Goal: Task Accomplishment & Management: Manage account settings

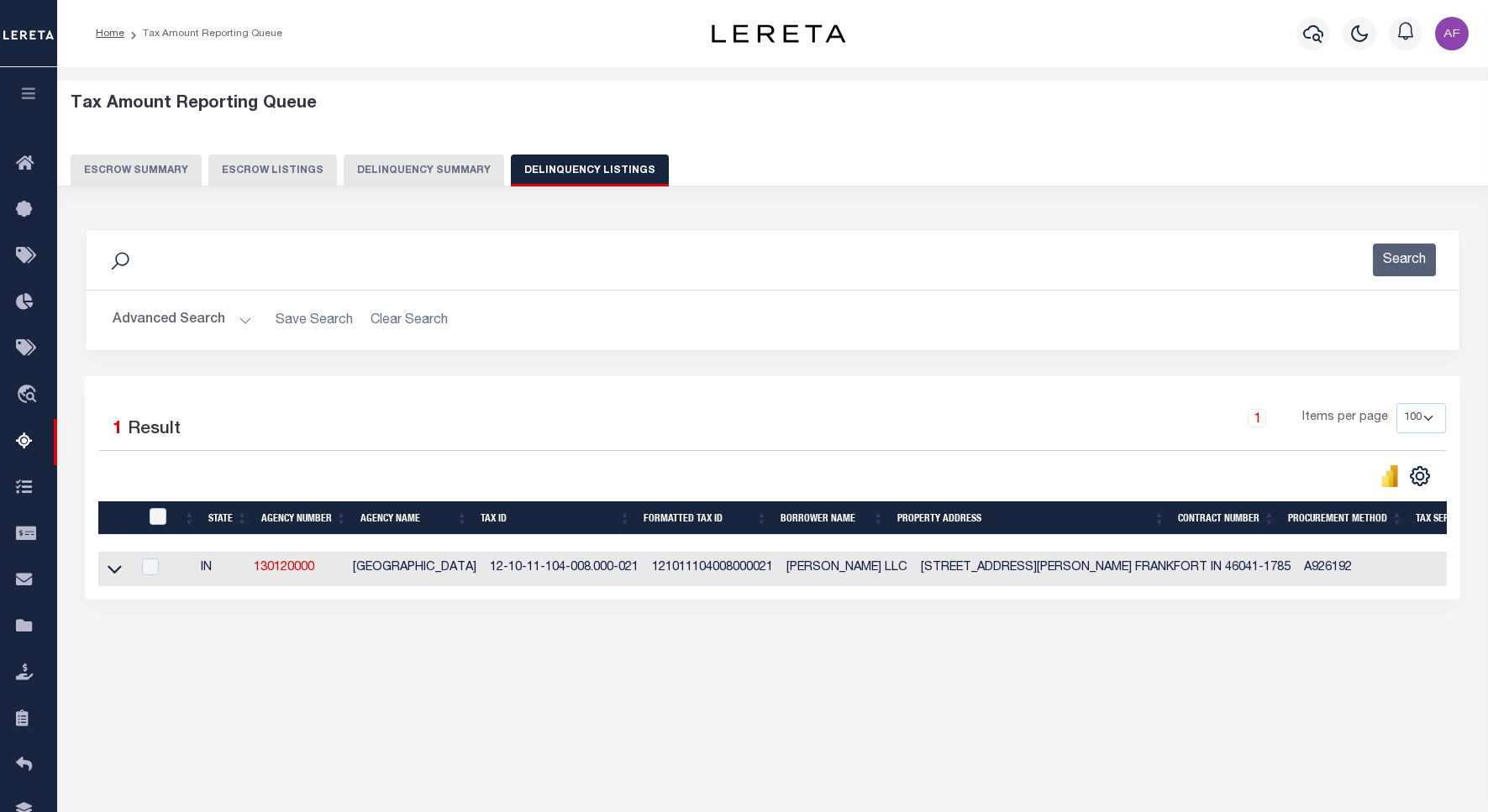
select select
select select "100"
click at [168, 321] on button "Advanced Search" at bounding box center [183, 319] width 140 height 33
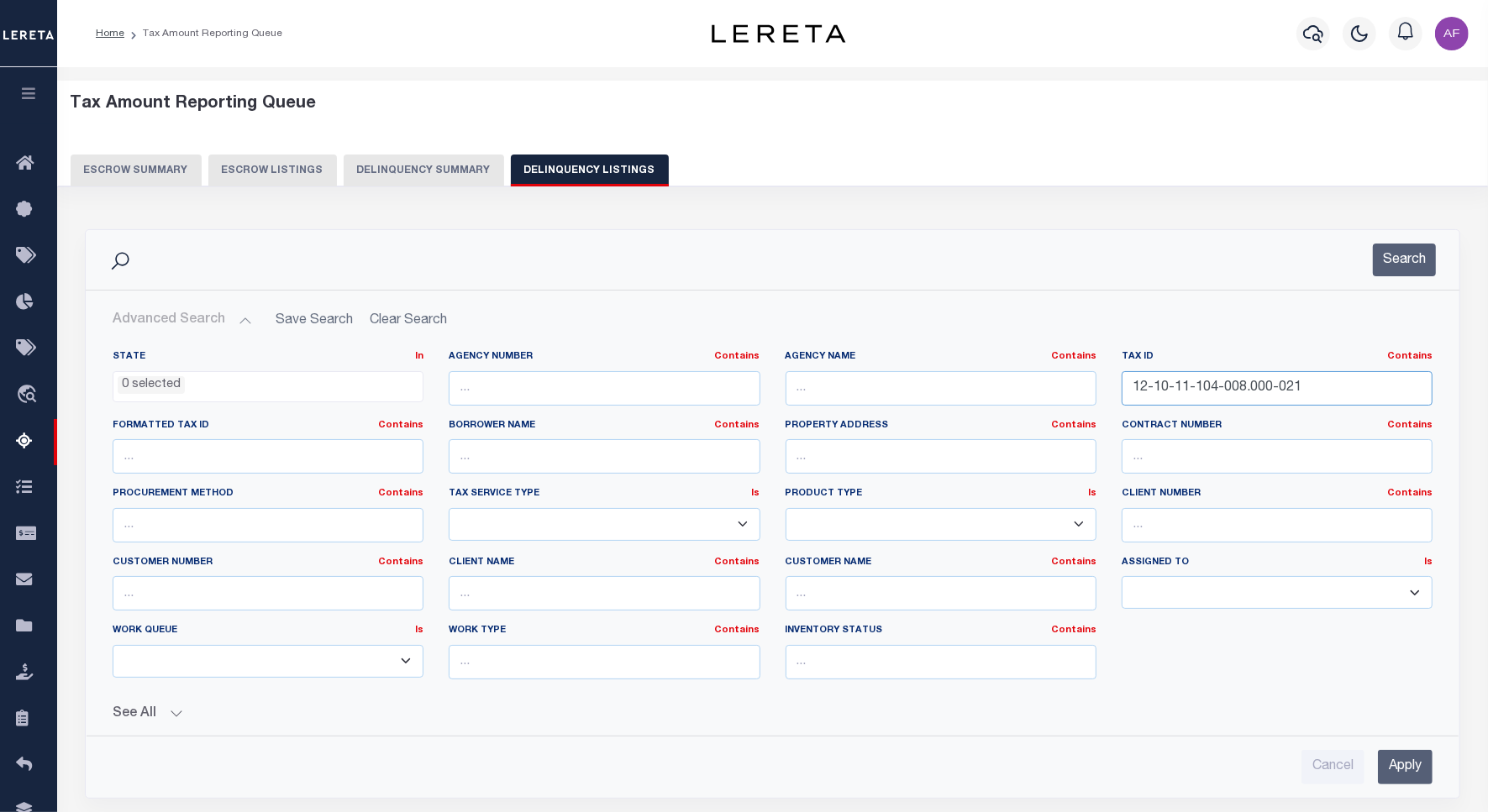
drag, startPoint x: 1306, startPoint y: 393, endPoint x: 1017, endPoint y: 373, distance: 289.7
click at [1017, 373] on div "State In In AK AL AR AZ CA CO CT DC DE FL GA GU HI IA ID IL IN KS [GEOGRAPHIC_D…" at bounding box center [772, 521] width 1345 height 343
paste input "59-003"
type input "12-10-11-159-003.000-021"
click at [1414, 264] on button "Search" at bounding box center [1404, 260] width 63 height 33
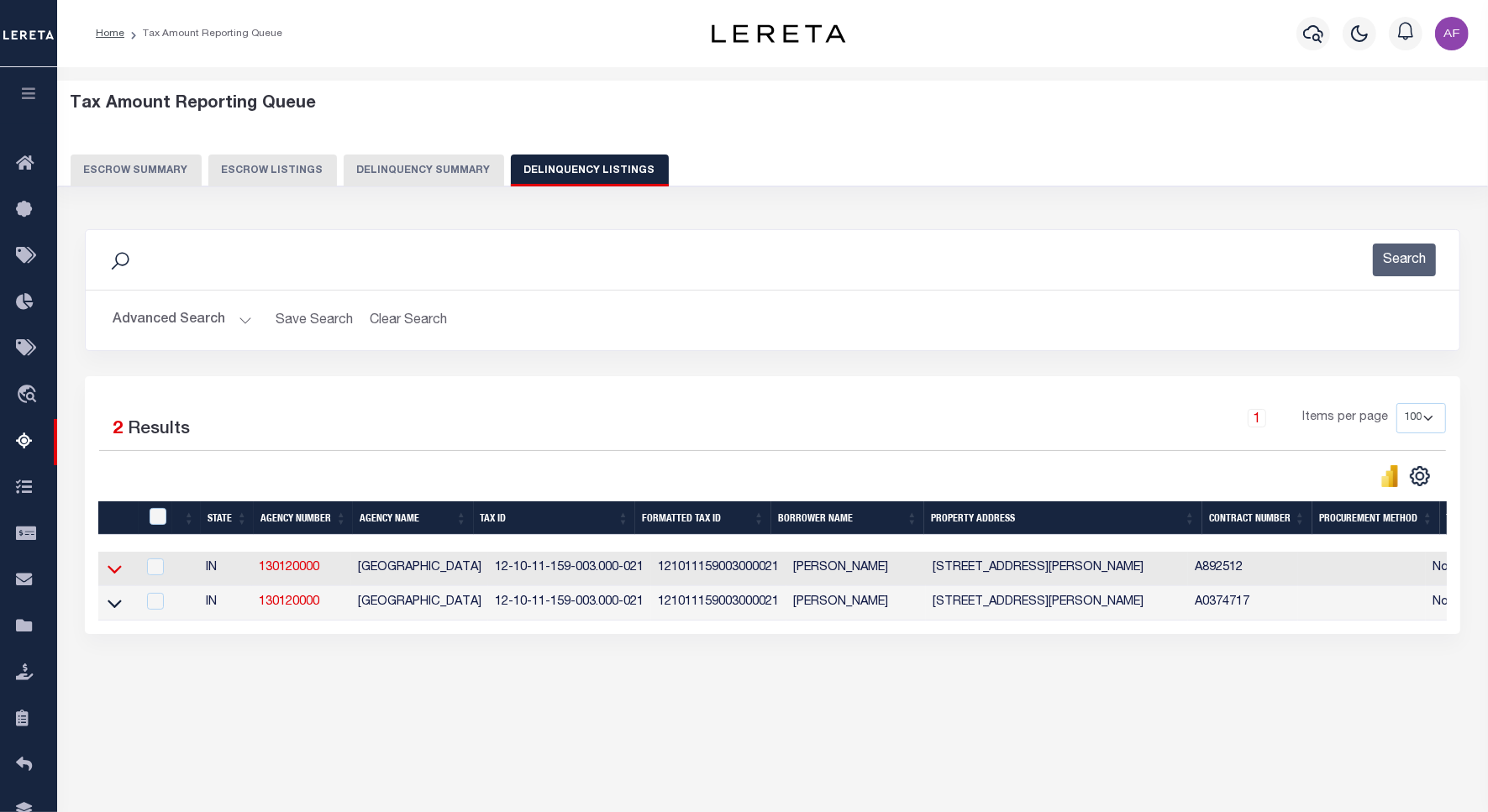
click at [111, 569] on icon at bounding box center [114, 568] width 14 height 18
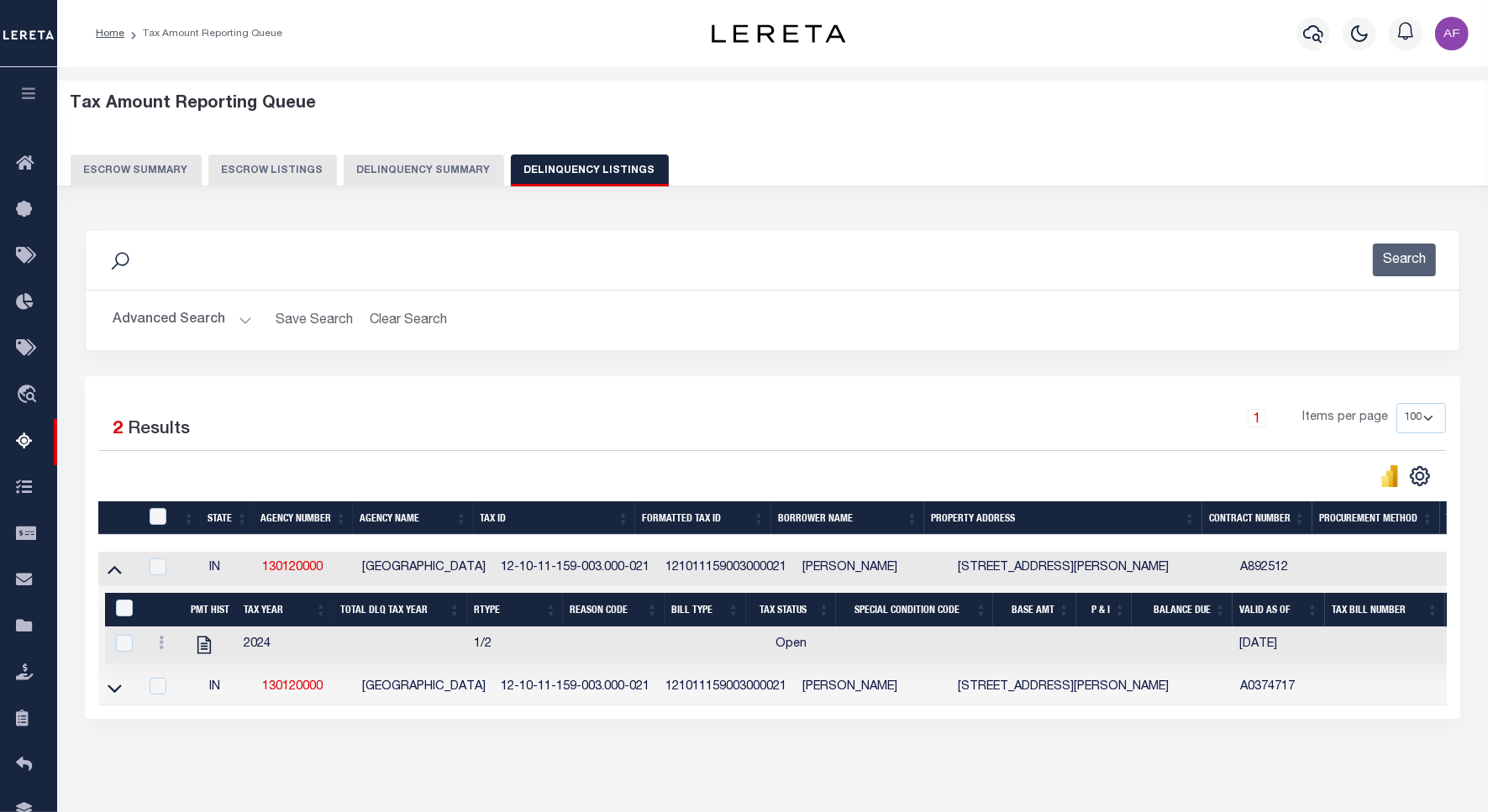
scroll to position [77, 0]
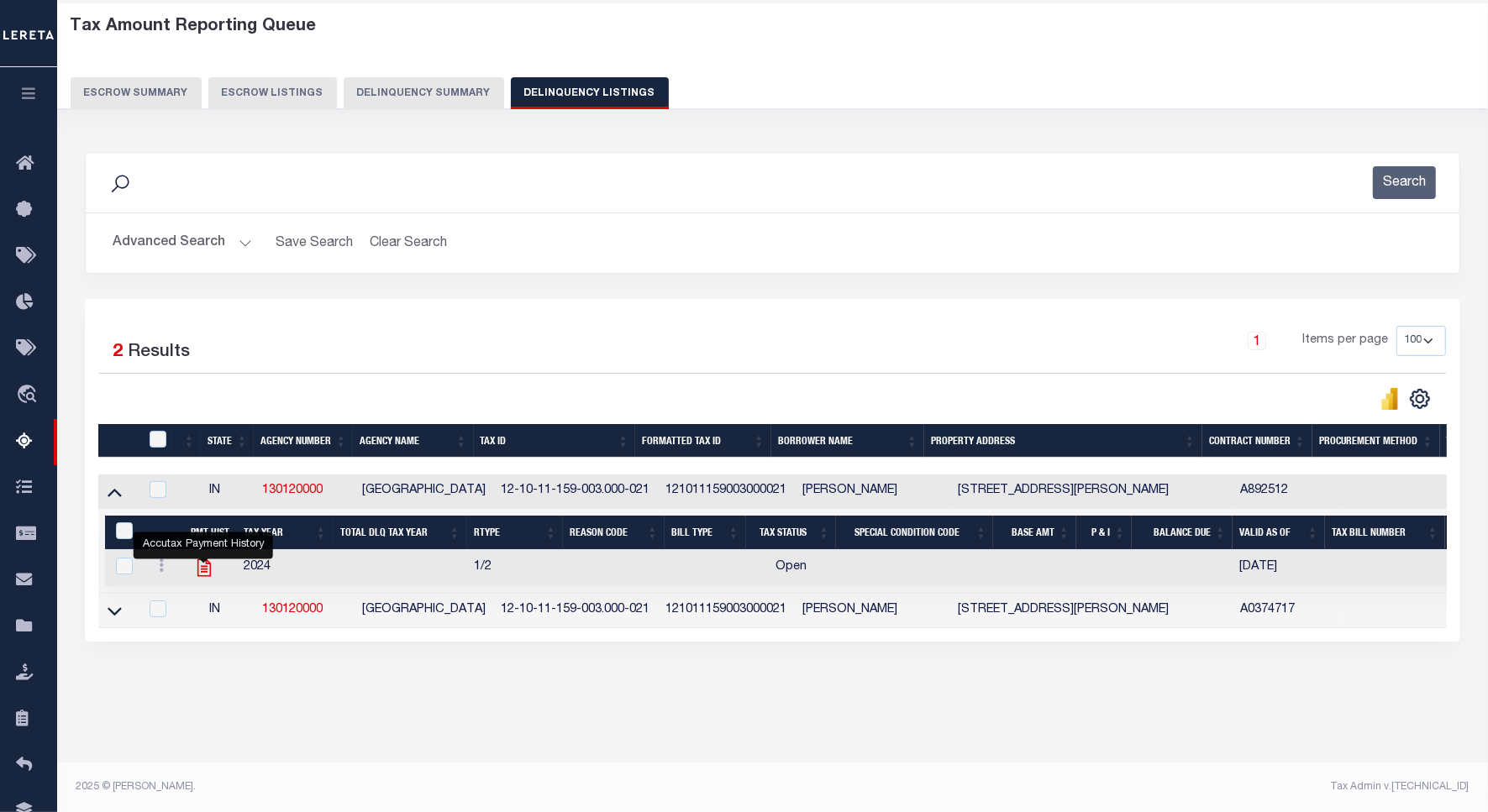
click at [207, 578] on icon "" at bounding box center [203, 567] width 21 height 21
checkbox input "true"
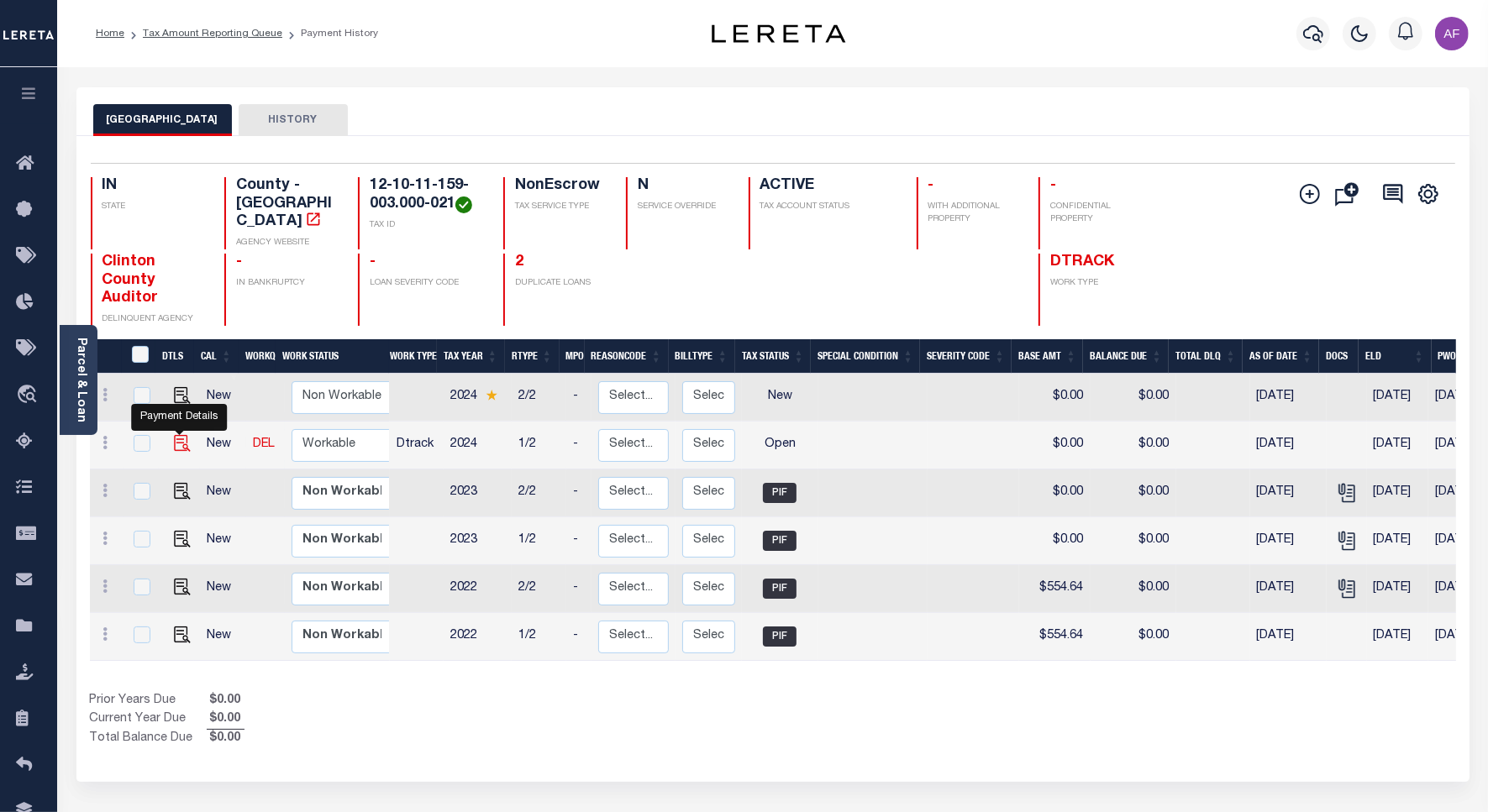
click at [182, 435] on img "" at bounding box center [183, 443] width 17 height 17
checkbox input "true"
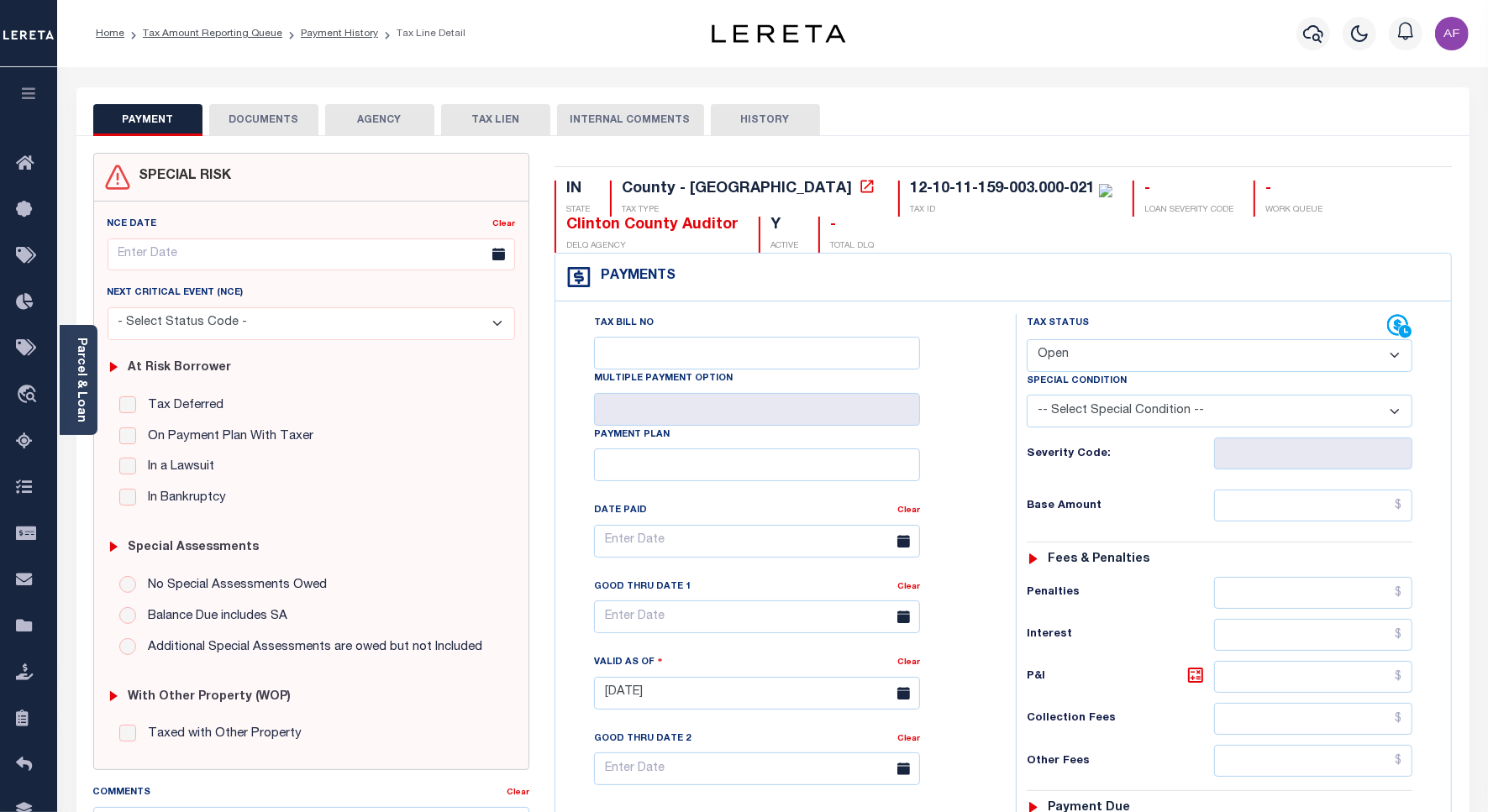
click at [1120, 355] on select "- Select Status Code - Open Due/Unpaid Paid Incomplete No Tax Due Internal Refu…" at bounding box center [1220, 355] width 386 height 33
select select "PYD"
click at [1027, 341] on select "- Select Status Code - Open Due/Unpaid Paid Incomplete No Tax Due Internal Refu…" at bounding box center [1220, 355] width 386 height 33
type input "[DATE]"
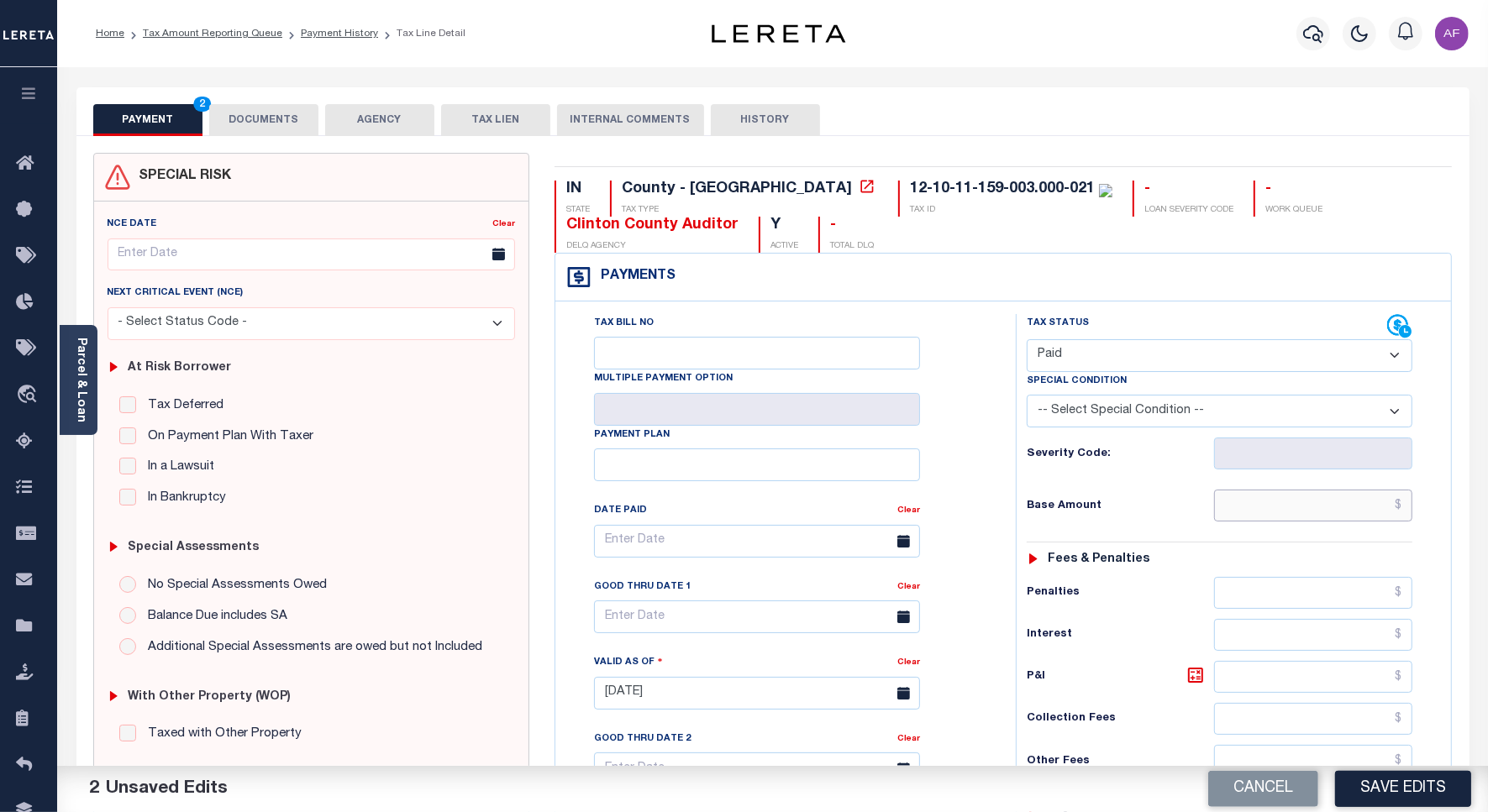
click at [1308, 502] on input "text" at bounding box center [1313, 506] width 198 height 32
paste input "896.63"
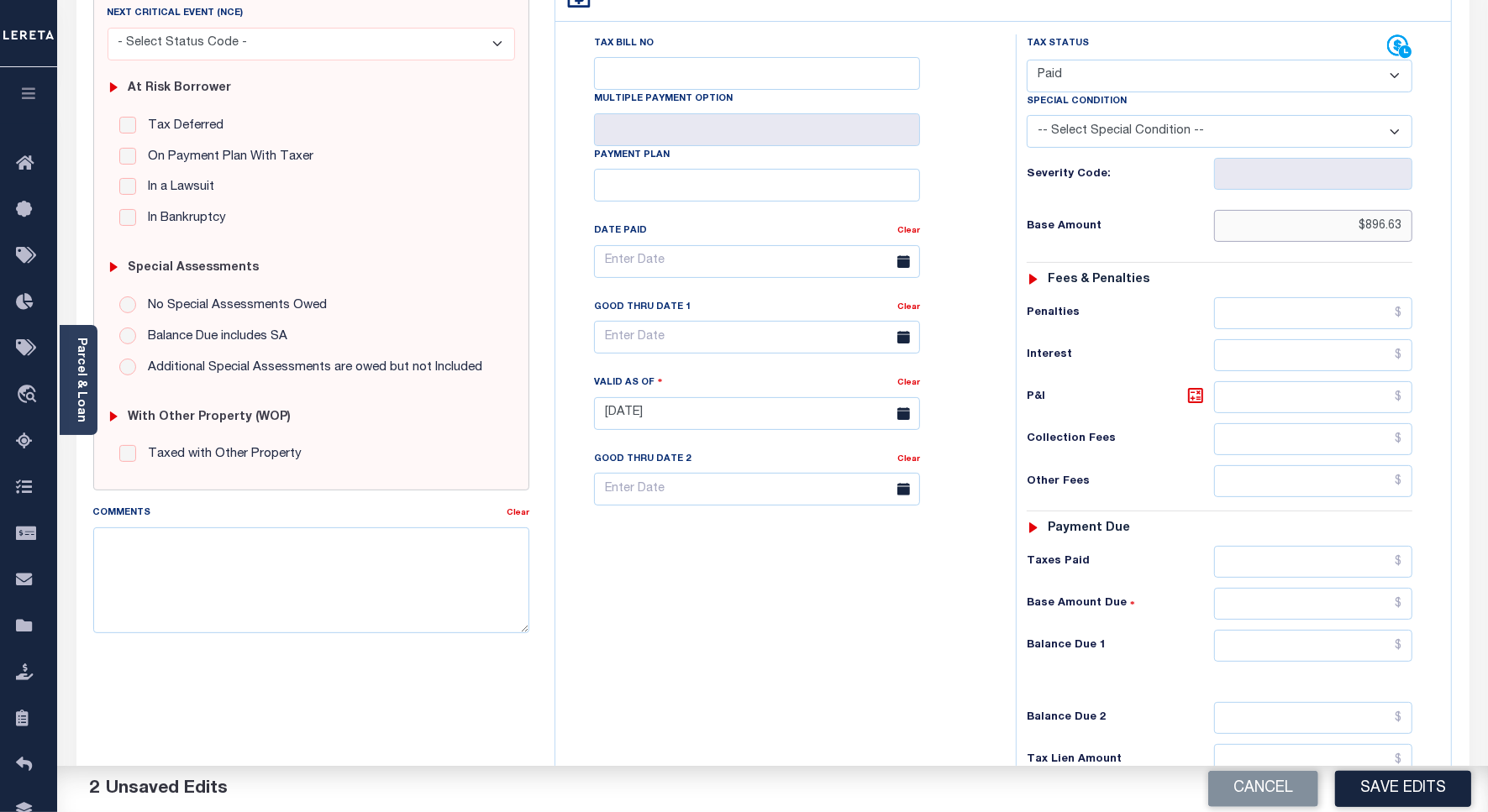
scroll to position [467, 0]
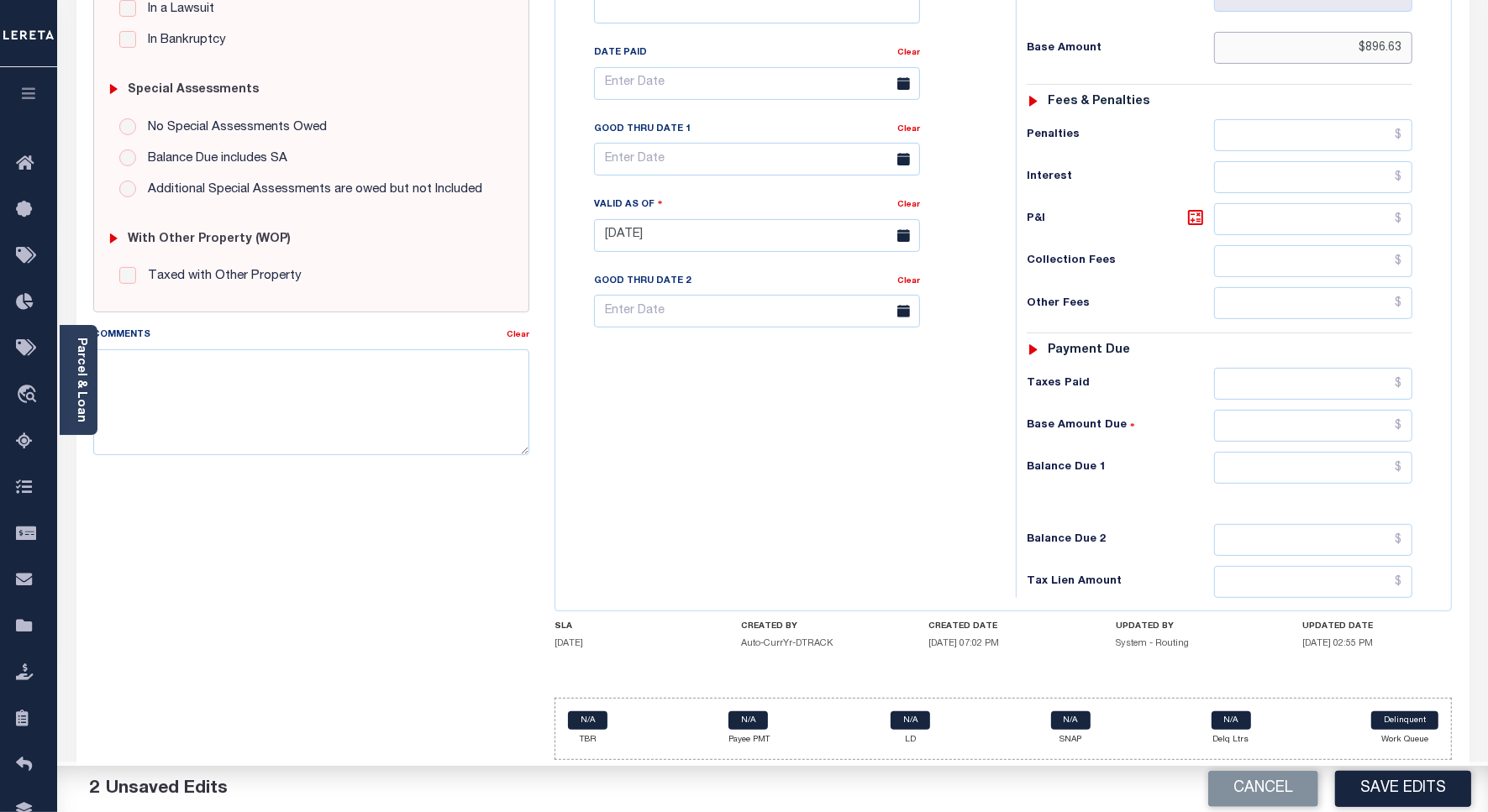
type input "$896.63"
click at [1338, 372] on input "text" at bounding box center [1313, 384] width 198 height 32
paste input "896.63"
type input "$896.63"
click at [1333, 467] on input "text" at bounding box center [1313, 467] width 198 height 32
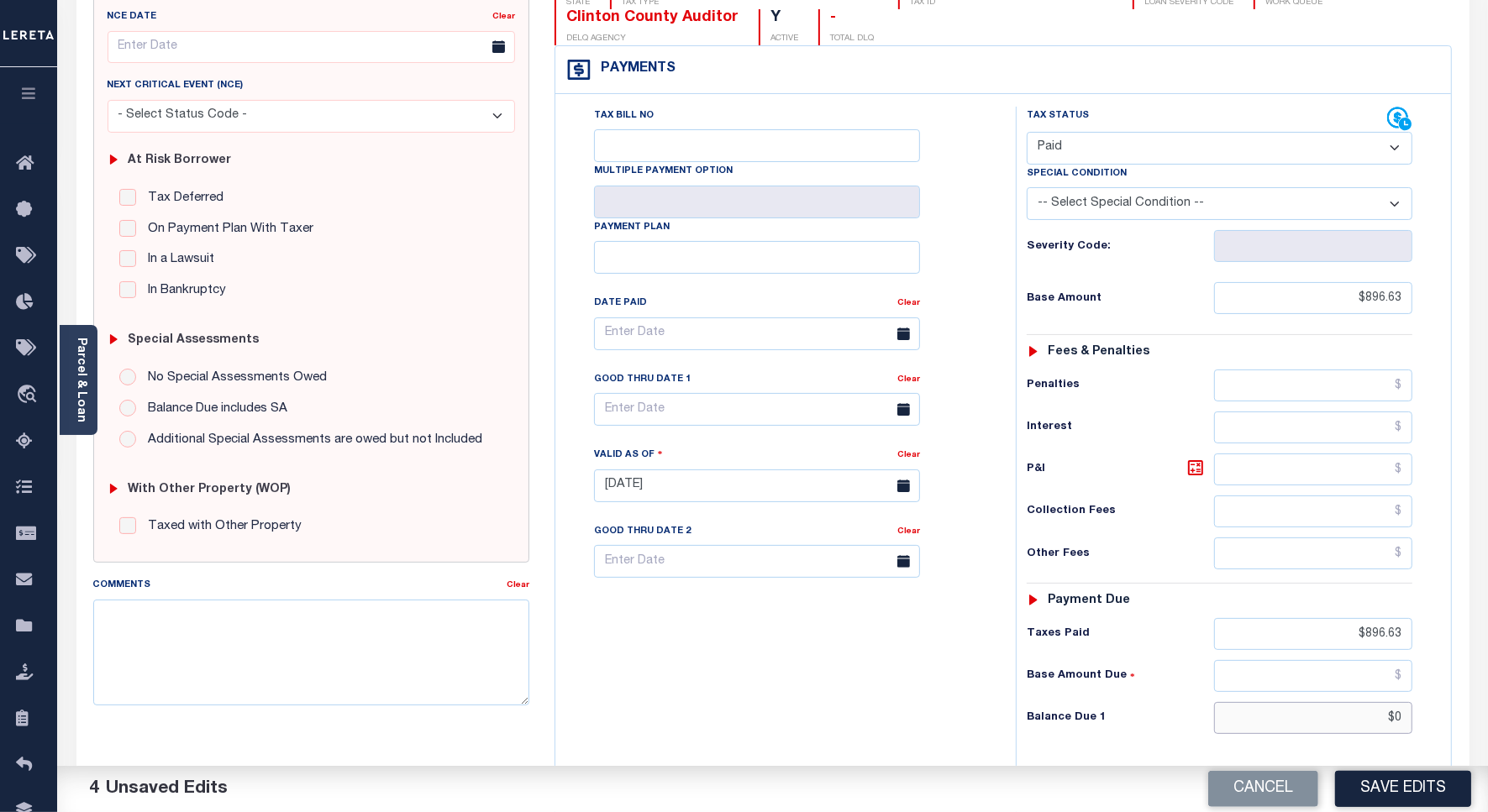
scroll to position [0, 0]
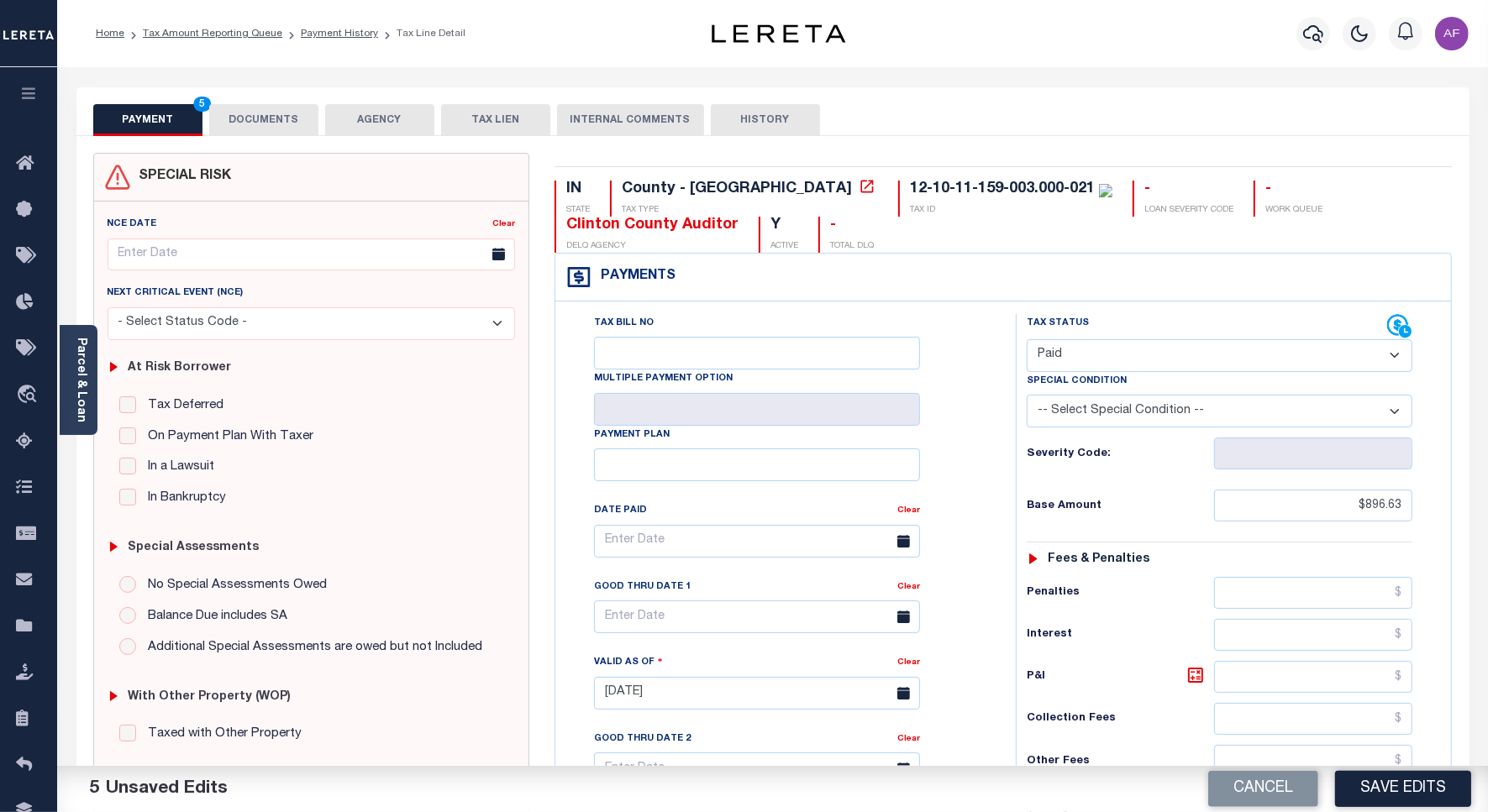
type input "$0.00"
click at [287, 112] on button "DOCUMENTS" at bounding box center [264, 120] width 109 height 32
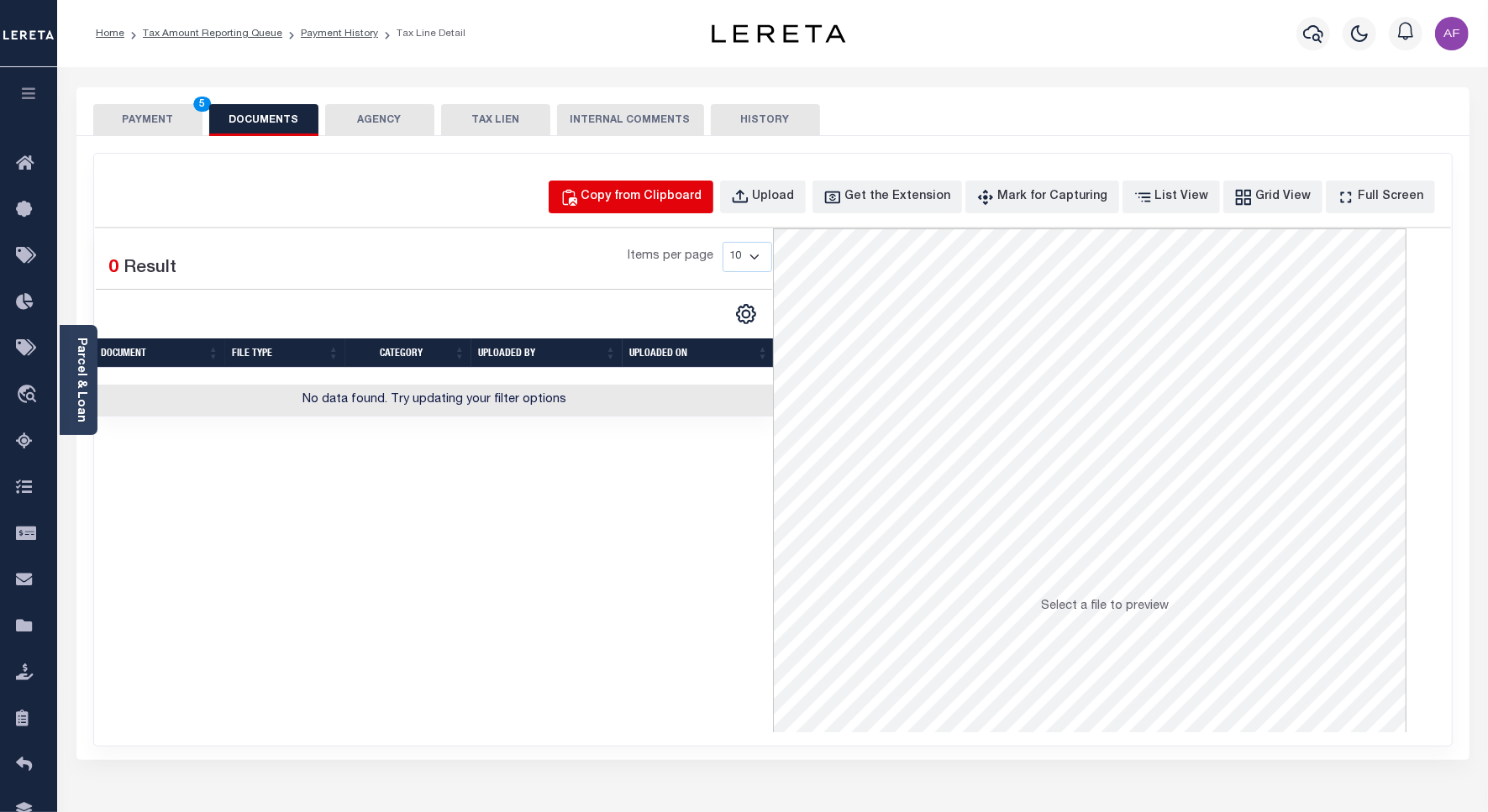
click at [676, 193] on div "Copy from Clipboard" at bounding box center [642, 197] width 121 height 19
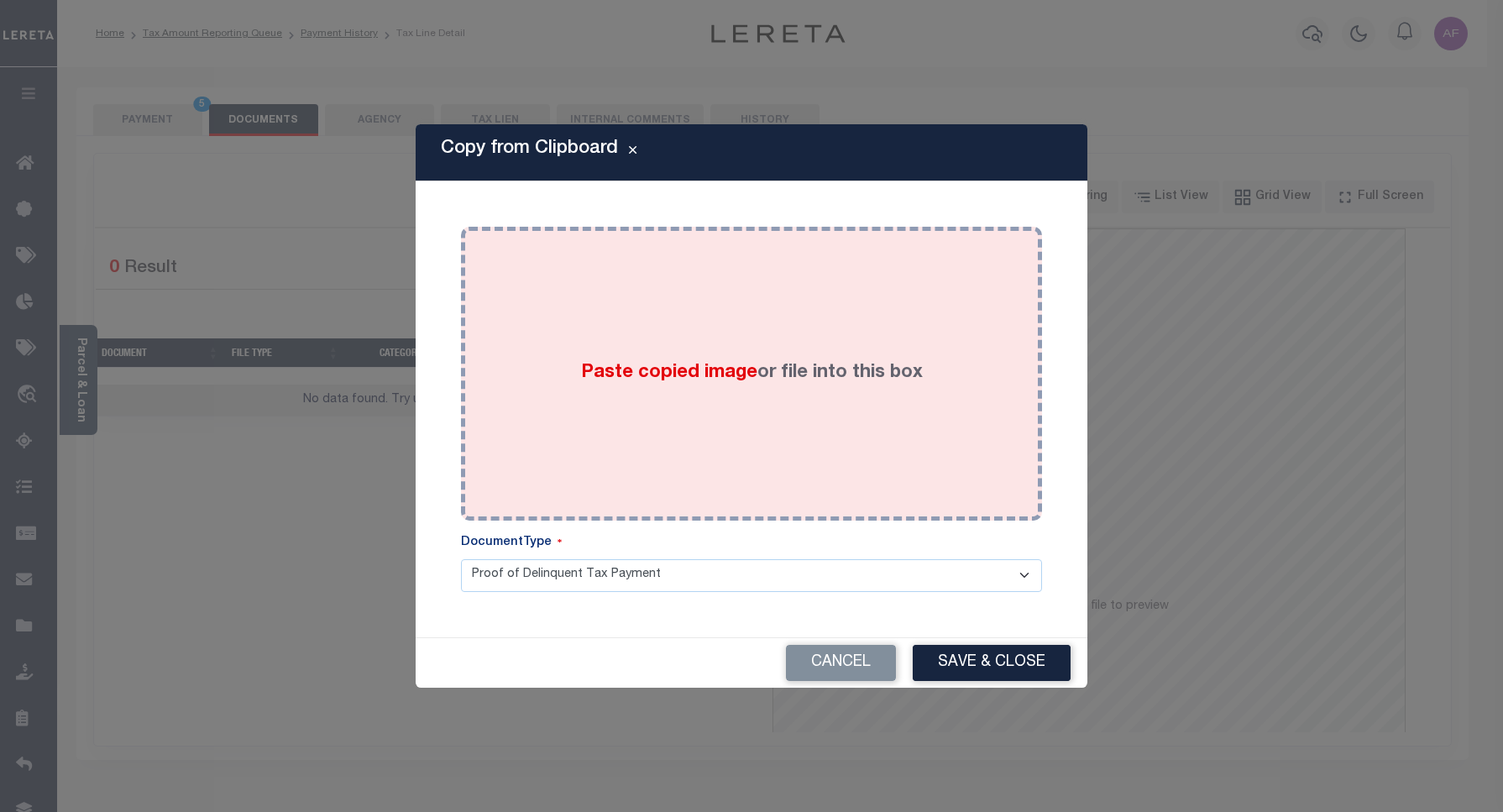
click at [825, 346] on div "Paste copied image or file into this box" at bounding box center [752, 373] width 556 height 269
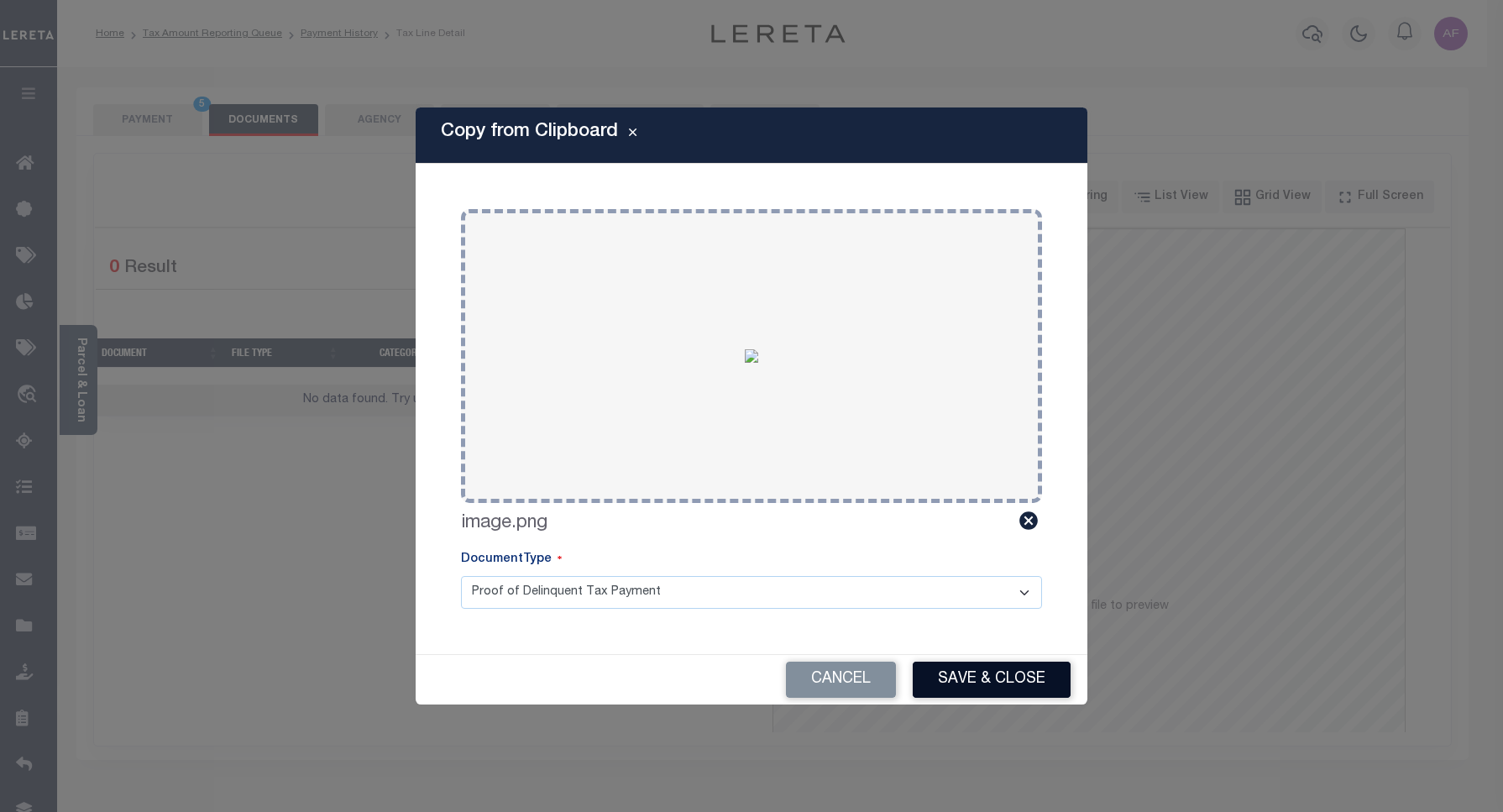
click at [1012, 673] on button "Save & Close" at bounding box center [992, 680] width 158 height 36
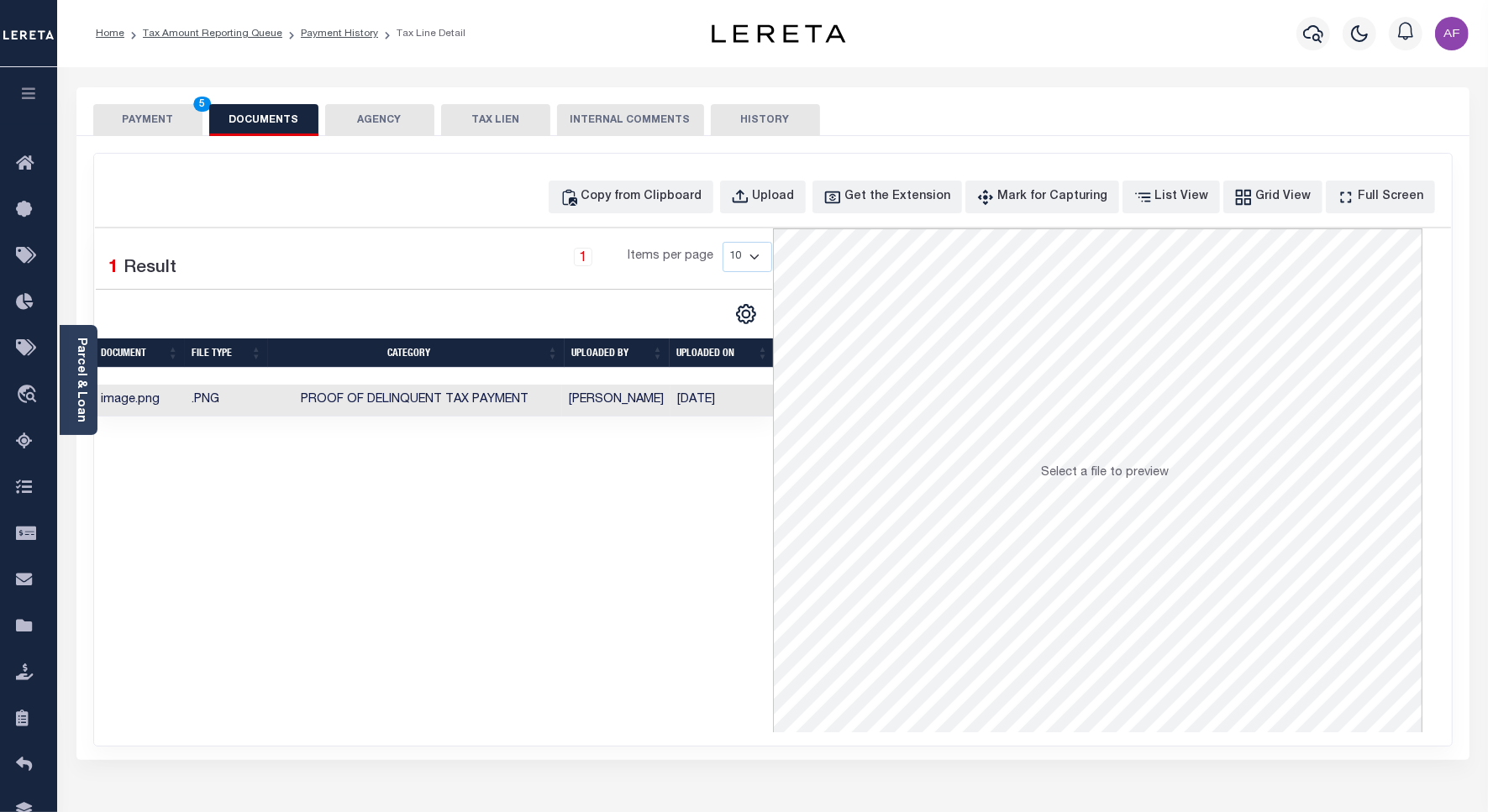
click at [112, 110] on button "PAYMENT 5" at bounding box center [147, 120] width 109 height 32
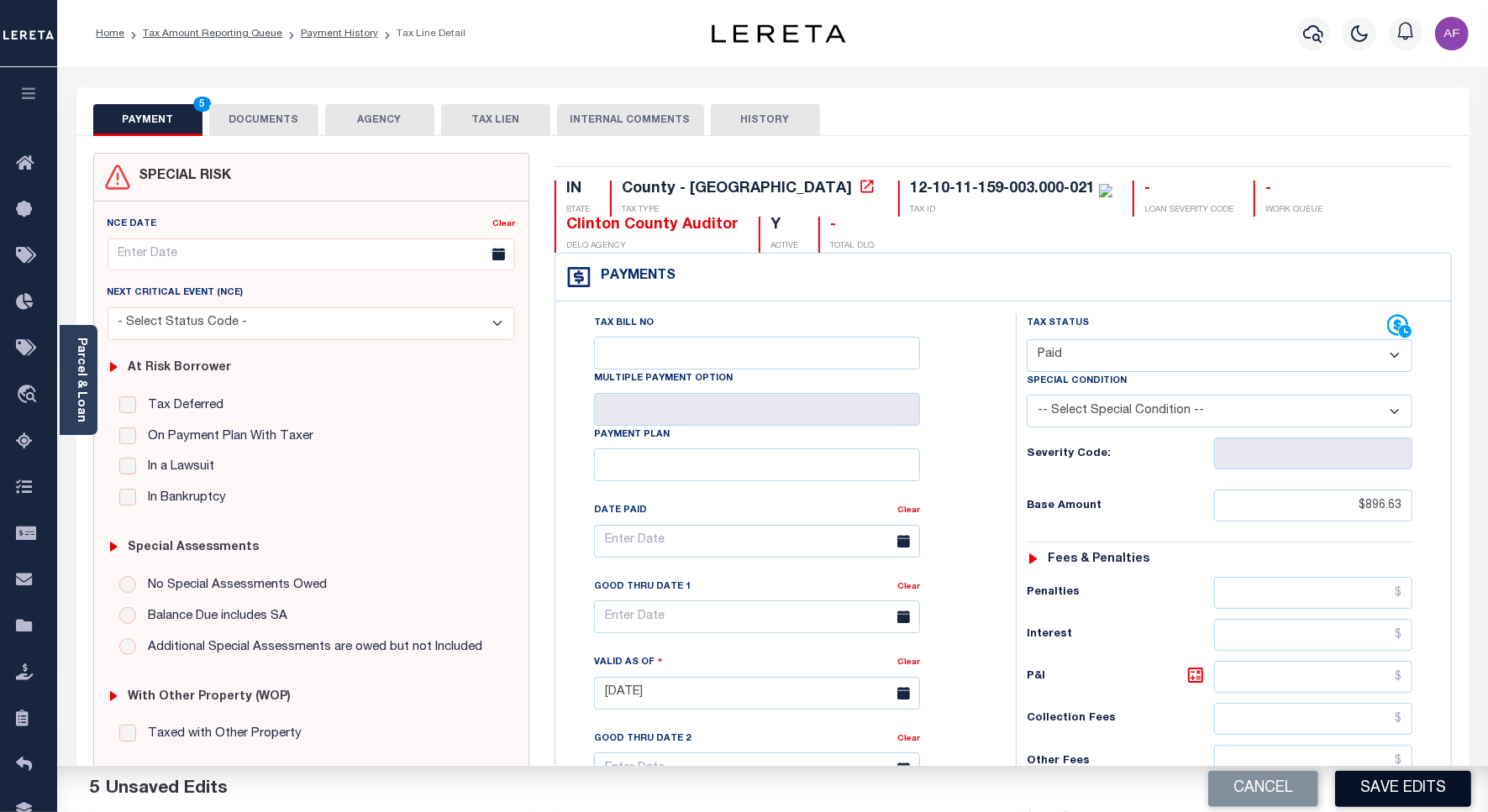
click at [1391, 782] on button "Save Edits" at bounding box center [1403, 789] width 136 height 36
checkbox input "false"
type input "$896.63"
type input "$0"
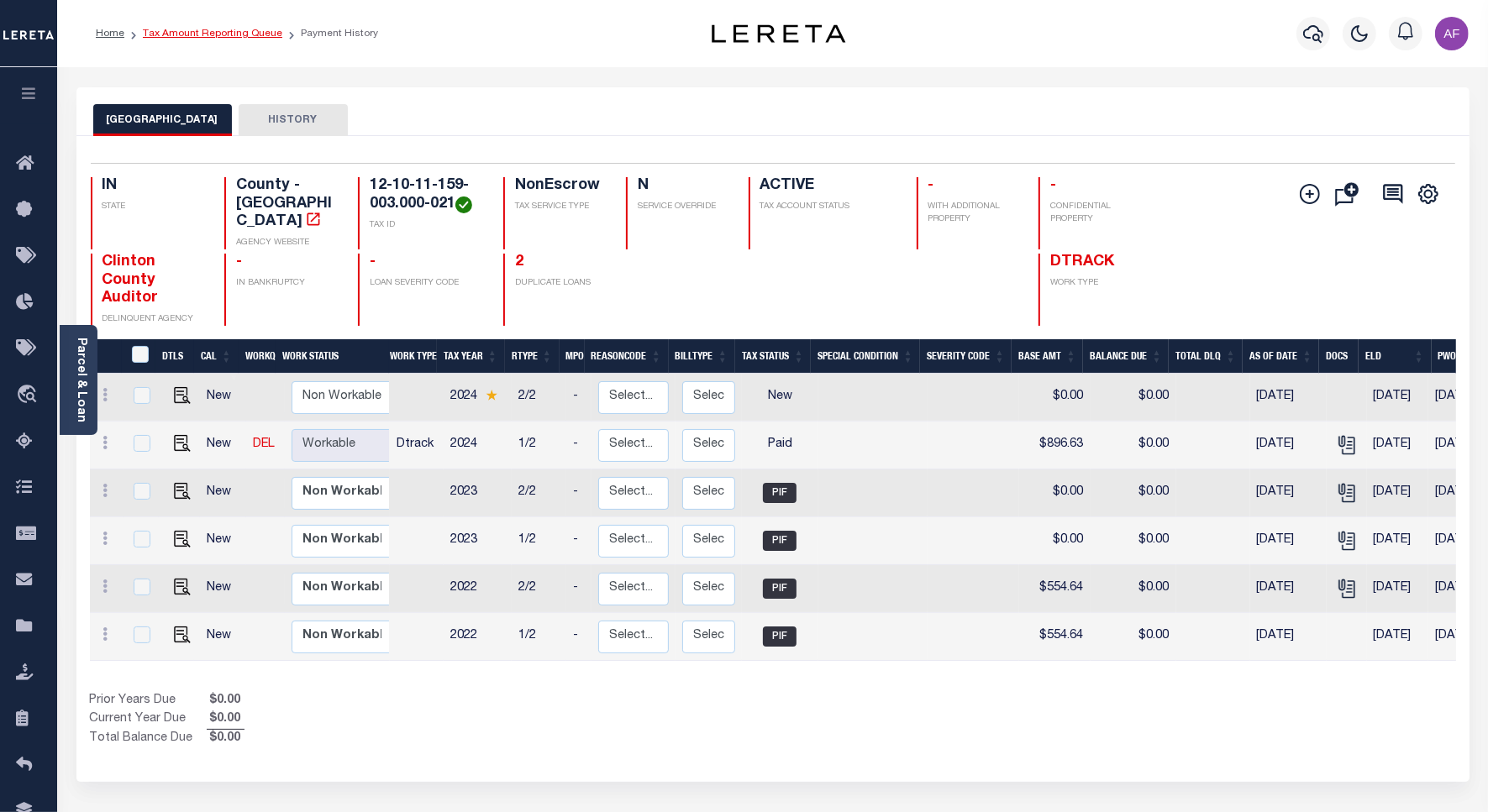
click at [184, 31] on link "Tax Amount Reporting Queue" at bounding box center [212, 34] width 140 height 10
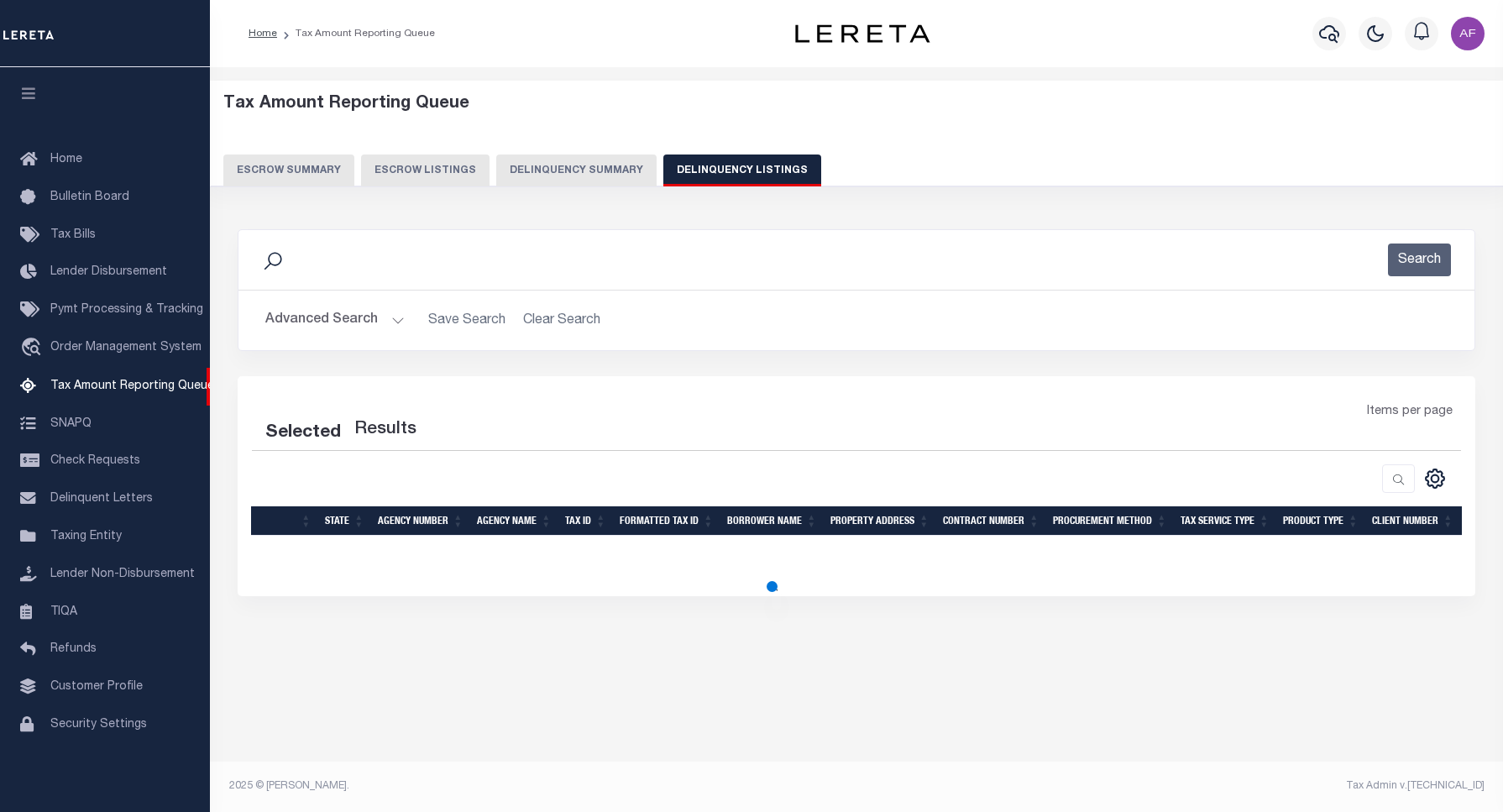
select select "100"
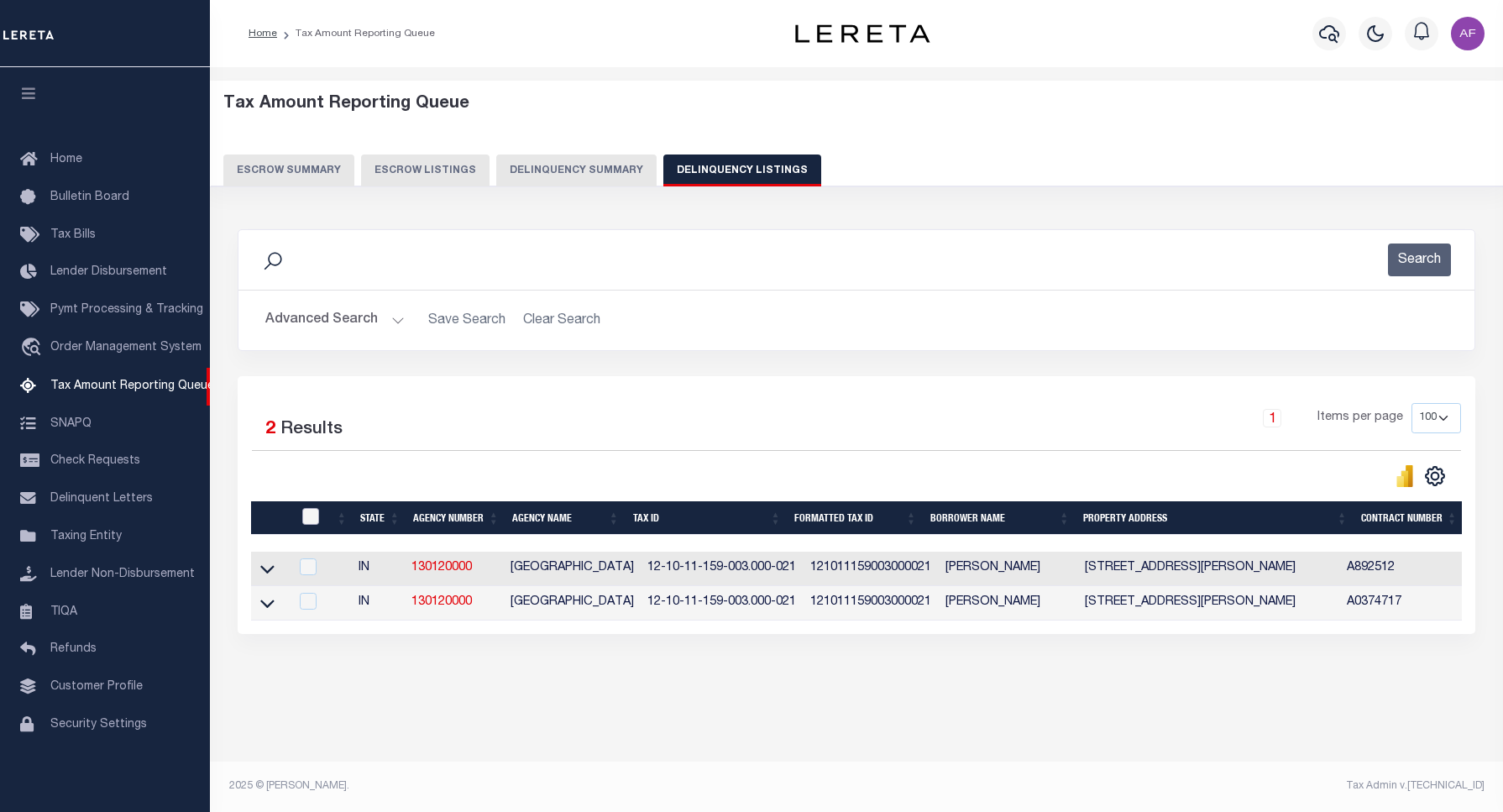
click at [317, 517] on input "checkbox" at bounding box center [311, 517] width 17 height 17
checkbox input "true"
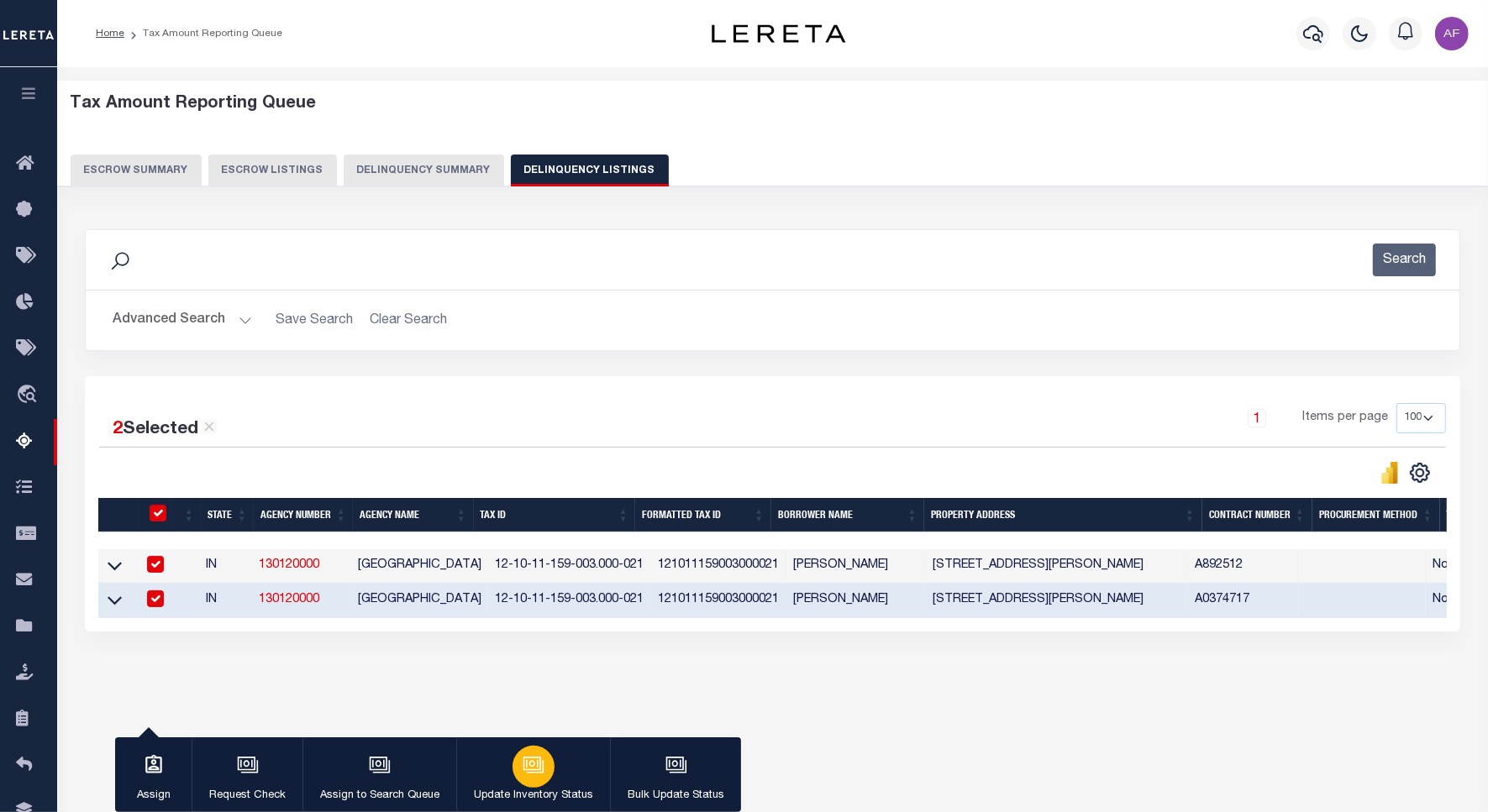
click at [560, 779] on button "Update Inventory Status" at bounding box center [533, 775] width 154 height 75
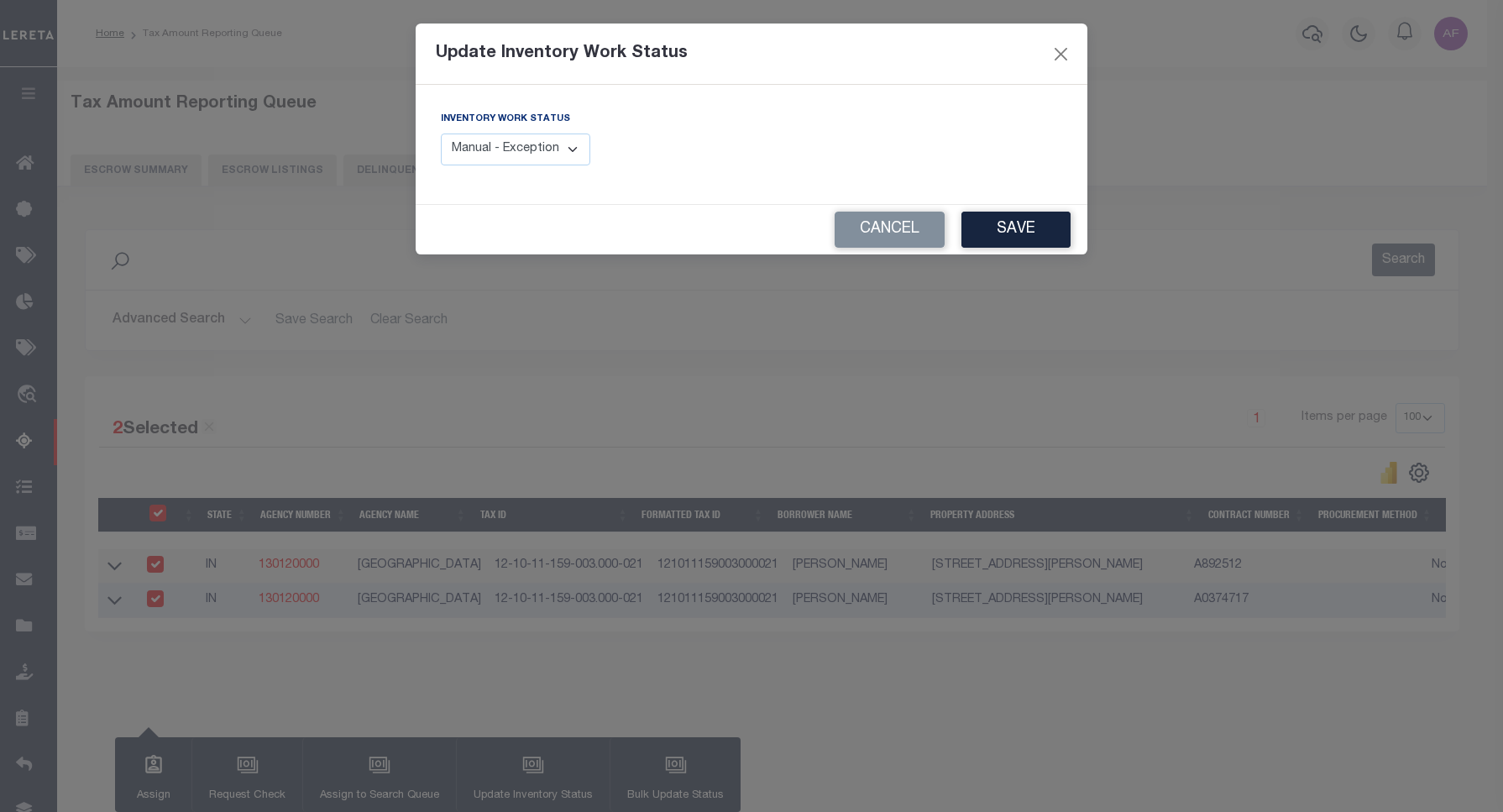
drag, startPoint x: 543, startPoint y: 148, endPoint x: 535, endPoint y: 166, distance: 19.7
click at [542, 149] on select "Manual - Exception Pended - Awaiting Search Late Add Exception Completed" at bounding box center [515, 149] width 150 height 33
select select "4"
click at [440, 133] on select "Manual - Exception Pended - Awaiting Search Late Add Exception Completed" at bounding box center [515, 149] width 150 height 33
click at [985, 223] on button "Save" at bounding box center [1015, 229] width 109 height 36
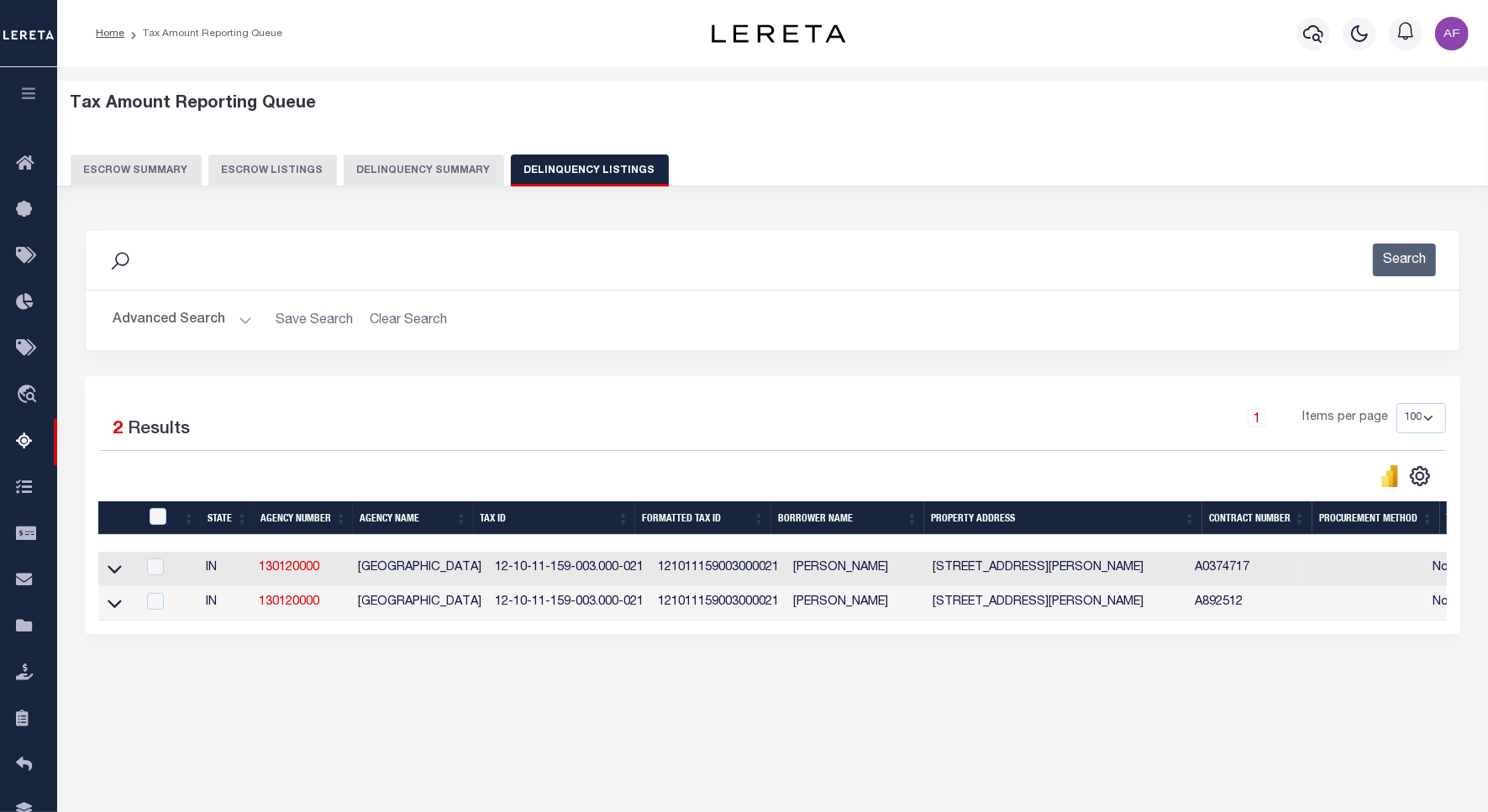
click at [167, 323] on button "Advanced Search" at bounding box center [183, 319] width 140 height 33
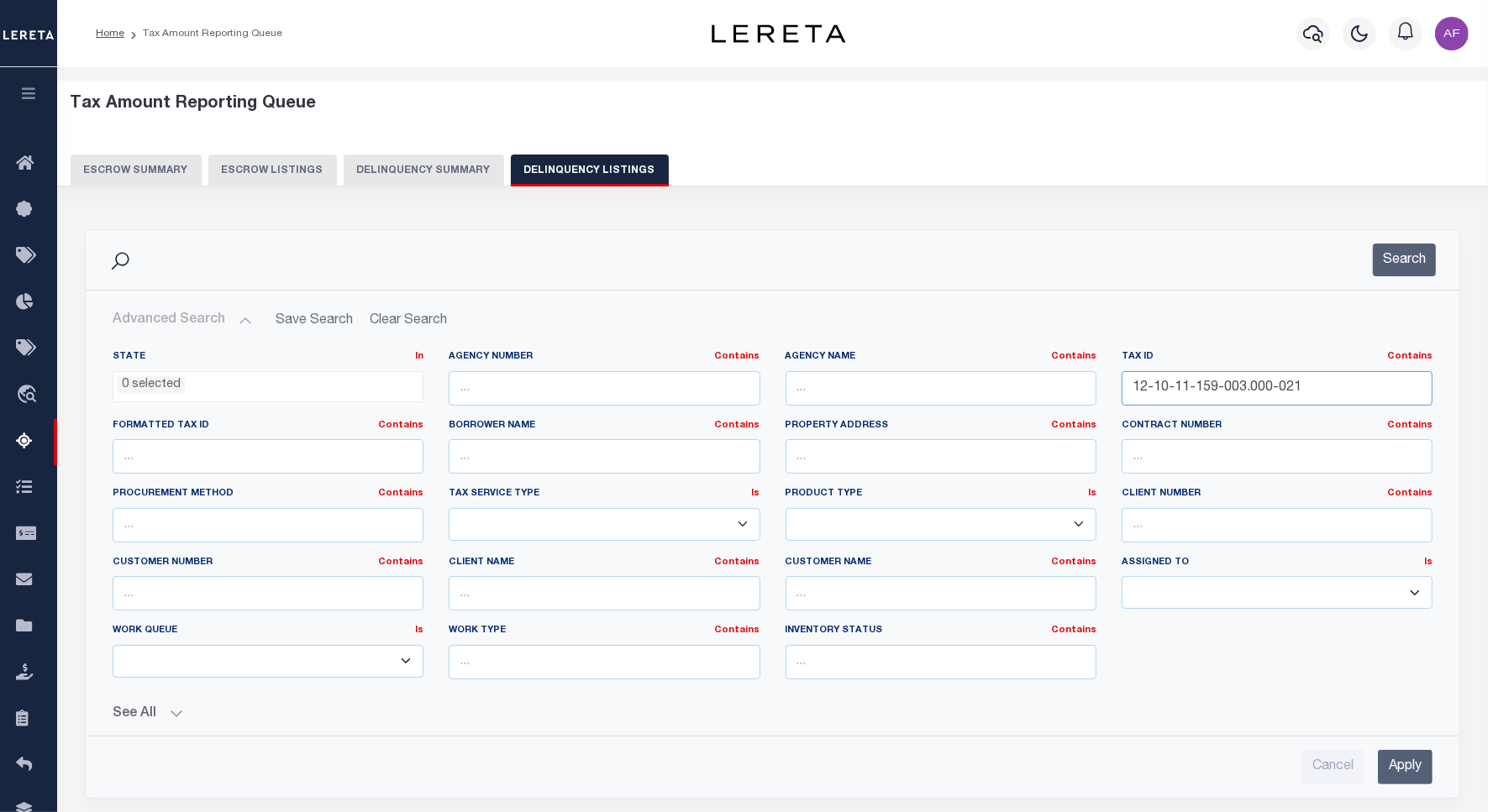
drag, startPoint x: 1298, startPoint y: 391, endPoint x: 1047, endPoint y: 391, distance: 251.0
click at [1047, 391] on div "State In In AK AL AR AZ CA CO CT DC DE FL GA GU HI IA ID IL IN KS KY LA MA MD M…" at bounding box center [772, 521] width 1345 height 343
paste input "11"
type input "12-10-11-159-011.000-021"
click at [1399, 249] on button "Search" at bounding box center [1404, 260] width 63 height 33
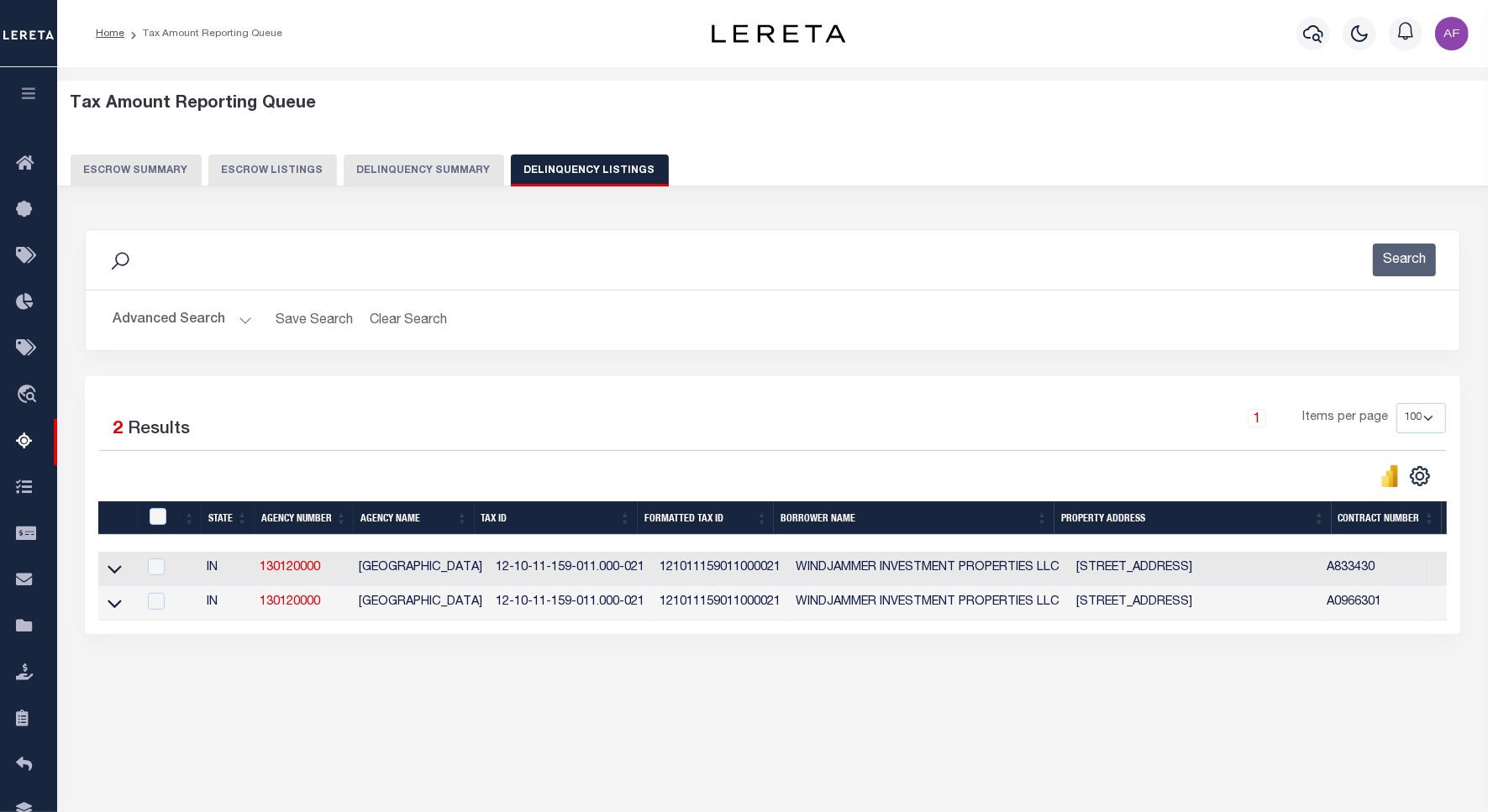
drag, startPoint x: 111, startPoint y: 576, endPoint x: 132, endPoint y: 560, distance: 26.4
click at [111, 575] on icon at bounding box center [114, 570] width 14 height 8
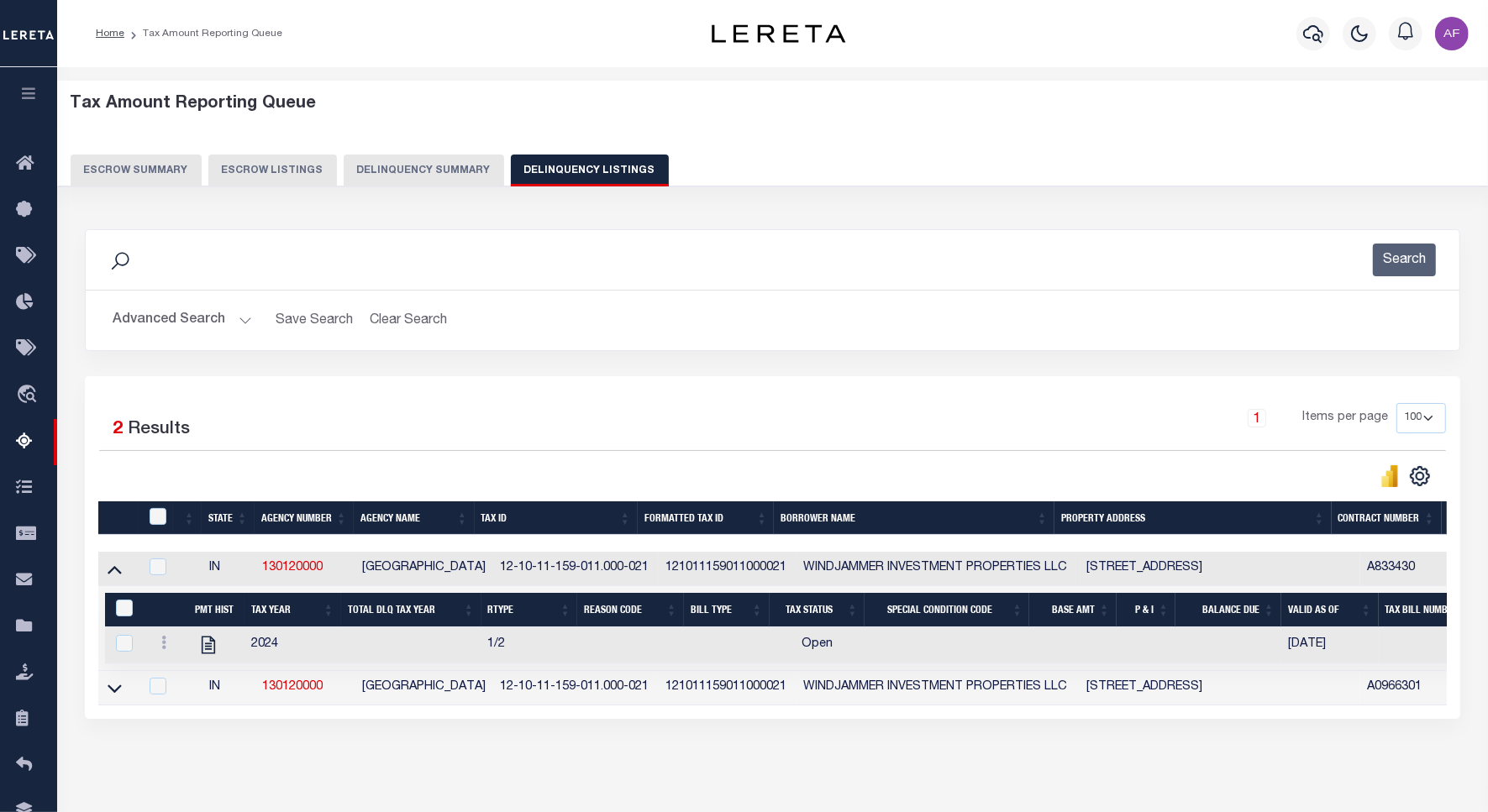
scroll to position [77, 0]
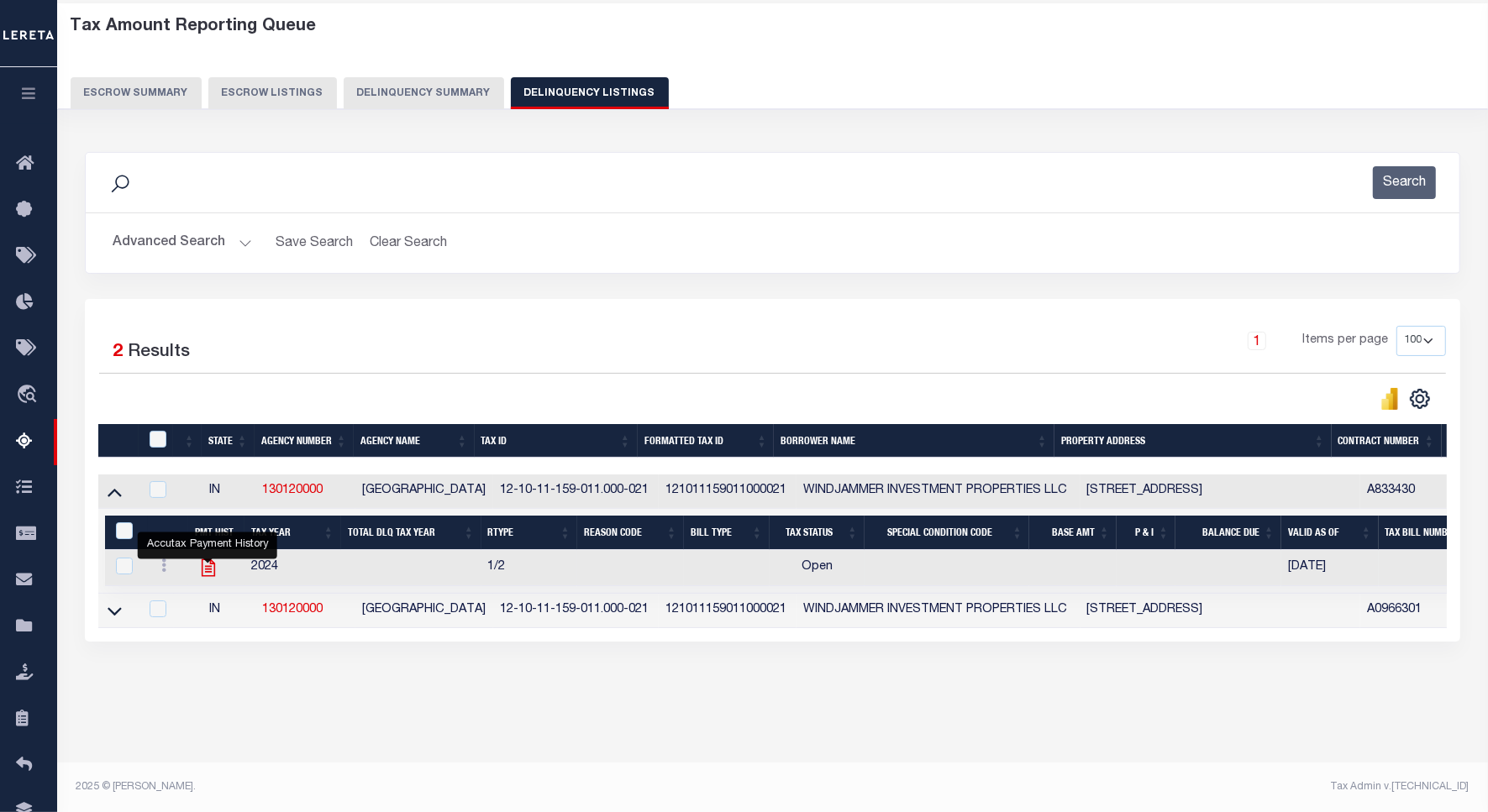
click at [200, 572] on icon "" at bounding box center [208, 567] width 21 height 21
checkbox input "true"
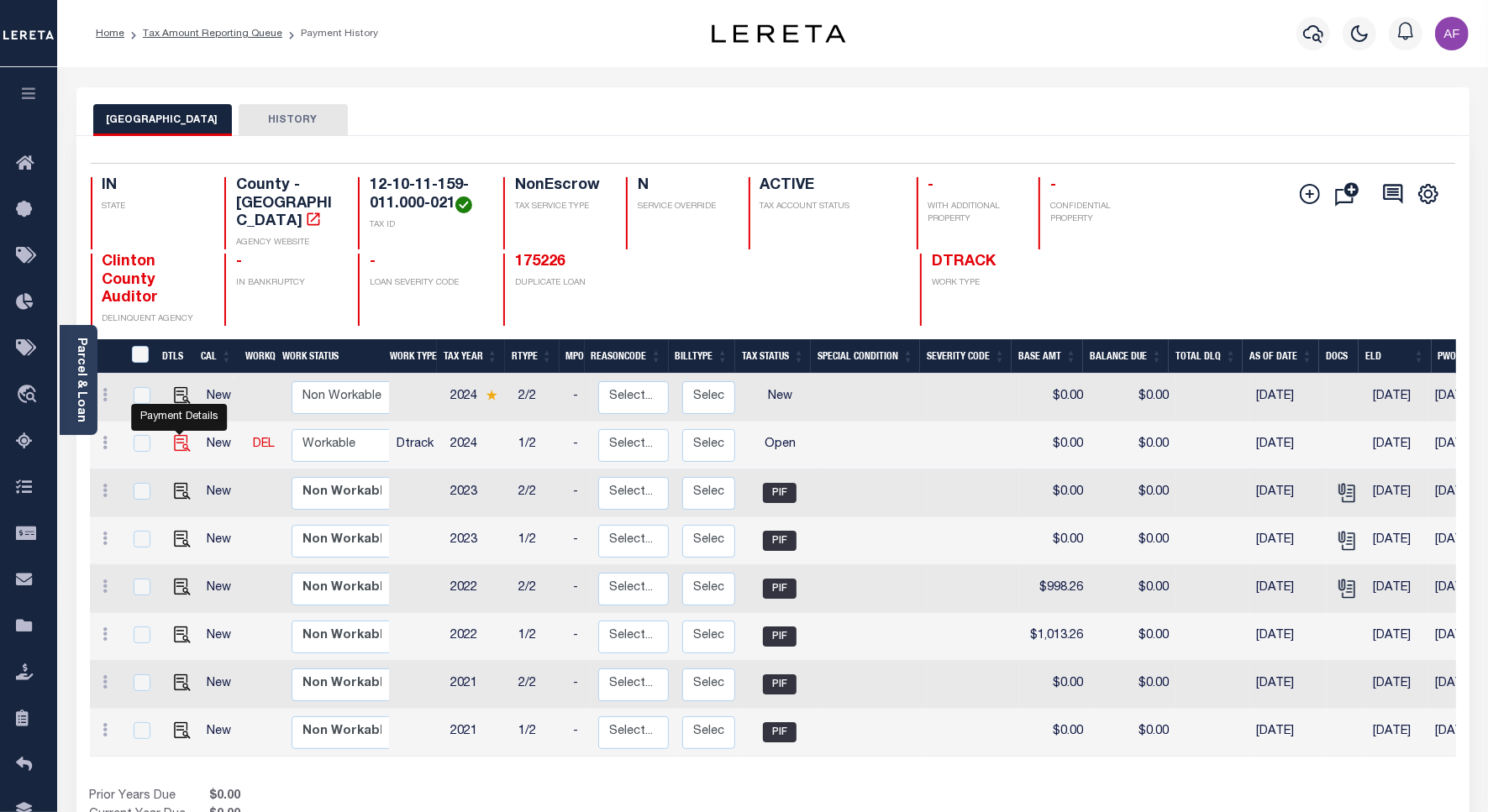
click at [184, 435] on img "" at bounding box center [183, 443] width 17 height 17
checkbox input "true"
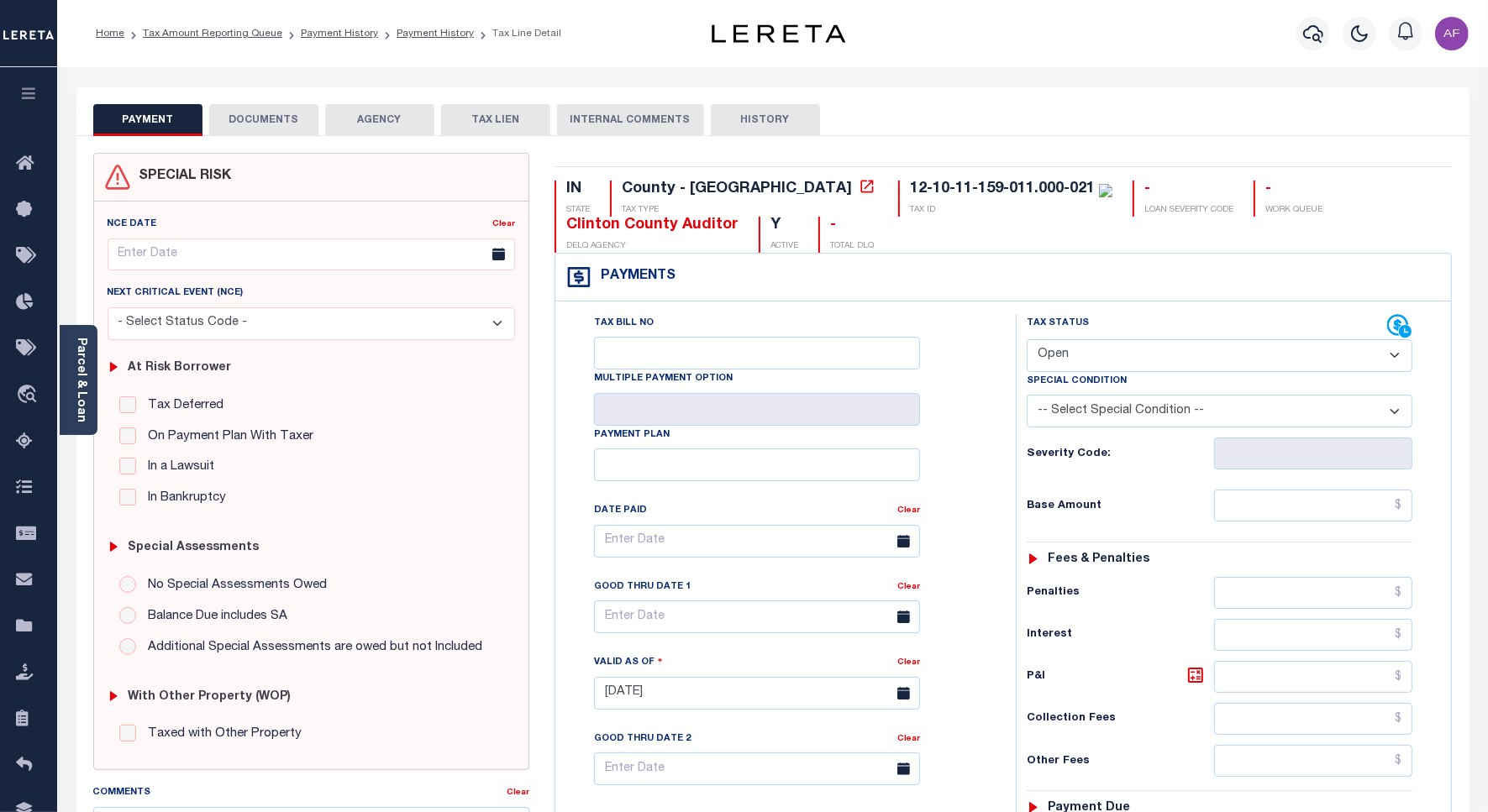
click at [1090, 362] on select "- Select Status Code - Open Due/Unpaid Paid Incomplete No Tax Due Internal Refu…" at bounding box center [1220, 355] width 386 height 33
select select "PYD"
click at [1027, 341] on select "- Select Status Code - Open Due/Unpaid Paid Incomplete No Tax Due Internal Refu…" at bounding box center [1220, 355] width 386 height 33
type input "[DATE]"
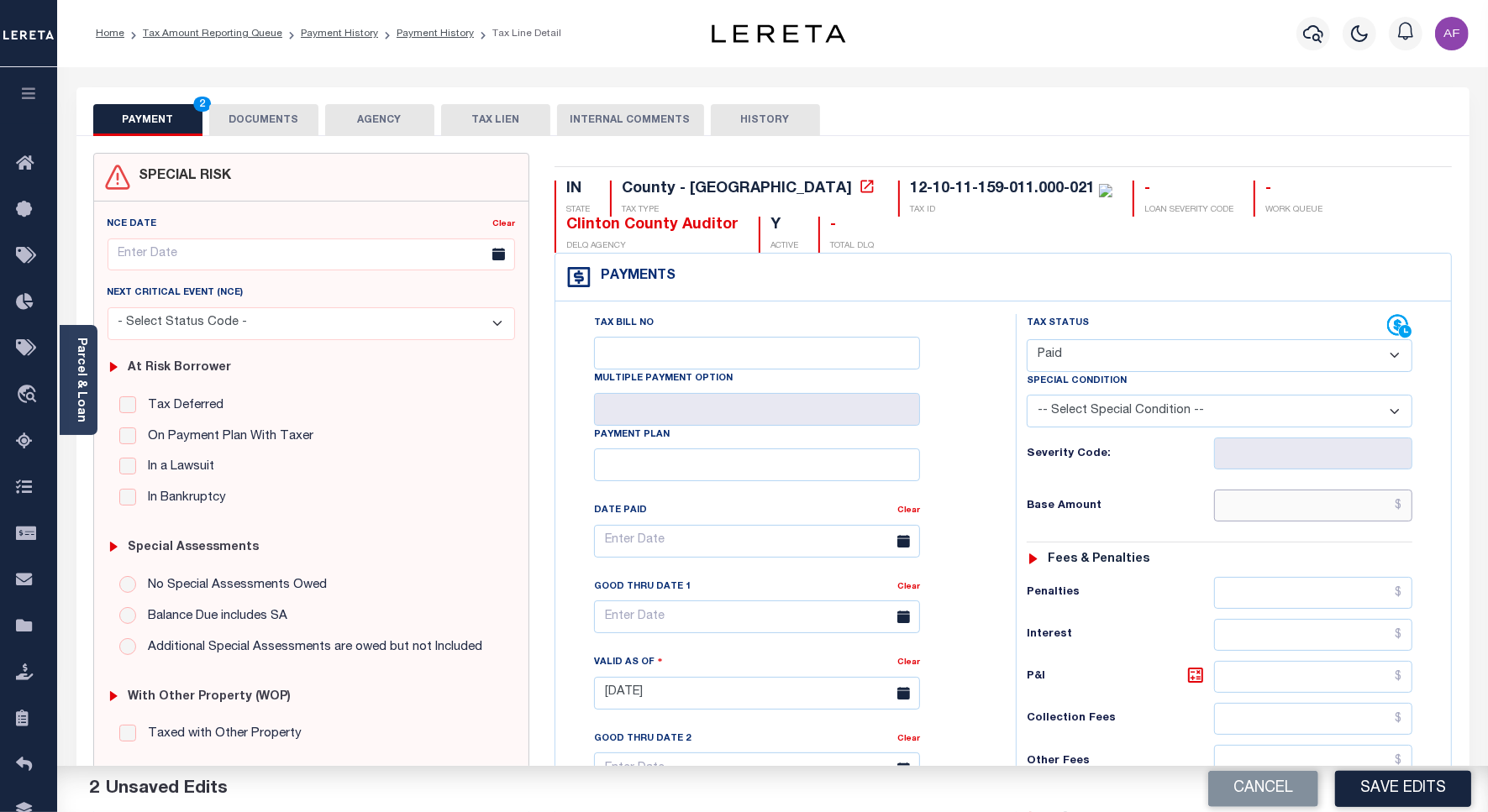
click at [1315, 508] on input "text" at bounding box center [1313, 506] width 198 height 32
paste input "1,401.12"
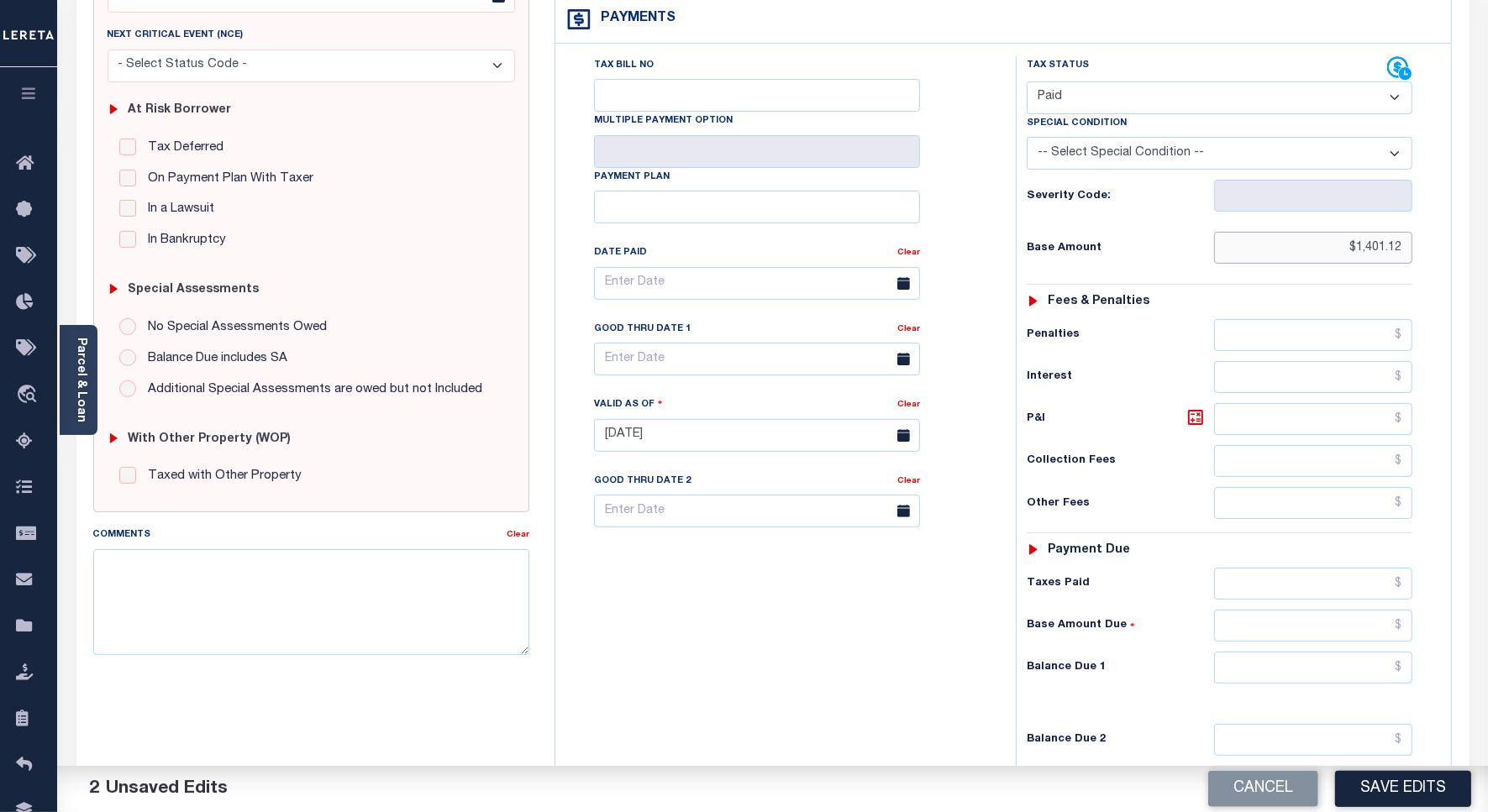
scroll to position [467, 0]
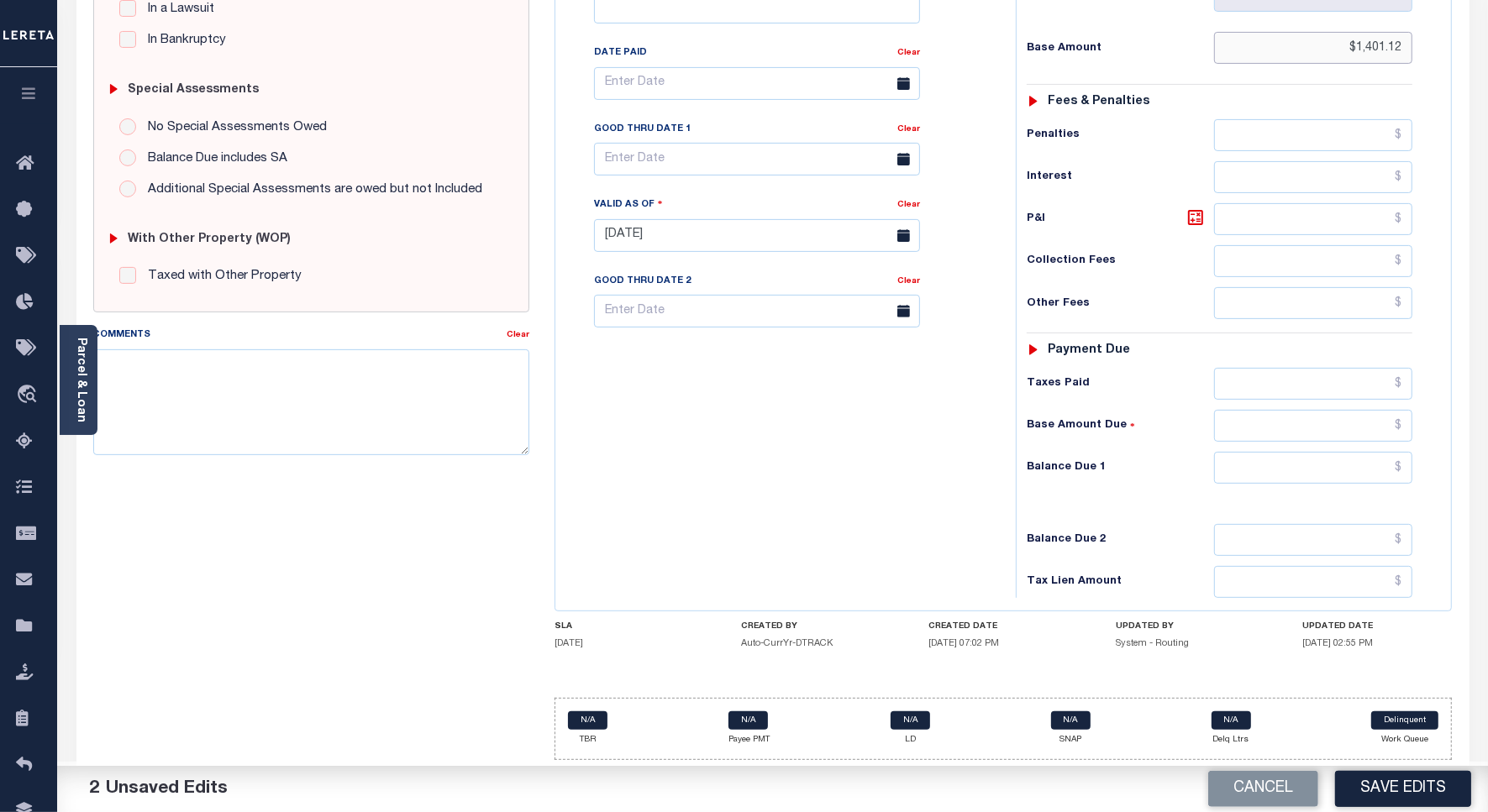
type input "$1,401.12"
click at [1328, 385] on input "text" at bounding box center [1313, 384] width 198 height 32
paste input "1,401.12"
type input "$1,401.12"
drag, startPoint x: 1309, startPoint y: 472, endPoint x: 1324, endPoint y: 453, distance: 24.2
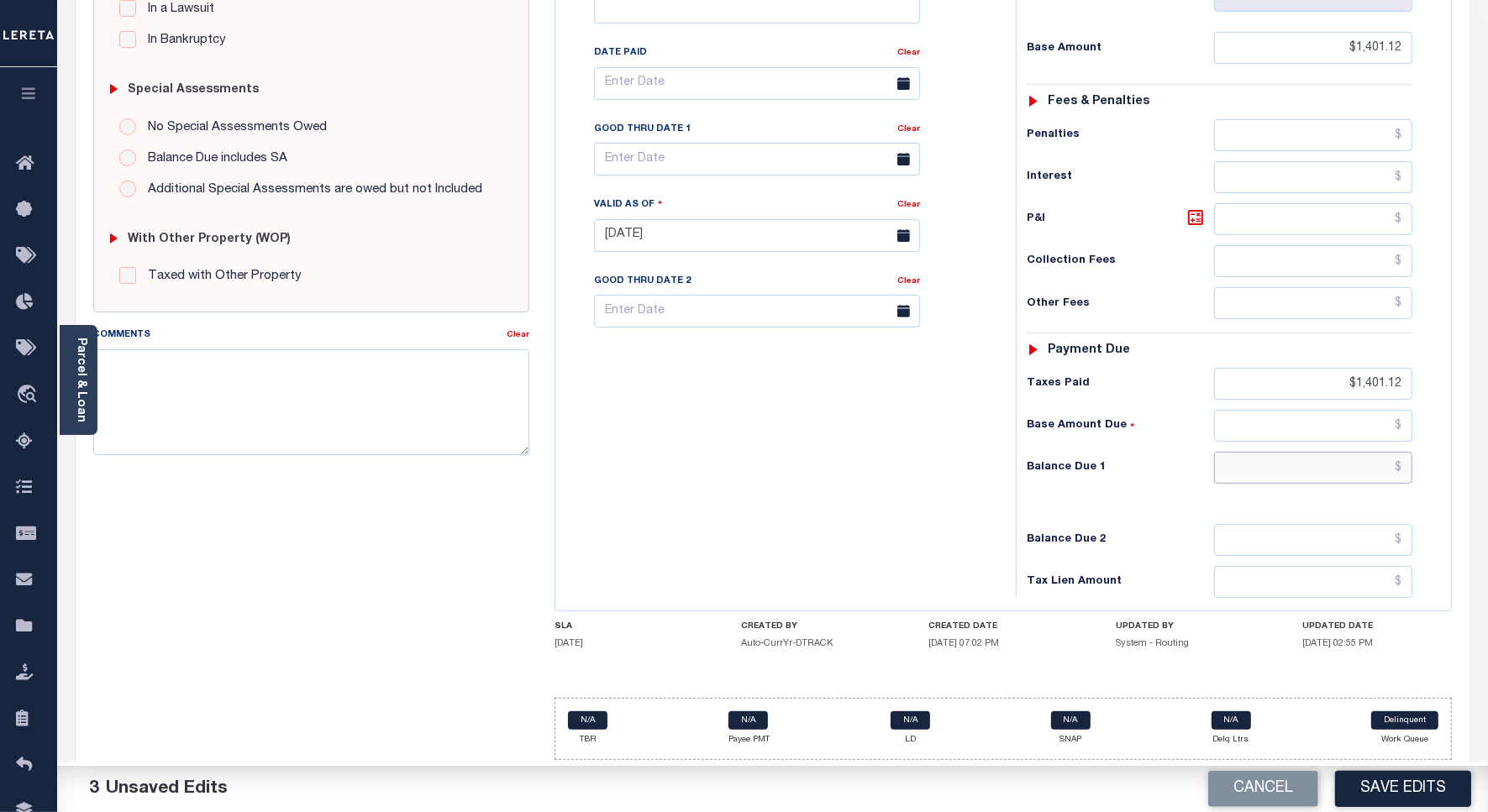
click at [1321, 460] on input "text" at bounding box center [1313, 467] width 198 height 32
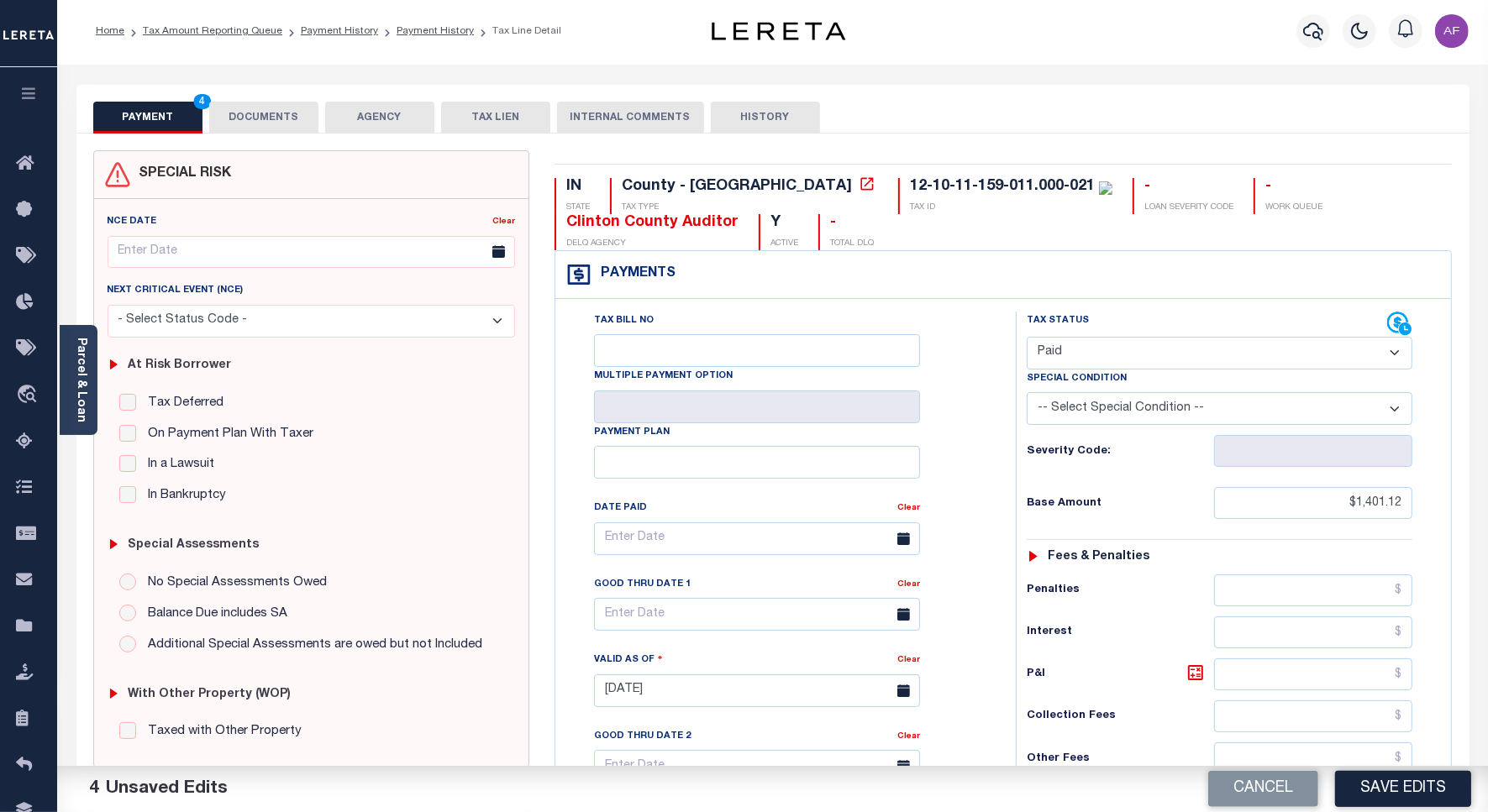
scroll to position [0, 0]
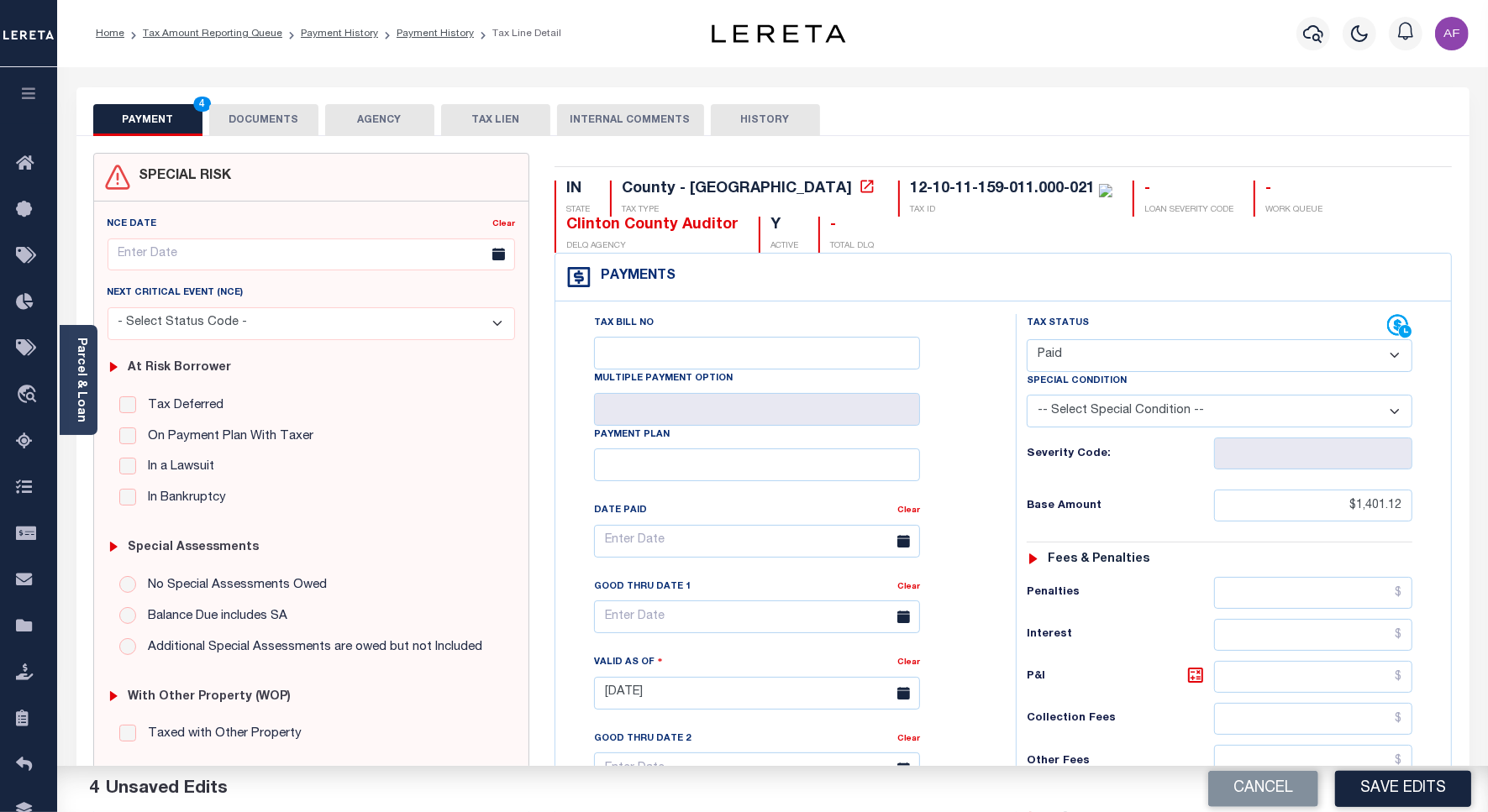
type input "$0.00"
click at [266, 114] on button "DOCUMENTS" at bounding box center [264, 120] width 109 height 32
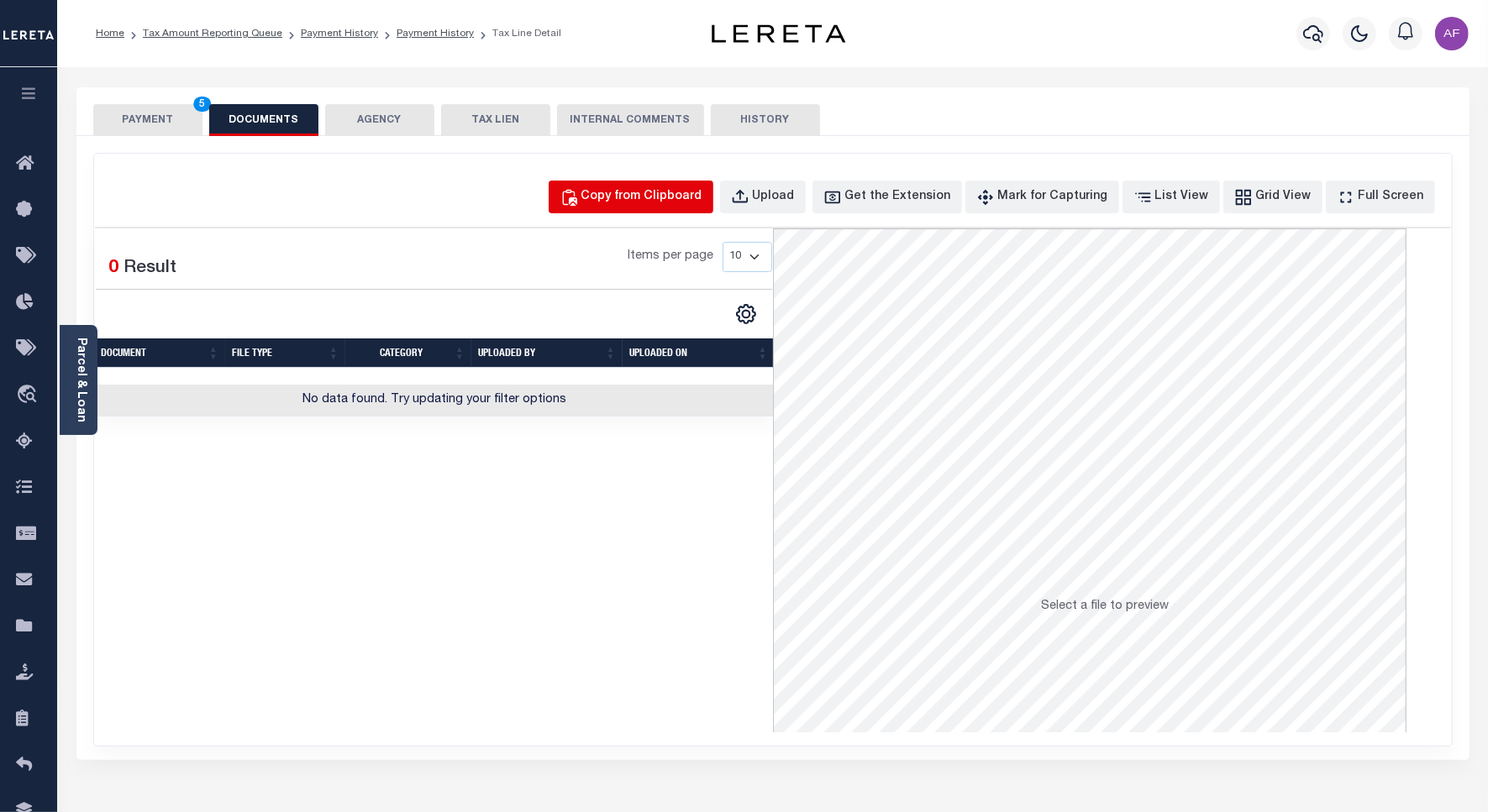
click at [691, 201] on div "Copy from Clipboard" at bounding box center [642, 197] width 121 height 19
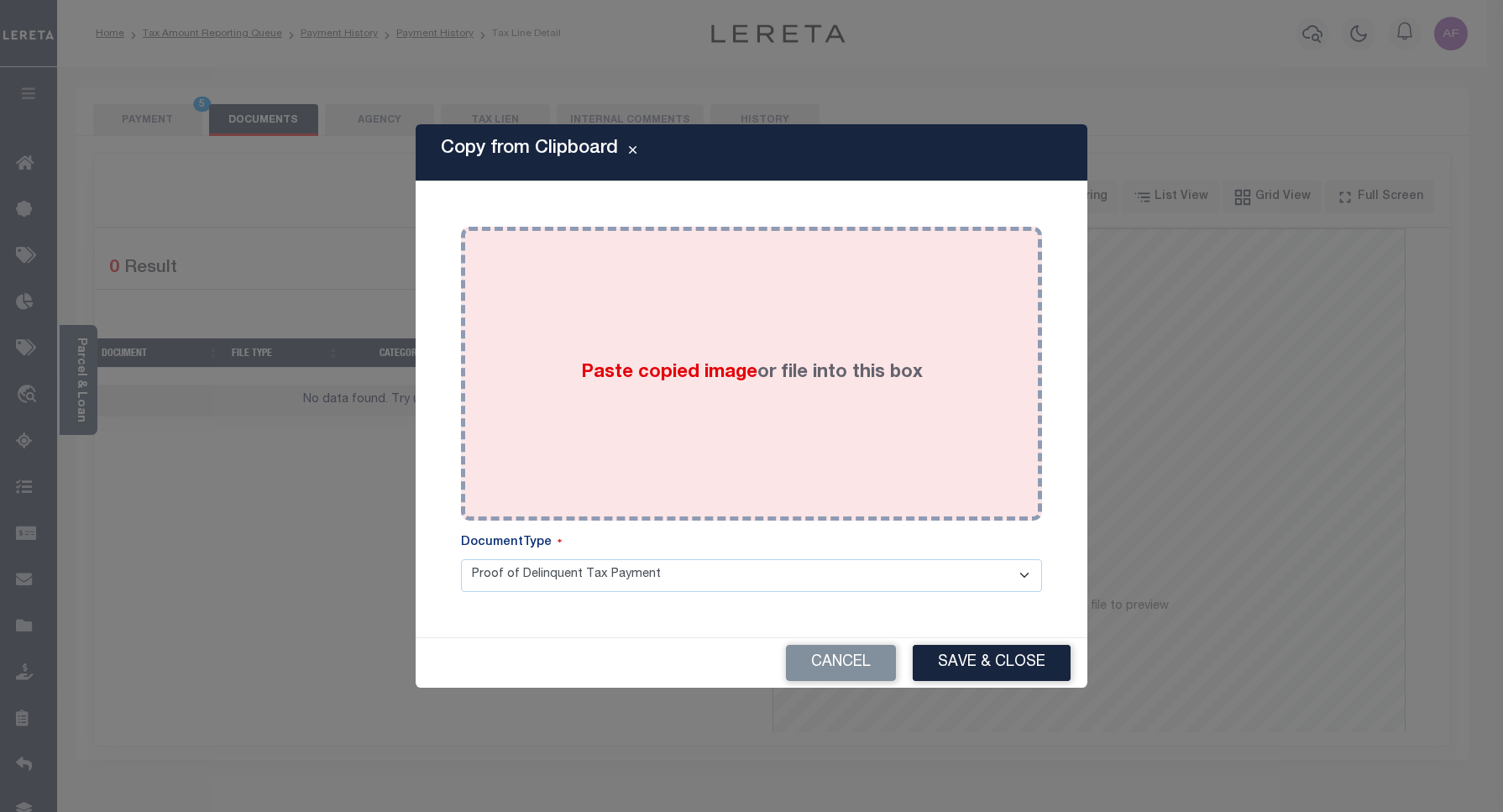
click at [862, 359] on label "Paste copied image or file into this box" at bounding box center [752, 373] width 342 height 28
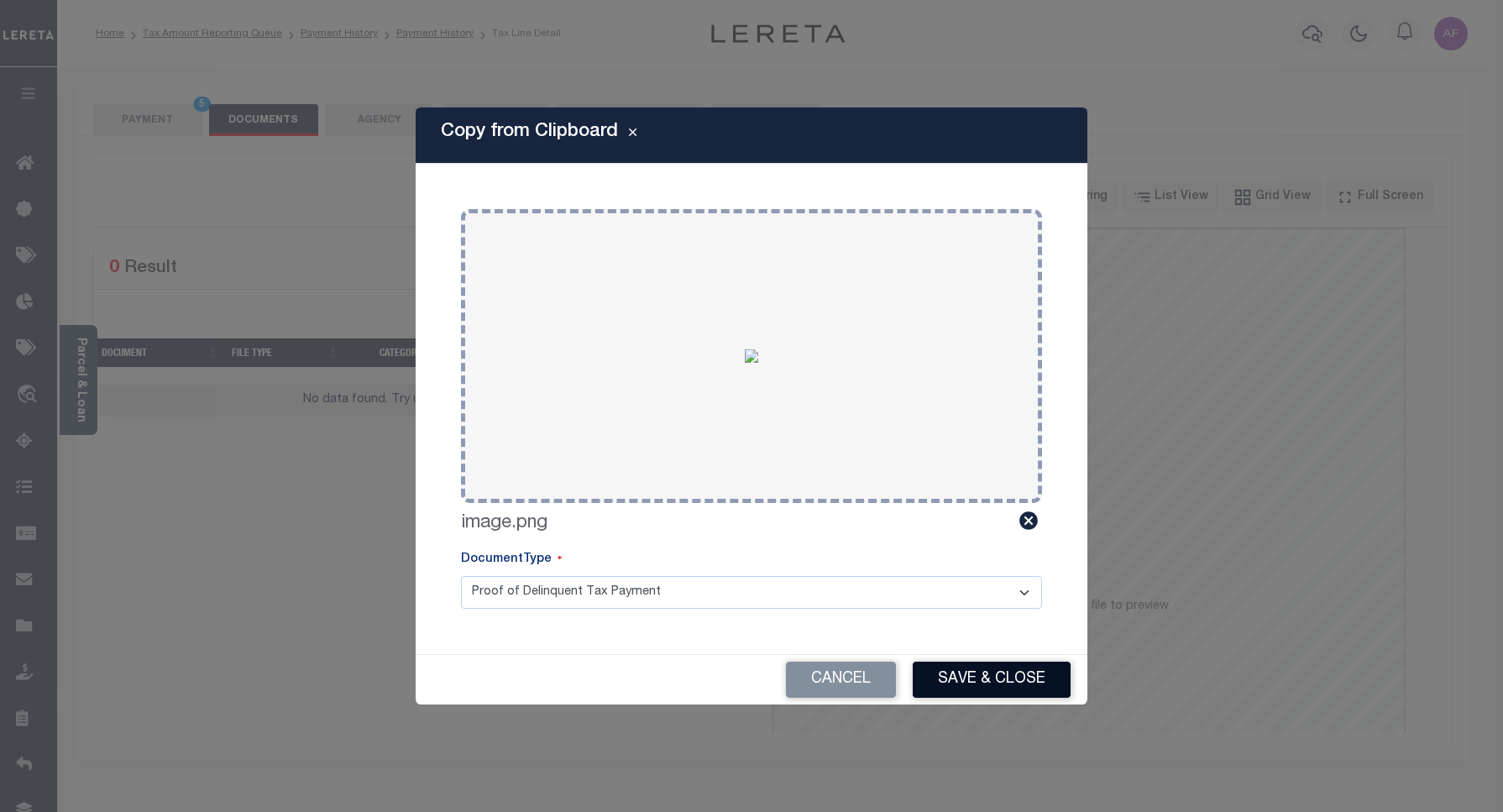
click at [977, 697] on button "Save & Close" at bounding box center [992, 680] width 158 height 36
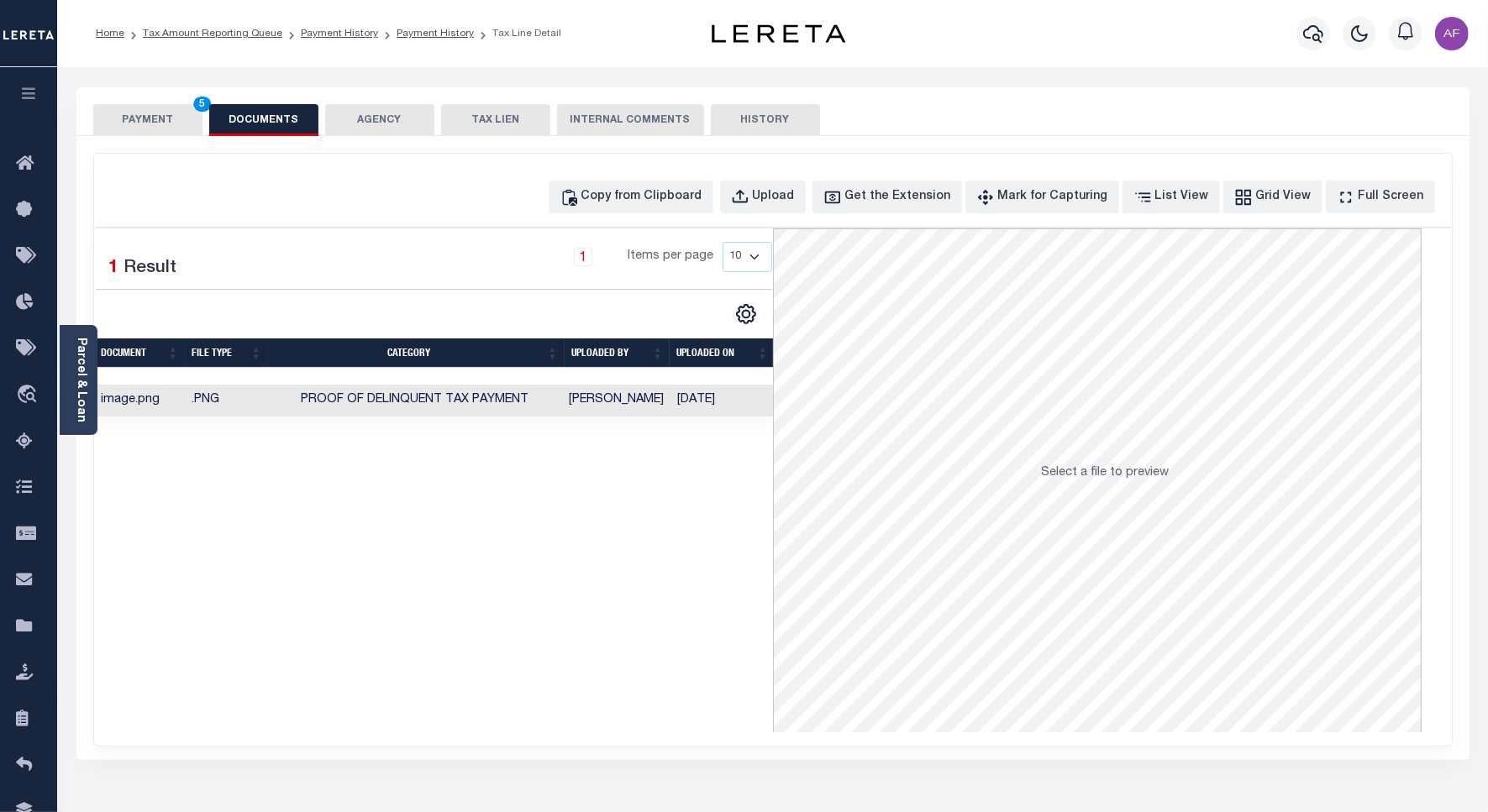
click at [151, 122] on button "PAYMENT 5" at bounding box center [147, 120] width 109 height 32
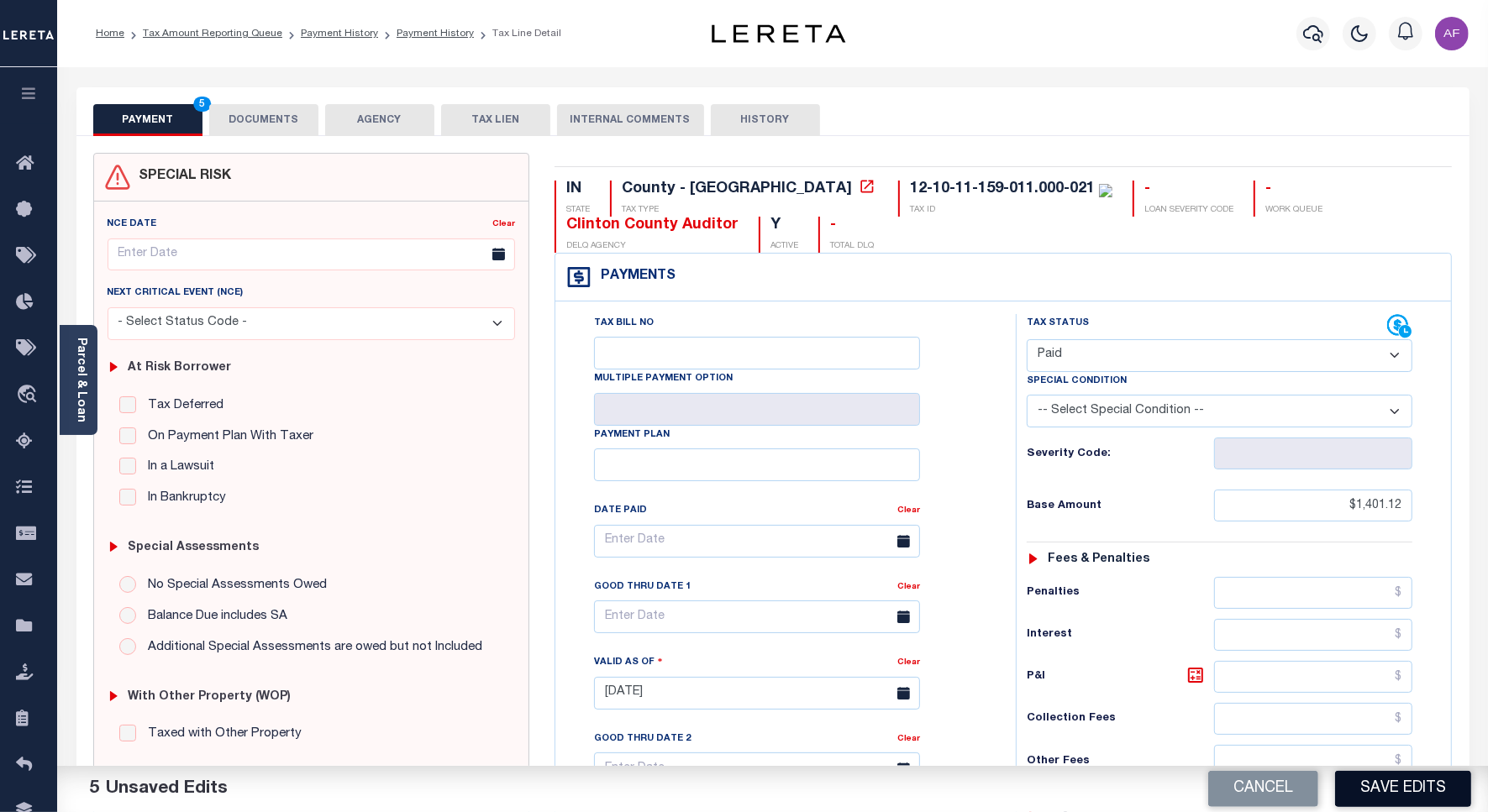
click at [1384, 791] on button "Save Edits" at bounding box center [1403, 789] width 136 height 36
checkbox input "false"
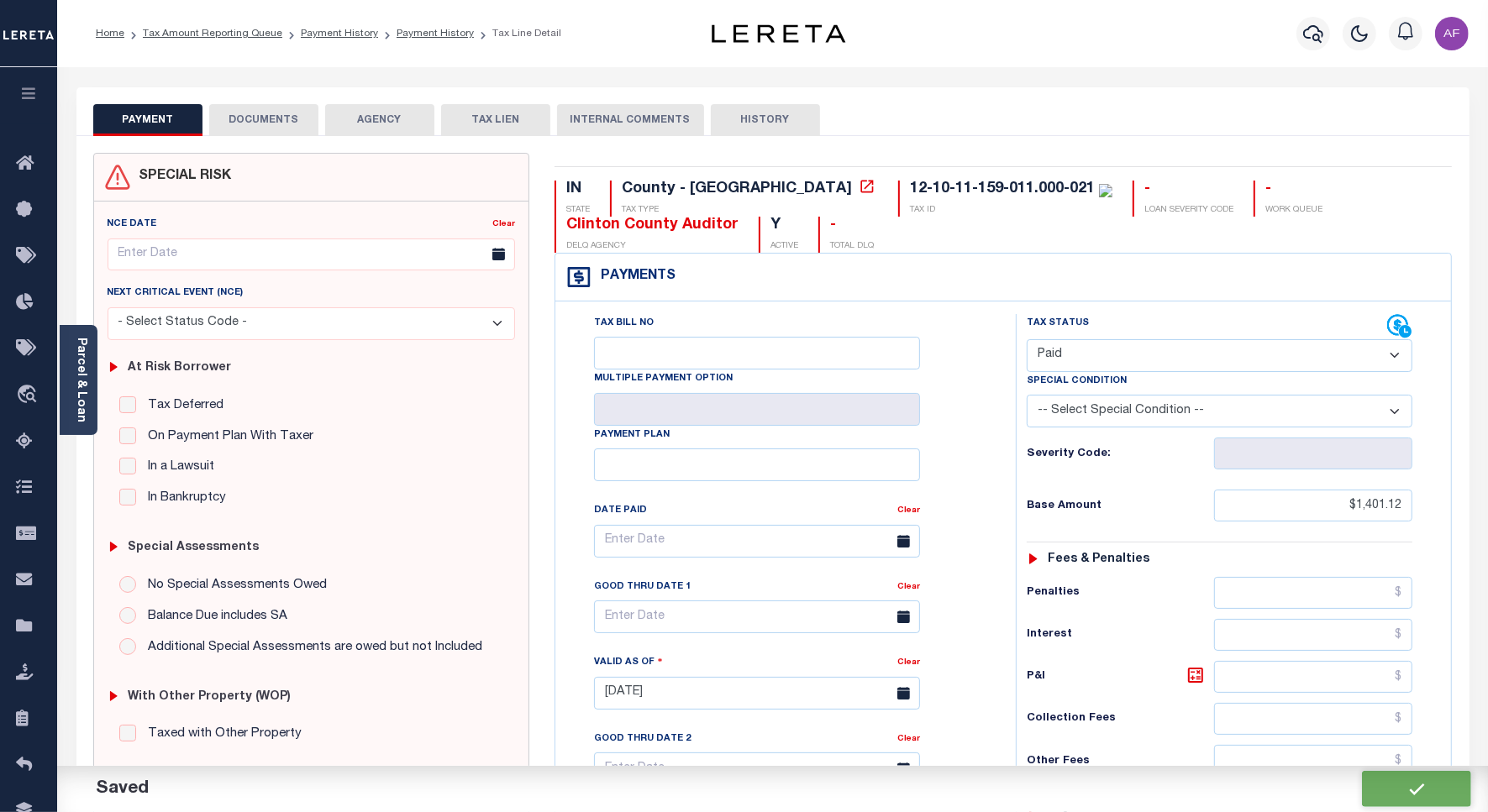
type input "$1,401.12"
type input "$0"
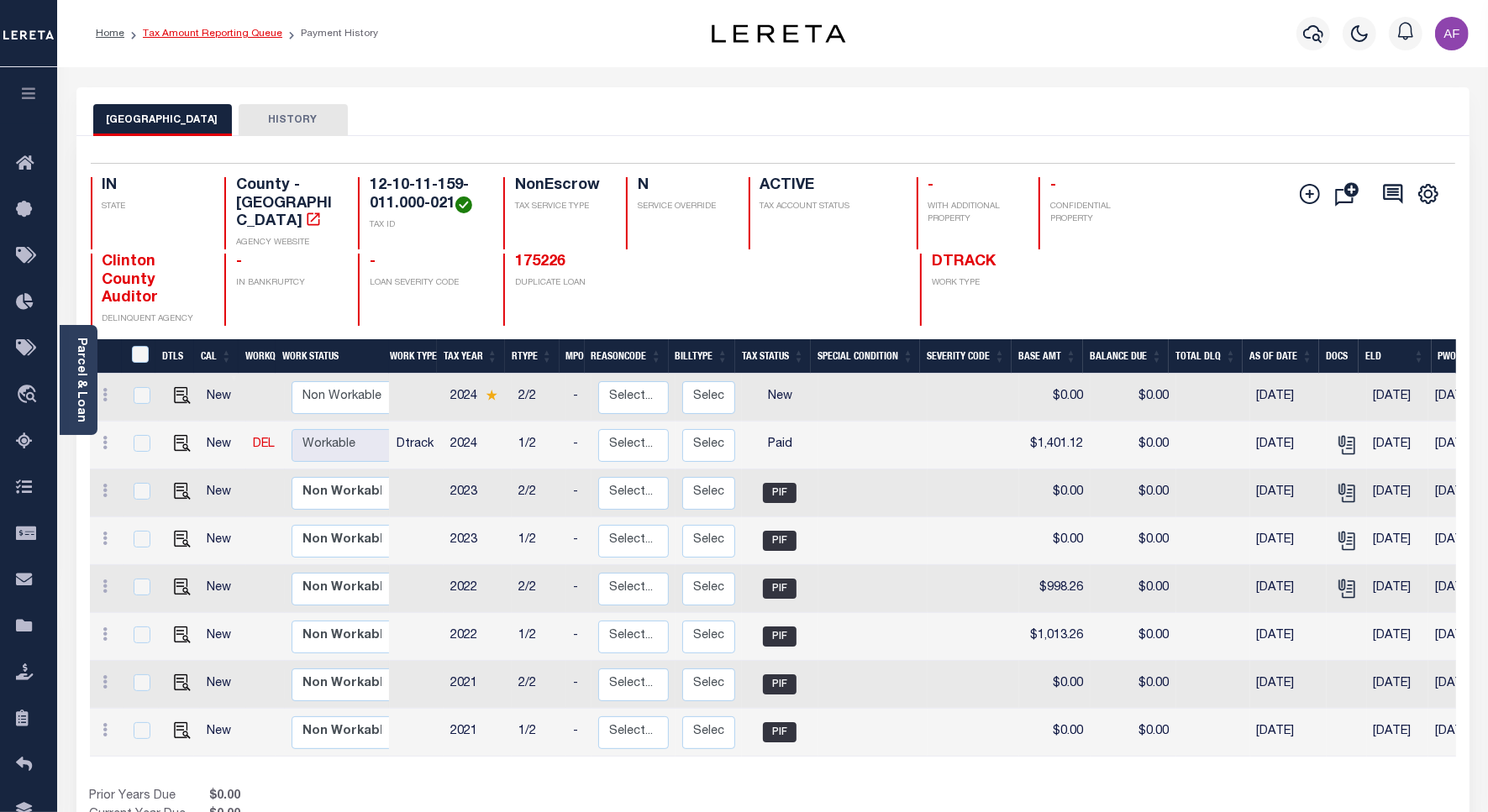
click at [184, 34] on link "Tax Amount Reporting Queue" at bounding box center [212, 34] width 140 height 10
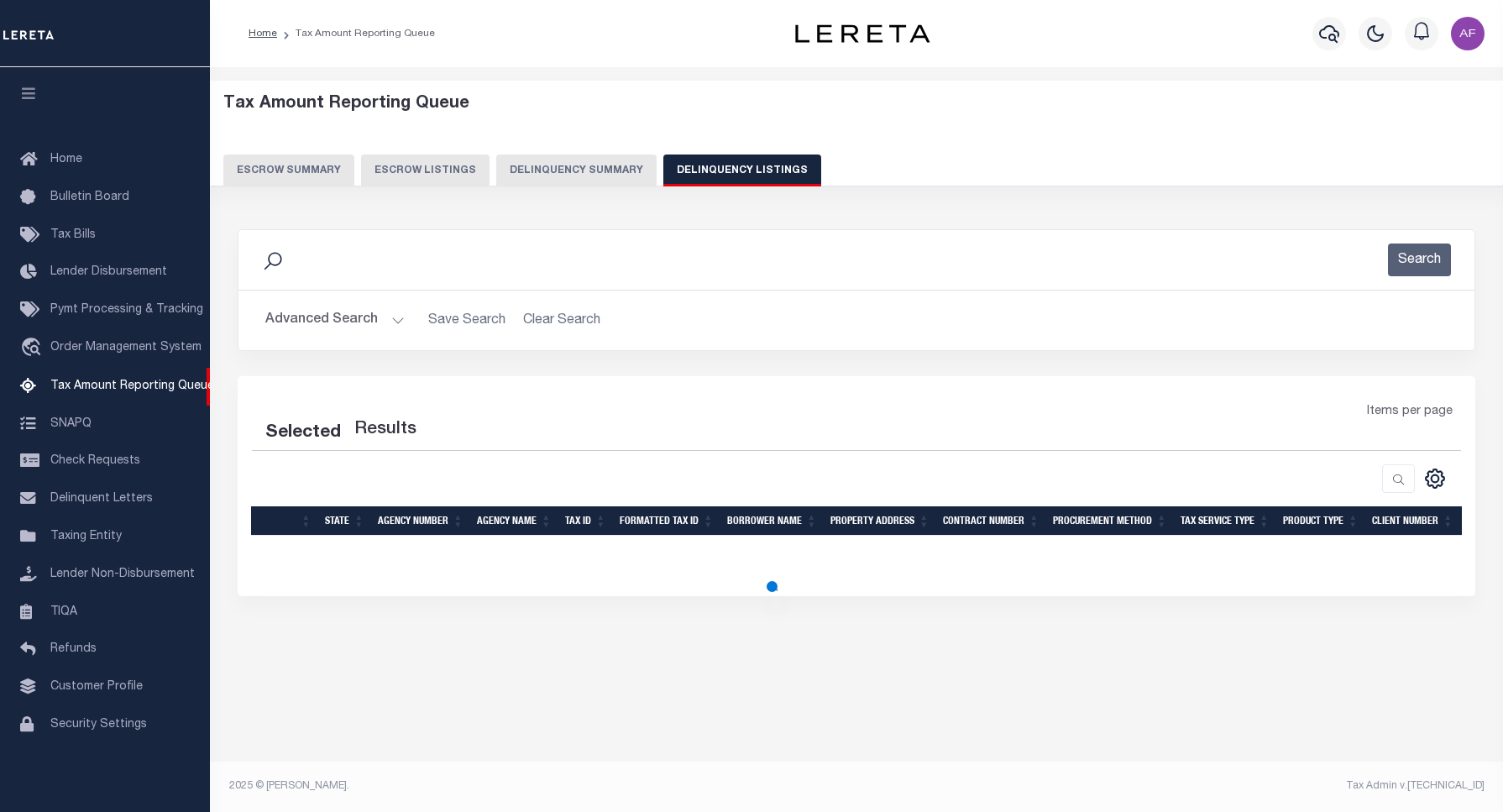
select select "100"
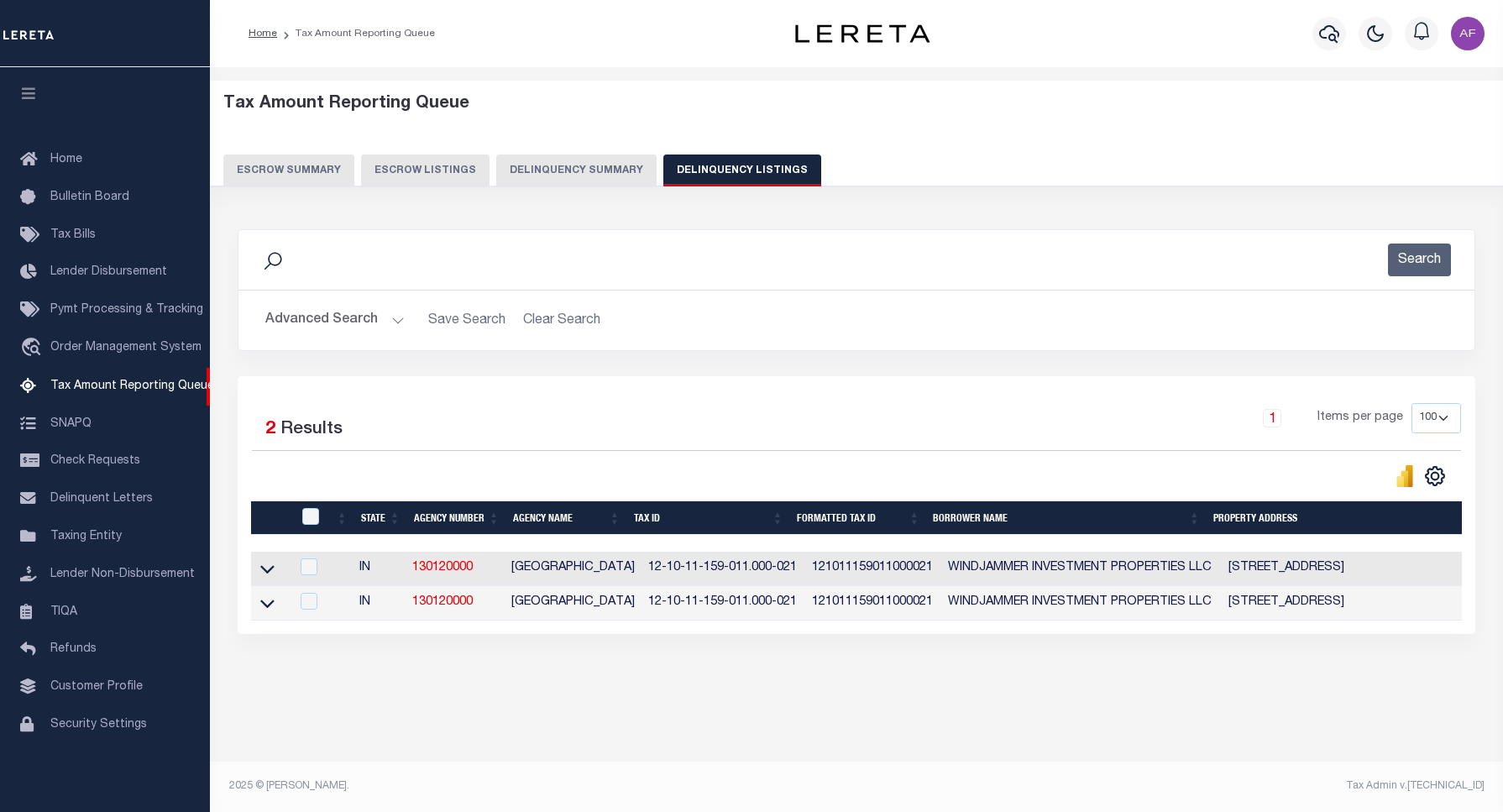
click at [300, 514] on div at bounding box center [312, 518] width 28 height 19
click at [304, 515] on input "checkbox" at bounding box center [311, 517] width 17 height 17
checkbox input "true"
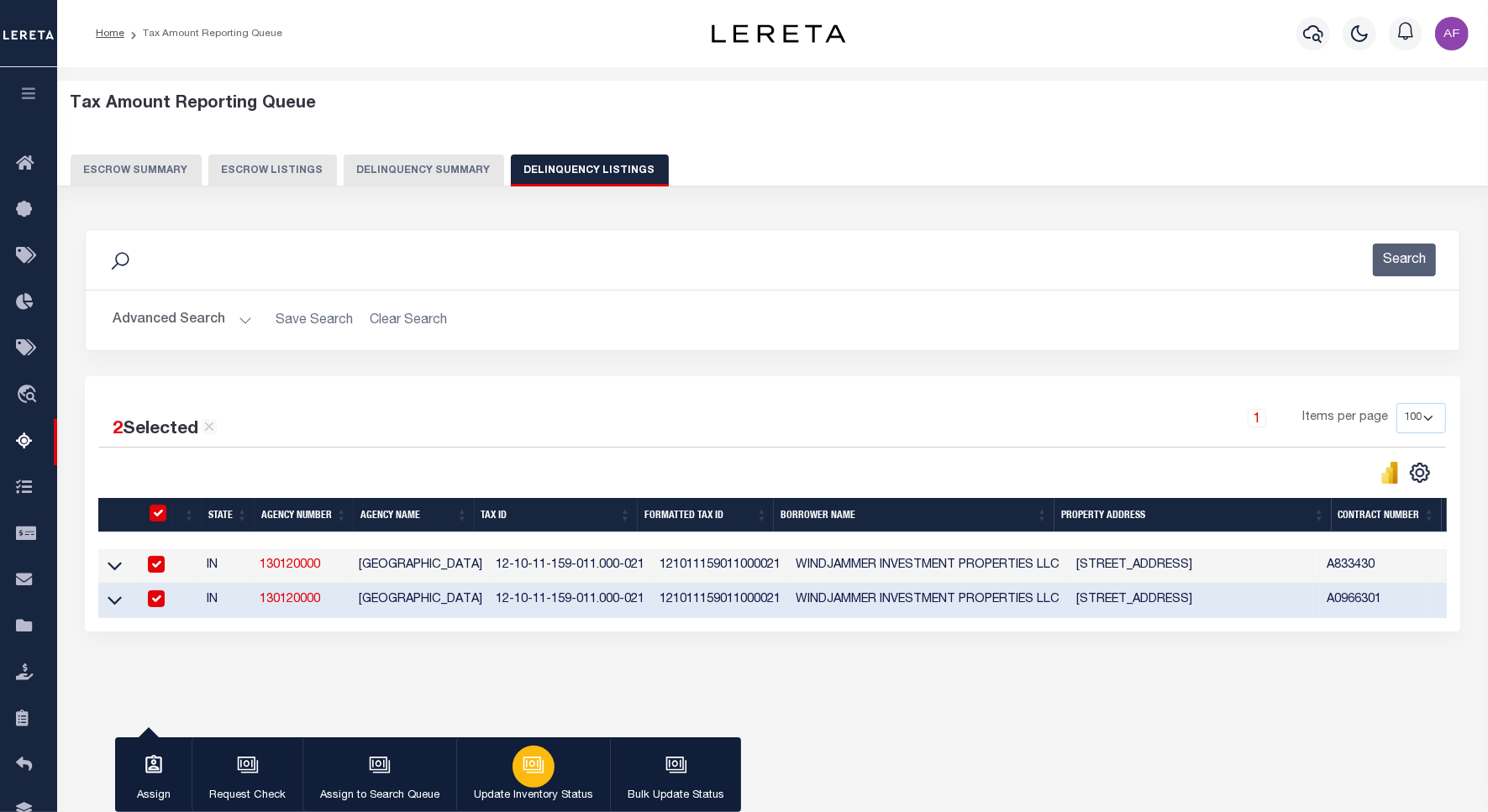
click at [512, 756] on div "button" at bounding box center [533, 766] width 42 height 42
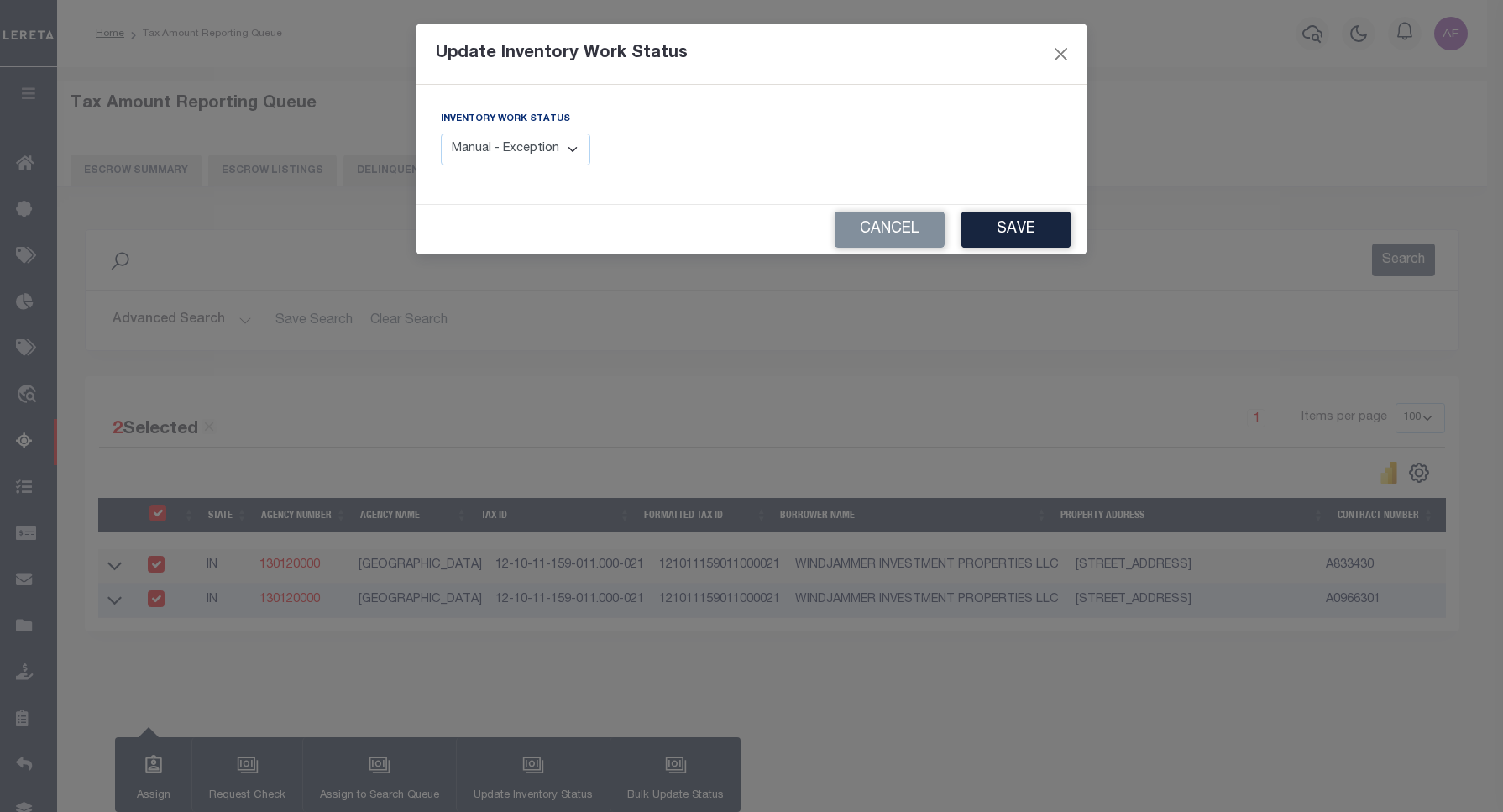
click at [506, 123] on label "Inventory Work Status" at bounding box center [505, 119] width 129 height 14
click at [495, 168] on div "Inventory Work Status Manual - Exception Pended - Awaiting Search Late Add Exce…" at bounding box center [589, 144] width 323 height 69
click at [497, 153] on select "Manual - Exception Pended - Awaiting Search Late Add Exception Completed" at bounding box center [515, 149] width 150 height 33
select select "4"
click at [440, 133] on select "Manual - Exception Pended - Awaiting Search Late Add Exception Completed" at bounding box center [515, 149] width 150 height 33
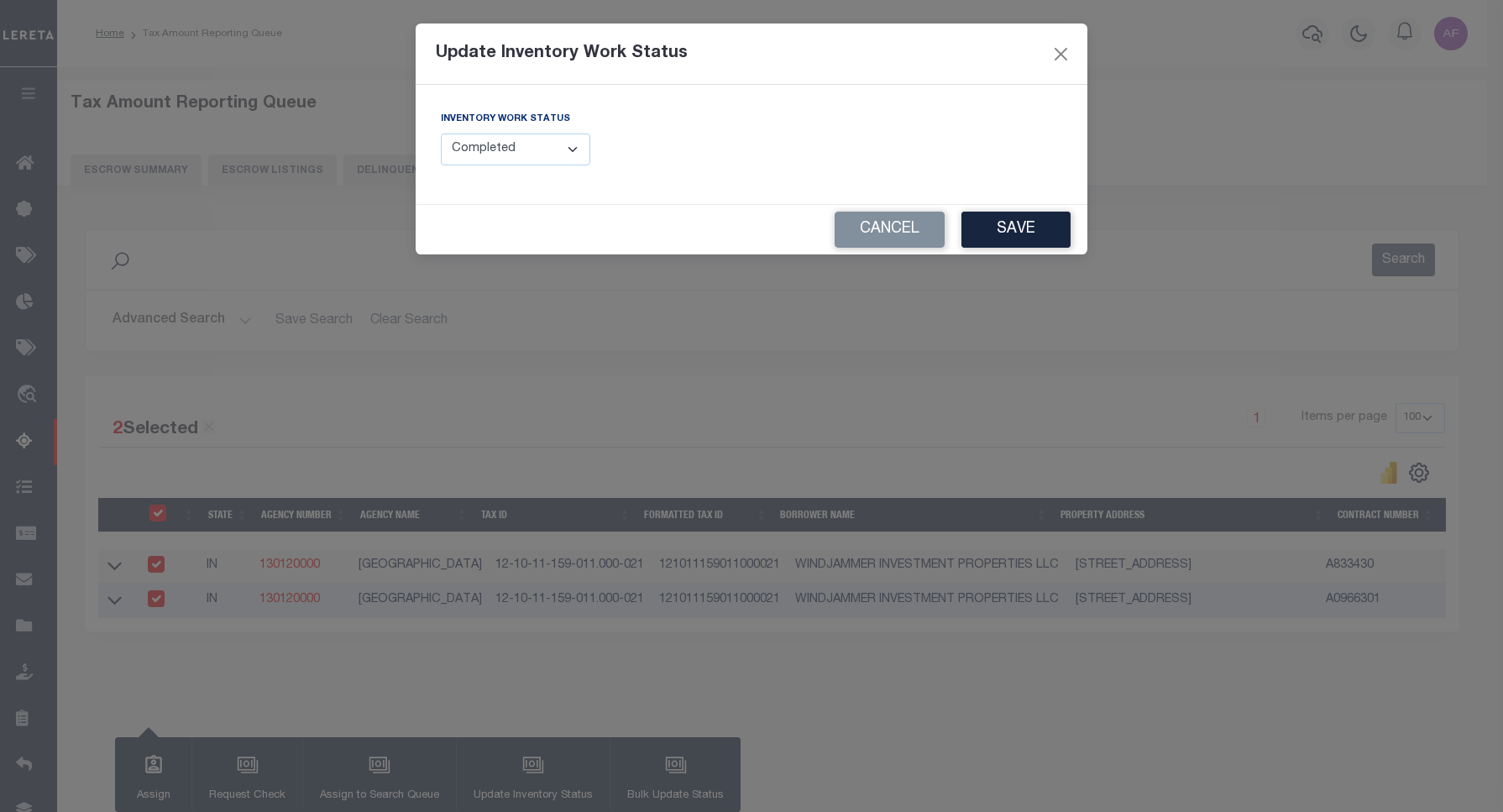
click at [1025, 234] on button "Save" at bounding box center [1015, 229] width 109 height 36
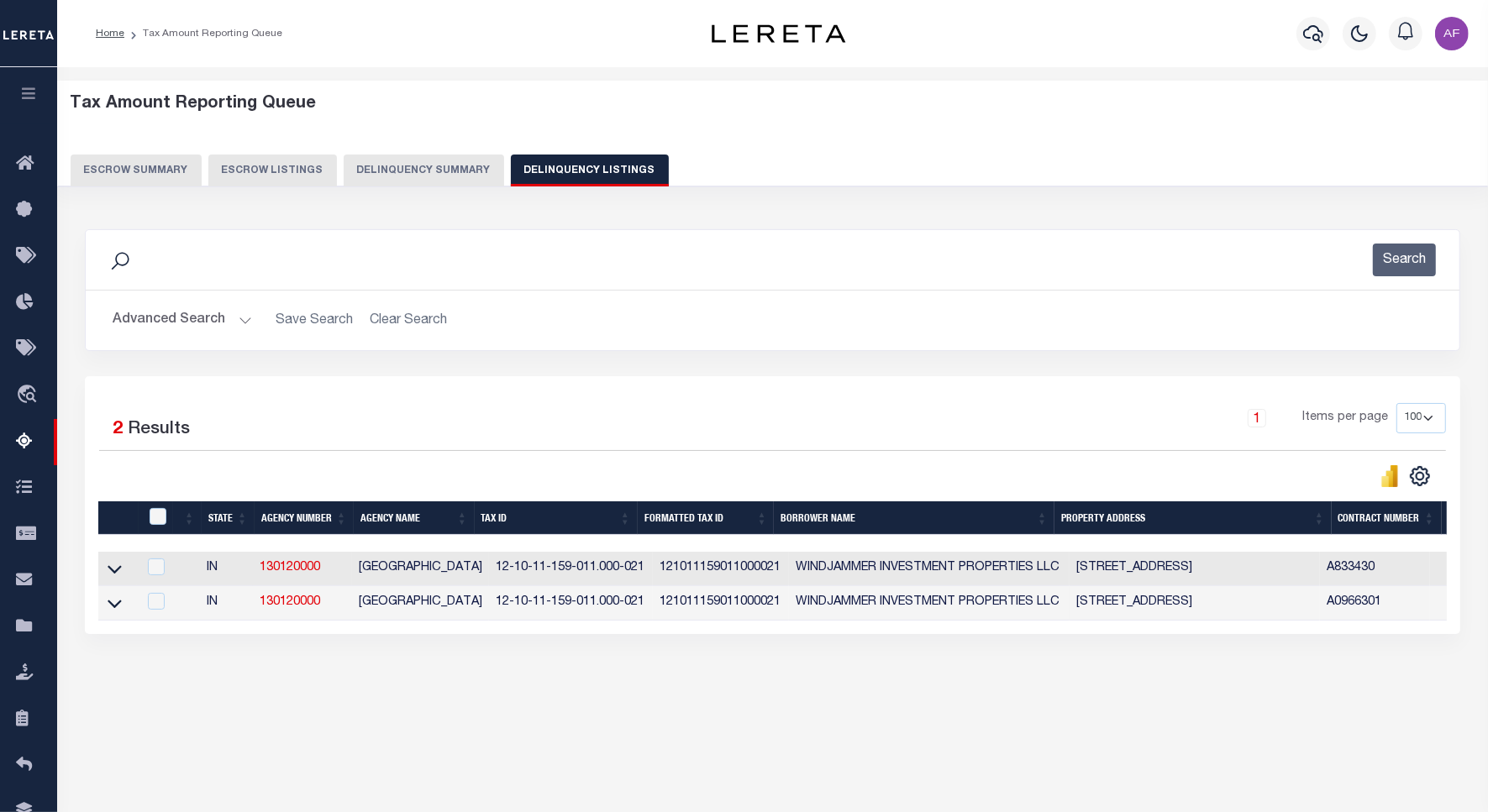
click at [152, 328] on button "Advanced Search" at bounding box center [183, 319] width 140 height 33
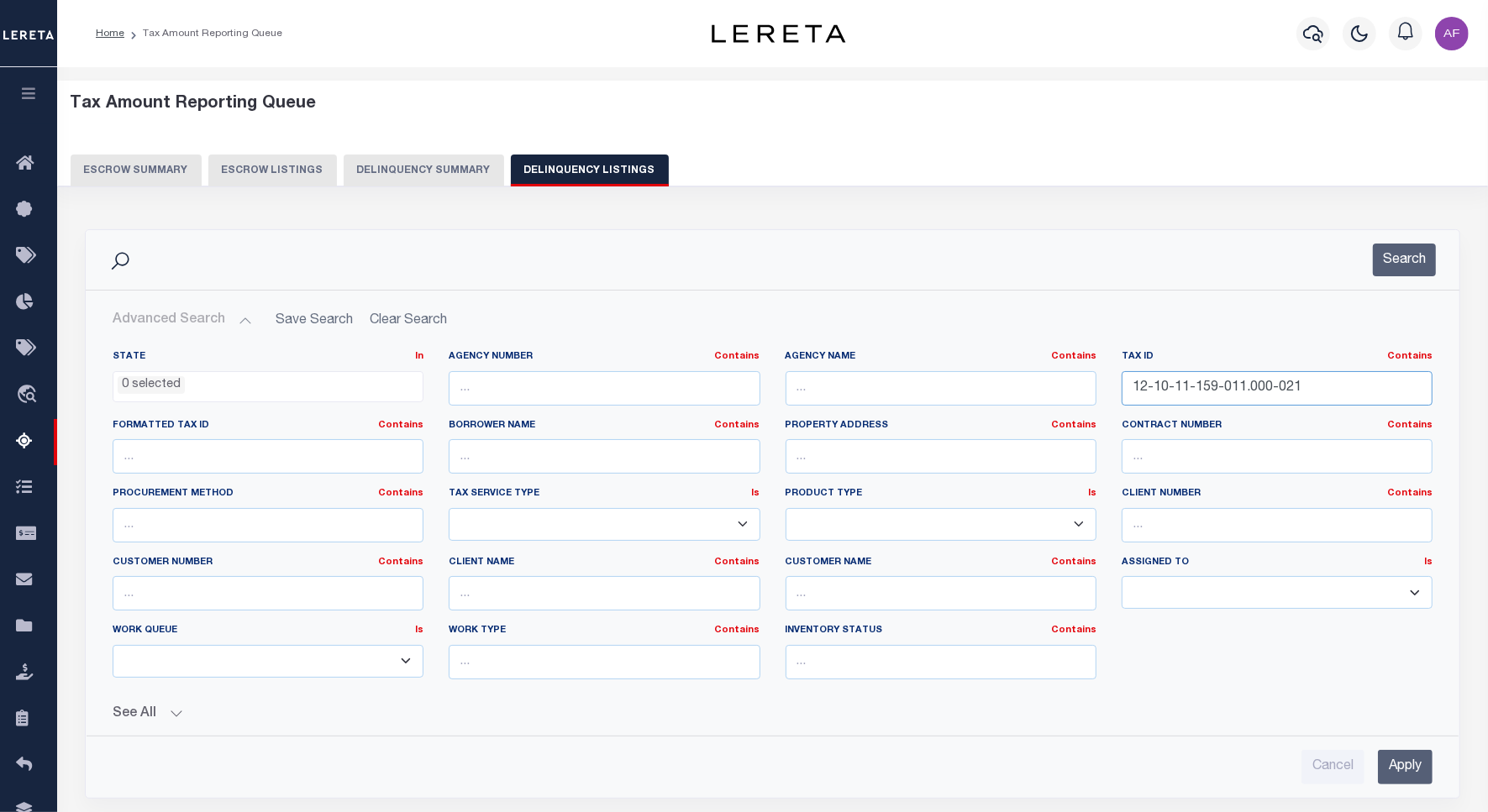
drag, startPoint x: 1312, startPoint y: 392, endPoint x: 1036, endPoint y: 400, distance: 276.1
click at [1039, 400] on div "State In In AK AL AR AZ CA CO CT DC DE FL GA GU HI IA ID IL IN KS [GEOGRAPHIC_D…" at bounding box center [772, 521] width 1345 height 343
paste input "6-11-400-002.001-017"
type input "12-16-11-400-002.001-017"
click at [1425, 265] on button "Search" at bounding box center [1404, 260] width 63 height 33
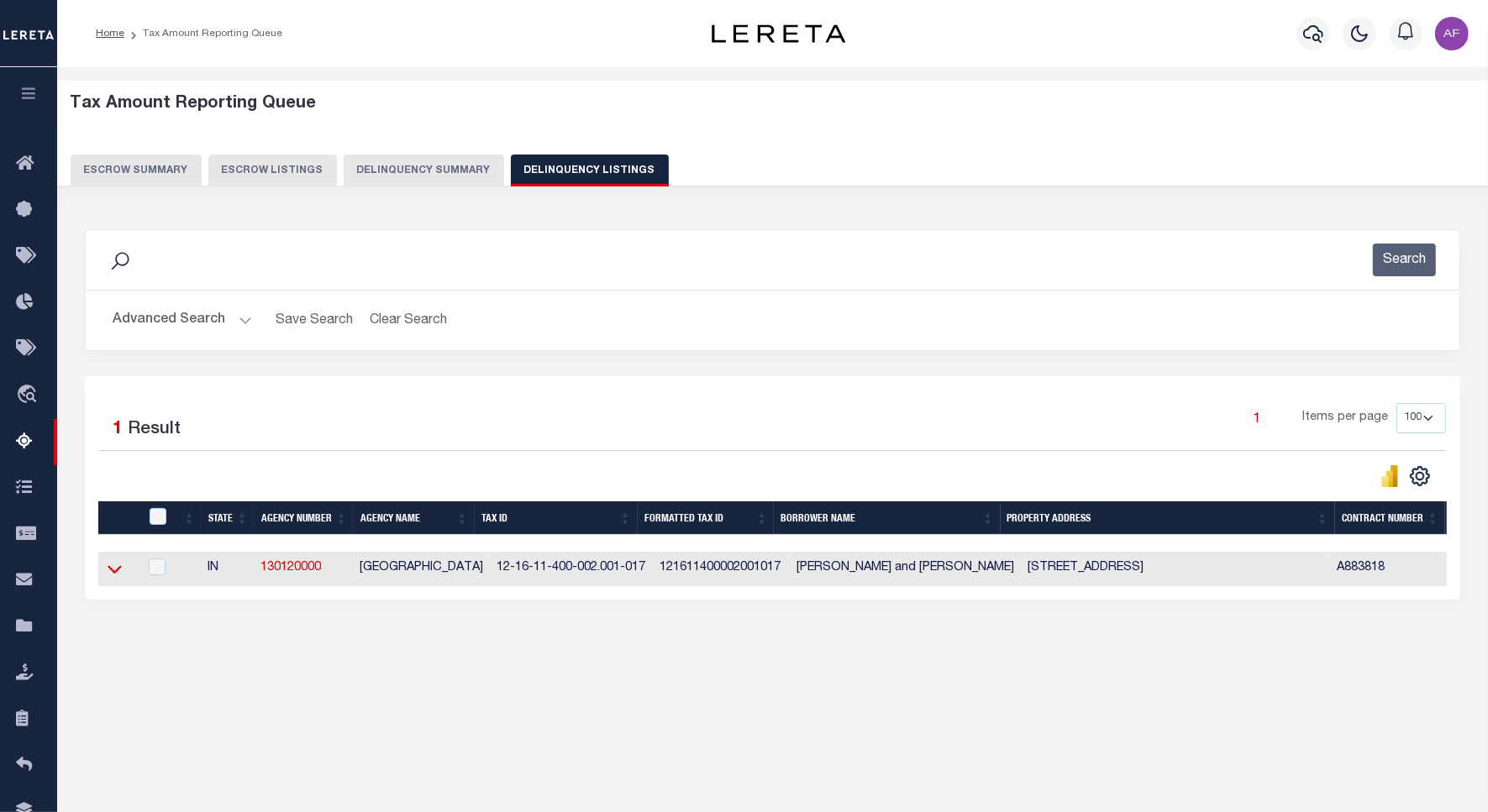
click at [117, 574] on icon at bounding box center [114, 570] width 14 height 8
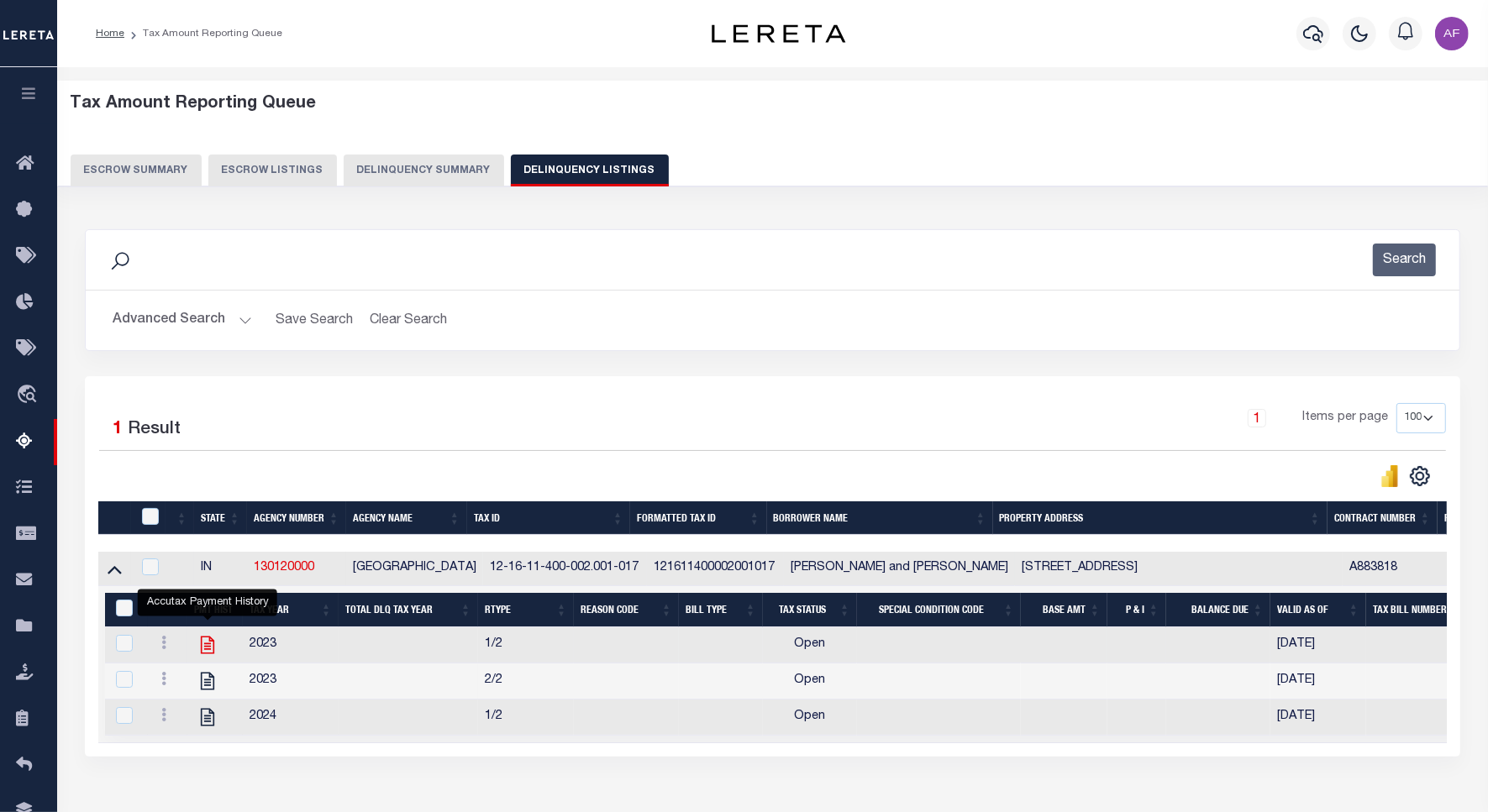
click at [211, 656] on icon "" at bounding box center [207, 644] width 21 height 21
checkbox input "true"
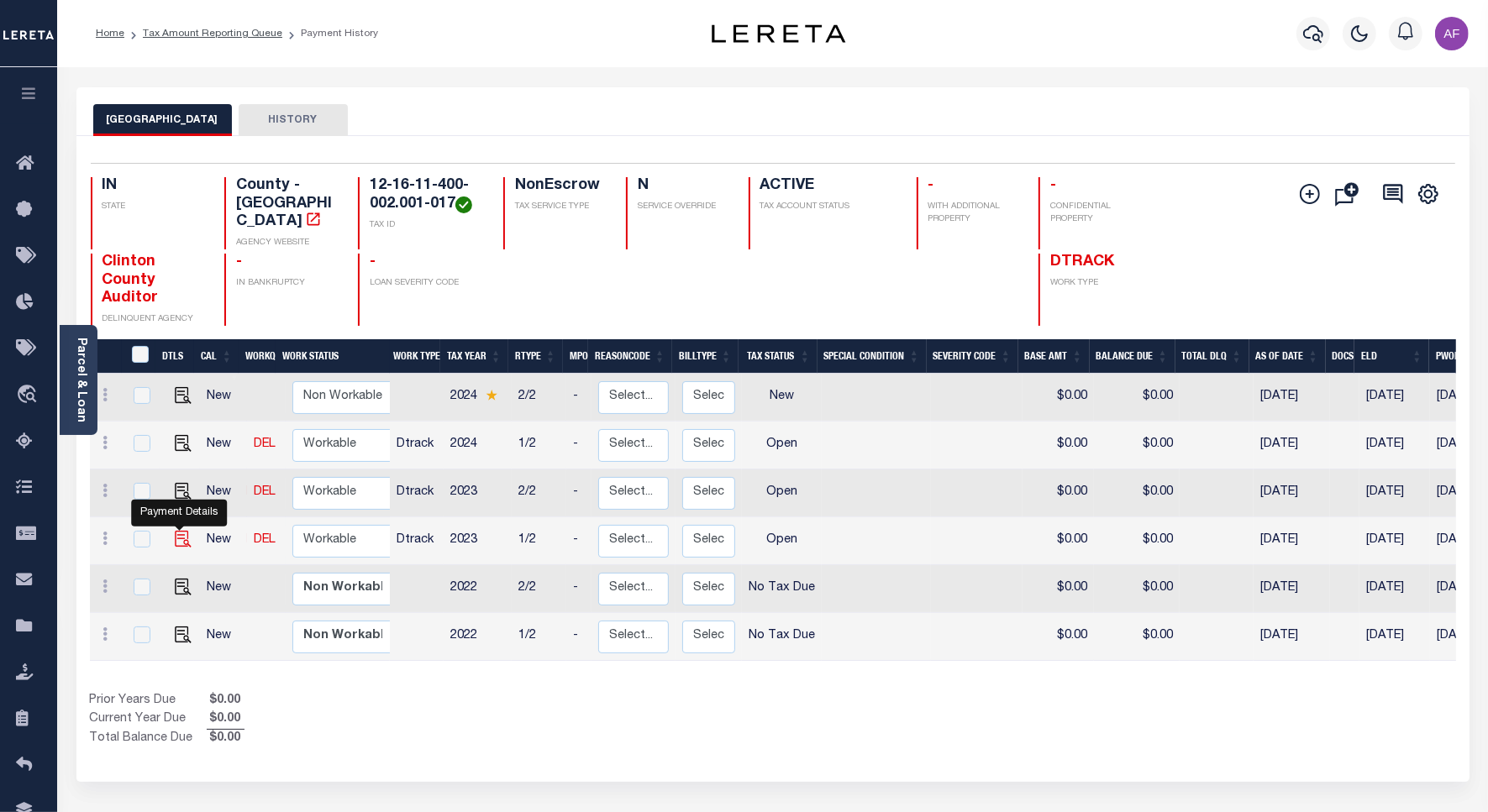
click at [186, 531] on img "" at bounding box center [184, 539] width 17 height 17
checkbox input "true"
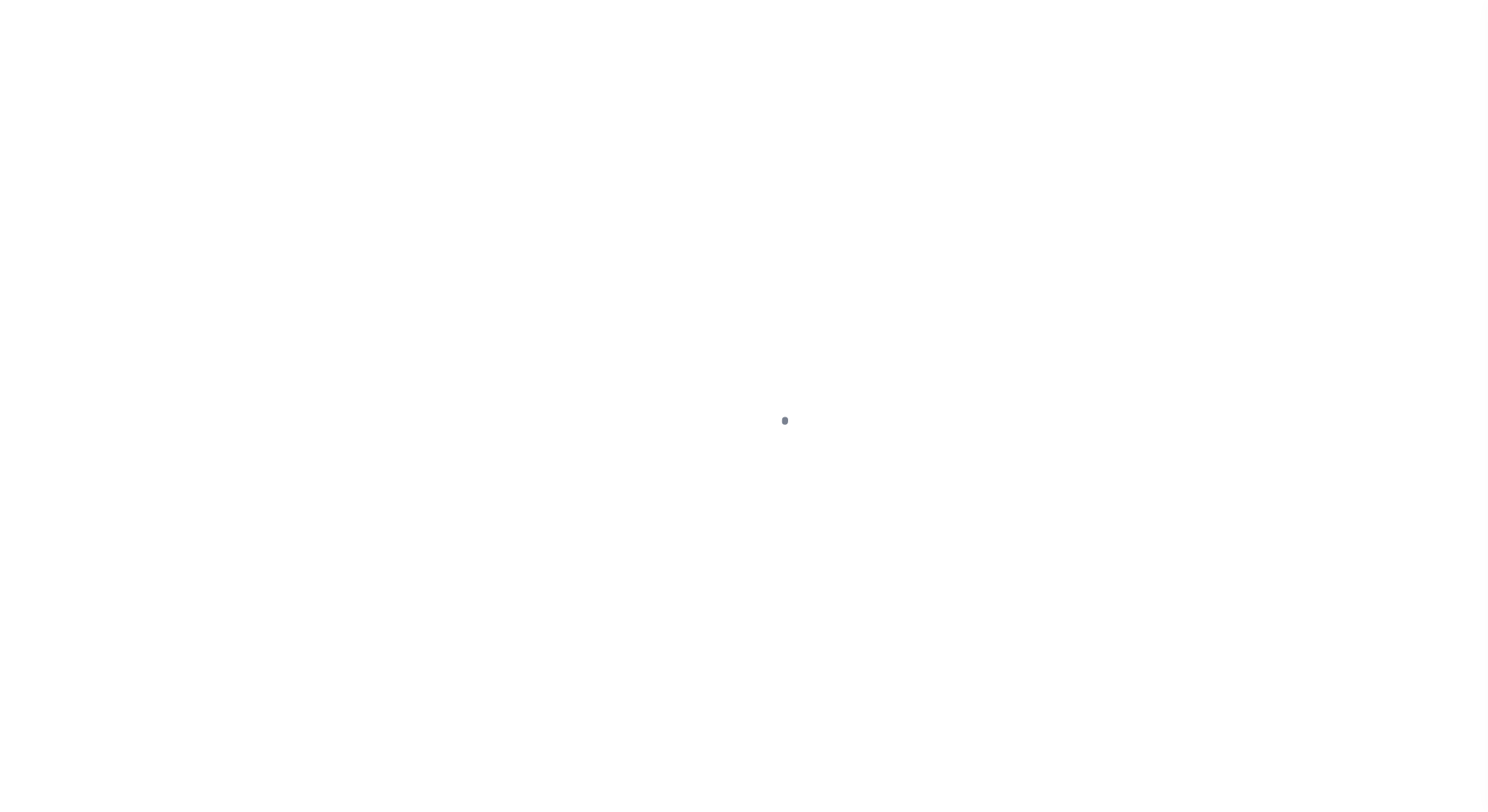
select select "OP2"
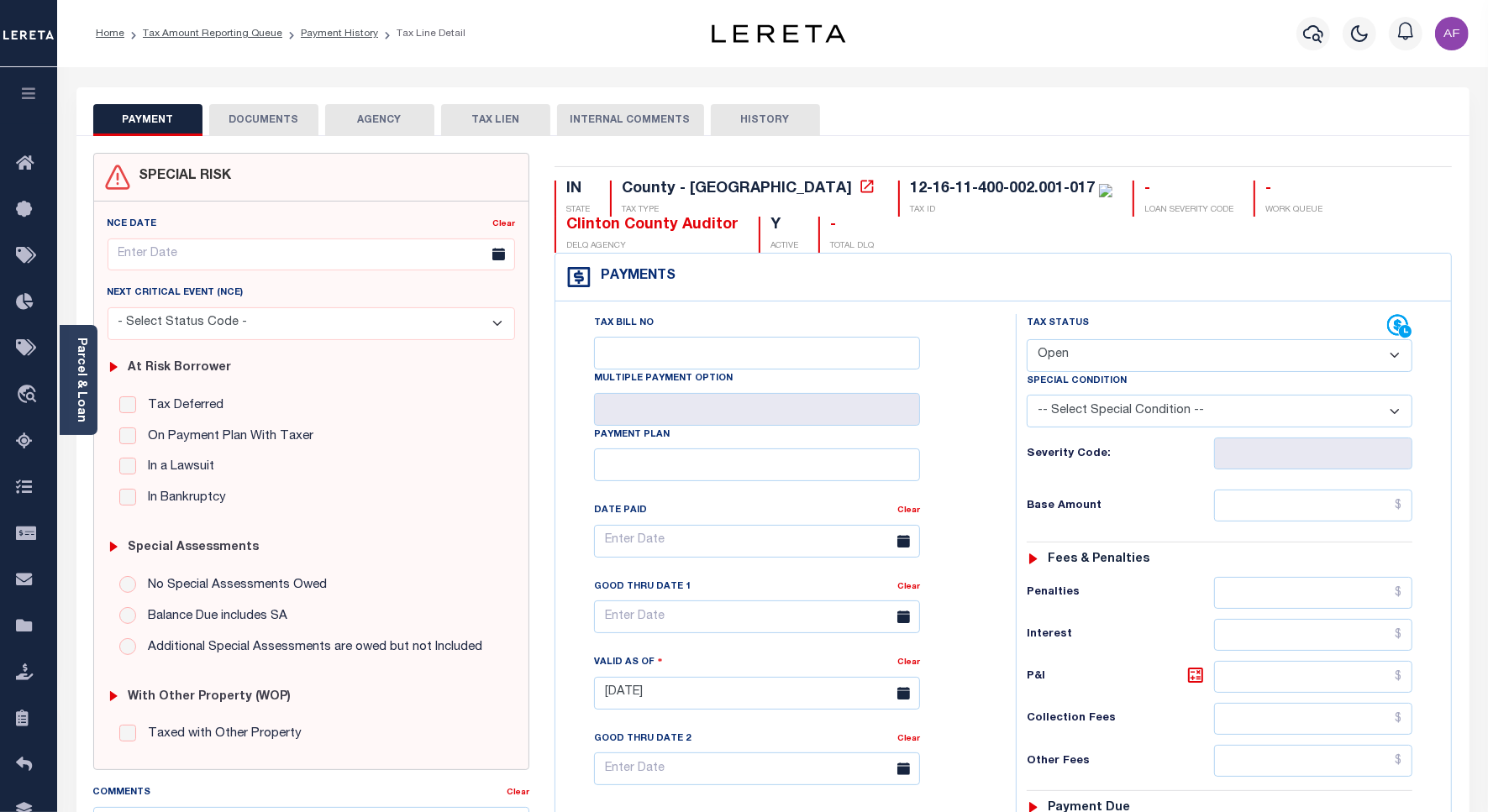
click at [296, 115] on button "DOCUMENTS" at bounding box center [264, 120] width 109 height 32
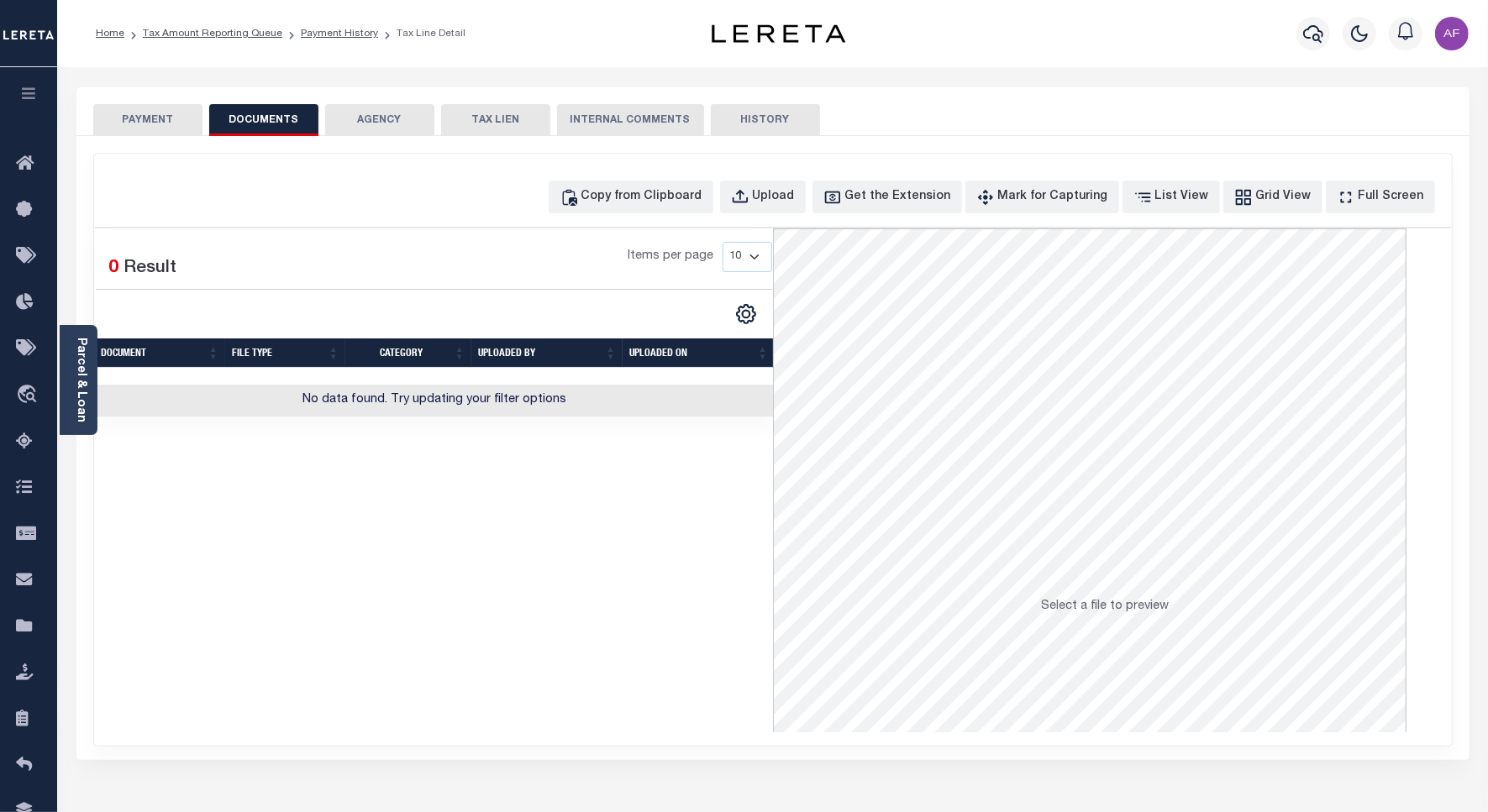
click at [464, 115] on button "TAX LIEN" at bounding box center [495, 120] width 109 height 32
checkbox input "false"
radio input "true"
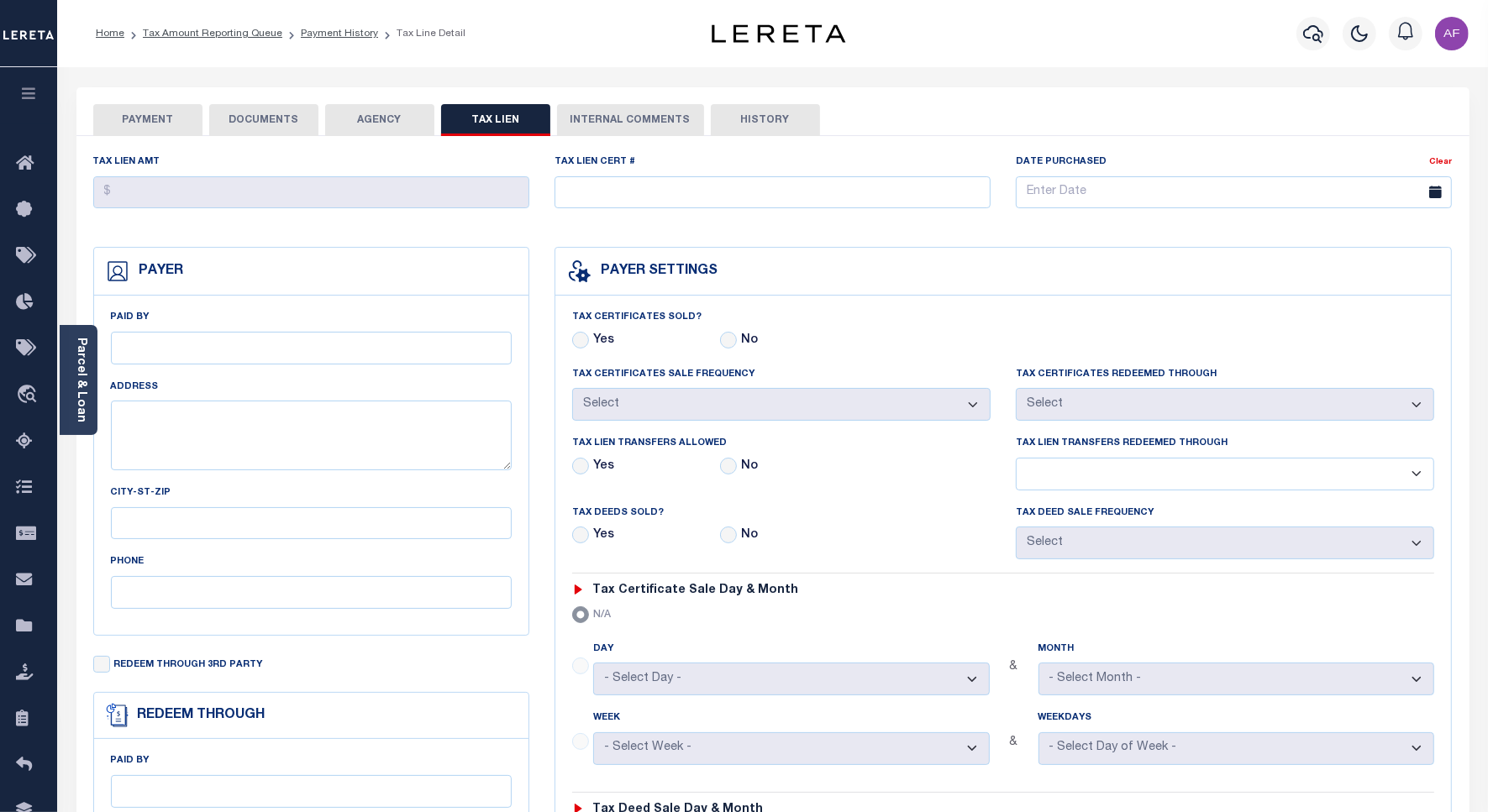
click at [391, 112] on button "AGENCY" at bounding box center [379, 120] width 109 height 32
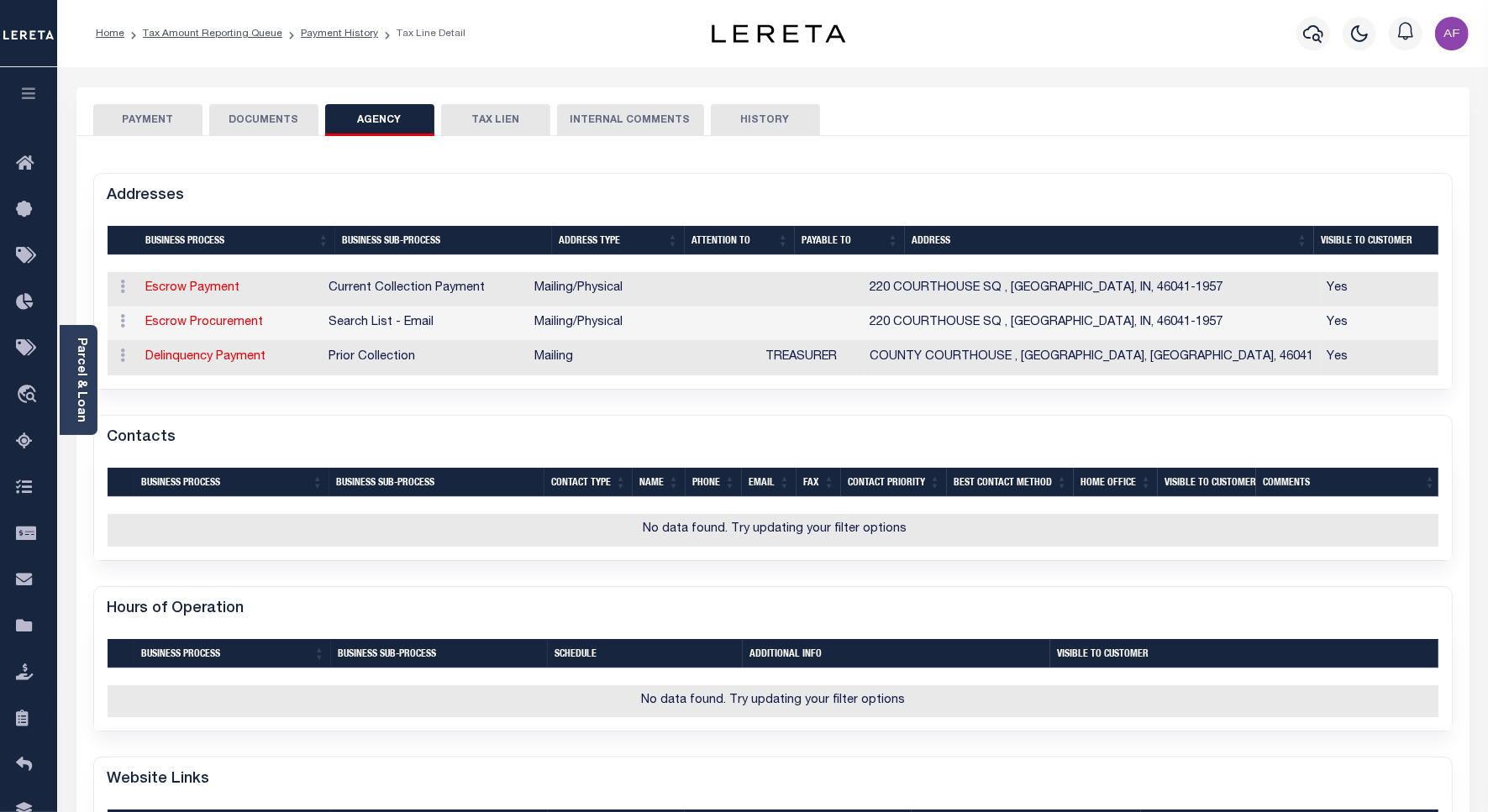
click at [164, 117] on button "PAYMENT" at bounding box center [147, 120] width 109 height 32
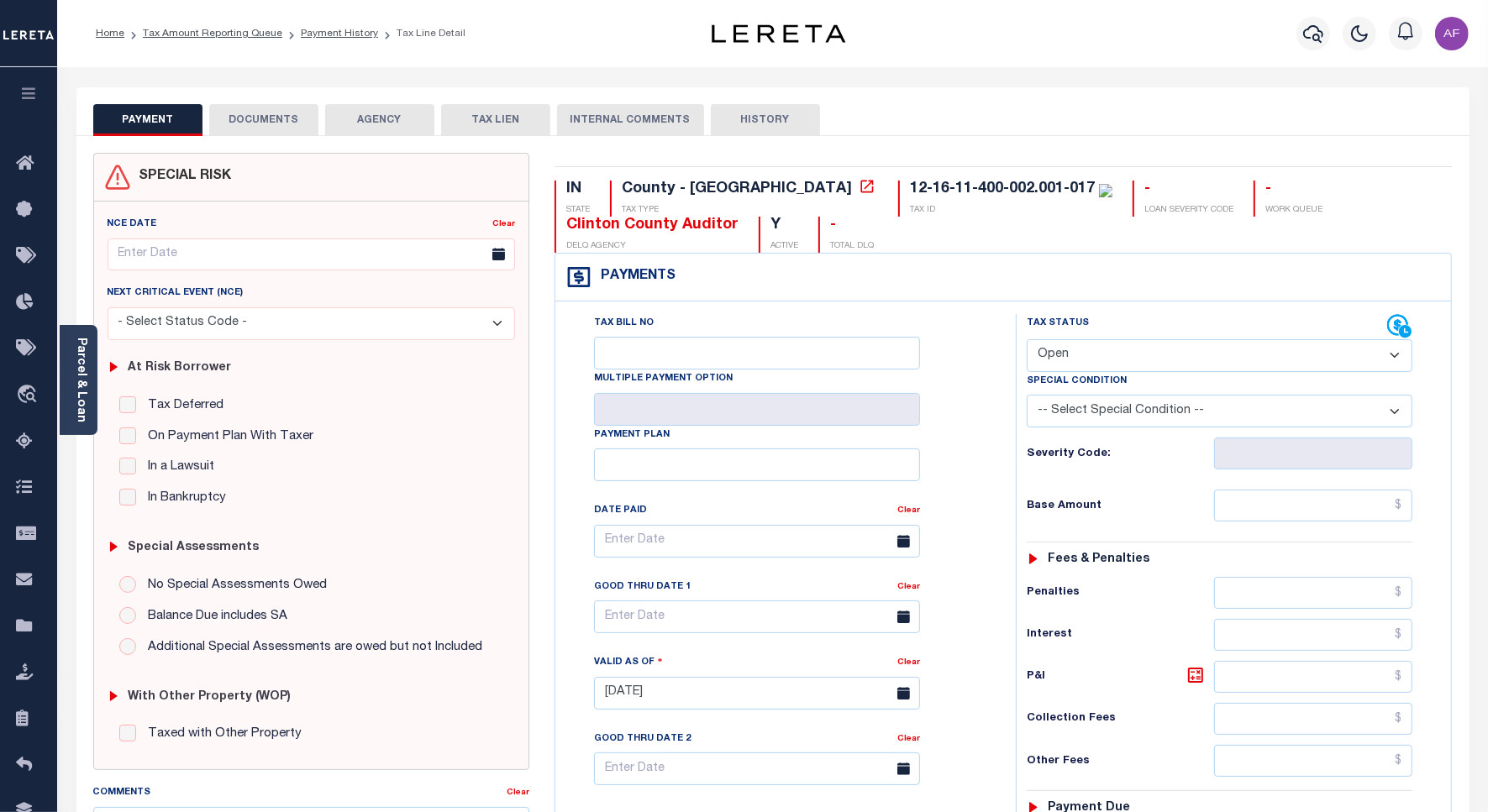
click at [1055, 346] on select "- Select Status Code - Open Due/Unpaid Paid Incomplete No Tax Due Internal Refu…" at bounding box center [1220, 355] width 386 height 33
select select "INC"
click at [1027, 341] on select "- Select Status Code - Open Due/Unpaid Paid Incomplete No Tax Due Internal Refu…" at bounding box center [1220, 355] width 386 height 33
type input "[DATE]"
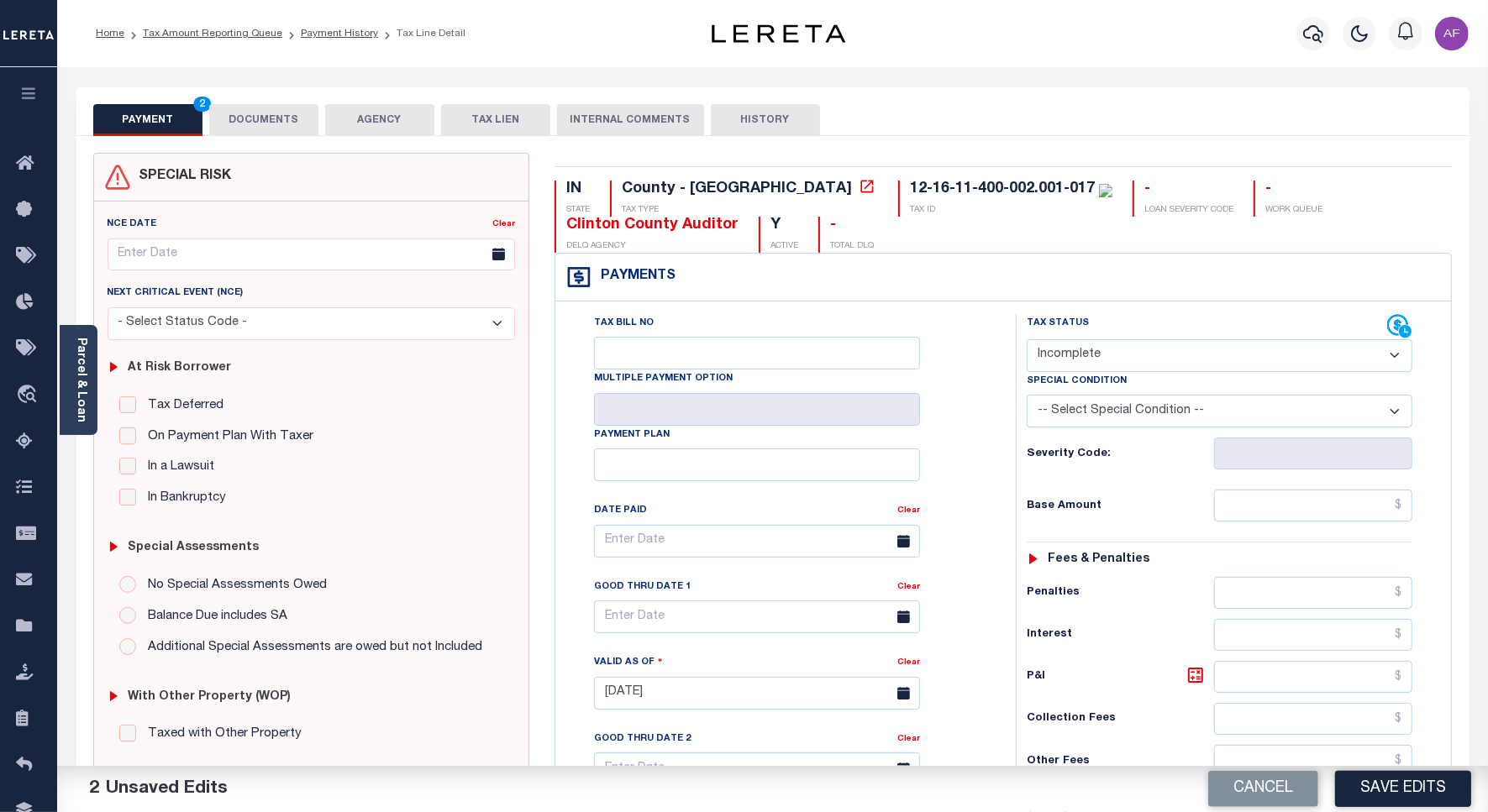
click at [1102, 416] on select "-- Select Special Condition -- 3RD PARTY TAX LIEN AGENCY TAX LIEN (A.K.A Inside…" at bounding box center [1220, 411] width 386 height 33
select select "3"
click at [1027, 398] on select "-- Select Special Condition -- 3RD PARTY TAX LIEN AGENCY TAX LIEN (A.K.A Inside…" at bounding box center [1220, 411] width 386 height 33
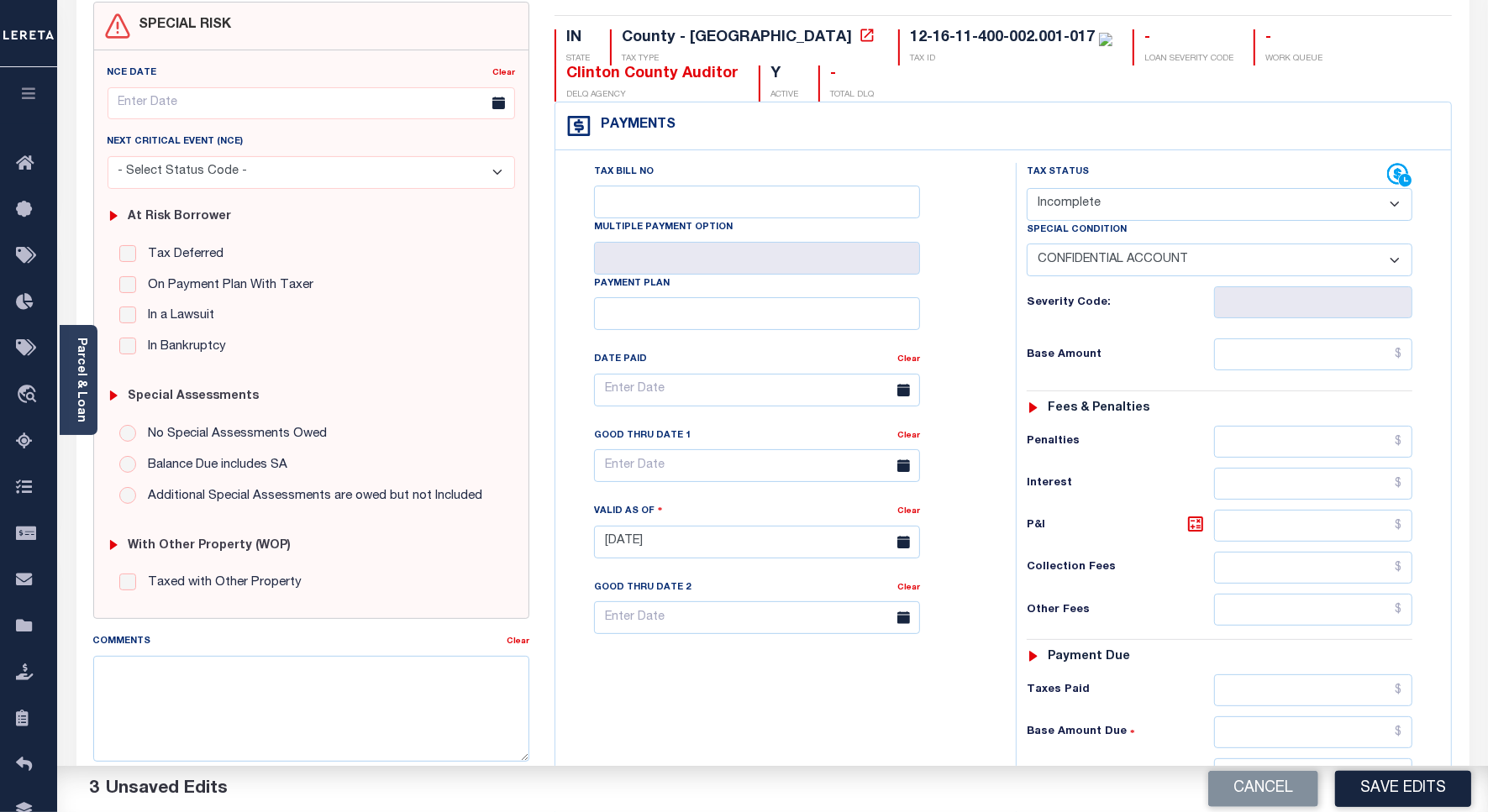
scroll to position [210, 0]
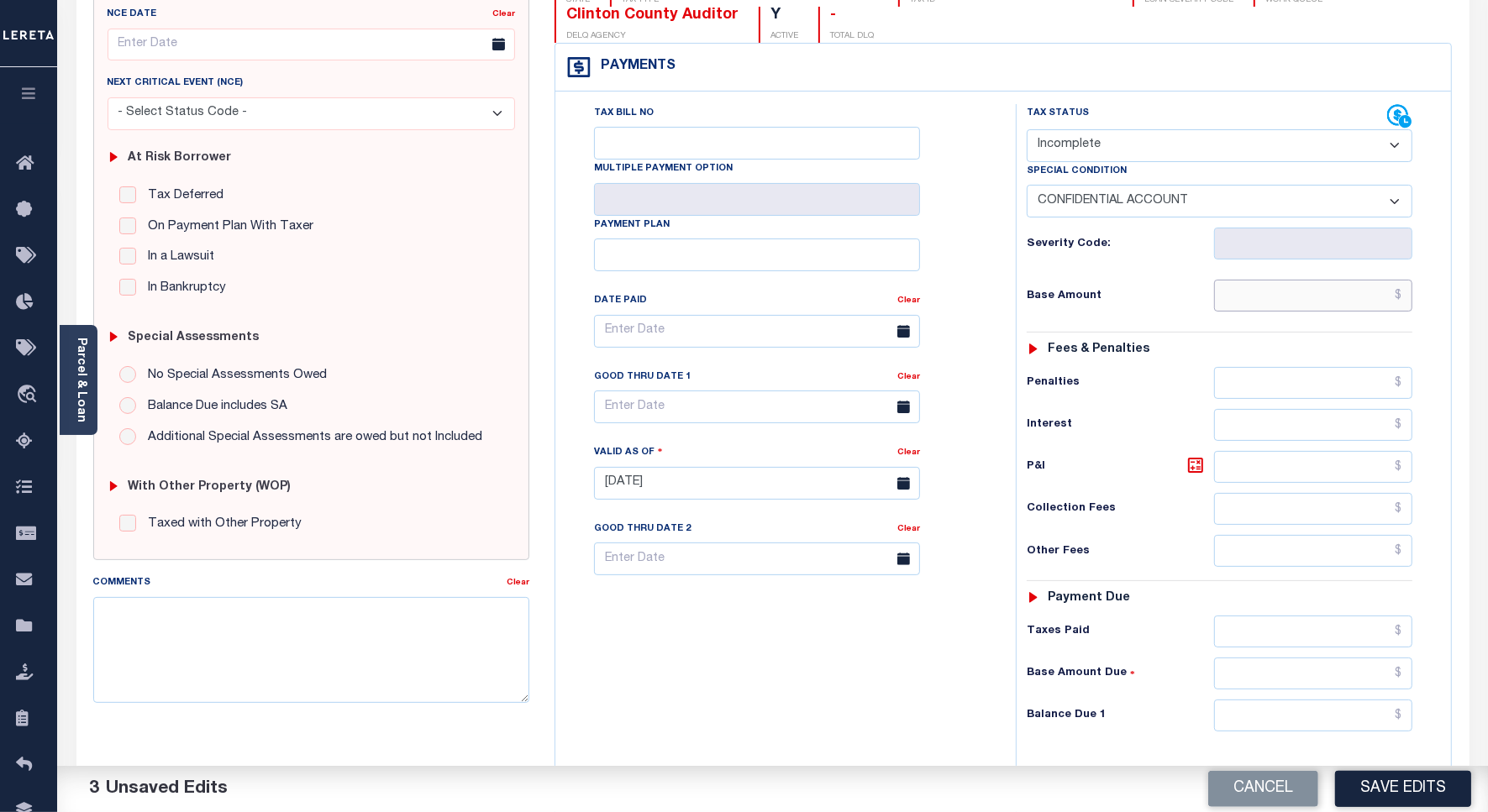
click at [1364, 296] on input "text" at bounding box center [1313, 295] width 198 height 32
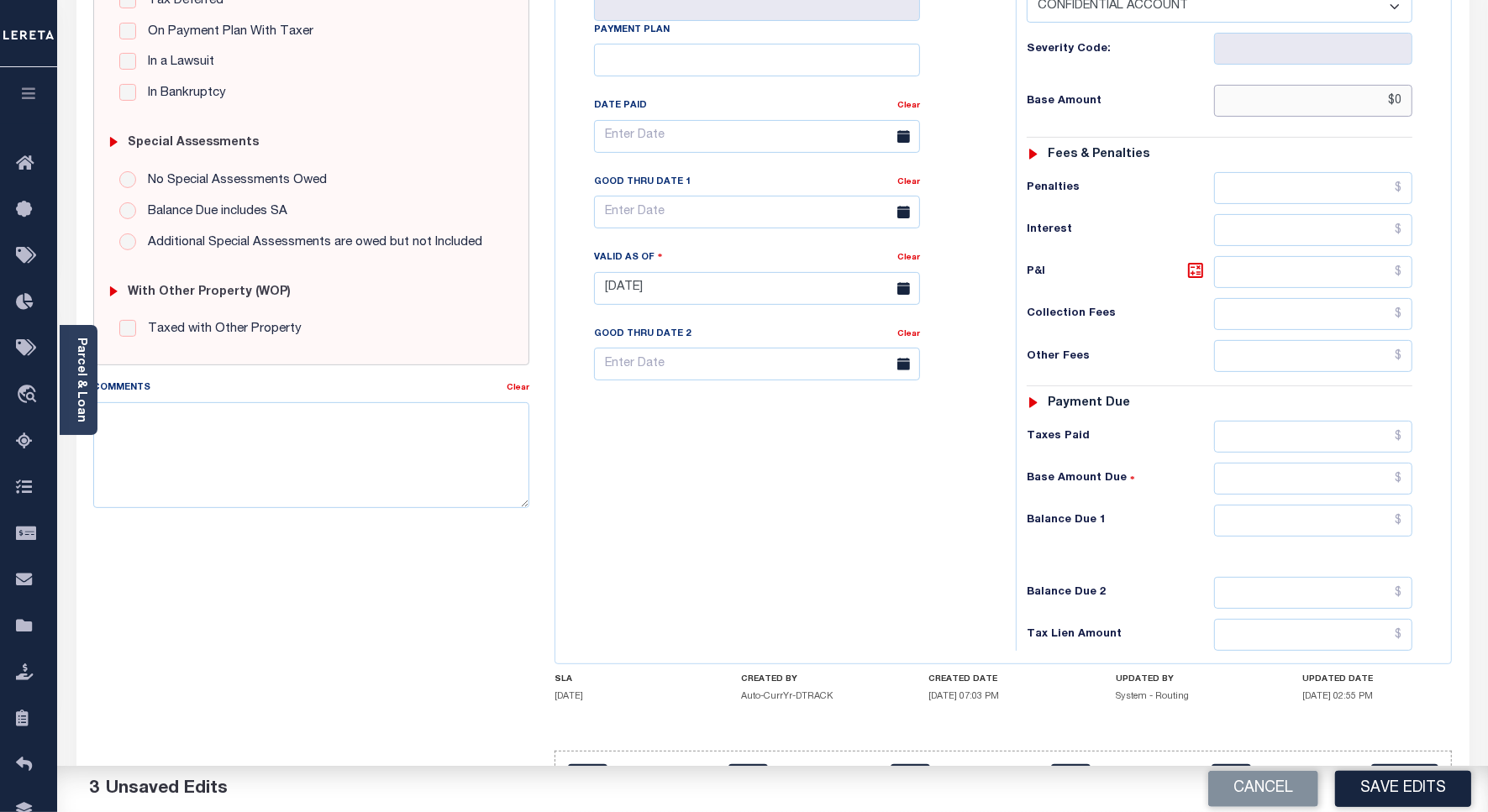
scroll to position [463, 0]
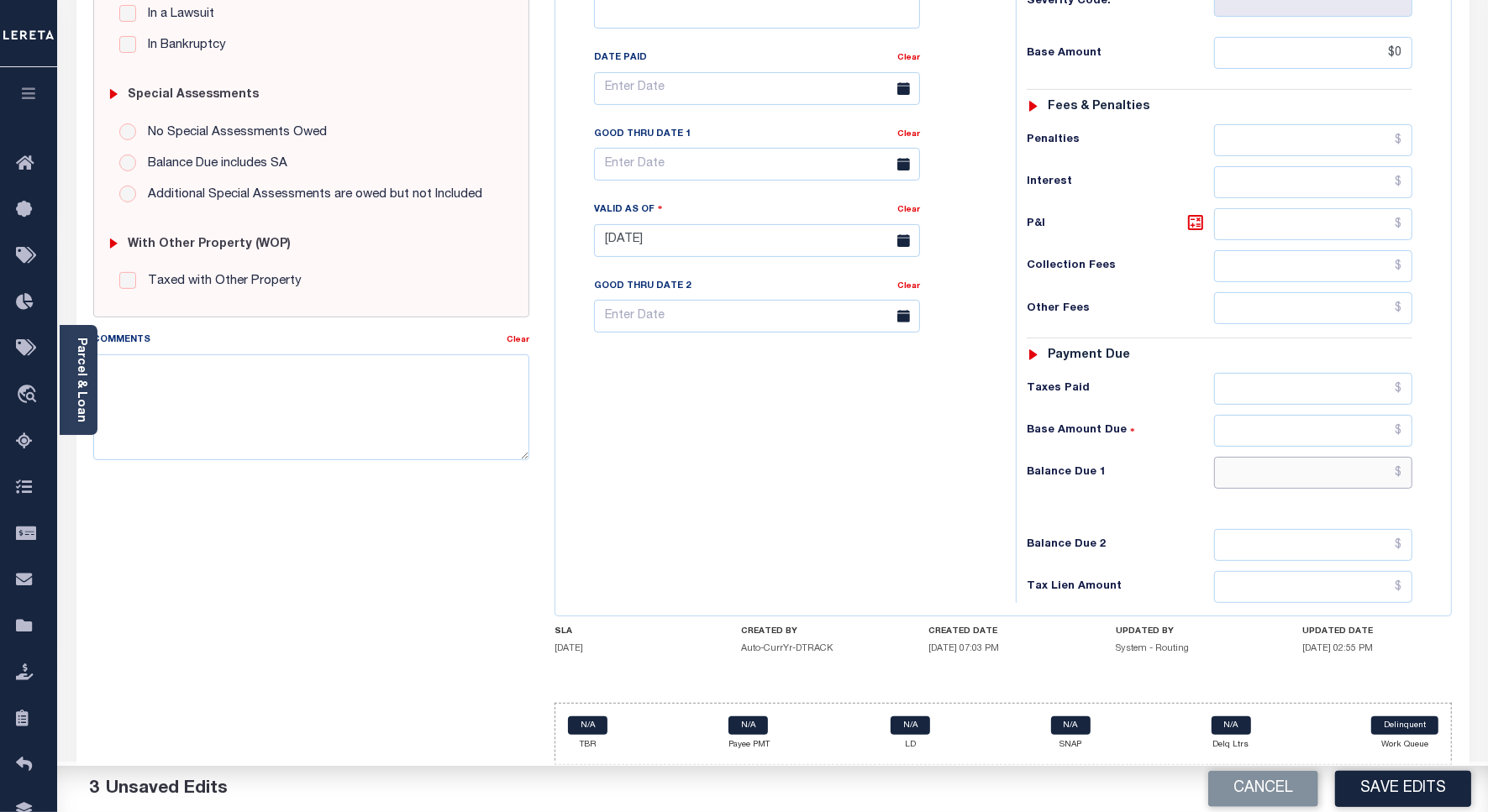
type input "$0.00"
click at [1383, 466] on input "text" at bounding box center [1313, 473] width 198 height 32
type input "$0.00"
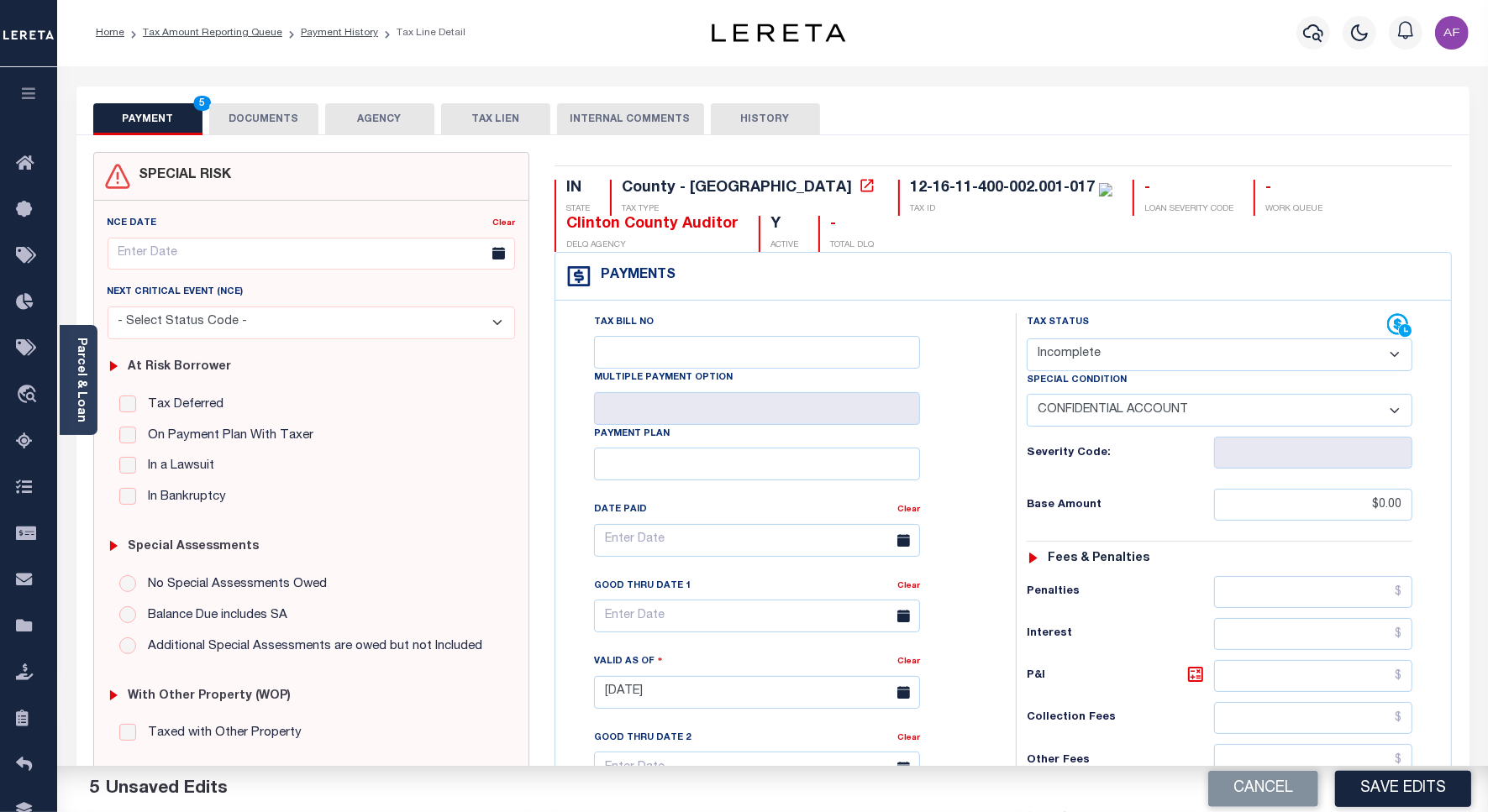
scroll to position [0, 0]
click at [185, 29] on link "Tax Amount Reporting Queue" at bounding box center [212, 34] width 140 height 10
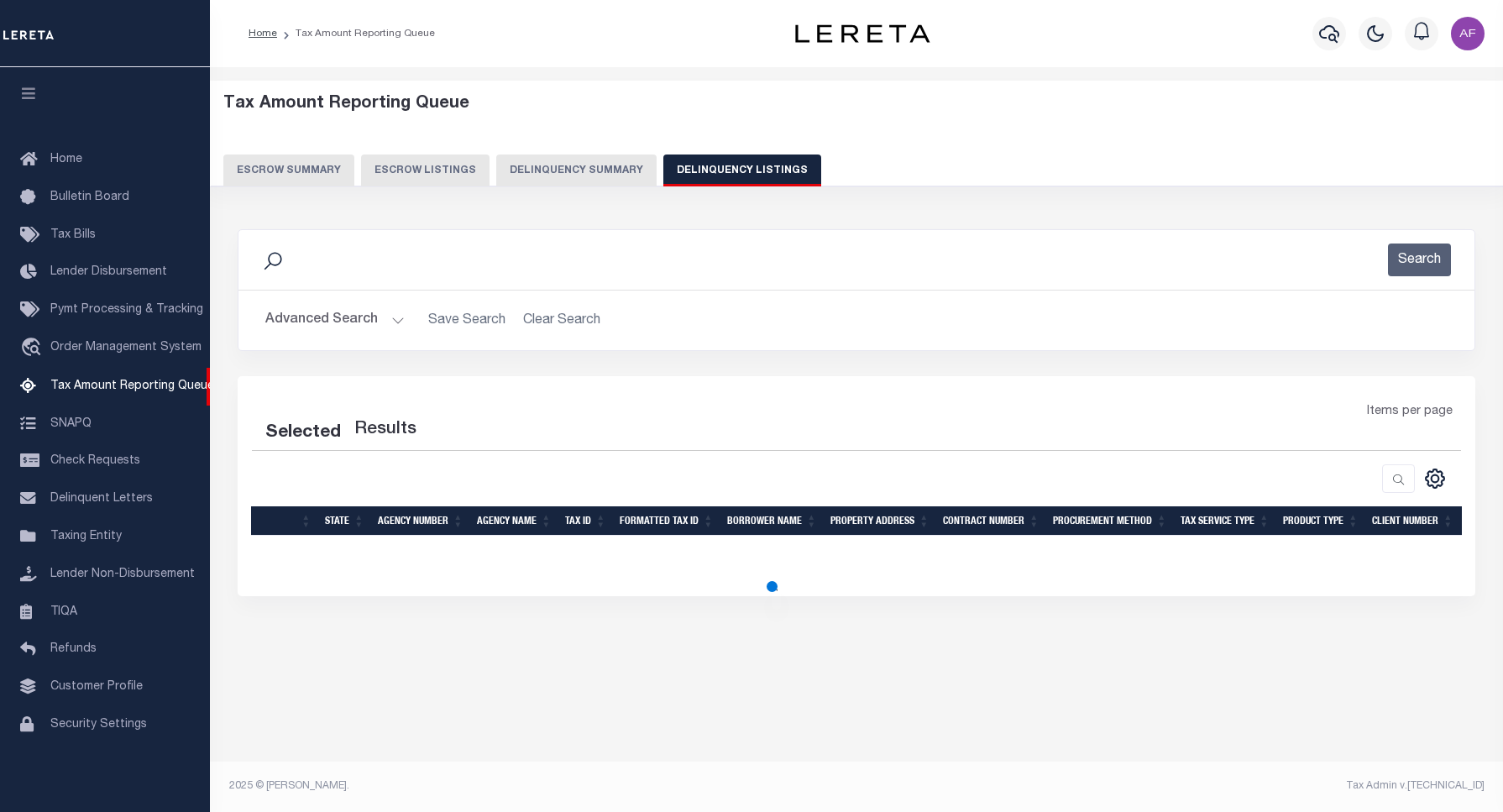
select select
select select "100"
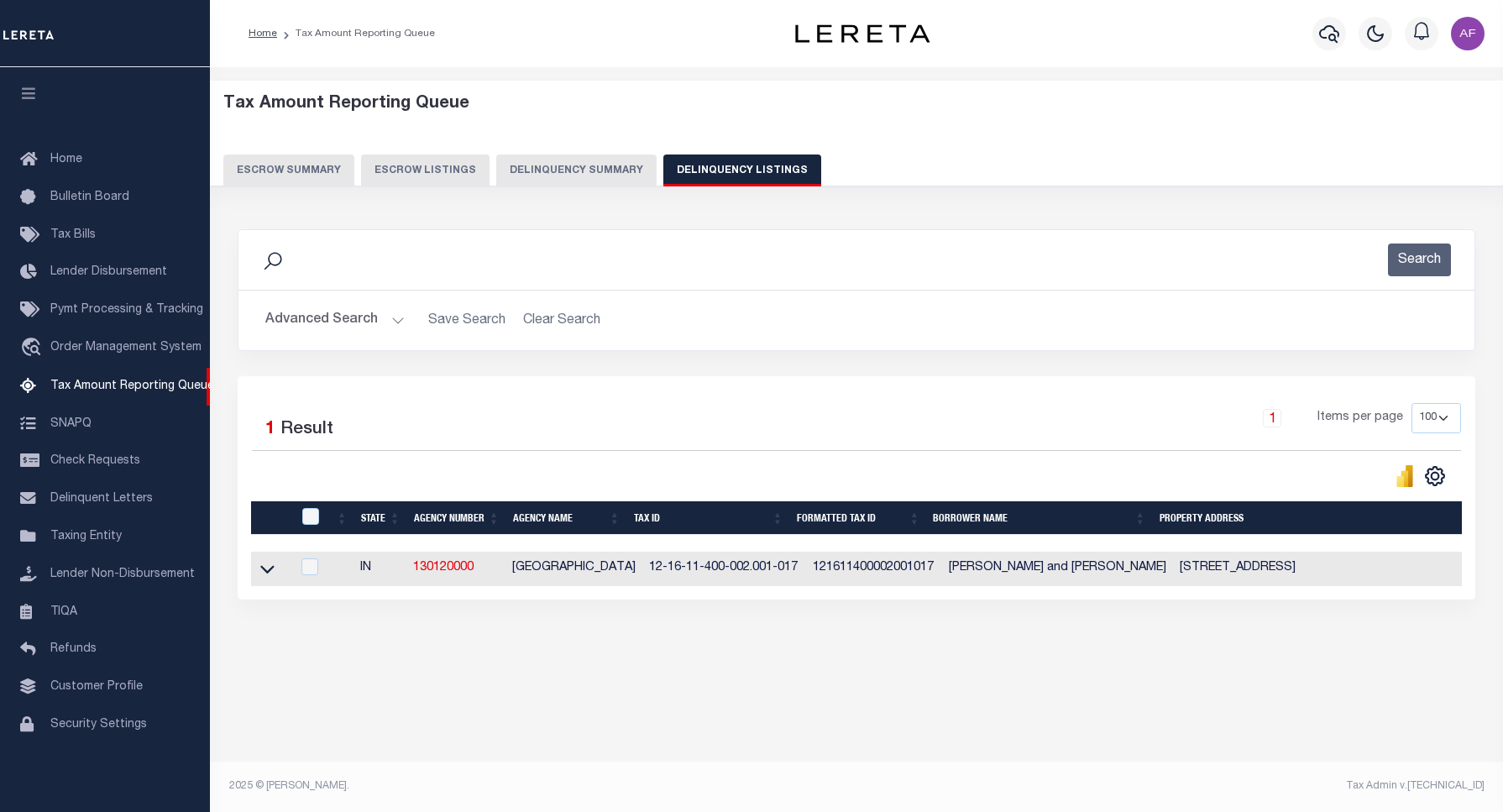
click at [333, 329] on button "Advanced Search" at bounding box center [335, 319] width 140 height 33
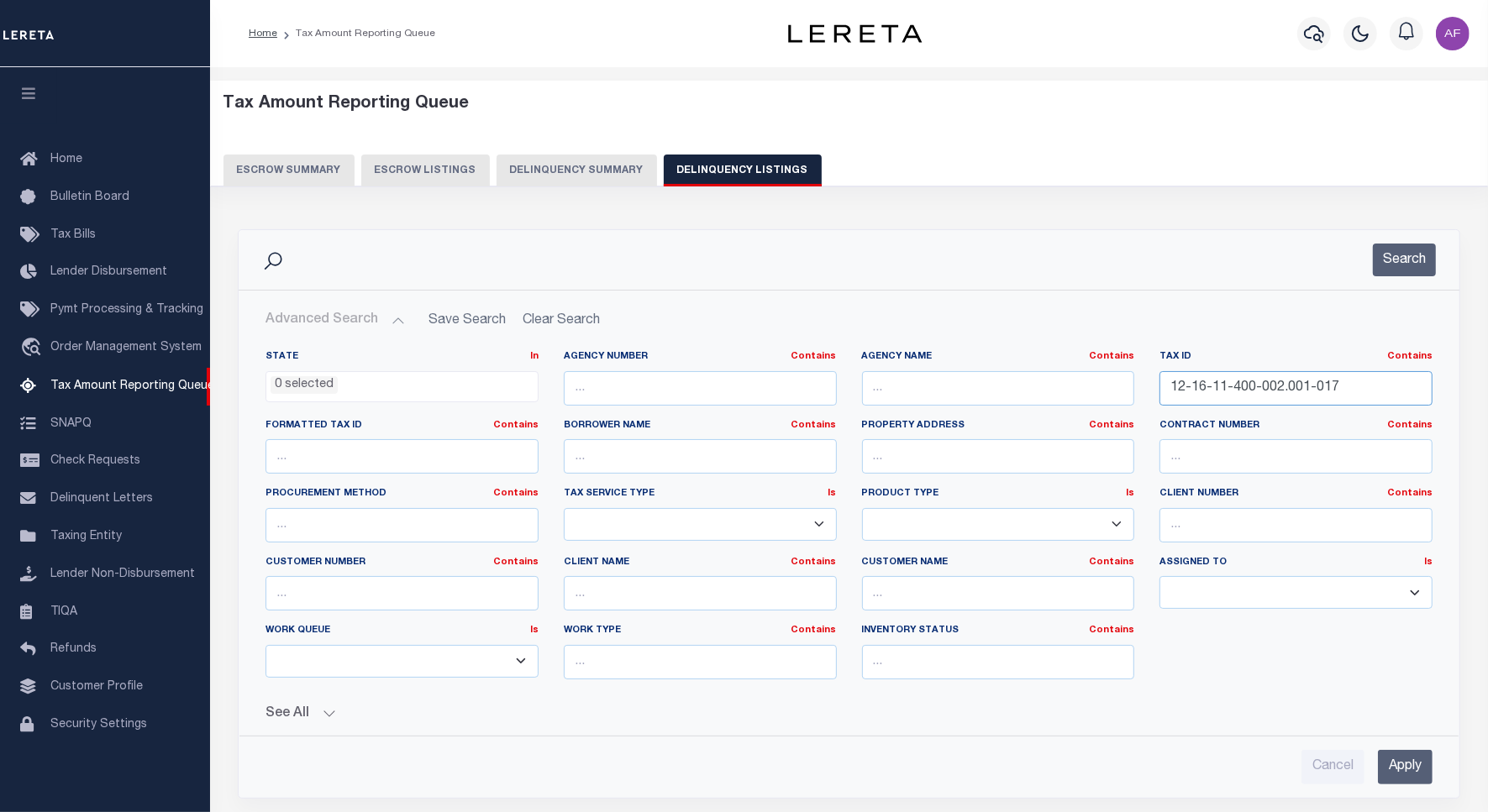
drag, startPoint x: 1167, startPoint y: 390, endPoint x: 1413, endPoint y: 388, distance: 246.0
click at [1413, 388] on input "12-16-11-400-002.001-017" at bounding box center [1295, 388] width 273 height 34
paste input "09-35-300-005.000-013"
click at [1391, 262] on button "Search" at bounding box center [1404, 260] width 63 height 33
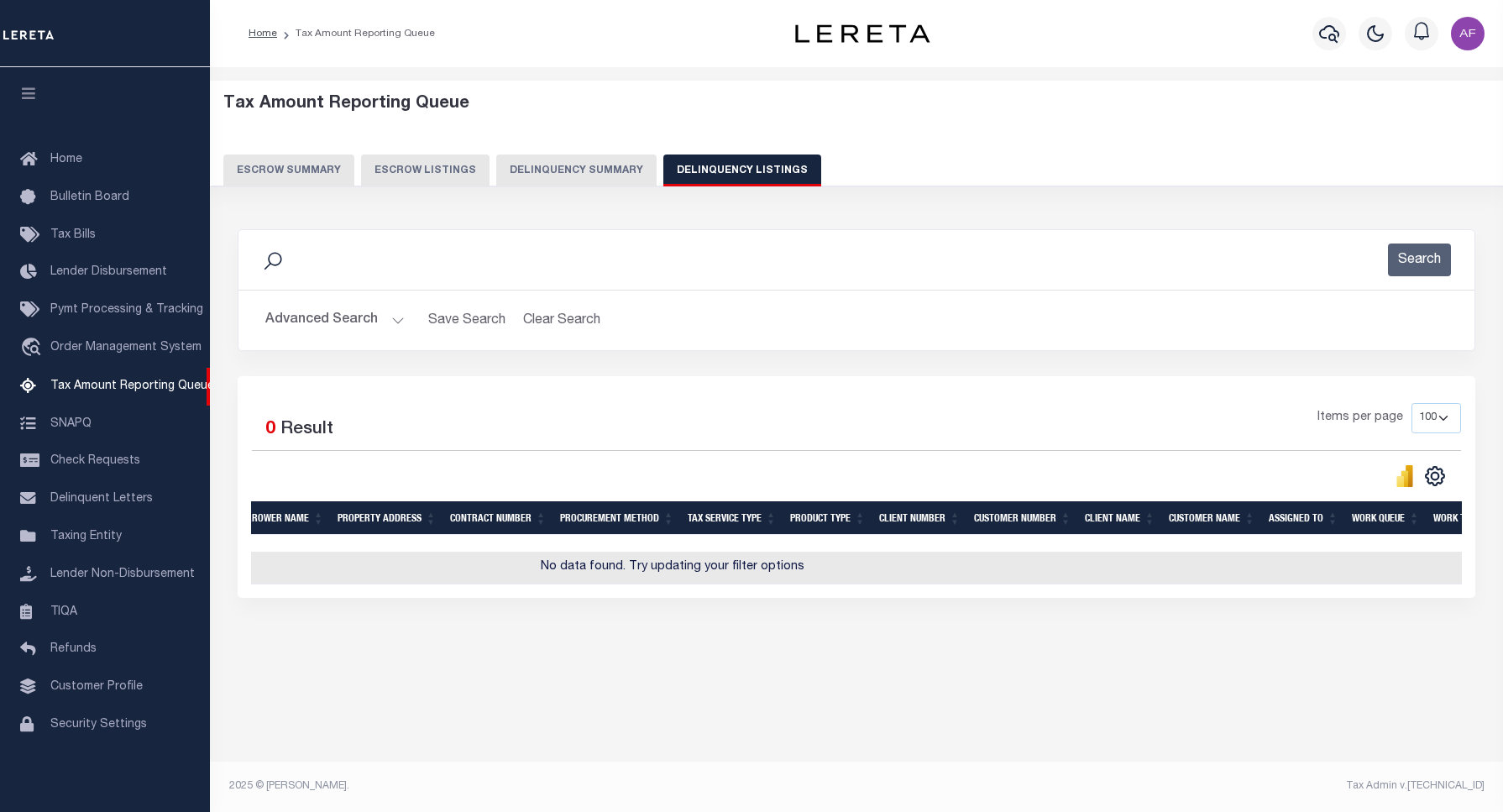
scroll to position [0, 548]
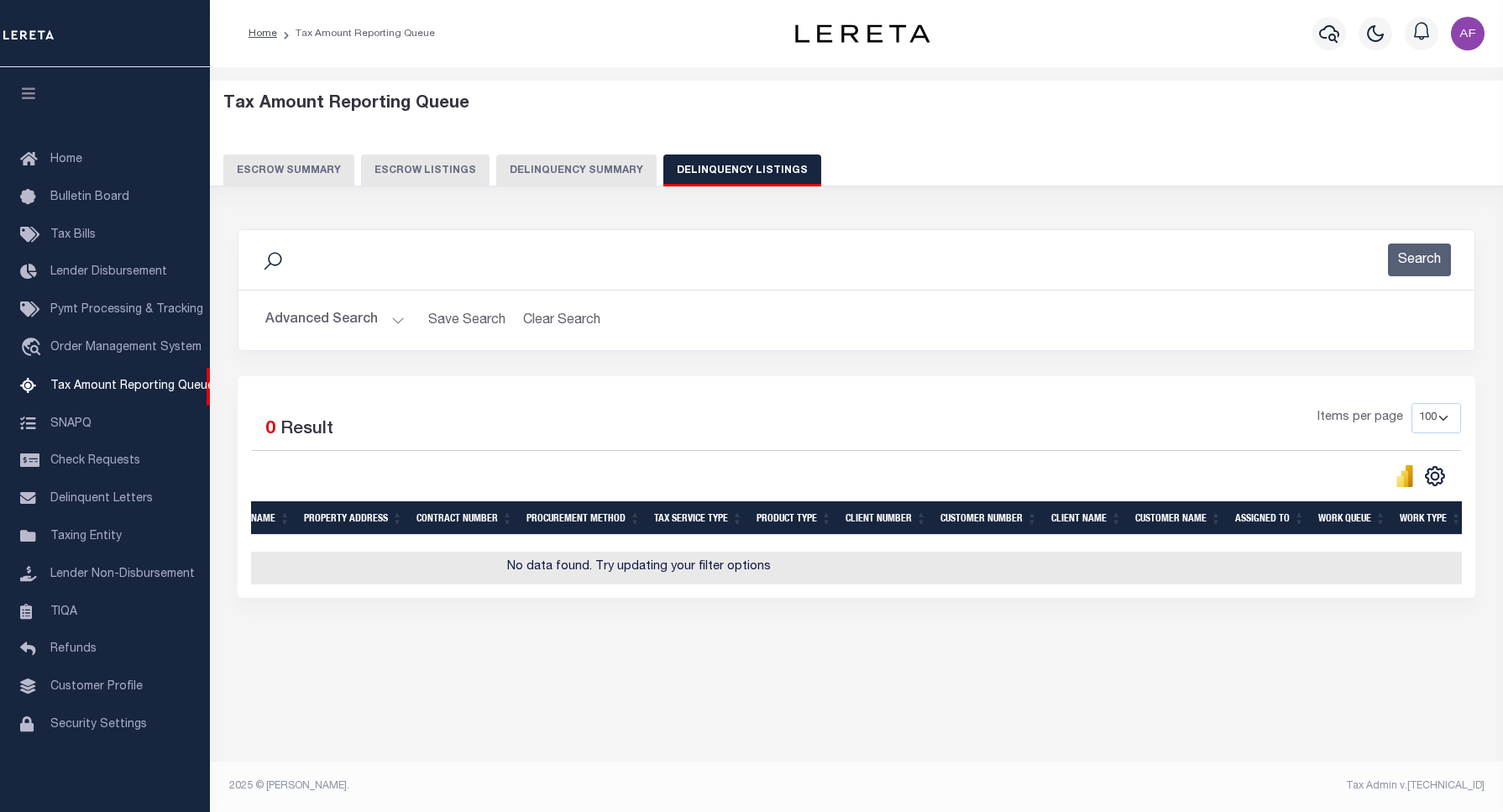
click at [311, 333] on button "Advanced Search" at bounding box center [335, 319] width 140 height 33
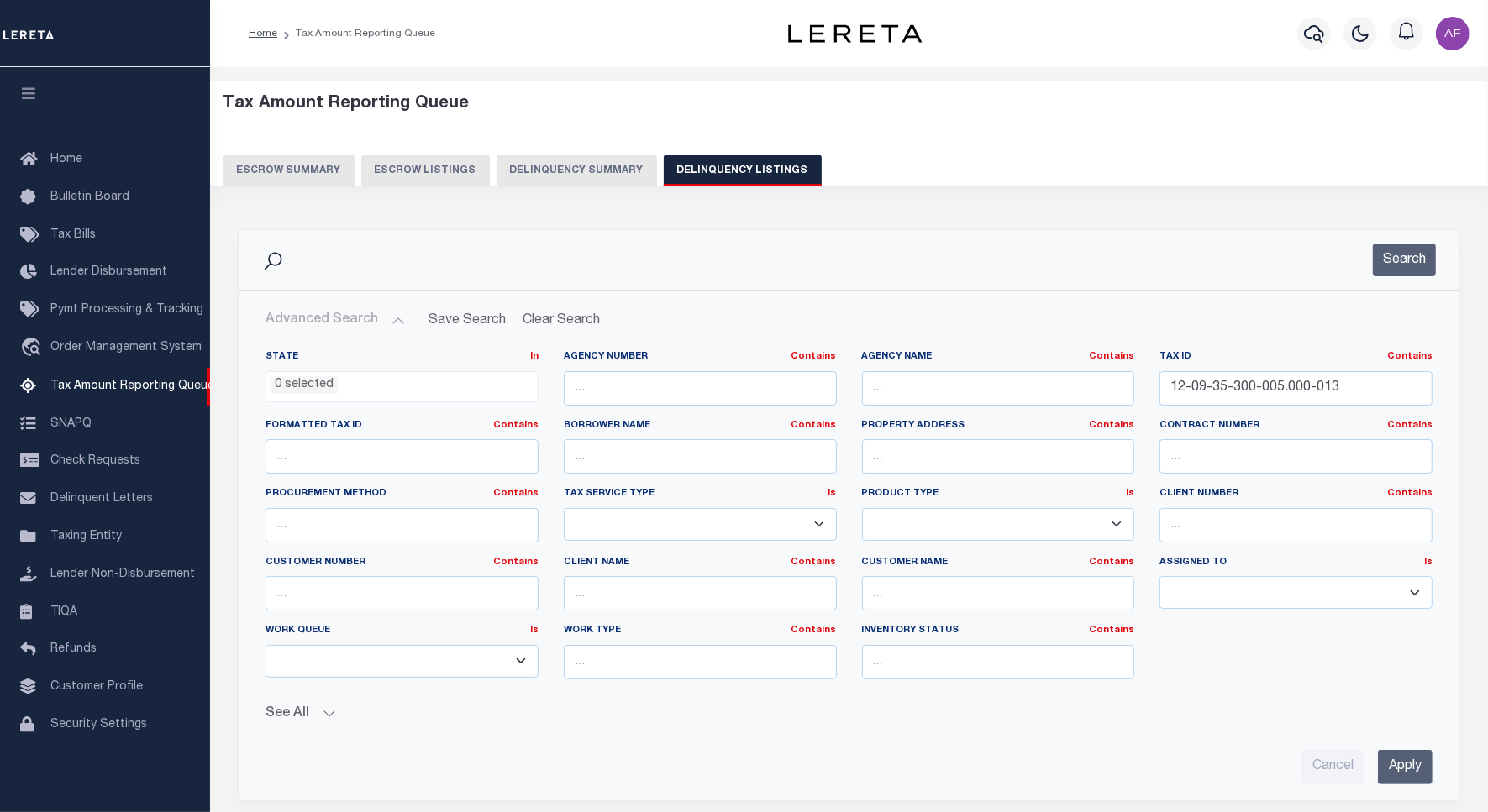
click at [312, 320] on button "Advanced Search" at bounding box center [335, 319] width 140 height 33
drag, startPoint x: 1299, startPoint y: 391, endPoint x: 984, endPoint y: 372, distance: 315.6
click at [984, 372] on div "State In In AK AL AR AZ CA CO CT DC DE FL GA GU HI IA ID IL IN KS KY LA MA MD M…" at bounding box center [849, 521] width 1193 height 343
paste input "400-012"
type input "12-09-35-400-012.000-013"
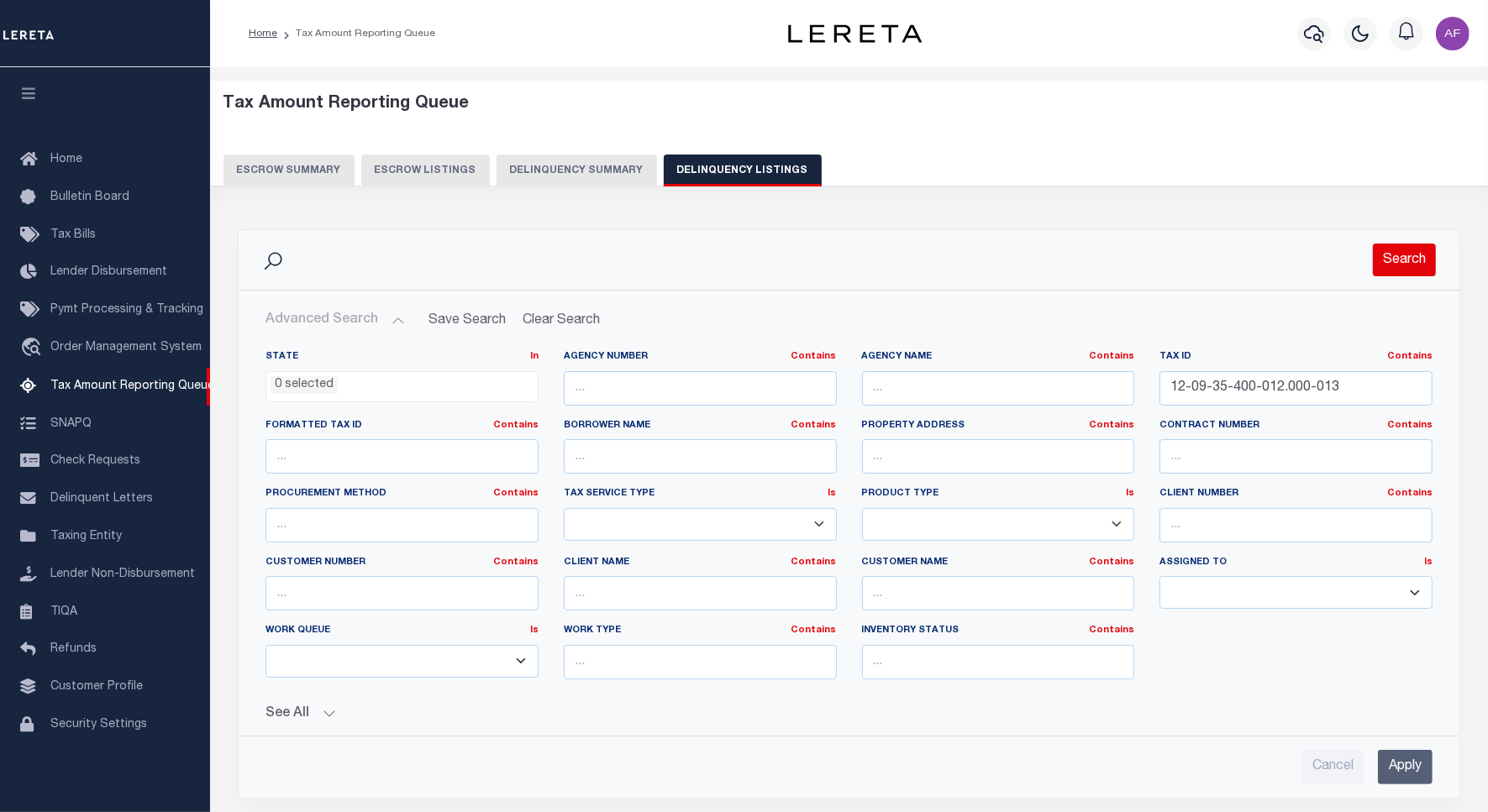
click at [1398, 261] on button "Search" at bounding box center [1404, 260] width 63 height 33
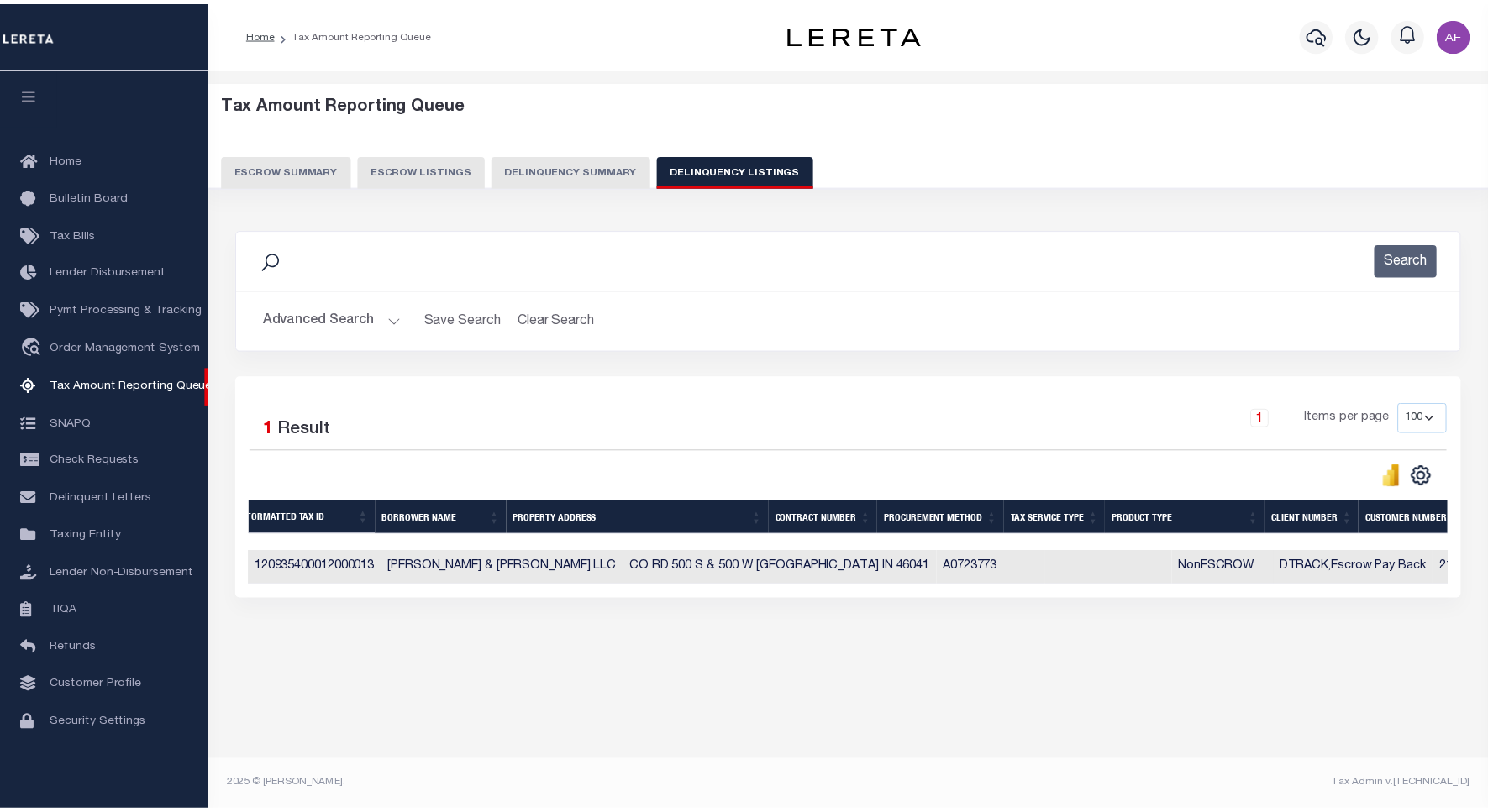
scroll to position [0, 0]
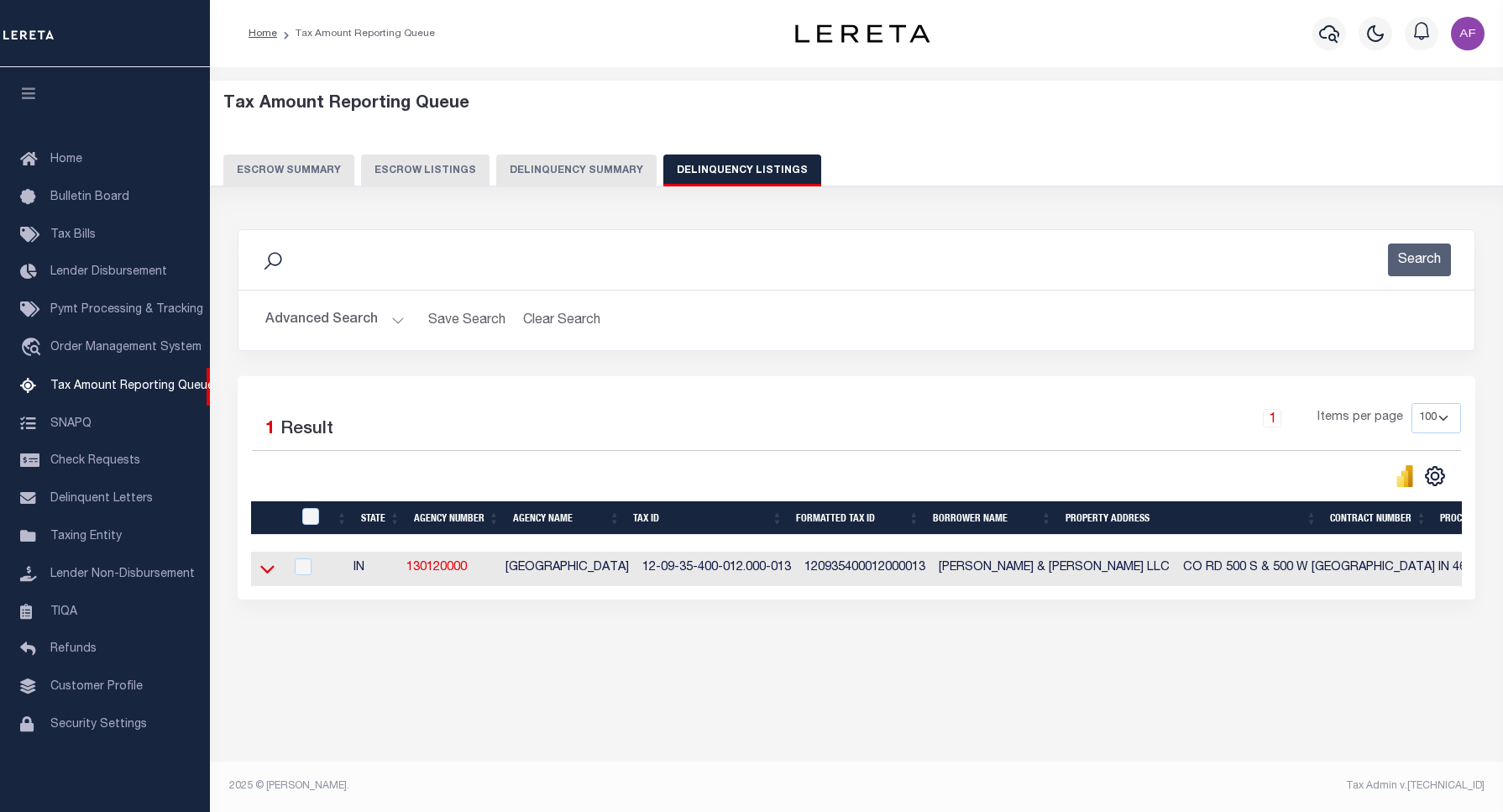
click at [267, 573] on icon at bounding box center [267, 568] width 14 height 18
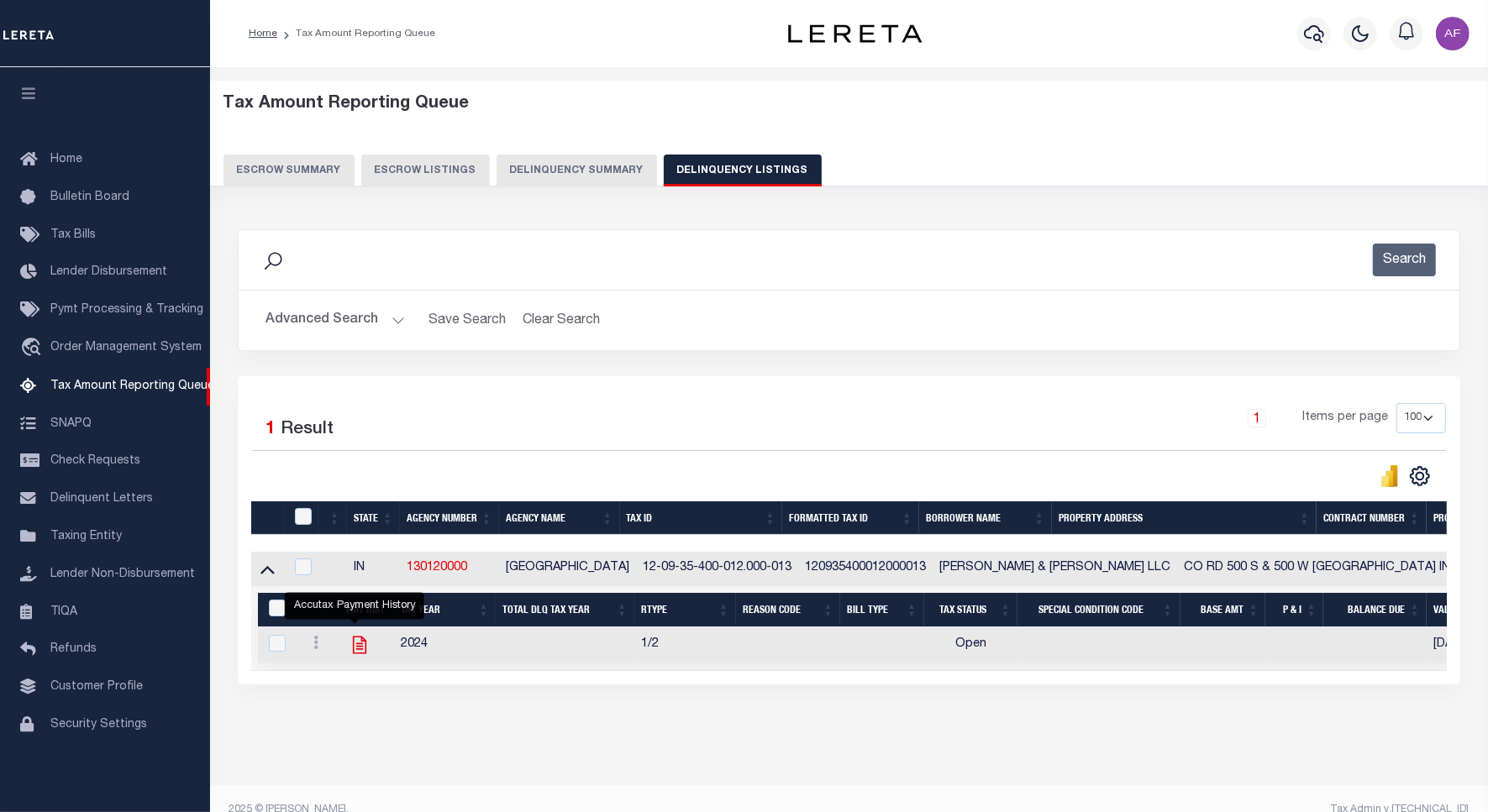
click at [348, 647] on icon "" at bounding box center [359, 644] width 21 height 21
checkbox input "true"
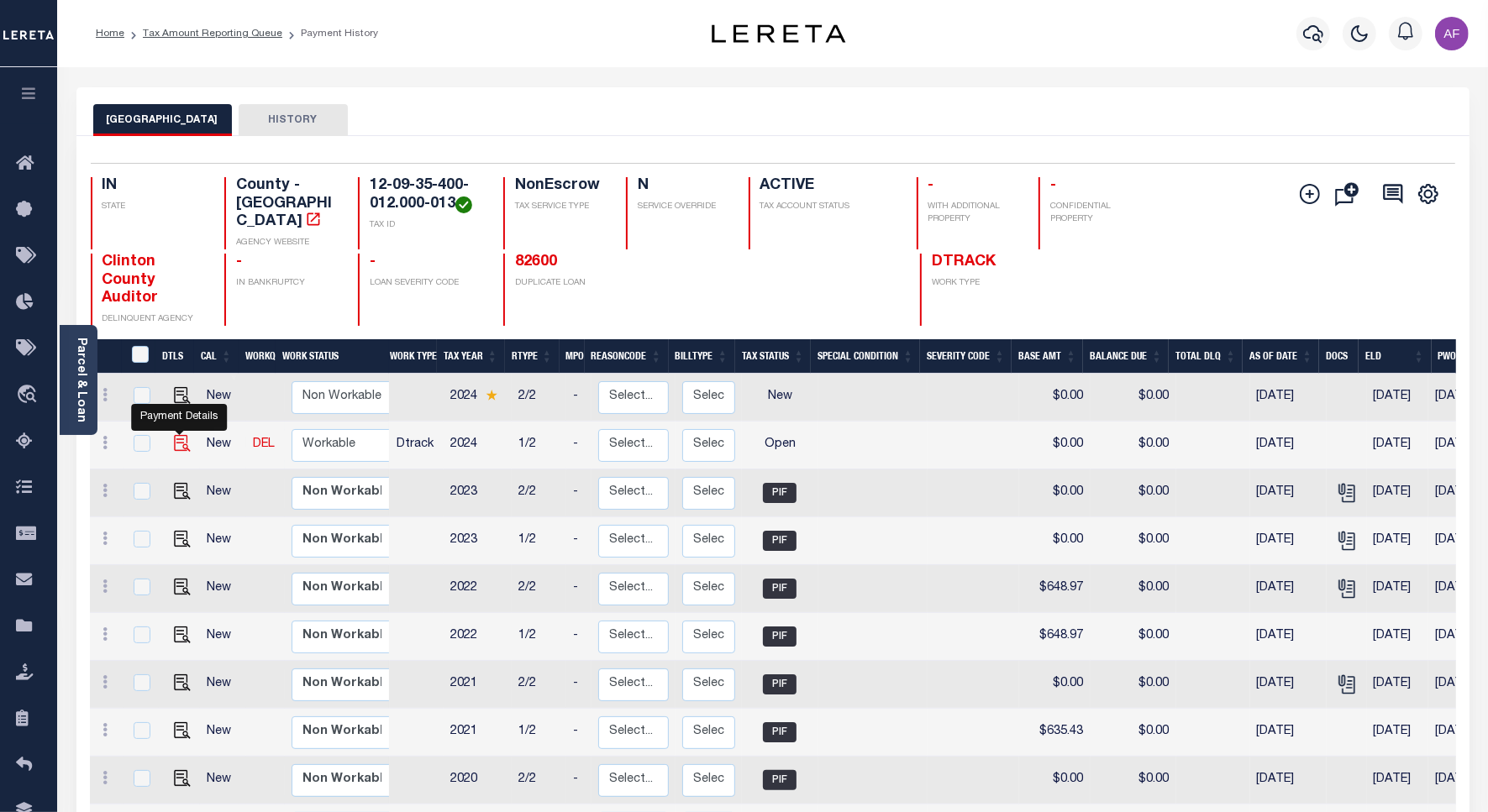
click at [176, 435] on img "" at bounding box center [183, 443] width 17 height 17
checkbox input "true"
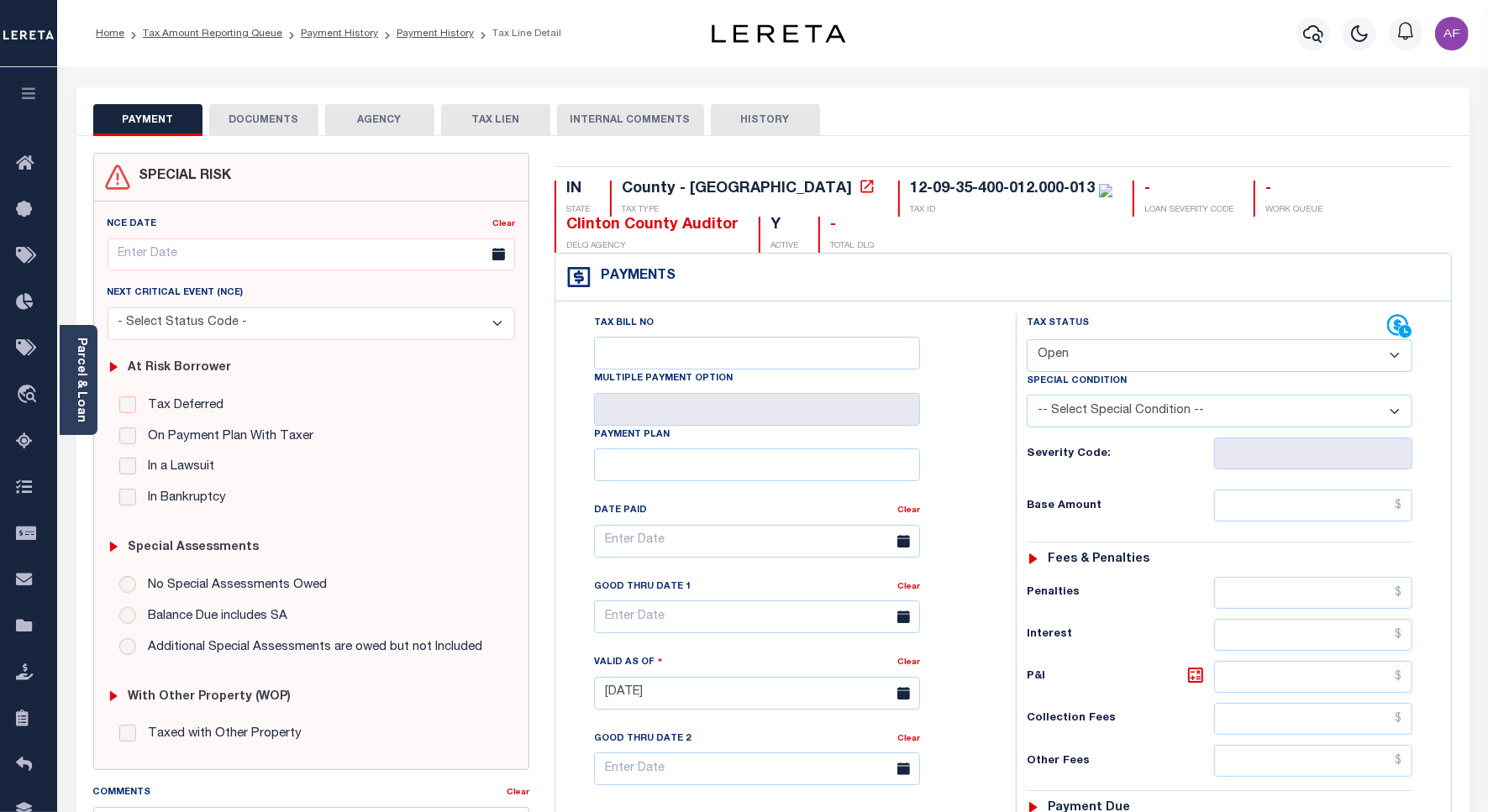
click at [1069, 333] on div "Tax Status Status" at bounding box center [1207, 326] width 361 height 25
click at [1068, 355] on select "- Select Status Code - Open Due/Unpaid Paid Incomplete No Tax Due Internal Refu…" at bounding box center [1220, 355] width 386 height 33
select select "PYD"
click at [1027, 341] on select "- Select Status Code - Open Due/Unpaid Paid Incomplete No Tax Due Internal Refu…" at bounding box center [1220, 355] width 386 height 33
type input "[DATE]"
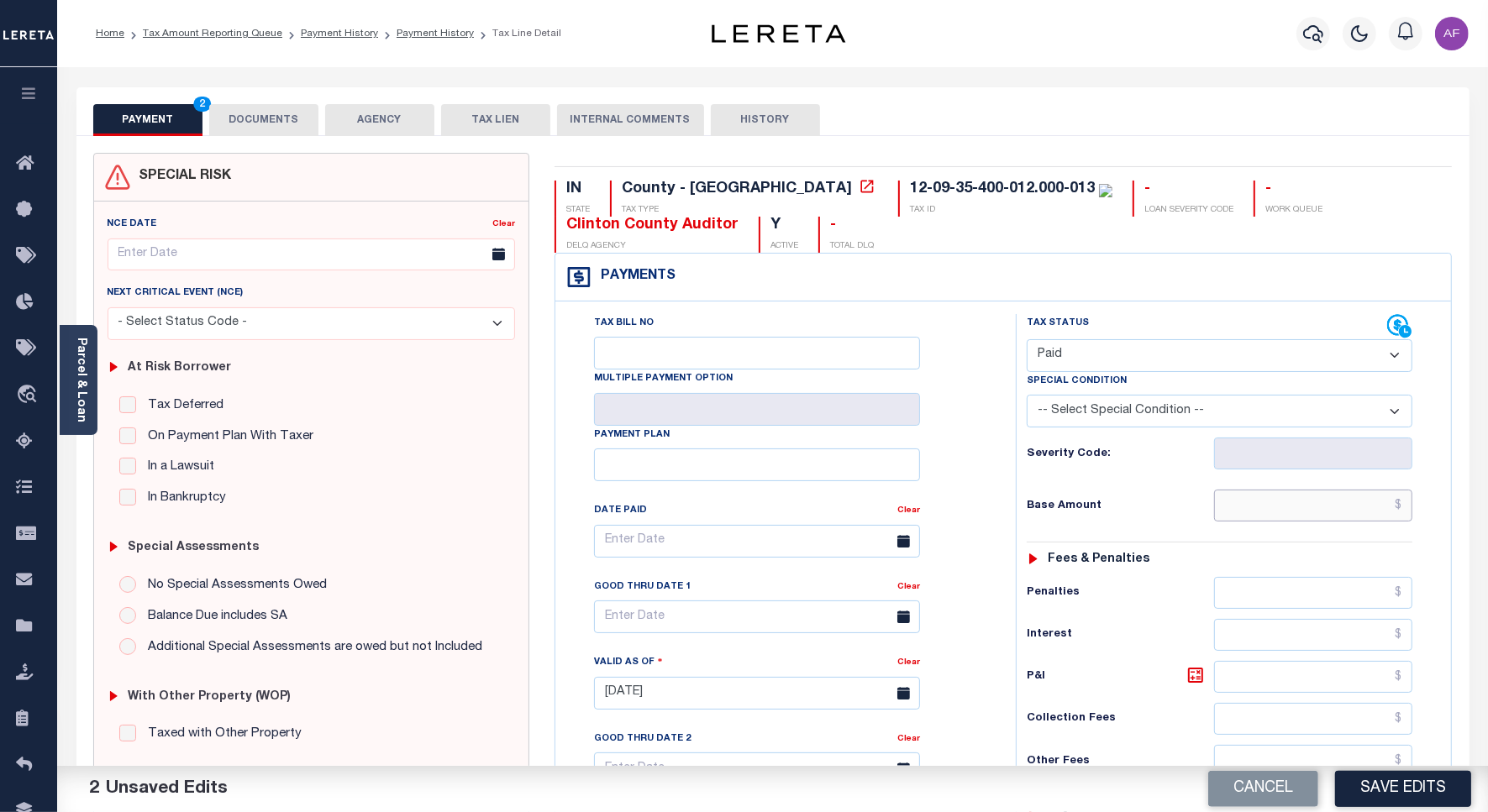
click at [1325, 515] on input "text" at bounding box center [1313, 506] width 198 height 32
paste input "692.06"
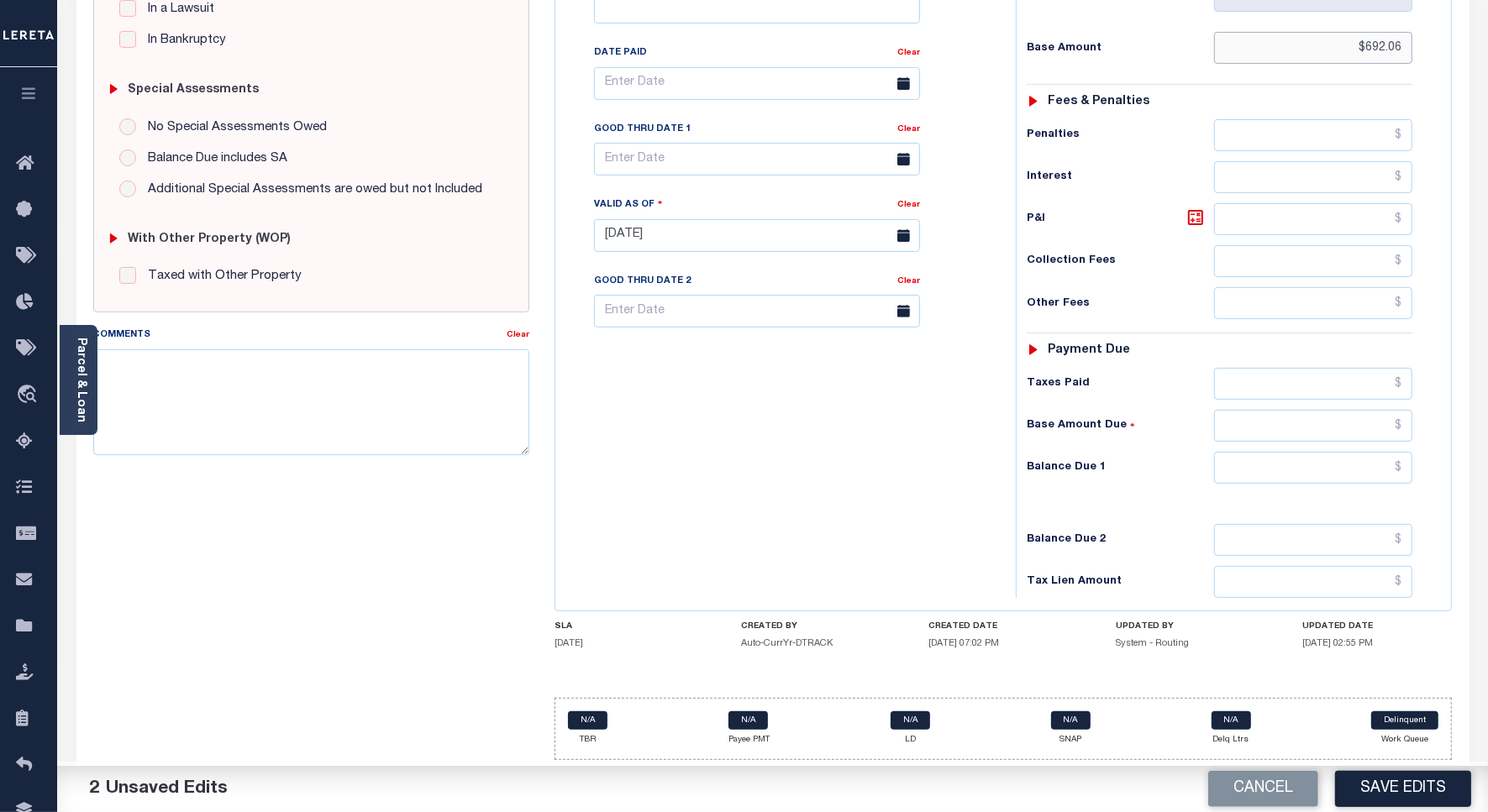
scroll to position [467, 0]
type input "$692.06"
click at [1337, 385] on input "text" at bounding box center [1313, 384] width 198 height 32
paste input "692.06"
type input "$692.06"
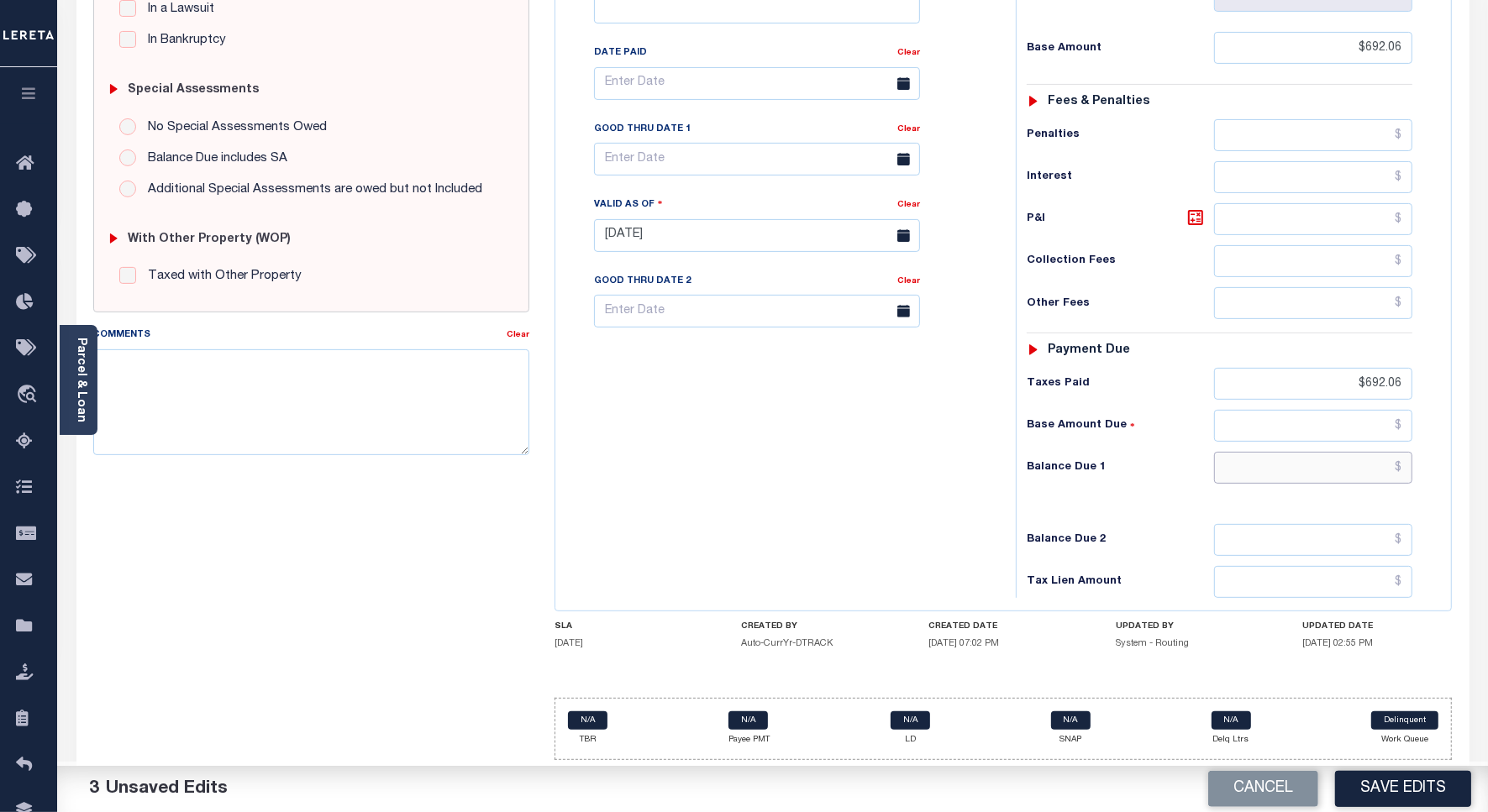
click at [1345, 457] on input "text" at bounding box center [1313, 467] width 198 height 32
type input "$0.00"
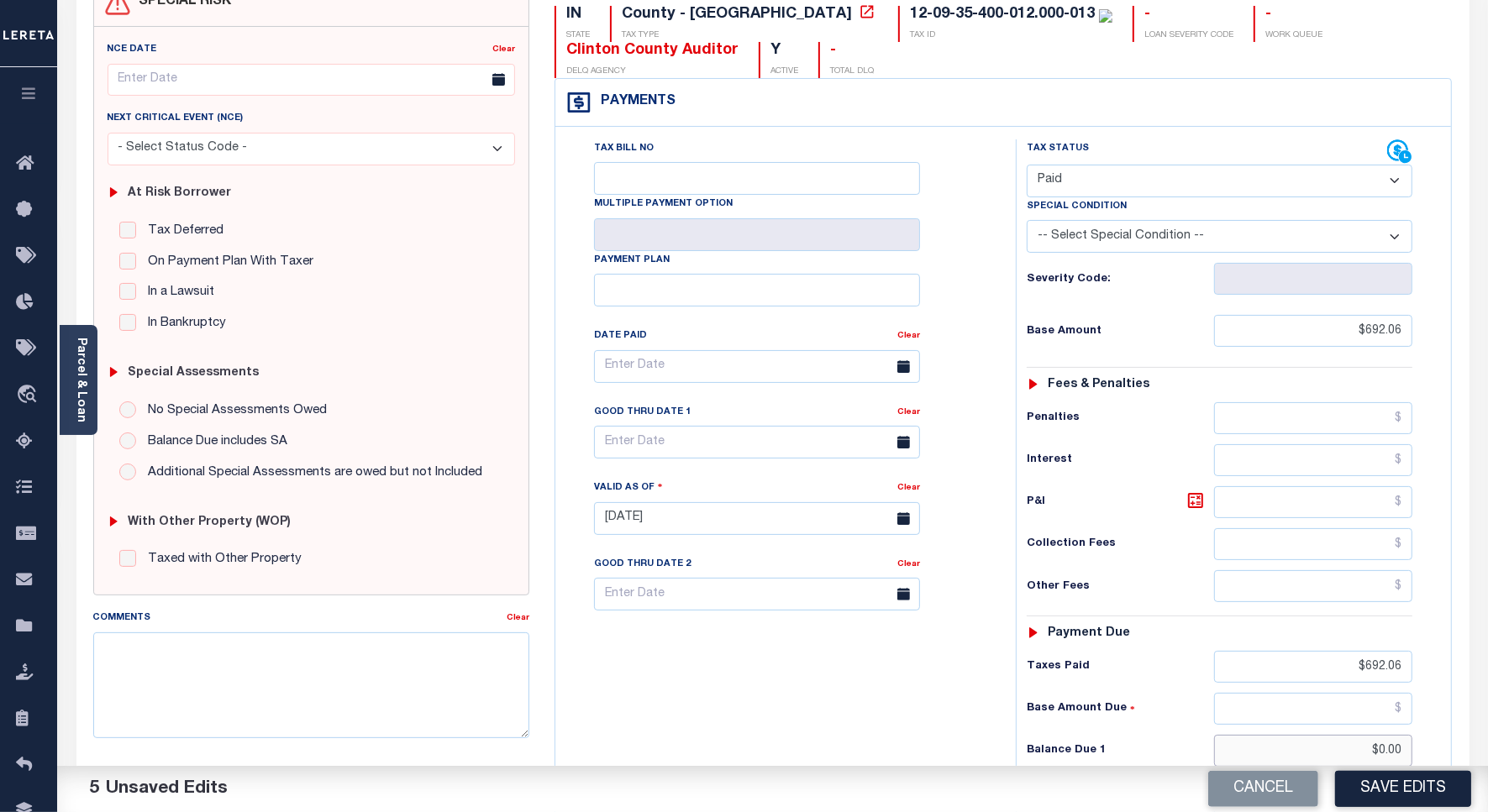
scroll to position [0, 0]
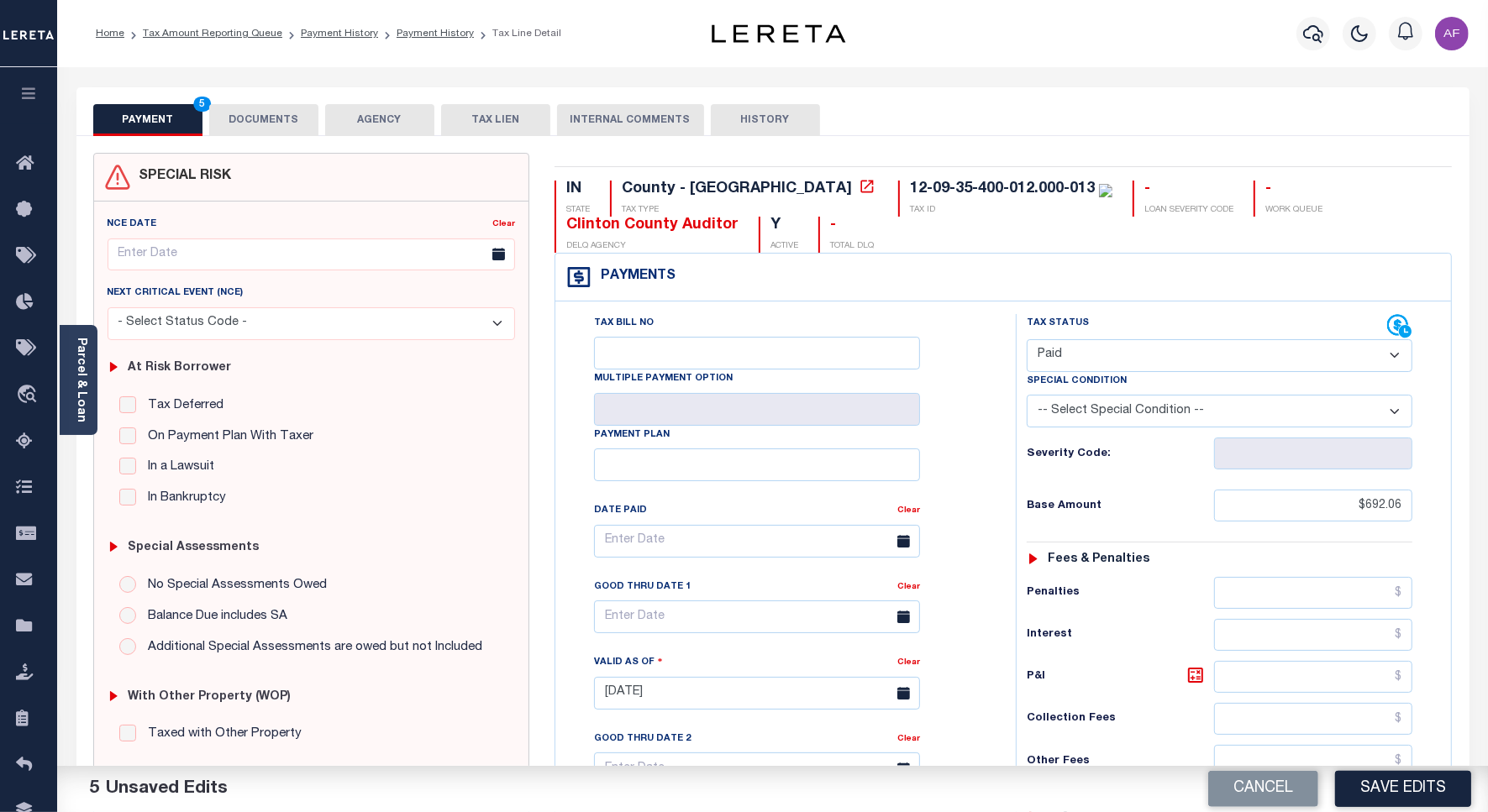
click at [250, 120] on button "DOCUMENTS" at bounding box center [264, 120] width 109 height 32
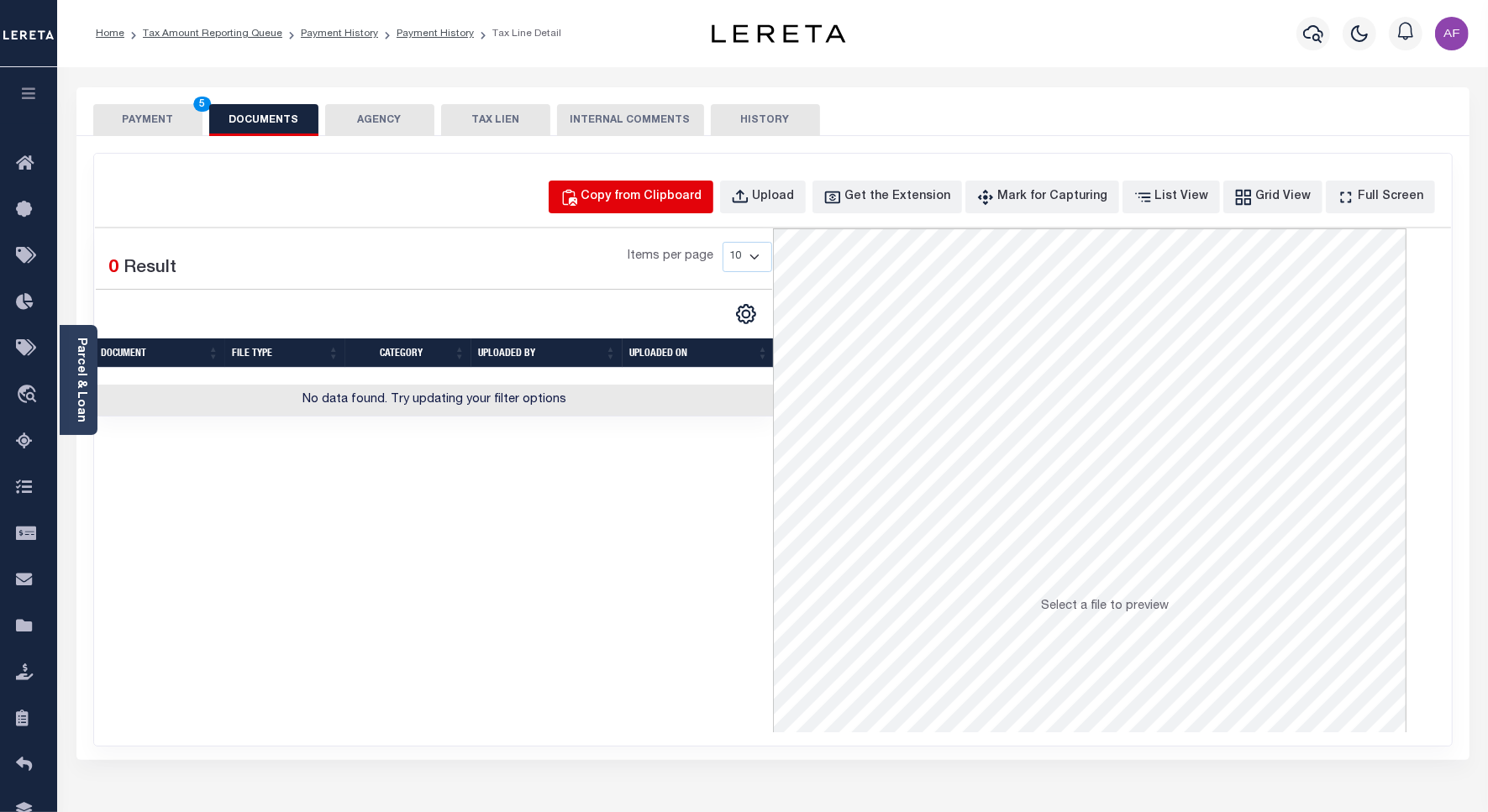
click at [689, 201] on div "Copy from Clipboard" at bounding box center [642, 197] width 121 height 19
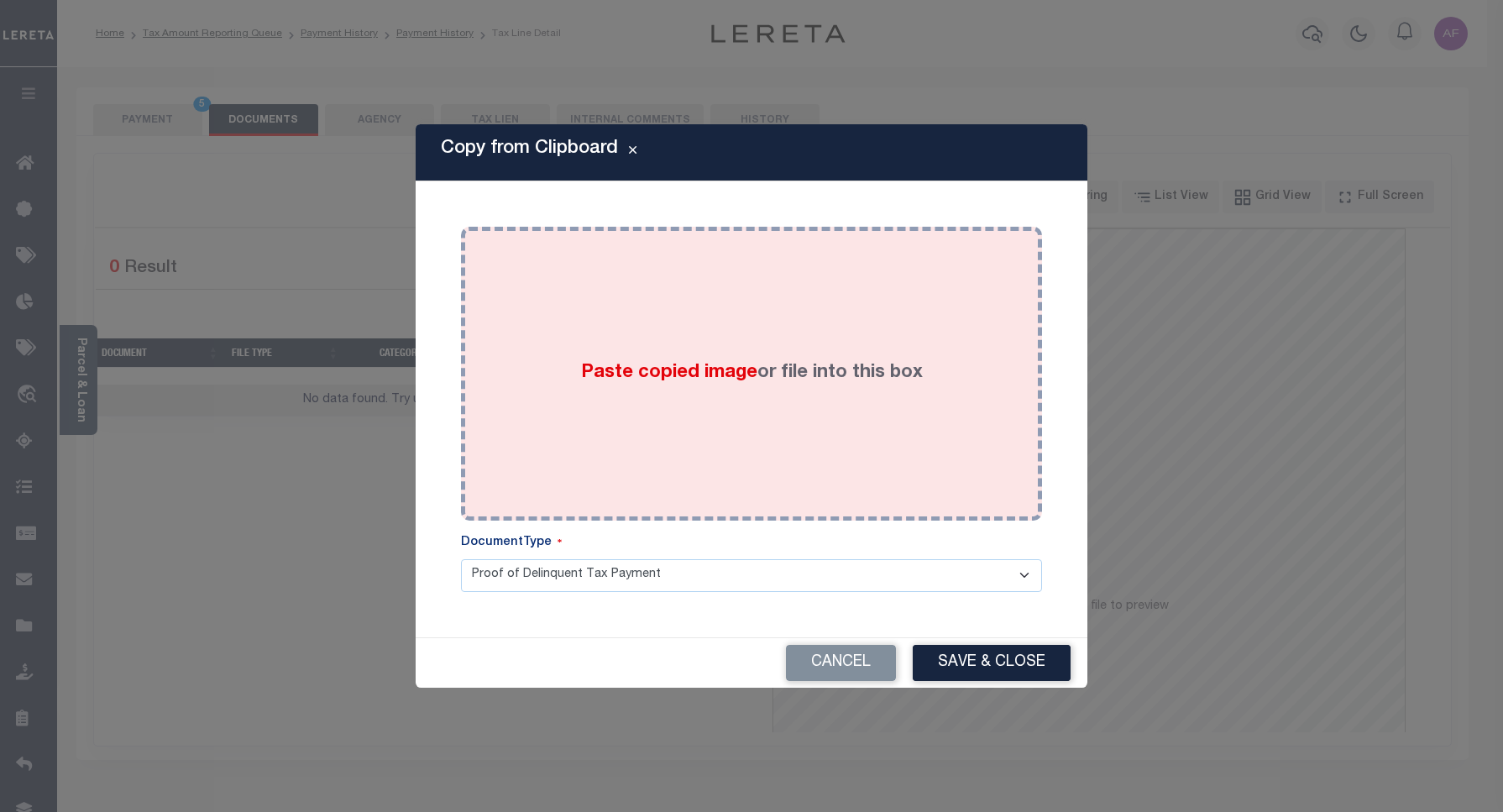
click at [842, 330] on div "Paste copied image or file into this box" at bounding box center [752, 373] width 556 height 269
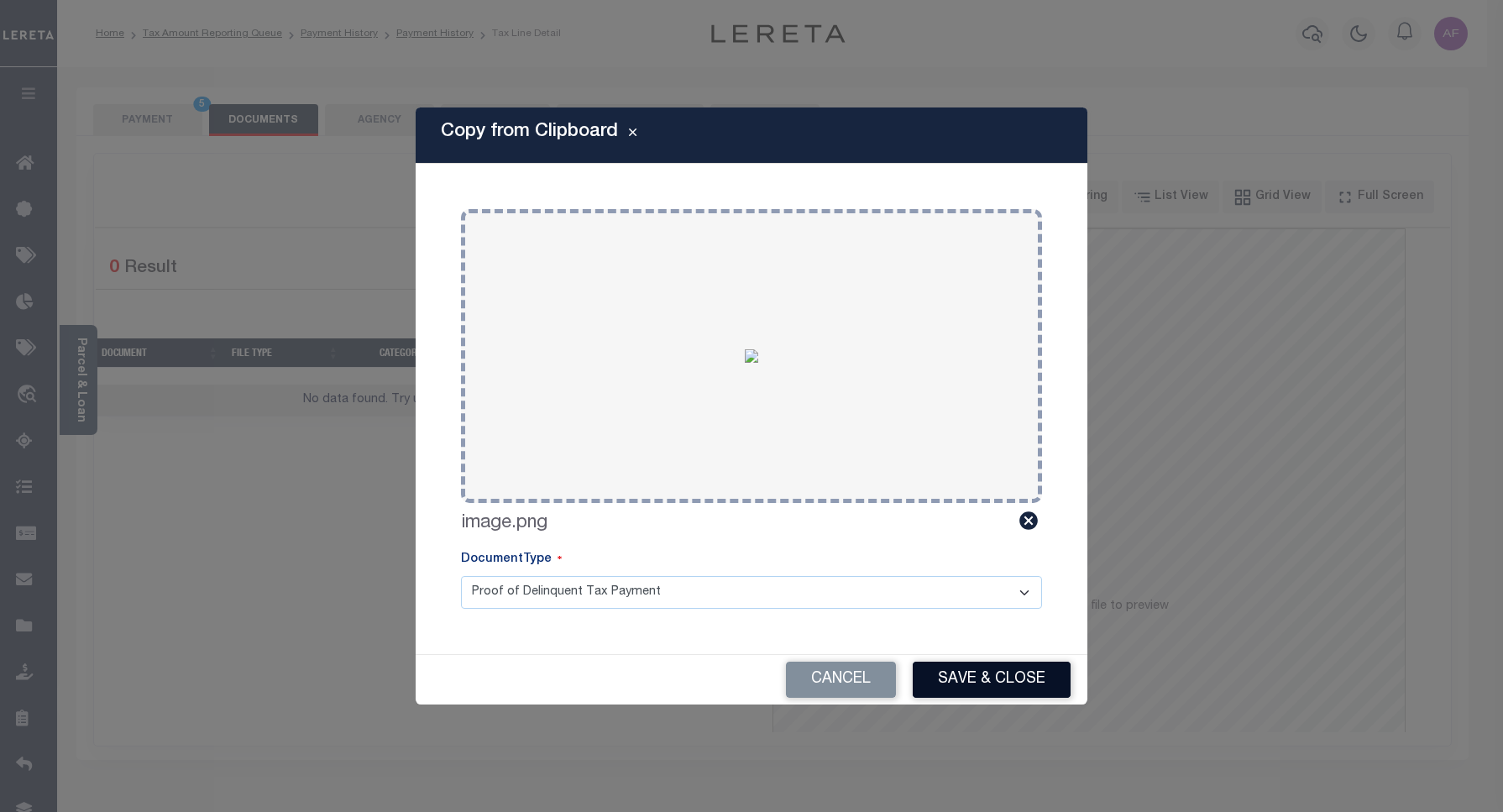
click at [984, 671] on button "Save & Close" at bounding box center [992, 680] width 158 height 36
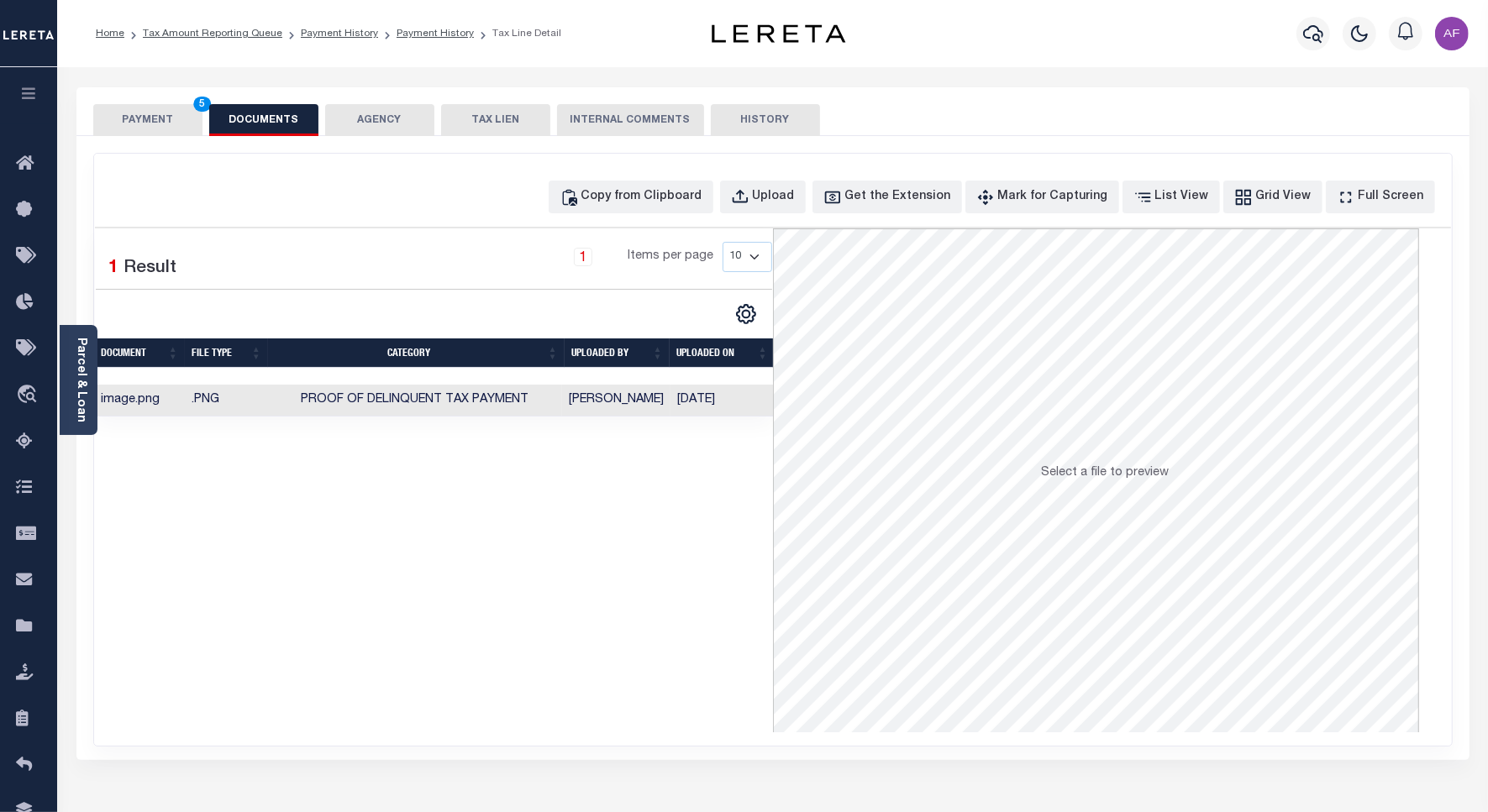
click at [145, 119] on button "PAYMENT 5" at bounding box center [147, 120] width 109 height 32
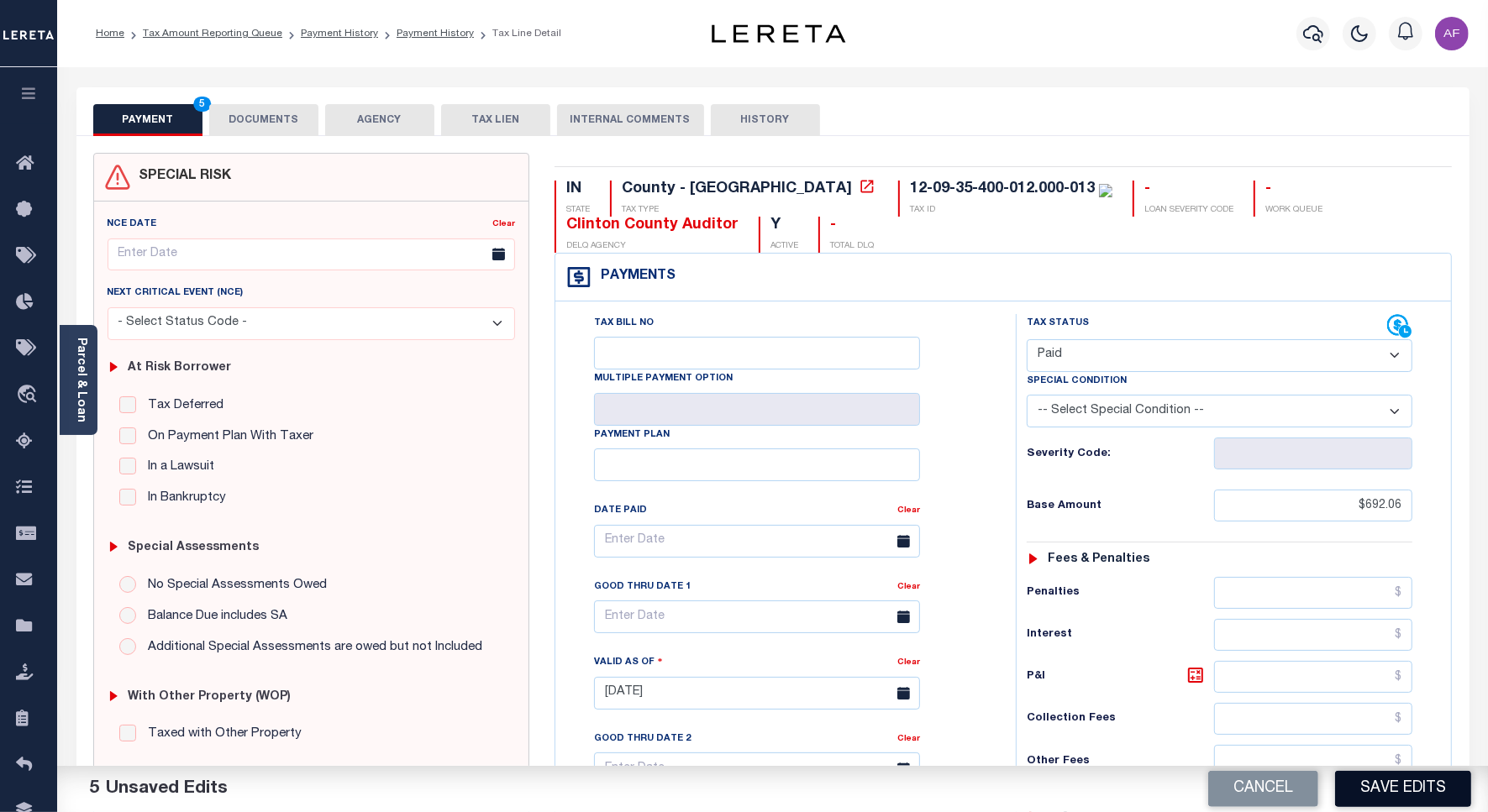
click at [1403, 802] on button "Save Edits" at bounding box center [1403, 789] width 136 height 36
checkbox input "false"
type input "$692.06"
type input "$0"
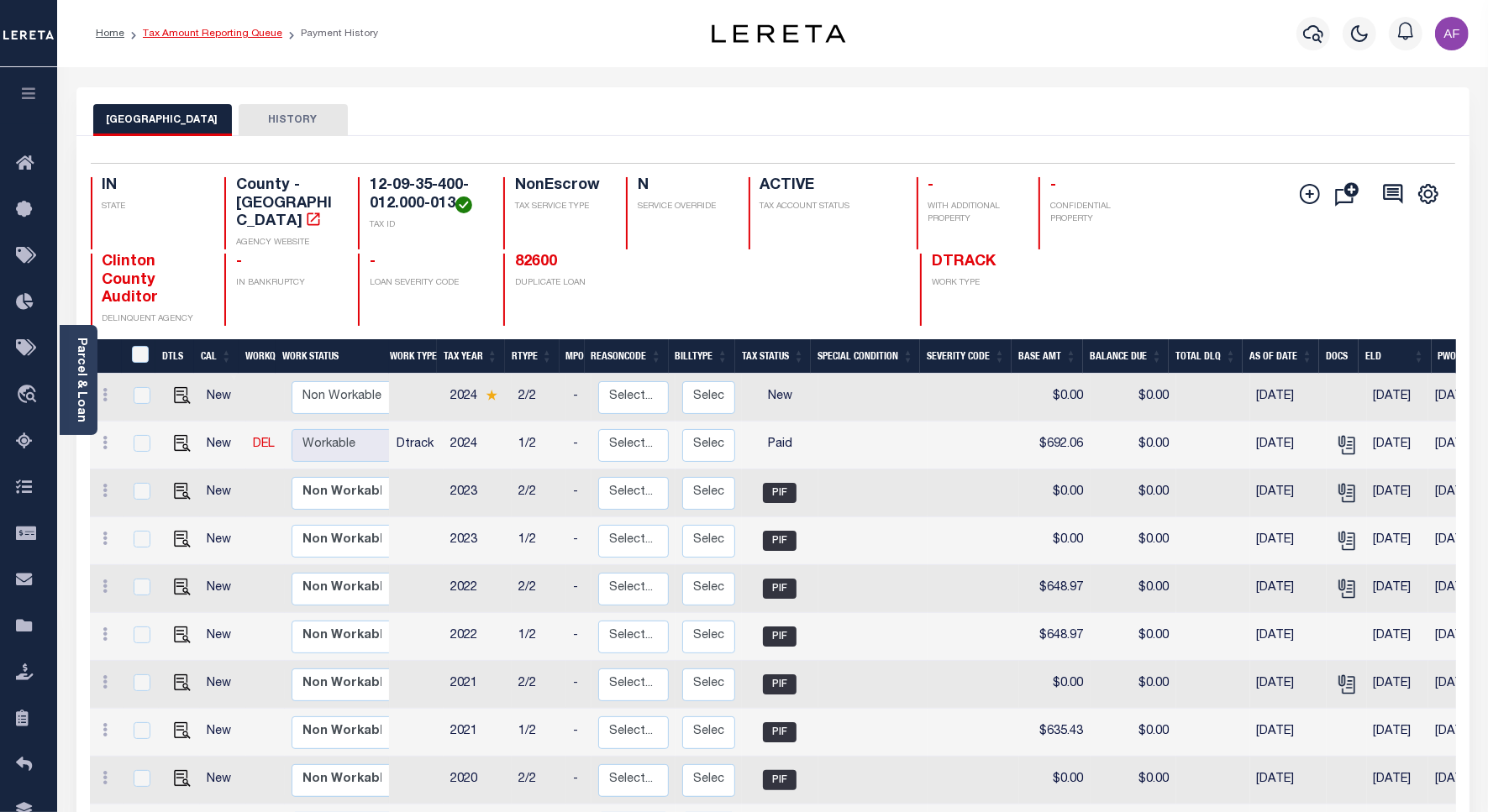
click at [189, 31] on link "Tax Amount Reporting Queue" at bounding box center [212, 34] width 140 height 10
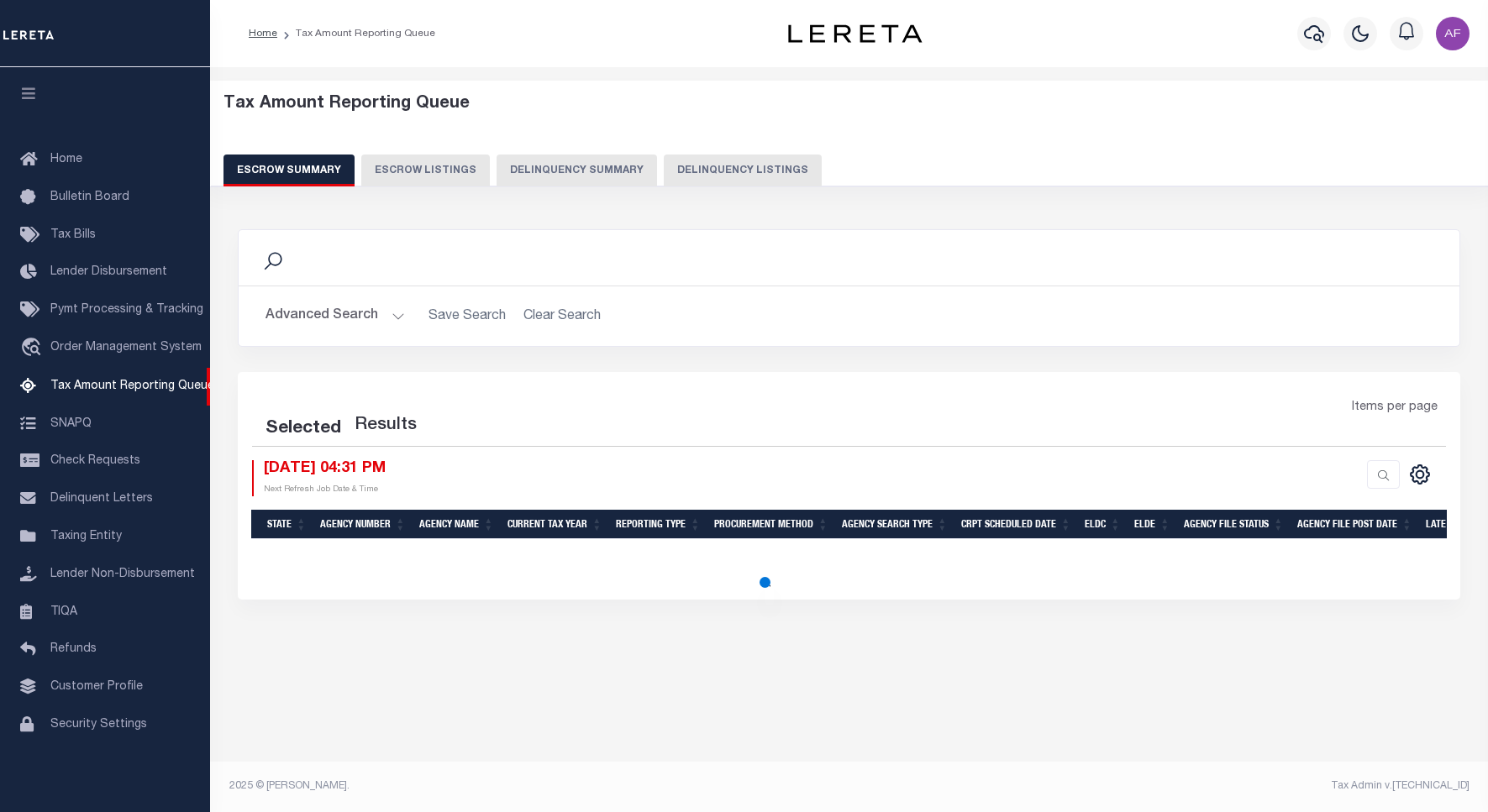
click at [720, 168] on button "Delinquency Listings" at bounding box center [743, 170] width 158 height 32
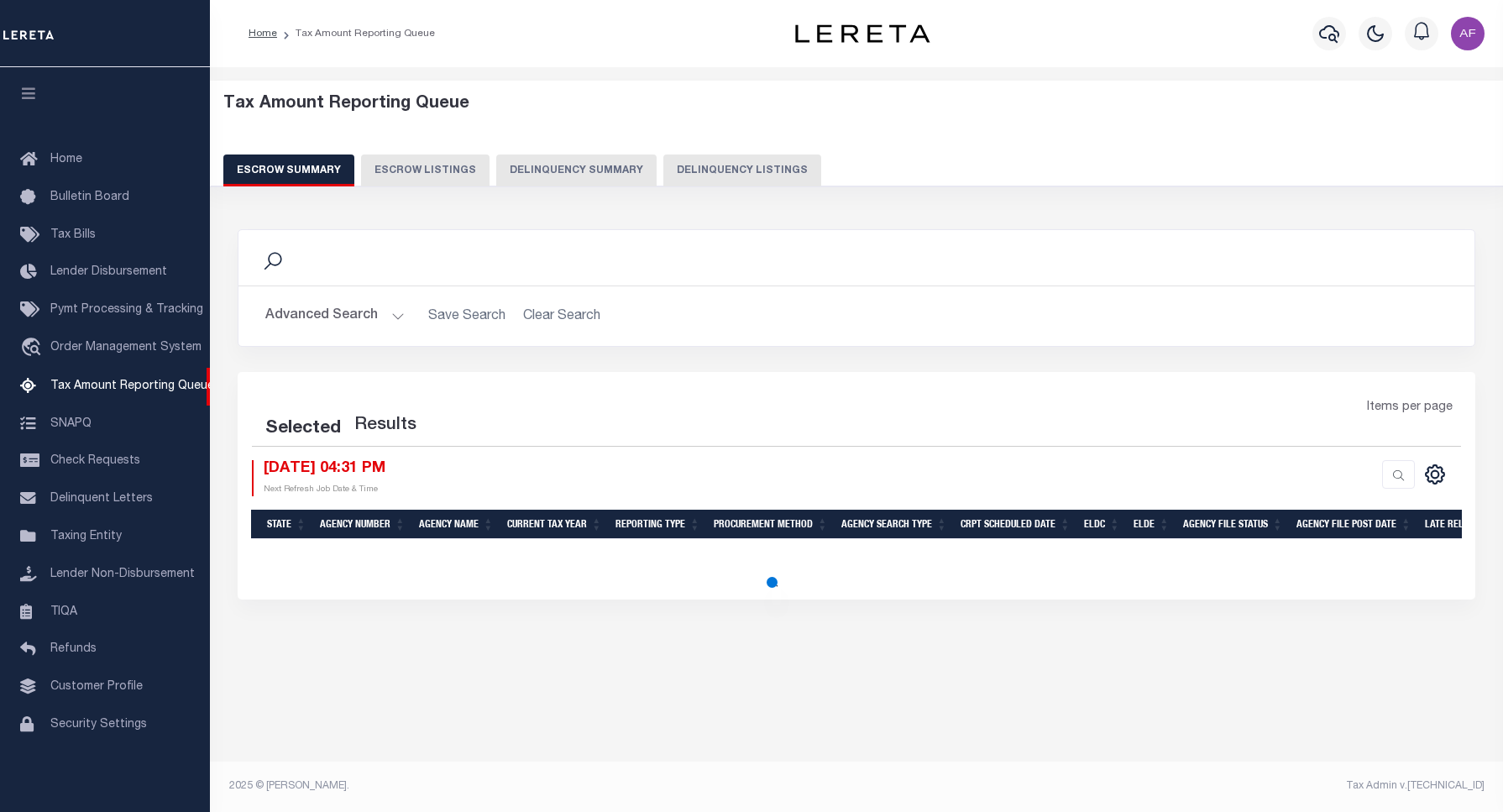
select select "100"
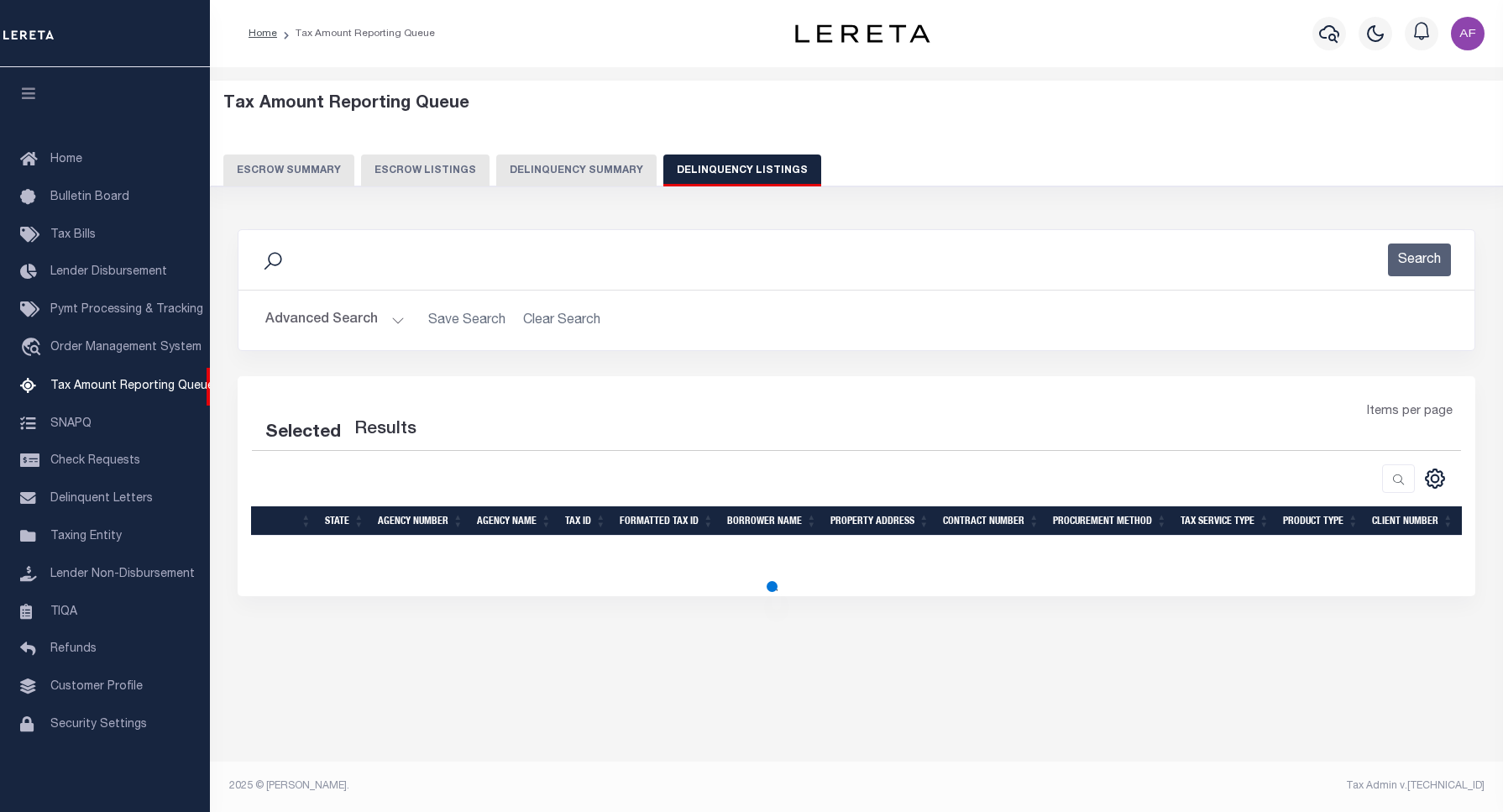
select select "100"
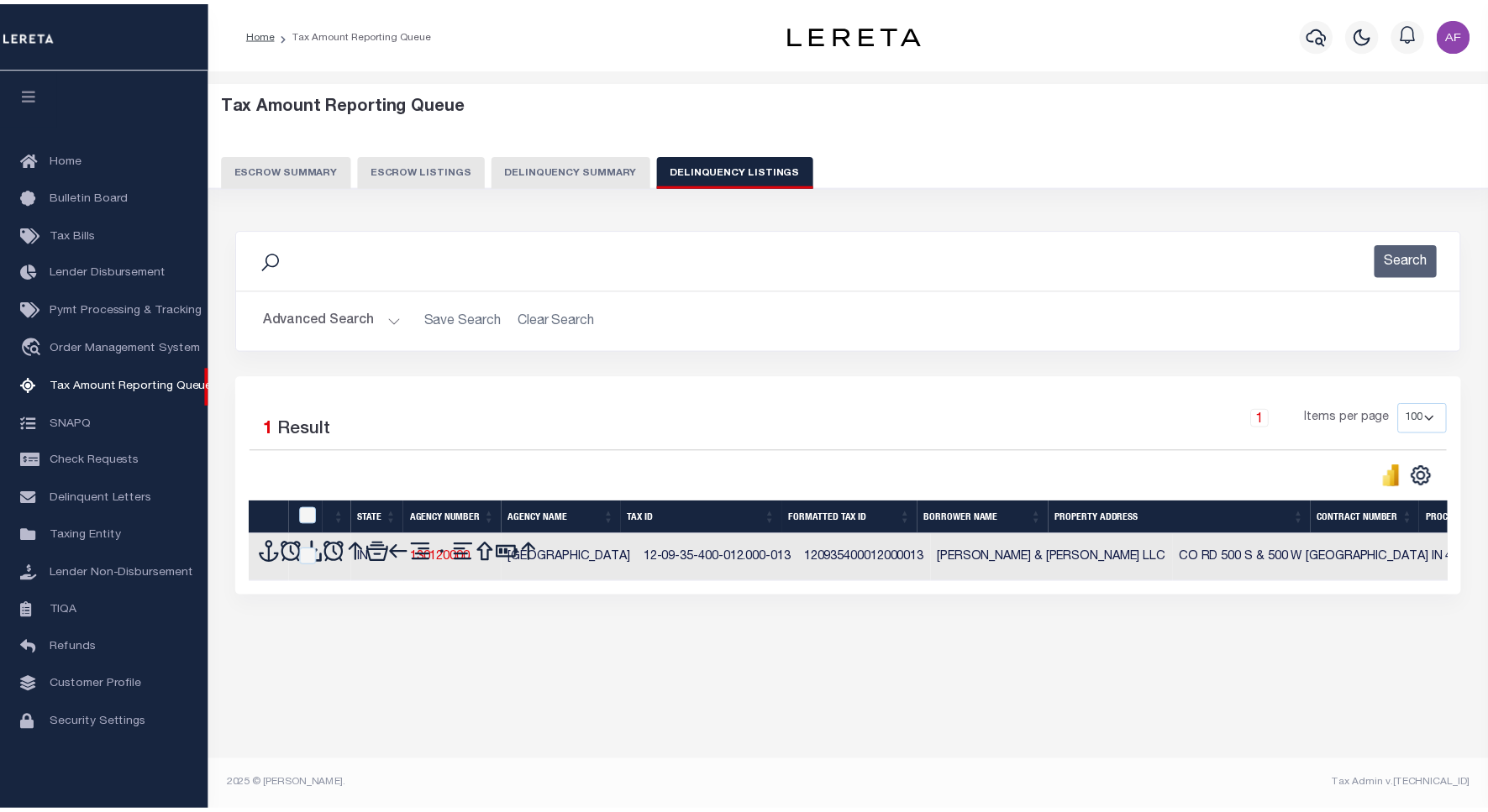
scroll to position [5, 0]
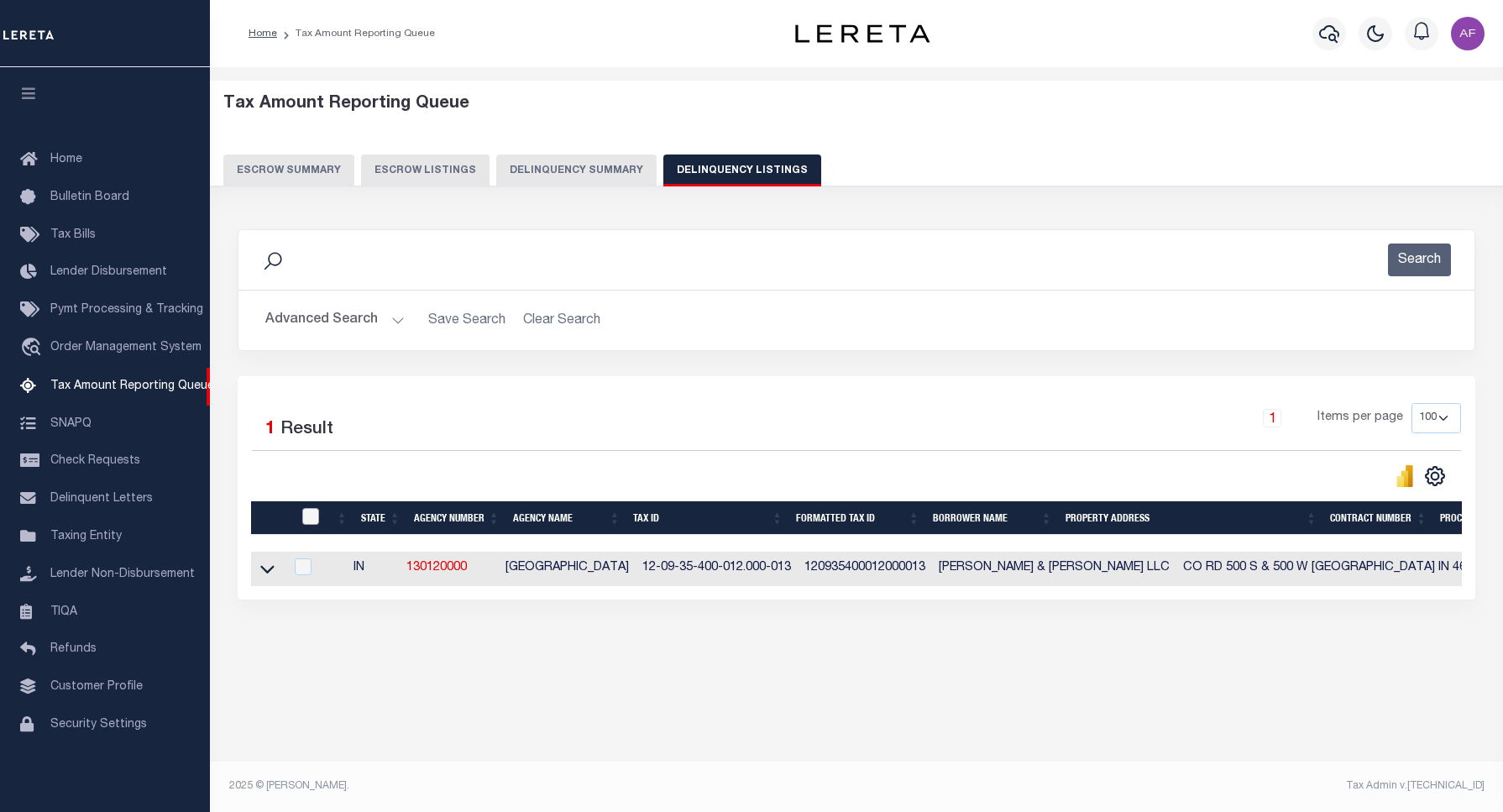
click at [312, 521] on input "checkbox" at bounding box center [311, 517] width 17 height 17
checkbox input "true"
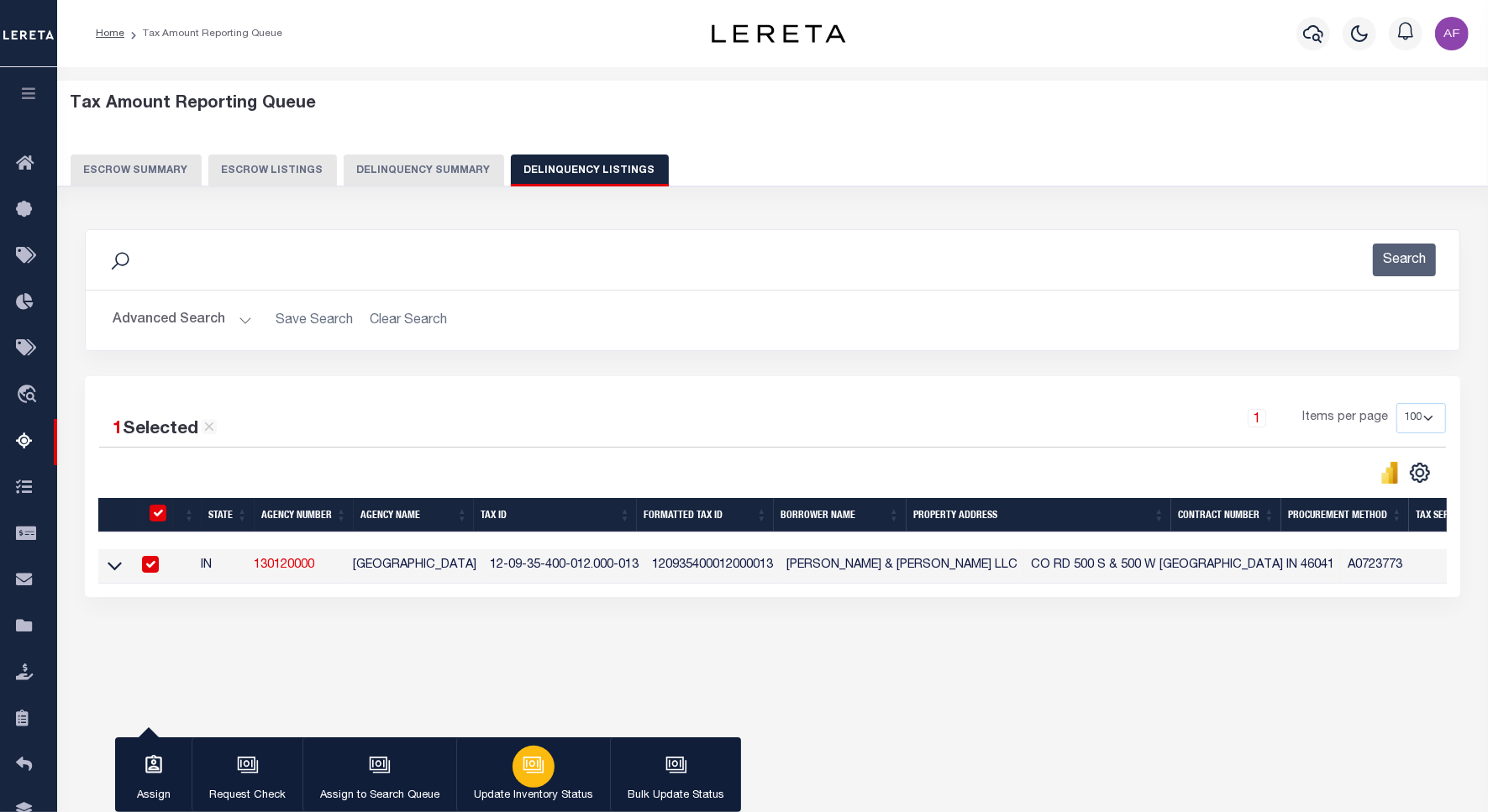
click at [526, 761] on icon "button" at bounding box center [533, 765] width 21 height 21
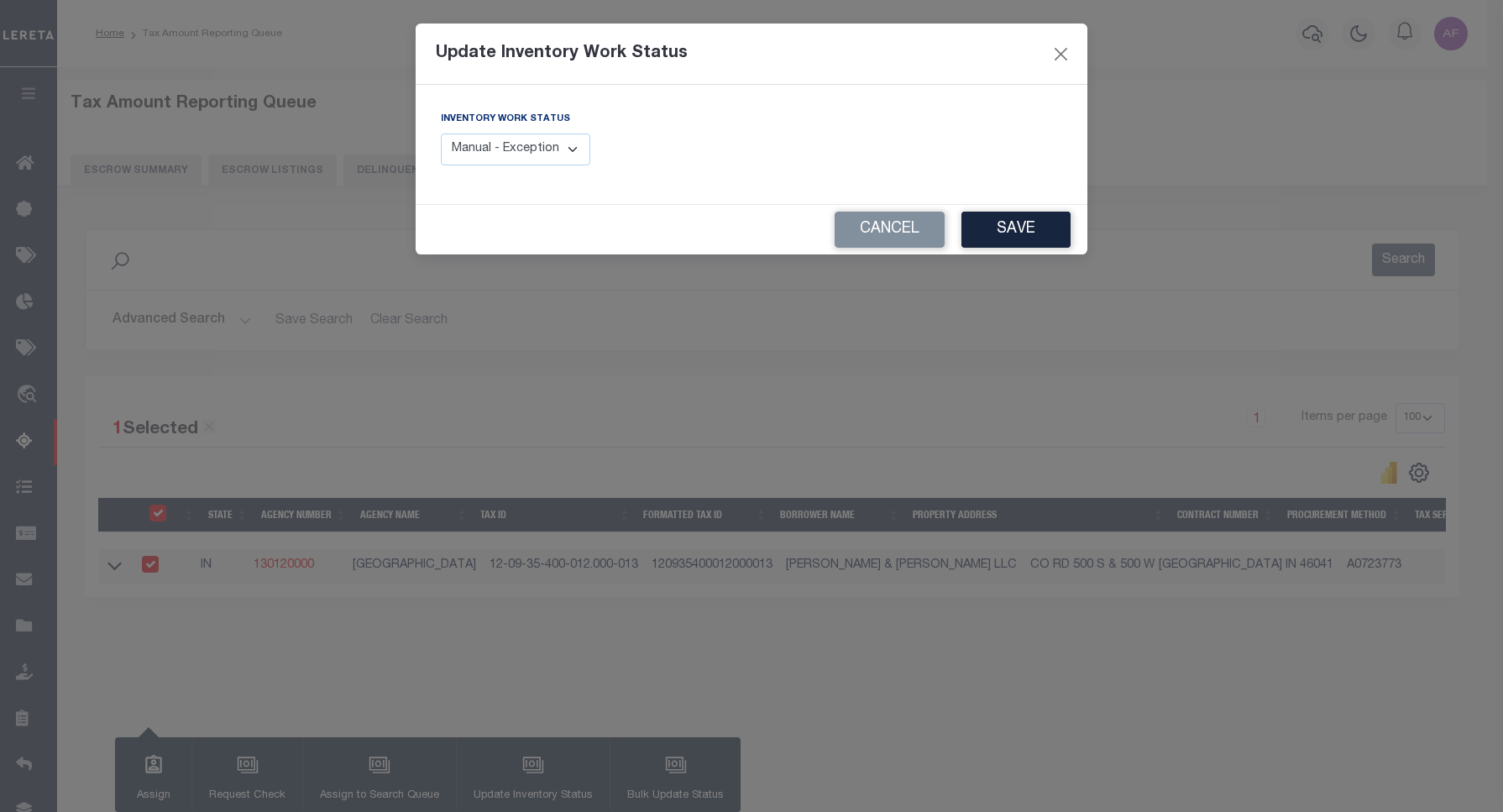
drag, startPoint x: 508, startPoint y: 145, endPoint x: 485, endPoint y: 168, distance: 32.5
click at [508, 145] on select "Manual - Exception Pended - Awaiting Search Late Add Exception Completed" at bounding box center [515, 149] width 150 height 33
select select "4"
click at [440, 133] on select "Manual - Exception Pended - Awaiting Search Late Add Exception Completed" at bounding box center [515, 149] width 150 height 33
click at [1022, 233] on button "Save" at bounding box center [1015, 229] width 109 height 36
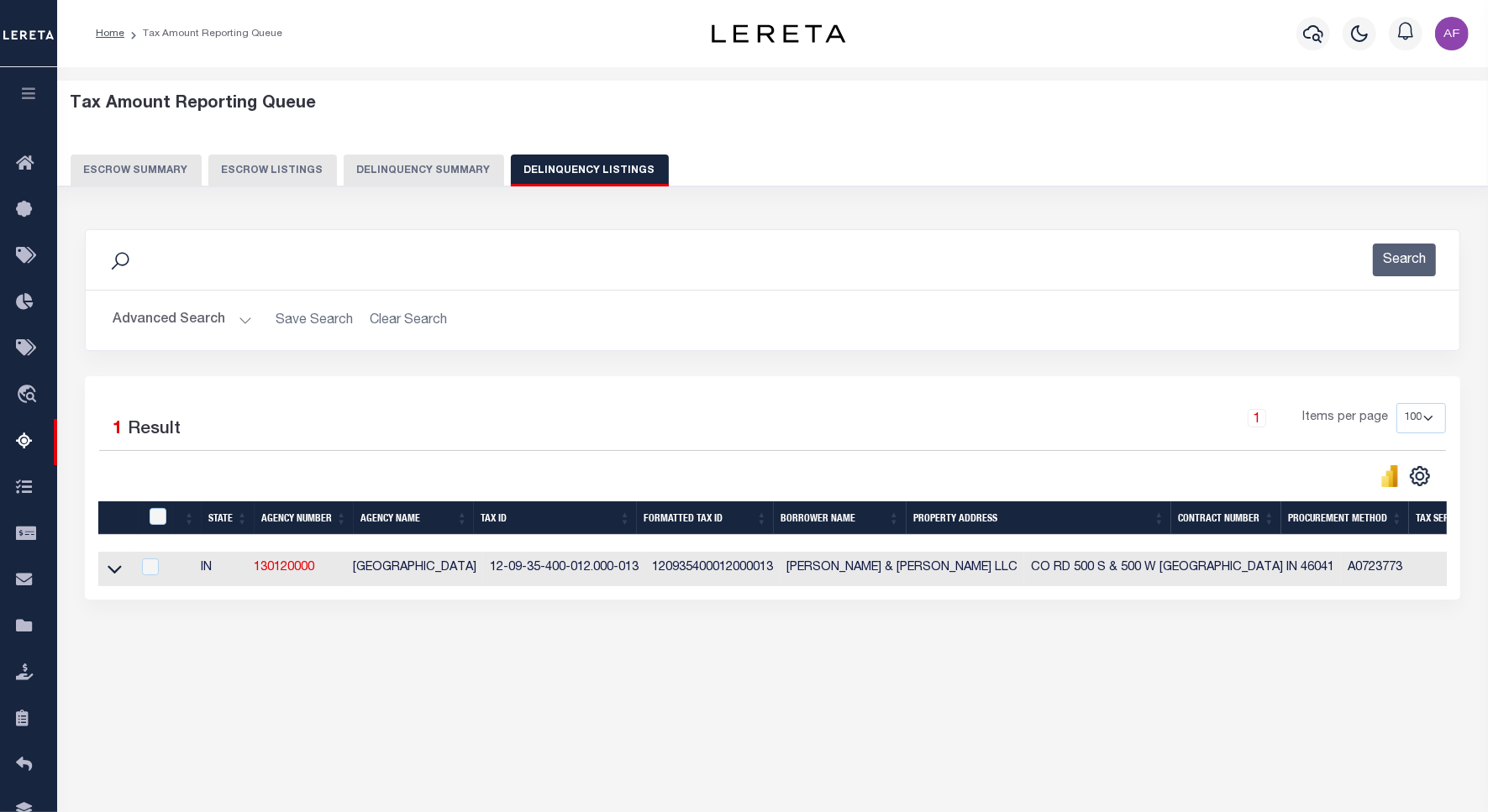
click at [186, 319] on button "Advanced Search" at bounding box center [183, 319] width 140 height 33
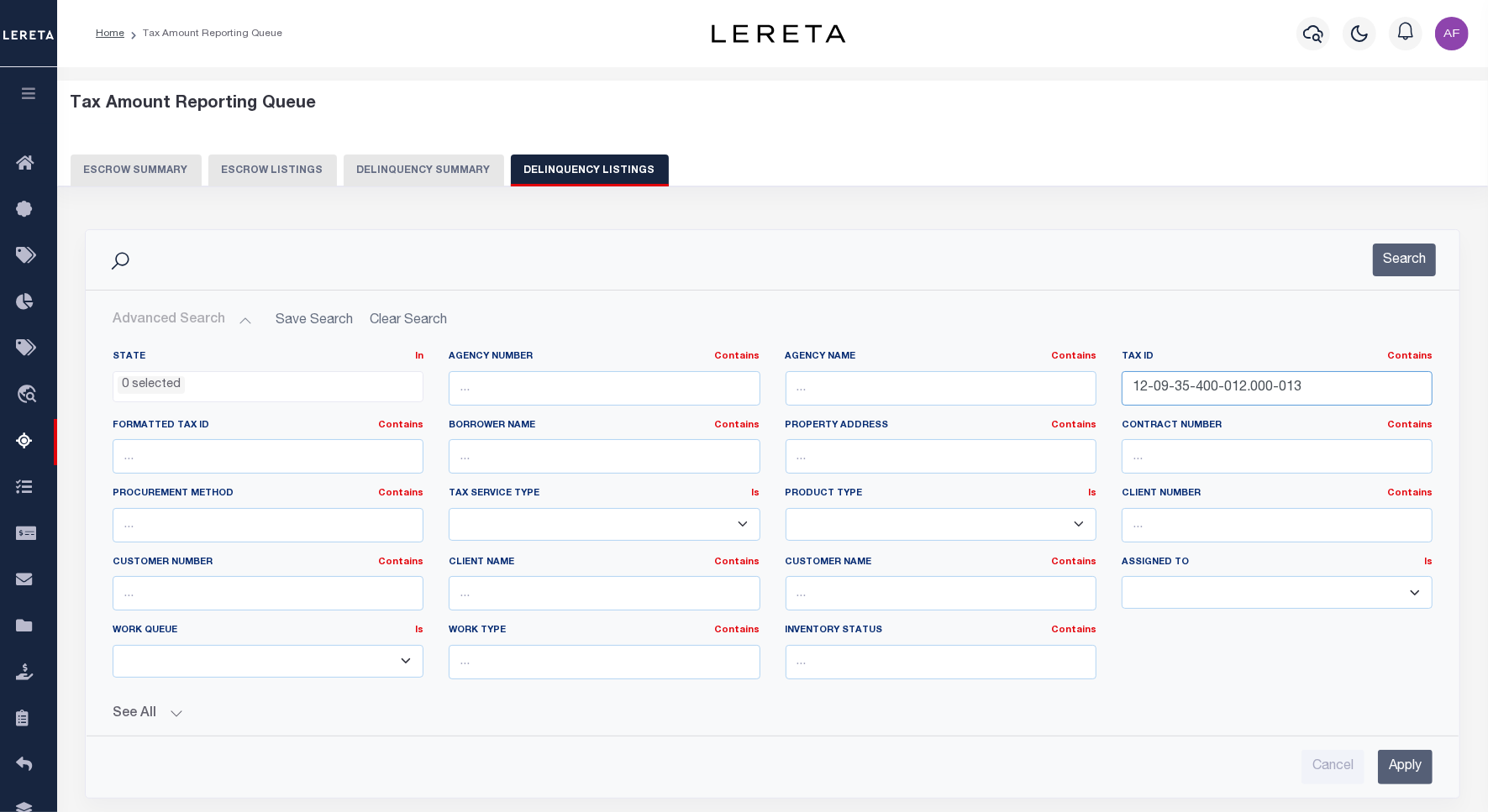
drag, startPoint x: 1299, startPoint y: 387, endPoint x: 962, endPoint y: 355, distance: 338.5
click at [962, 355] on div "State In In AK AL AR AZ CA CO CT DC DE FL GA GU HI IA ID IL IN KS KY LA MA MD M…" at bounding box center [772, 521] width 1345 height 343
paste input "3"
type input "12-09-35-400-013.000-013"
click at [1382, 264] on button "Search" at bounding box center [1404, 260] width 63 height 33
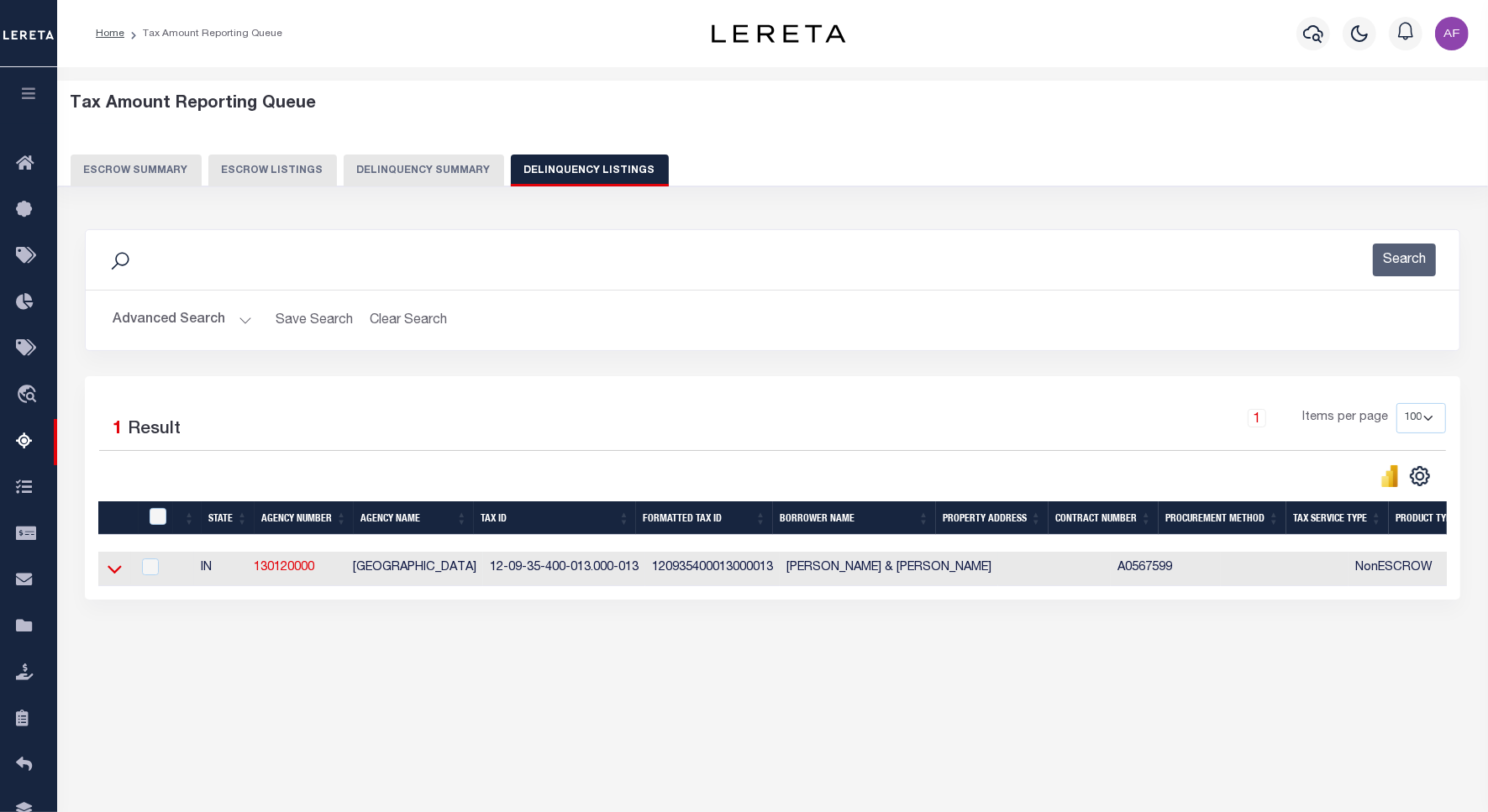
click at [116, 575] on icon at bounding box center [114, 570] width 14 height 8
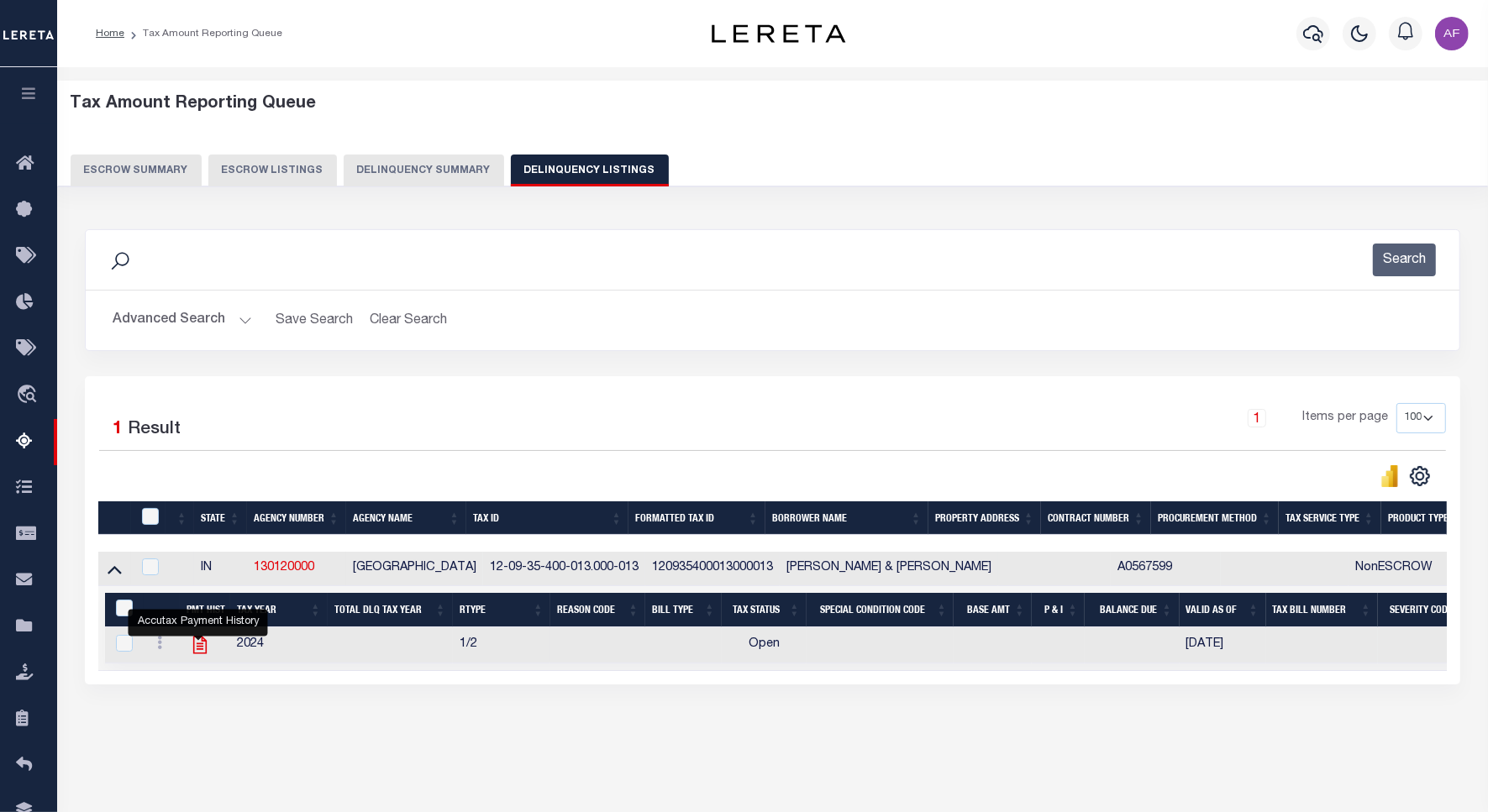
click at [193, 654] on icon "" at bounding box center [199, 645] width 13 height 18
checkbox input "true"
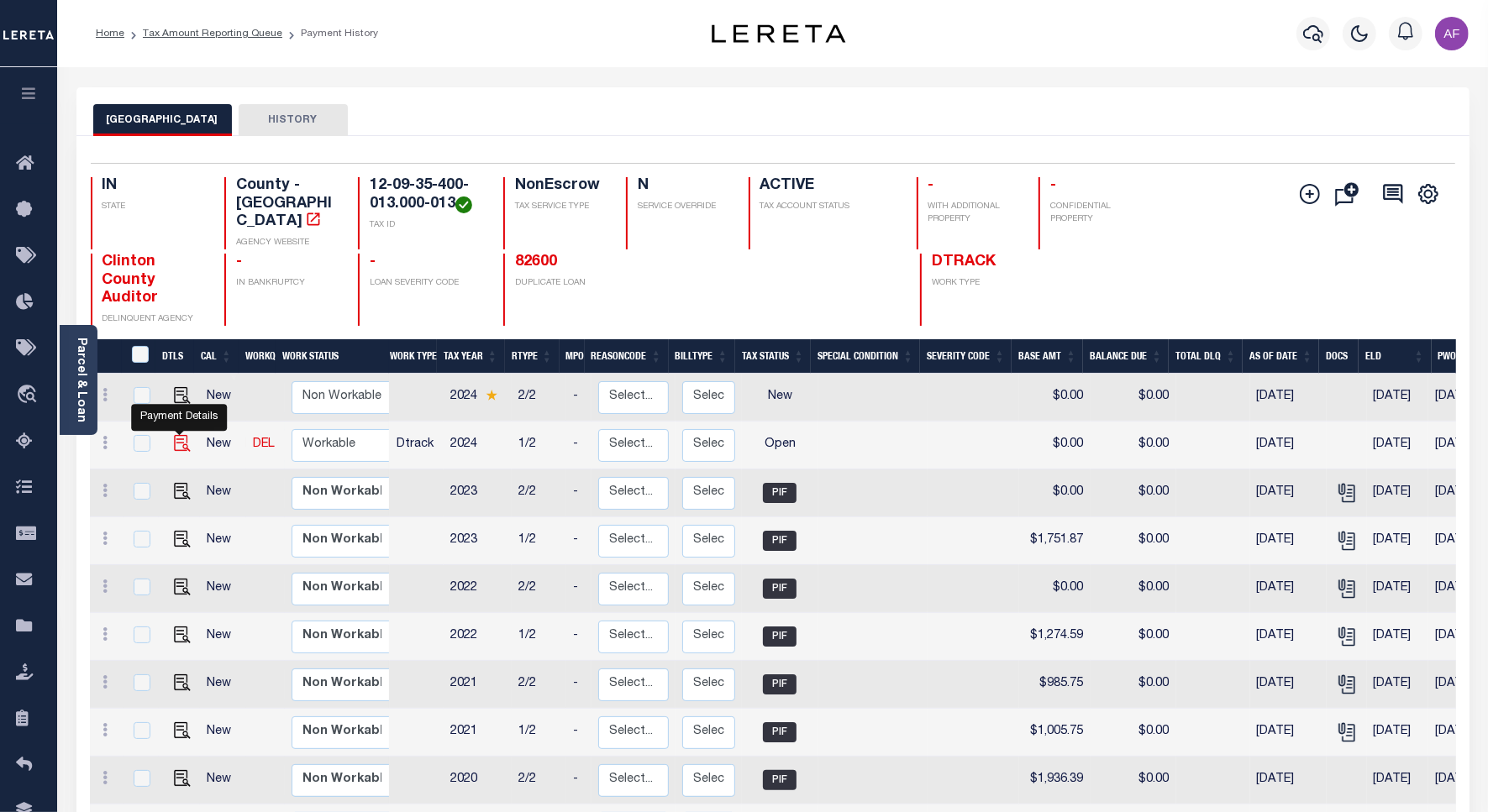
click at [183, 435] on img "" at bounding box center [183, 443] width 17 height 17
checkbox input "true"
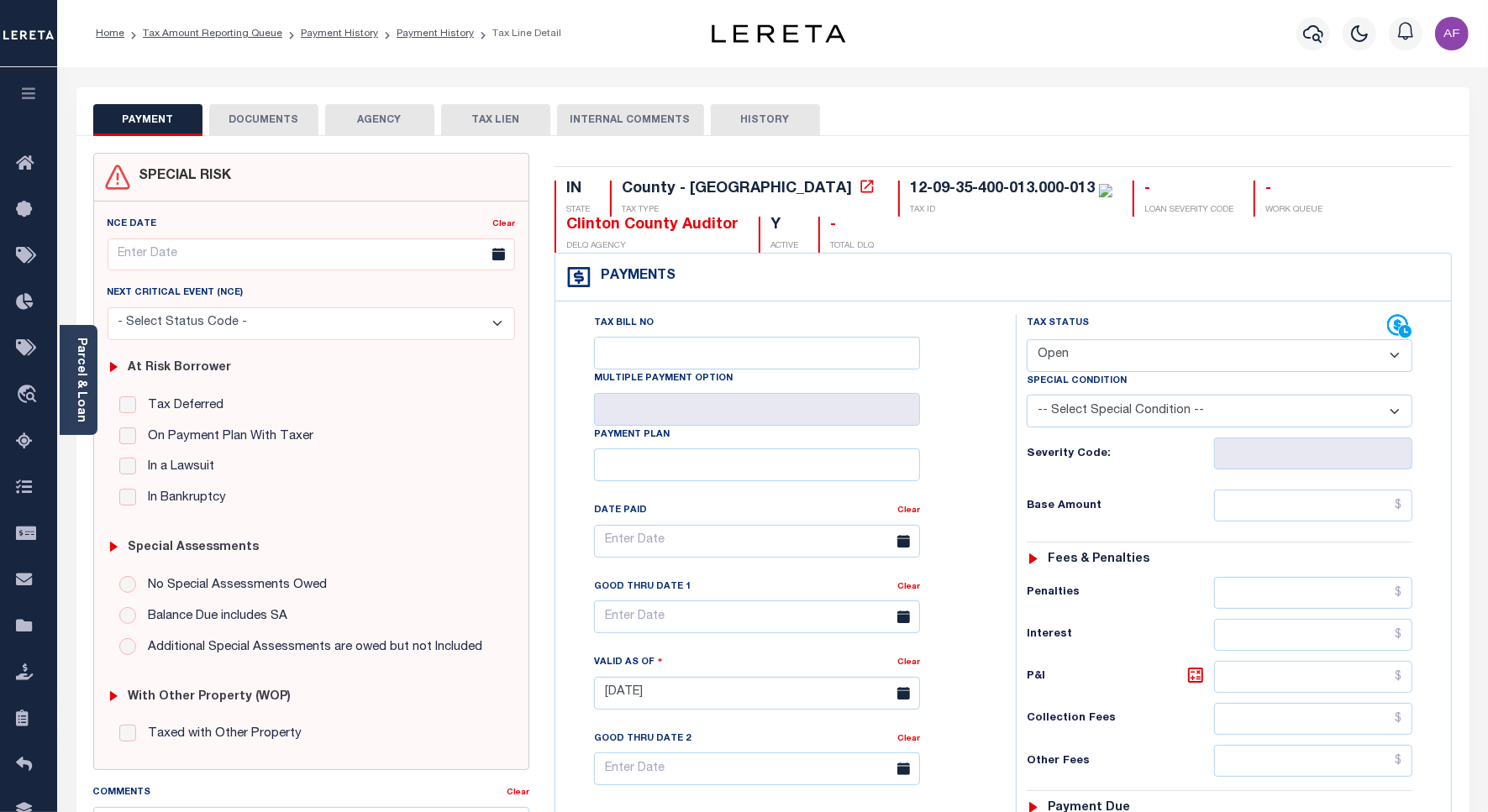
click at [1153, 361] on select "- Select Status Code - Open Due/Unpaid Paid Incomplete No Tax Due Internal Refu…" at bounding box center [1220, 355] width 386 height 33
select select "PYD"
click at [1027, 341] on select "- Select Status Code - Open Due/Unpaid Paid Incomplete No Tax Due Internal Refu…" at bounding box center [1220, 355] width 386 height 33
type input "[DATE]"
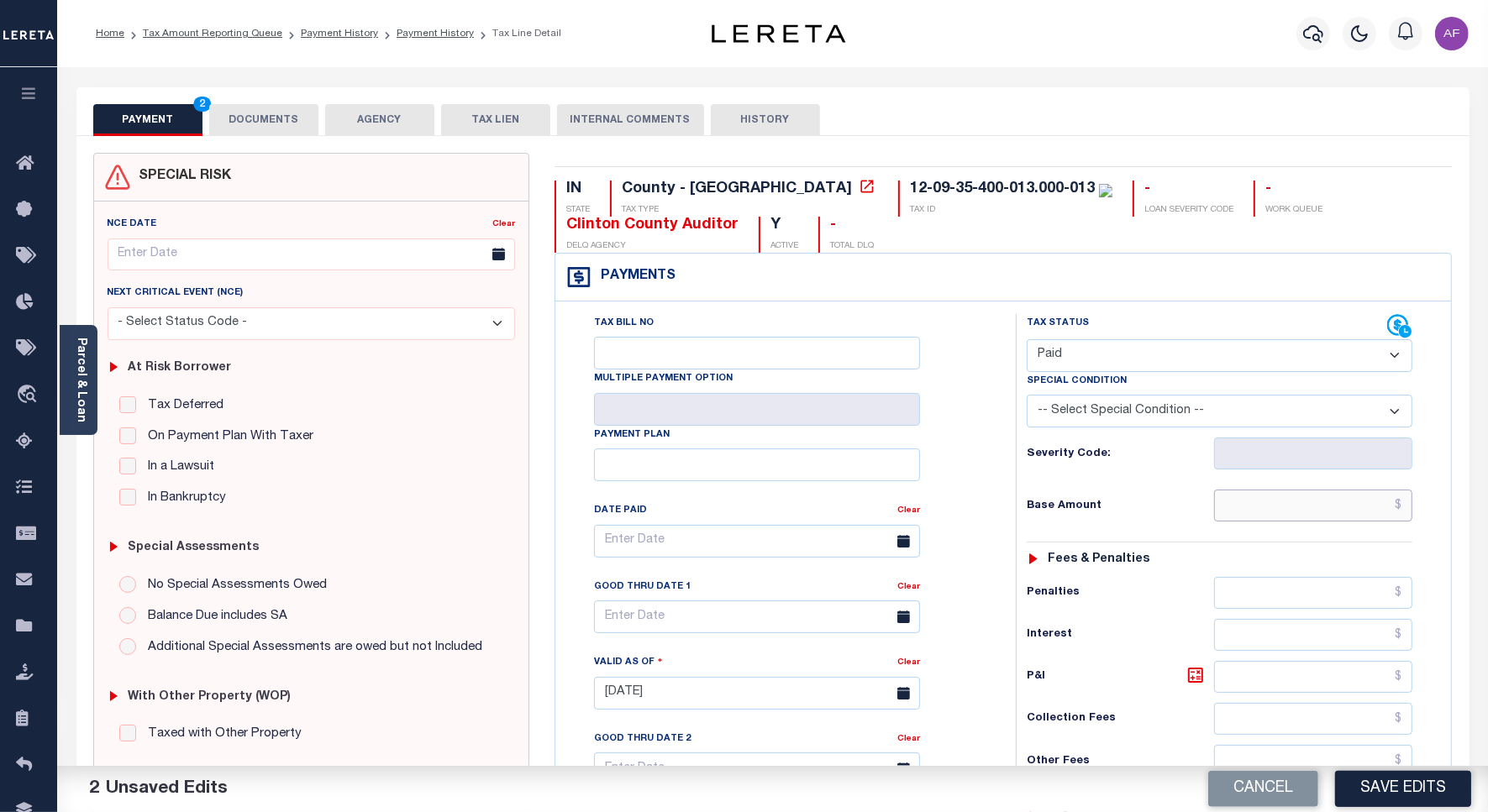
click at [1378, 506] on input "text" at bounding box center [1313, 506] width 198 height 32
paste input "1,595.22"
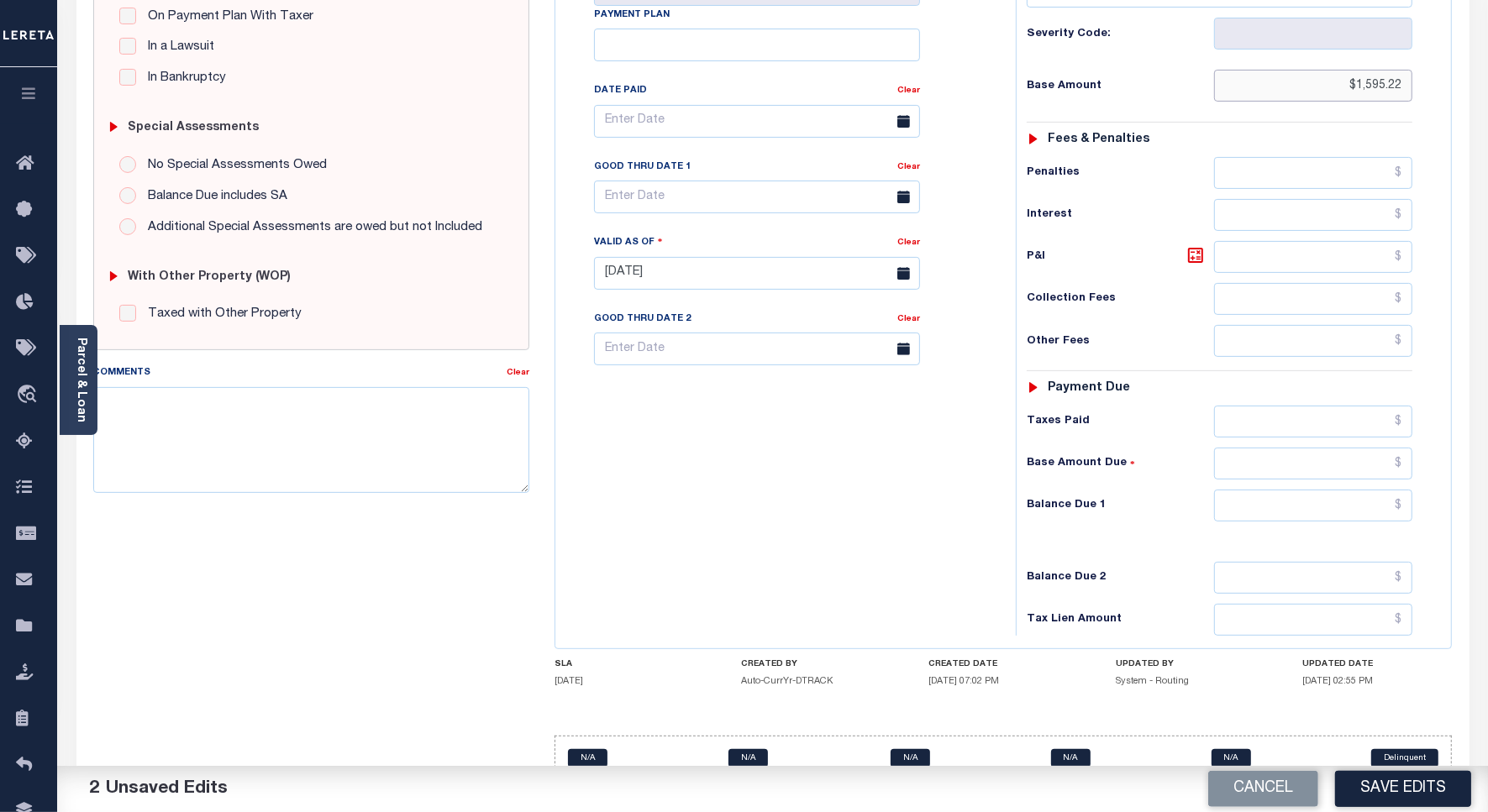
type input "$1,595.22"
click at [1306, 428] on input "text" at bounding box center [1313, 422] width 198 height 32
paste input "1,595.22"
type input "$1,595.22"
click at [1348, 518] on input "text" at bounding box center [1313, 506] width 198 height 32
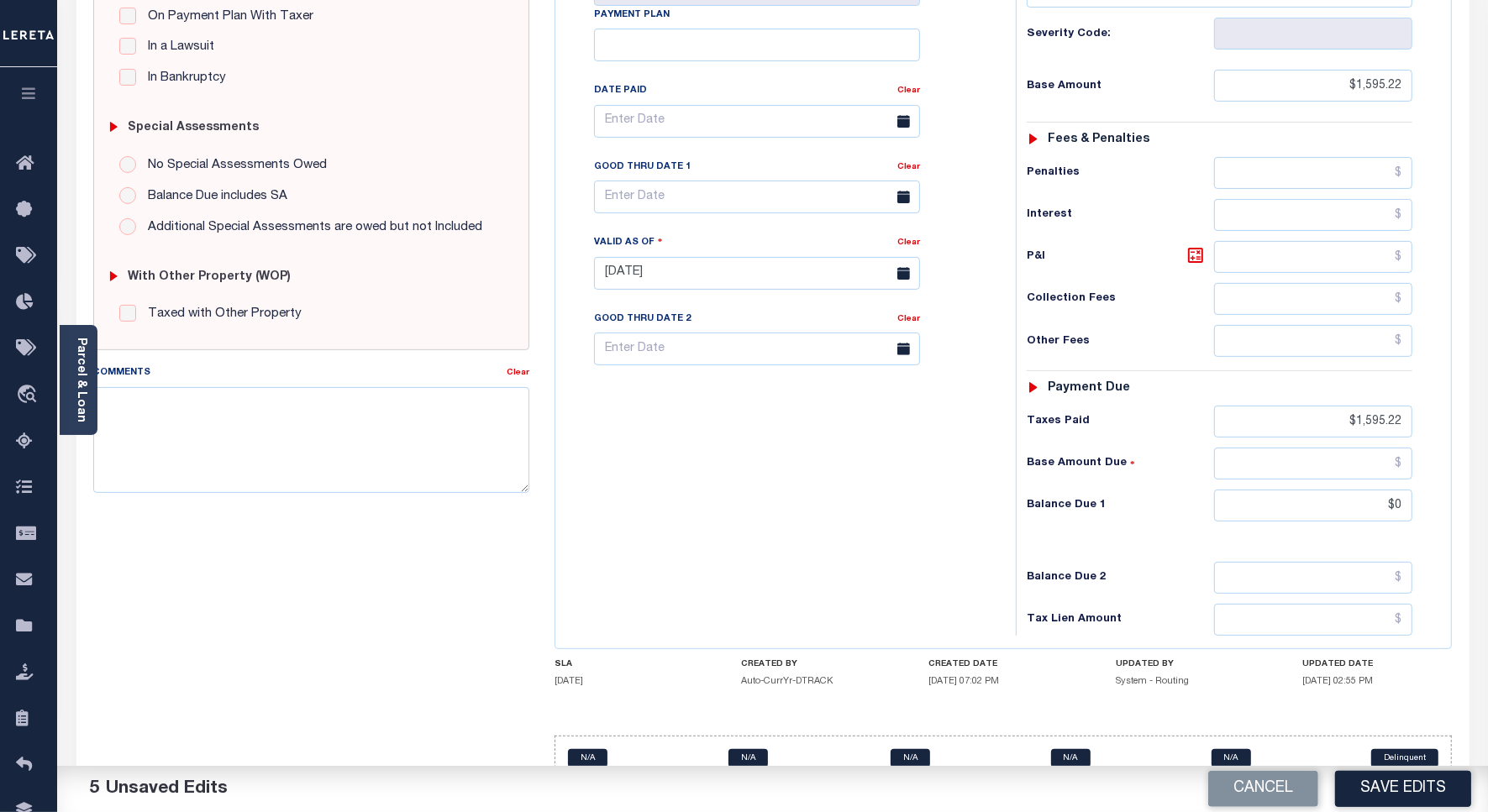
type input "$0.00"
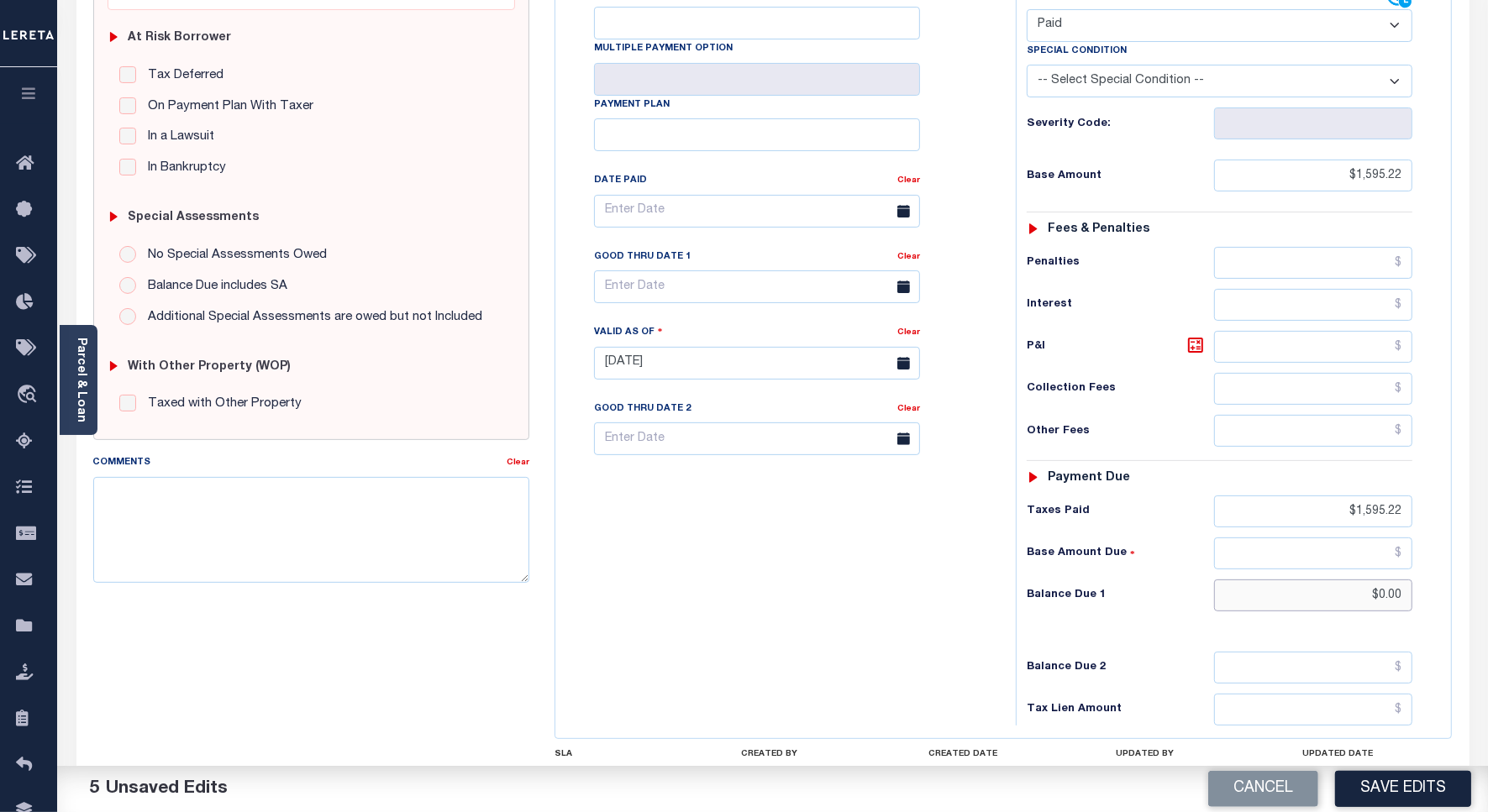
scroll to position [0, 0]
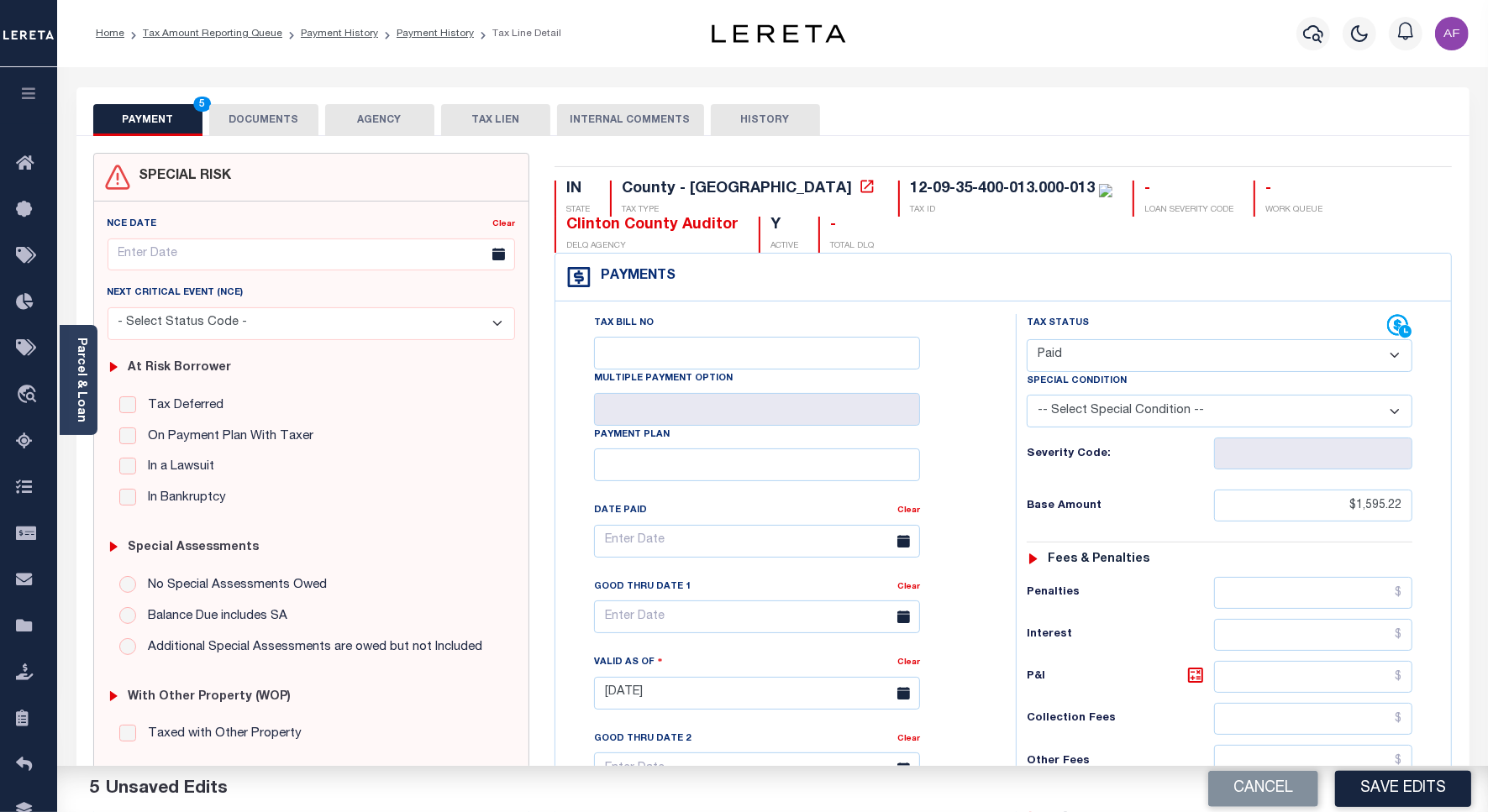
click at [237, 112] on button "DOCUMENTS" at bounding box center [264, 120] width 109 height 32
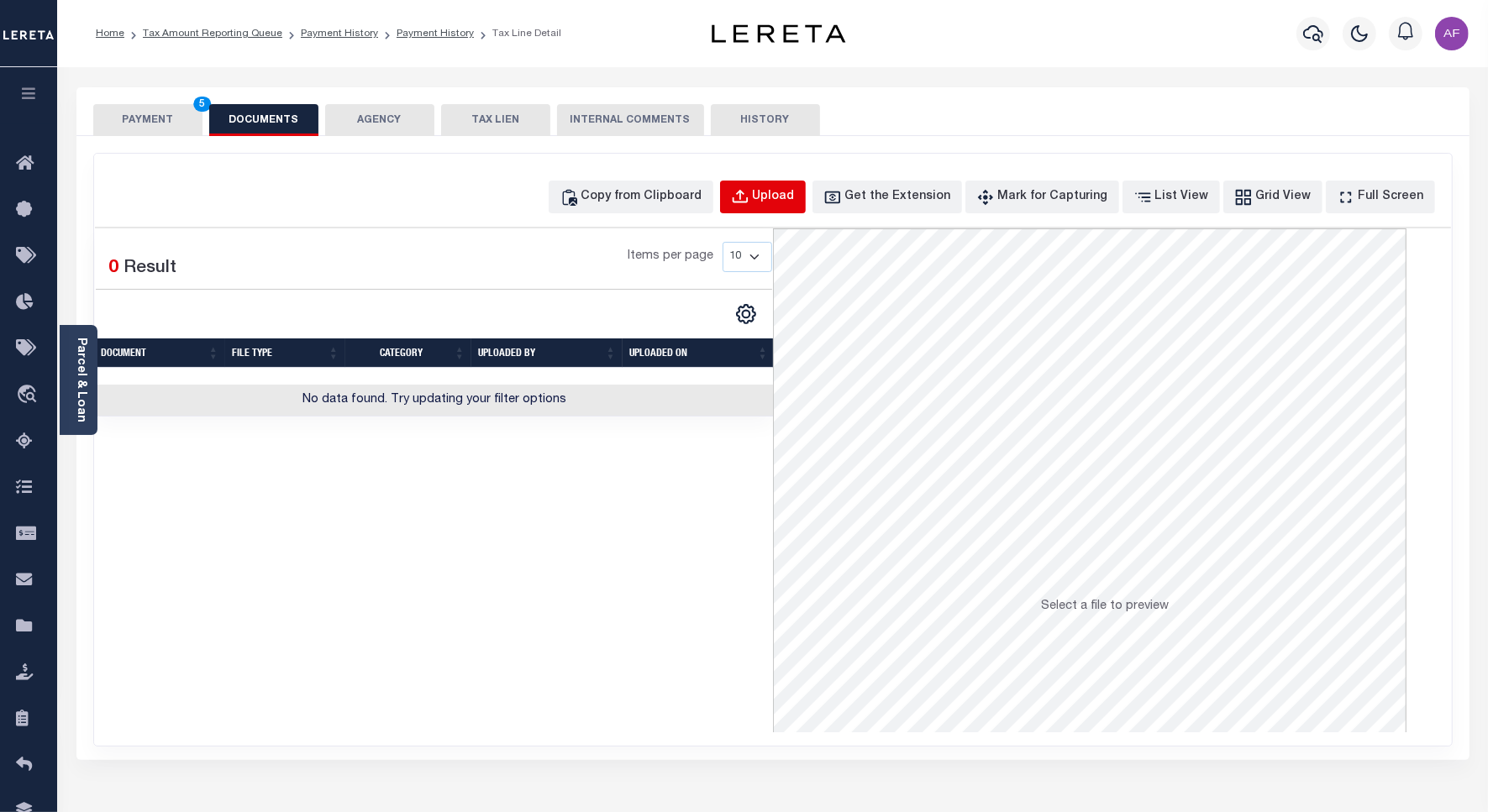
click at [795, 197] on div "Upload" at bounding box center [773, 197] width 42 height 19
select select "POP"
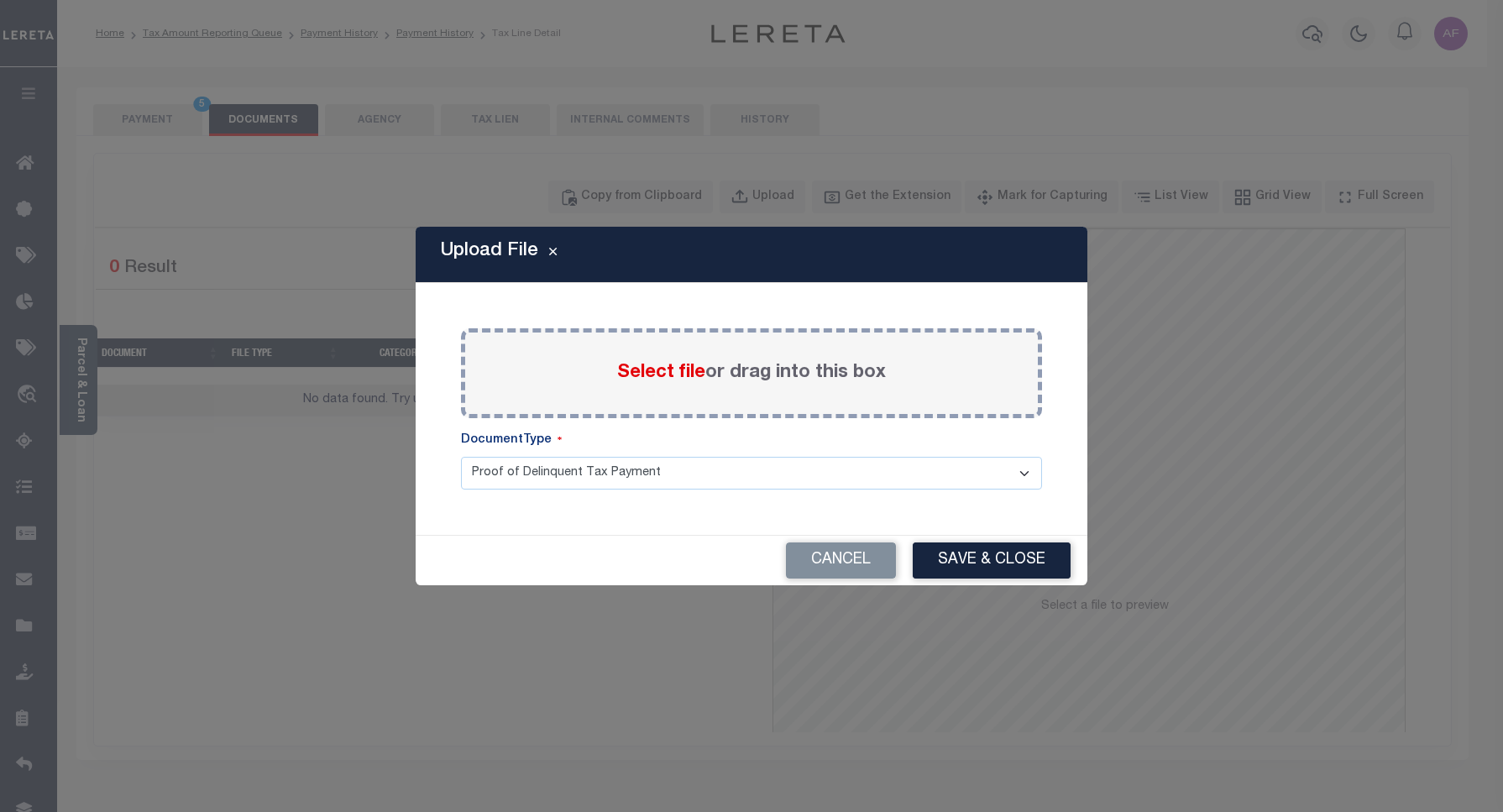
click at [672, 392] on div "Select file or drag into this box" at bounding box center [752, 373] width 581 height 89
click at [660, 368] on span "Select file" at bounding box center [661, 372] width 88 height 19
click at [0, 0] on input "Select file or drag into this box" at bounding box center [0, 0] width 0 height 0
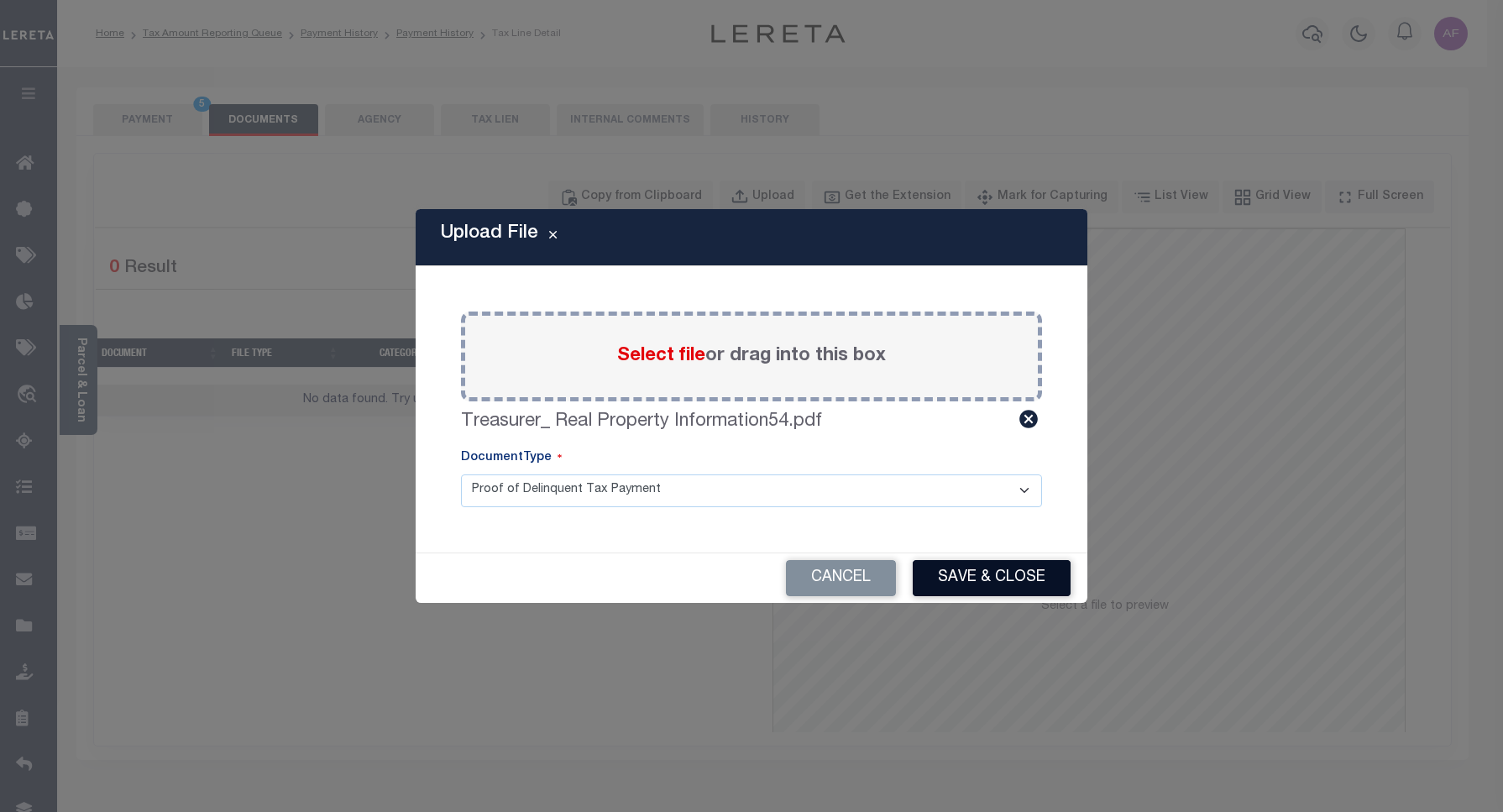
click at [1009, 572] on button "Save & Close" at bounding box center [992, 577] width 158 height 36
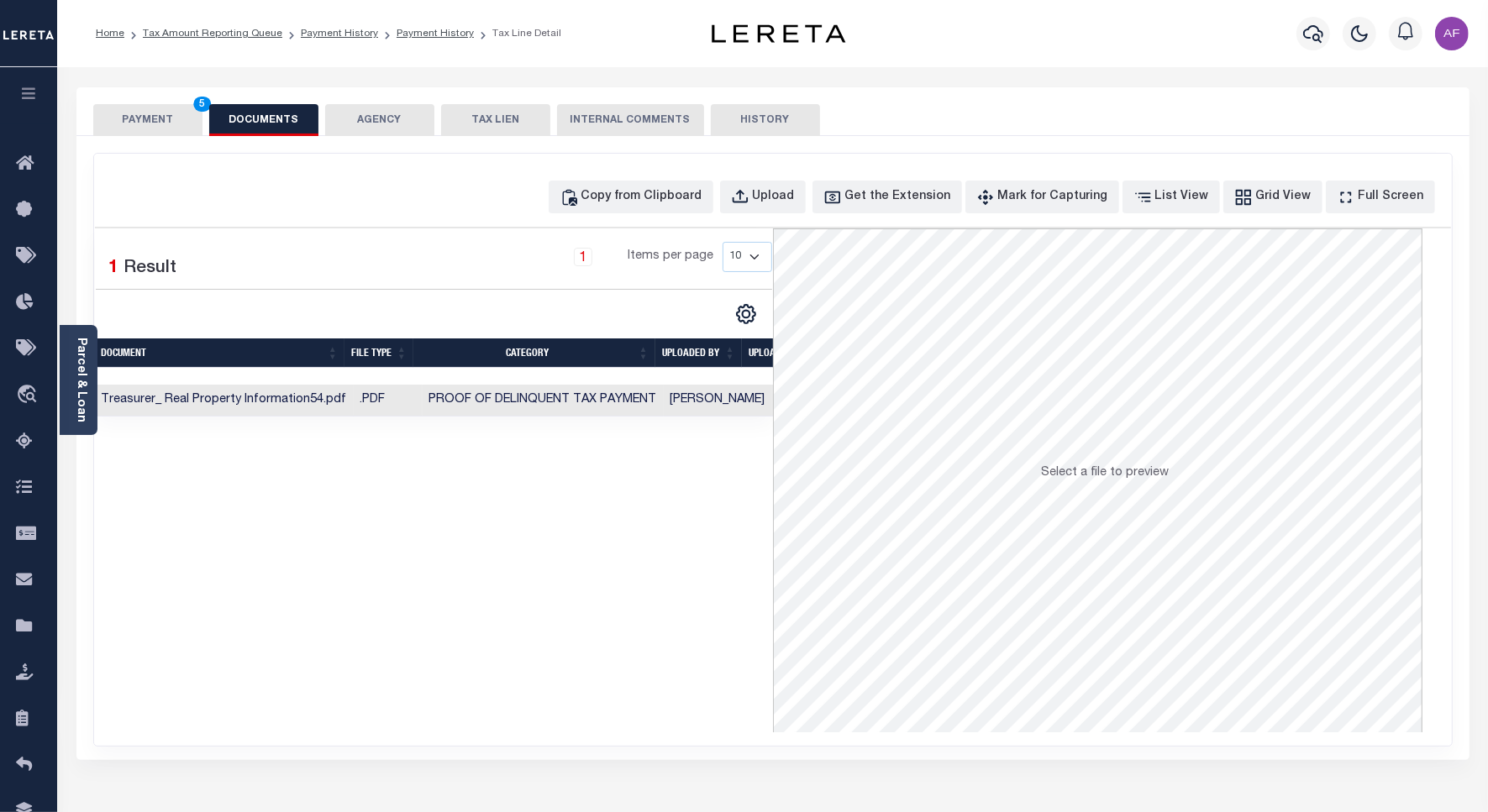
click at [148, 115] on button "PAYMENT 5" at bounding box center [147, 120] width 109 height 32
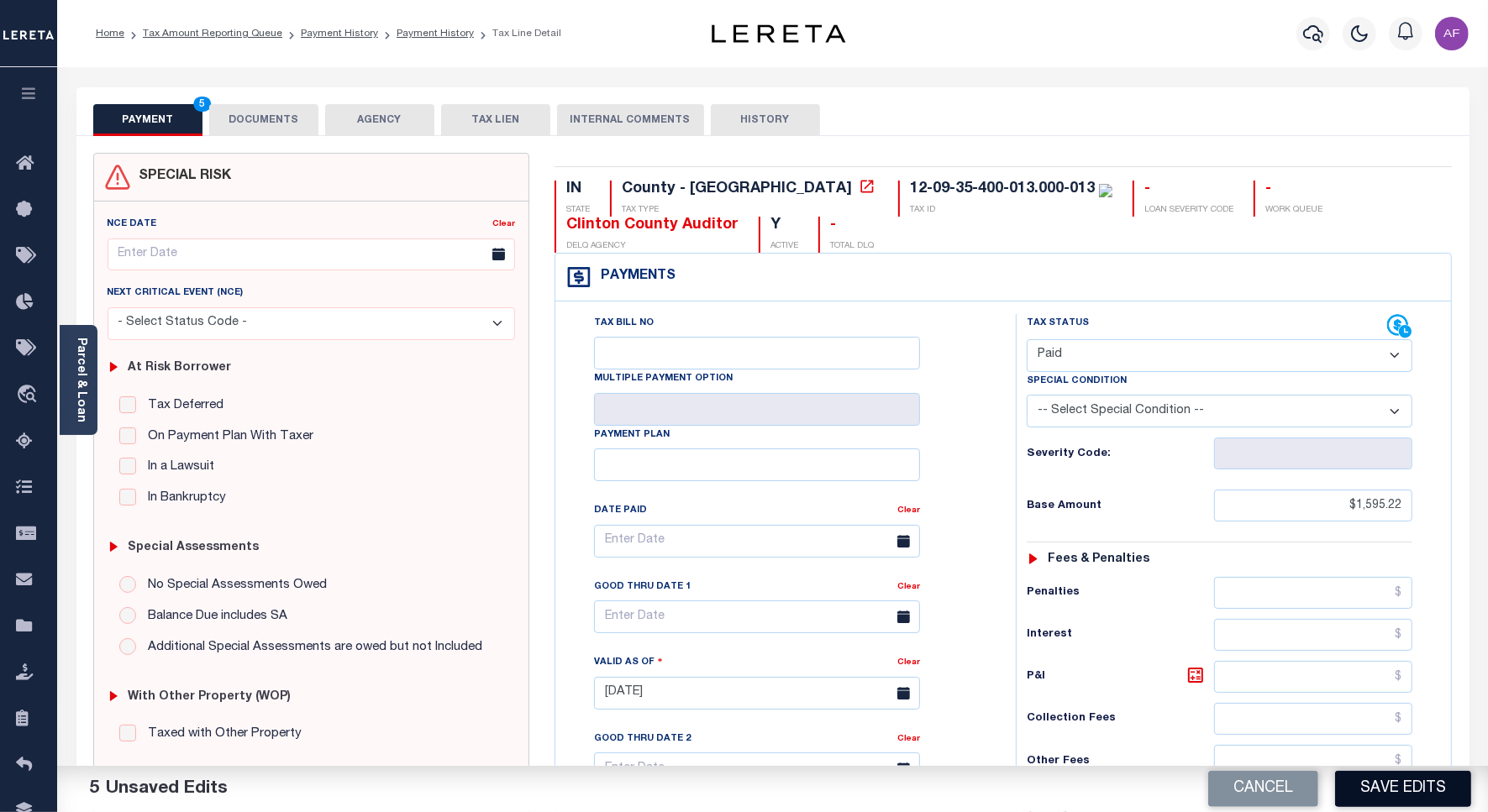
click at [1403, 778] on button "Save Edits" at bounding box center [1403, 789] width 136 height 36
checkbox input "false"
type input "$1,595.22"
type input "$0"
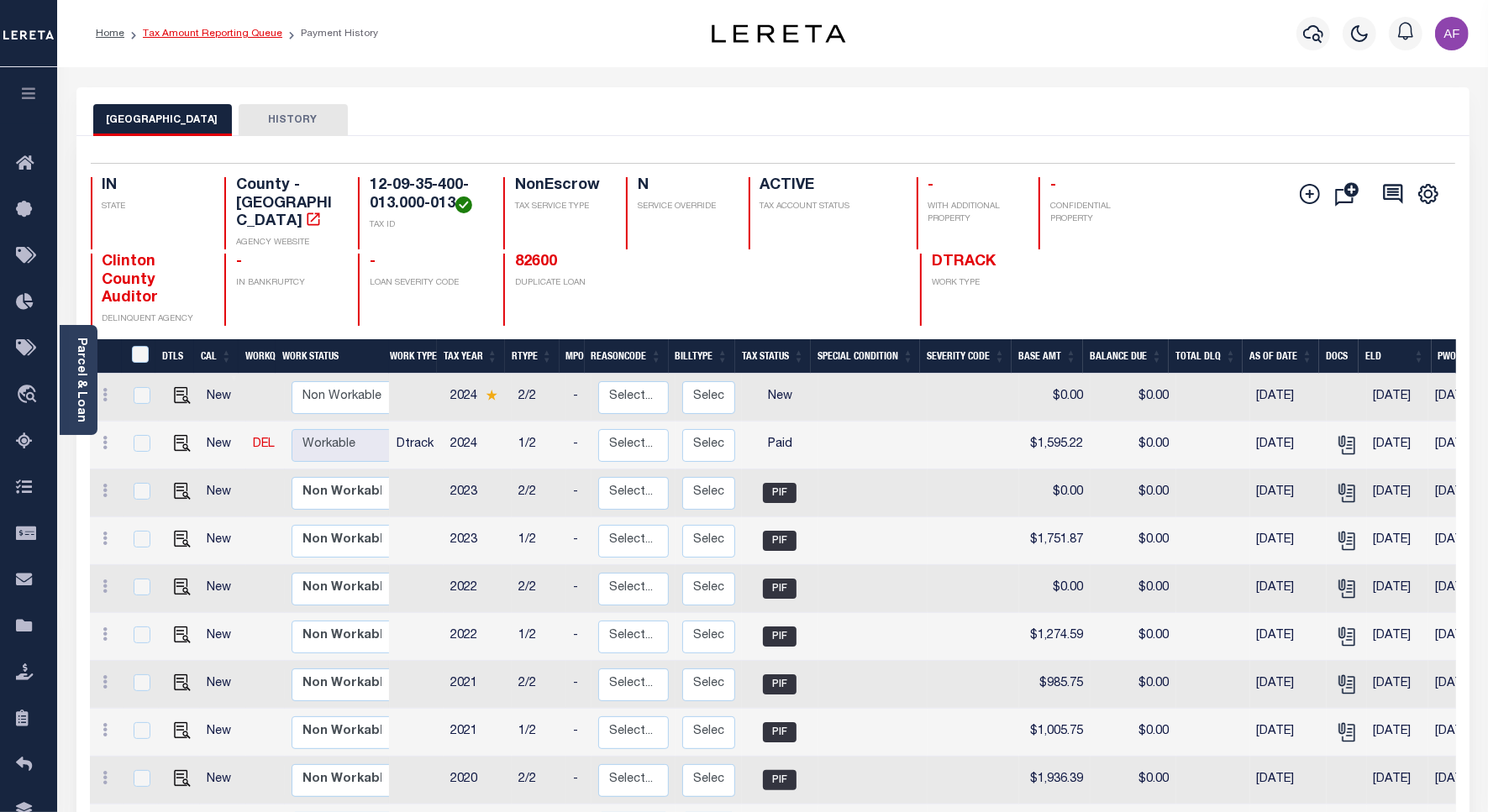
click at [242, 35] on link "Tax Amount Reporting Queue" at bounding box center [212, 34] width 140 height 10
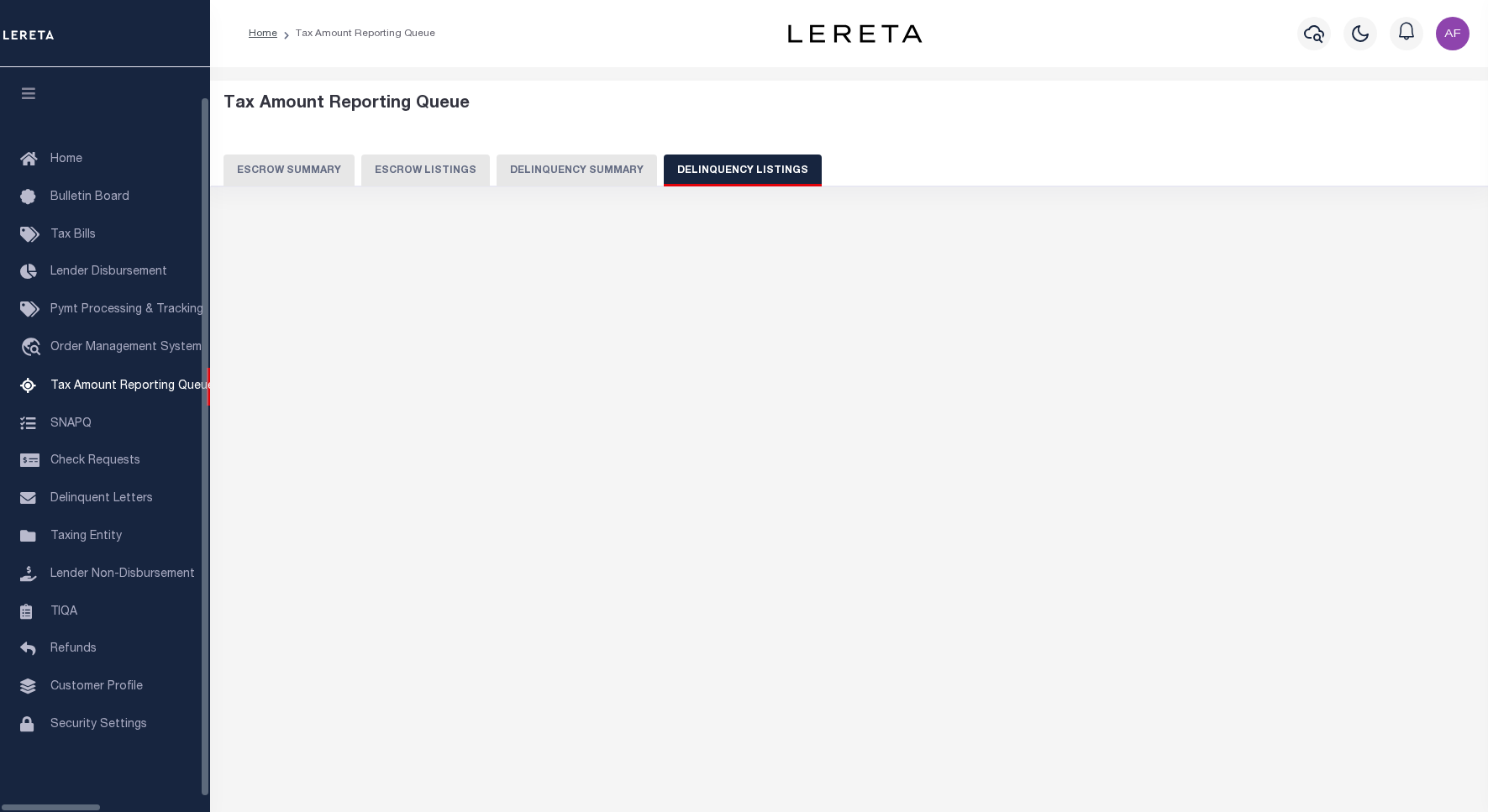
select select "100"
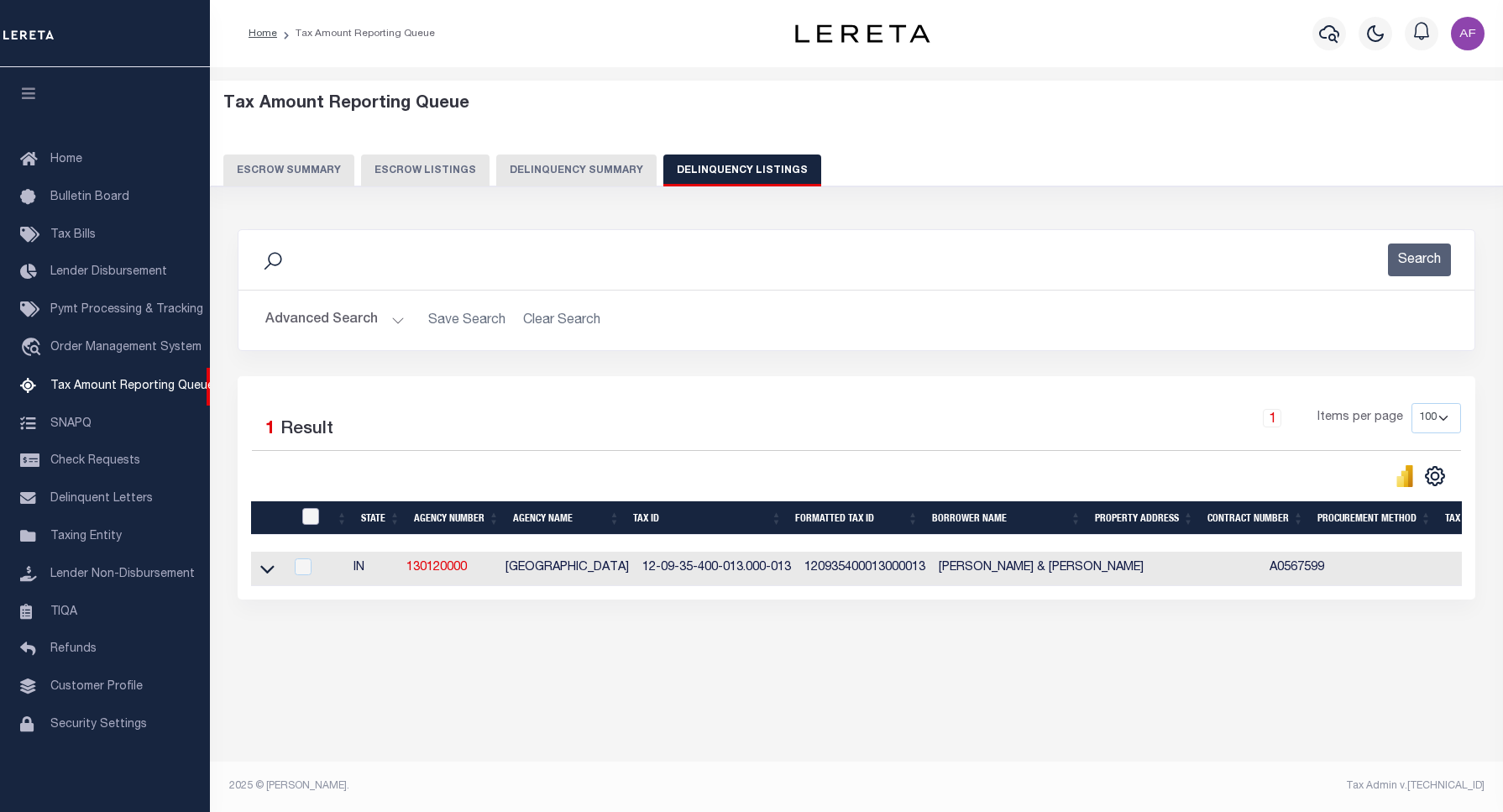
click at [309, 517] on input "checkbox" at bounding box center [311, 517] width 17 height 17
checkbox input "true"
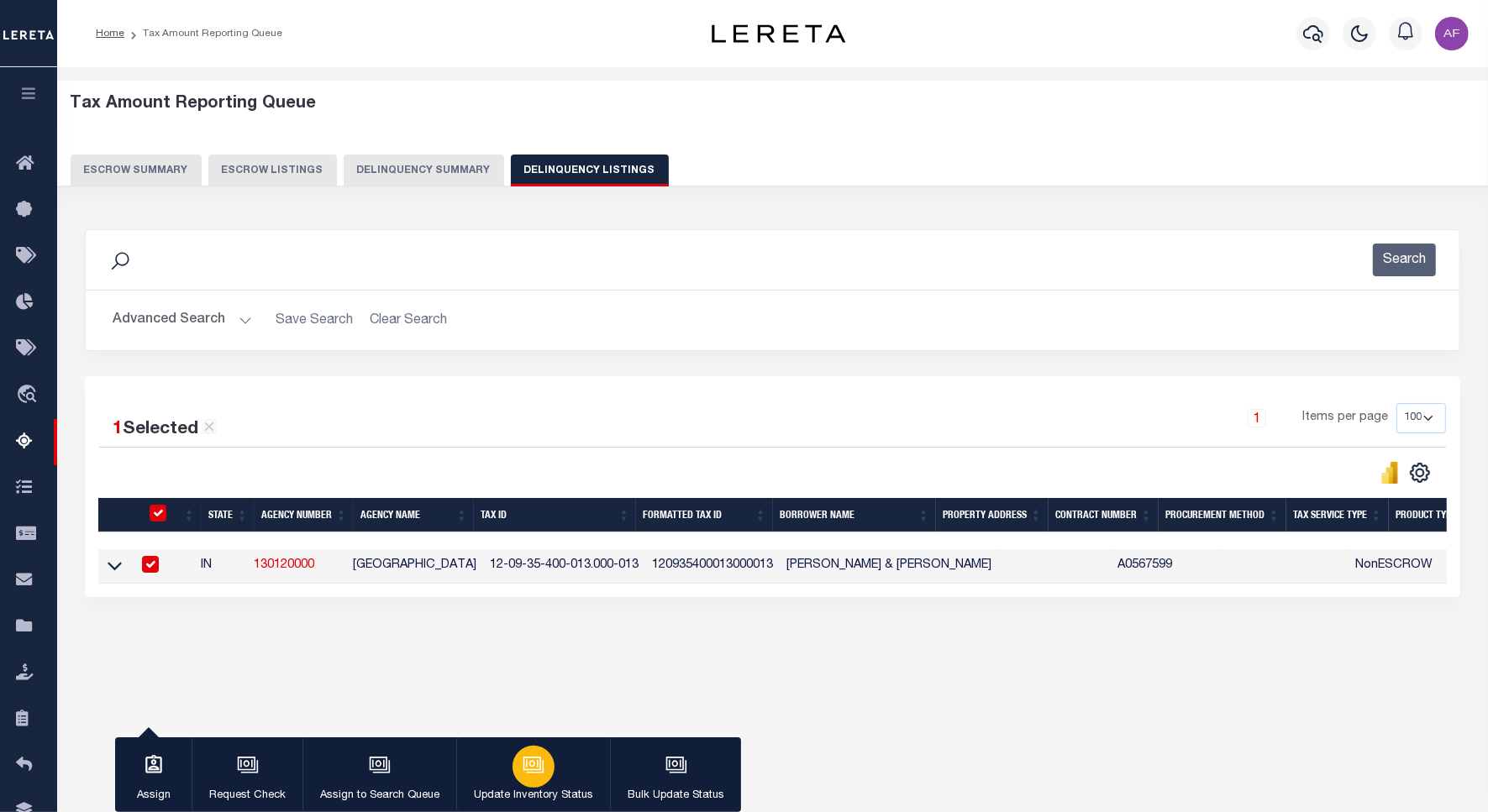
click at [498, 757] on button "Update Inventory Status" at bounding box center [533, 775] width 154 height 75
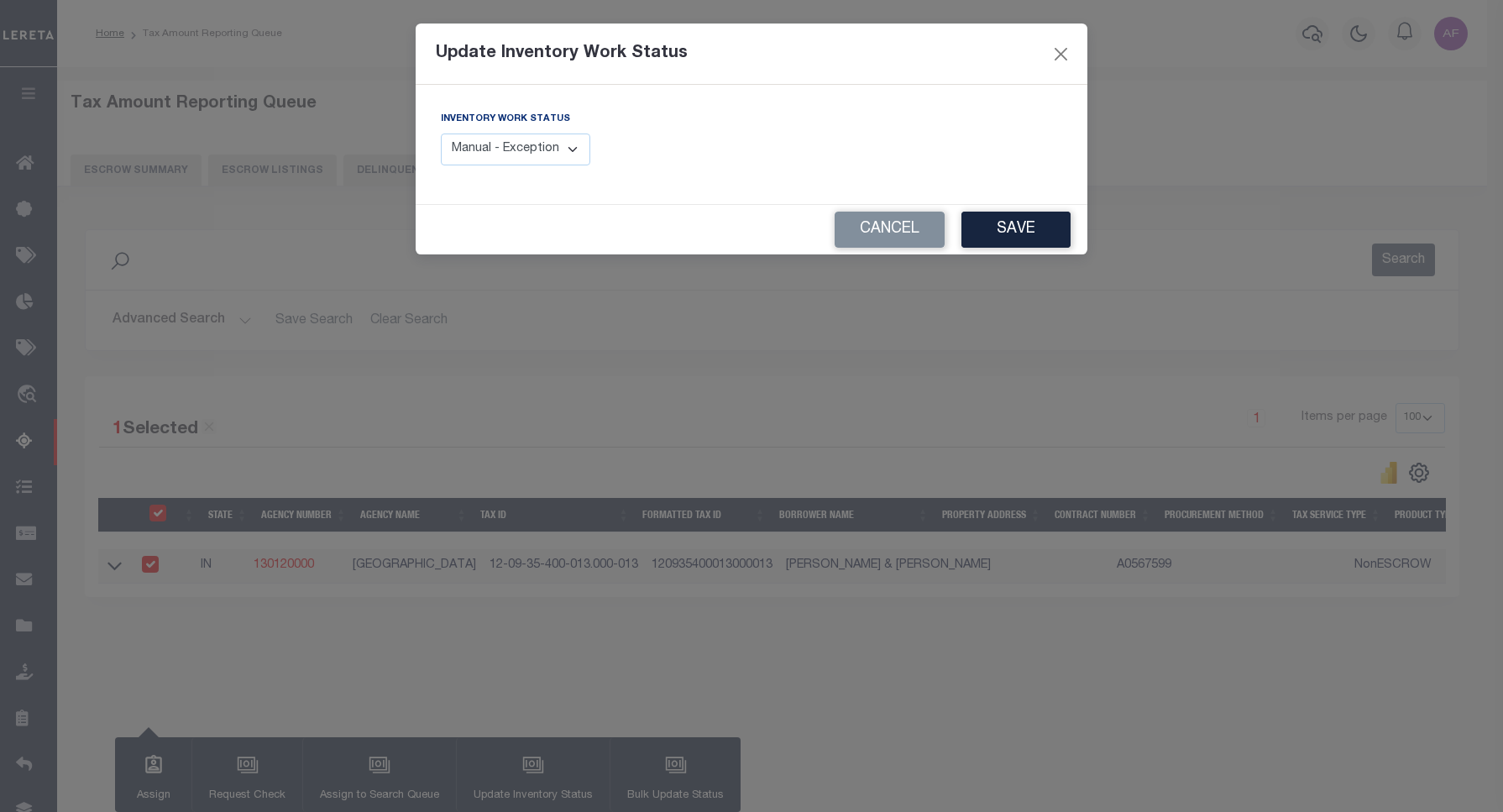
click at [560, 165] on select "Manual - Exception Pended - Awaiting Search Late Add Exception Completed" at bounding box center [515, 149] width 150 height 33
select select "4"
click at [440, 133] on select "Manual - Exception Pended - Awaiting Search Late Add Exception Completed" at bounding box center [515, 149] width 150 height 33
click at [1061, 235] on button "Save" at bounding box center [1015, 229] width 109 height 36
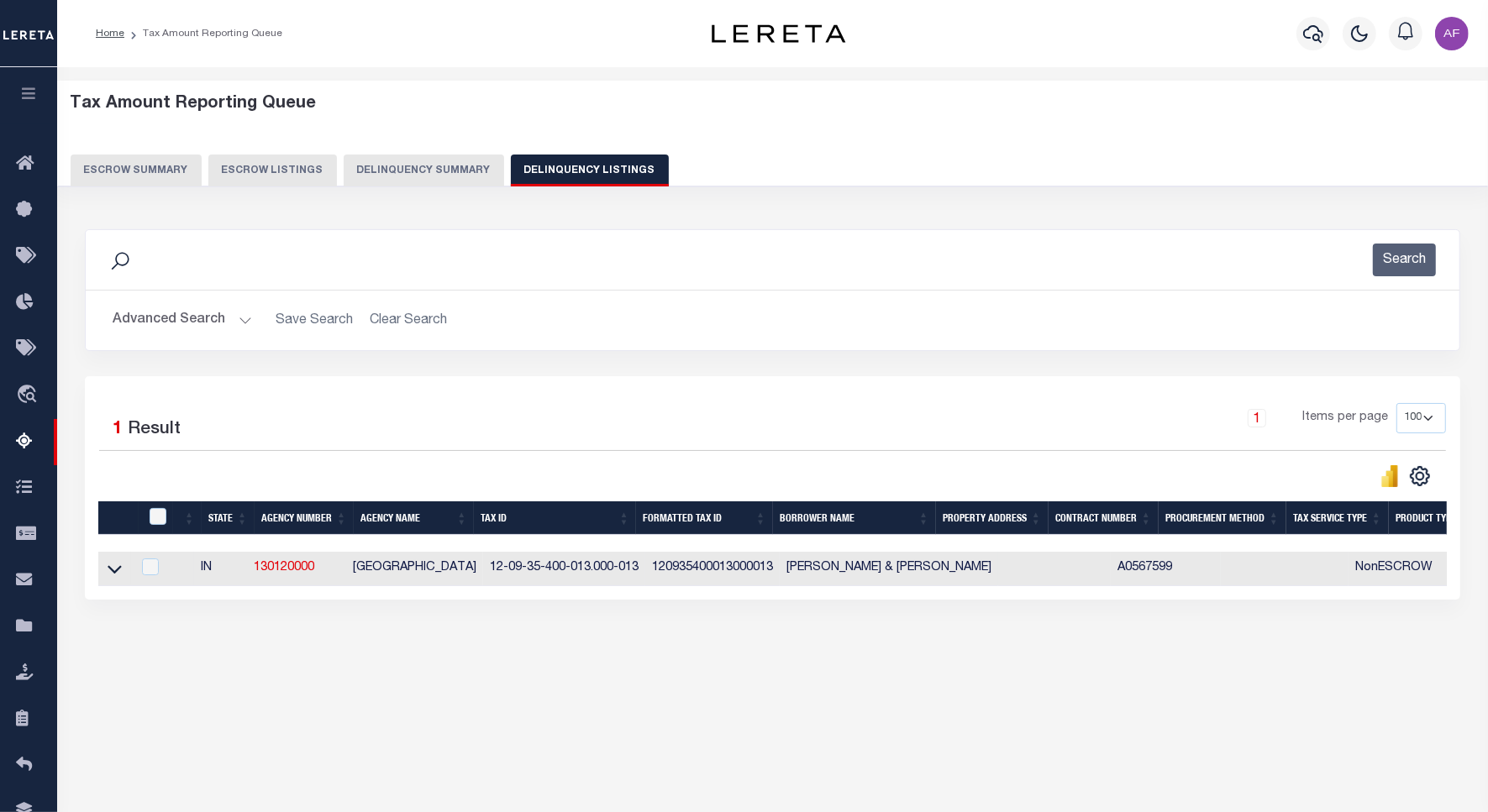
click at [106, 568] on link at bounding box center [115, 567] width 20 height 12
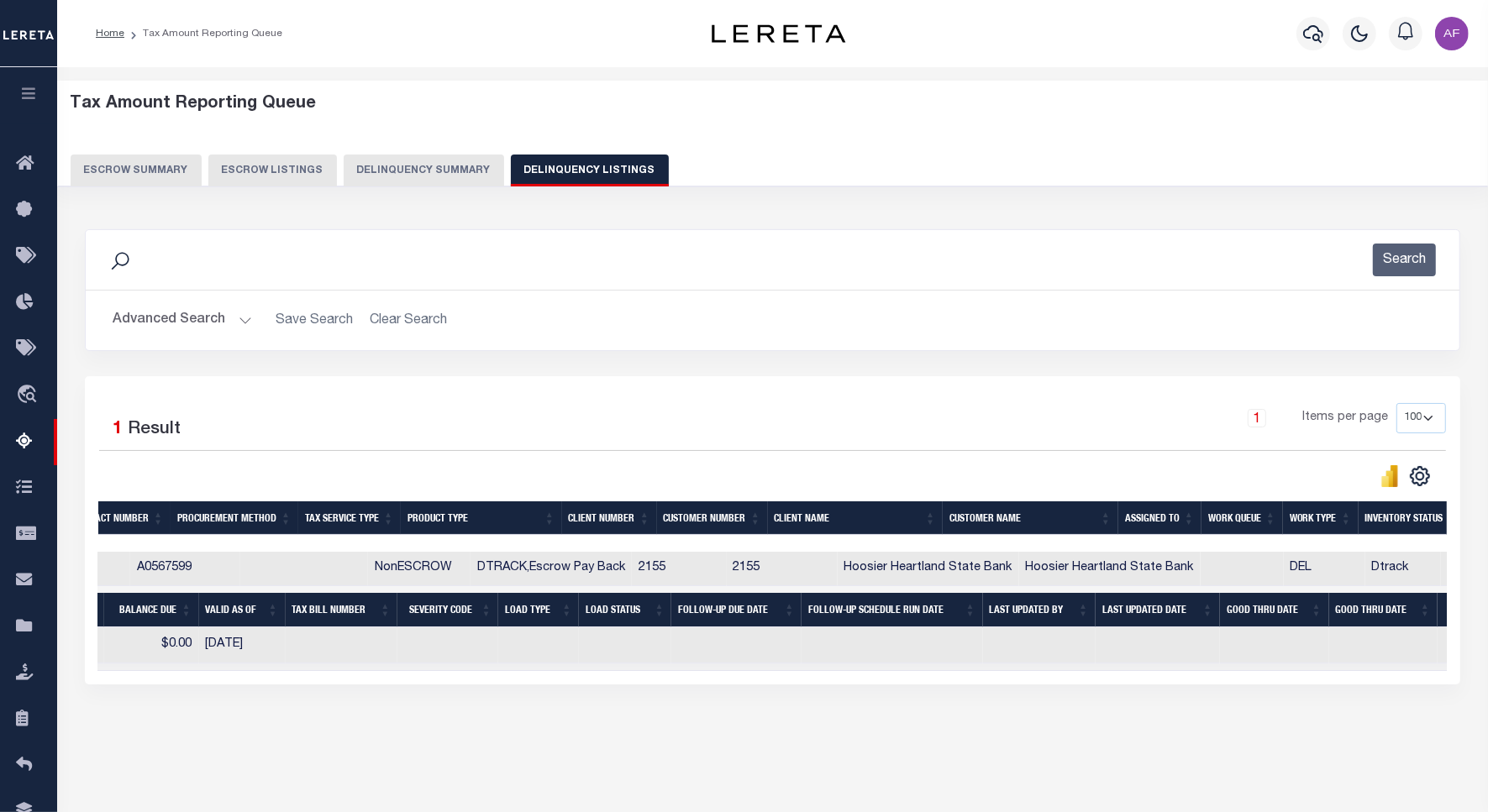
scroll to position [0, 1050]
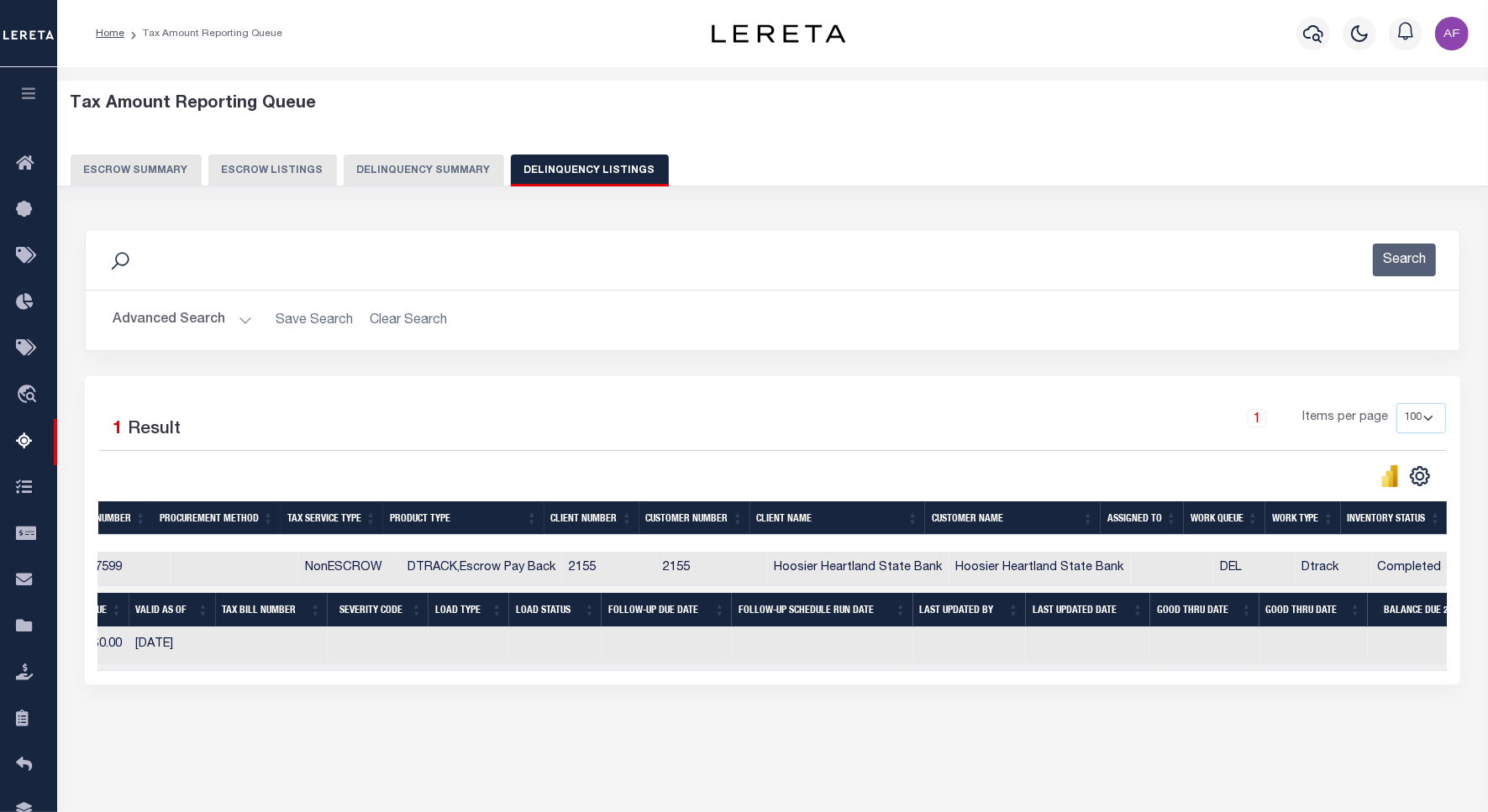
click at [200, 321] on button "Advanced Search" at bounding box center [183, 319] width 140 height 33
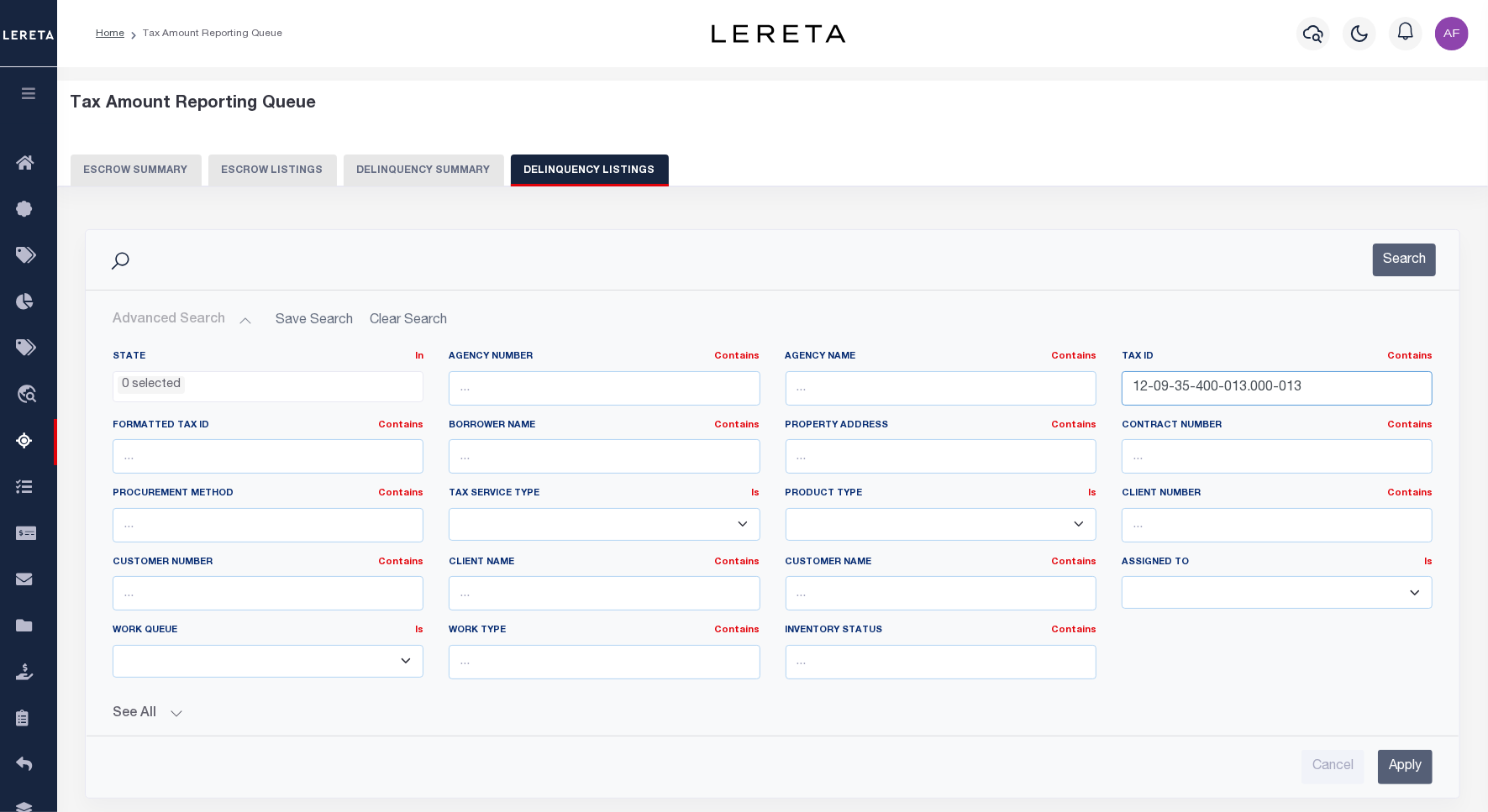
drag, startPoint x: 1299, startPoint y: 384, endPoint x: 984, endPoint y: 365, distance: 315.6
click at [984, 365] on div "State In In AK AL AR AZ CA CO CT DC DE FL GA GU HI IA ID IL IN KS [GEOGRAPHIC_D…" at bounding box center [772, 521] width 1345 height 343
paste input "10-03-304-009.000-021"
type input "12-10-03-304-009.000-021"
click at [1397, 253] on button "Search" at bounding box center [1404, 260] width 63 height 33
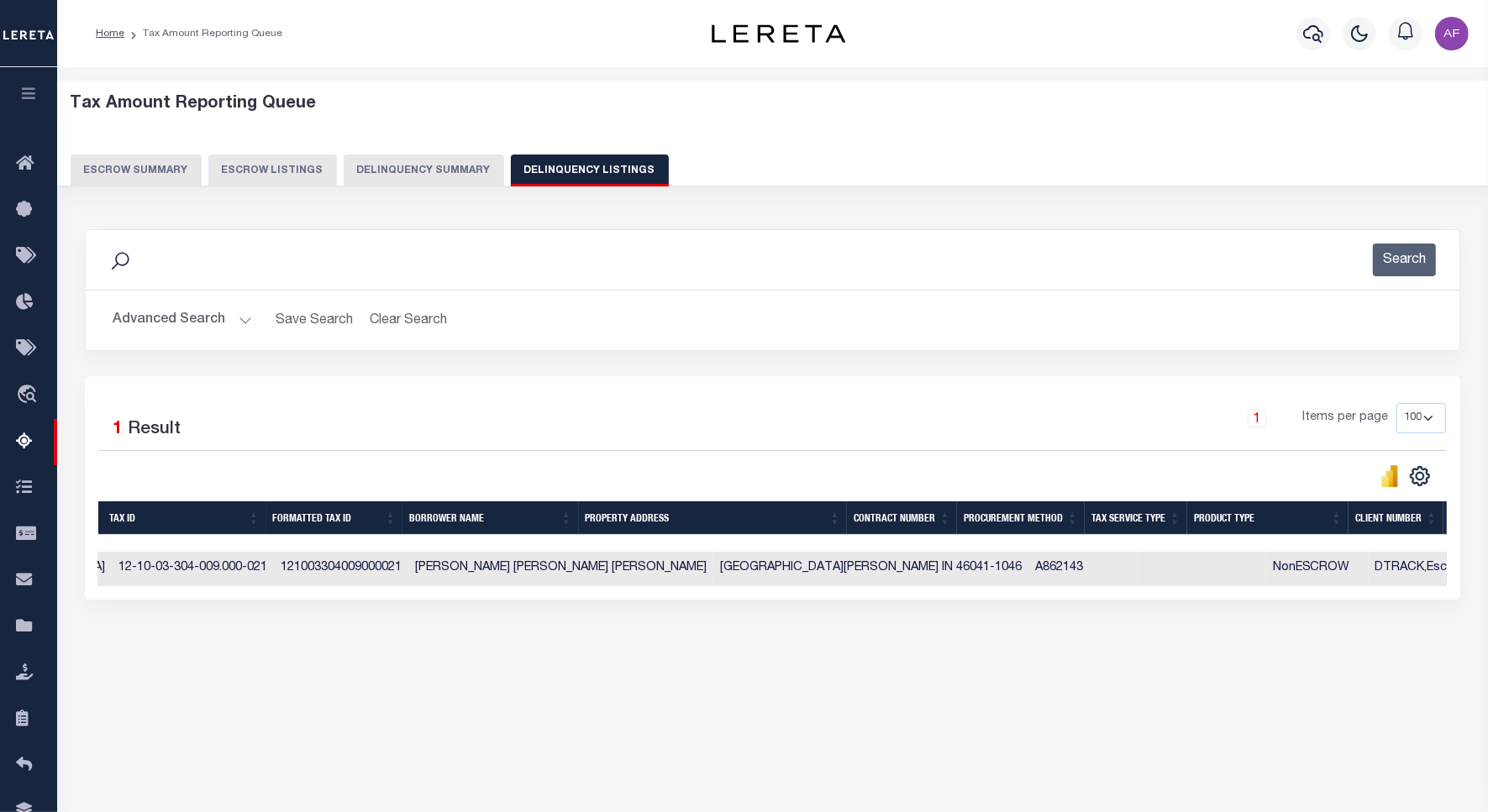
scroll to position [0, 0]
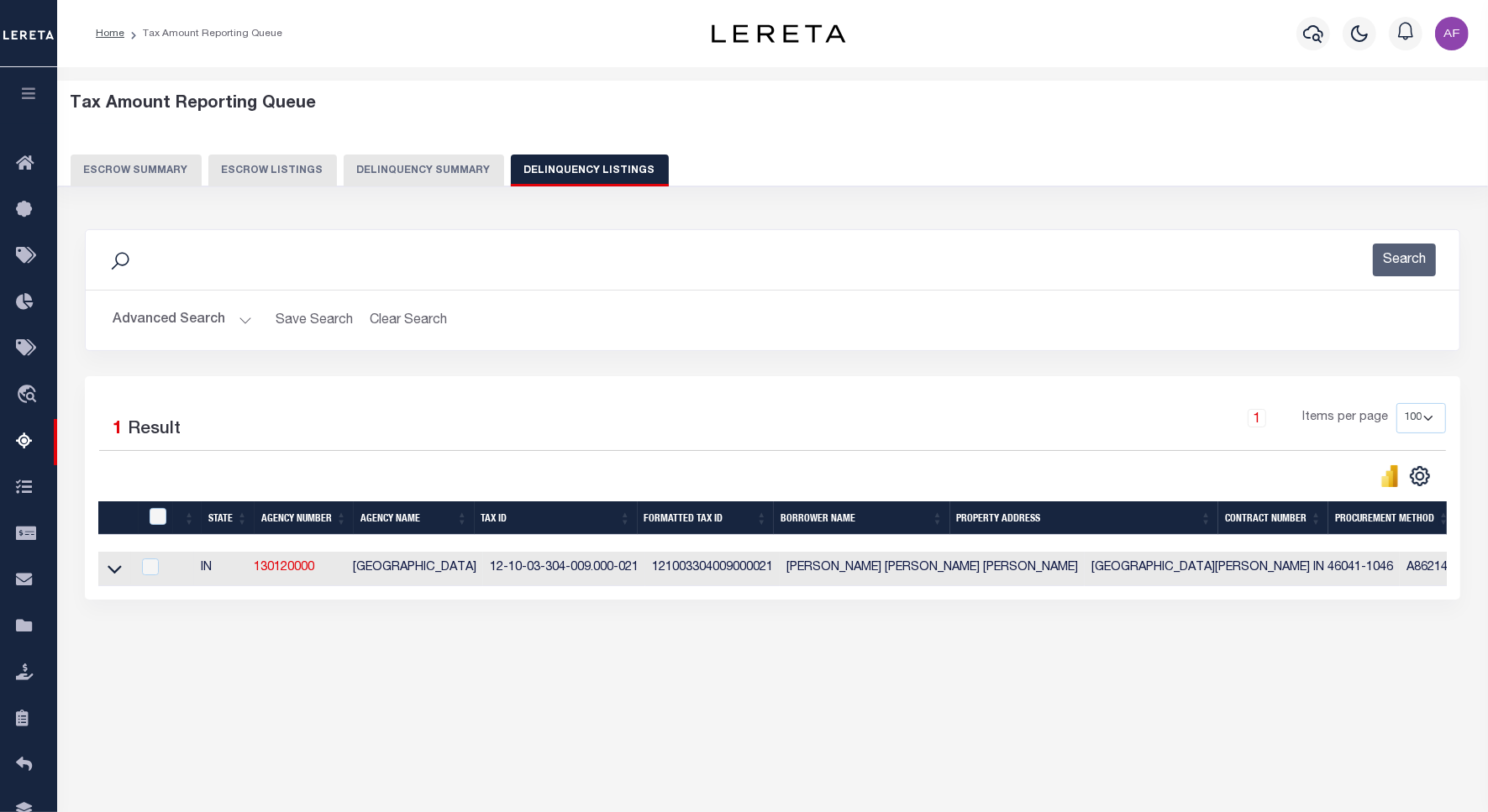
click at [106, 571] on link at bounding box center [115, 567] width 20 height 12
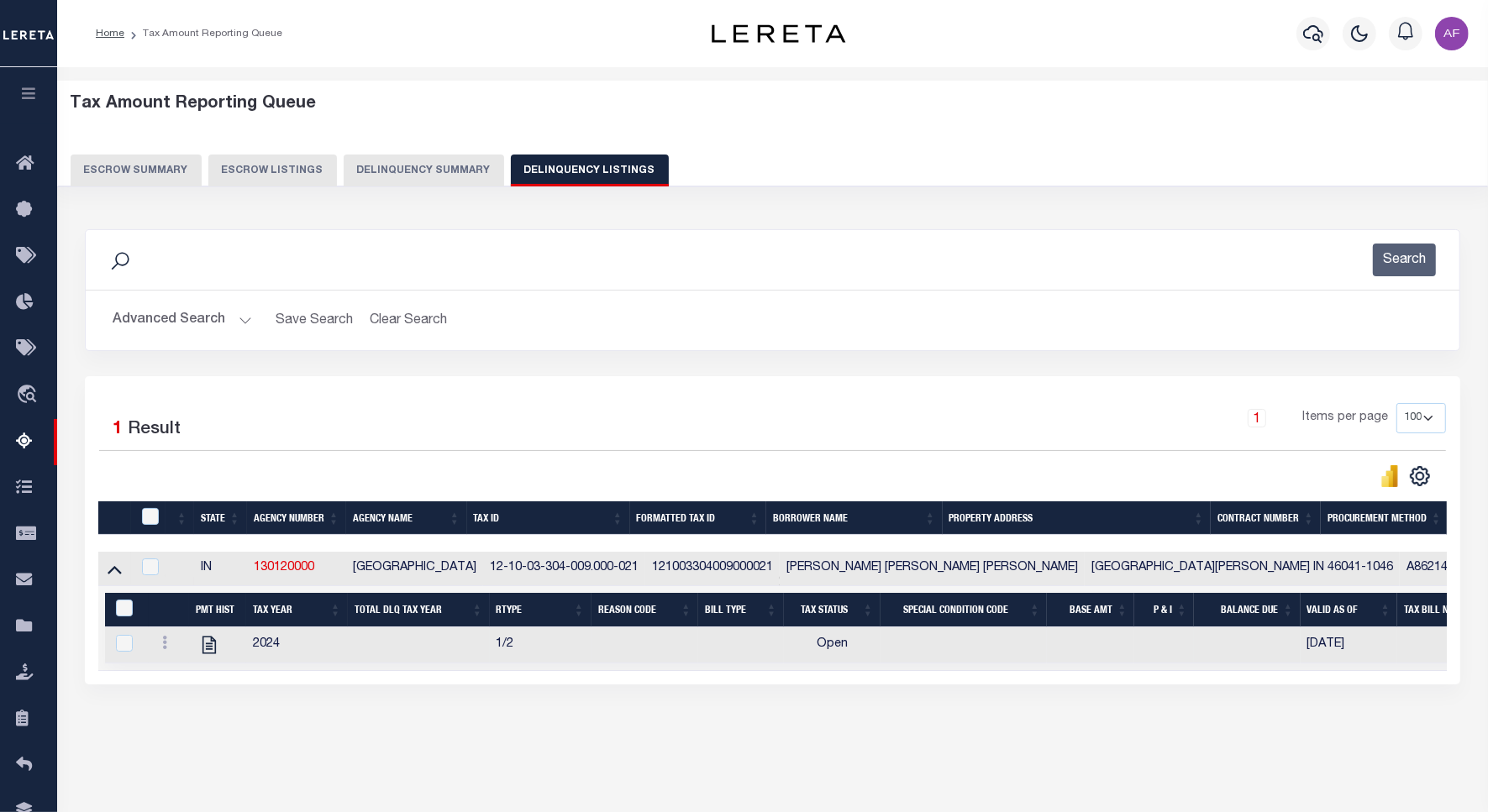
scroll to position [77, 0]
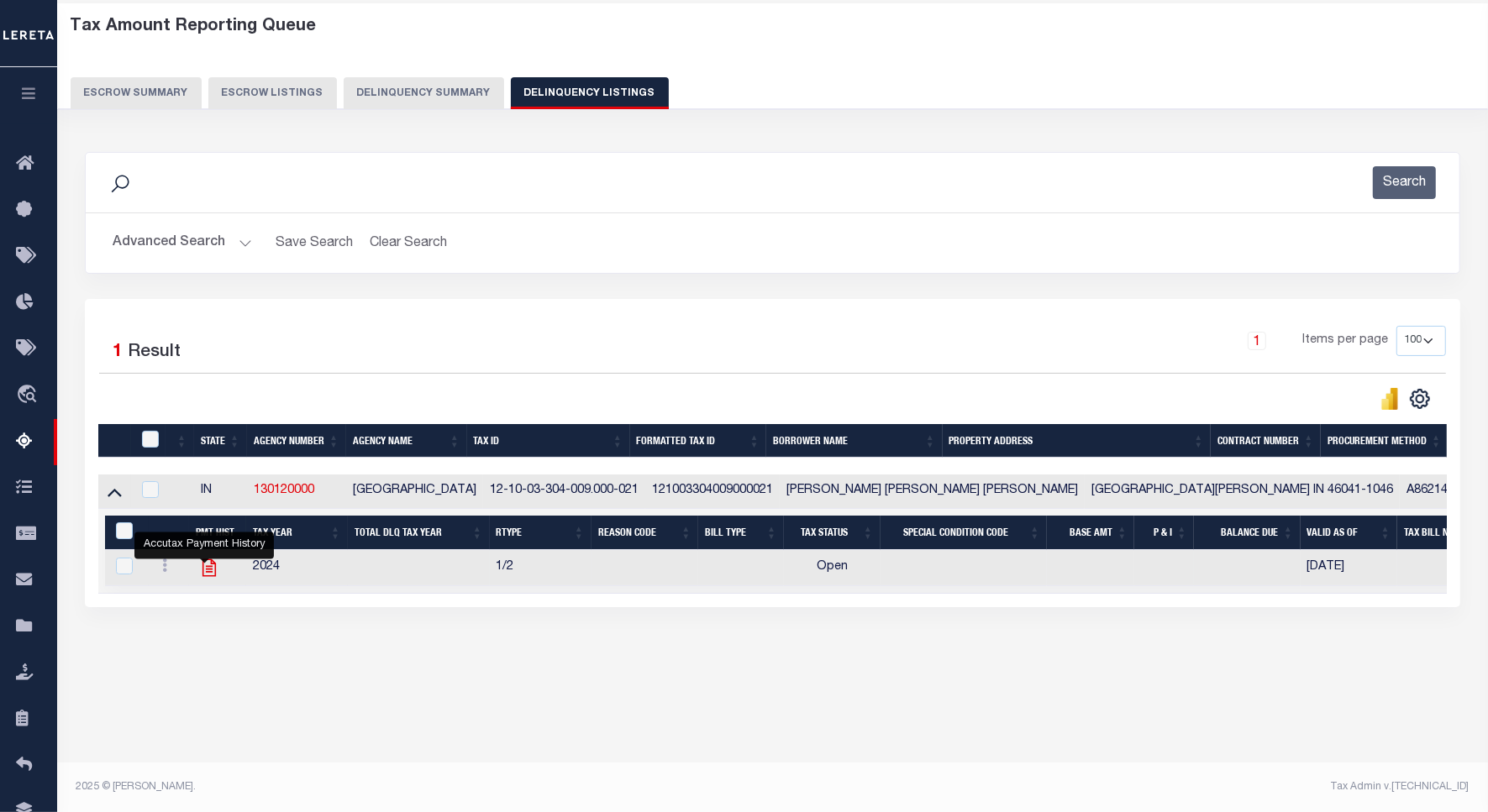
click at [214, 574] on icon "" at bounding box center [209, 567] width 21 height 21
checkbox input "true"
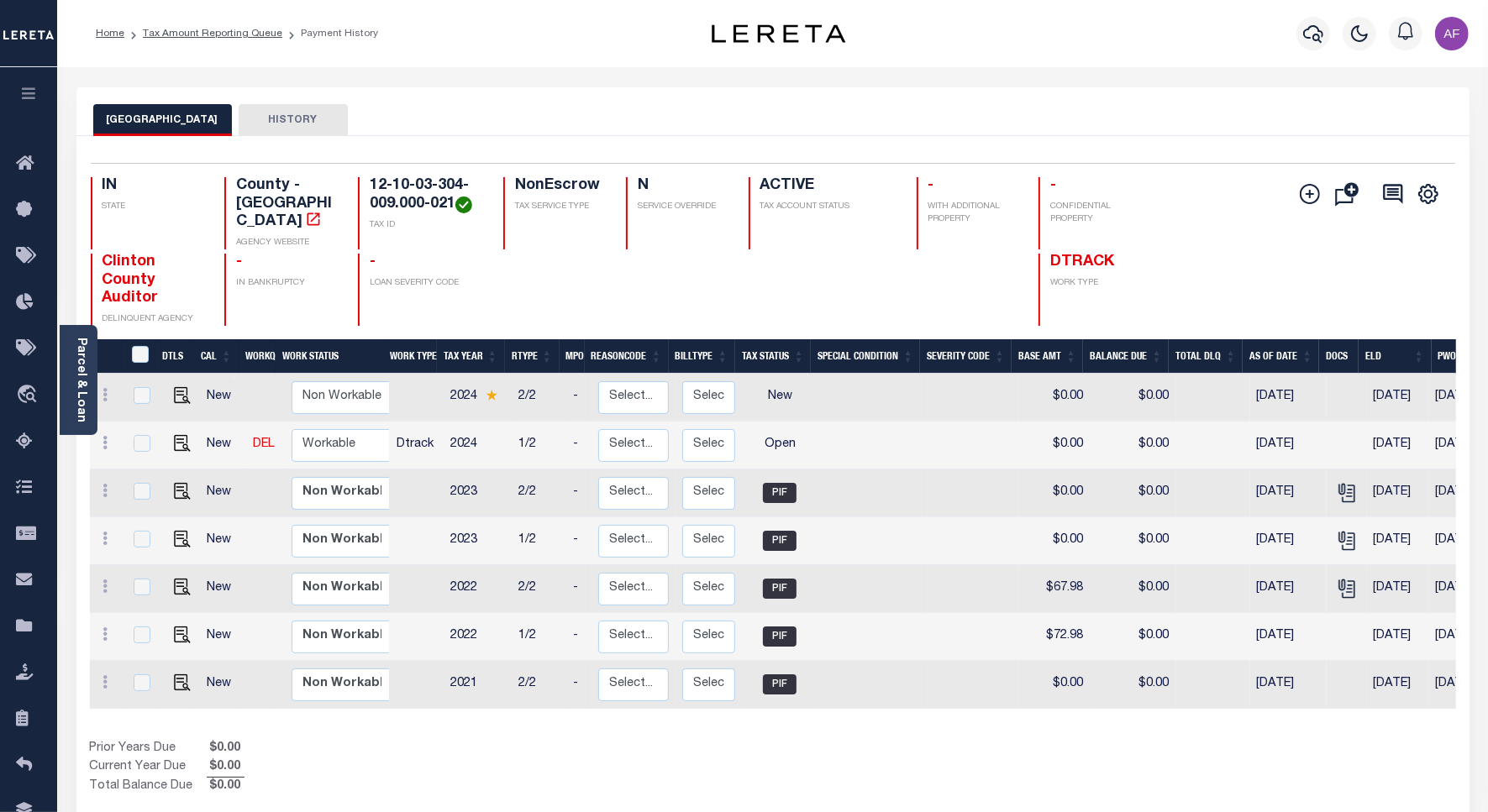
click at [193, 426] on td at bounding box center [178, 445] width 40 height 47
checkbox input "true"
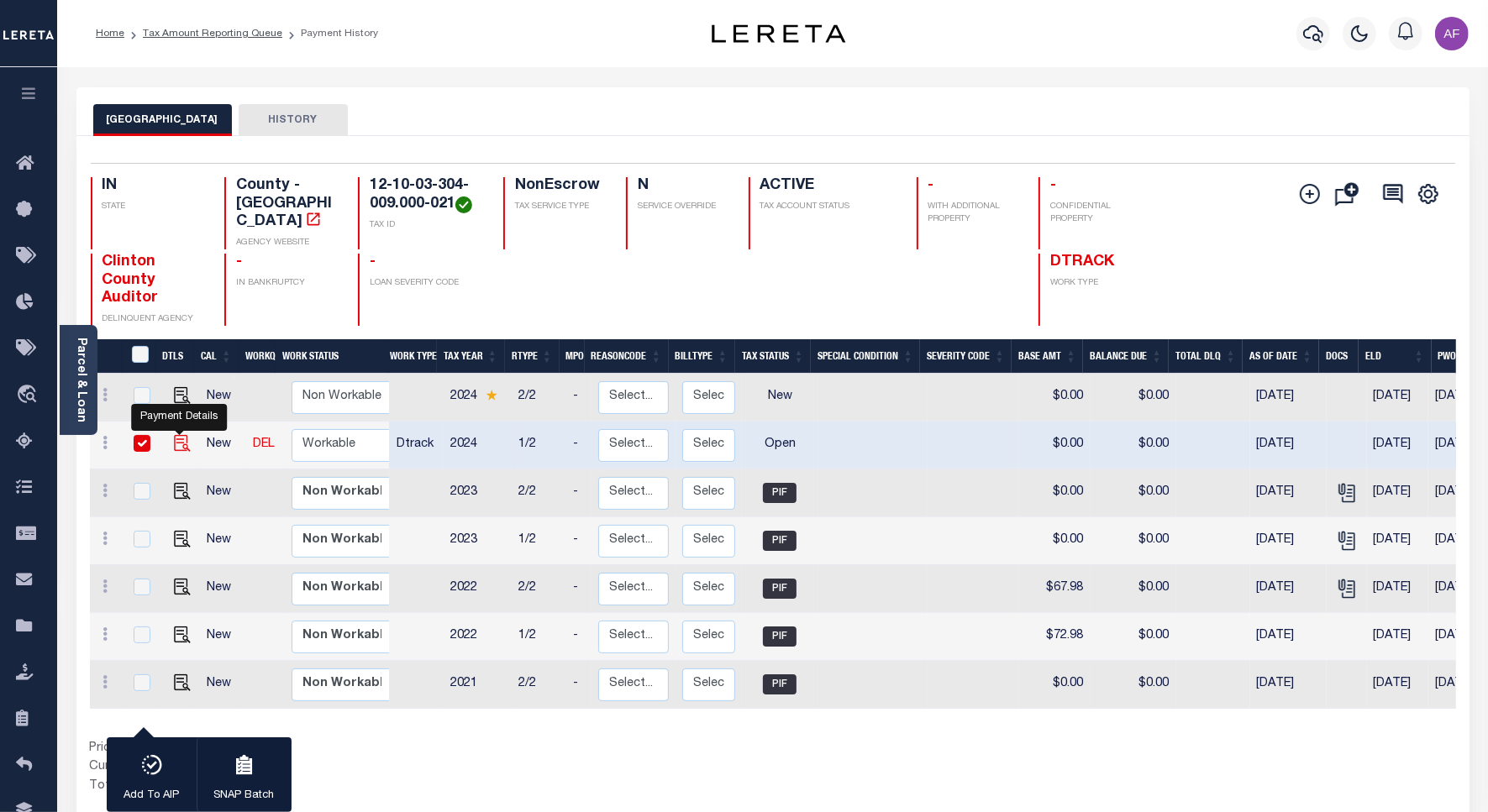
click at [177, 435] on img "" at bounding box center [183, 443] width 17 height 17
checkbox input "false"
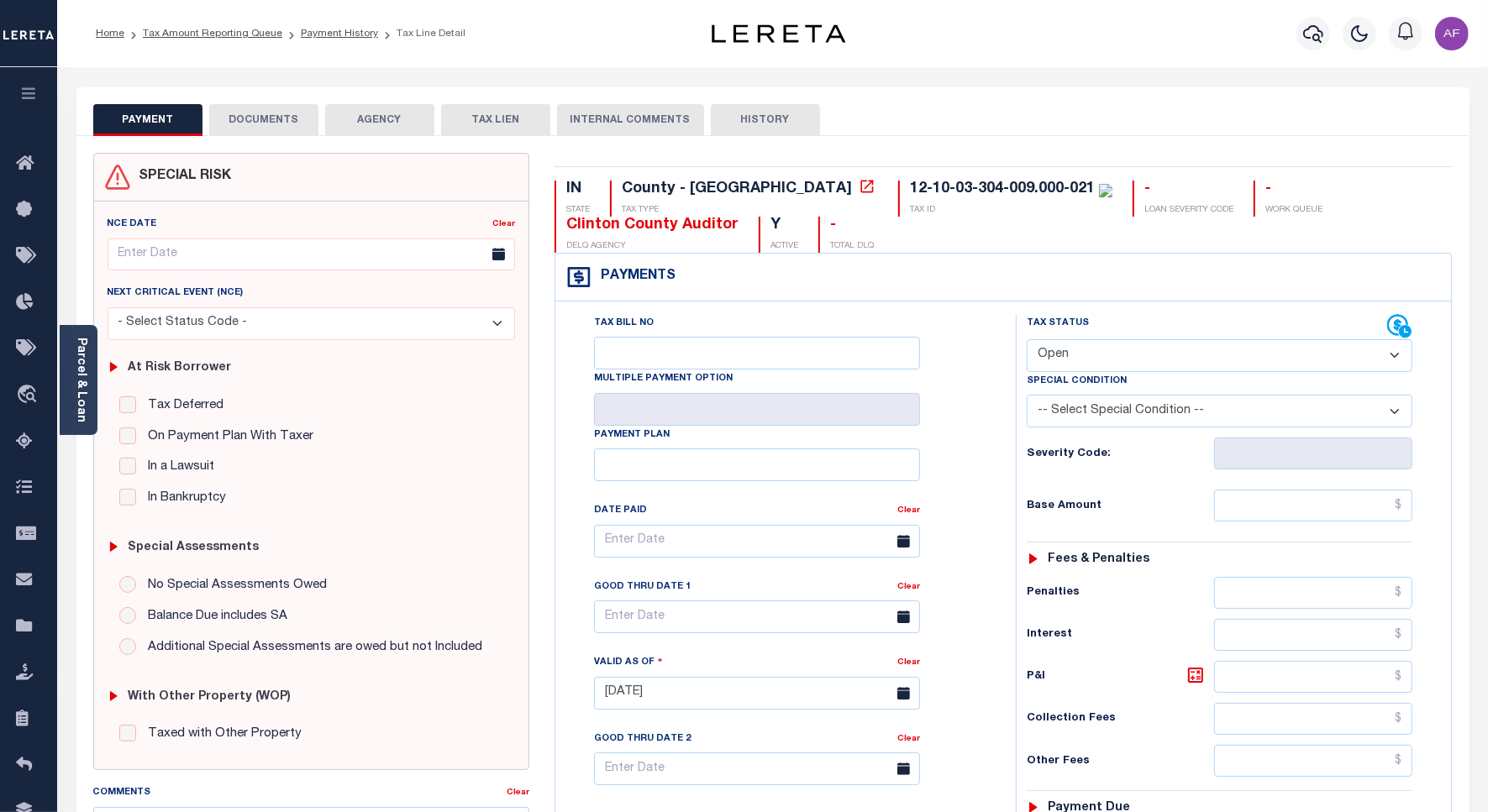
click at [1063, 346] on select "- Select Status Code - Open Due/Unpaid Paid Incomplete No Tax Due Internal Refu…" at bounding box center [1220, 355] width 386 height 33
select select "PYD"
click at [1027, 341] on select "- Select Status Code - Open Due/Unpaid Paid Incomplete No Tax Due Internal Refu…" at bounding box center [1220, 355] width 386 height 33
type input "[DATE]"
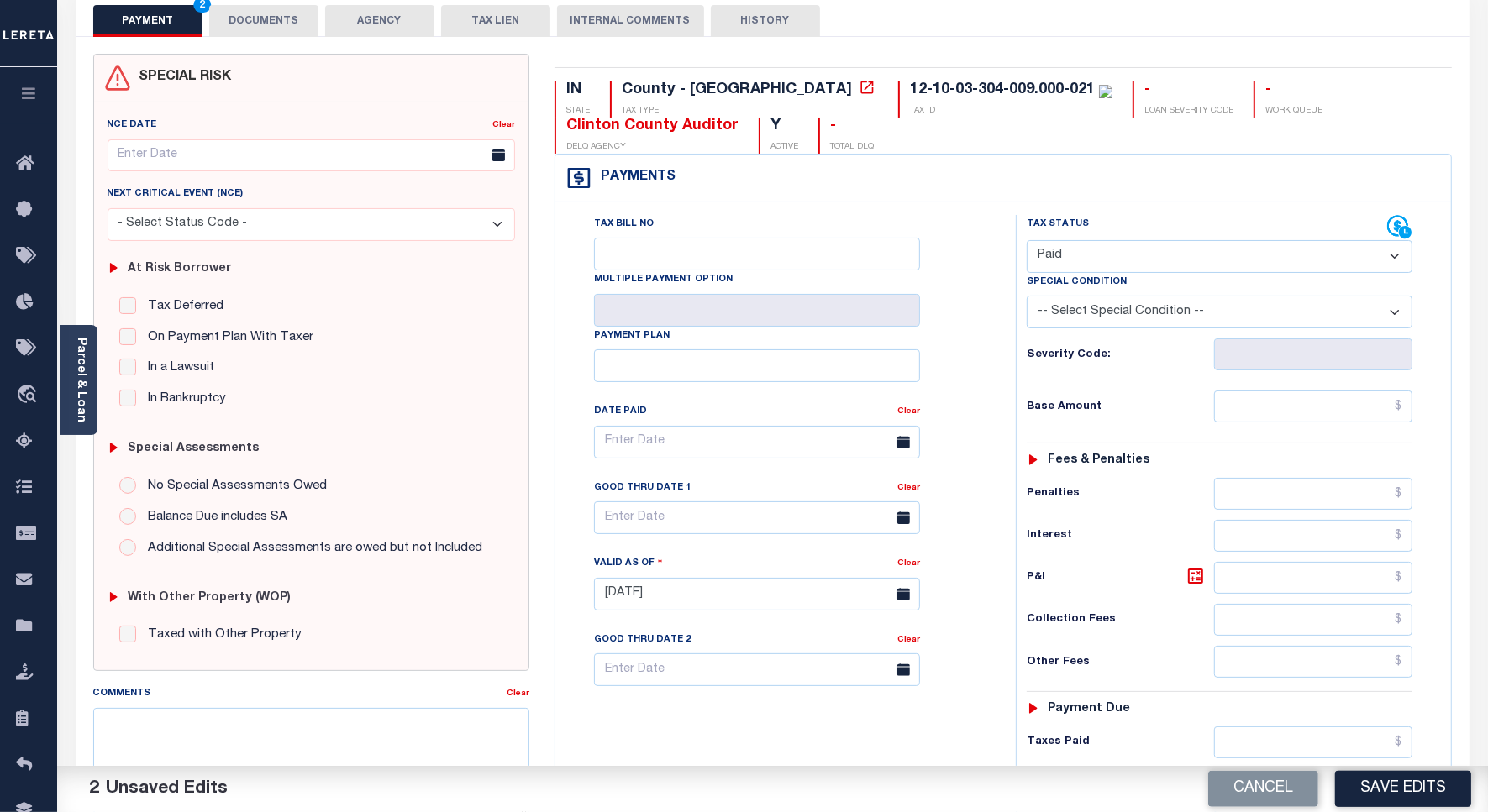
scroll to position [105, 0]
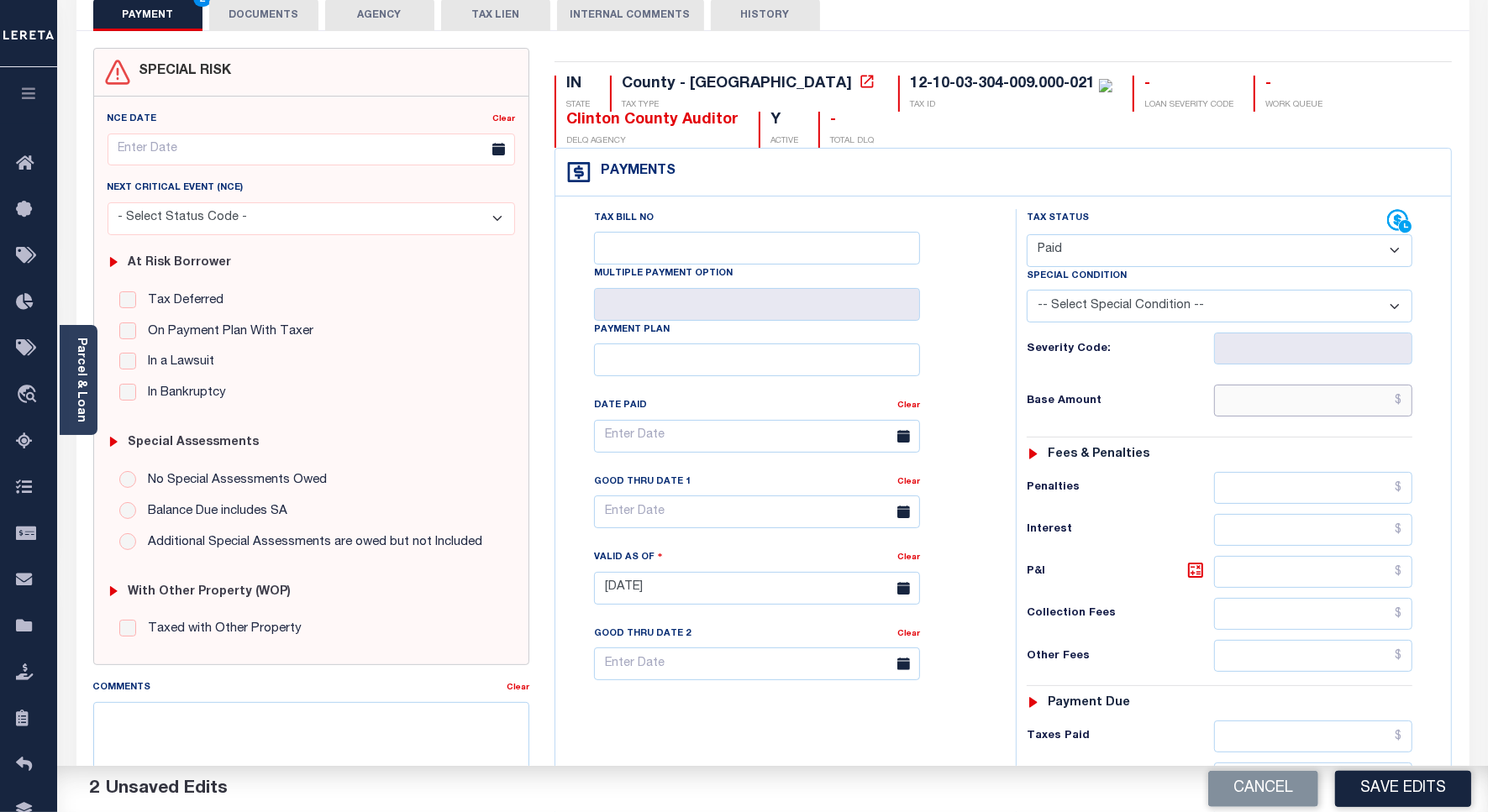
click at [1357, 408] on input "text" at bounding box center [1313, 400] width 198 height 32
paste input "69.40"
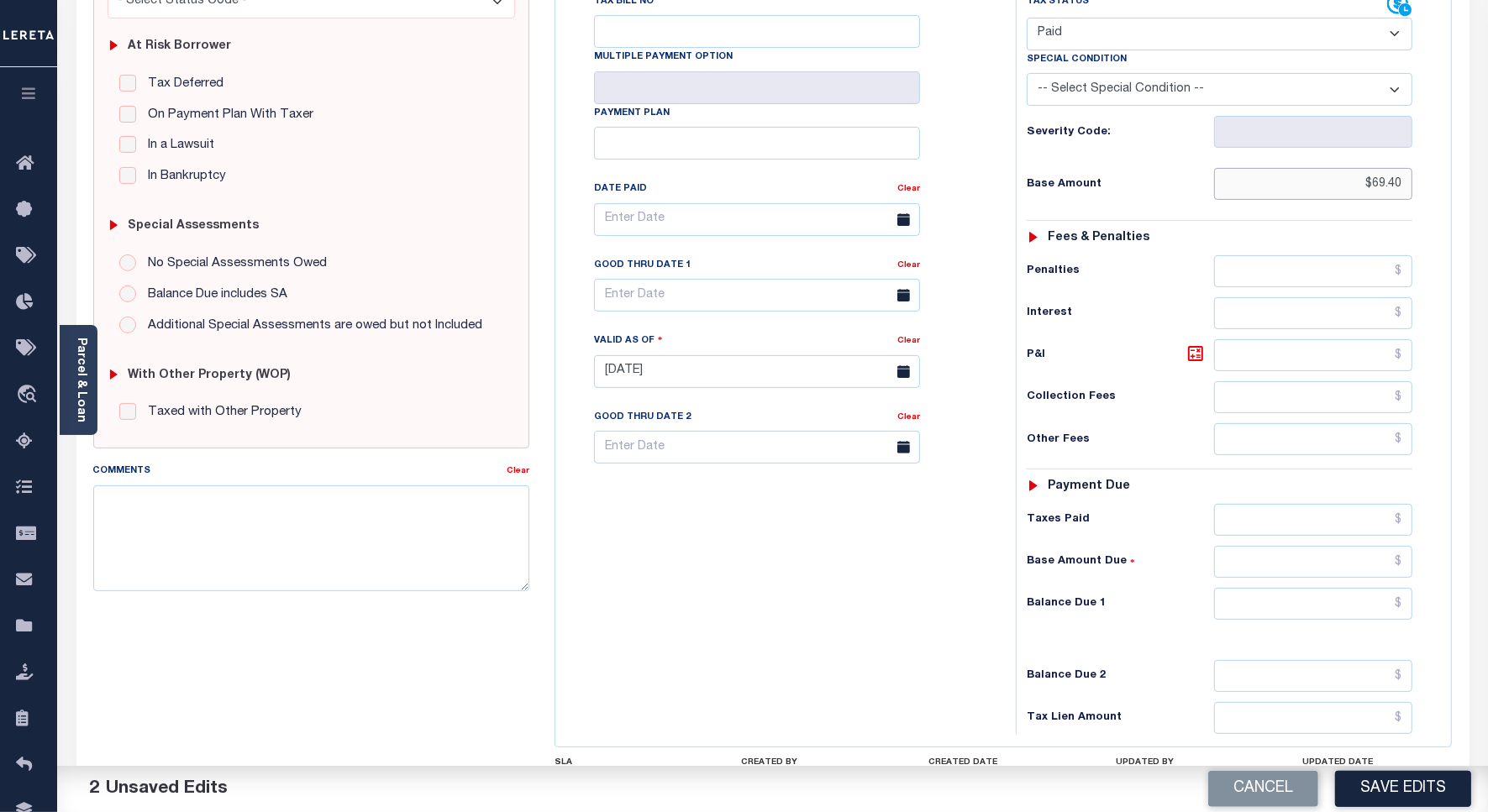
scroll to position [467, 0]
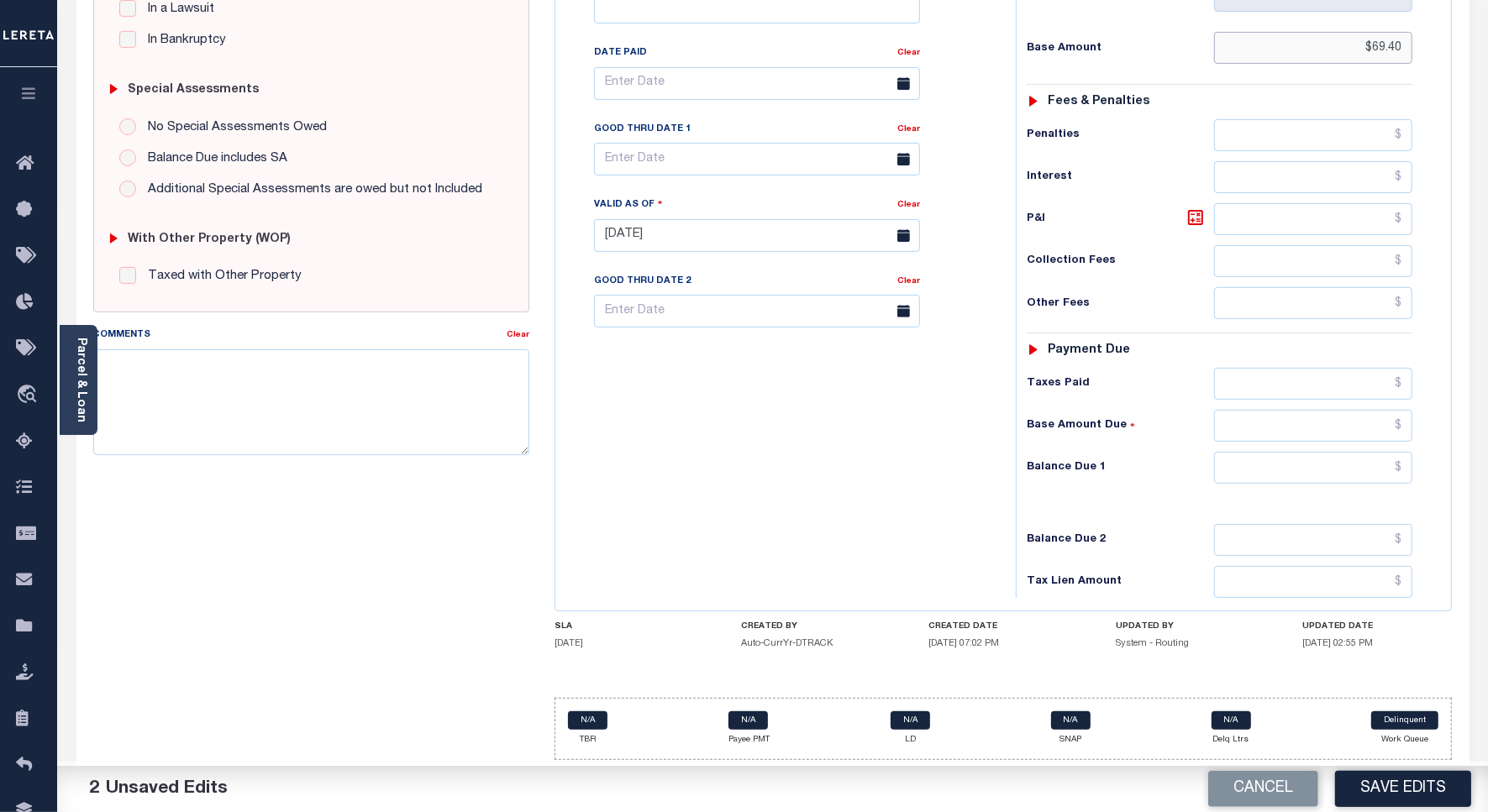
type input "$69.40"
click at [1336, 379] on input "text" at bounding box center [1313, 384] width 198 height 32
paste input "69.40"
type input "$69.40"
click at [1354, 452] on input "text" at bounding box center [1313, 467] width 198 height 32
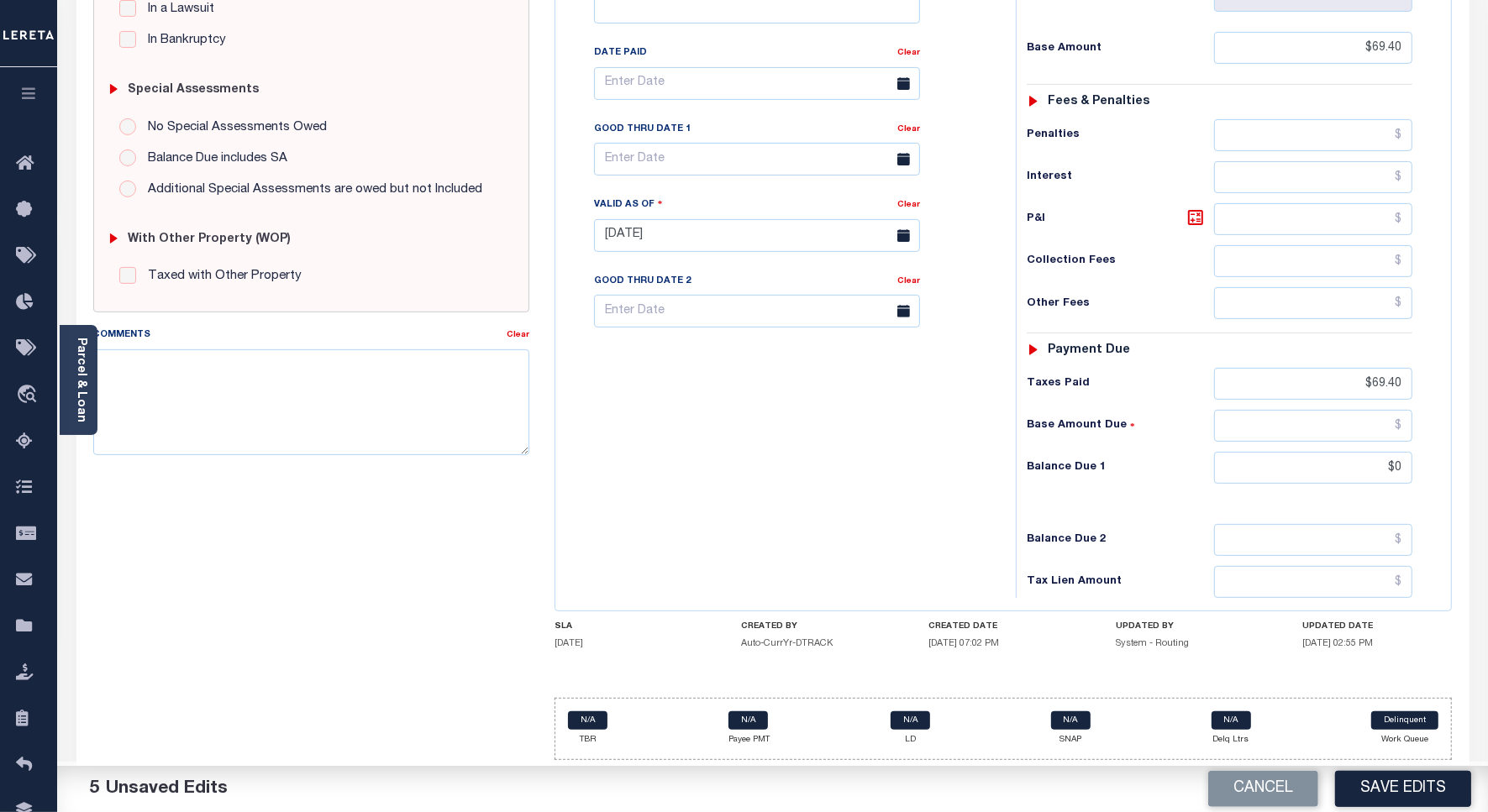
type input "$0.00"
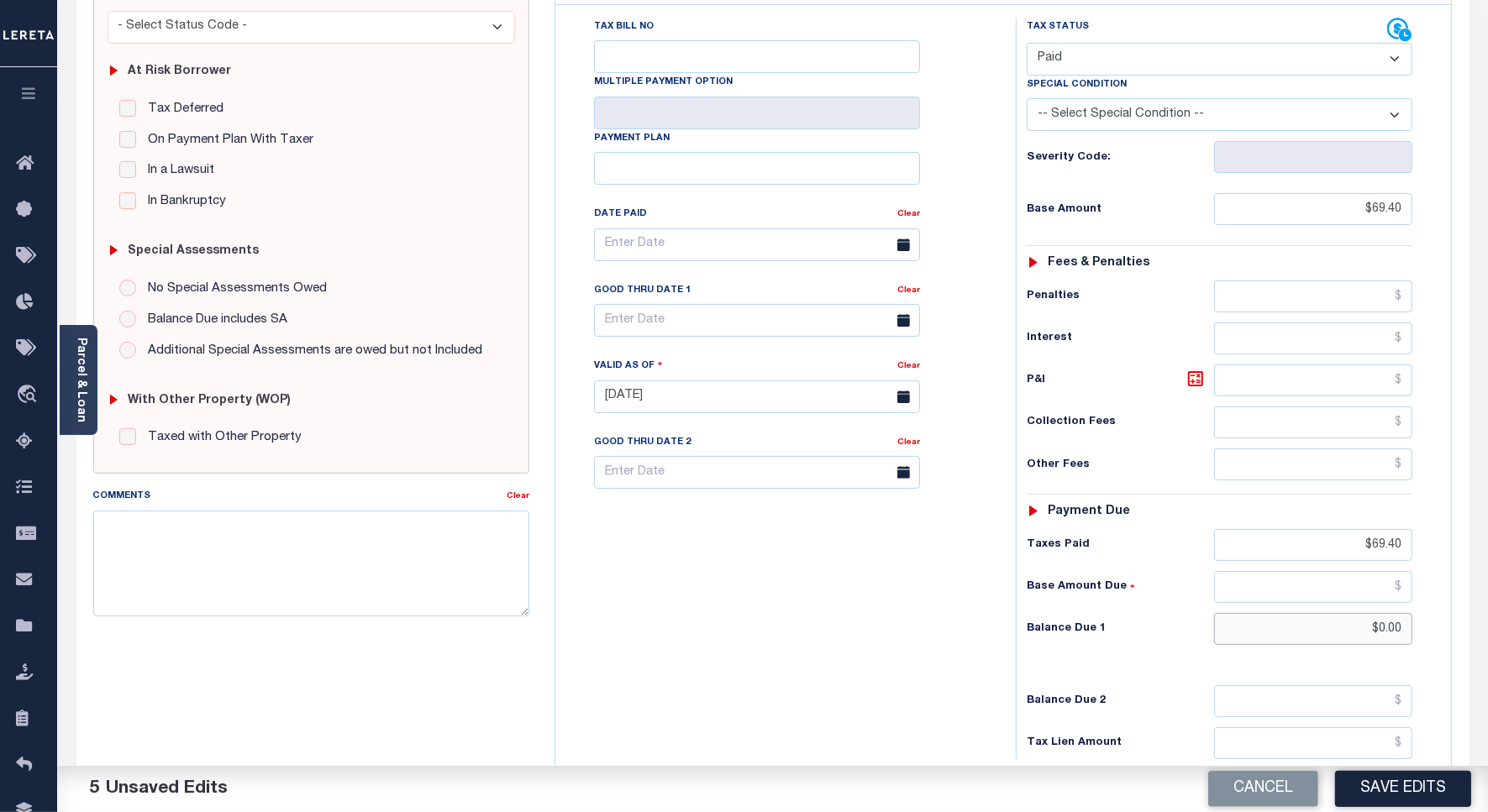
scroll to position [363, 0]
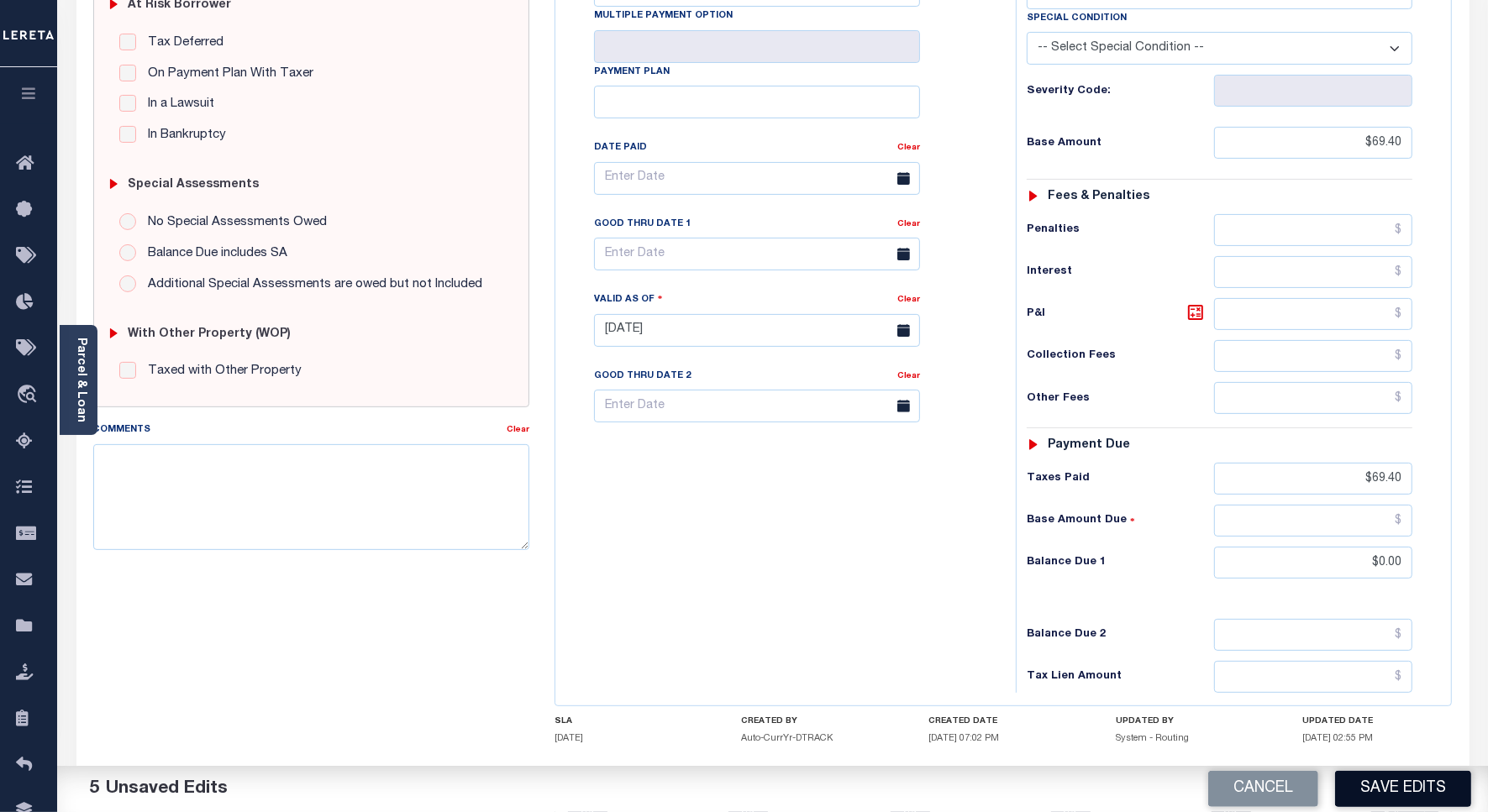
click at [1398, 790] on button "Save Edits" at bounding box center [1403, 789] width 136 height 36
checkbox input "false"
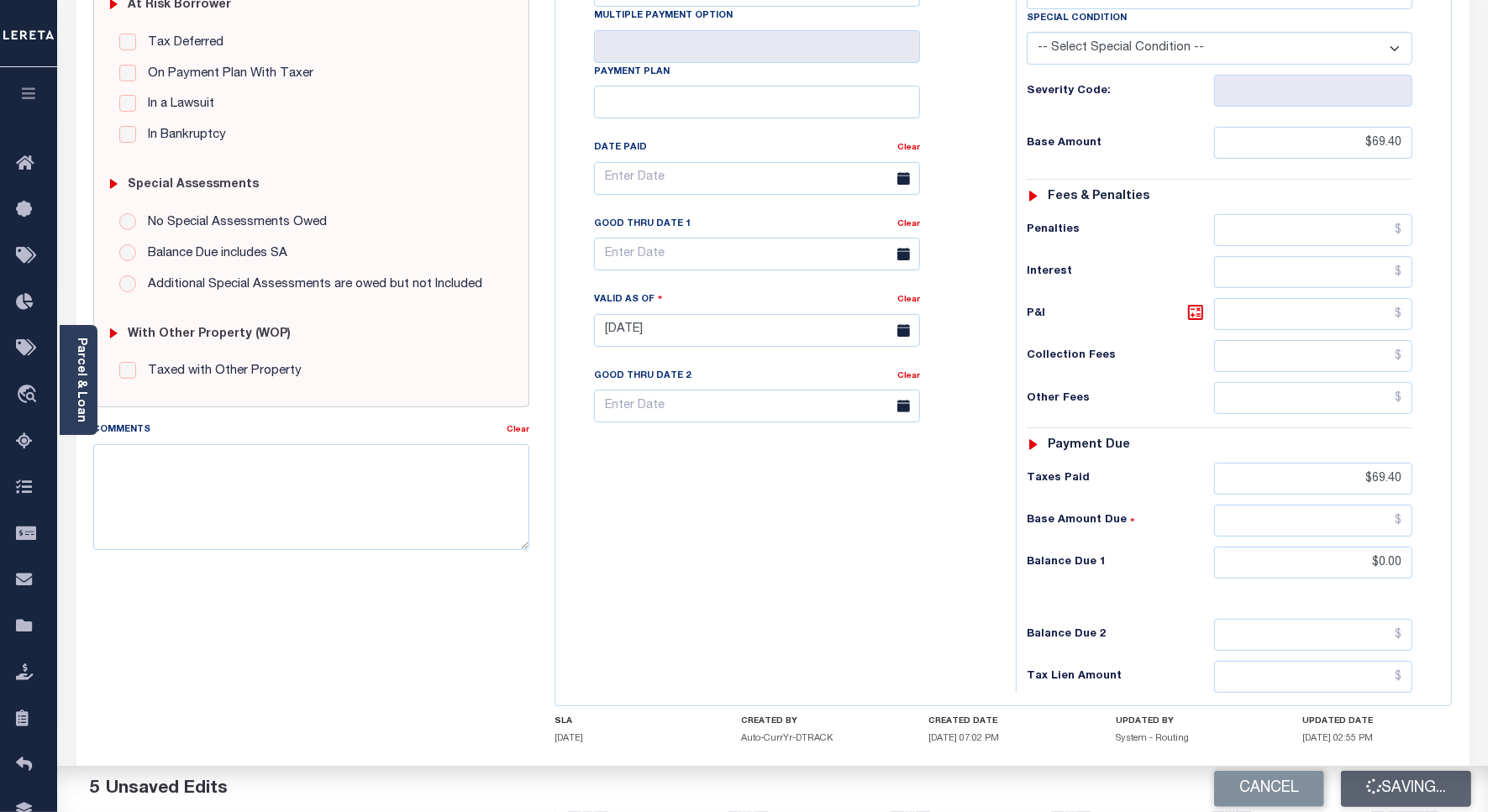
type input "$69.4"
type input "$0"
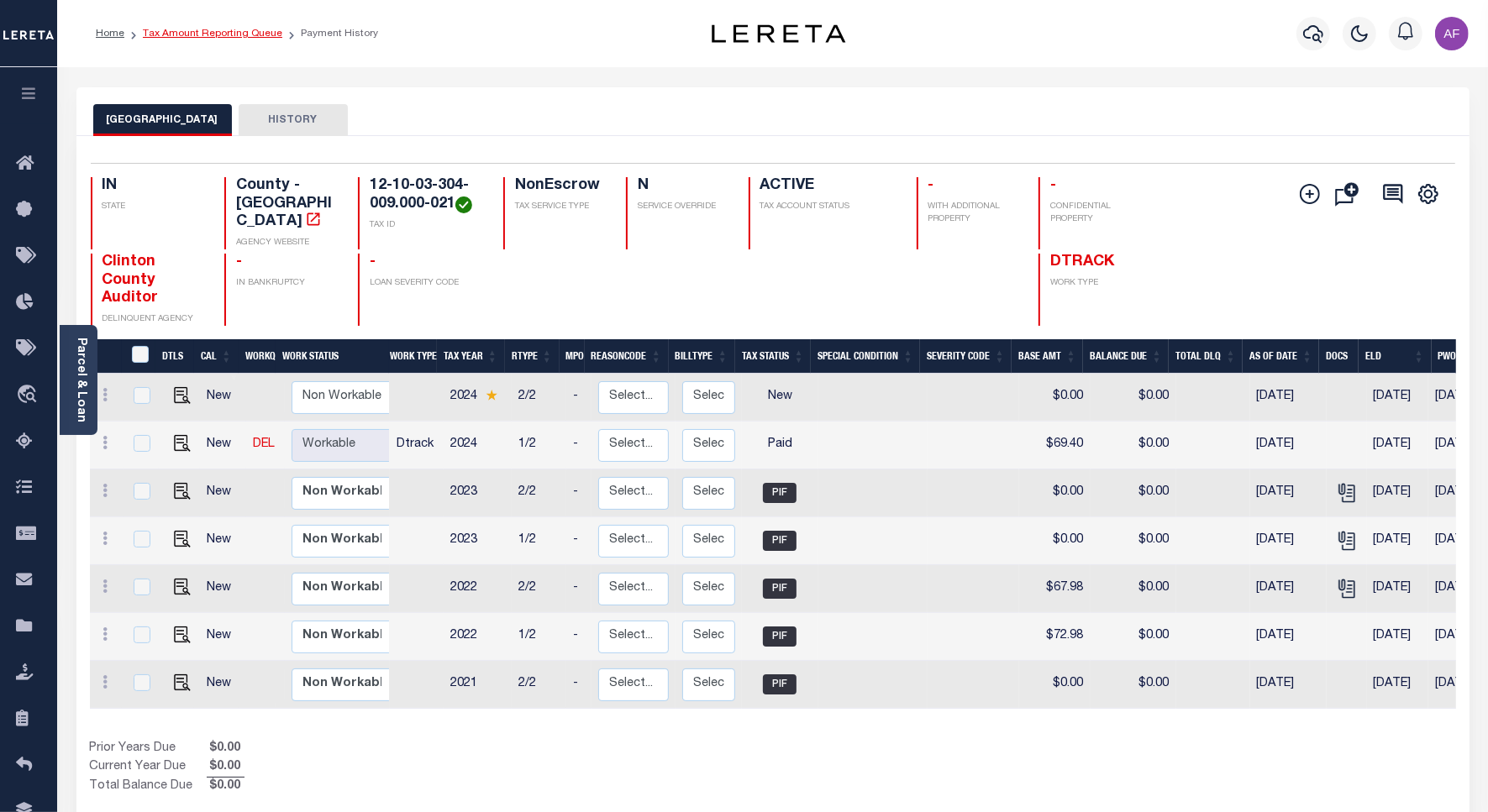
click at [187, 30] on link "Tax Amount Reporting Queue" at bounding box center [212, 34] width 140 height 10
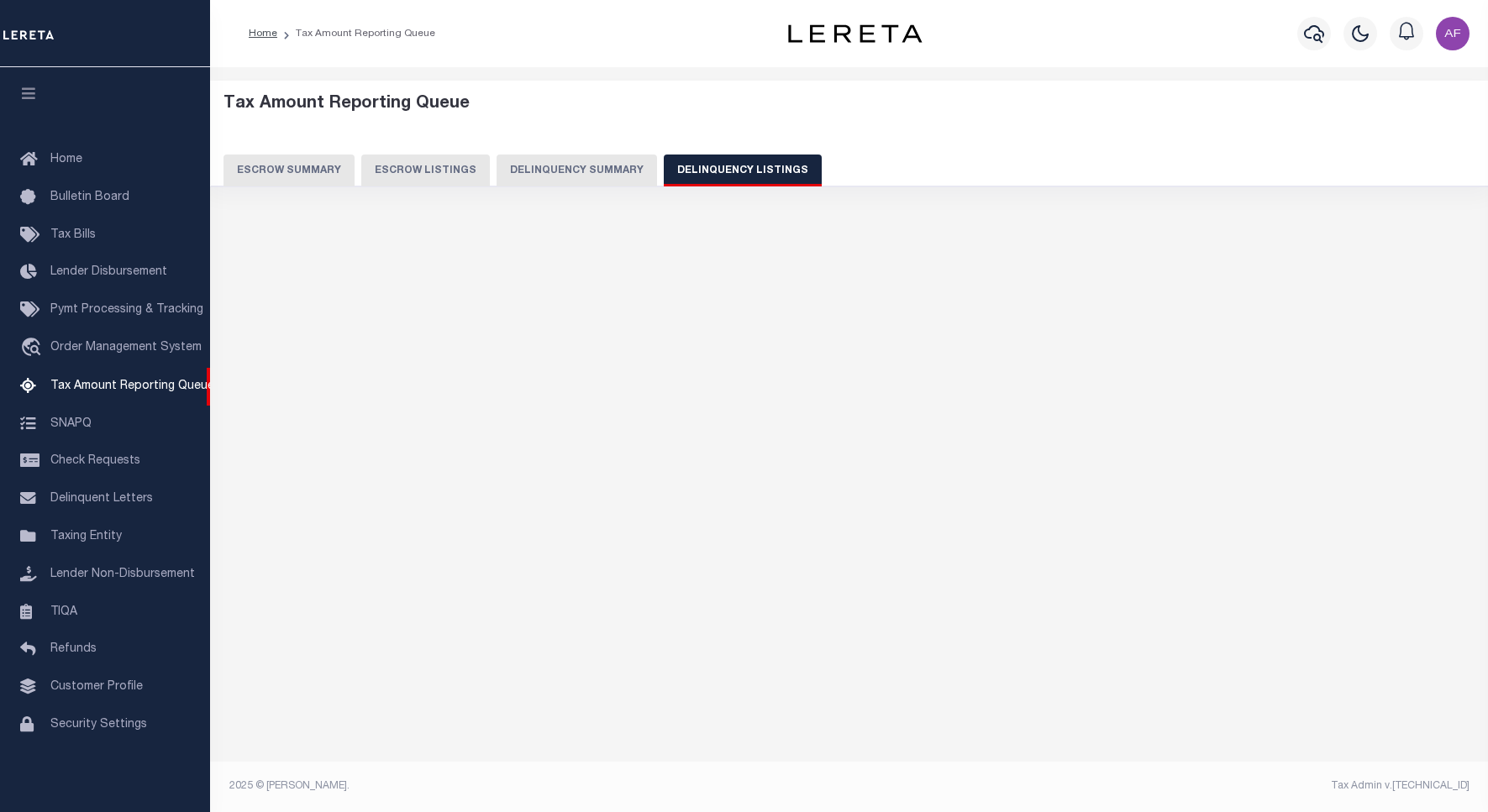
select select "100"
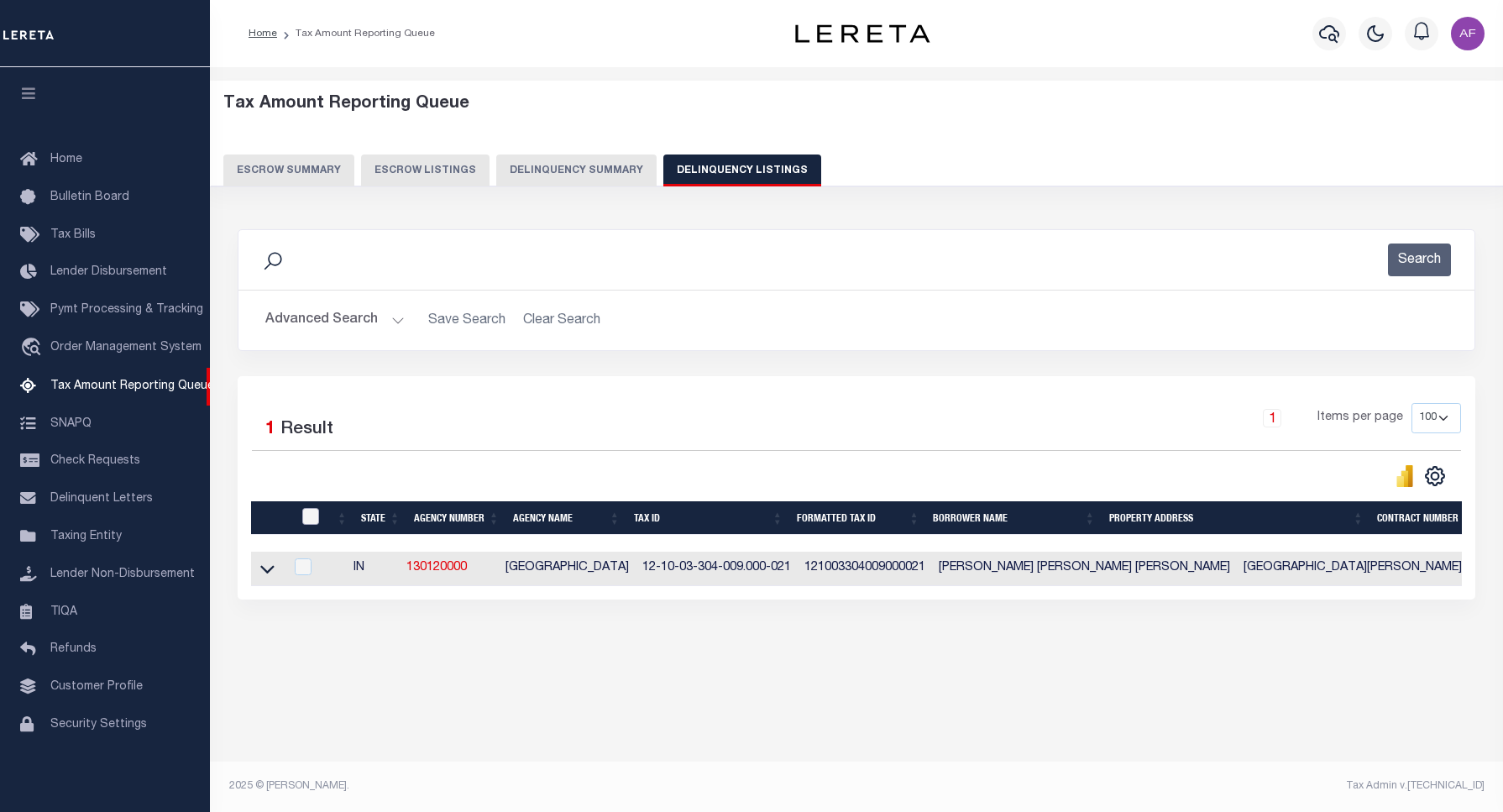
click at [308, 513] on input "checkbox" at bounding box center [311, 517] width 17 height 17
checkbox input "true"
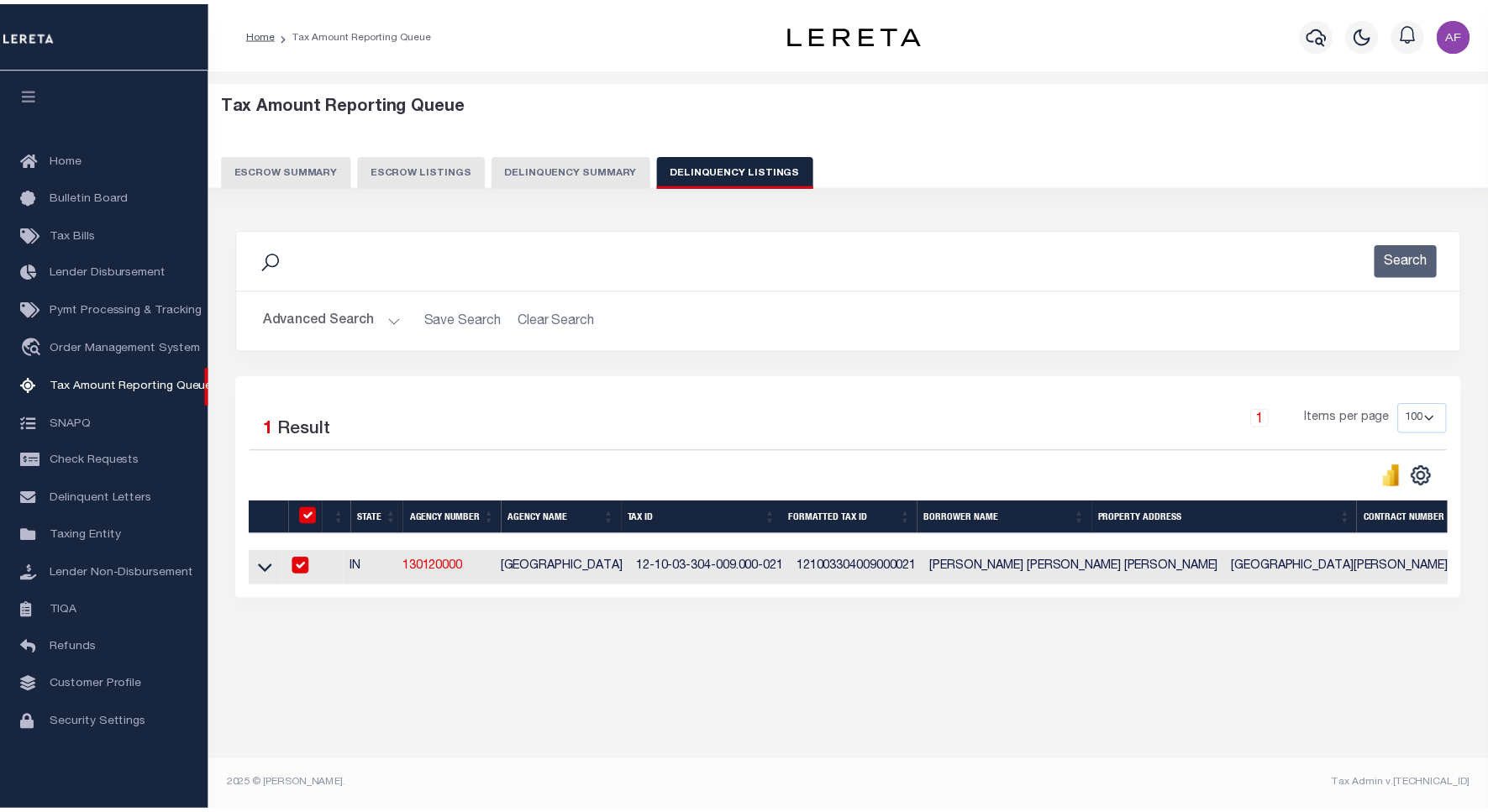
checkbox input "true"
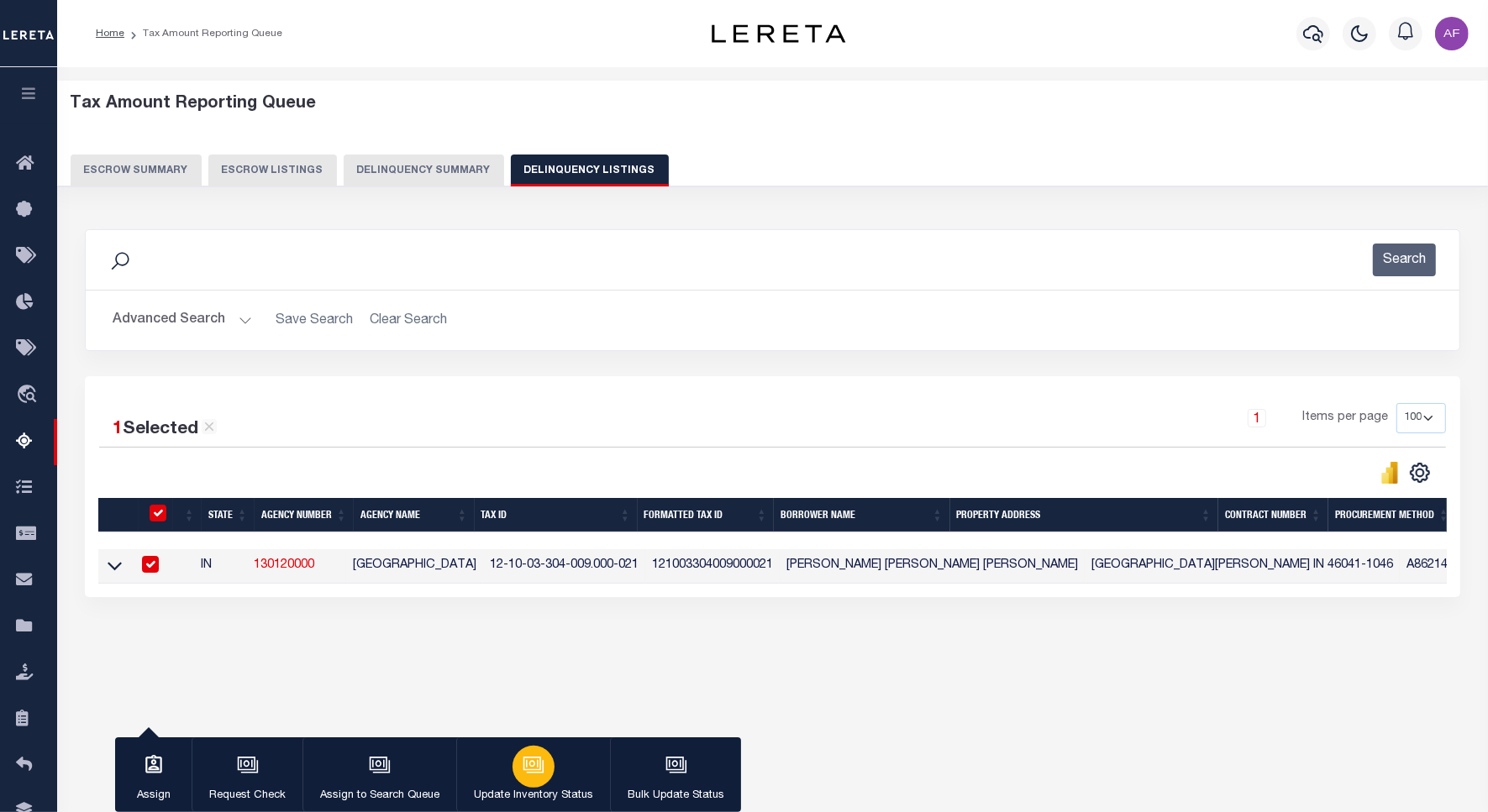
click at [506, 765] on button "Update Inventory Status" at bounding box center [533, 775] width 154 height 75
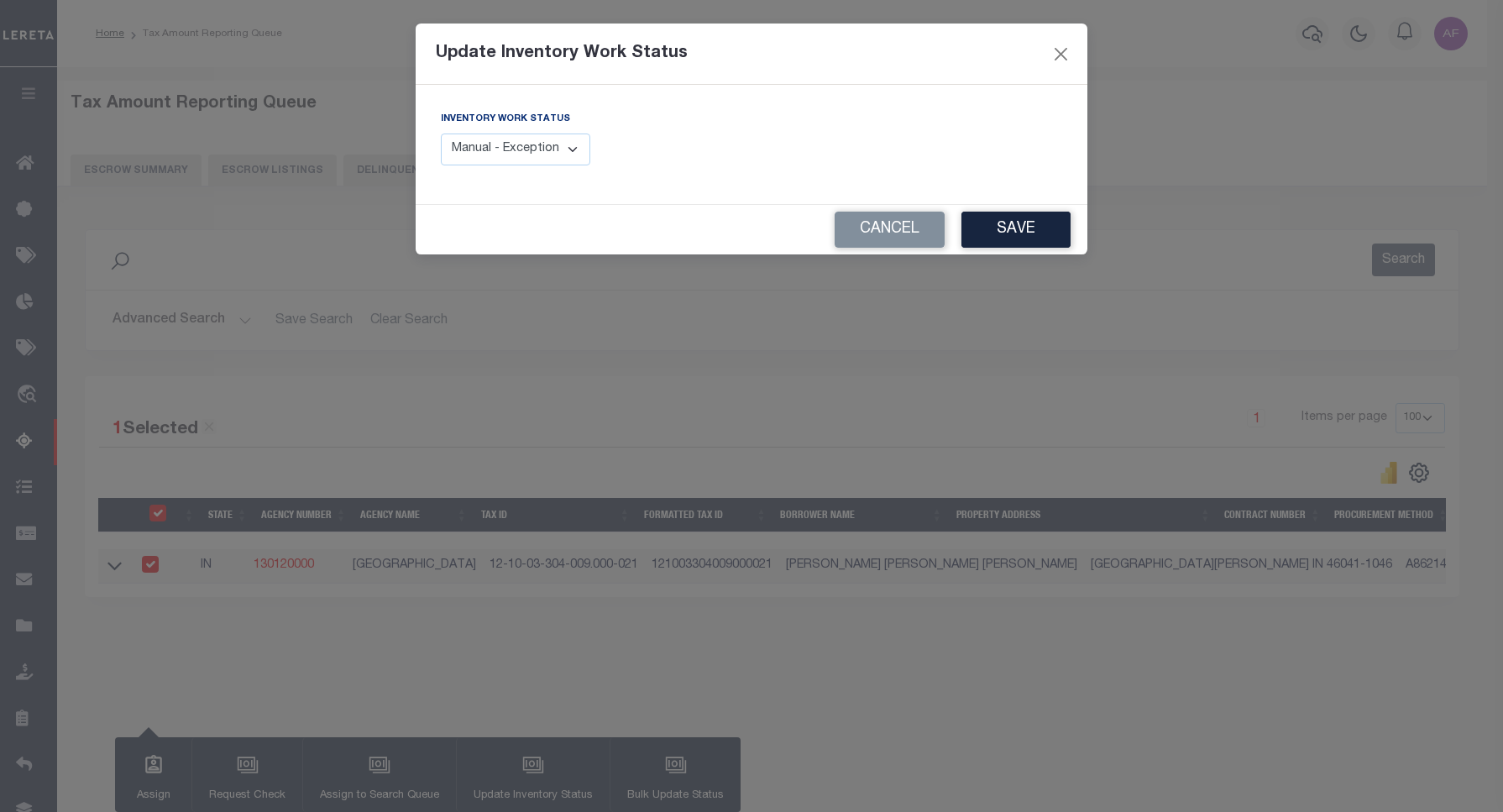
click at [557, 167] on select "Manual - Exception Pended - Awaiting Search Late Add Exception Completed" at bounding box center [515, 149] width 150 height 33
select select "4"
click at [440, 133] on select "Manual - Exception Pended - Awaiting Search Late Add Exception Completed" at bounding box center [515, 149] width 150 height 33
click at [1002, 232] on button "Save" at bounding box center [1015, 229] width 109 height 36
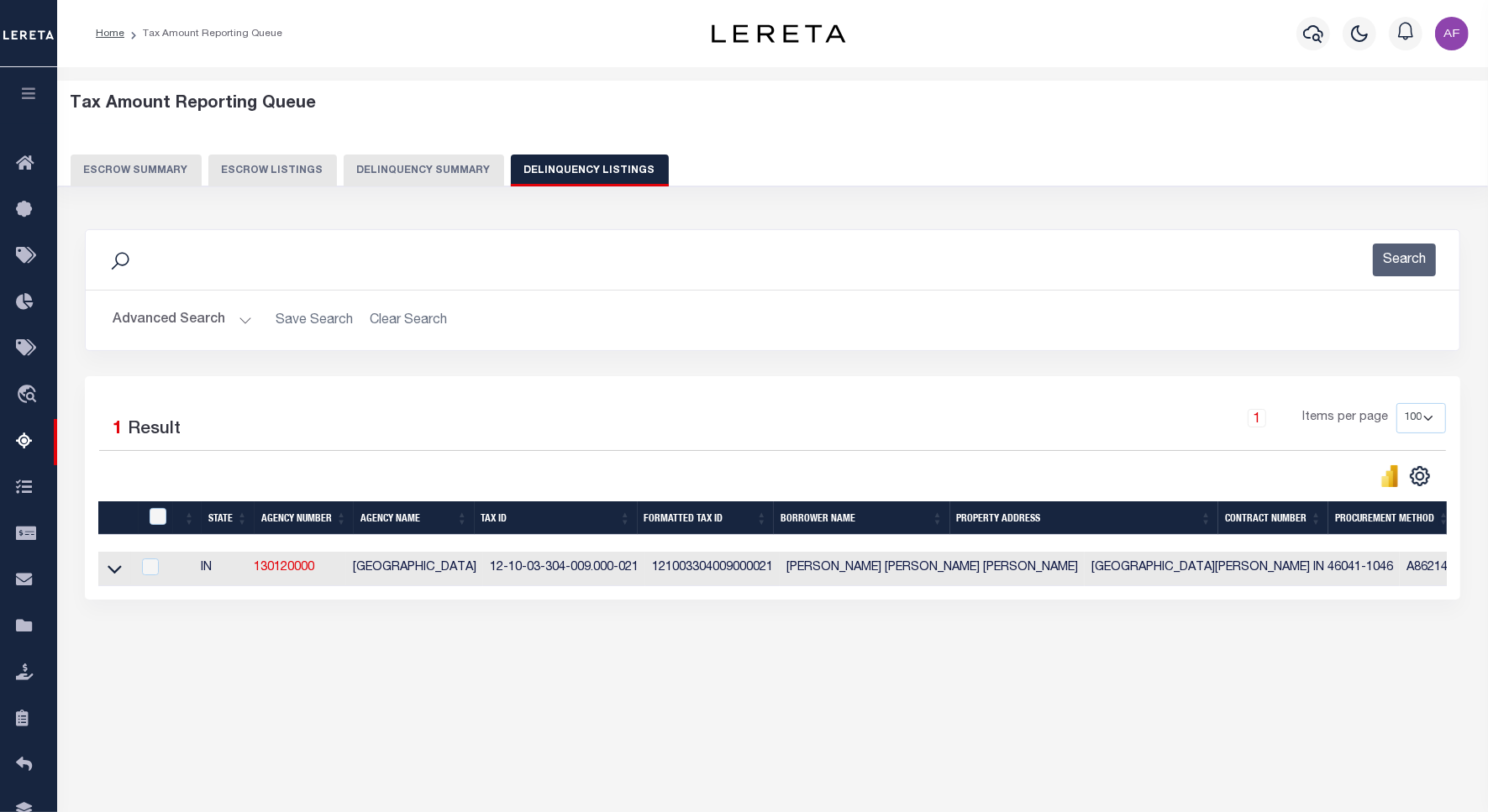
click at [170, 326] on button "Advanced Search" at bounding box center [183, 319] width 140 height 33
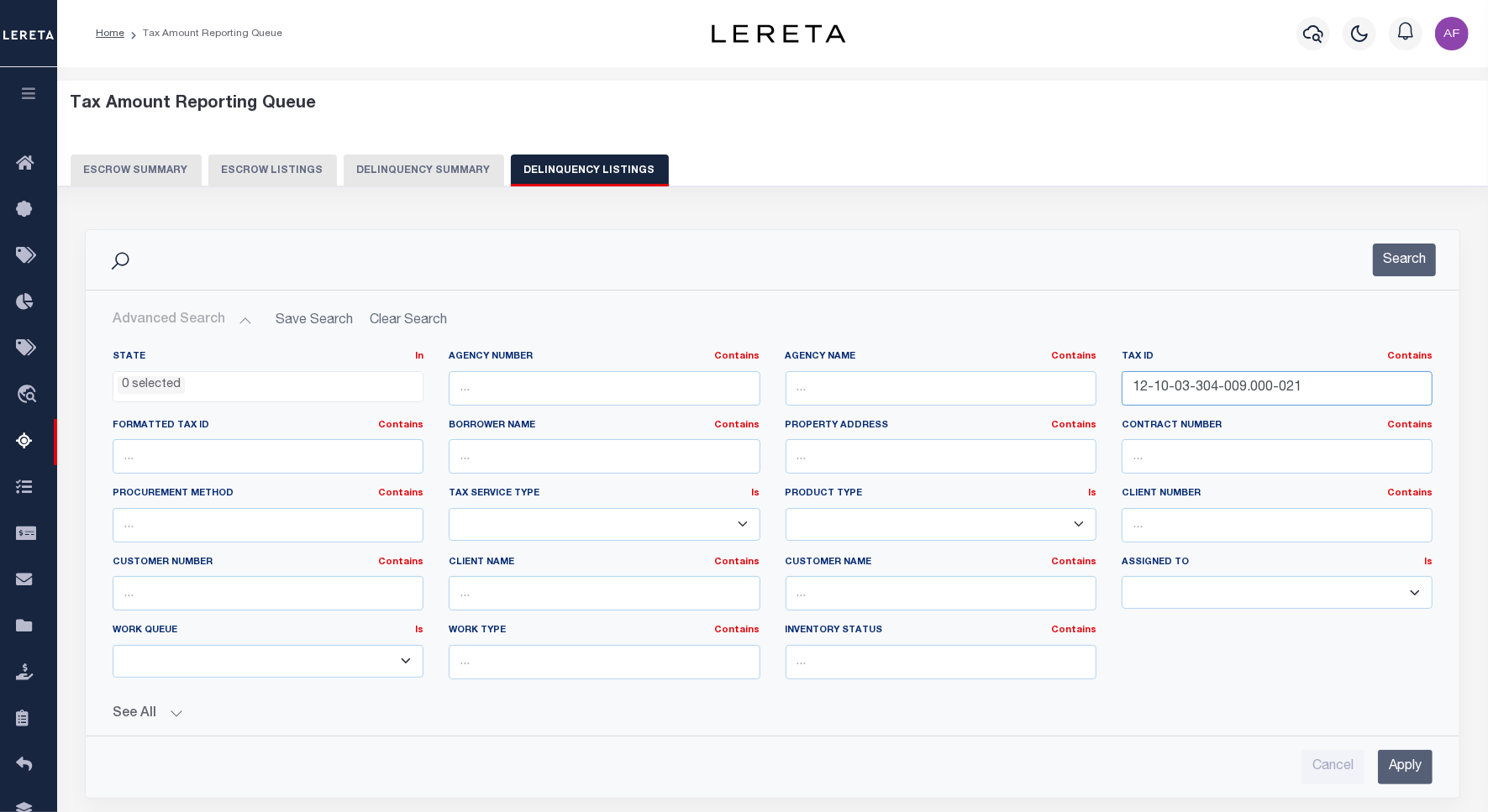
drag, startPoint x: 1323, startPoint y: 391, endPoint x: 1001, endPoint y: 368, distance: 322.8
click at [1001, 368] on div "State In In AK AL AR AZ CA CO CT DC DE FL GA GU HI IA ID IL IN KS KY LA MA MD M…" at bounding box center [772, 521] width 1345 height 343
paste input "10"
type input "12-10-03-304-010.000-021"
click at [1404, 262] on button "Search" at bounding box center [1404, 260] width 63 height 33
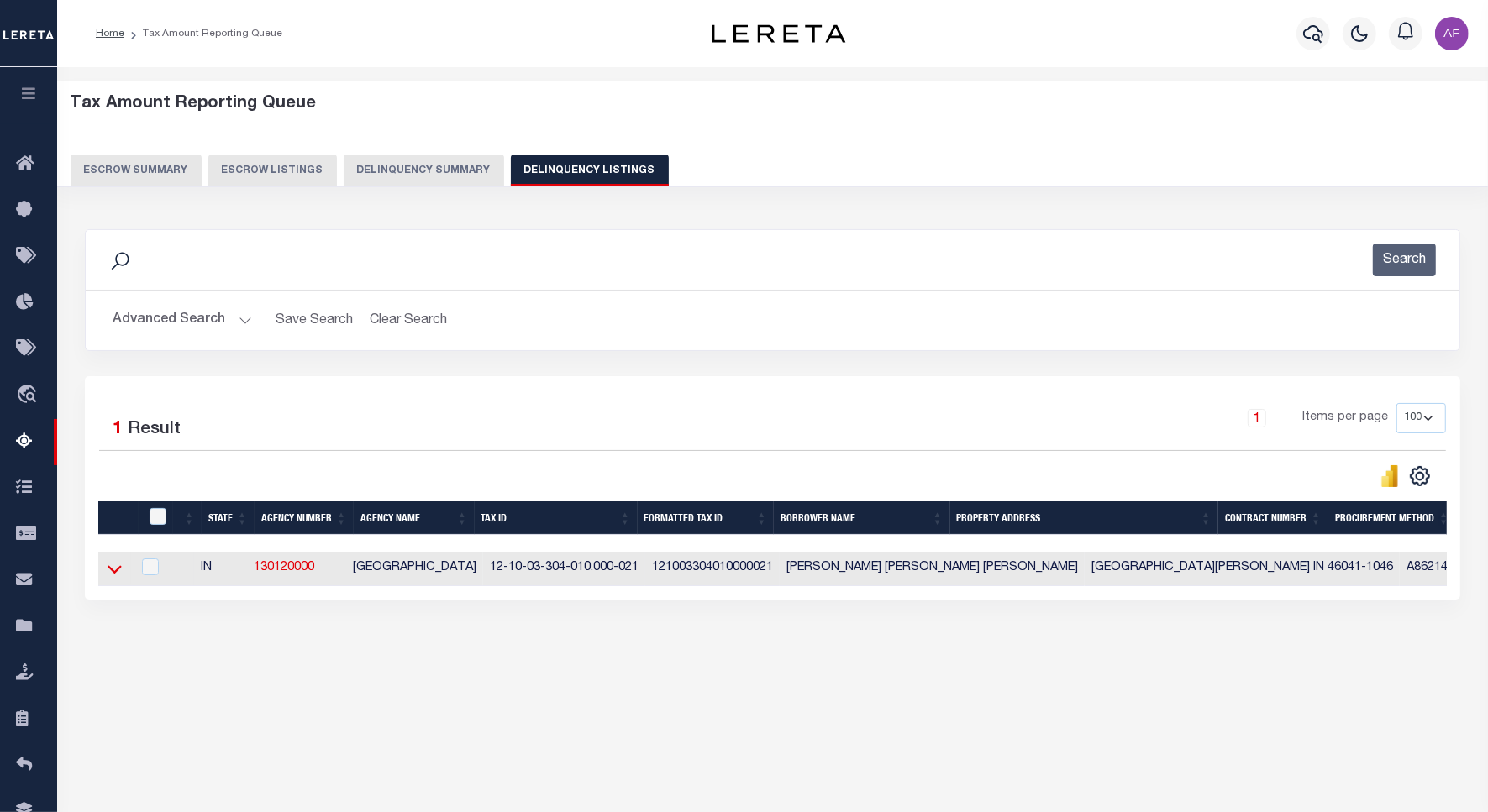
click at [114, 575] on icon at bounding box center [114, 568] width 14 height 18
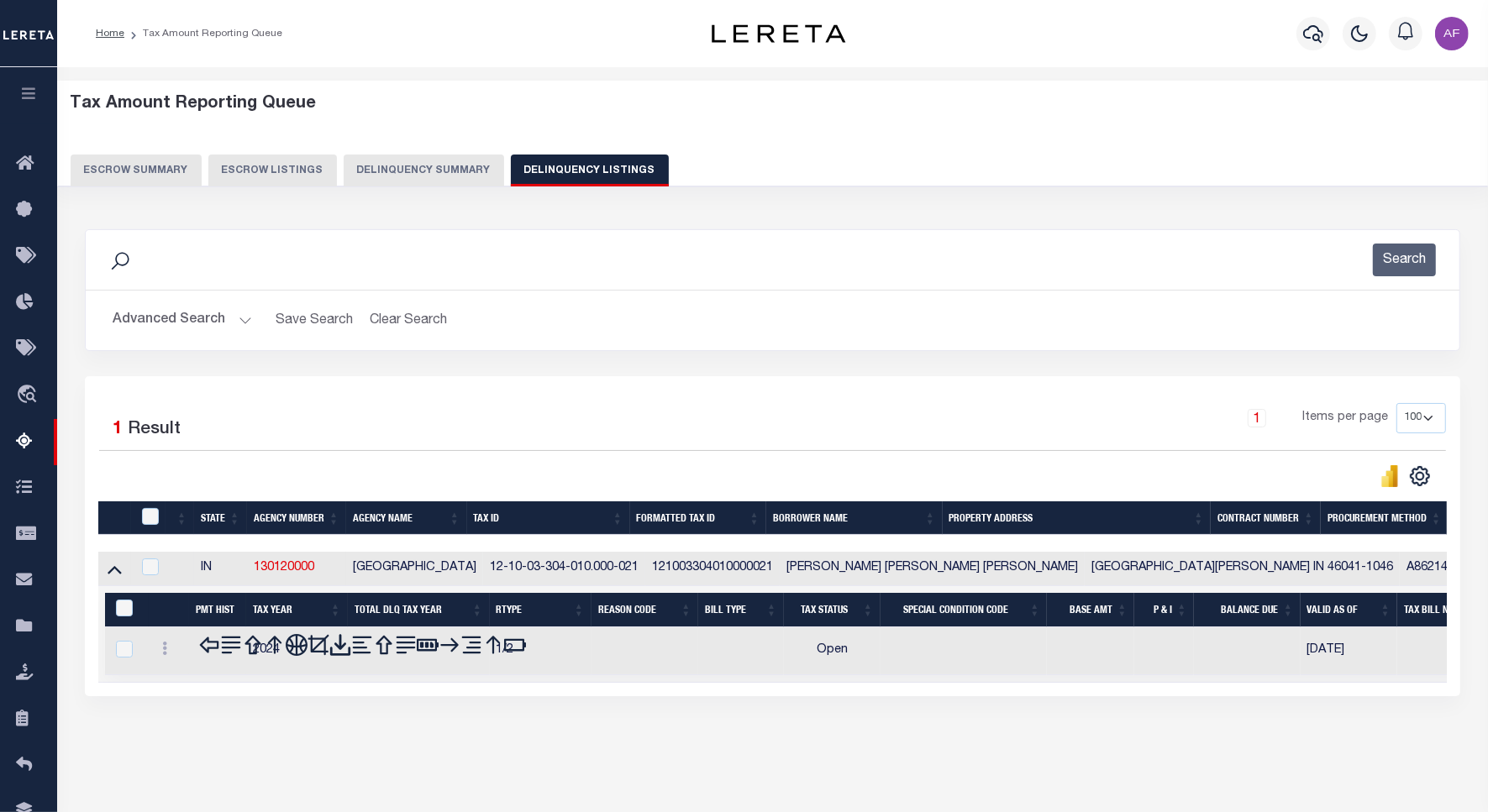
scroll to position [77, 0]
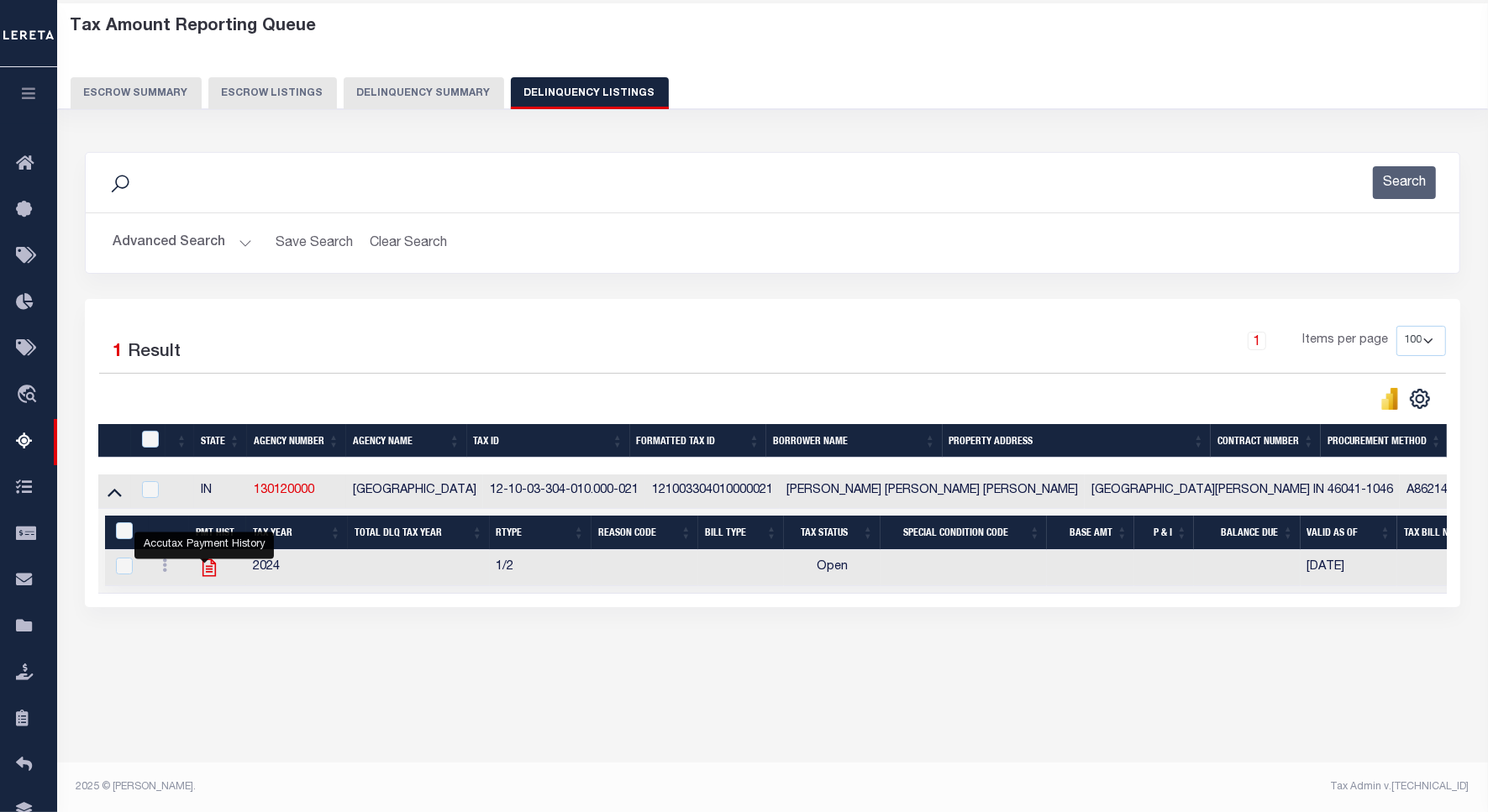
click at [209, 569] on icon "" at bounding box center [209, 568] width 13 height 18
checkbox input "true"
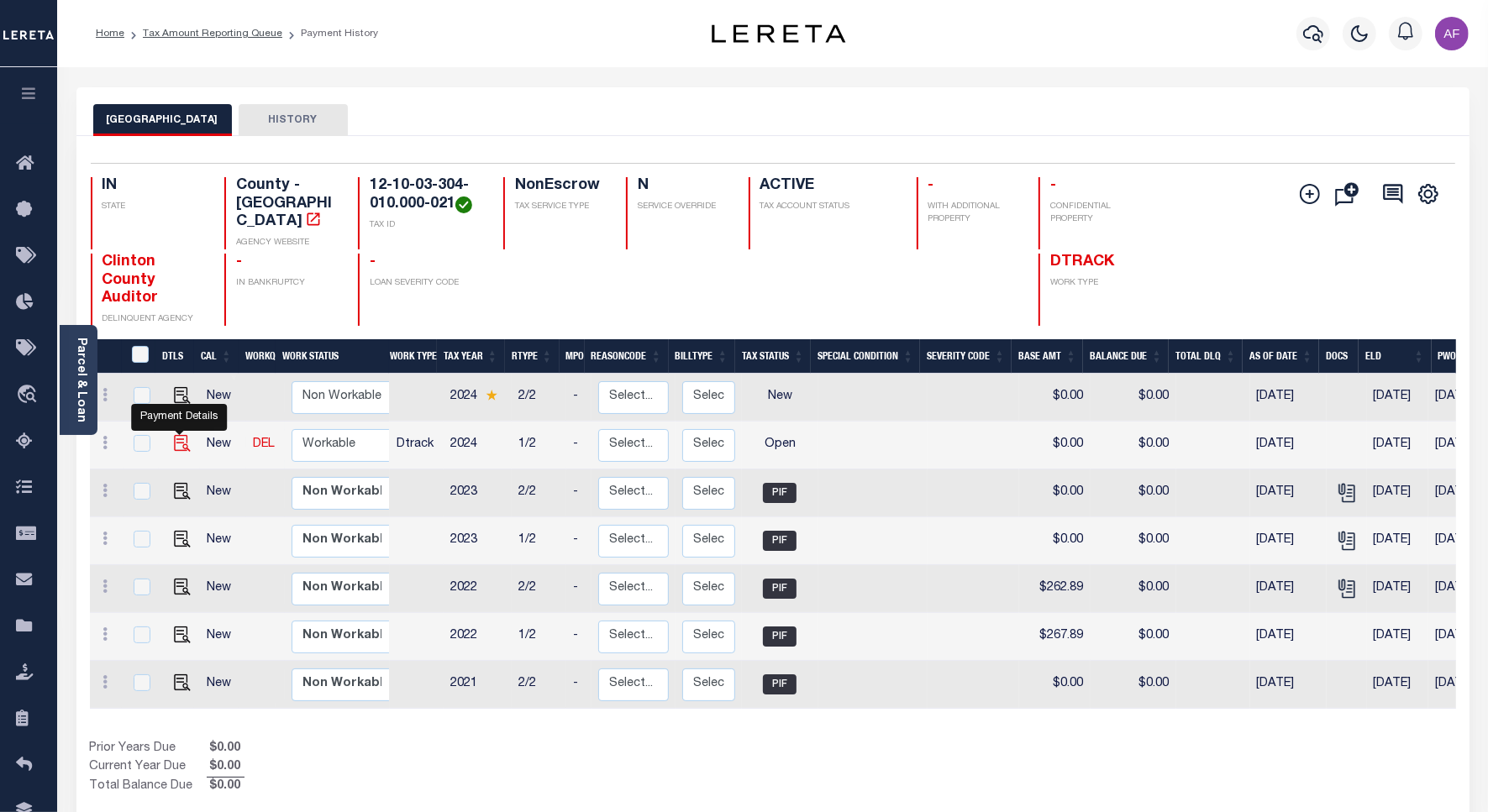
click at [177, 435] on img "" at bounding box center [183, 443] width 17 height 17
checkbox input "true"
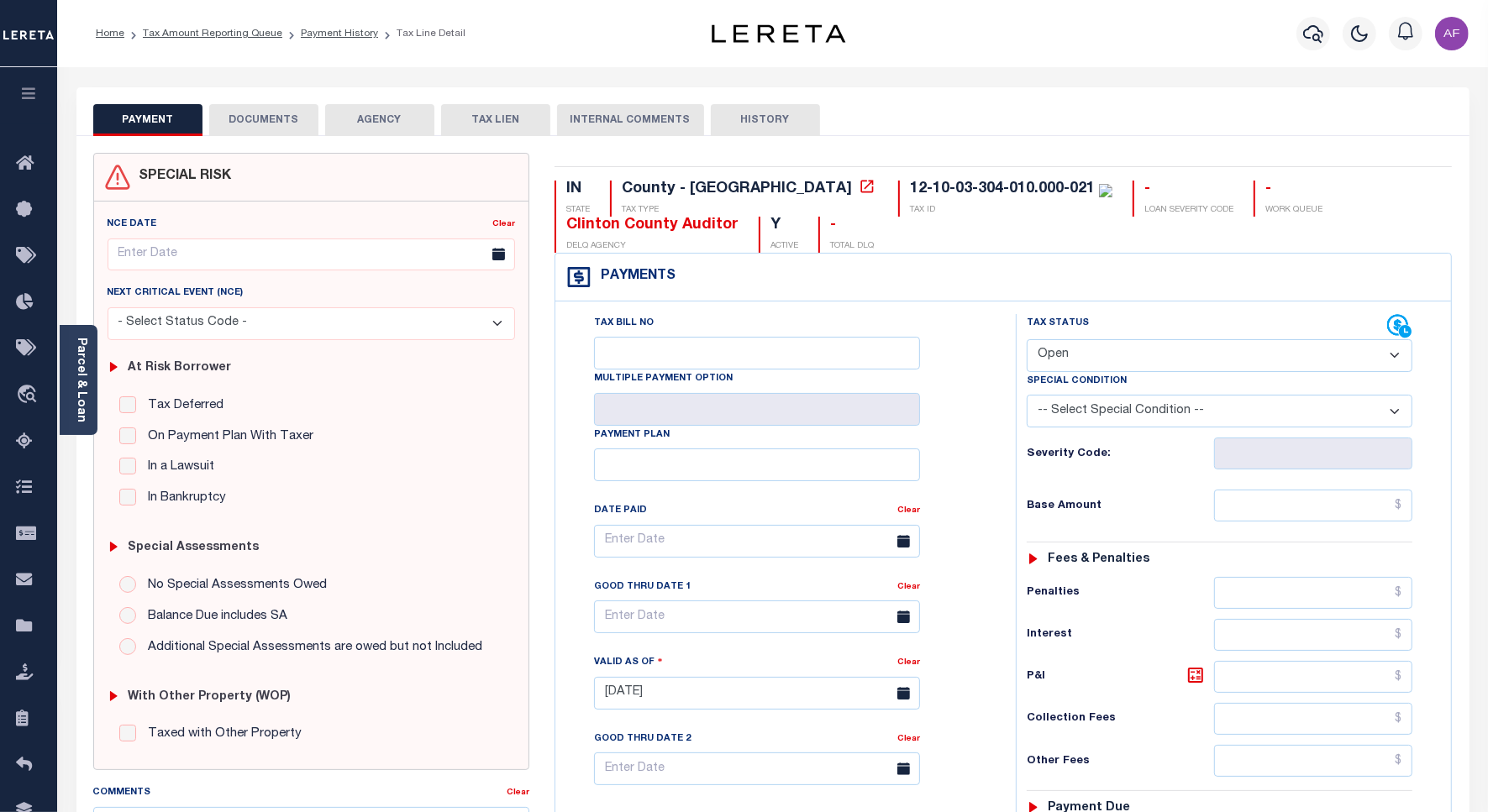
click at [1072, 348] on select "- Select Status Code - Open Due/Unpaid Paid Incomplete No Tax Due Internal Refu…" at bounding box center [1220, 355] width 386 height 33
select select "PYD"
click at [1027, 341] on select "- Select Status Code - Open Due/Unpaid Paid Incomplete No Tax Due Internal Refu…" at bounding box center [1220, 355] width 386 height 33
type input "[DATE]"
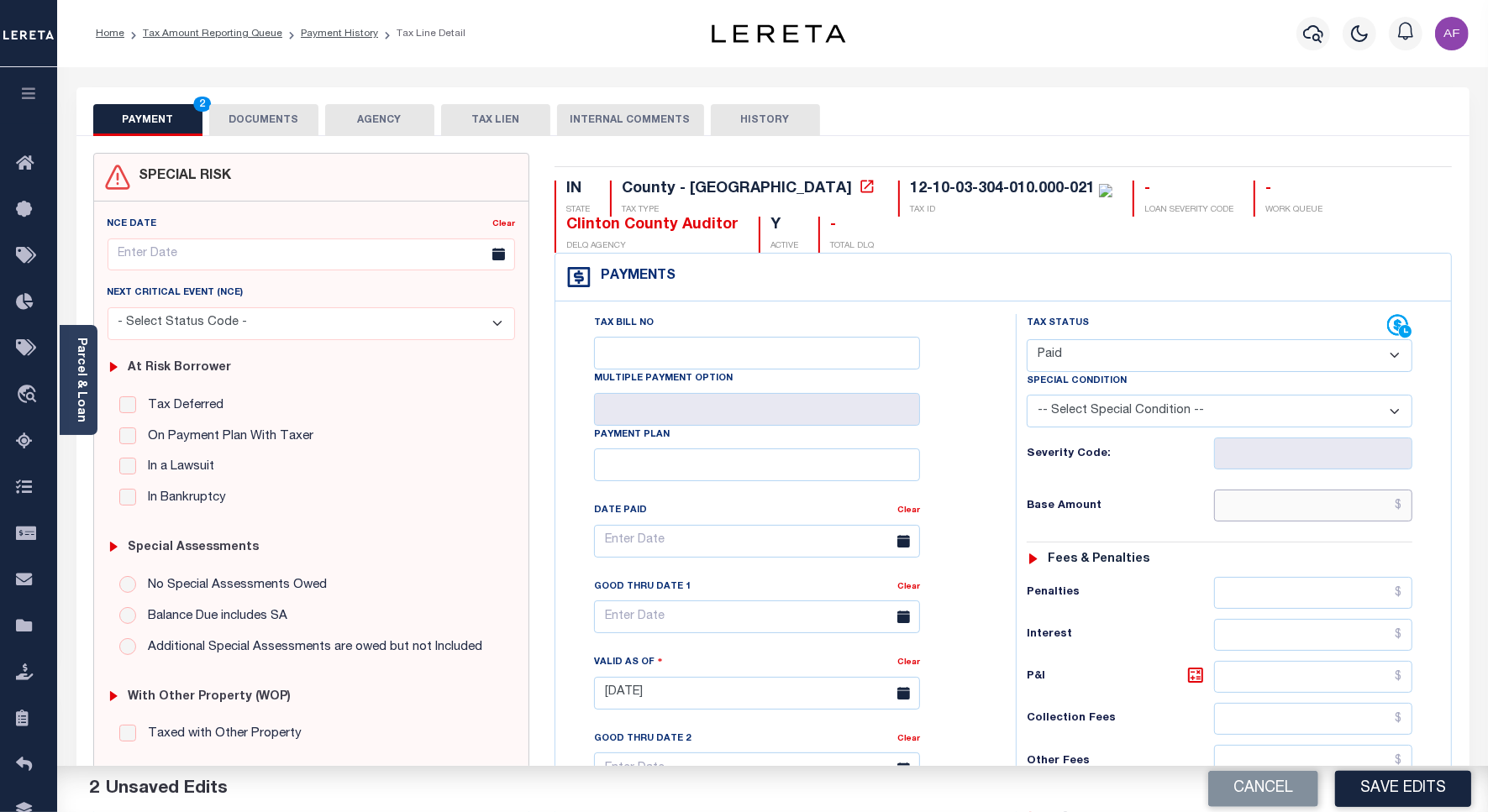
click at [1304, 502] on input "text" at bounding box center [1313, 506] width 198 height 32
paste input "204.77"
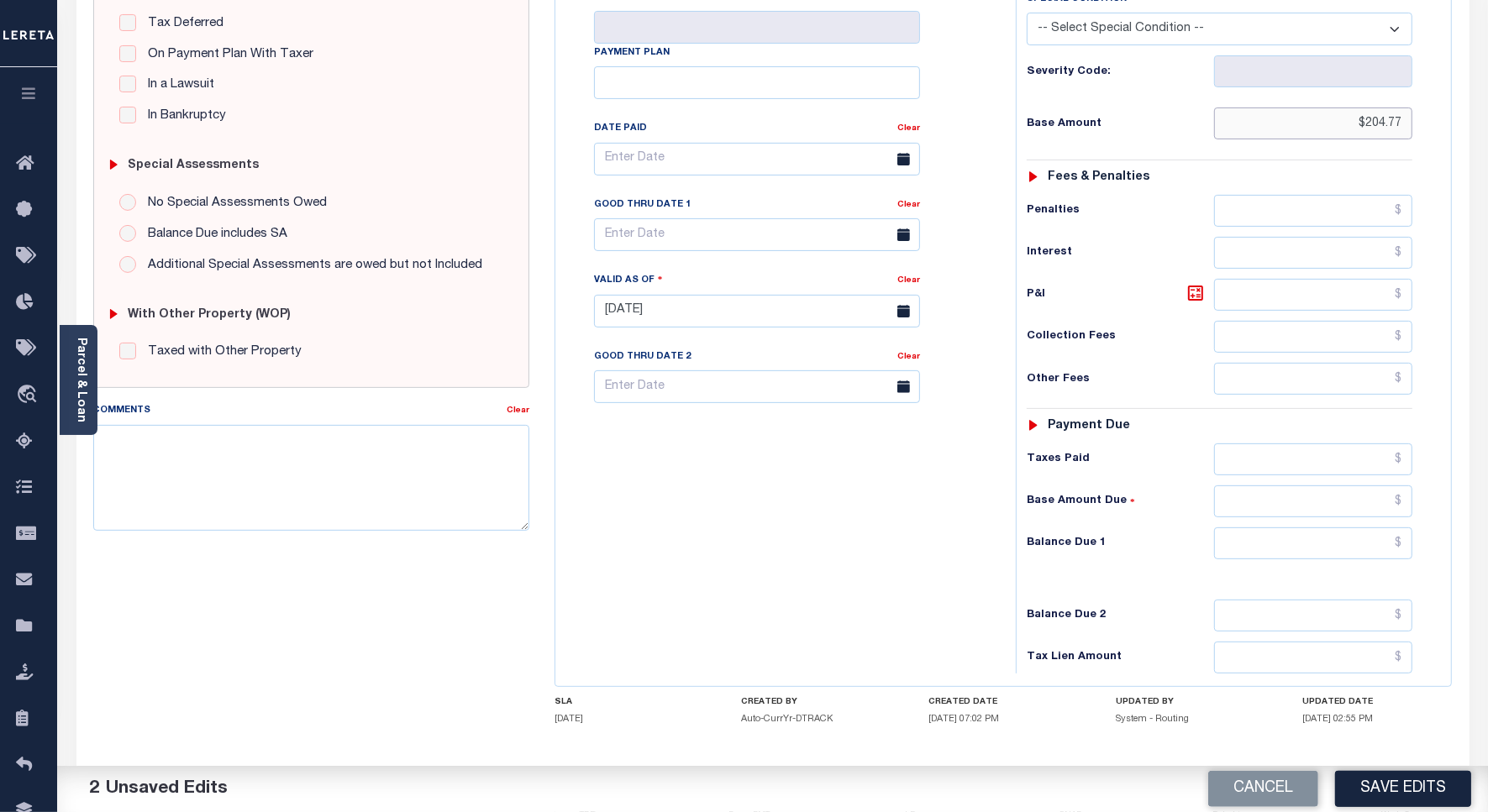
scroll to position [467, 0]
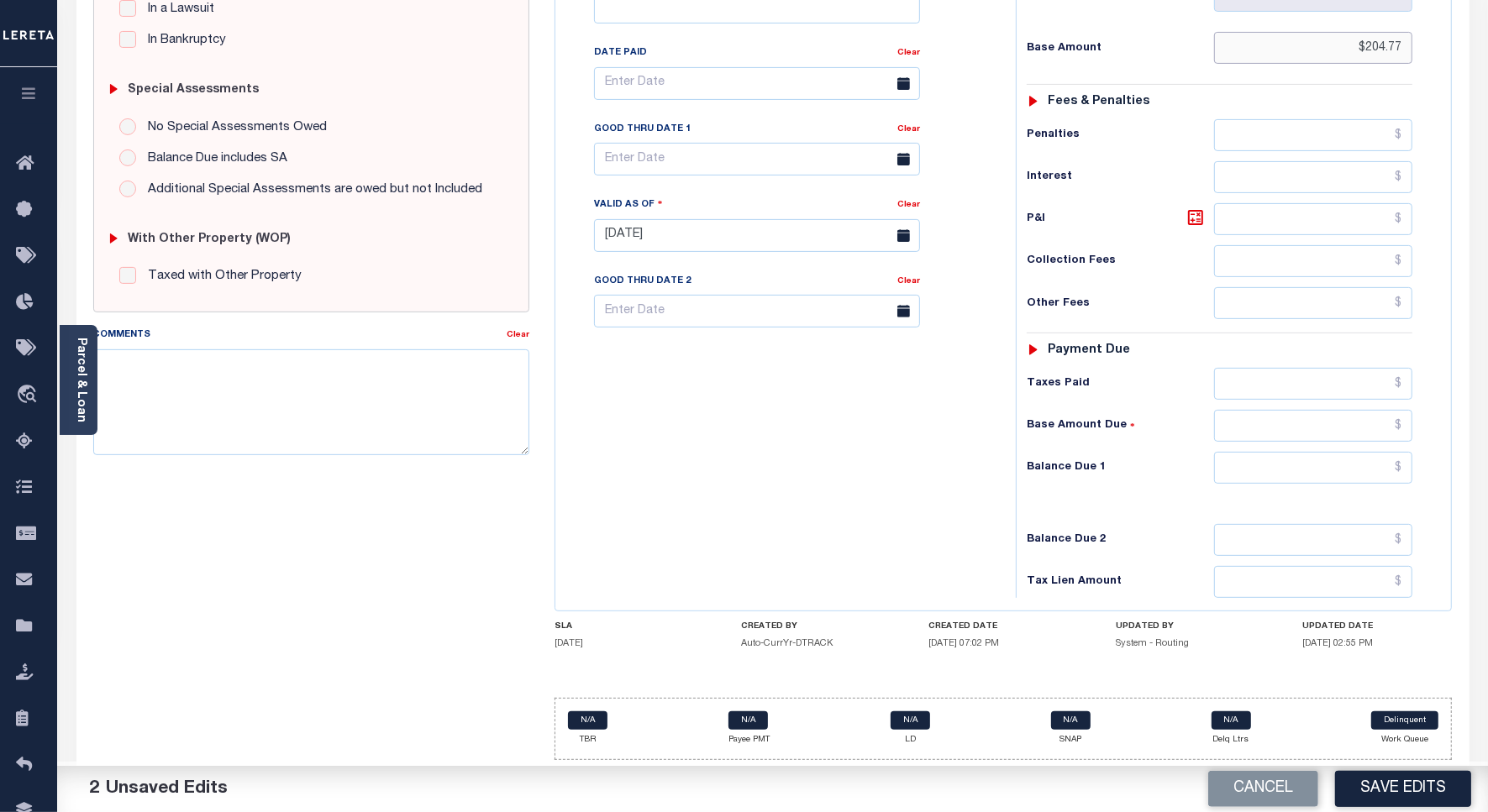
type input "$204.77"
click at [1345, 380] on input "text" at bounding box center [1313, 384] width 198 height 32
paste input "204.77"
type input "$204.77"
click at [1350, 460] on input "text" at bounding box center [1313, 467] width 198 height 32
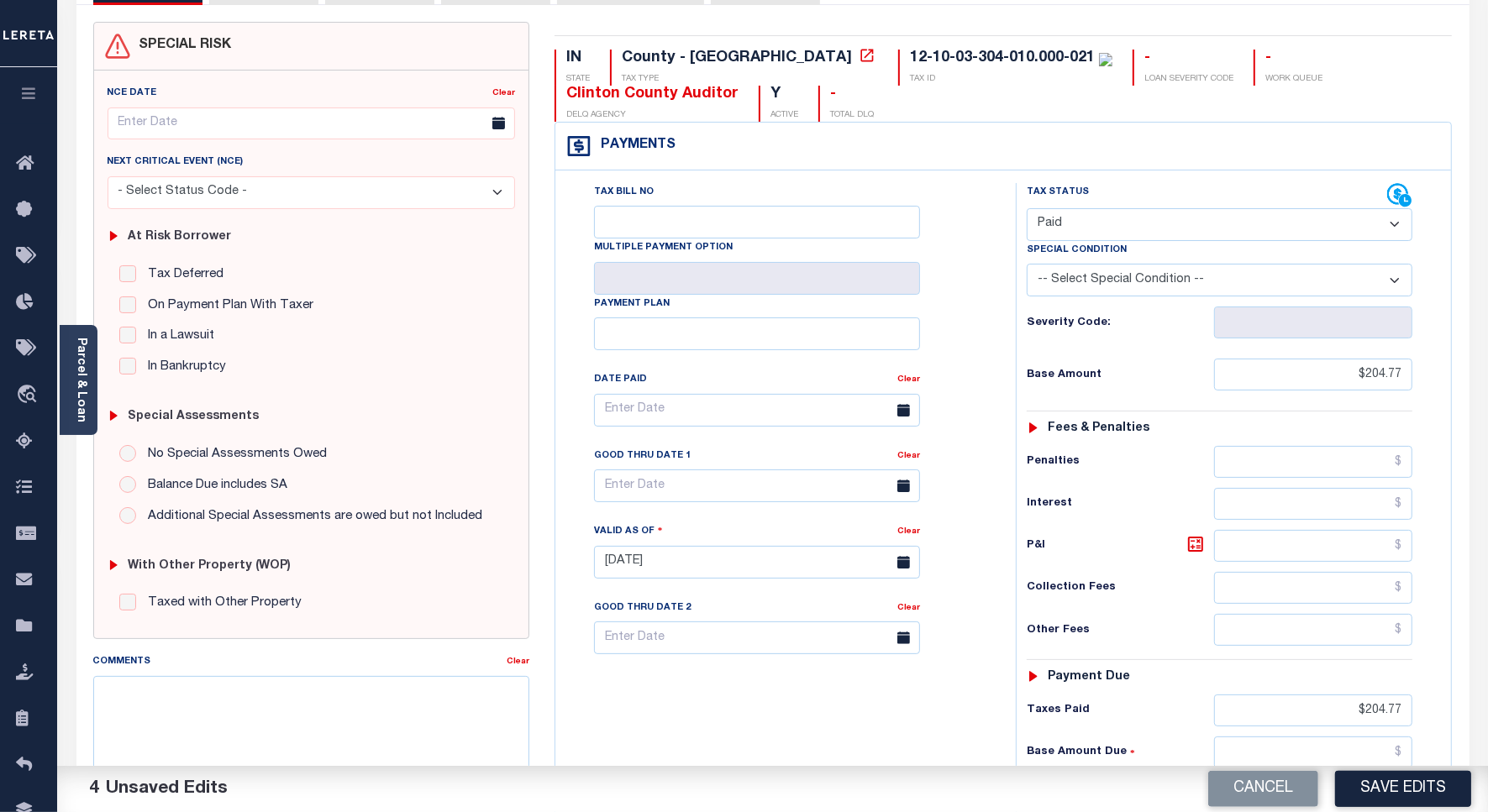
scroll to position [0, 0]
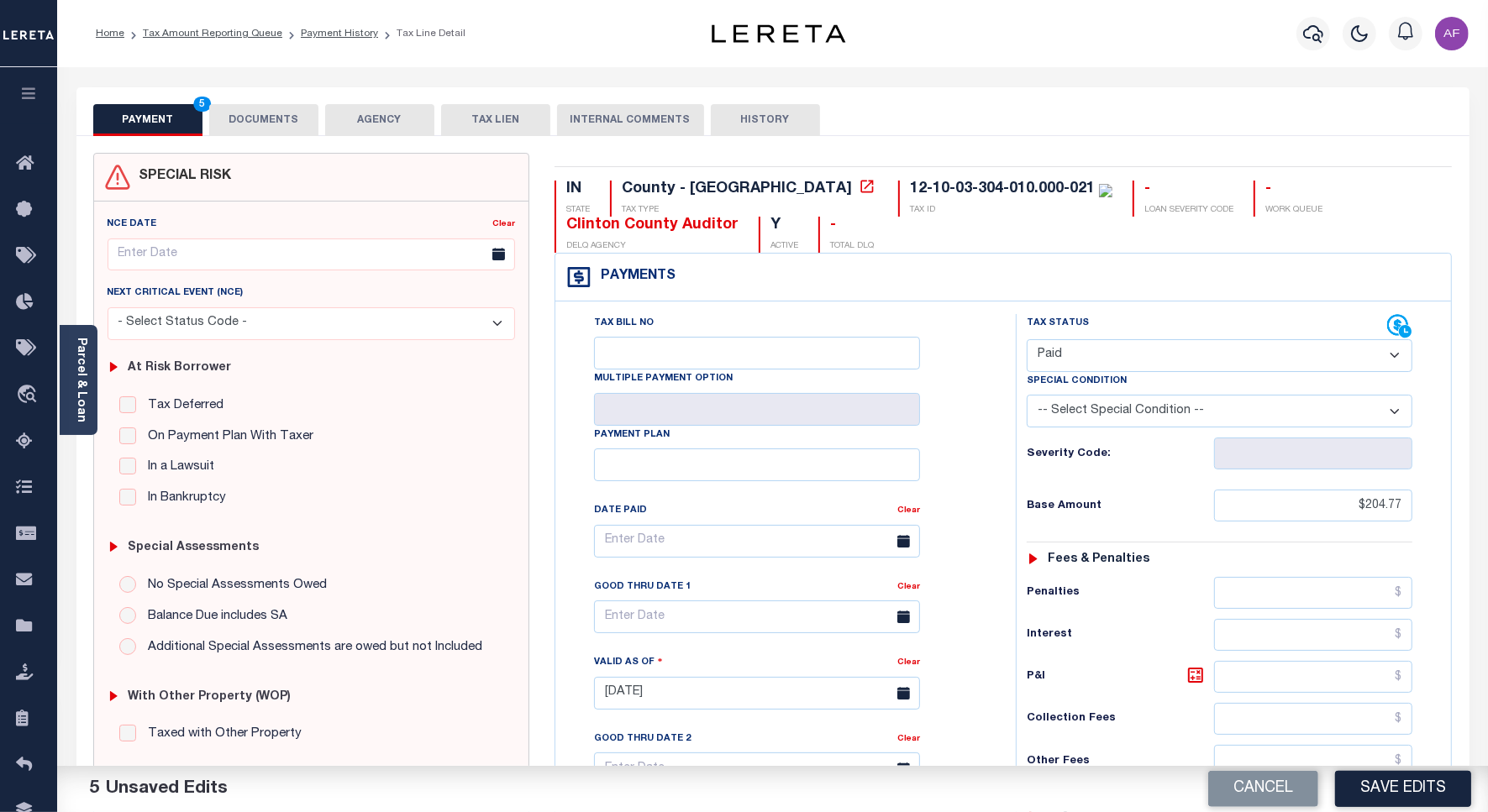
type input "$0.00"
click at [284, 118] on button "DOCUMENTS" at bounding box center [264, 120] width 109 height 32
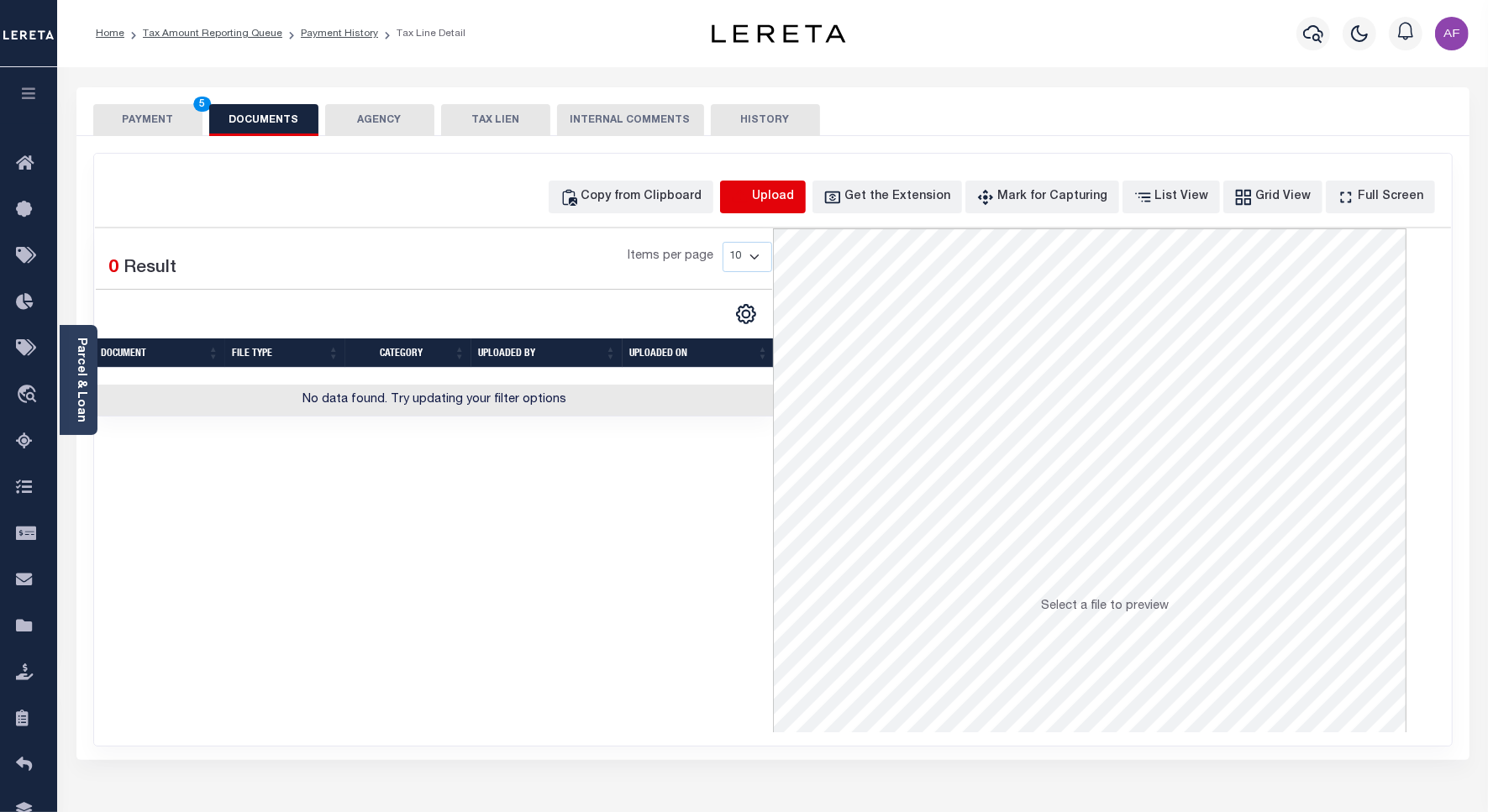
click at [749, 194] on icon "button" at bounding box center [741, 197] width 19 height 19
select select "POP"
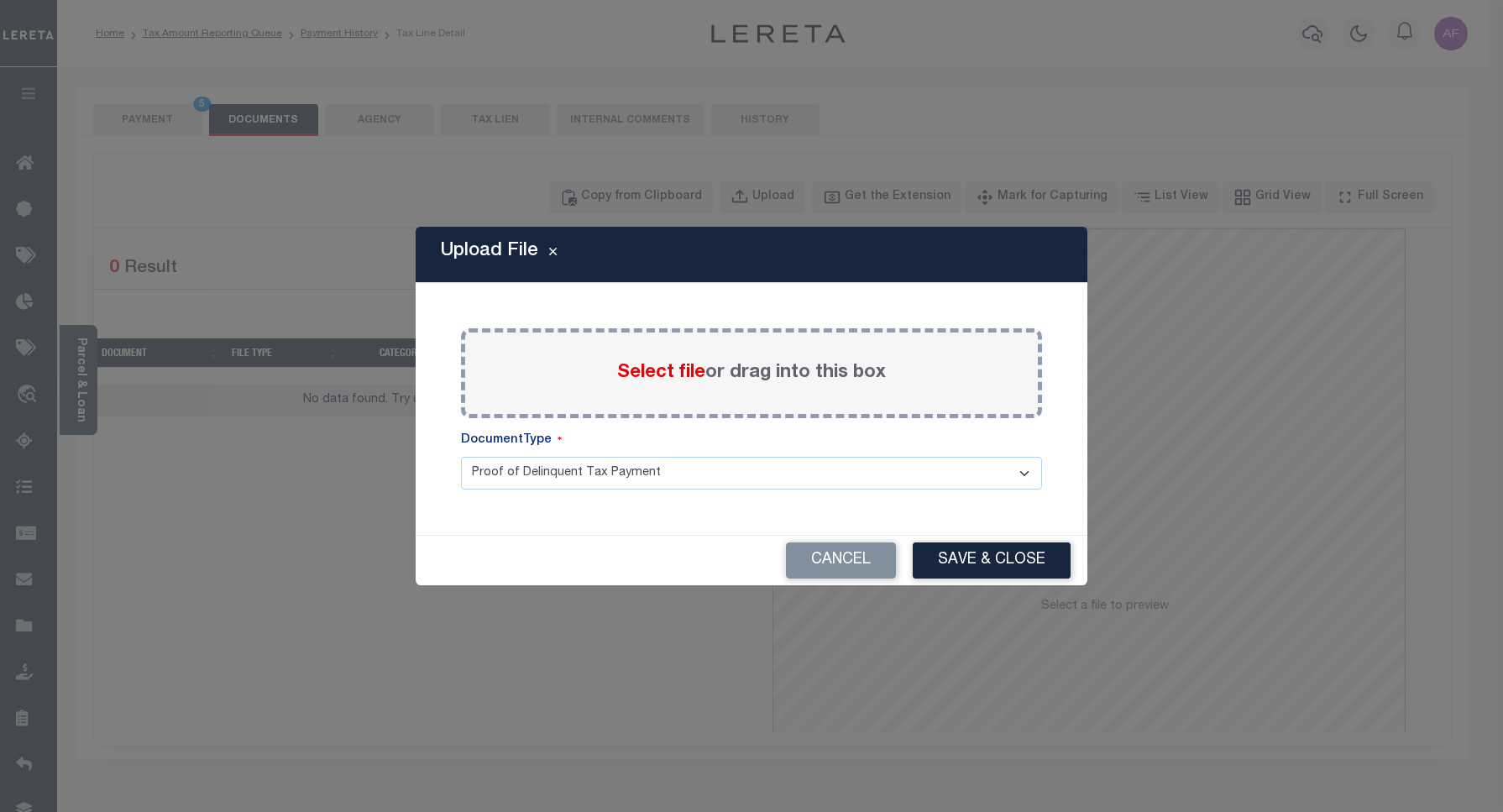
click at [657, 380] on span "Select file" at bounding box center [661, 372] width 88 height 19
click at [0, 0] on input "Select file or drag into this box" at bounding box center [0, 0] width 0 height 0
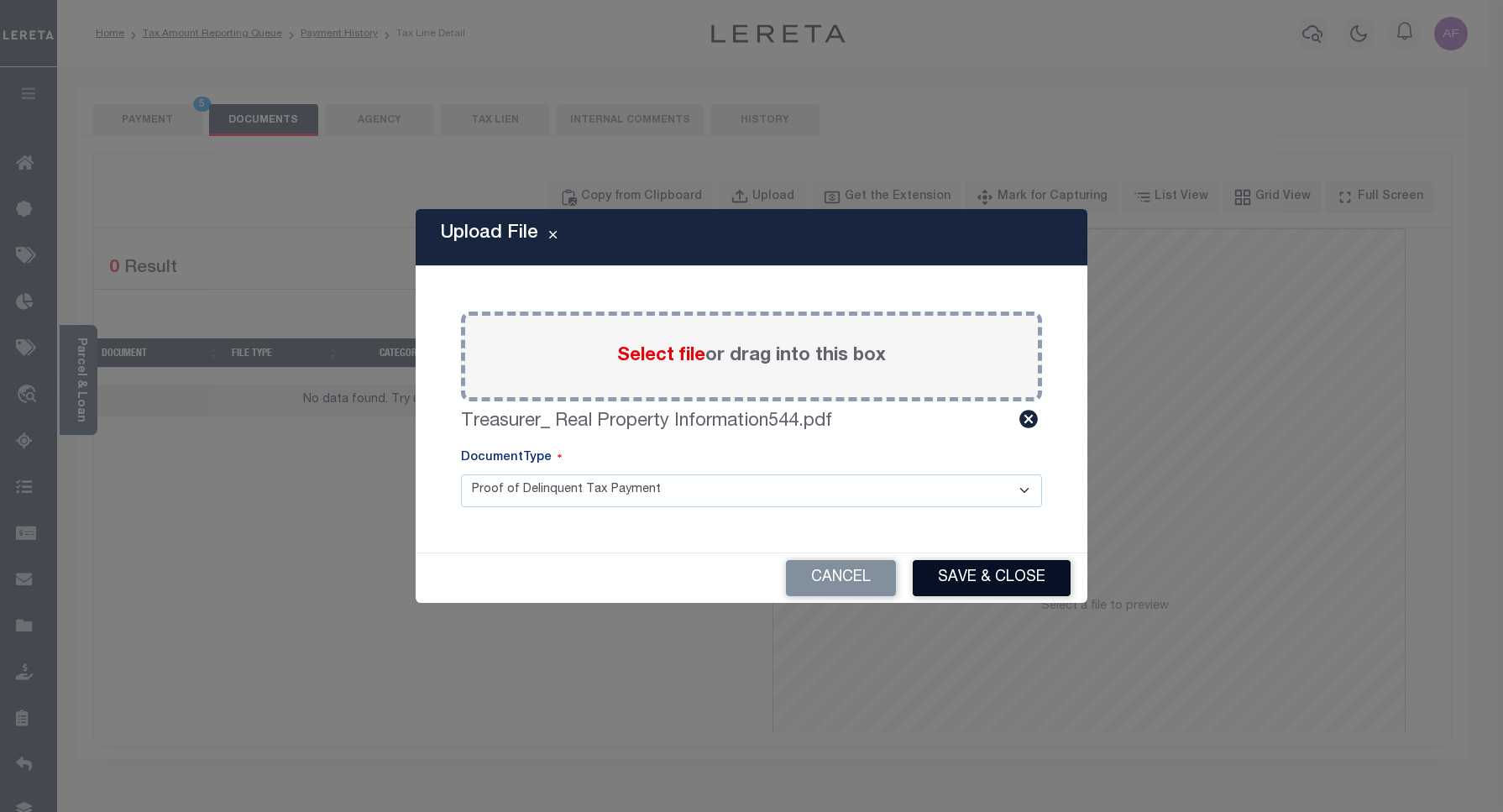
click at [1021, 572] on button "Save & Close" at bounding box center [992, 577] width 158 height 36
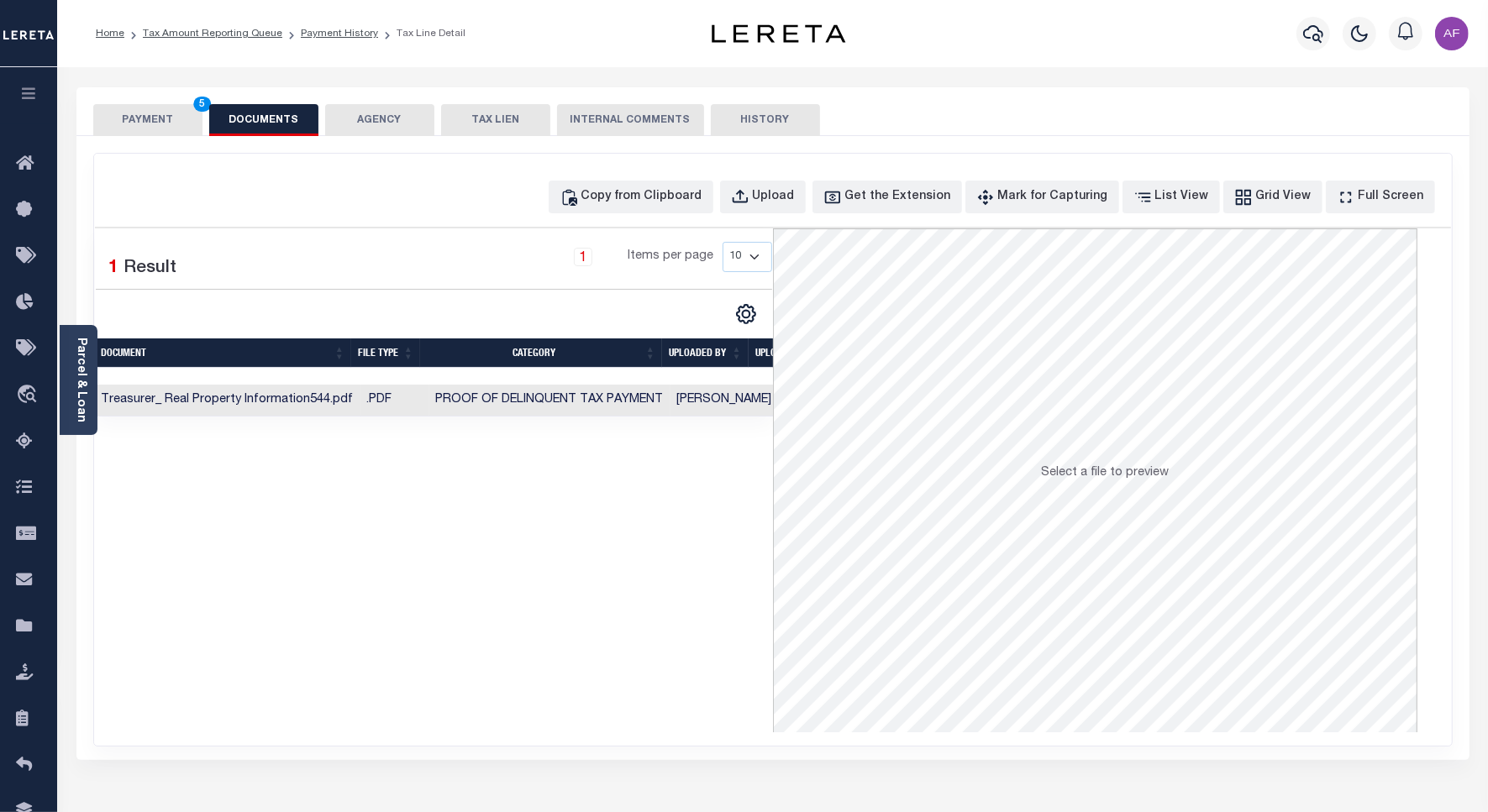
click at [128, 118] on button "PAYMENT 5" at bounding box center [147, 120] width 109 height 32
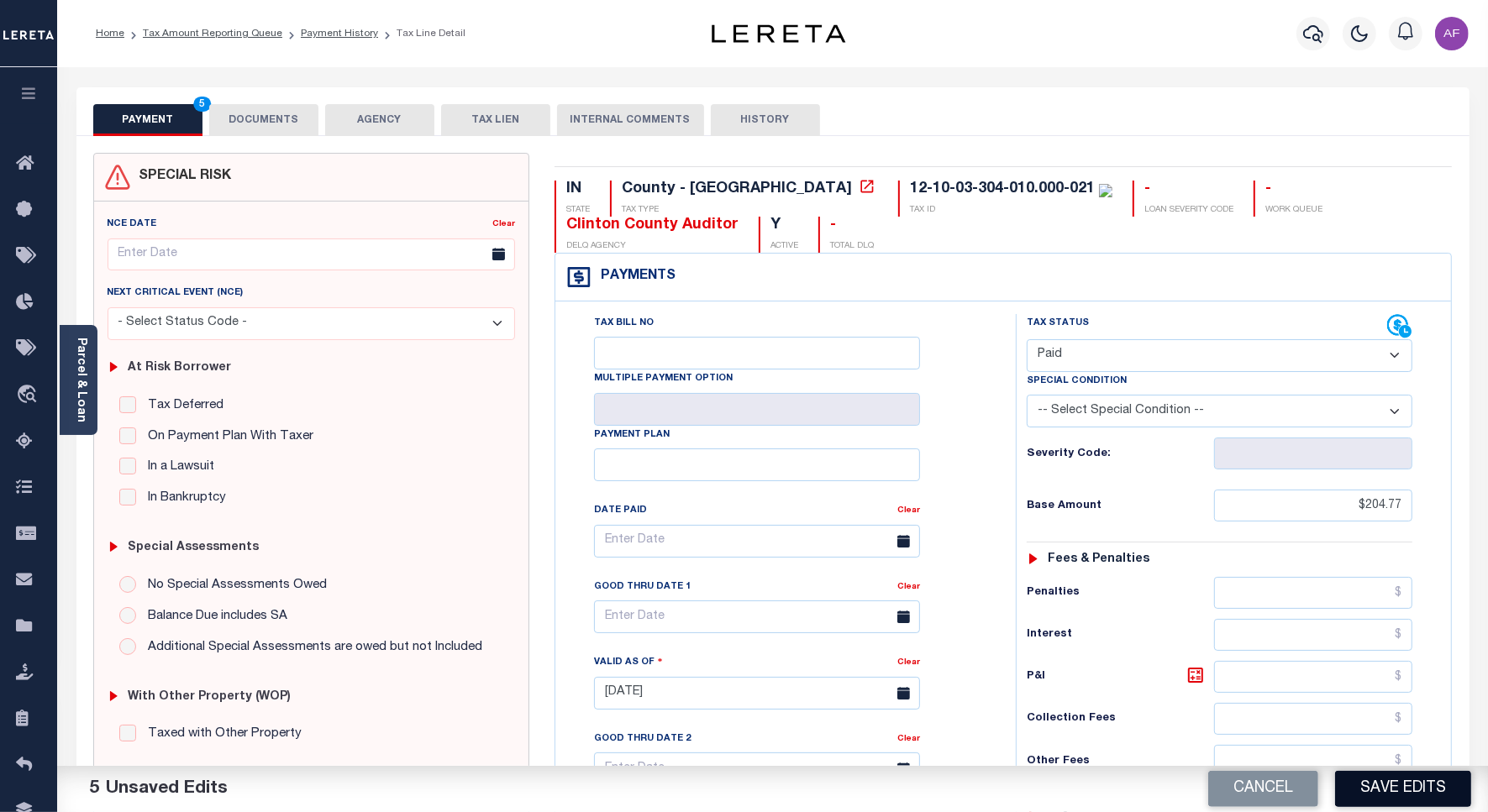
drag, startPoint x: 1393, startPoint y: 768, endPoint x: 1387, endPoint y: 791, distance: 23.8
click at [1392, 768] on div "Cancel Save Edits" at bounding box center [1131, 789] width 716 height 47
click at [1387, 792] on button "Save Edits" at bounding box center [1403, 789] width 136 height 36
checkbox input "false"
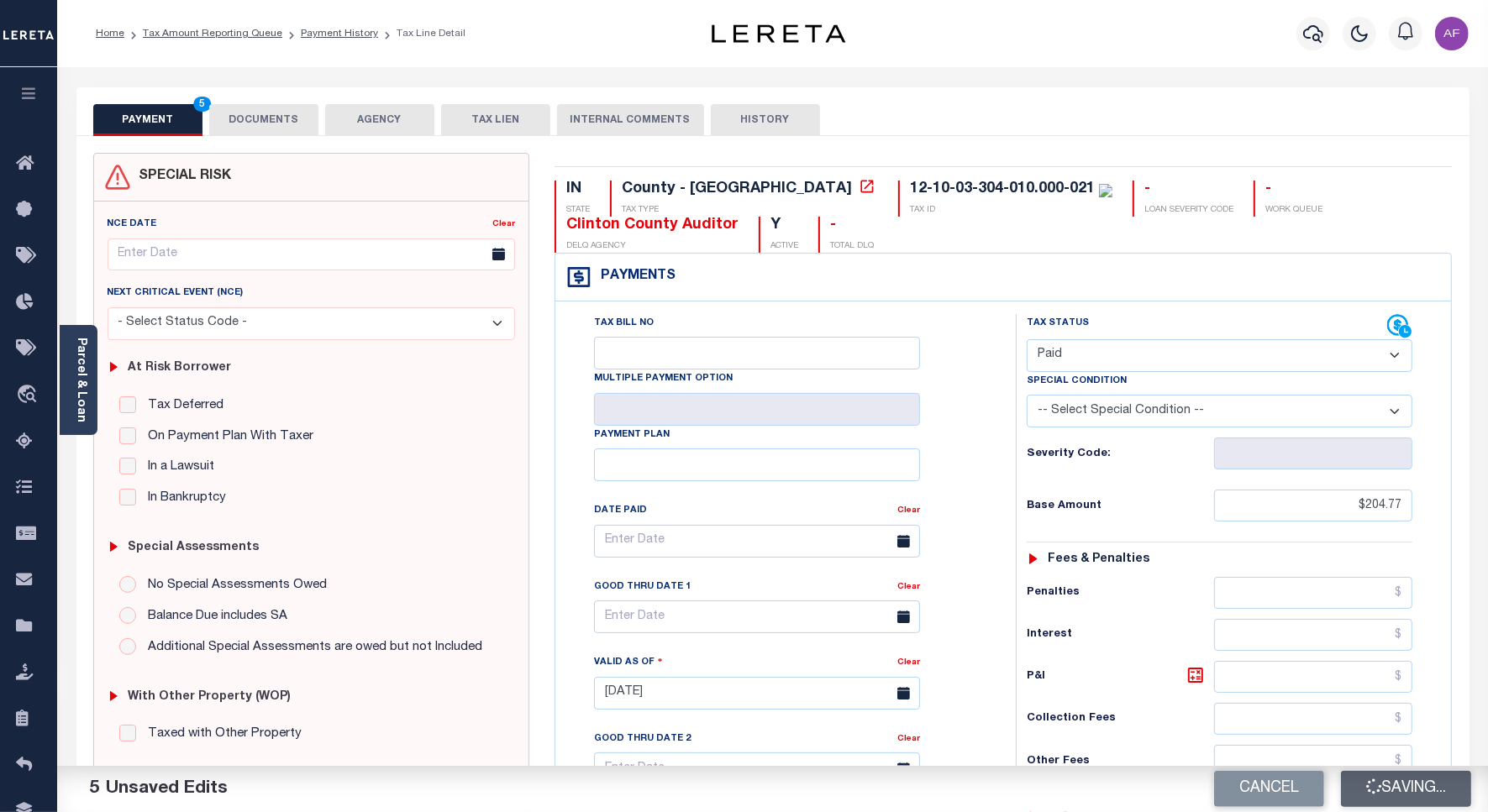
checkbox input "false"
type input "$204.77"
type input "$0"
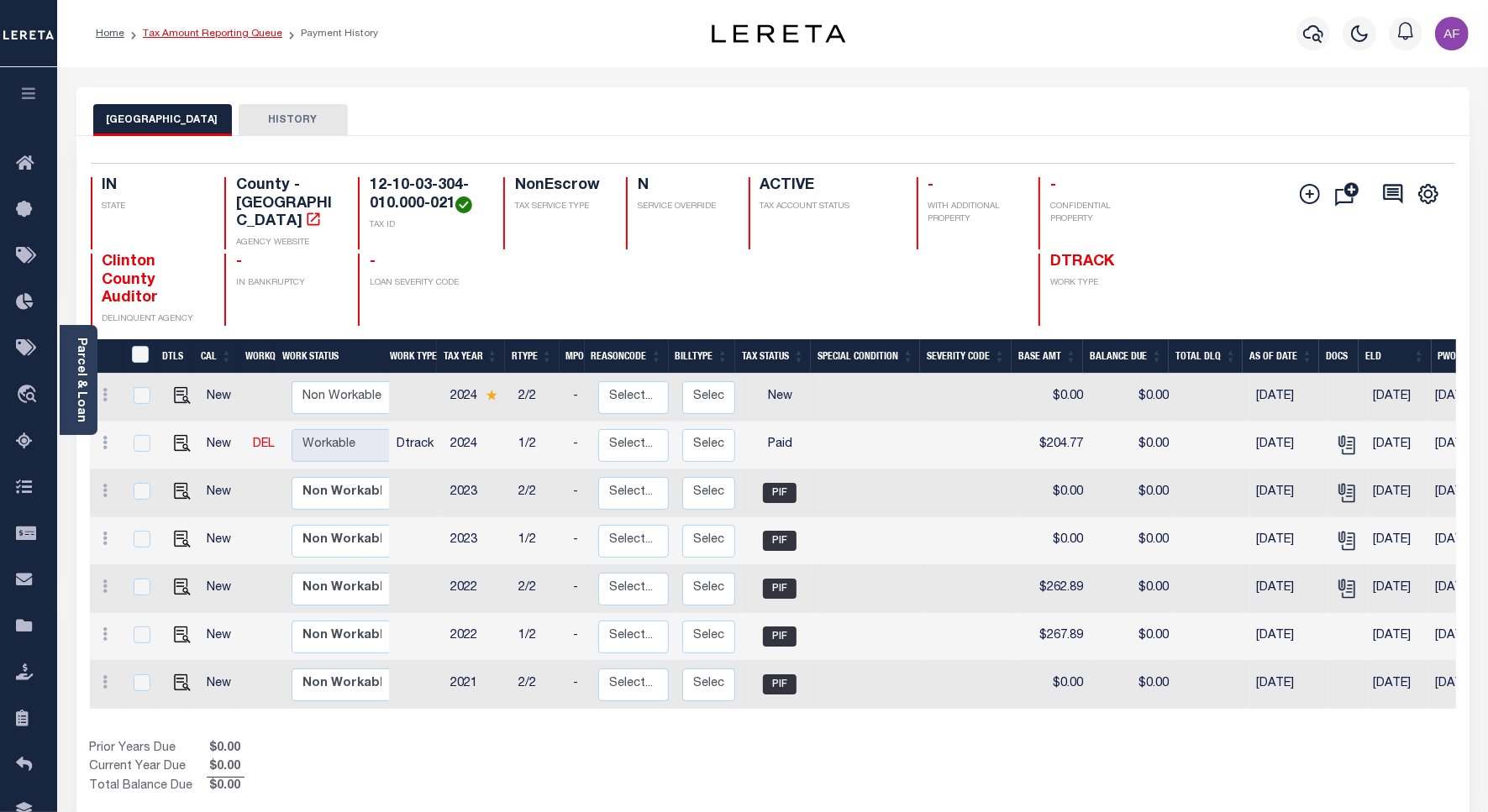
click at [212, 36] on link "Tax Amount Reporting Queue" at bounding box center [212, 34] width 140 height 10
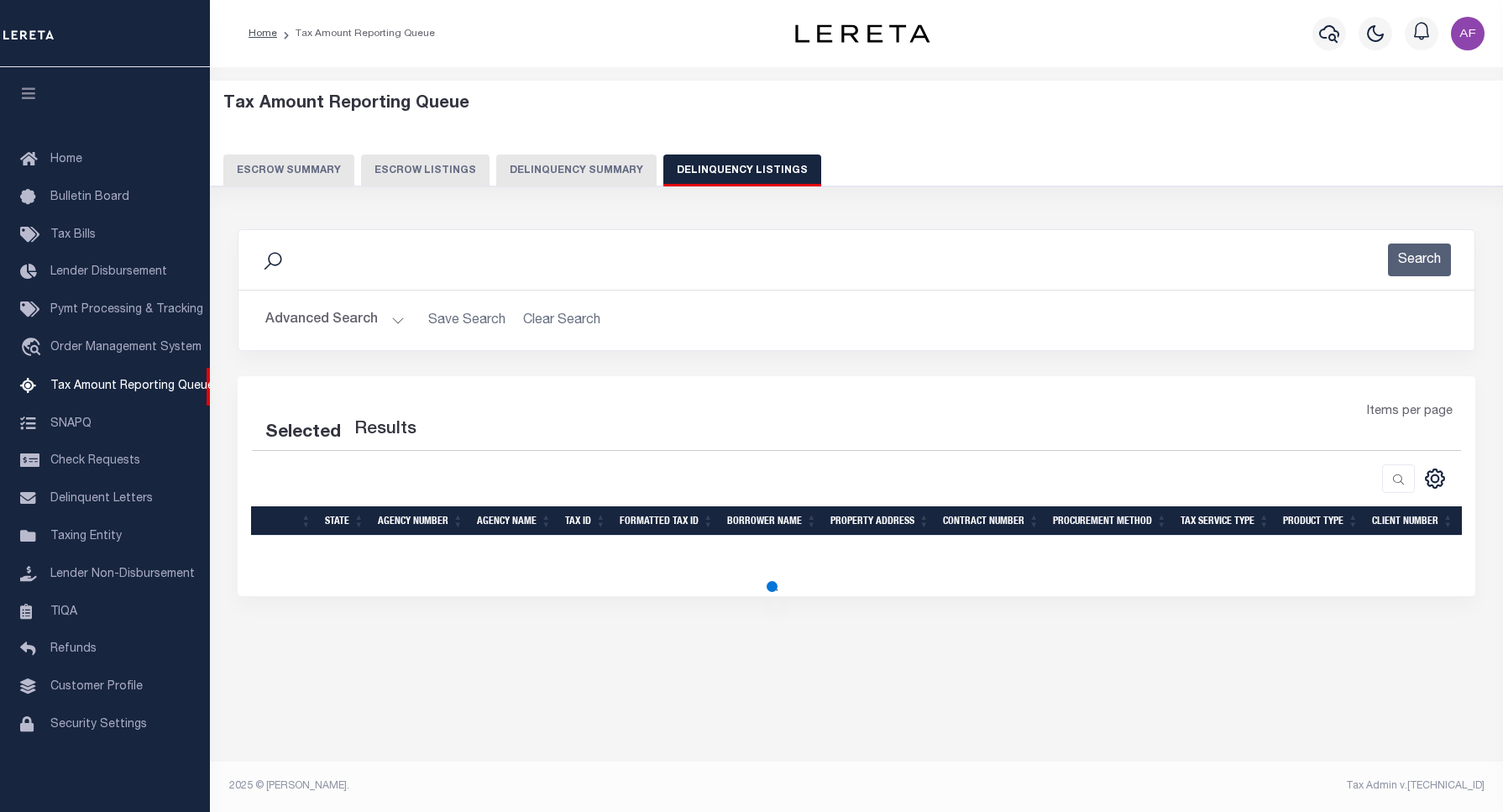
select select "100"
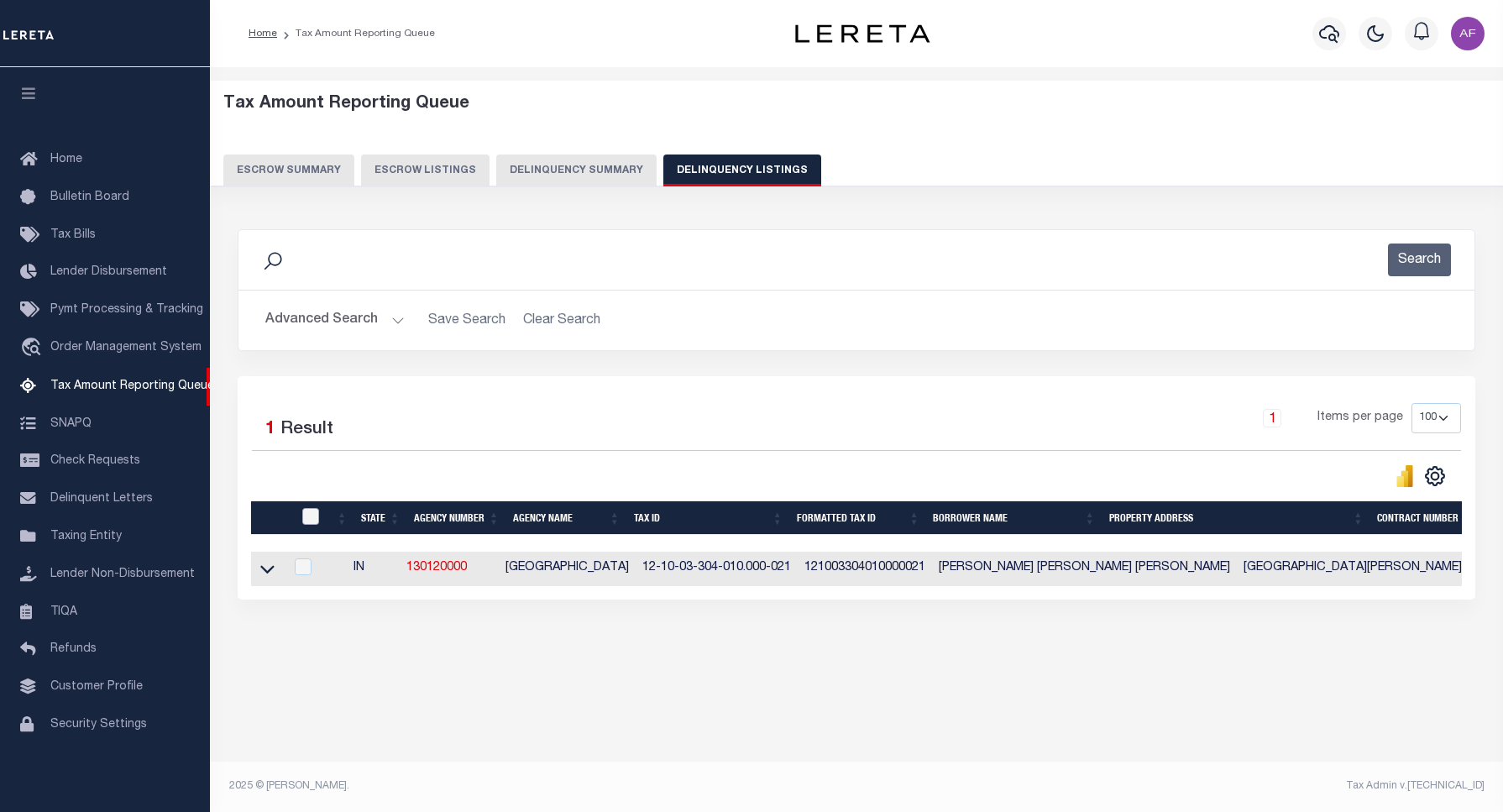
click at [309, 515] on input "checkbox" at bounding box center [311, 517] width 17 height 17
checkbox input "true"
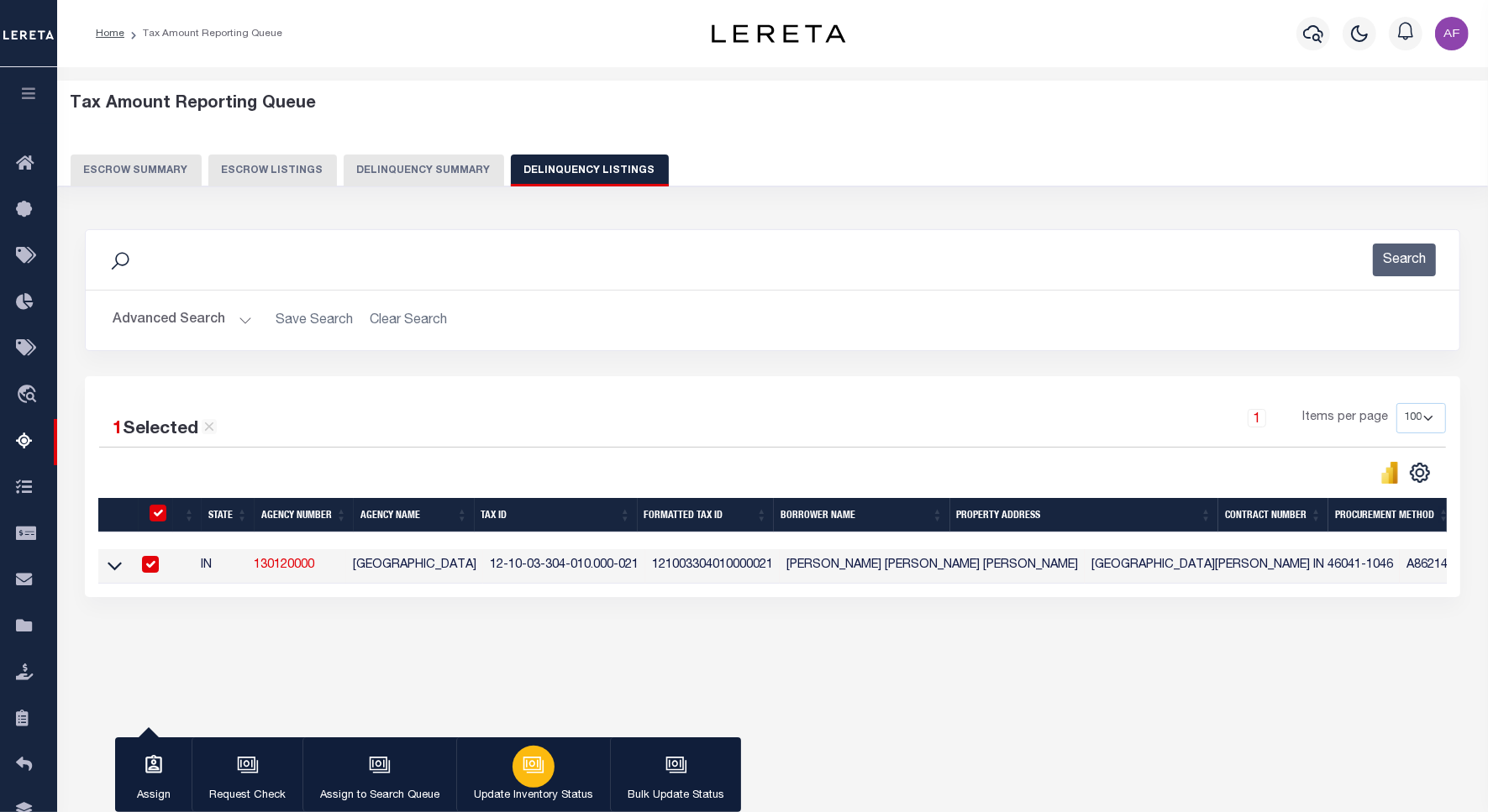
click at [560, 781] on button "Update Inventory Status" at bounding box center [533, 775] width 154 height 75
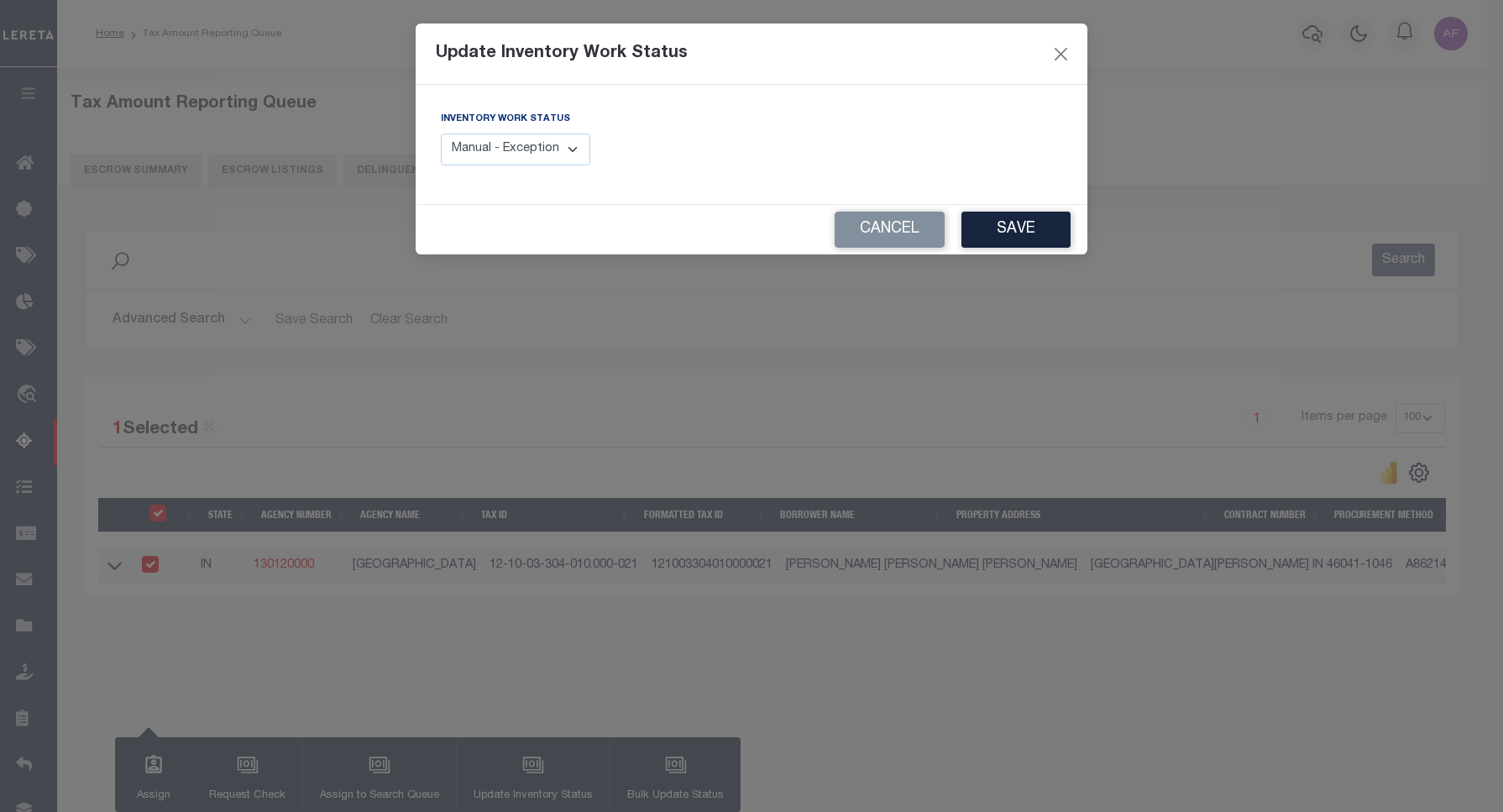
click at [546, 156] on select "Manual - Exception Pended - Awaiting Search Late Add Exception Completed" at bounding box center [515, 149] width 150 height 33
select select "4"
click at [440, 133] on select "Manual - Exception Pended - Awaiting Search Late Add Exception Completed" at bounding box center [515, 149] width 150 height 33
click at [1026, 237] on button "Save" at bounding box center [1015, 229] width 109 height 36
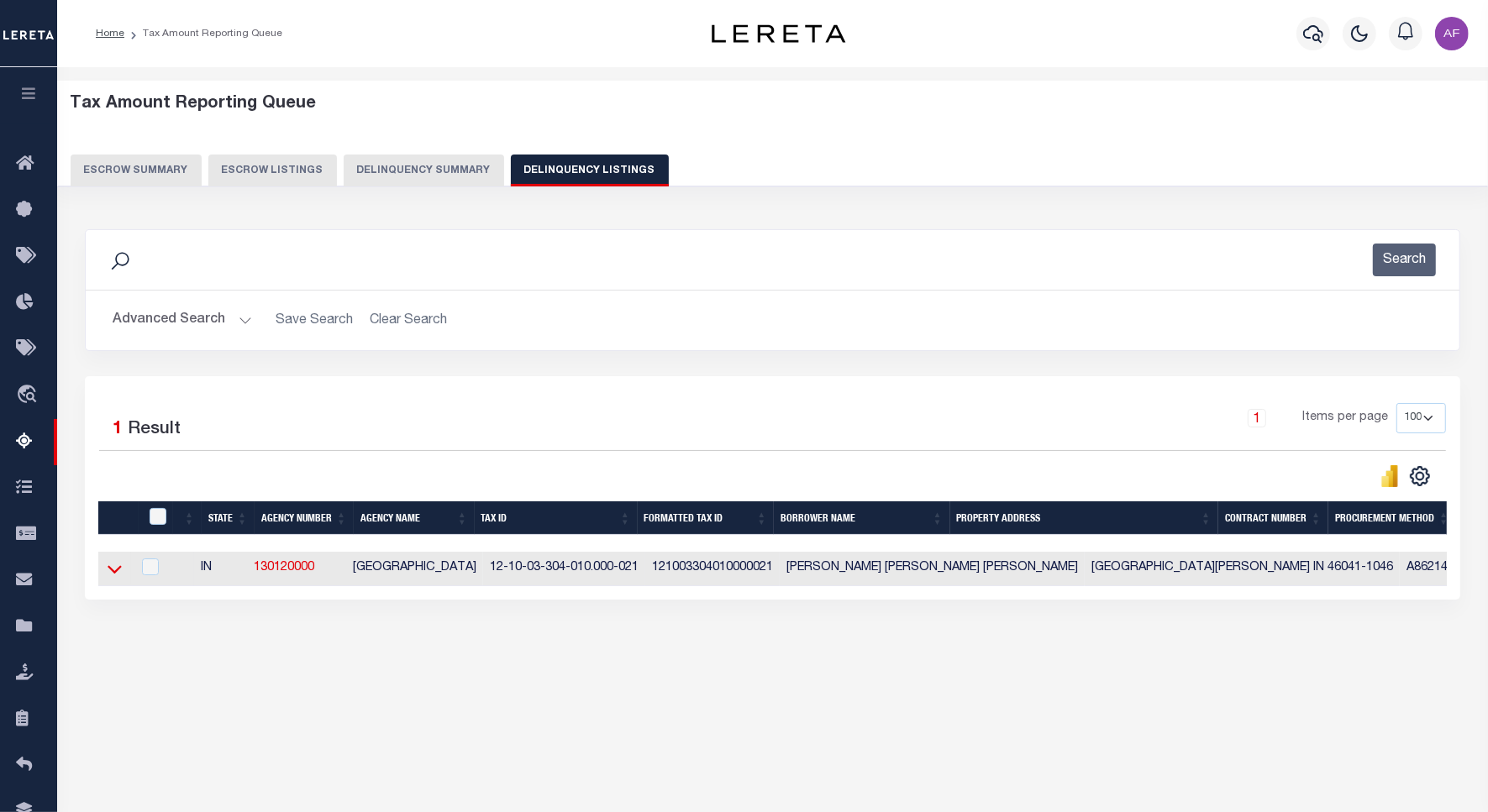
click at [112, 569] on icon at bounding box center [114, 568] width 14 height 18
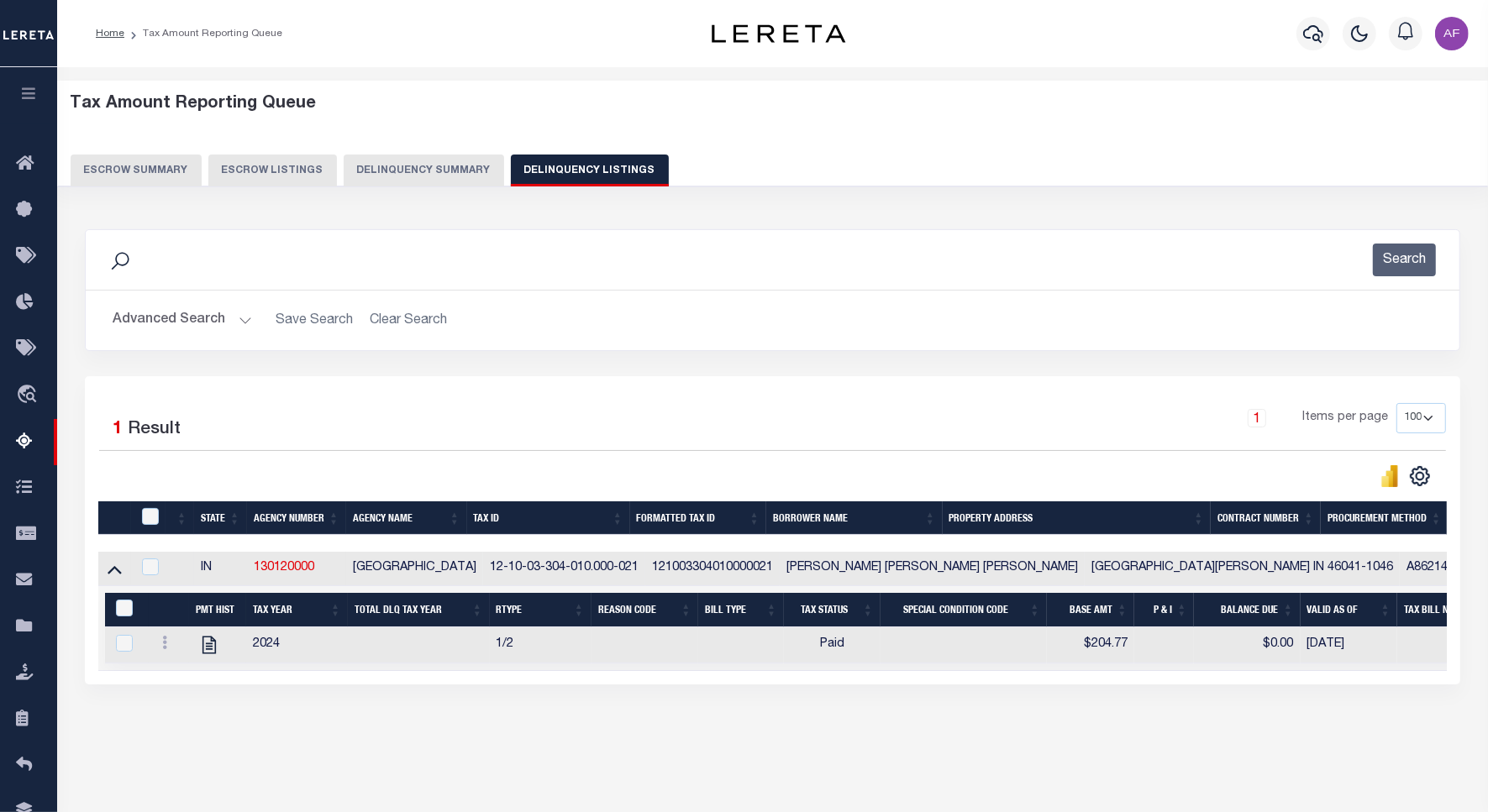
click at [143, 320] on button "Advanced Search" at bounding box center [183, 319] width 140 height 33
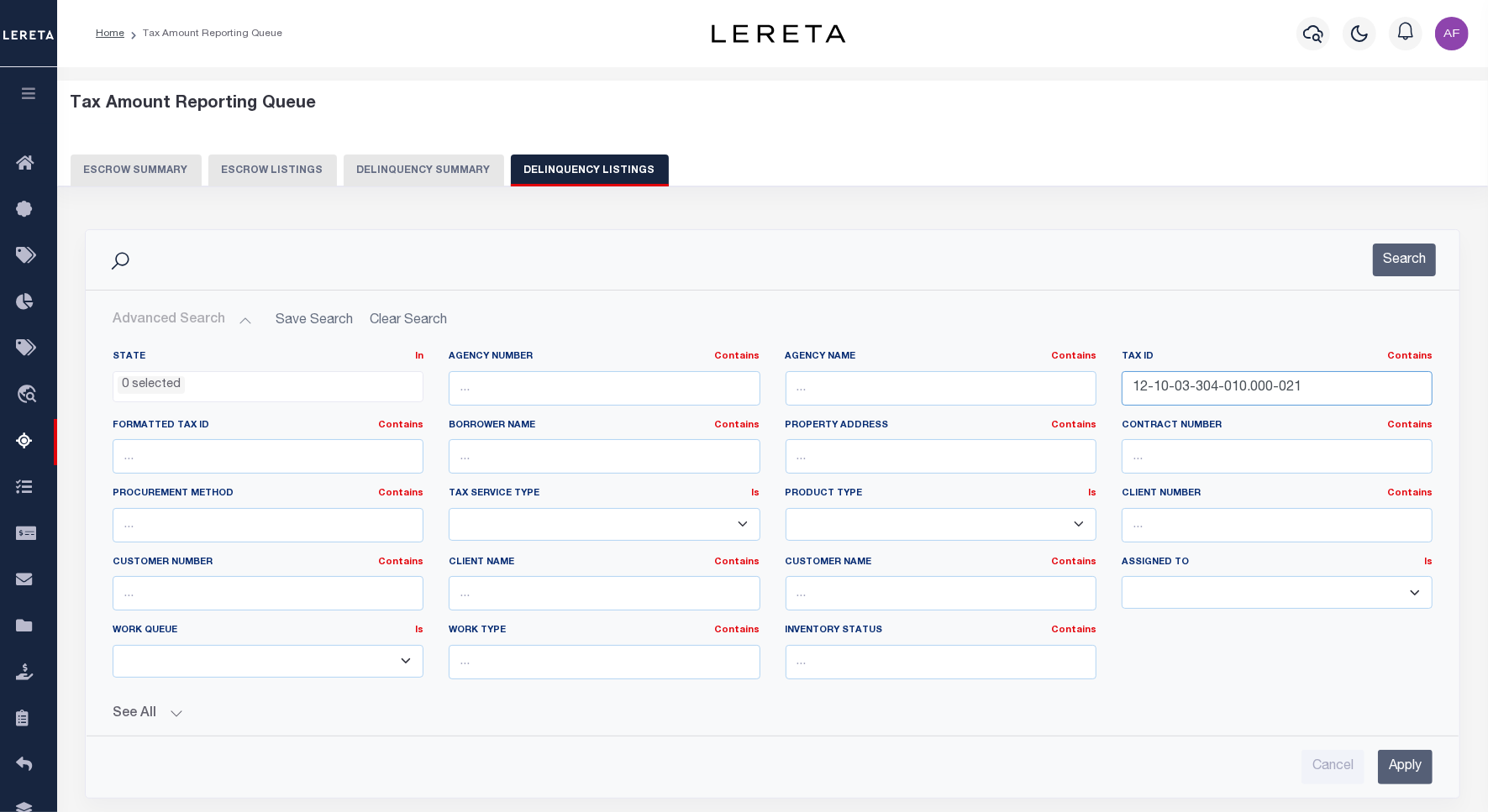
drag, startPoint x: 1308, startPoint y: 388, endPoint x: 1002, endPoint y: 358, distance: 307.5
click at [1002, 358] on div "State In In AK AL AR AZ CA CO CT DC DE FL GA GU HI IA ID IL IN KS KY LA MA MD M…" at bounding box center [772, 521] width 1345 height 343
paste input "1"
type input "12-10-03-304-011.000-021"
click at [1379, 264] on button "Search" at bounding box center [1404, 260] width 63 height 33
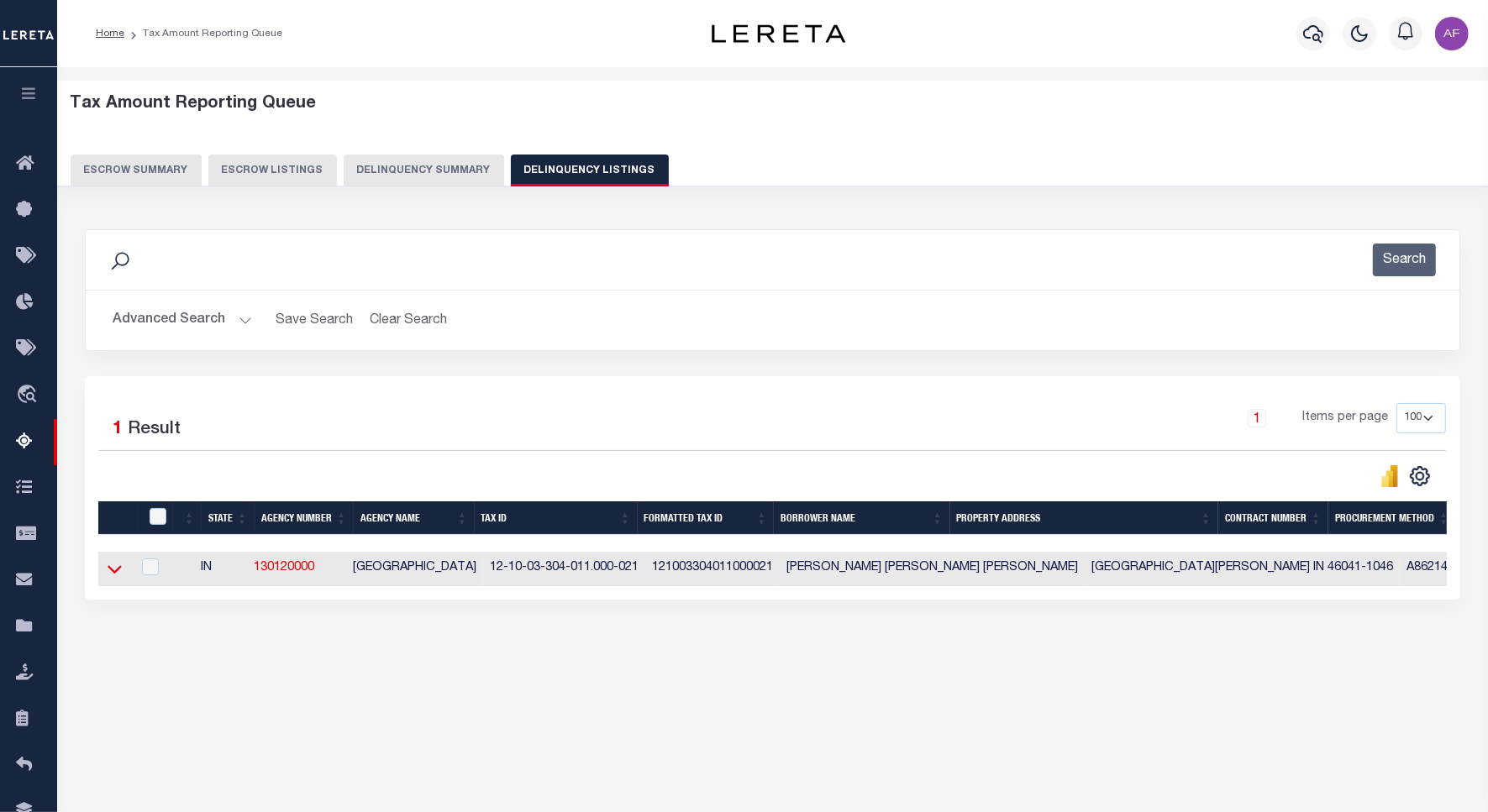
click at [115, 568] on icon at bounding box center [114, 568] width 14 height 18
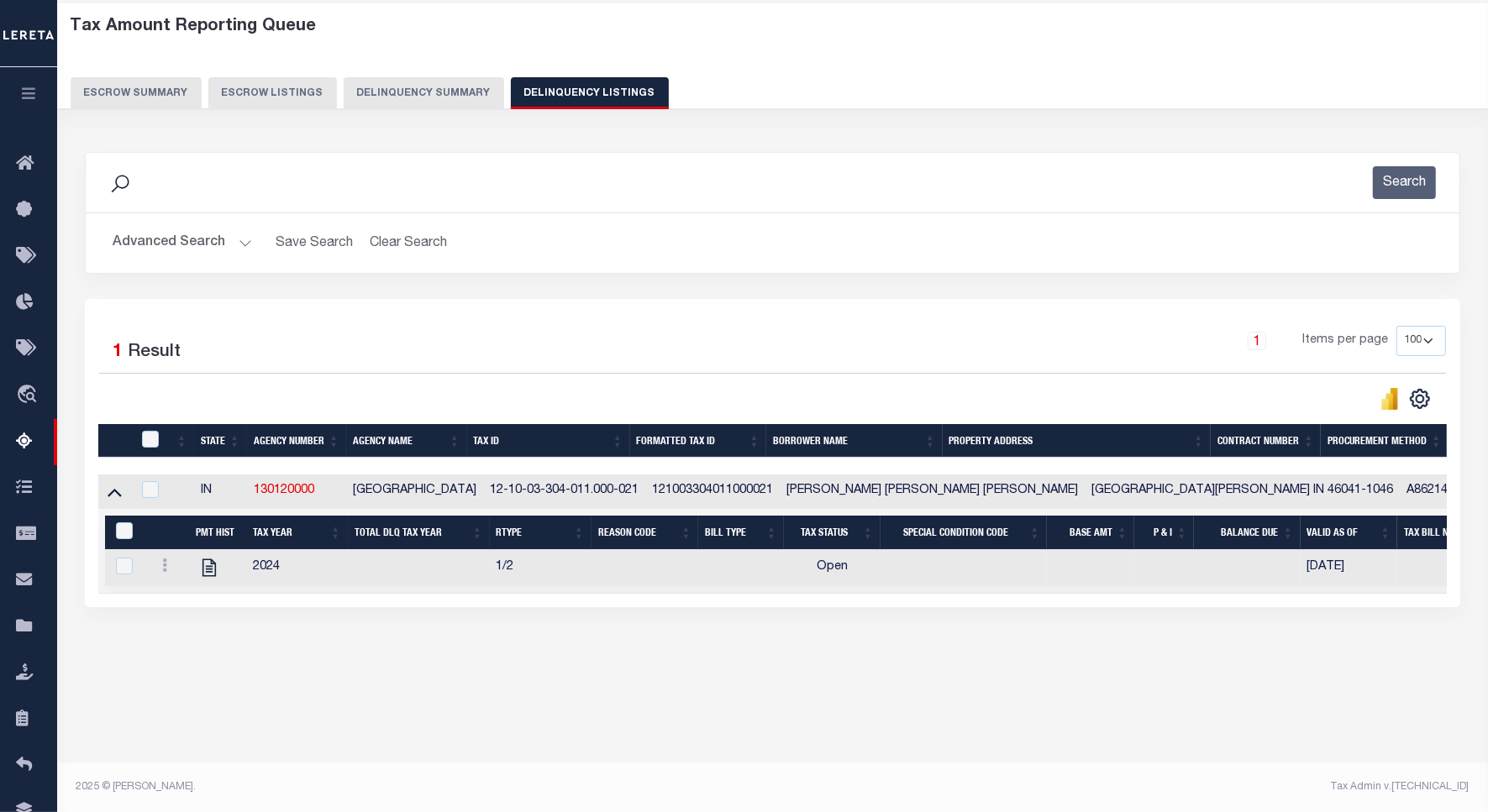
scroll to position [50, 0]
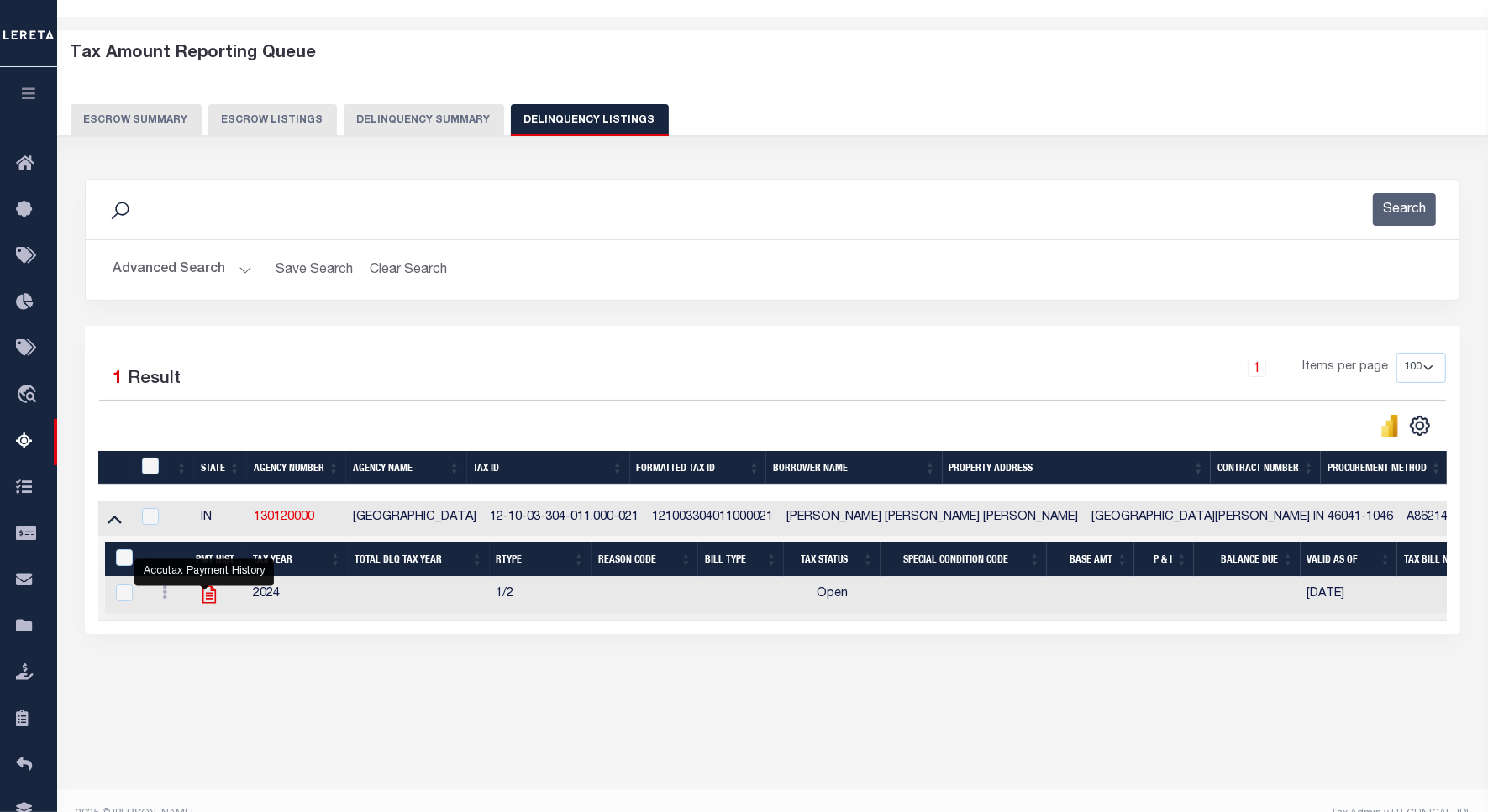
click at [212, 602] on icon "" at bounding box center [209, 594] width 21 height 21
checkbox input "true"
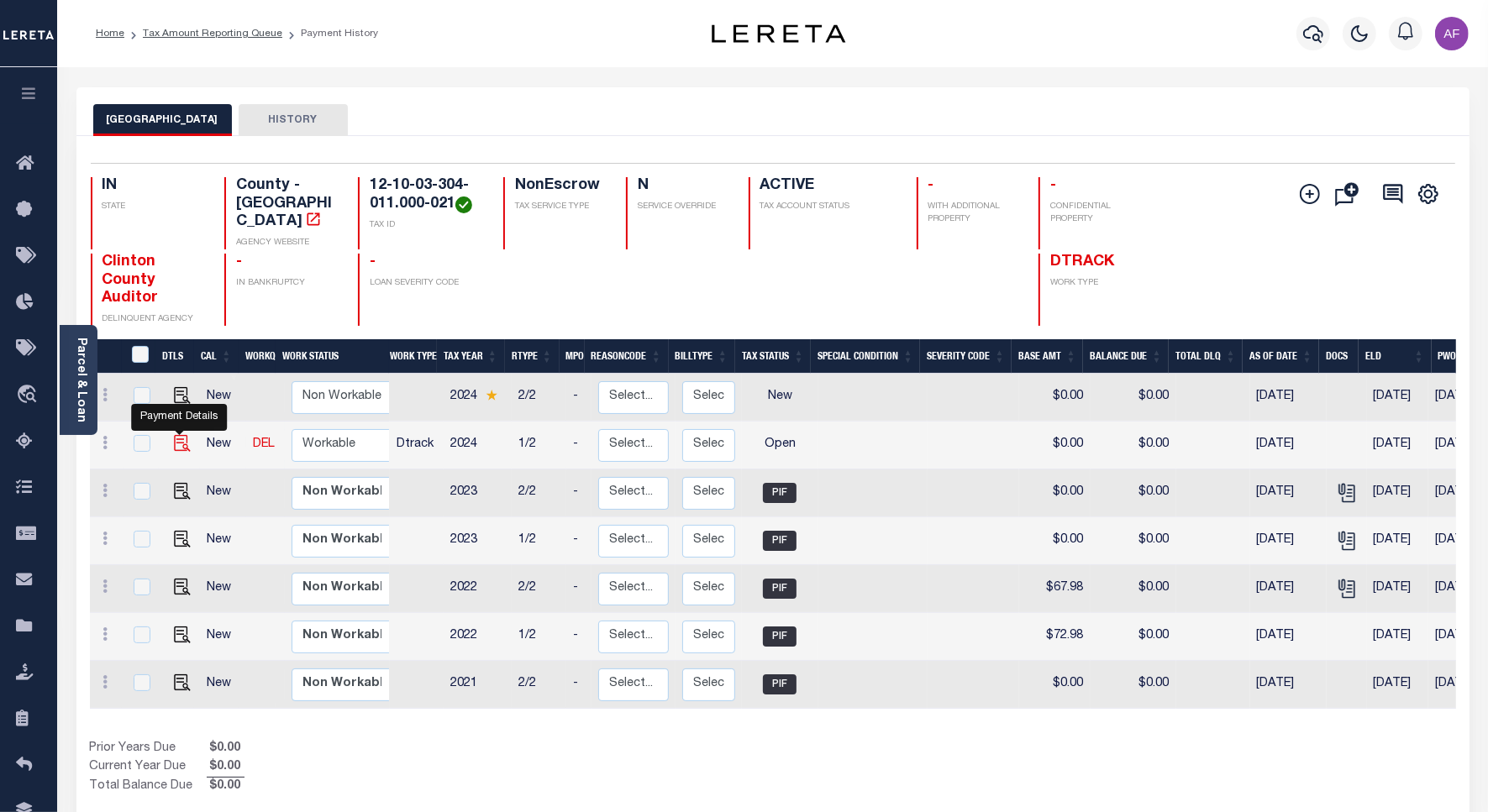
click at [185, 435] on img "" at bounding box center [183, 443] width 17 height 17
checkbox input "true"
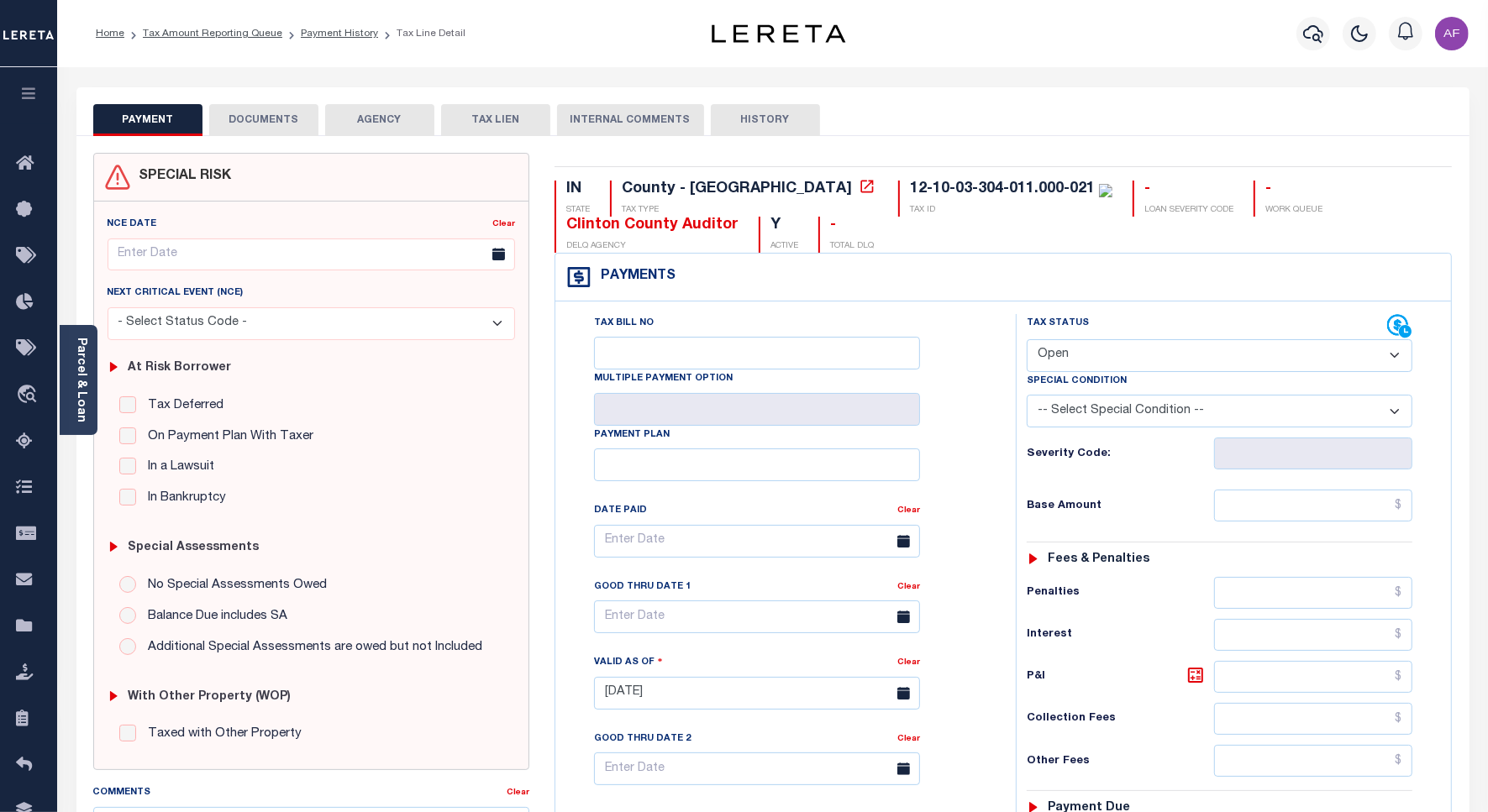
click at [1126, 368] on select "- Select Status Code - Open Due/Unpaid Paid Incomplete No Tax Due Internal Refu…" at bounding box center [1220, 355] width 386 height 33
select select "PYD"
click at [1027, 341] on select "- Select Status Code - Open Due/Unpaid Paid Incomplete No Tax Due Internal Refu…" at bounding box center [1220, 355] width 386 height 33
type input "[DATE]"
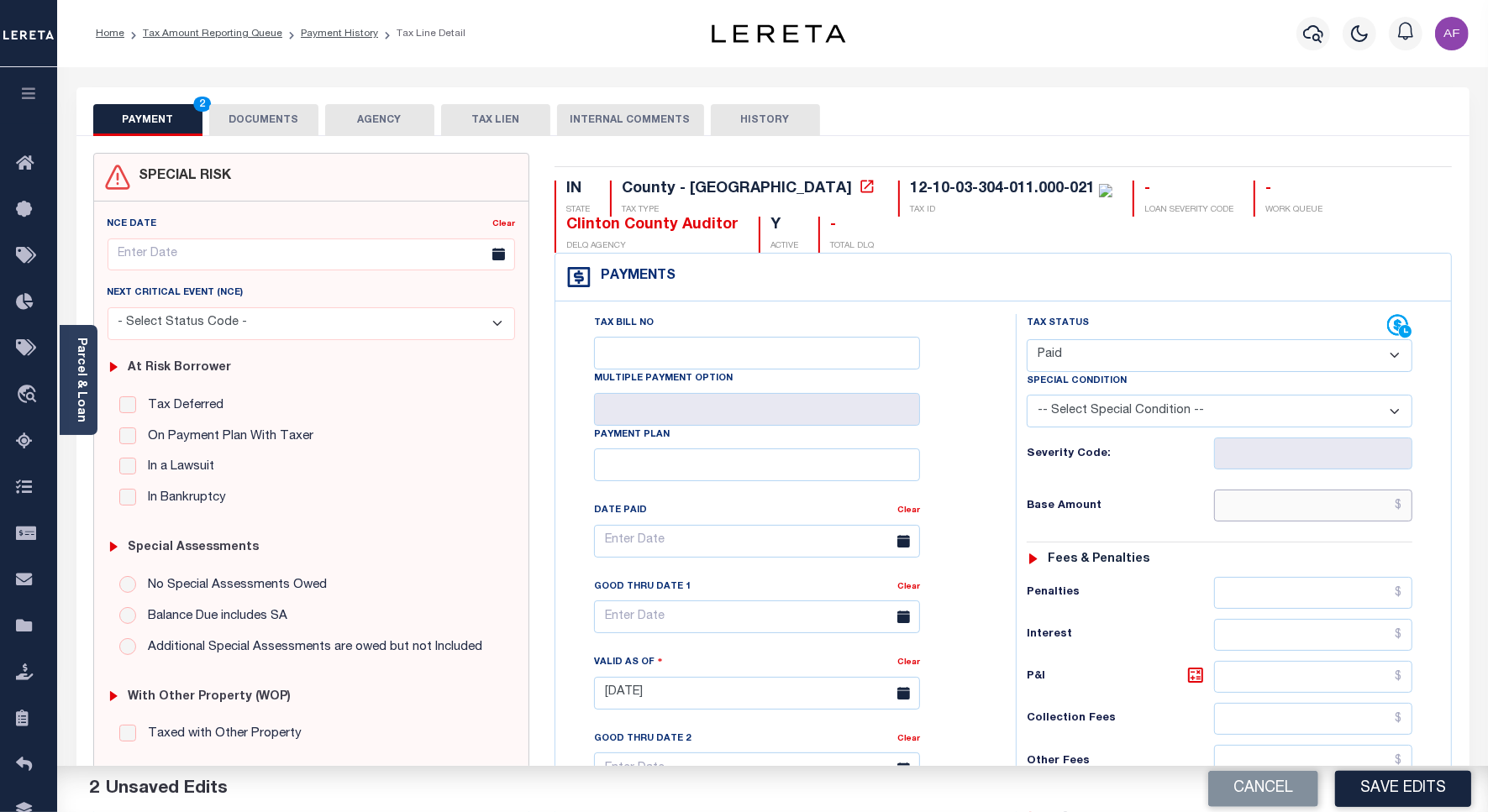
click at [1334, 509] on input "text" at bounding box center [1313, 506] width 198 height 32
paste input "69.40"
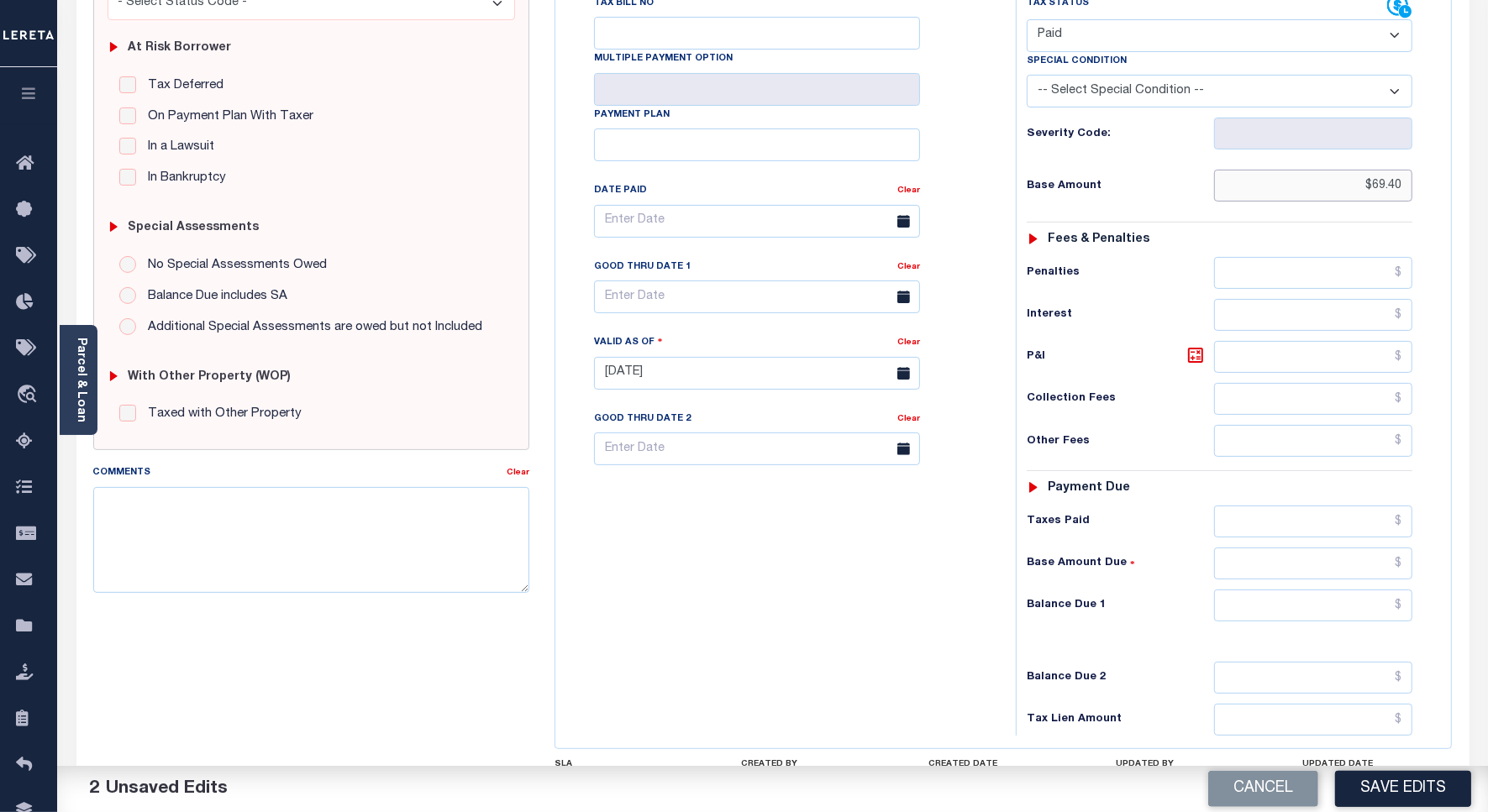
scroll to position [467, 0]
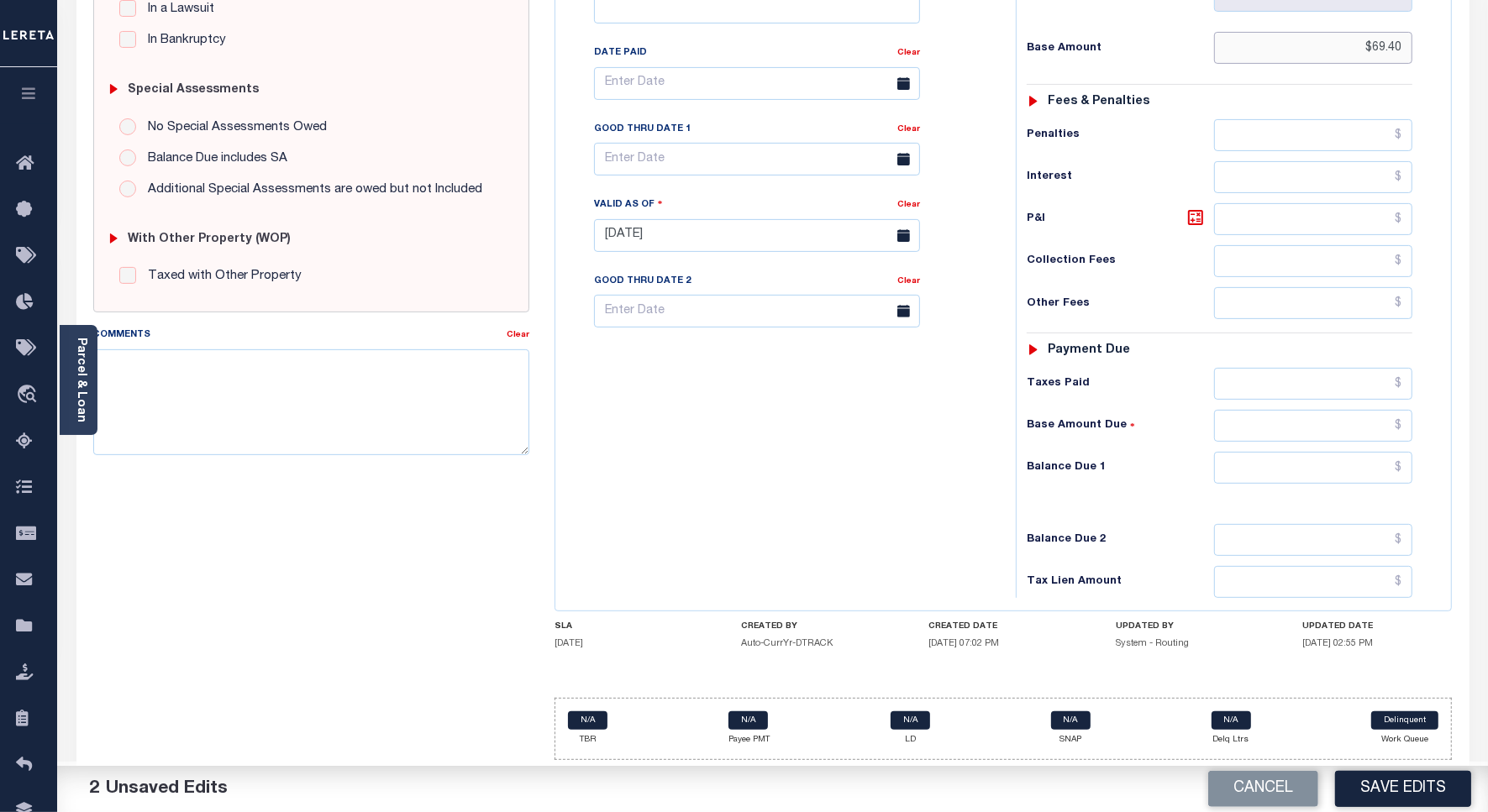
type input "$69.40"
click at [1313, 390] on input "text" at bounding box center [1313, 384] width 198 height 32
paste input "69.40"
type input "$69.40"
click at [1301, 463] on input "text" at bounding box center [1313, 467] width 198 height 32
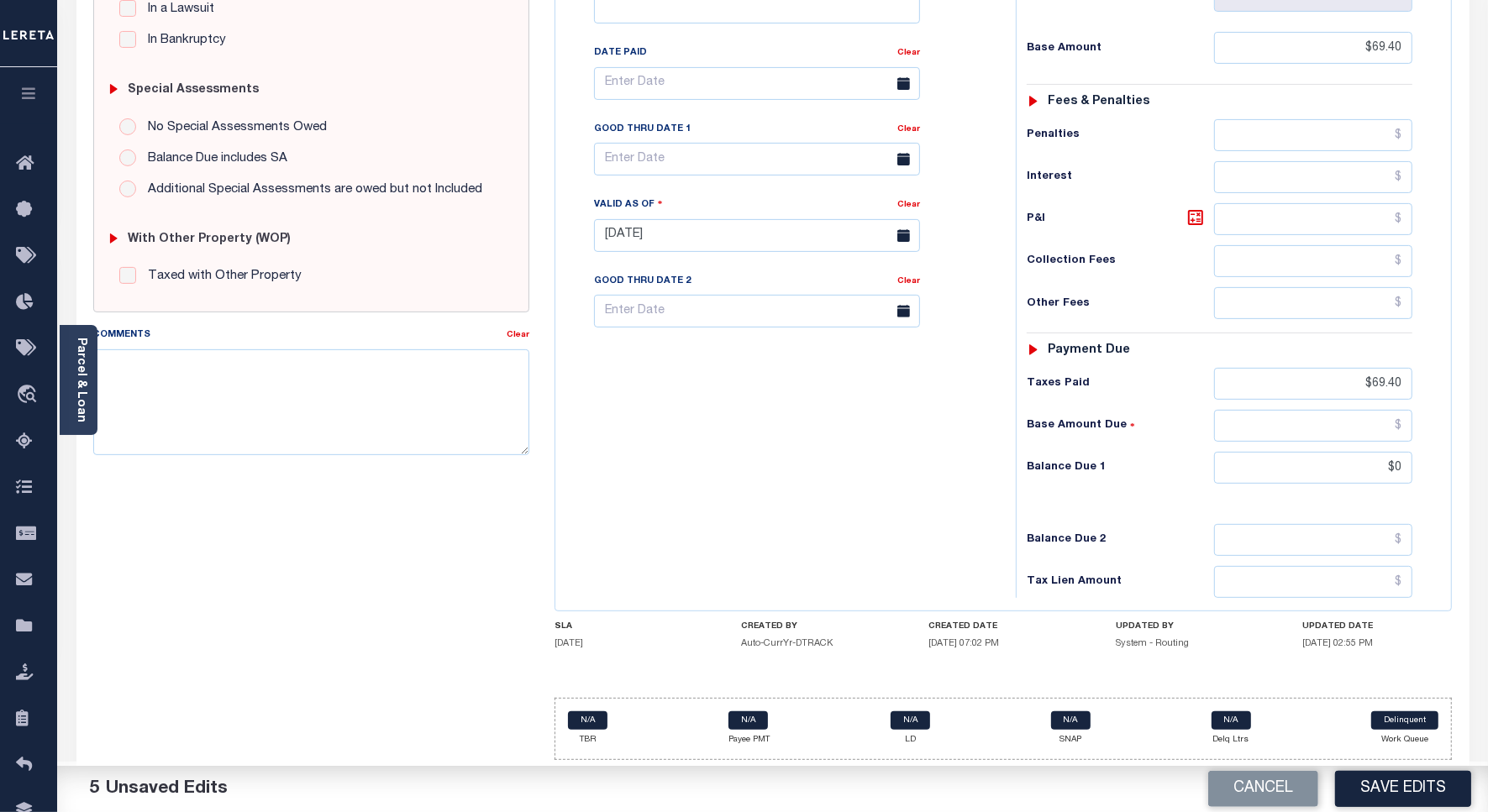
type input "$0.00"
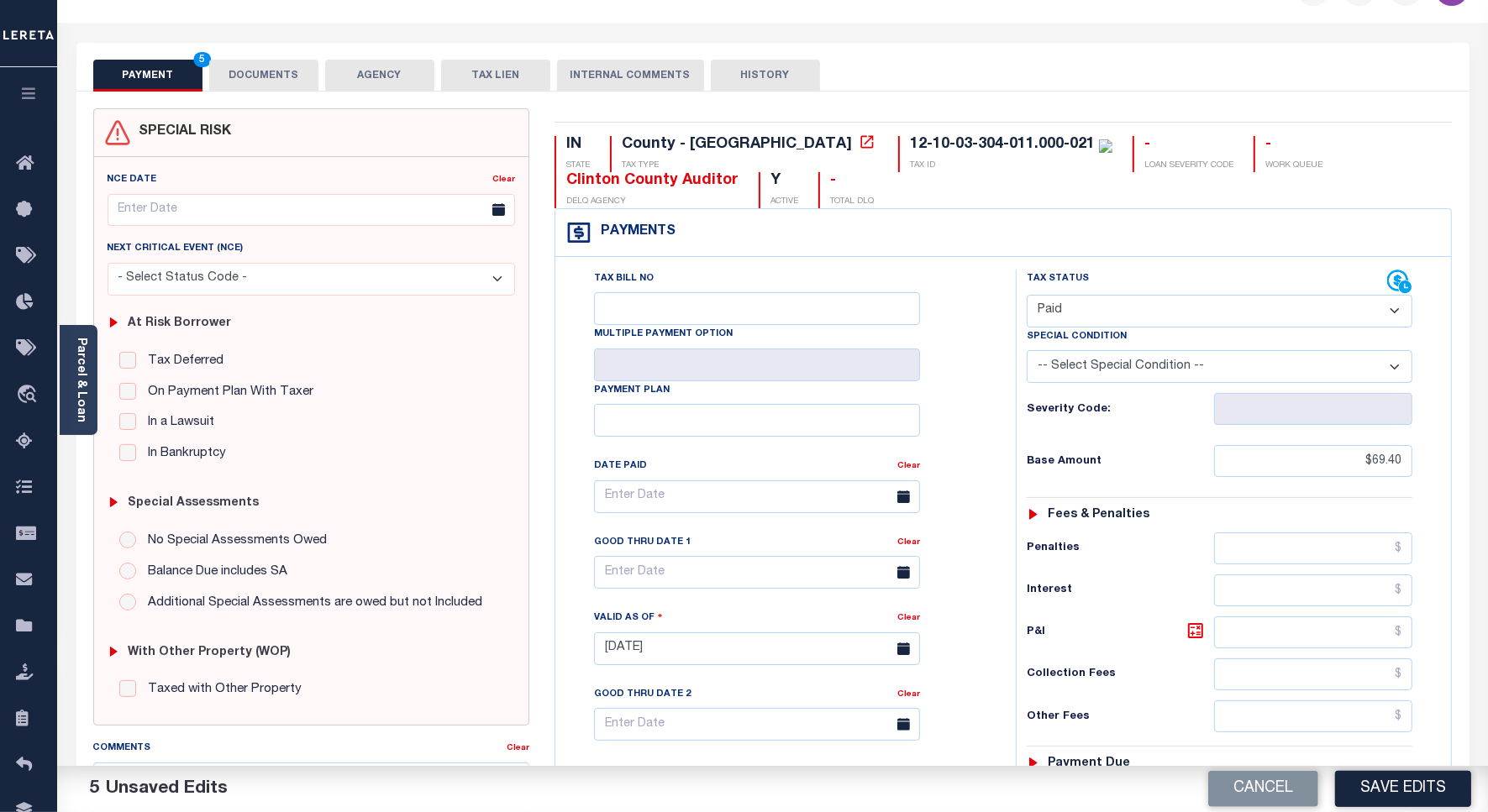
scroll to position [0, 0]
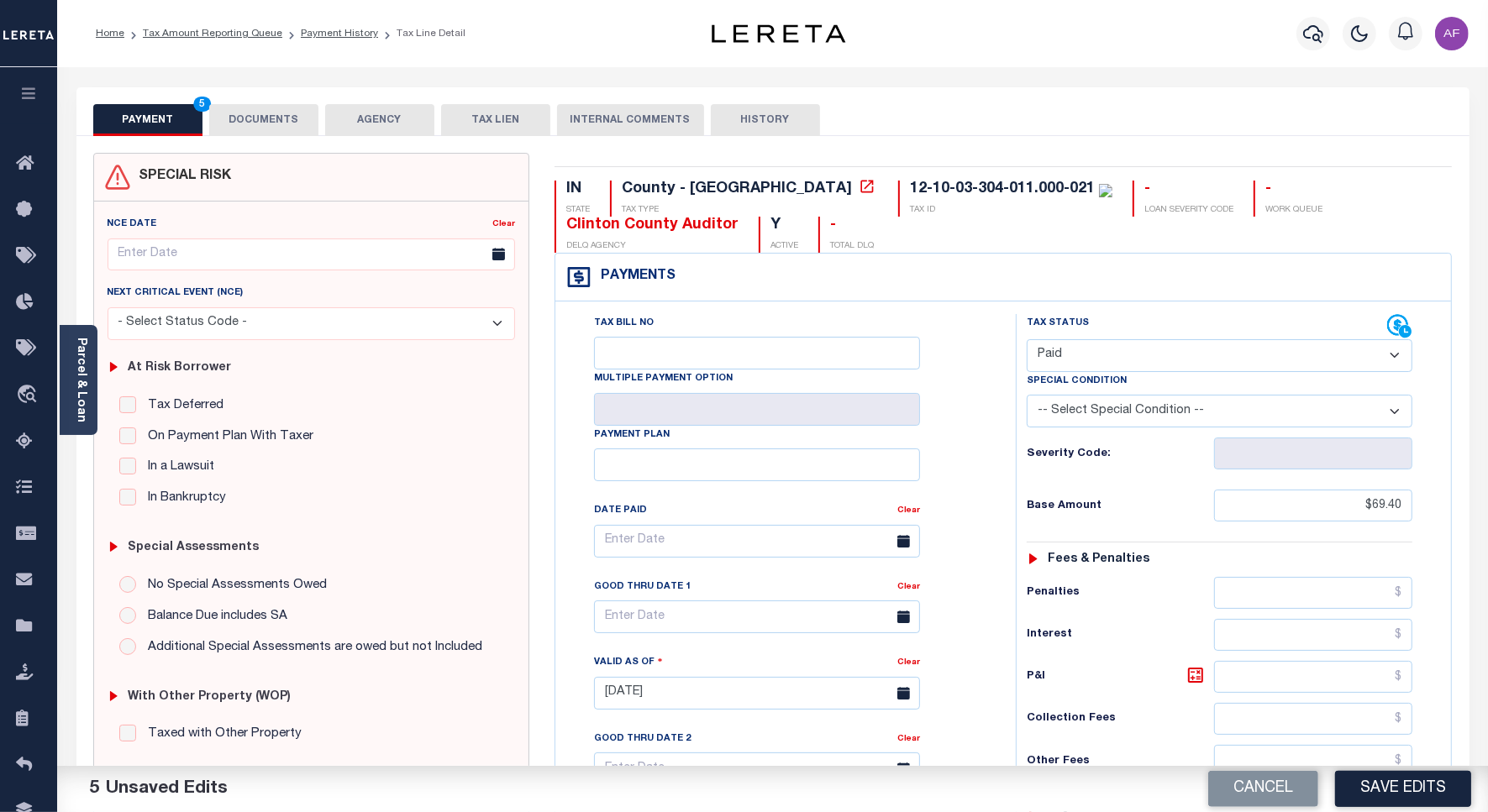
click at [281, 88] on div "Parcel & Loan Tax Bill Details 12-10-03-304-011.000-021 TAX ID AGENCY 2024" at bounding box center [773, 668] width 1418 height 1202
click at [265, 109] on button "DOCUMENTS" at bounding box center [264, 120] width 109 height 32
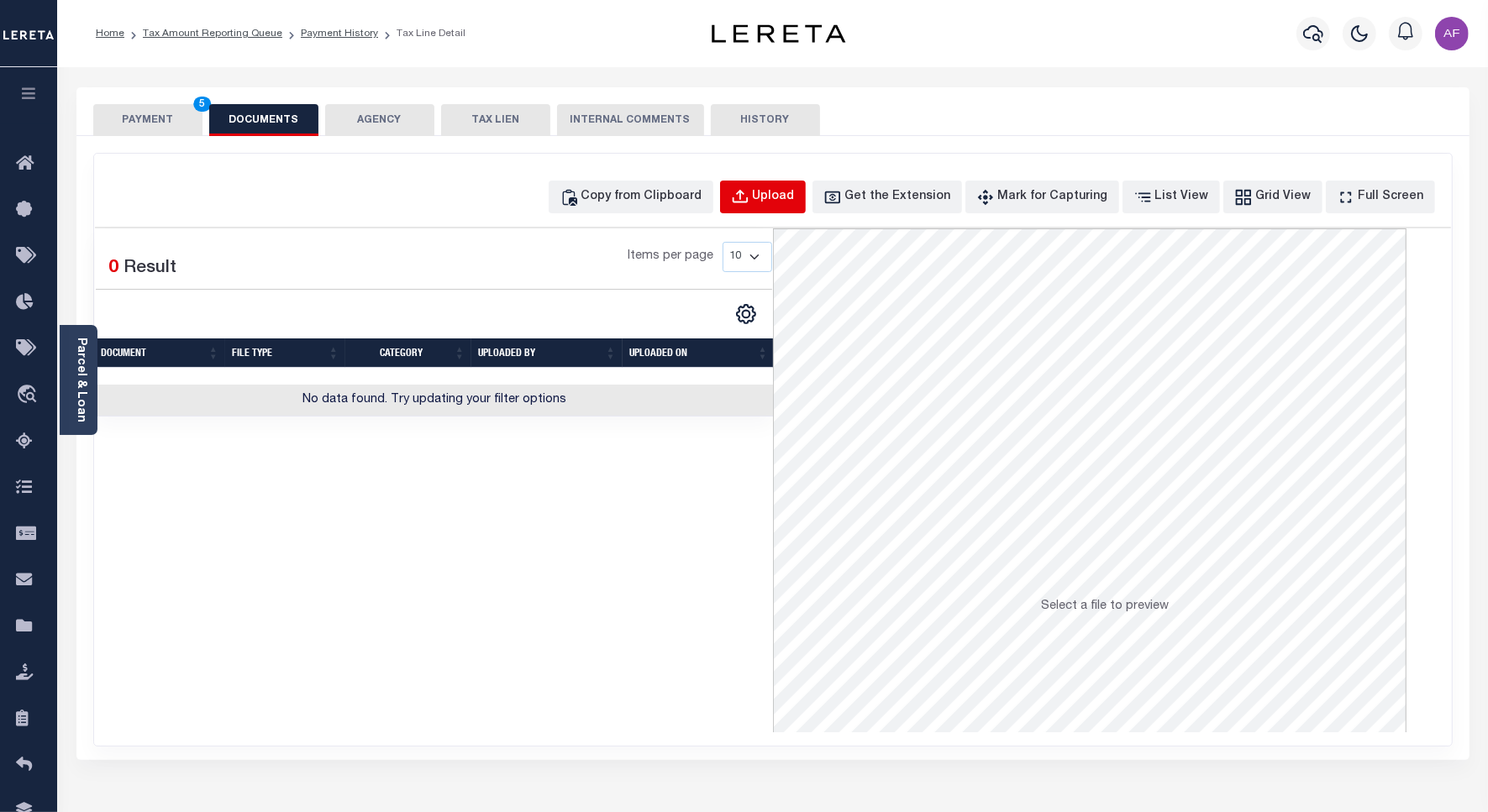
click at [790, 184] on button "Upload" at bounding box center [763, 196] width 86 height 33
select select "POP"
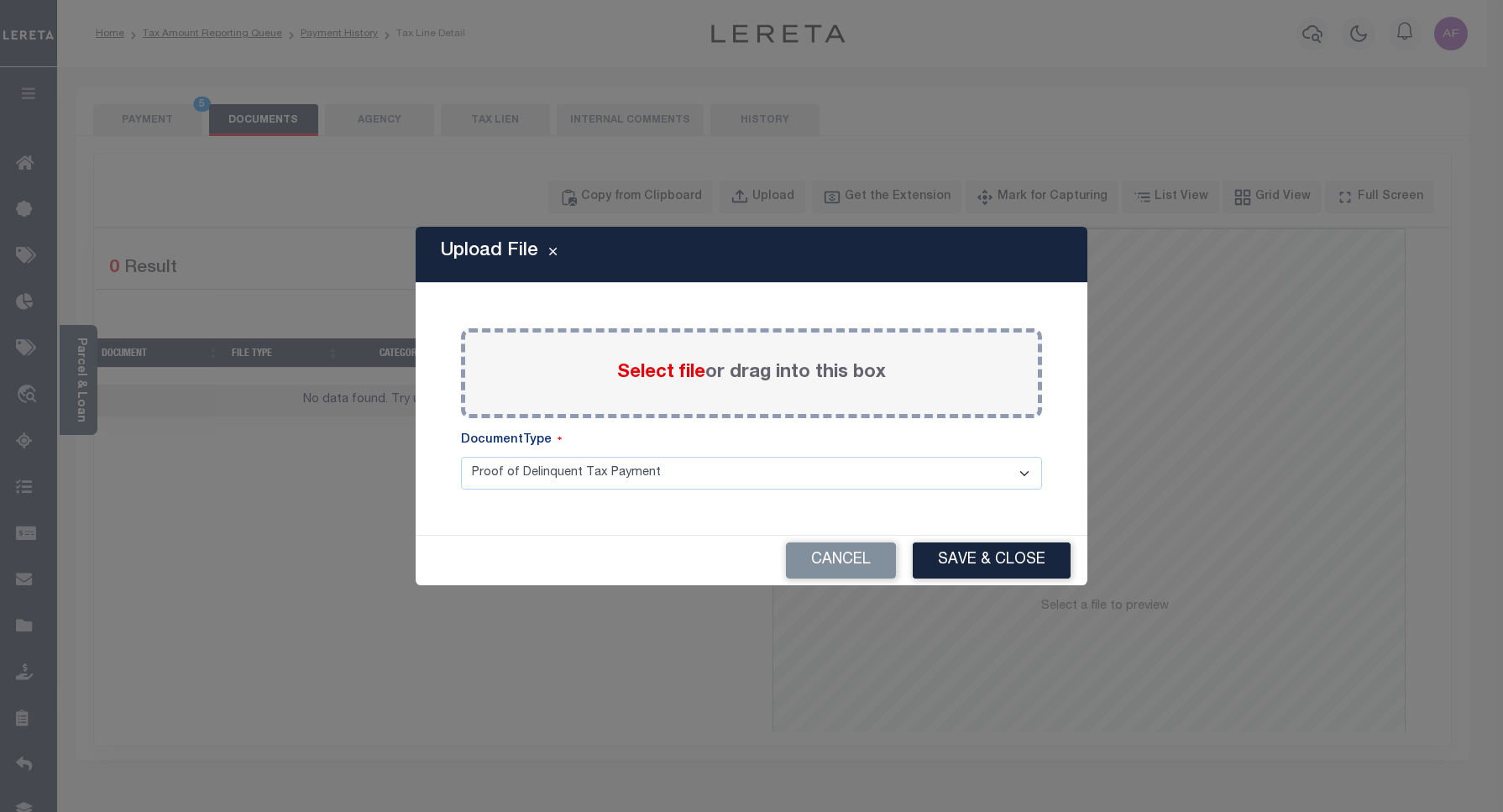
click at [670, 367] on span "Select file" at bounding box center [661, 372] width 88 height 19
click at [0, 0] on input "Select file or drag into this box" at bounding box center [0, 0] width 0 height 0
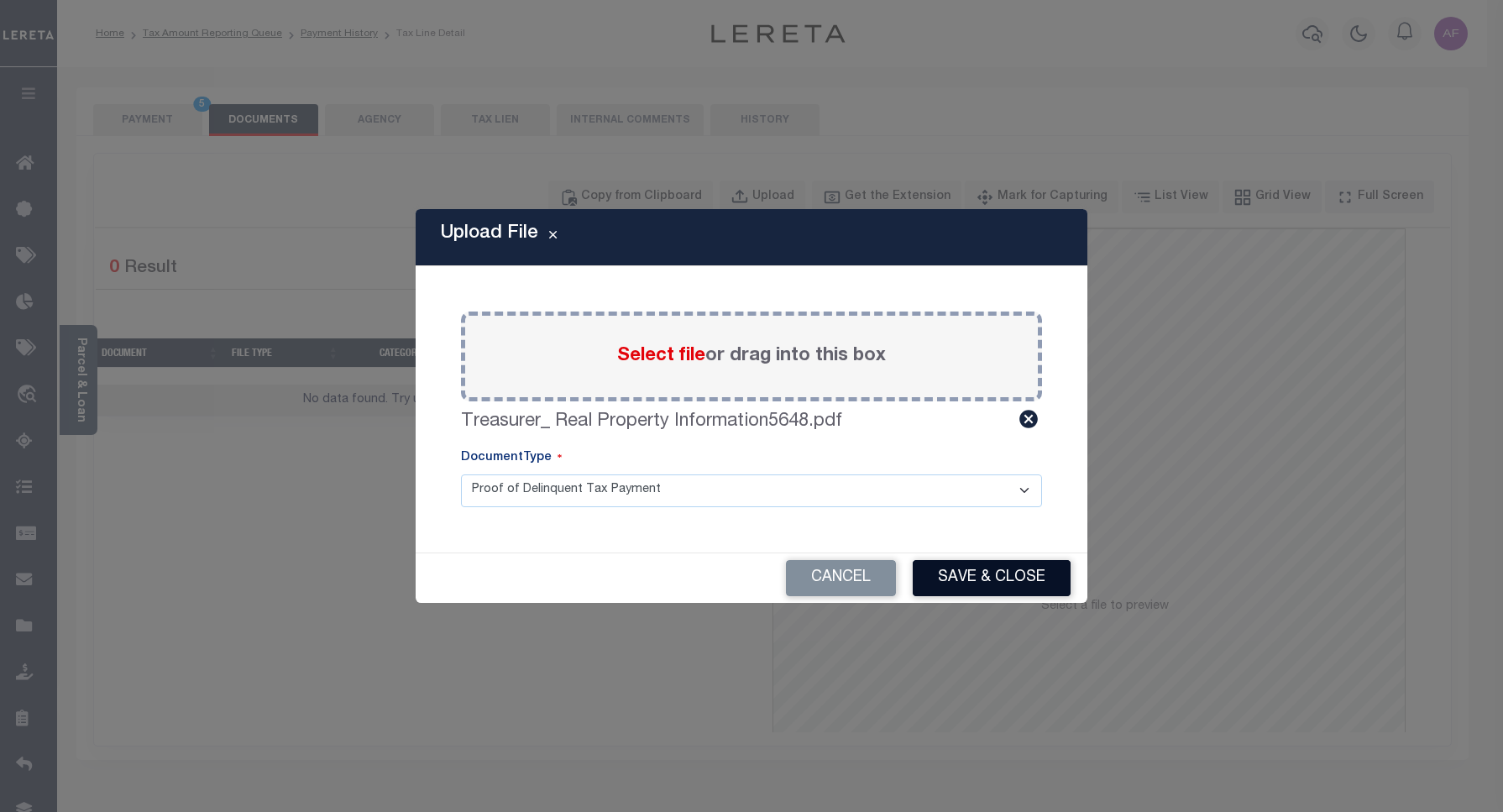
click at [993, 572] on button "Save & Close" at bounding box center [992, 577] width 158 height 36
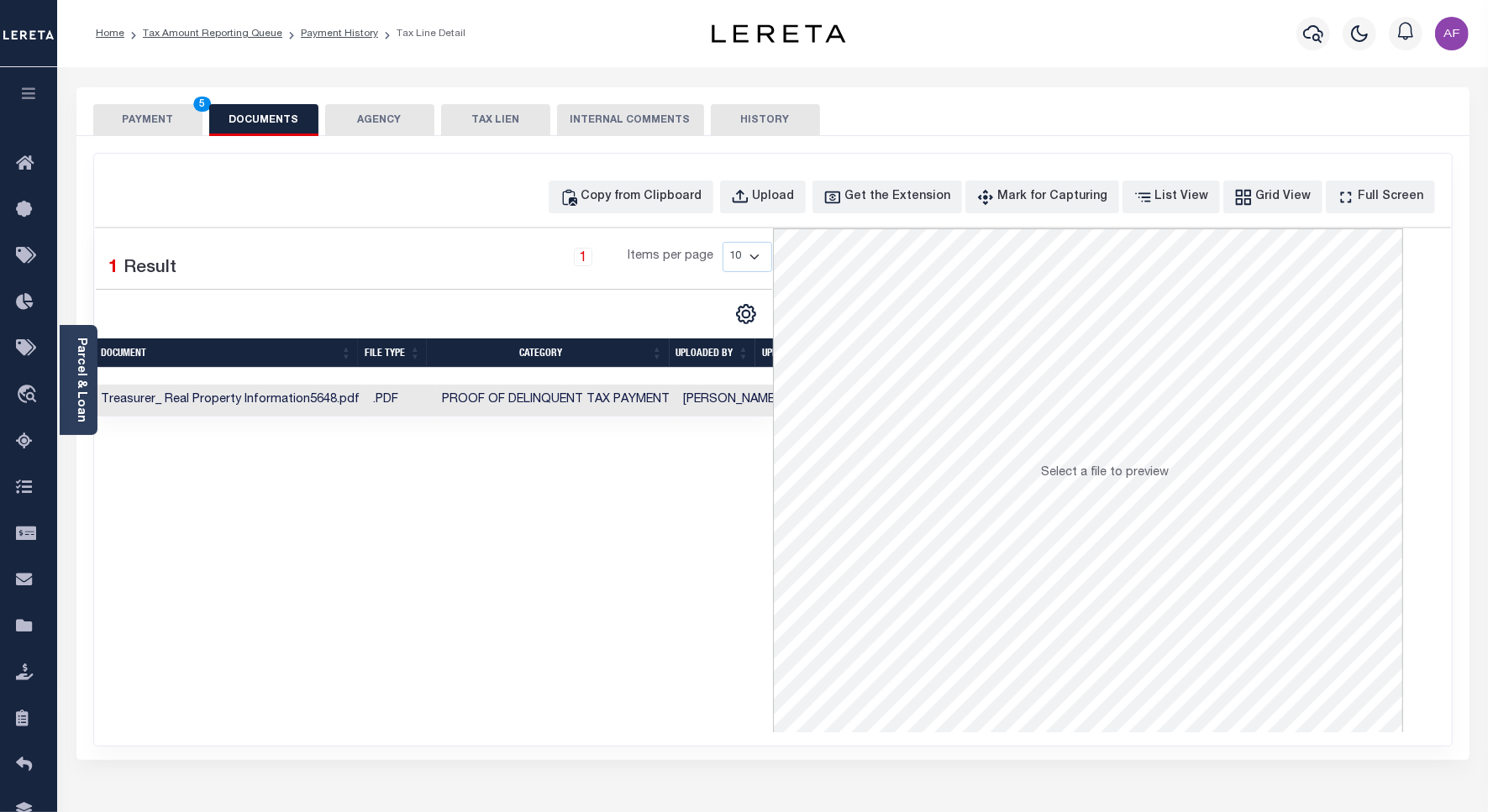
click at [149, 123] on button "PAYMENT 5" at bounding box center [147, 120] width 109 height 32
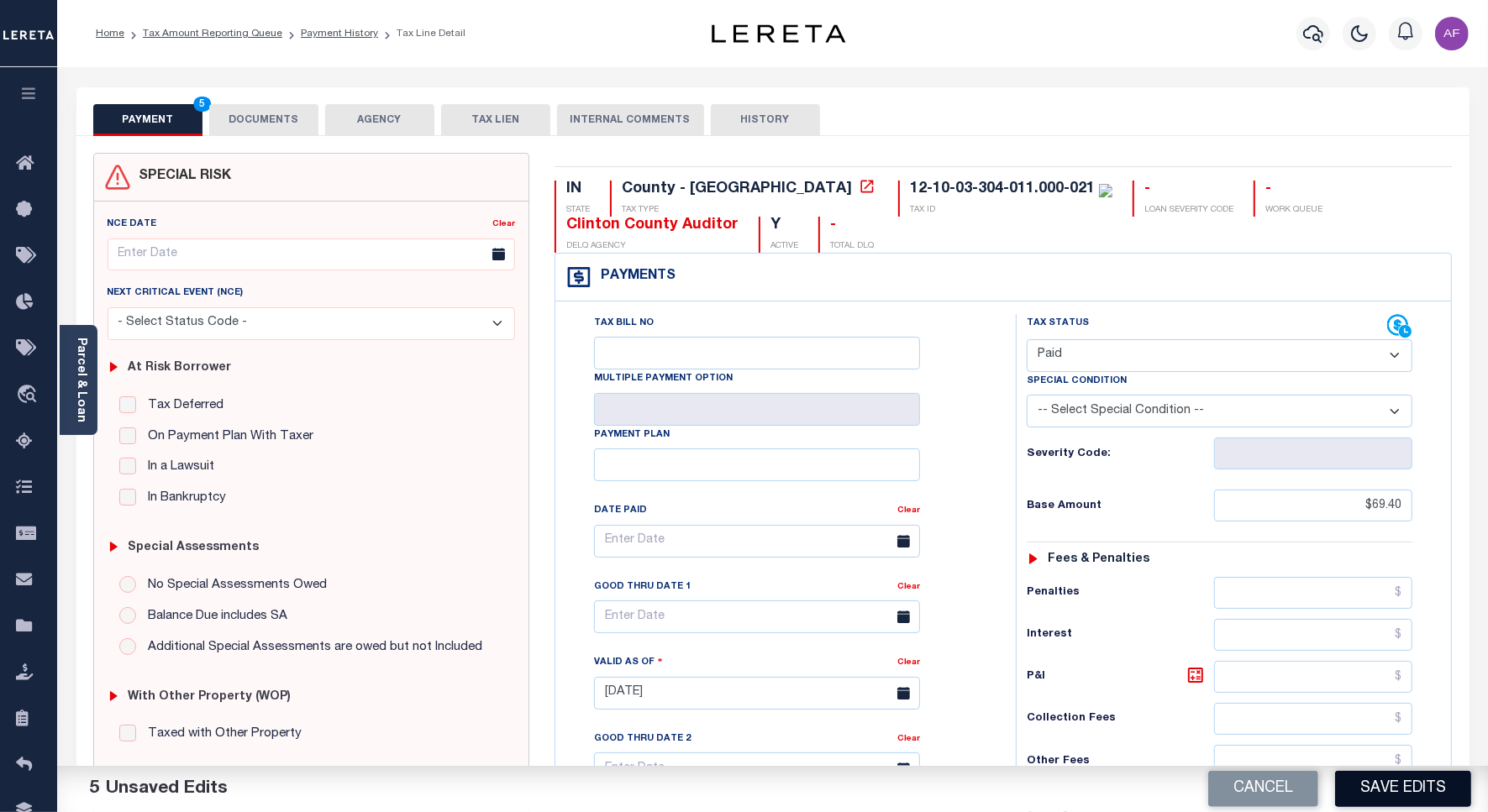
click at [1401, 800] on button "Save Edits" at bounding box center [1403, 789] width 136 height 36
checkbox input "false"
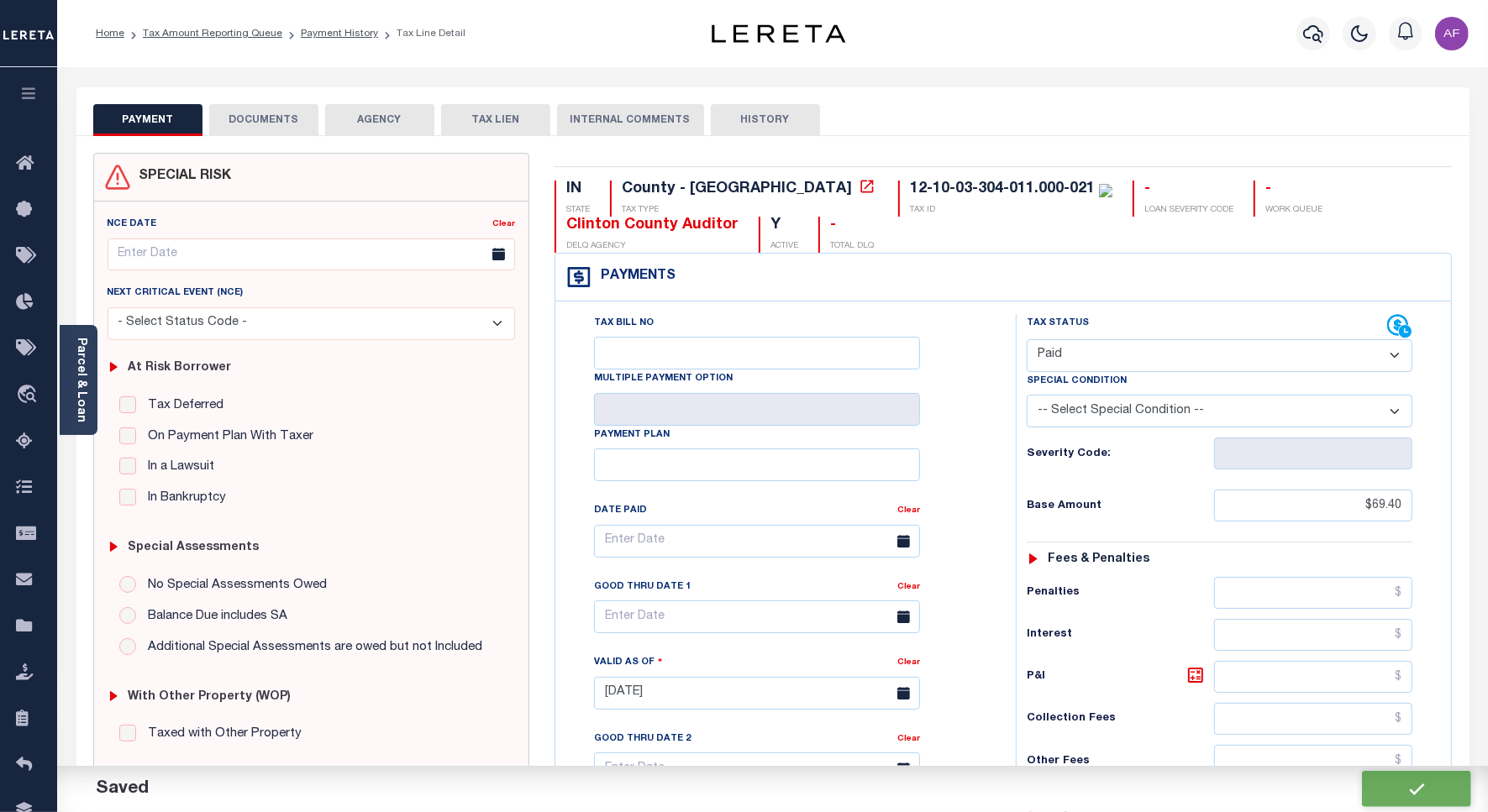
type input "$69.4"
type input "$0"
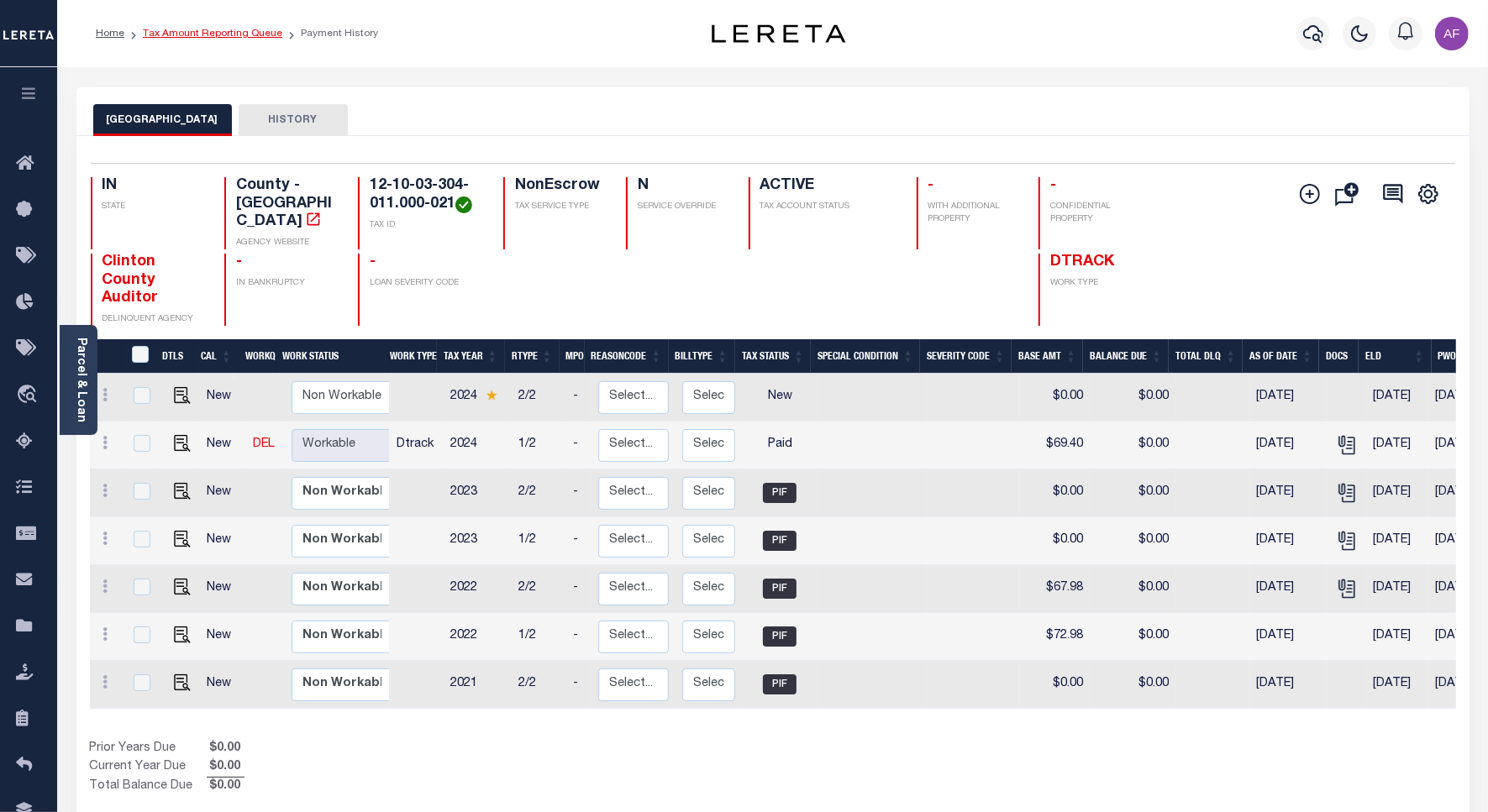
click at [209, 31] on link "Tax Amount Reporting Queue" at bounding box center [212, 34] width 140 height 10
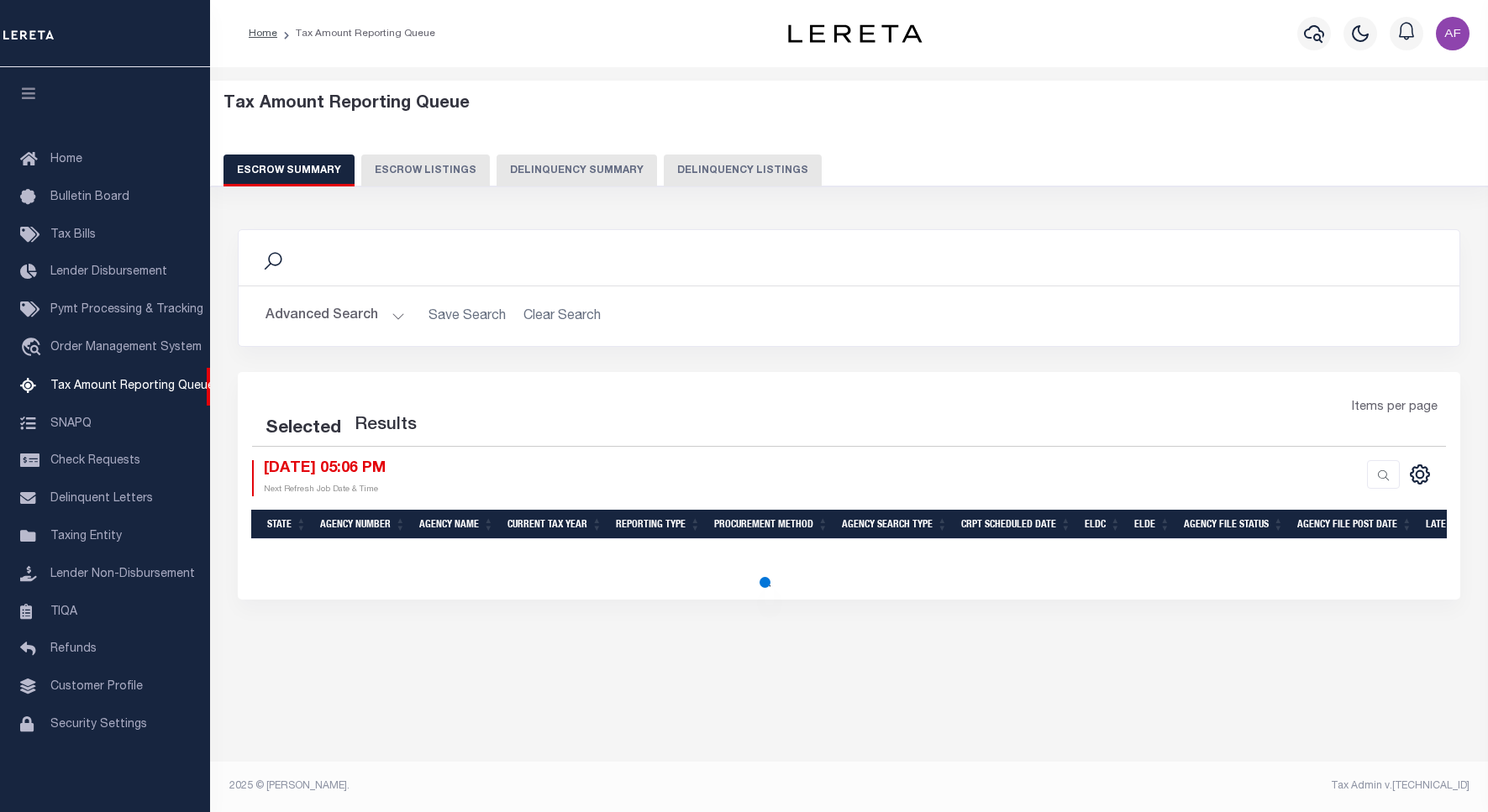
click at [627, 169] on button "Delinquency Summary" at bounding box center [577, 170] width 160 height 32
click at [722, 169] on button "Delinquency Listings" at bounding box center [743, 170] width 158 height 32
select select "100"
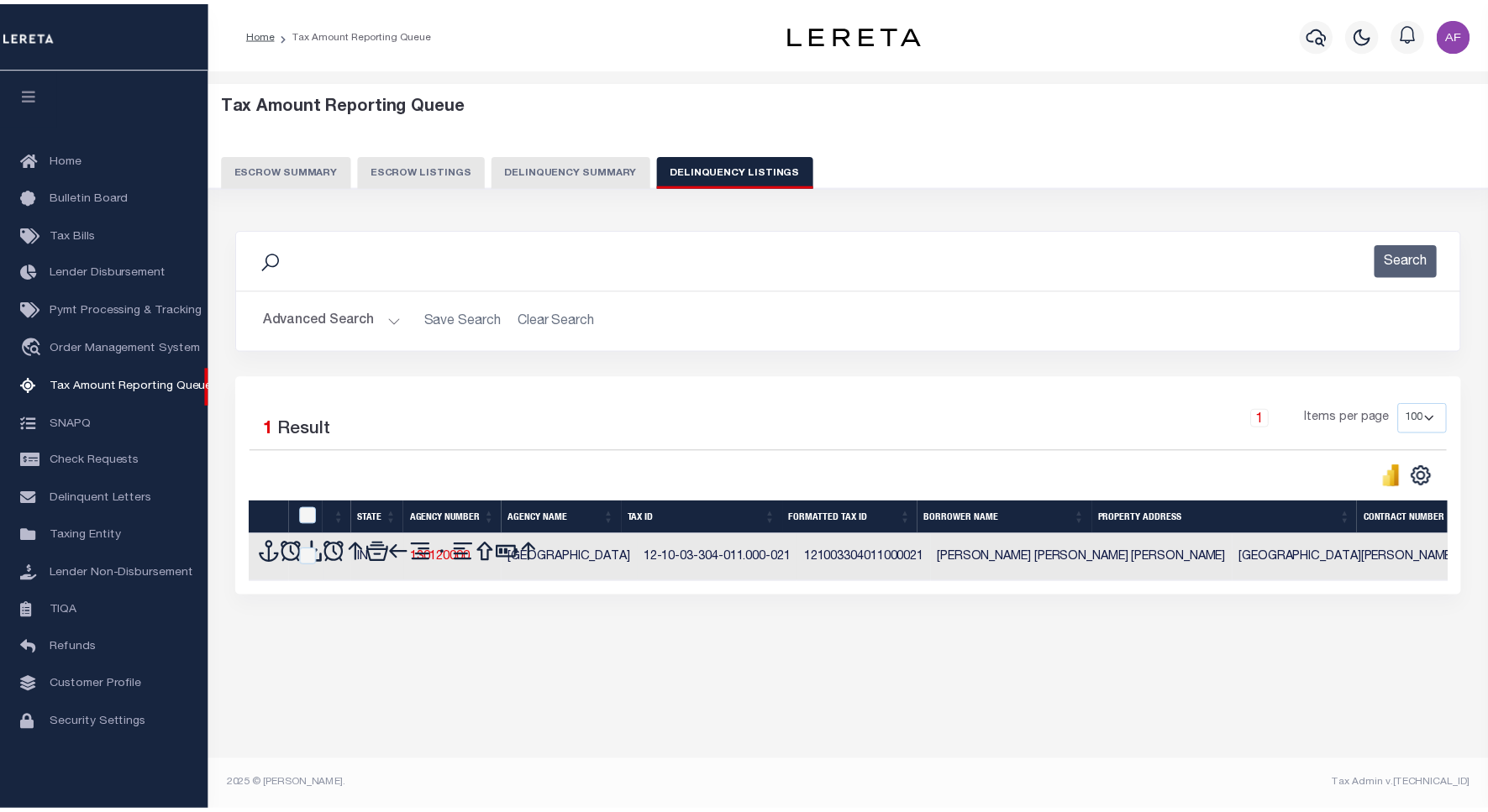
scroll to position [5, 0]
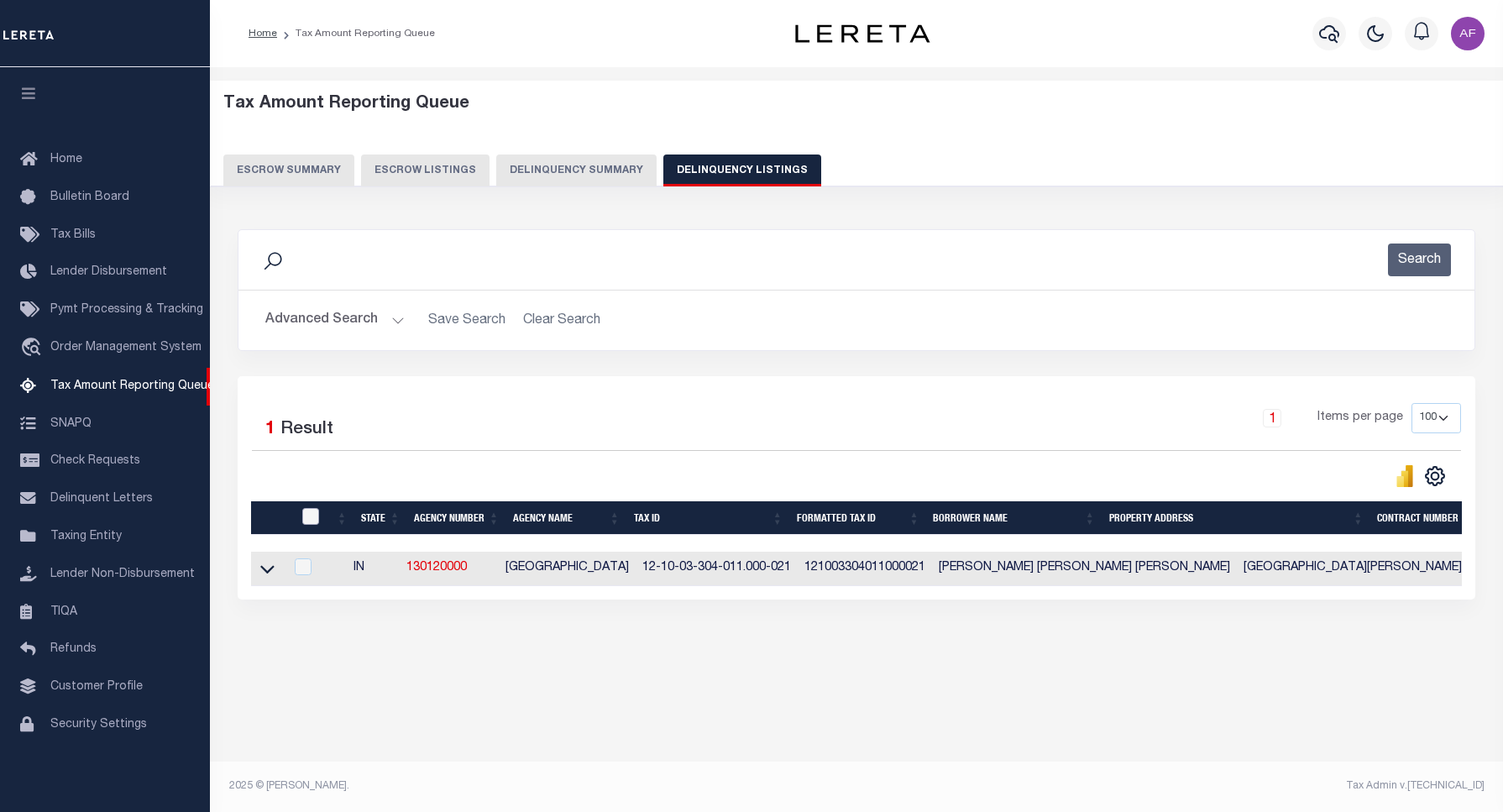
click at [312, 523] on input "checkbox" at bounding box center [311, 517] width 17 height 17
checkbox input "true"
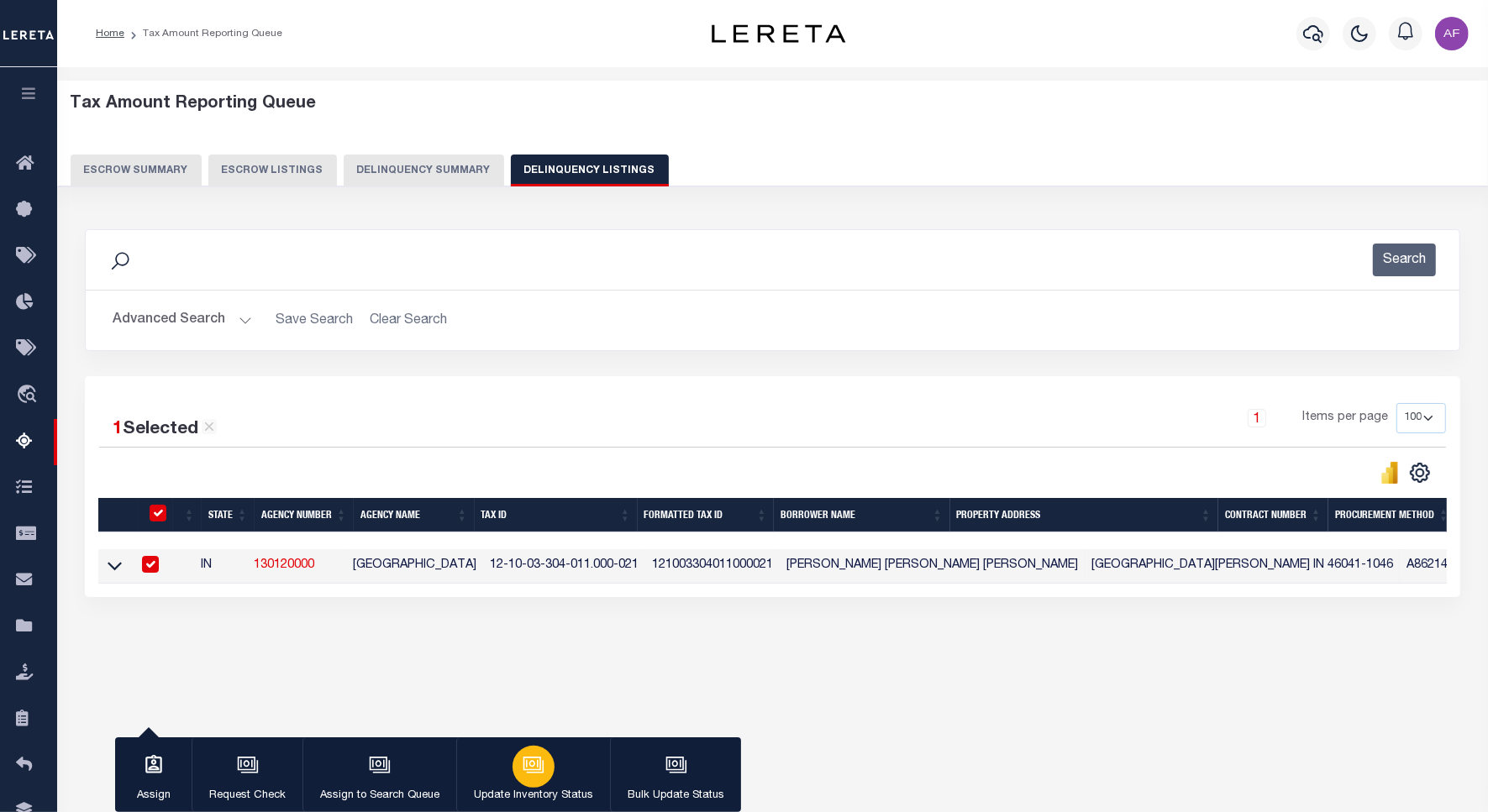
click at [523, 776] on icon "button" at bounding box center [533, 765] width 21 height 21
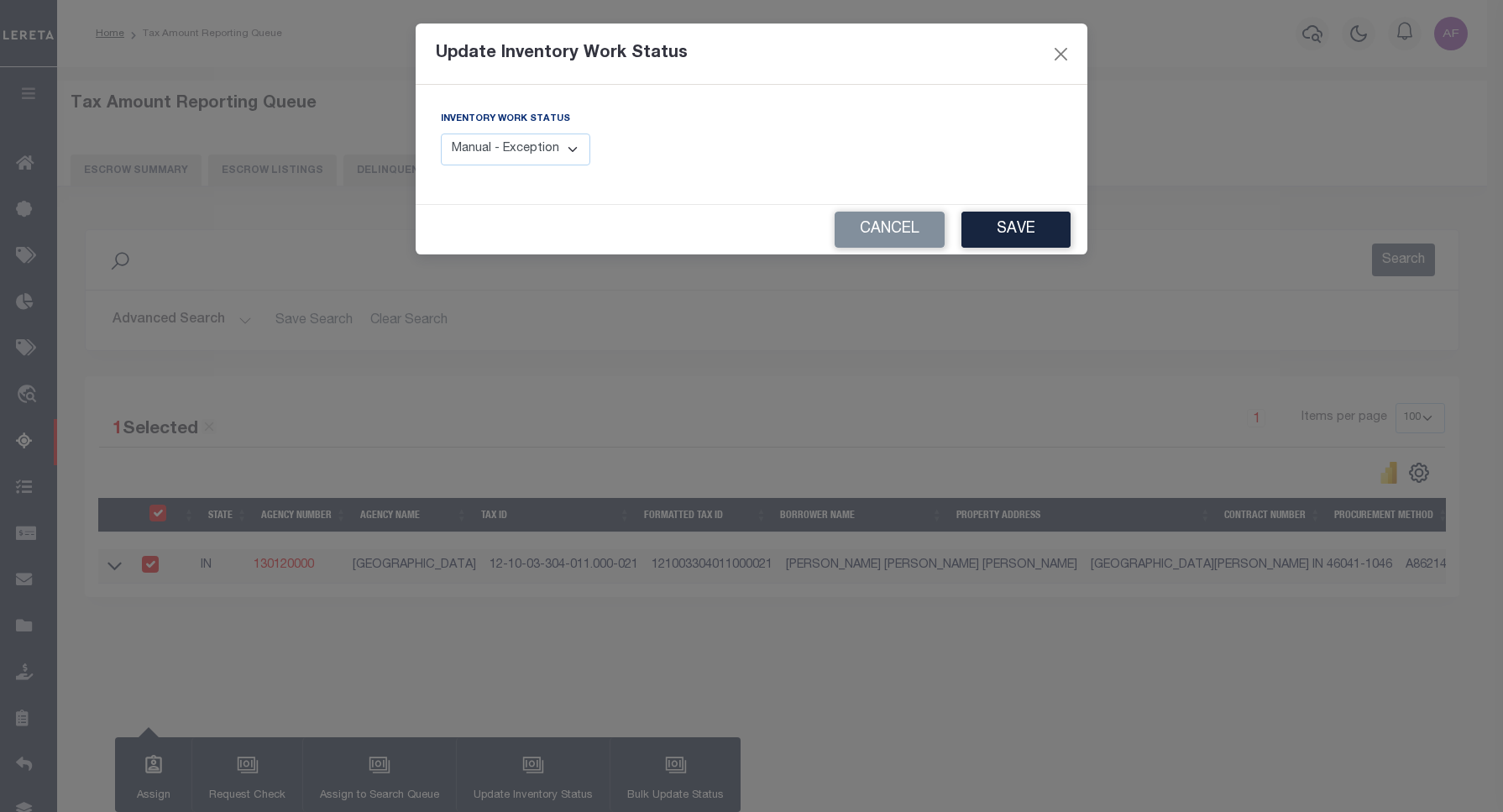
drag, startPoint x: 493, startPoint y: 153, endPoint x: 493, endPoint y: 167, distance: 14.0
click at [493, 153] on select "Manual - Exception Pended - Awaiting Search Late Add Exception Completed" at bounding box center [515, 149] width 150 height 33
select select "4"
click at [440, 133] on select "Manual - Exception Pended - Awaiting Search Late Add Exception Completed" at bounding box center [515, 149] width 150 height 33
click at [1022, 228] on button "Save" at bounding box center [1015, 229] width 109 height 36
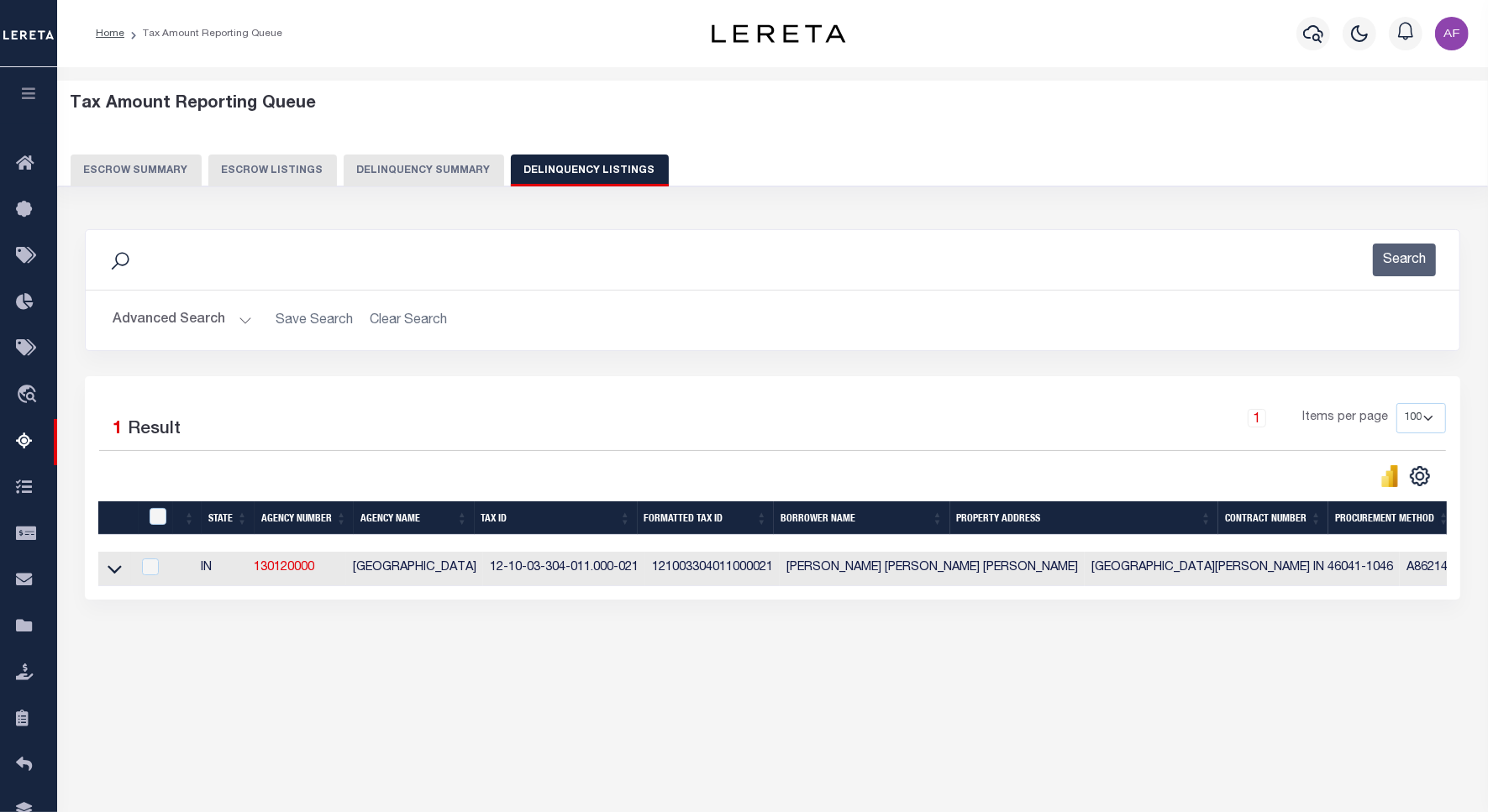
click at [169, 317] on button "Advanced Search" at bounding box center [183, 319] width 140 height 33
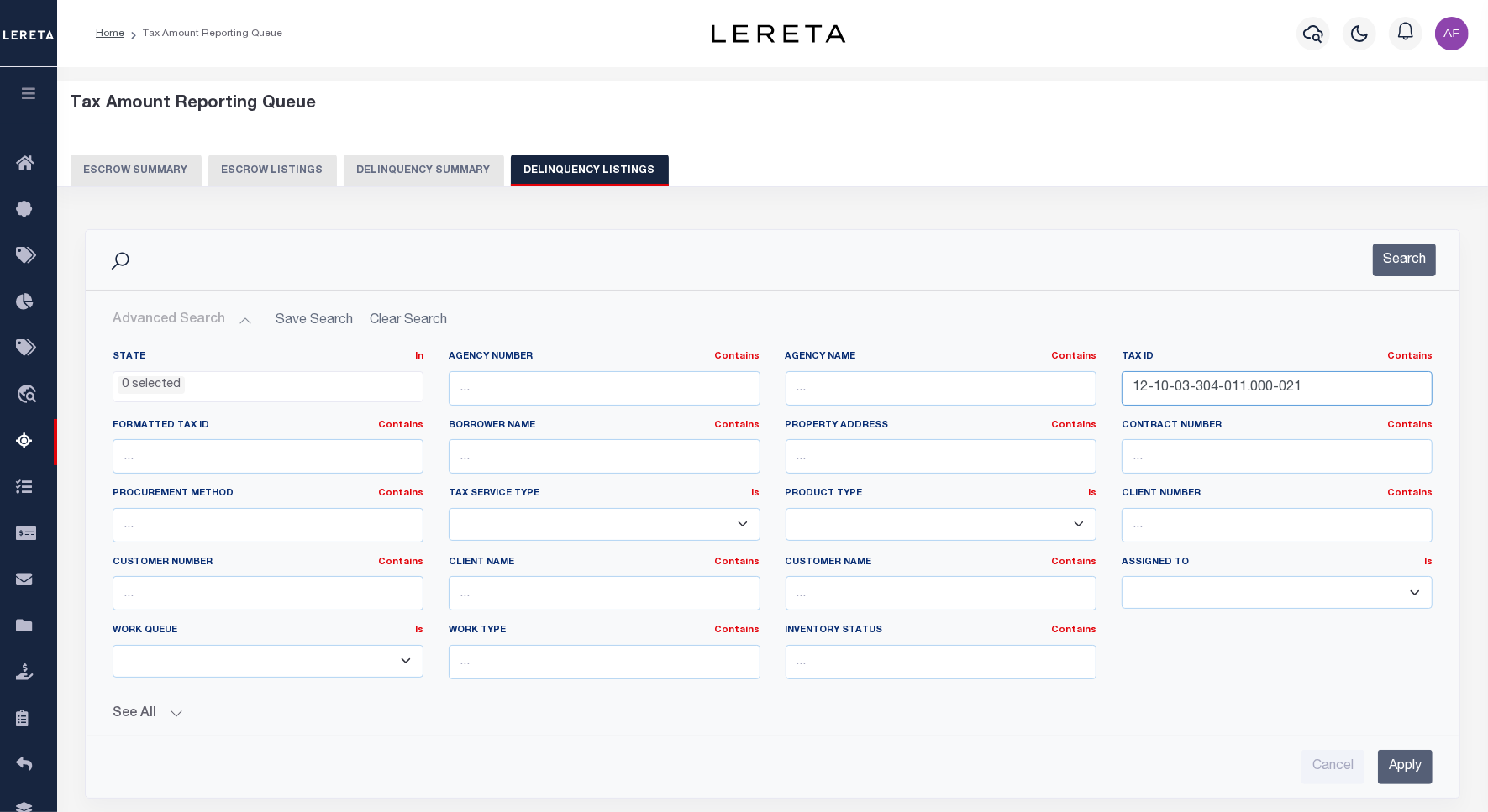
drag, startPoint x: 1325, startPoint y: 393, endPoint x: 919, endPoint y: 367, distance: 406.8
click at [919, 367] on div "State In In AK AL AR AZ CA CO CT DC DE FL GA GU HI IA ID IL IN KS KY LA MA MD M…" at bounding box center [772, 521] width 1345 height 343
paste input "10-403-003"
type input "12-10-10-403-003.000-021"
click at [1405, 274] on button "Search" at bounding box center [1404, 260] width 63 height 33
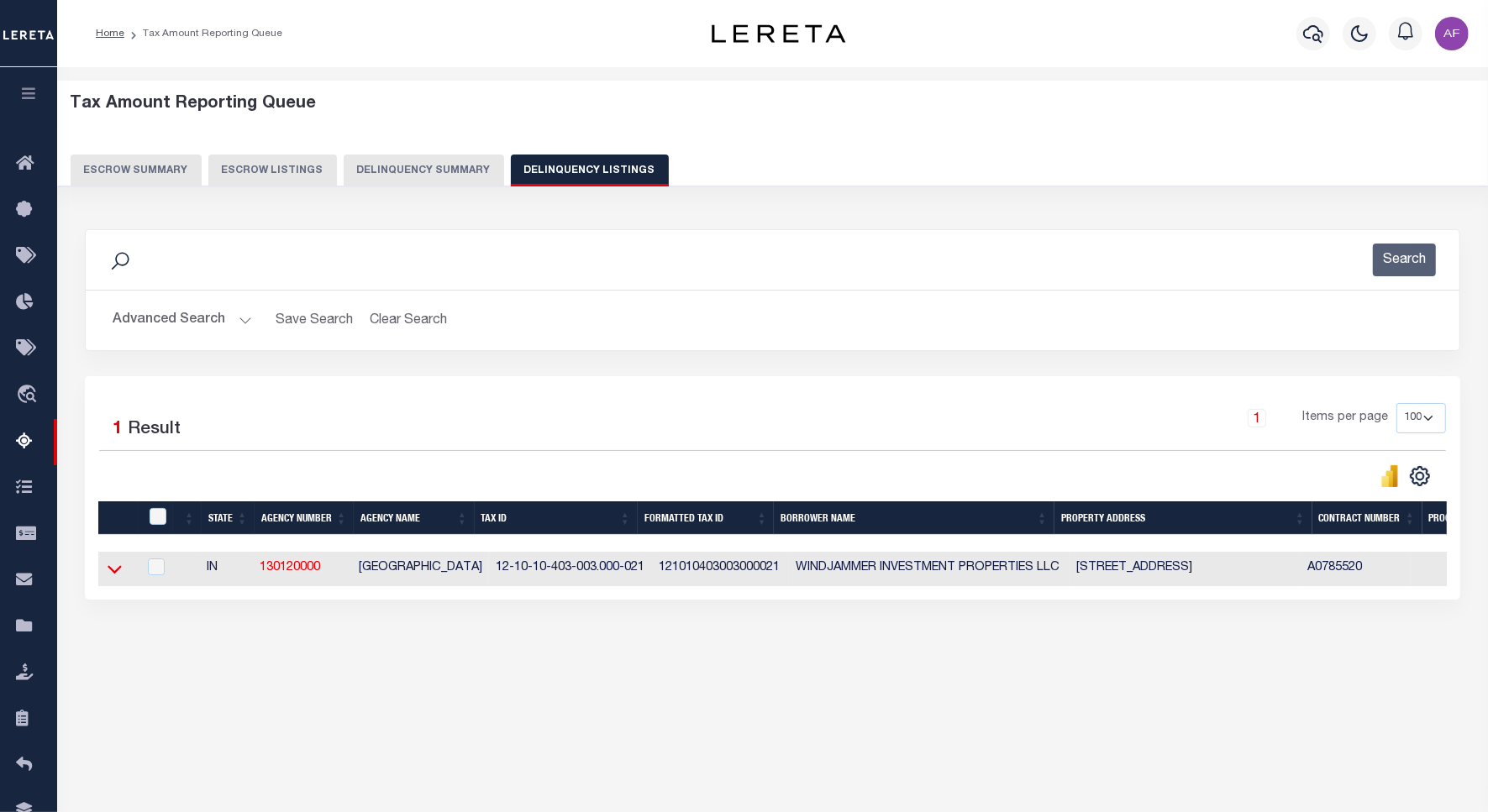
click at [111, 574] on icon at bounding box center [114, 570] width 14 height 8
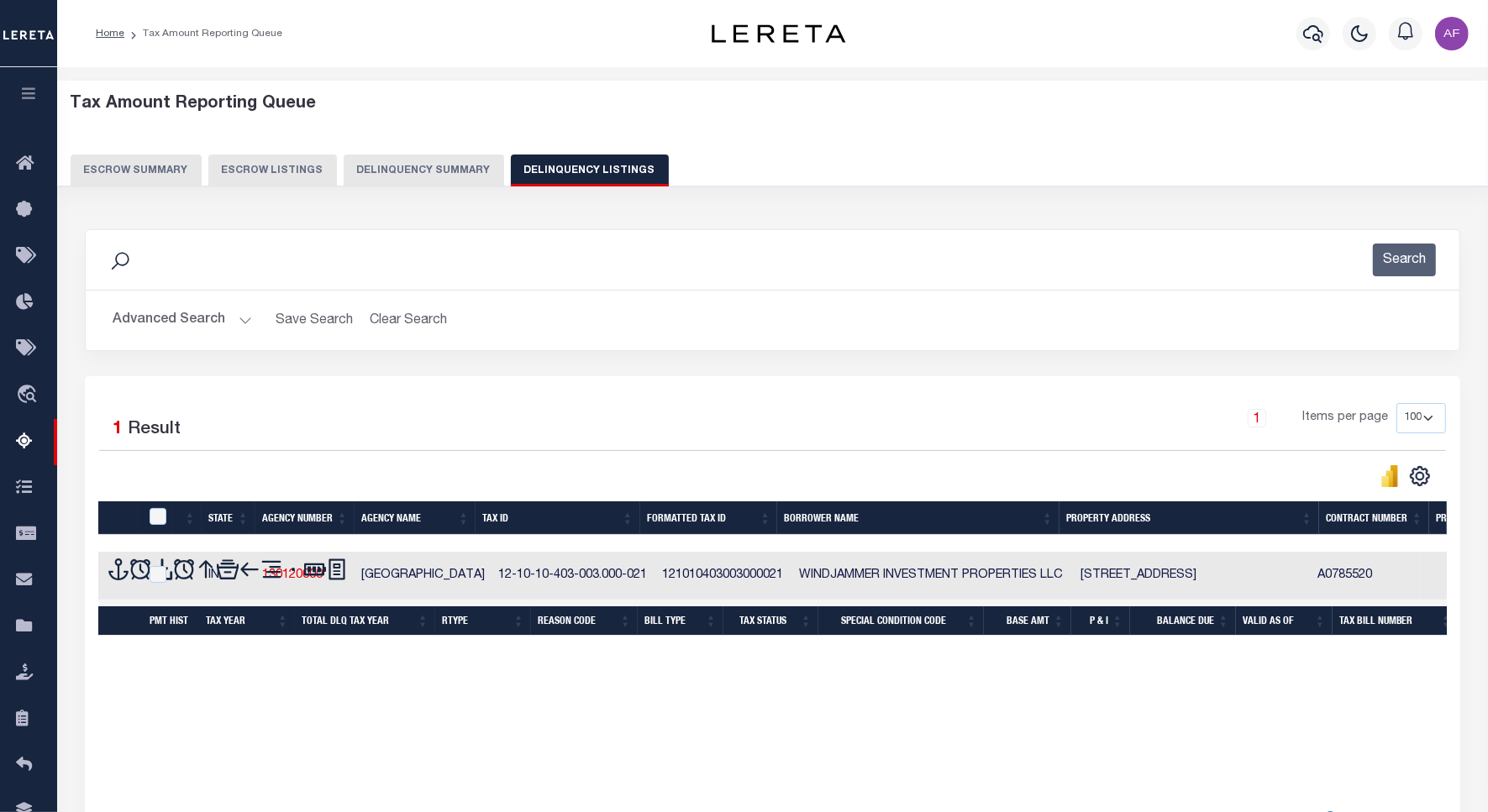
scroll to position [77, 0]
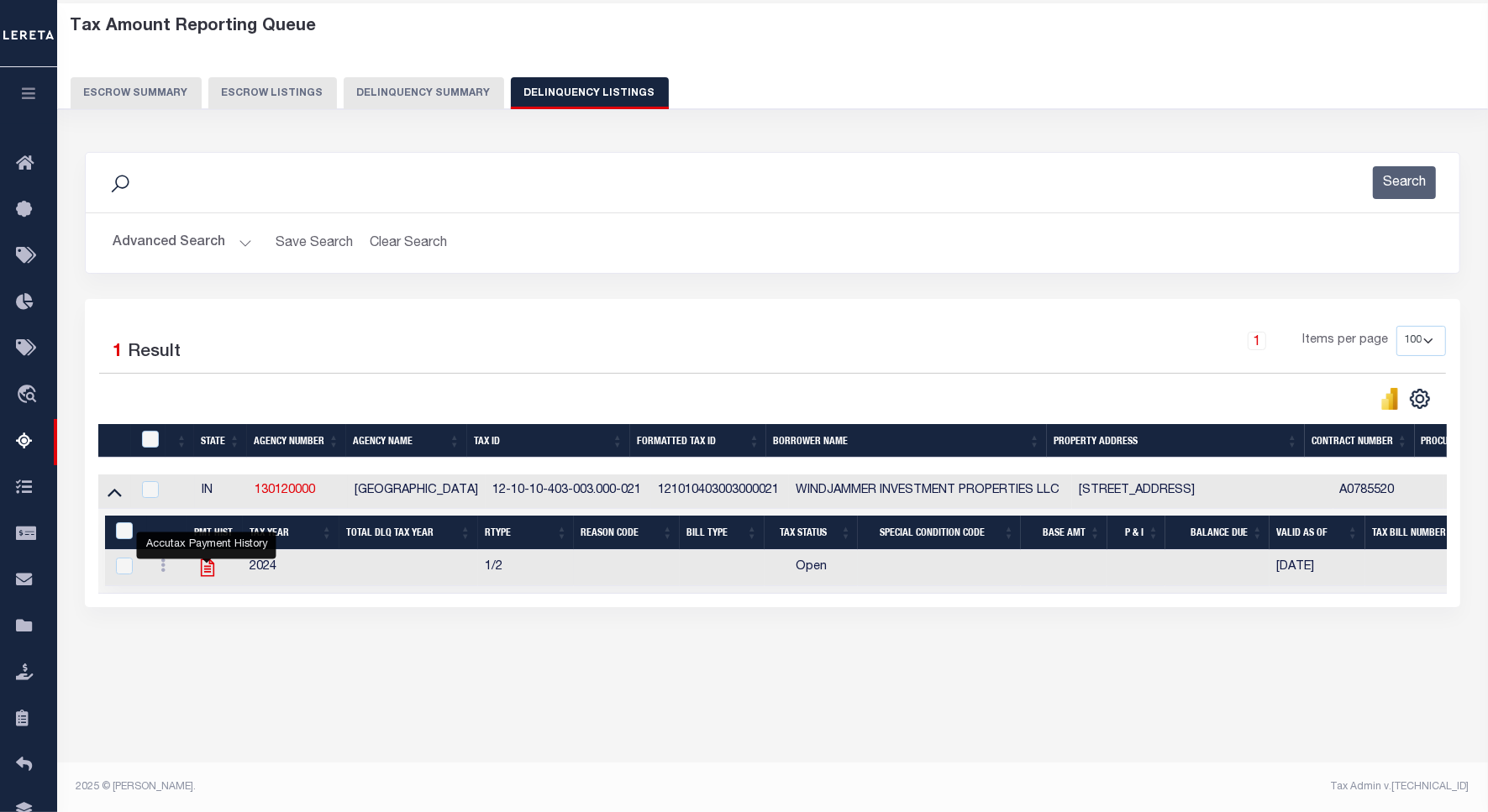
click at [202, 576] on icon "" at bounding box center [207, 567] width 21 height 21
checkbox input "true"
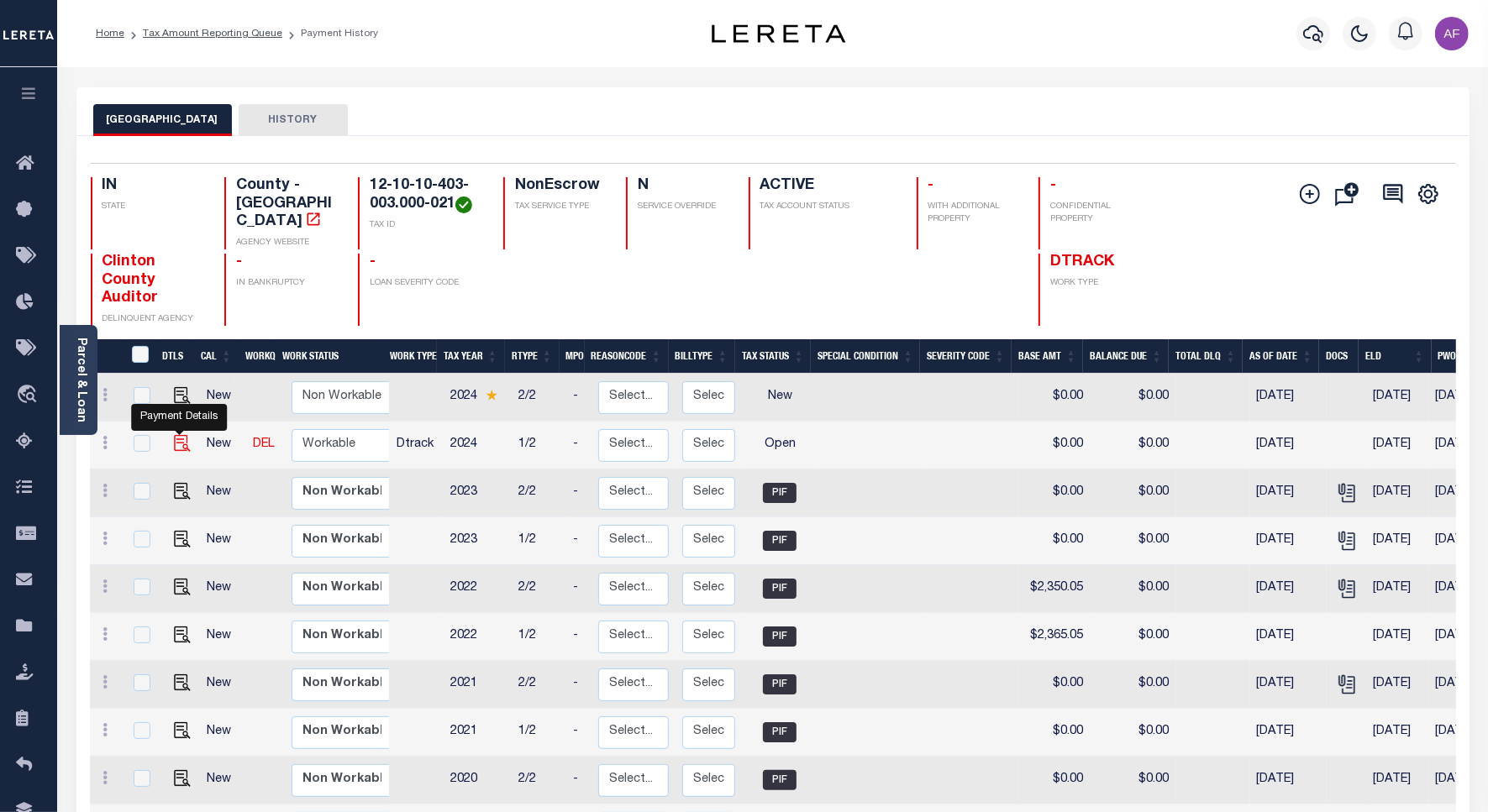
click at [185, 435] on img "" at bounding box center [183, 443] width 17 height 17
checkbox input "true"
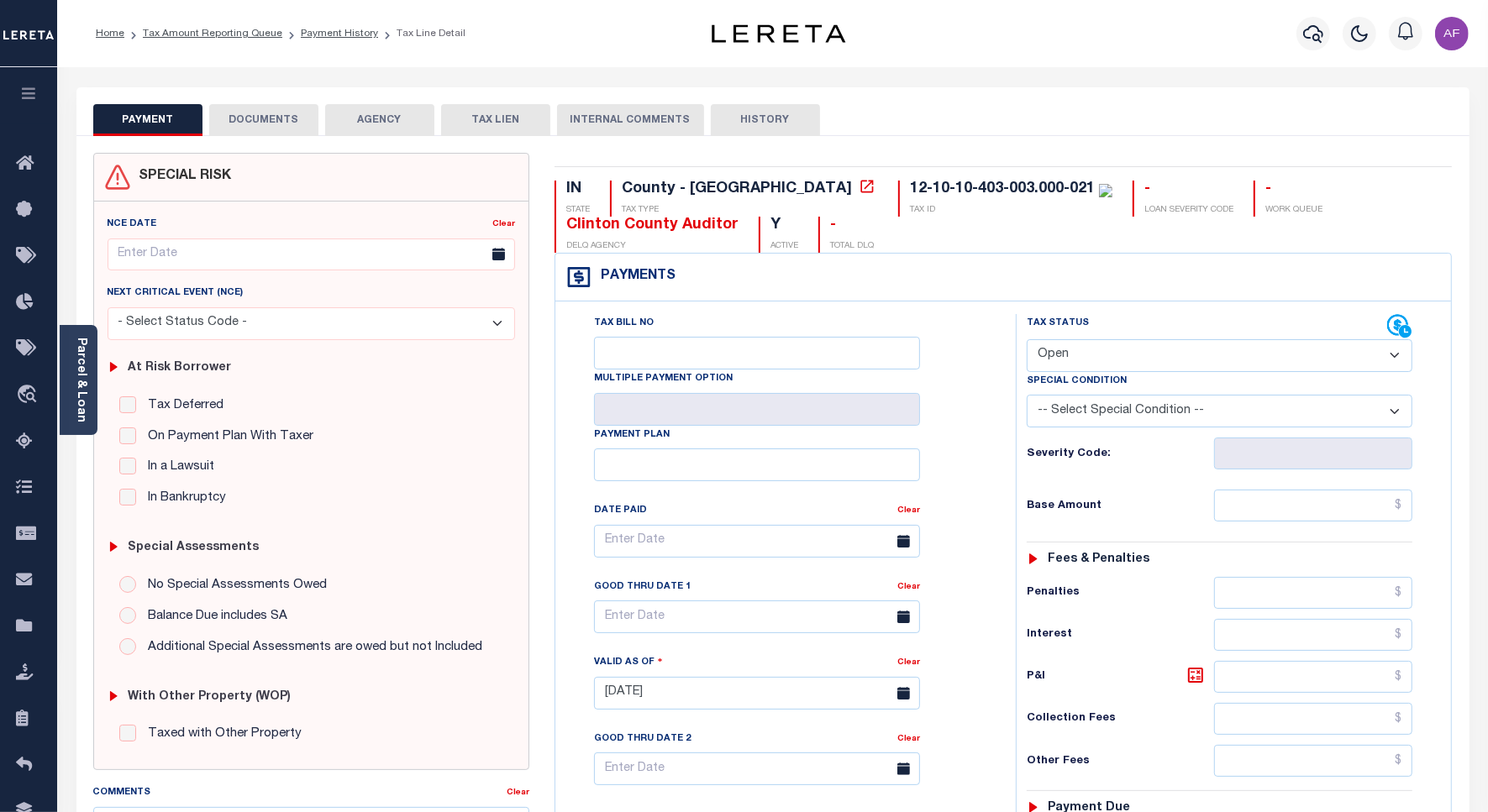
click at [1069, 357] on select "- Select Status Code - Open Due/Unpaid Paid Incomplete No Tax Due Internal Refu…" at bounding box center [1220, 355] width 386 height 33
select select "PYD"
click at [1027, 341] on select "- Select Status Code - Open Due/Unpaid Paid Incomplete No Tax Due Internal Refu…" at bounding box center [1220, 355] width 386 height 33
type input "[DATE]"
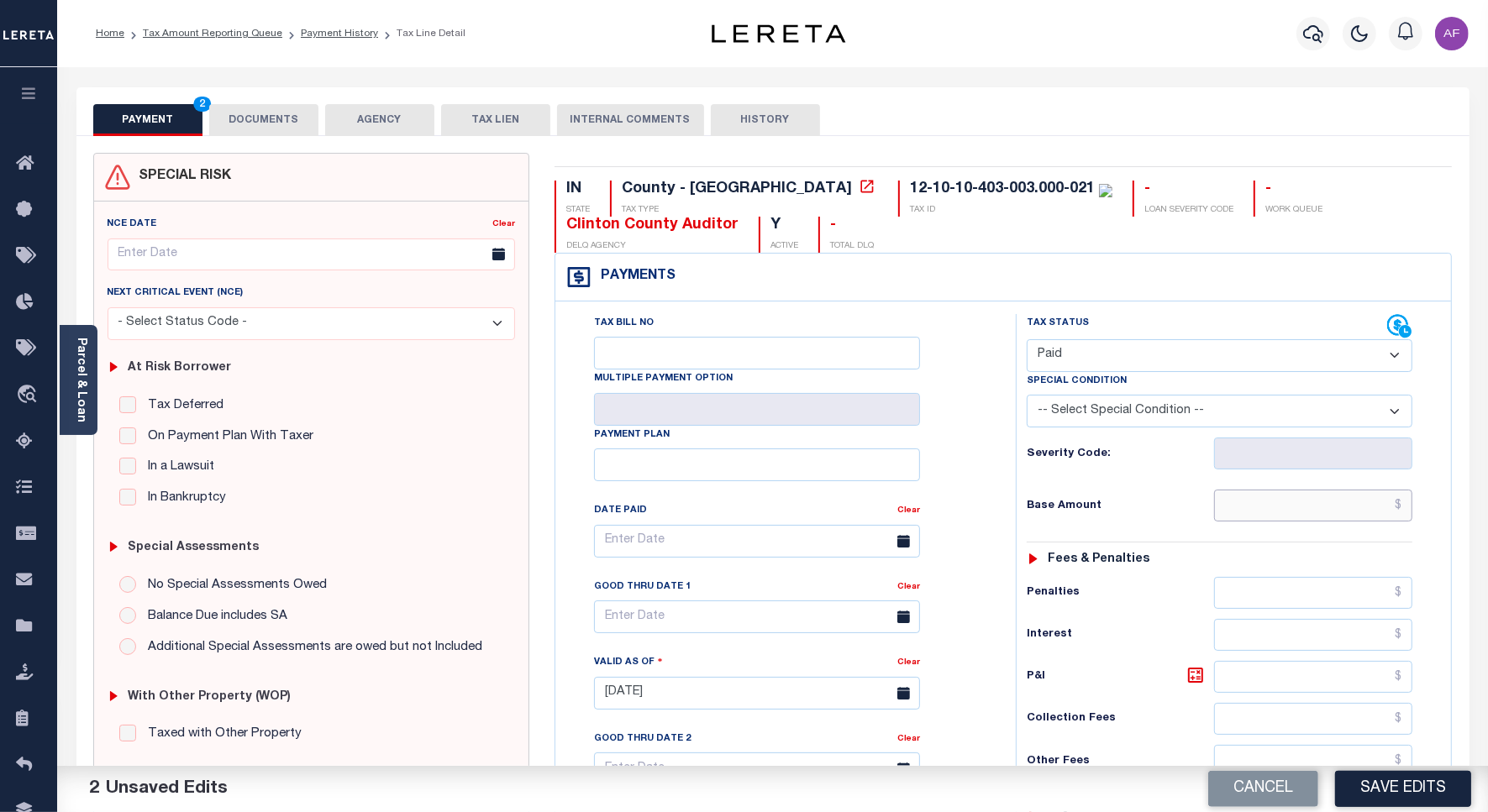
click at [1317, 502] on input "text" at bounding box center [1313, 506] width 198 height 32
paste input "1,571.89"
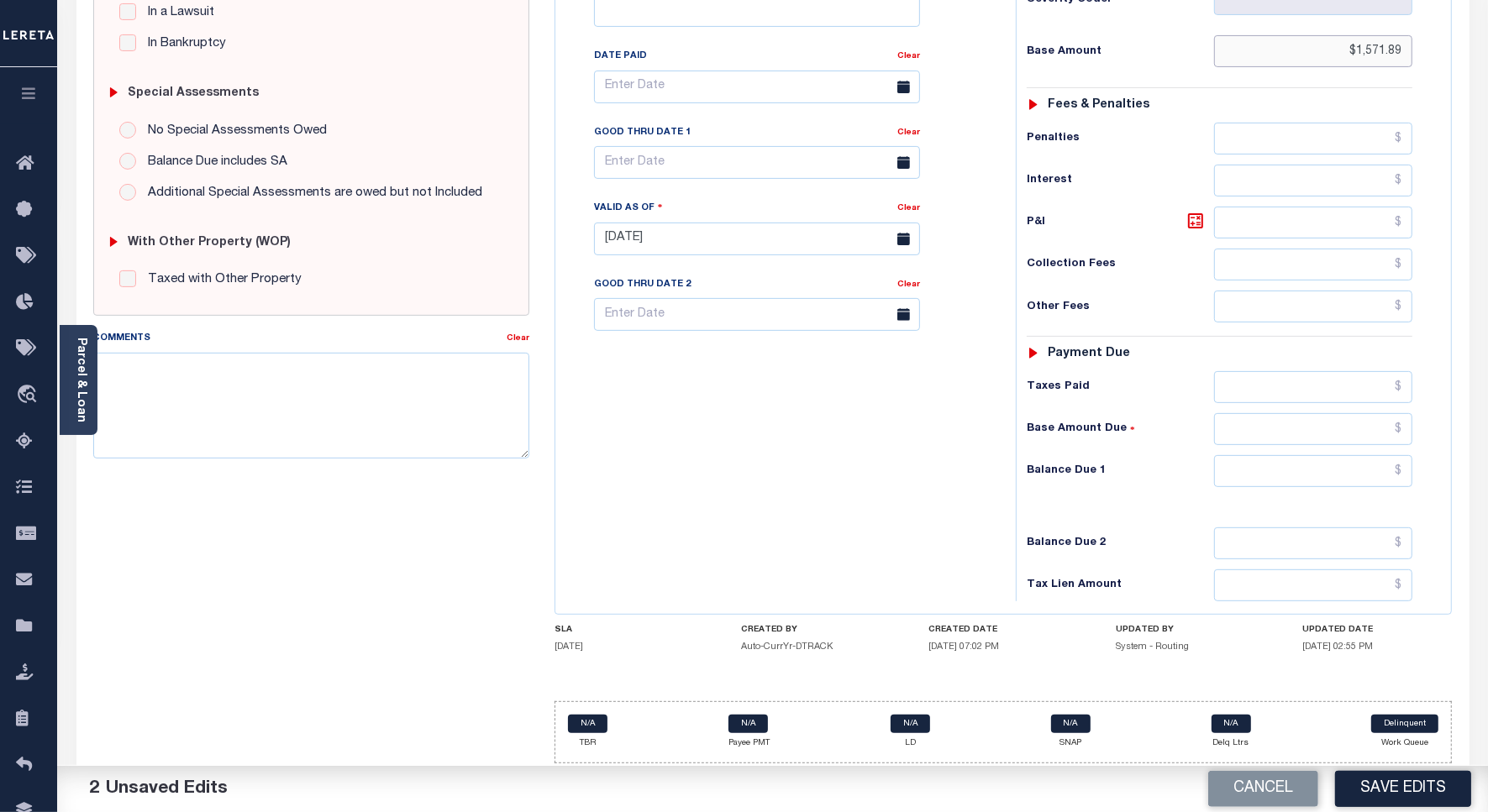
scroll to position [467, 0]
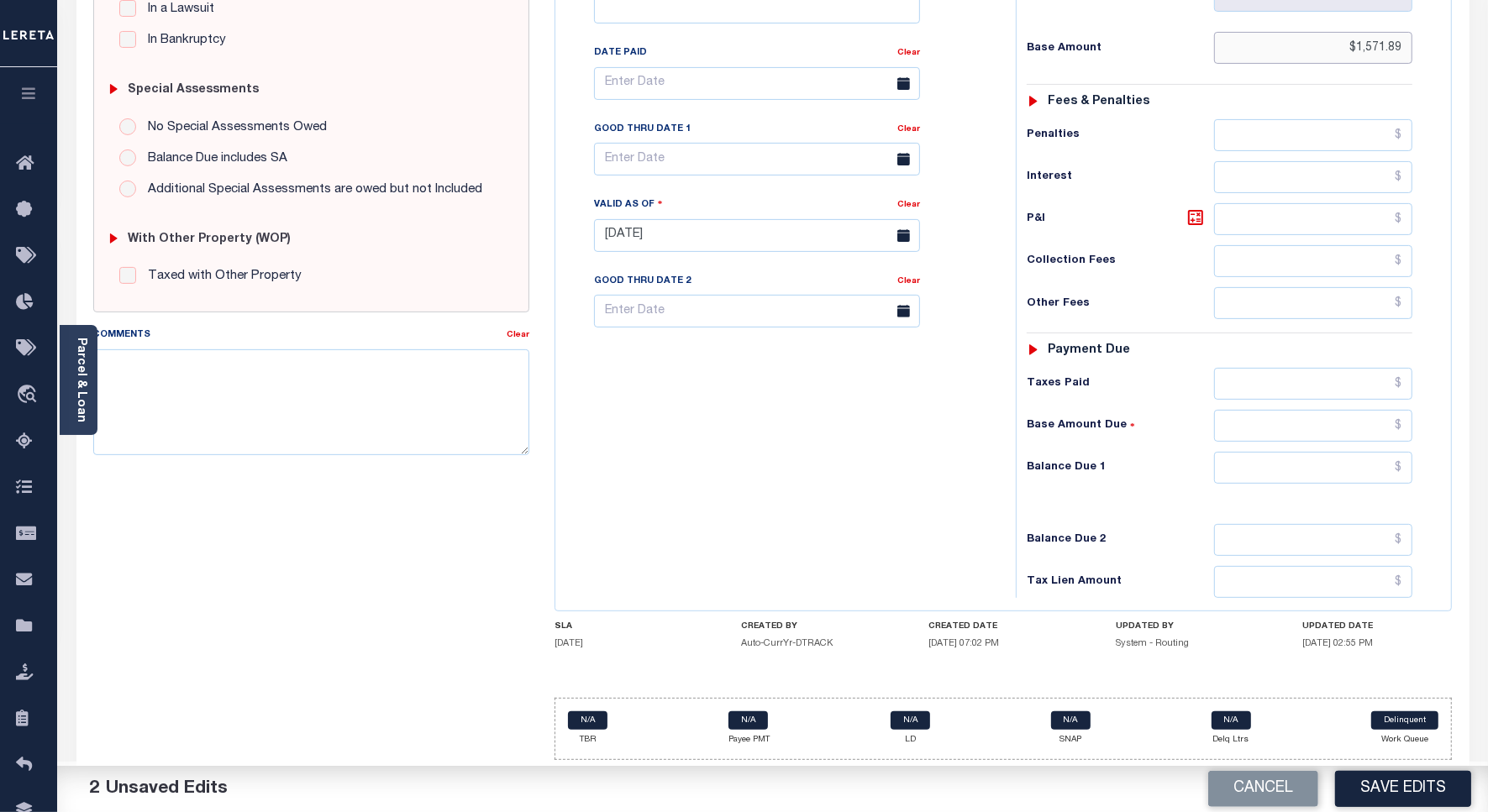
type input "$1,571.89"
click at [1325, 386] on input "text" at bounding box center [1313, 384] width 198 height 32
paste input "1,571.89"
type input "$1,571.89"
click at [1336, 468] on input "text" at bounding box center [1313, 467] width 198 height 32
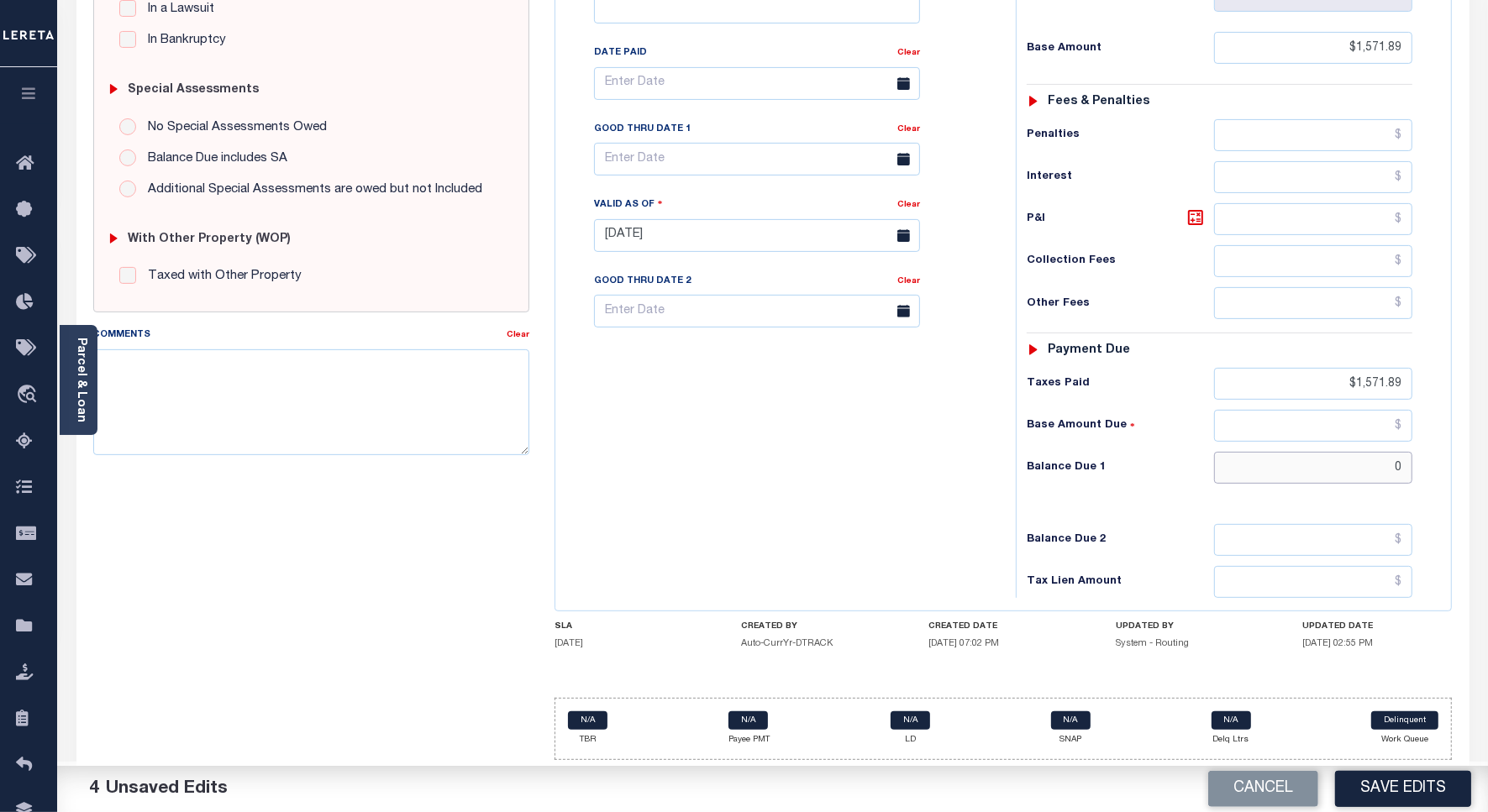
type input "$0"
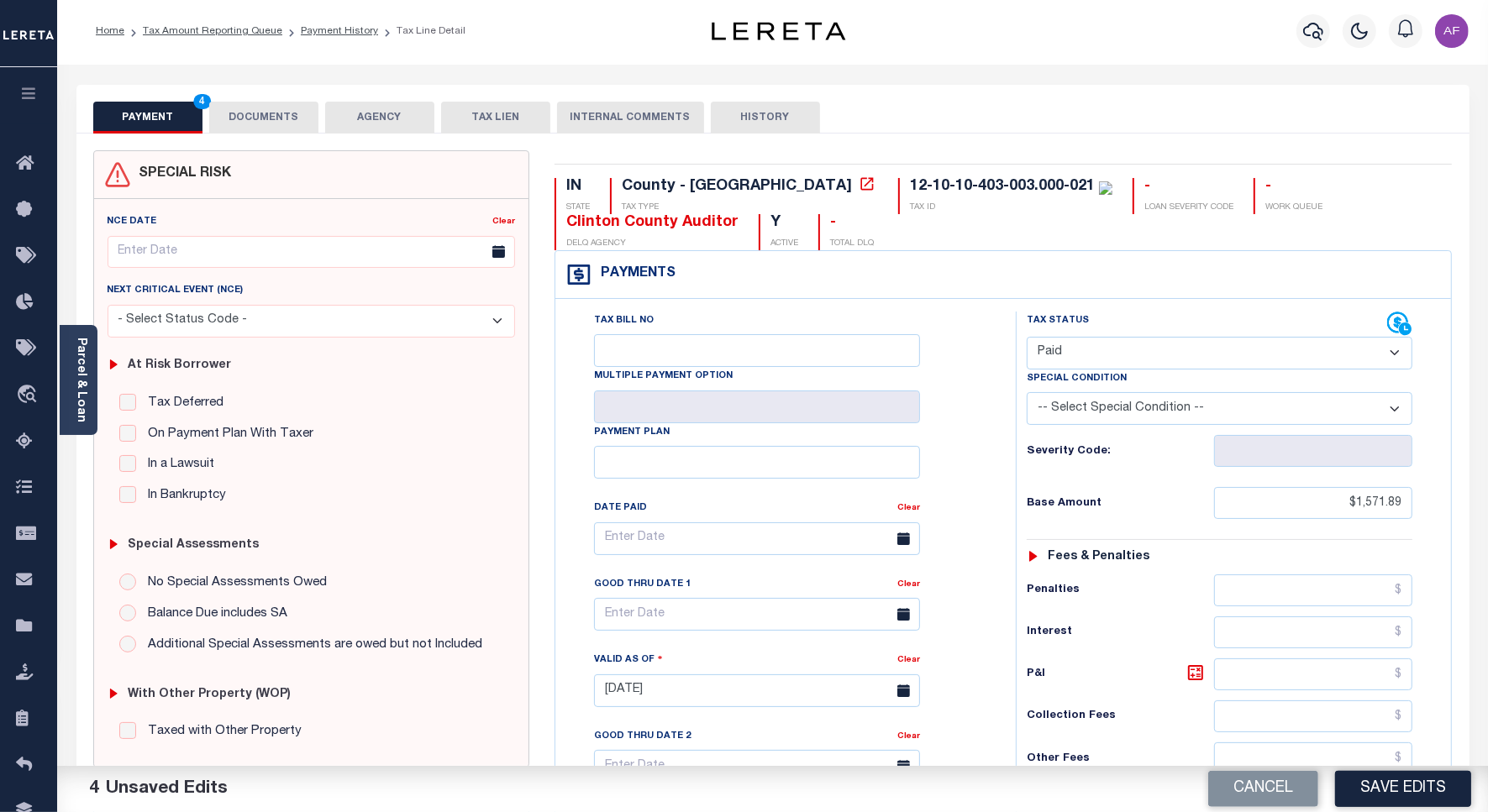
scroll to position [0, 0]
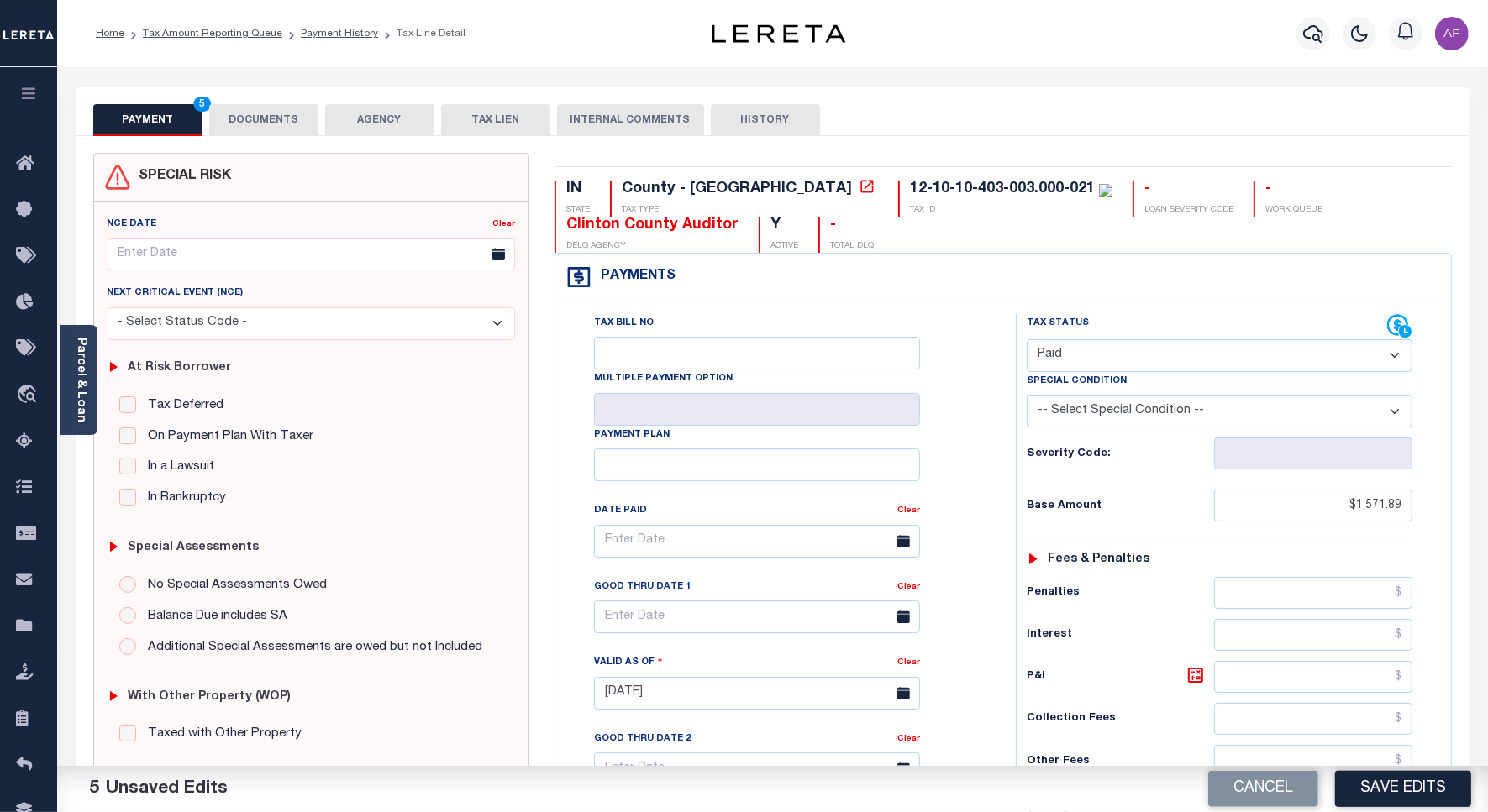
click at [245, 117] on button "DOCUMENTS" at bounding box center [264, 120] width 109 height 32
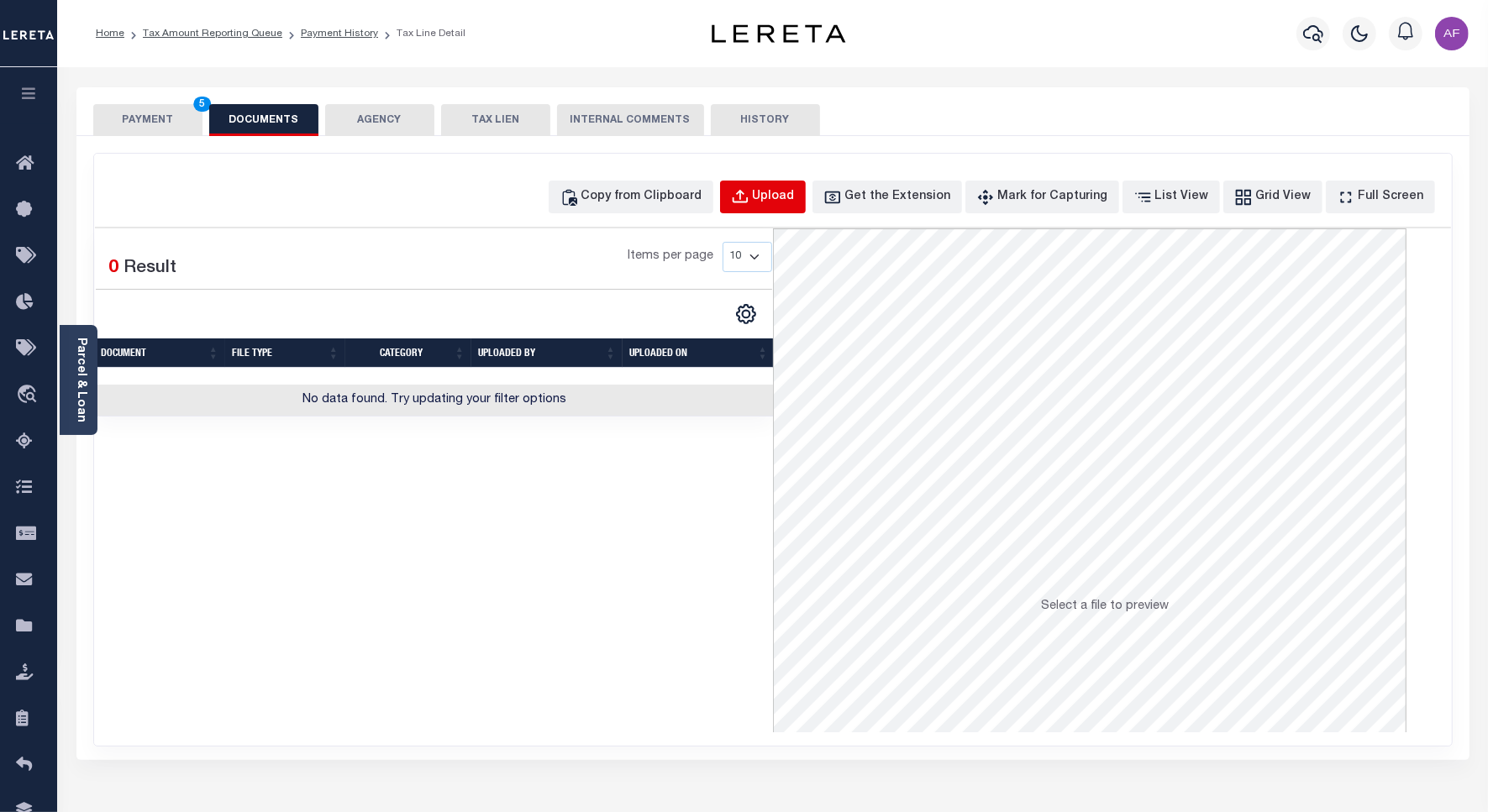
click at [760, 200] on button "Upload" at bounding box center [763, 196] width 86 height 33
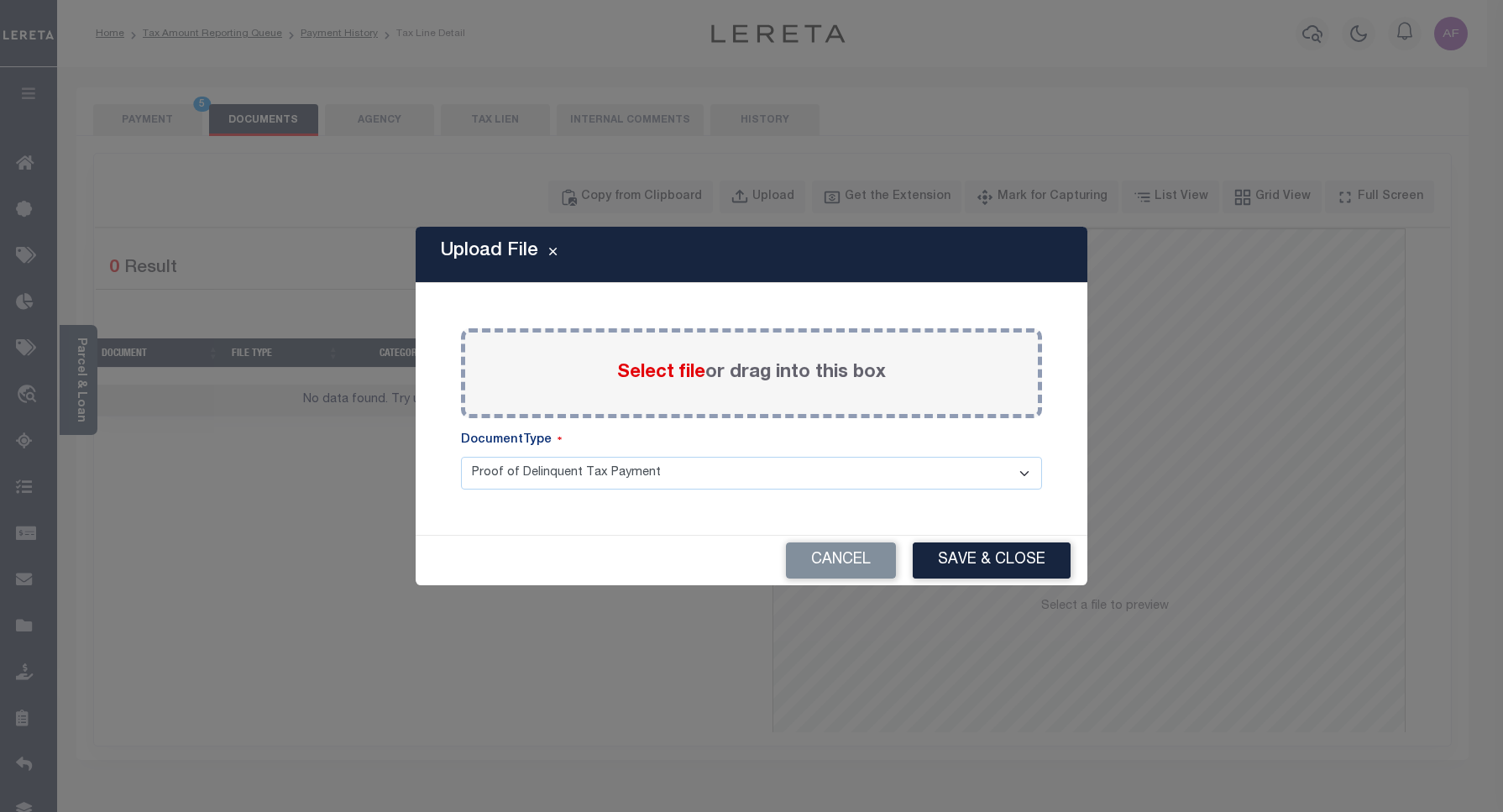
click at [639, 373] on span "Select file" at bounding box center [661, 372] width 88 height 19
click at [0, 0] on input "Select file or drag into this box" at bounding box center [0, 0] width 0 height 0
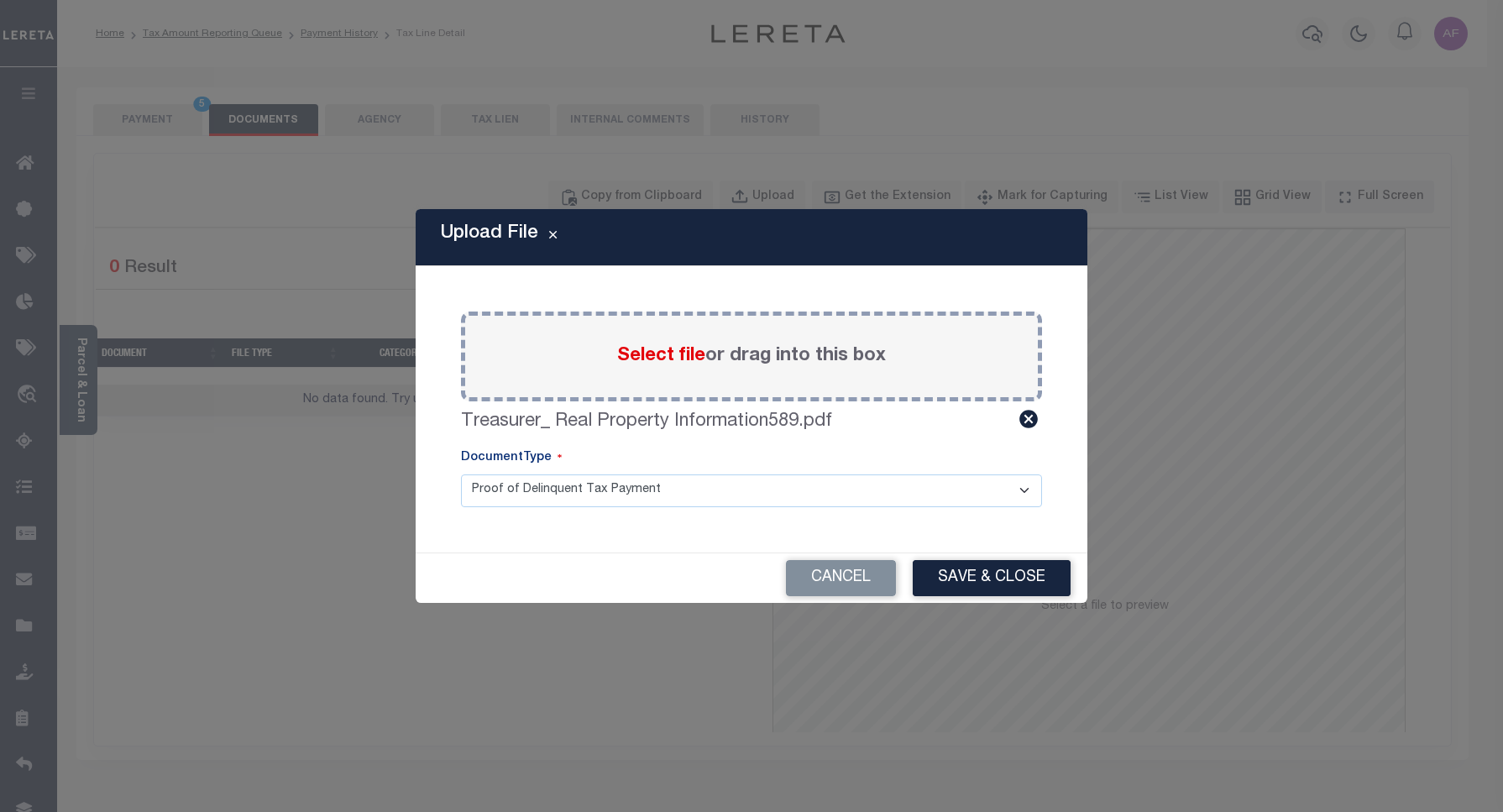
click at [947, 567] on button "Save & Close" at bounding box center [992, 577] width 158 height 36
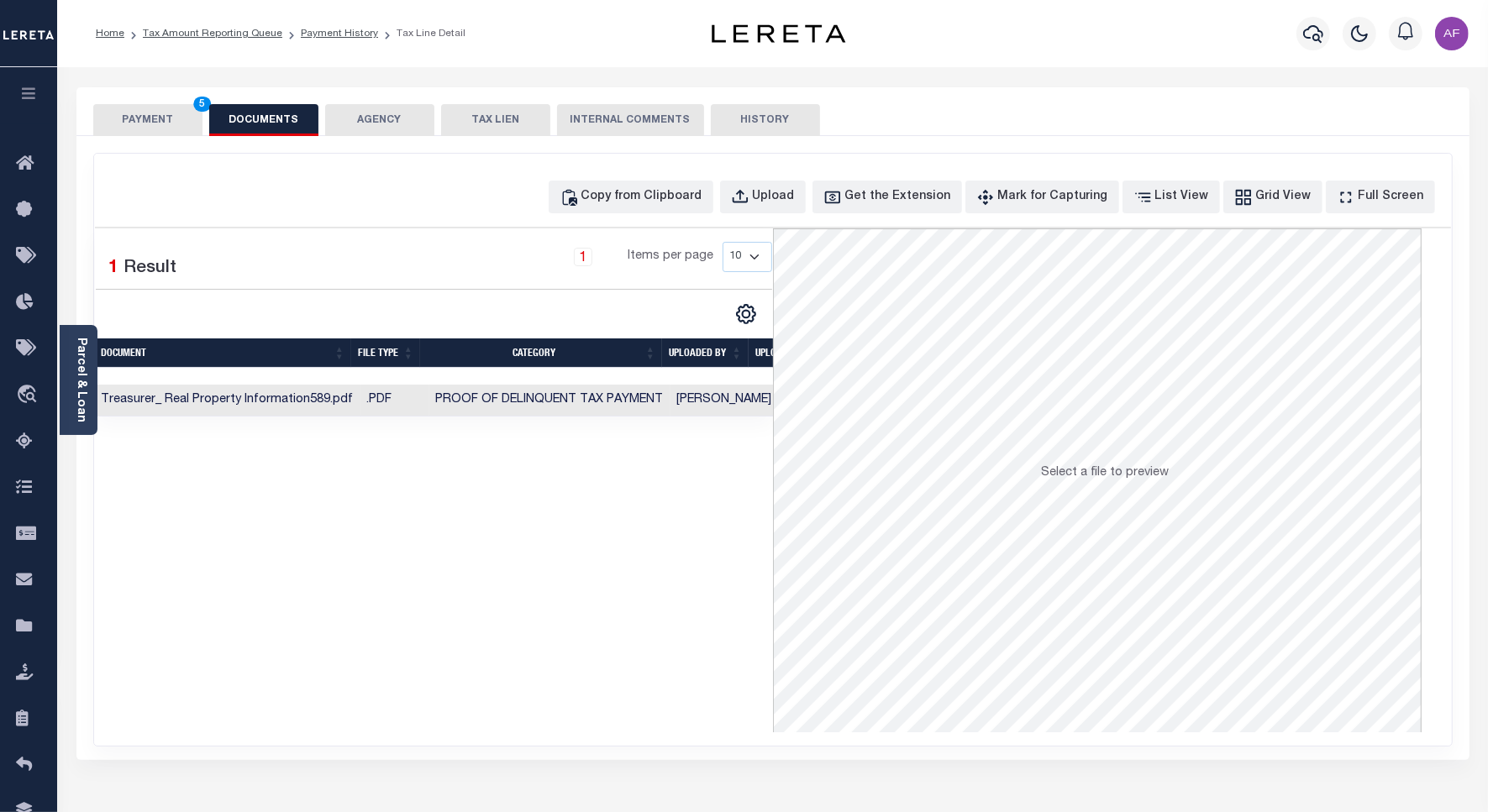
click at [127, 120] on button "PAYMENT 5" at bounding box center [147, 120] width 109 height 32
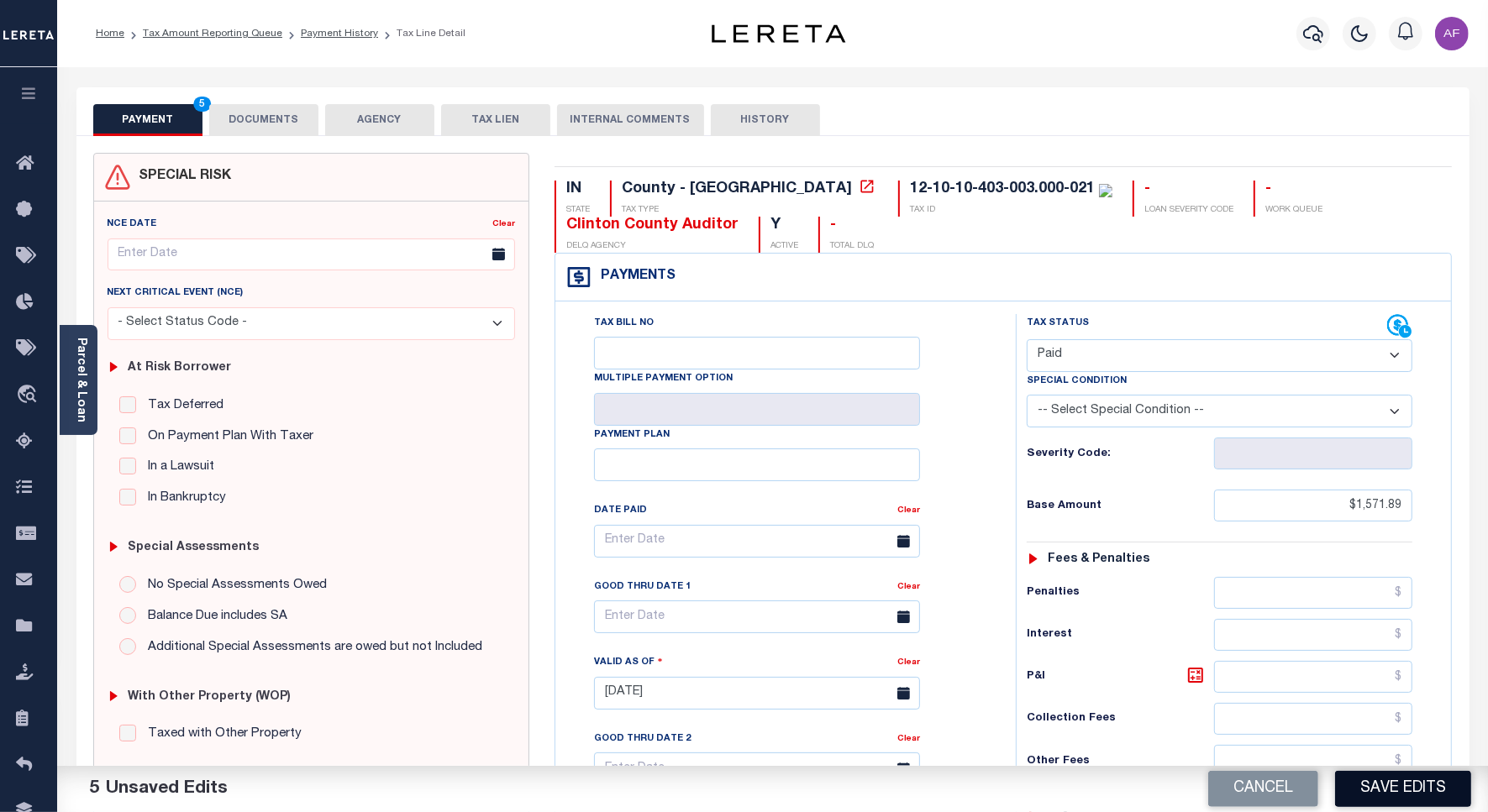
click at [1359, 786] on button "Save Edits" at bounding box center [1403, 789] width 136 height 36
checkbox input "false"
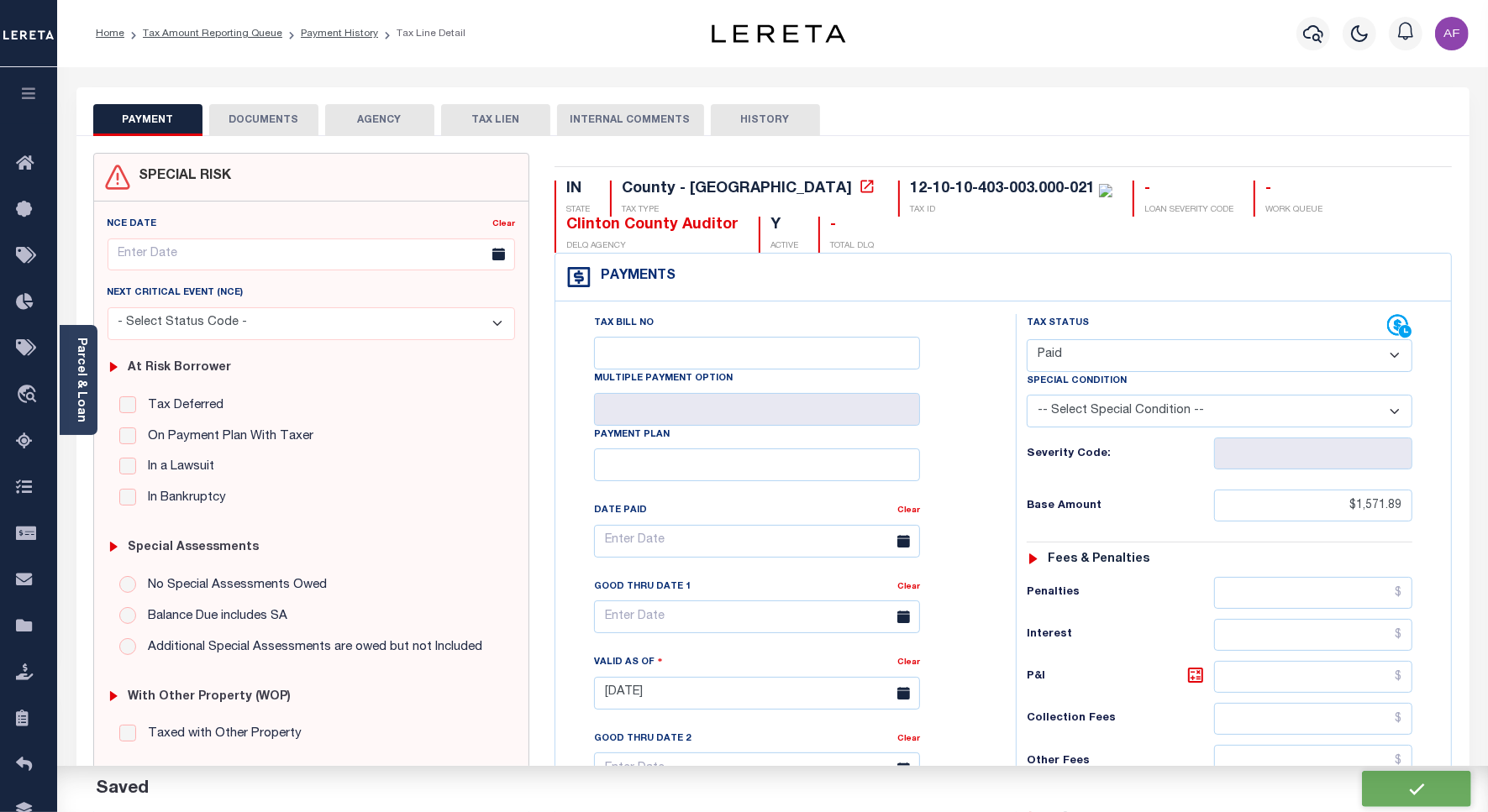
type input "$1,571.89"
type input "$0"
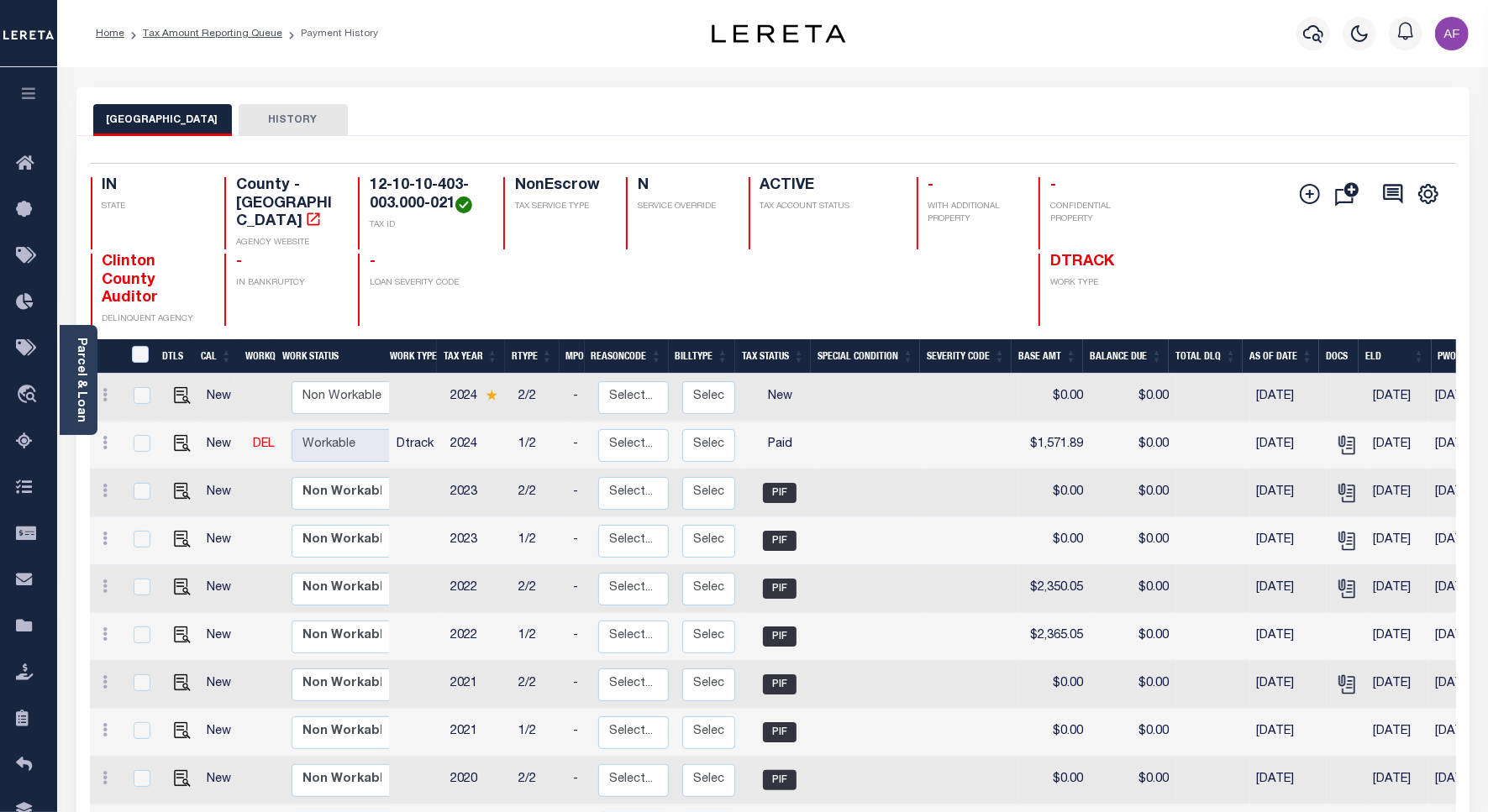
click at [199, 22] on ol "Home Tax Amount Reporting Queue Payment History" at bounding box center [237, 34] width 309 height 35
click at [190, 29] on link "Tax Amount Reporting Queue" at bounding box center [212, 34] width 140 height 10
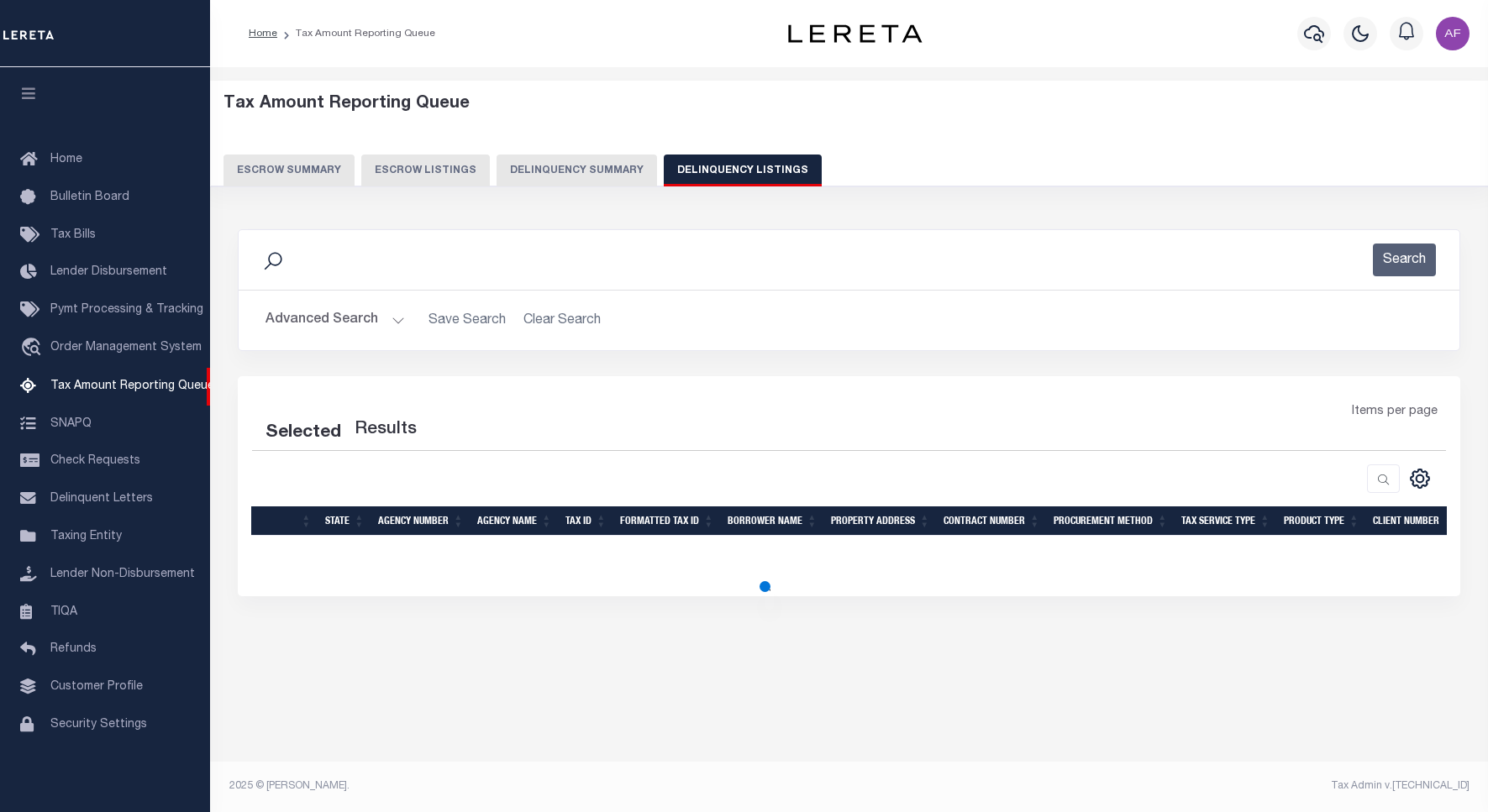
select select "100"
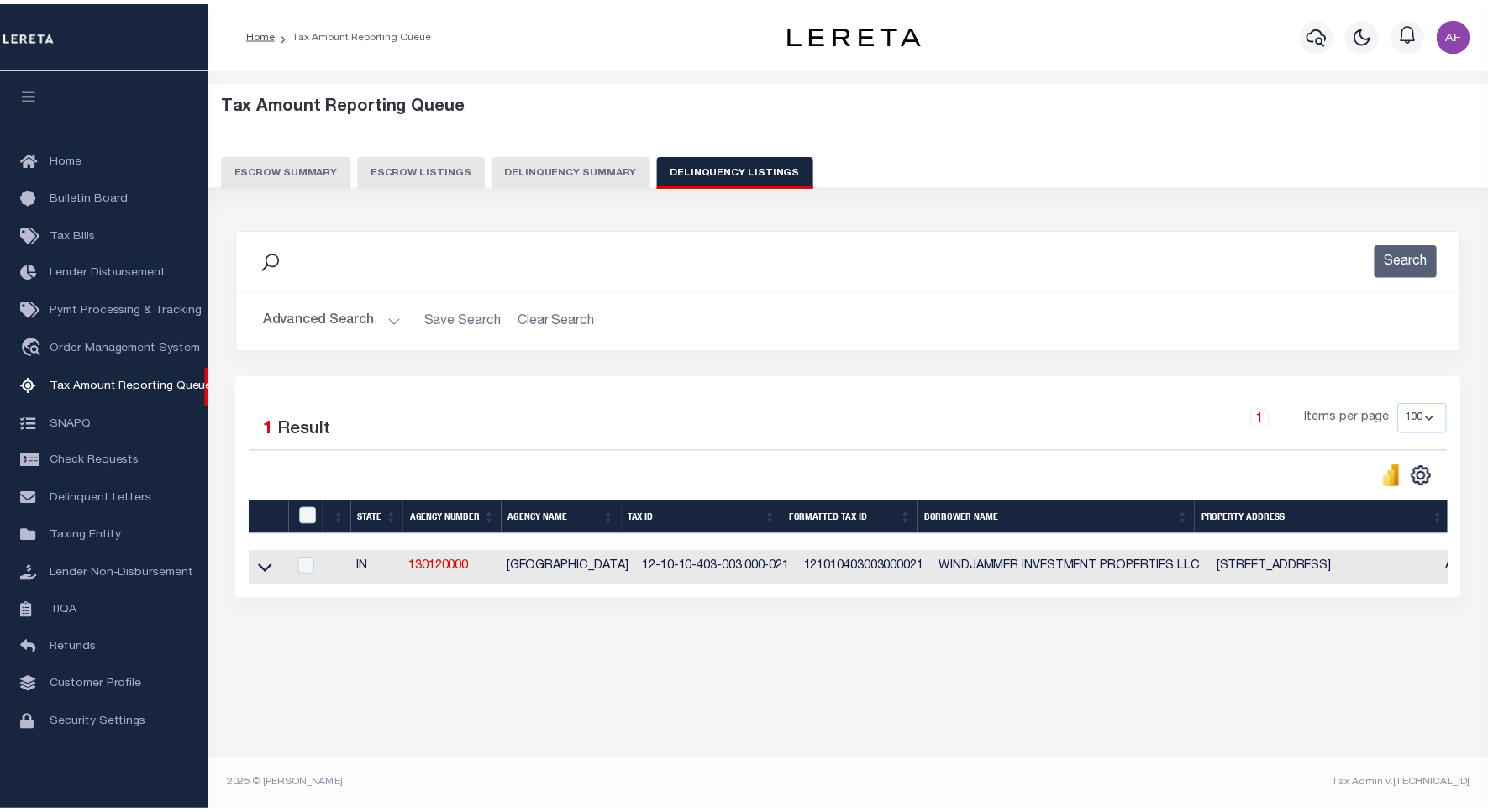
scroll to position [5, 0]
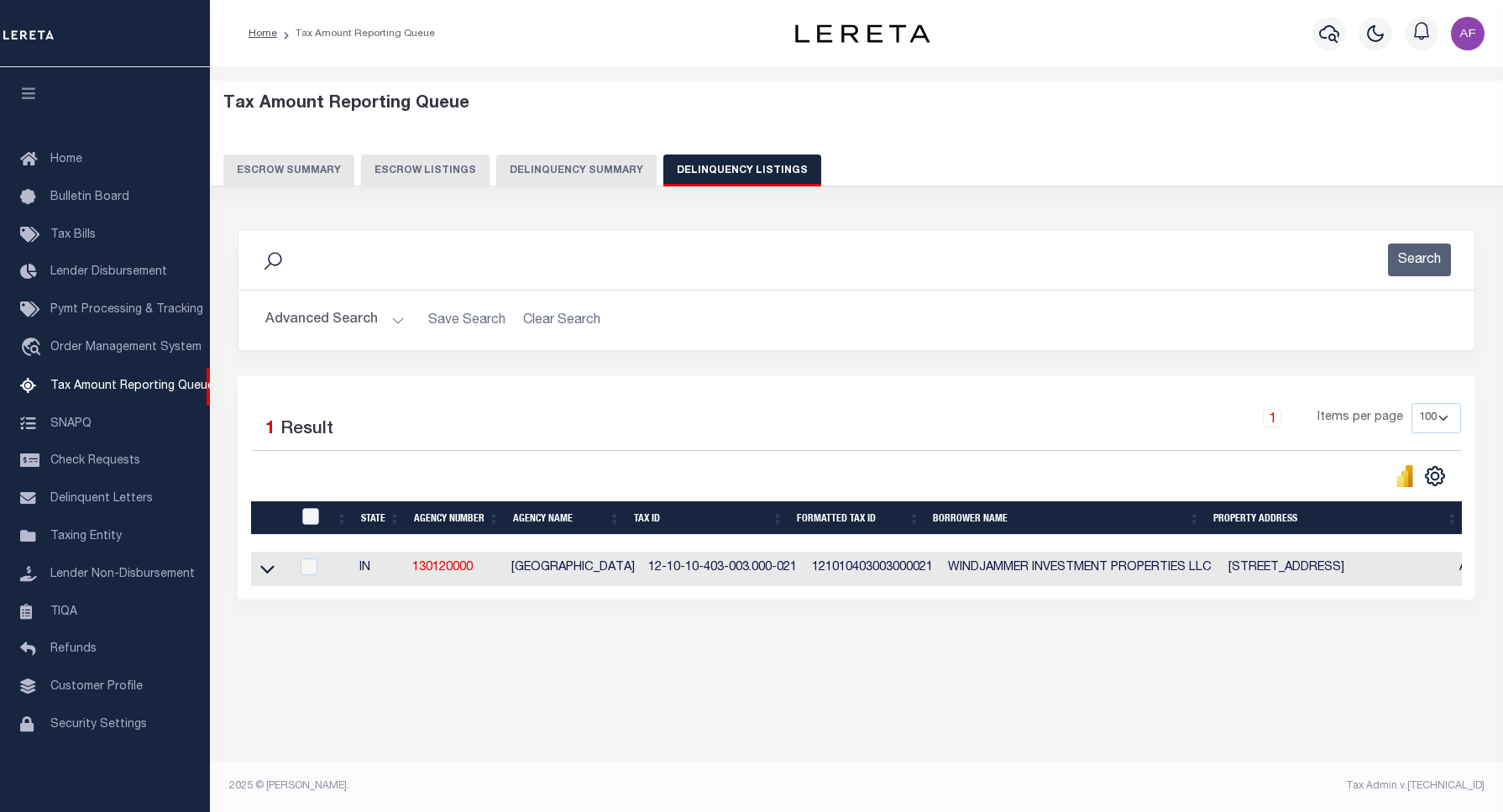
click at [308, 521] on input "checkbox" at bounding box center [311, 517] width 17 height 17
checkbox input "true"
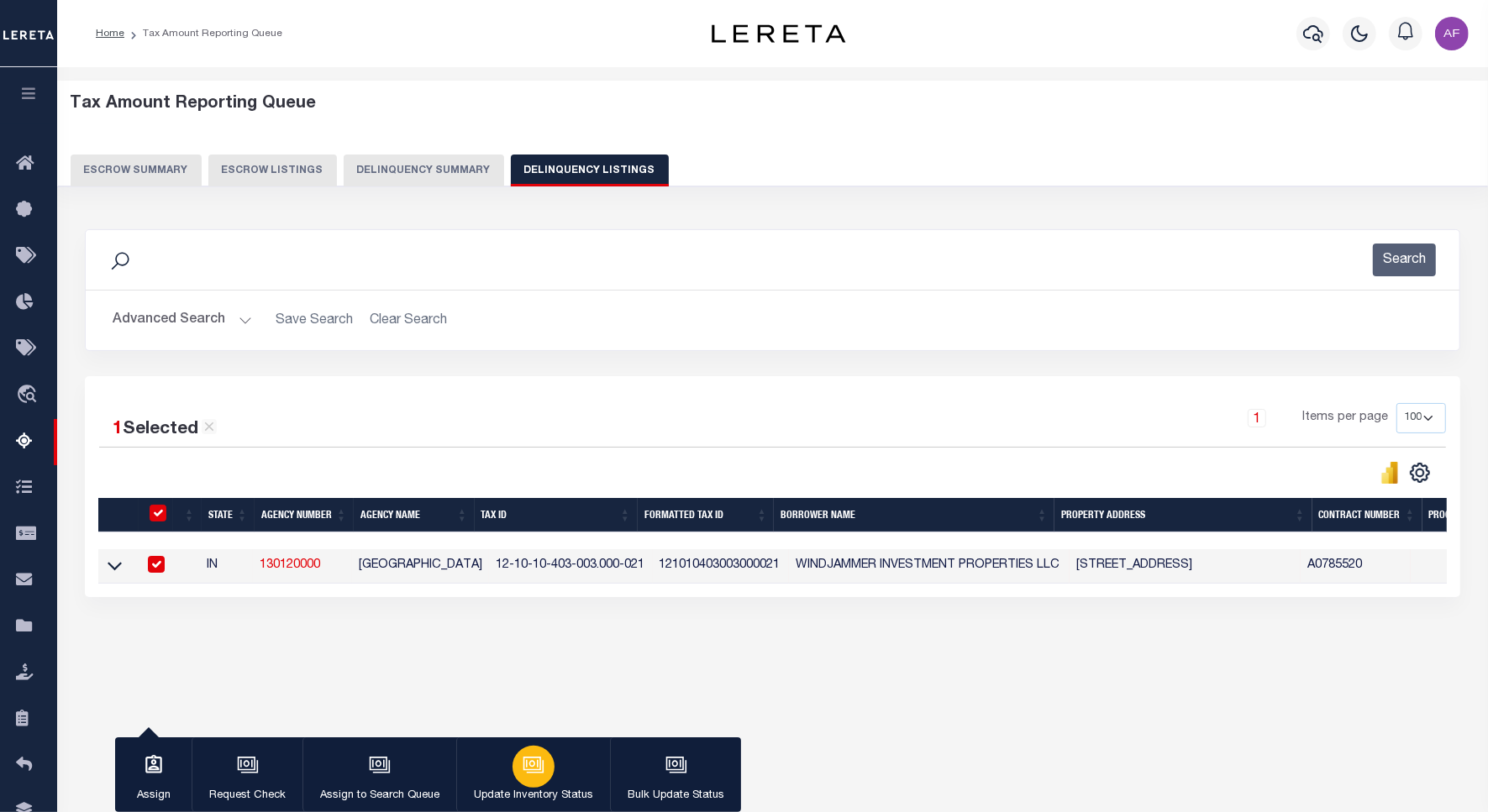
click at [512, 778] on div "button" at bounding box center [533, 766] width 42 height 42
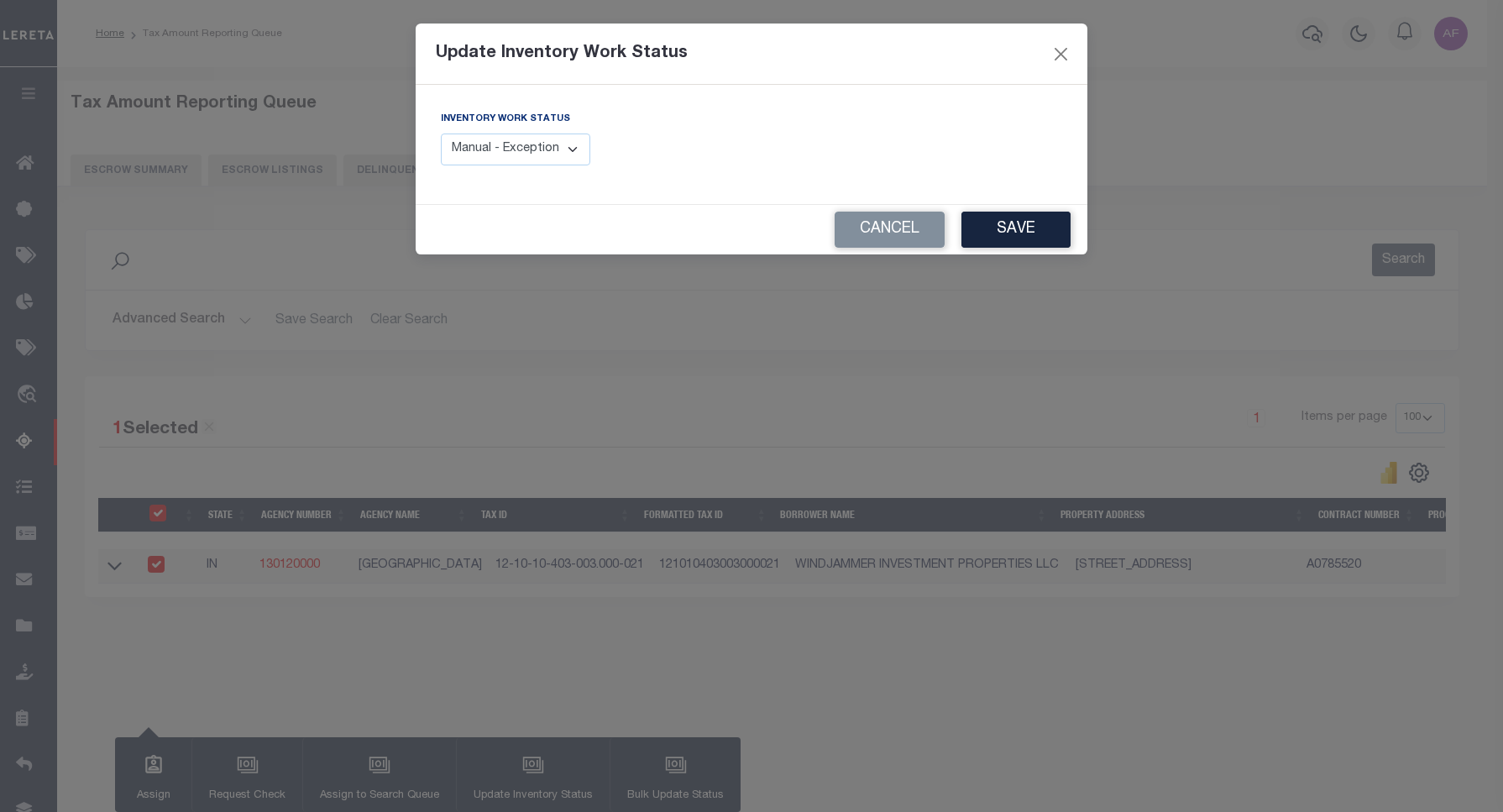
click at [525, 156] on select "Manual - Exception Pended - Awaiting Search Late Add Exception Completed" at bounding box center [515, 149] width 150 height 33
select select "4"
click at [440, 133] on select "Manual - Exception Pended - Awaiting Search Late Add Exception Completed" at bounding box center [515, 149] width 150 height 33
click at [987, 234] on button "Save" at bounding box center [1015, 229] width 109 height 36
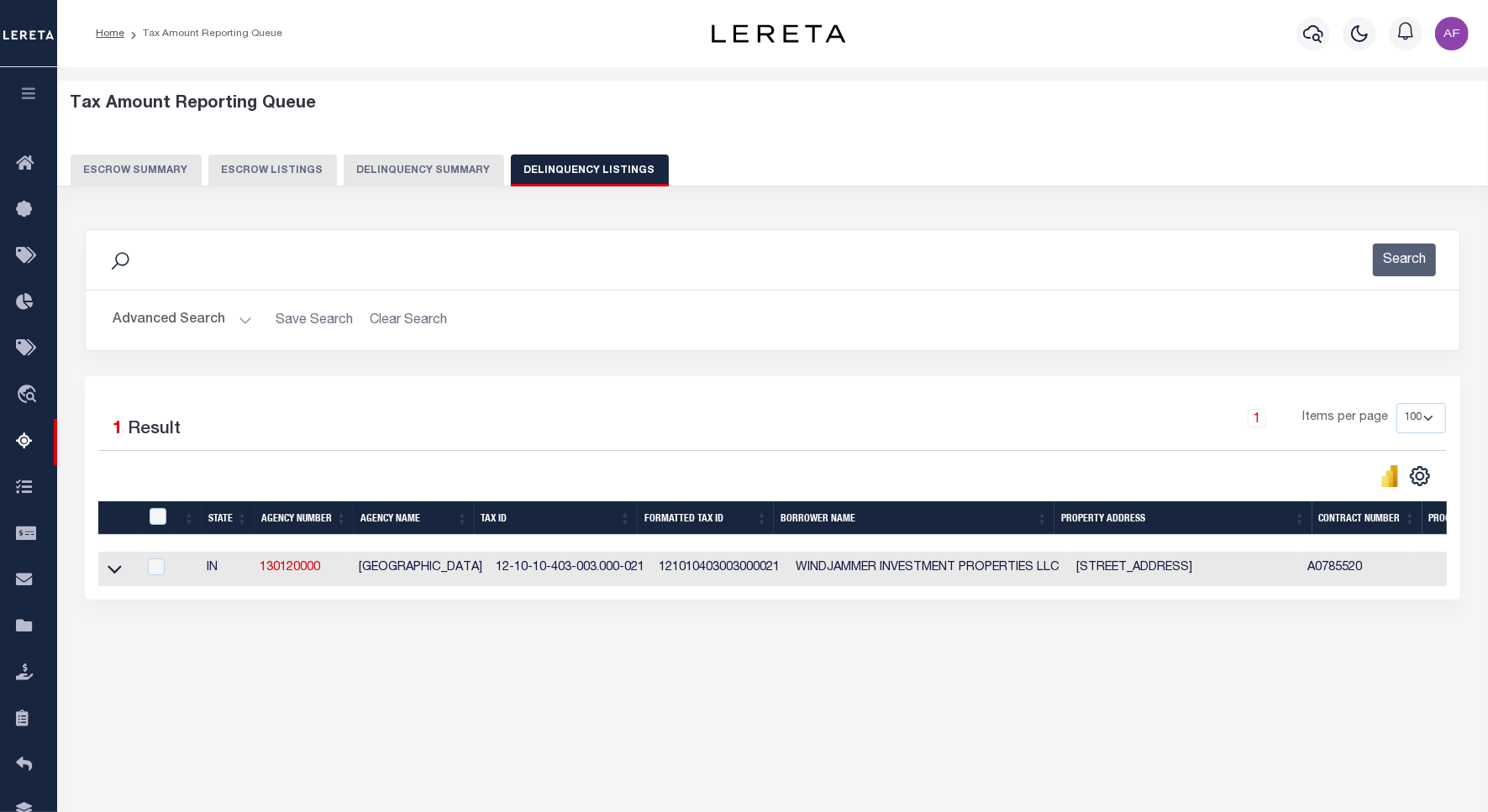
click at [201, 325] on button "Advanced Search" at bounding box center [183, 319] width 140 height 33
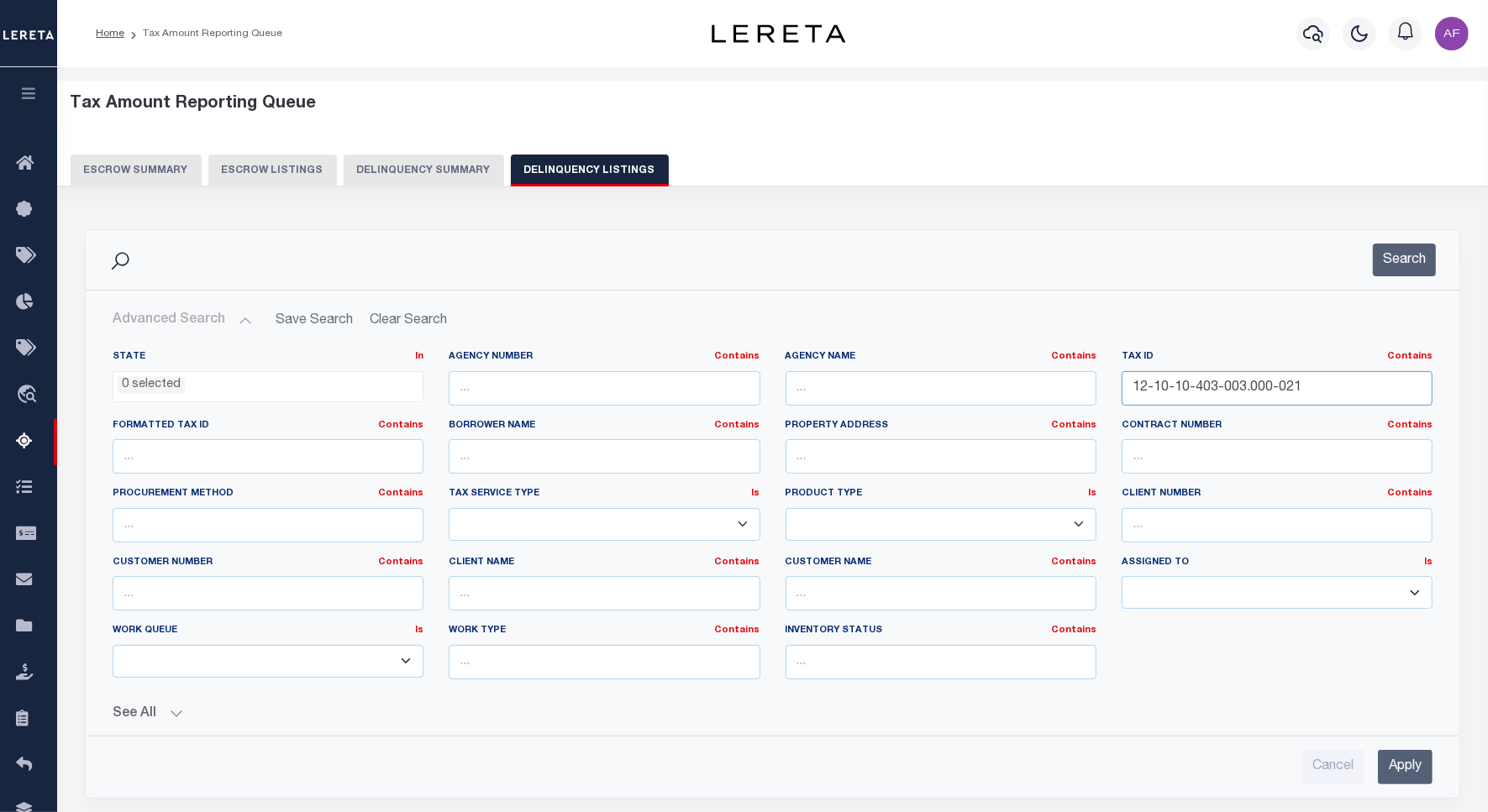
drag, startPoint x: 1303, startPoint y: 390, endPoint x: 1026, endPoint y: 380, distance: 277.2
click at [1026, 380] on div "State In In AK AL AR AZ CA CO CT DC DE FL GA GU HI IA ID IL IN KS KY LA MA MD M…" at bounding box center [772, 521] width 1345 height 343
paste input "1-152-010"
type input "12-10-11-152-010.000-021"
click at [1399, 267] on button "Search" at bounding box center [1404, 260] width 63 height 33
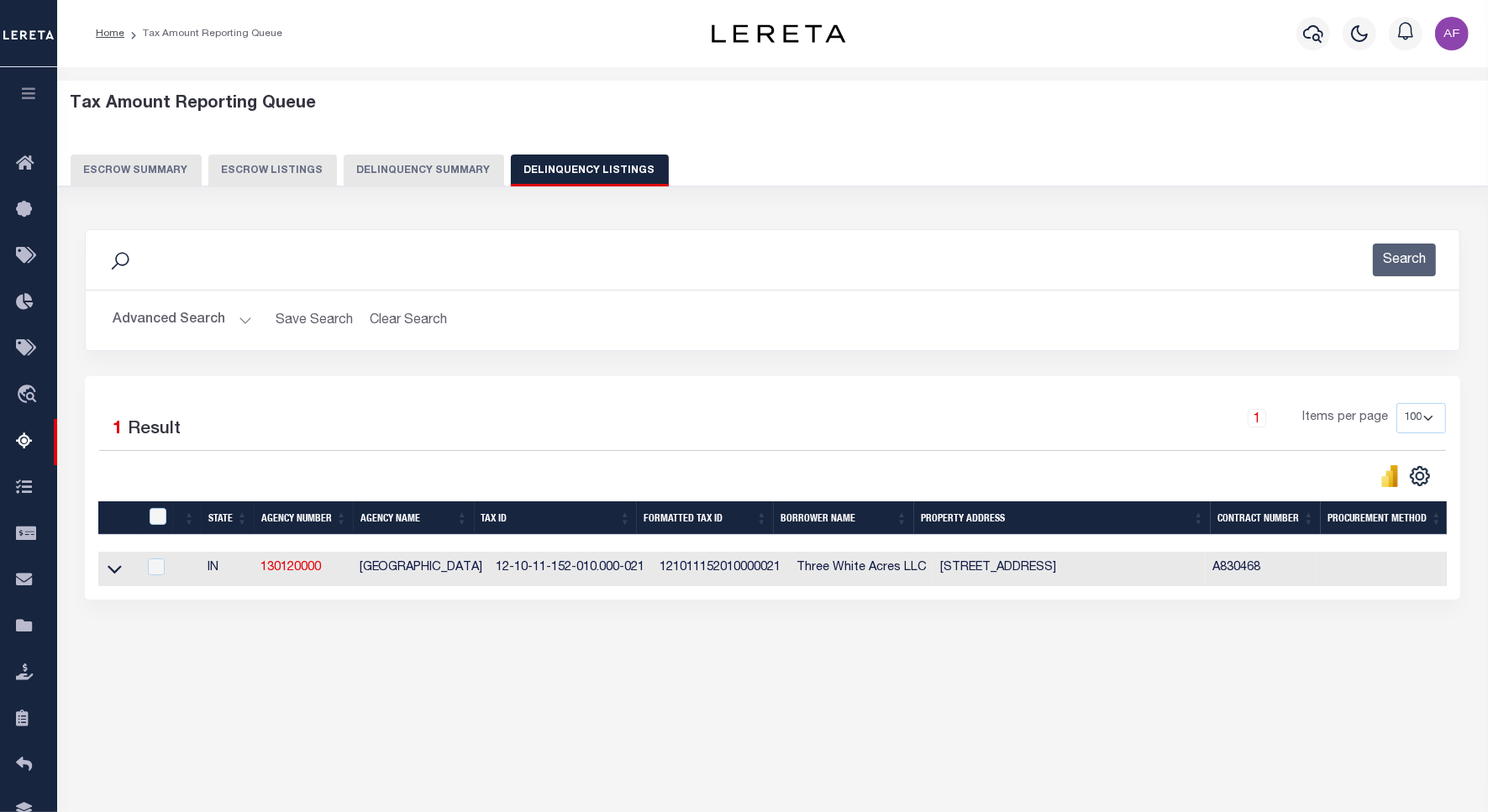
click at [115, 574] on icon at bounding box center [114, 568] width 14 height 18
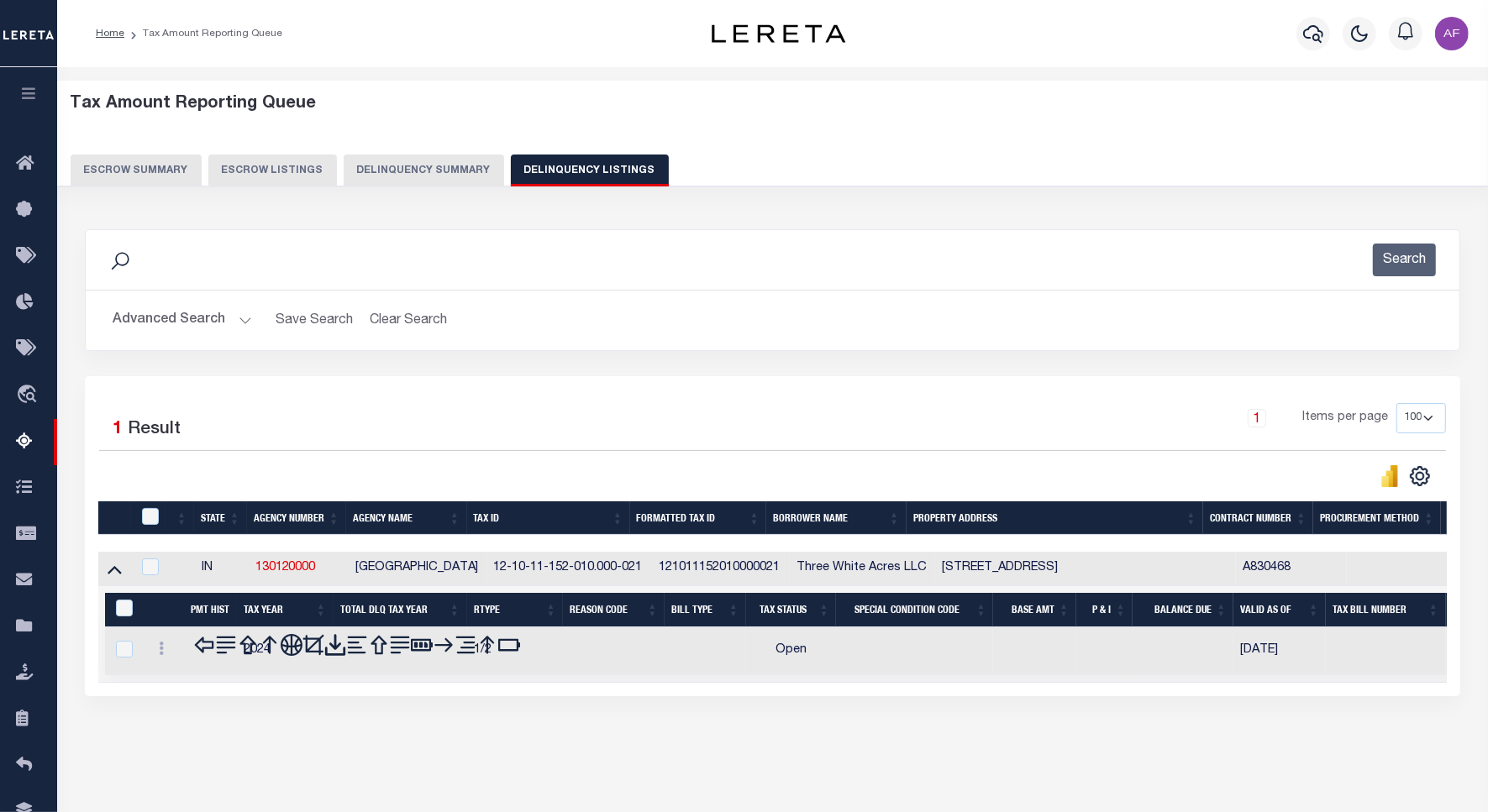
scroll to position [77, 0]
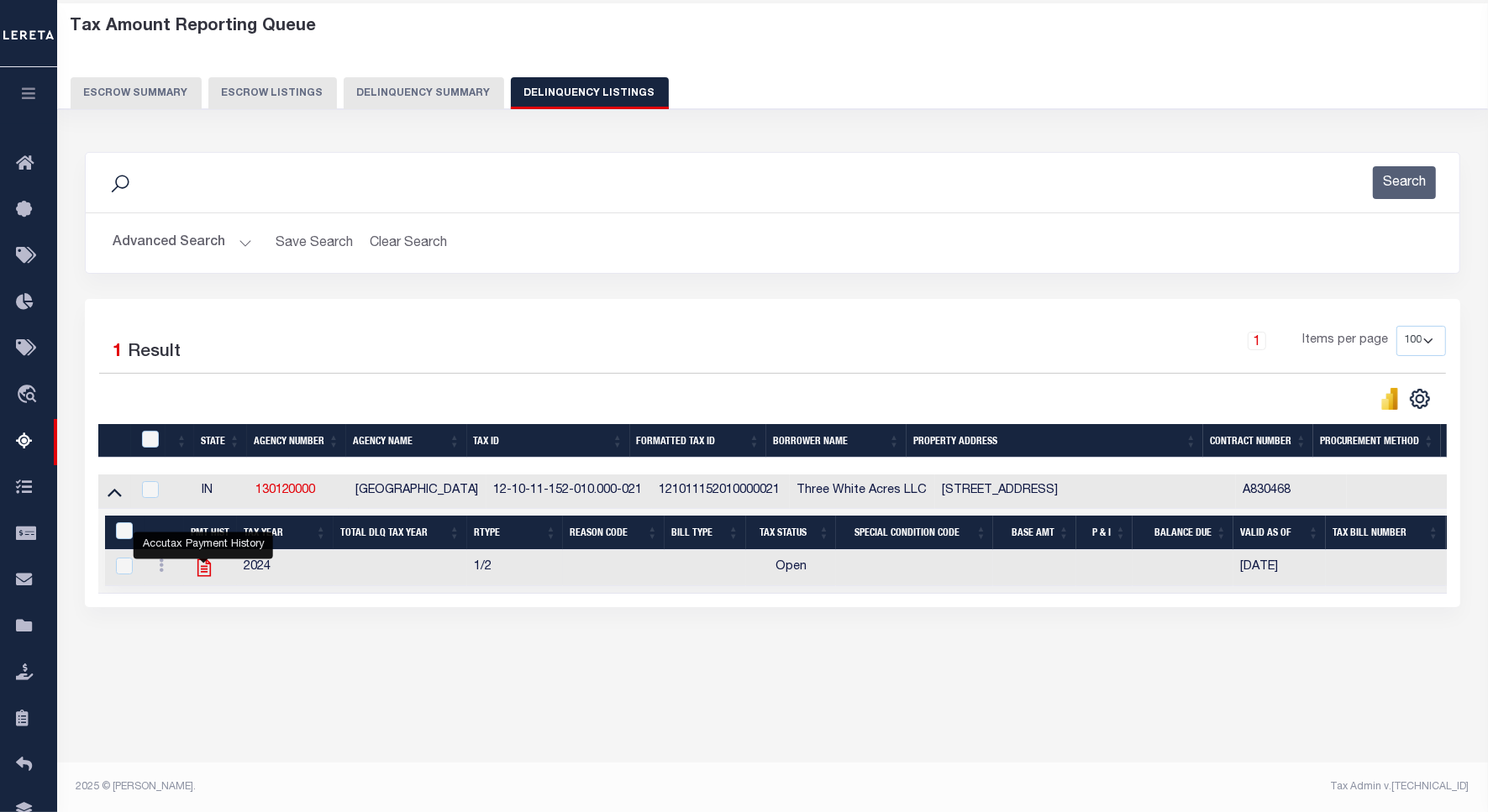
click at [200, 573] on icon "" at bounding box center [203, 567] width 21 height 21
checkbox input "true"
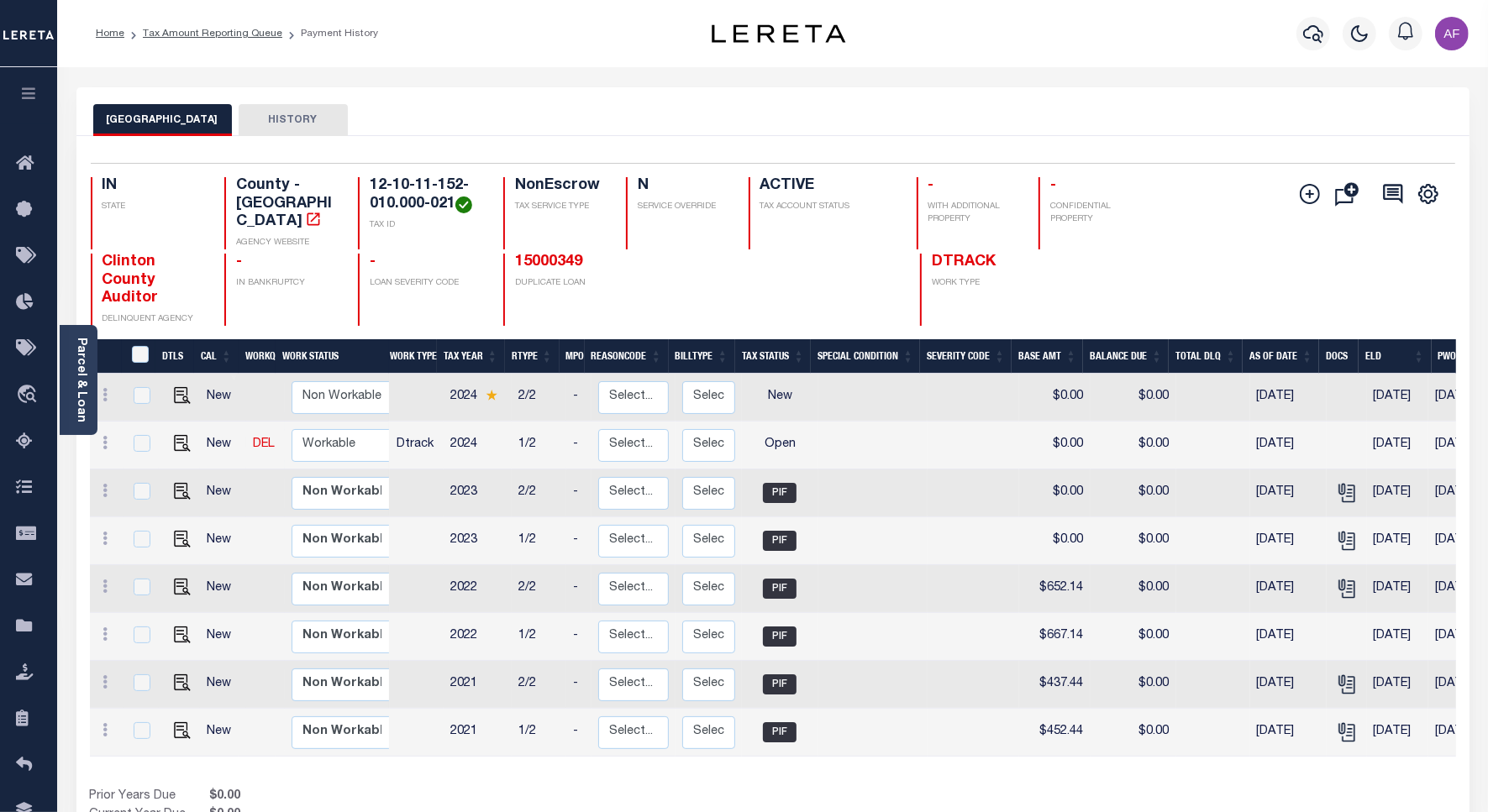
click at [166, 439] on link at bounding box center [178, 444] width 25 height 12
checkbox input "true"
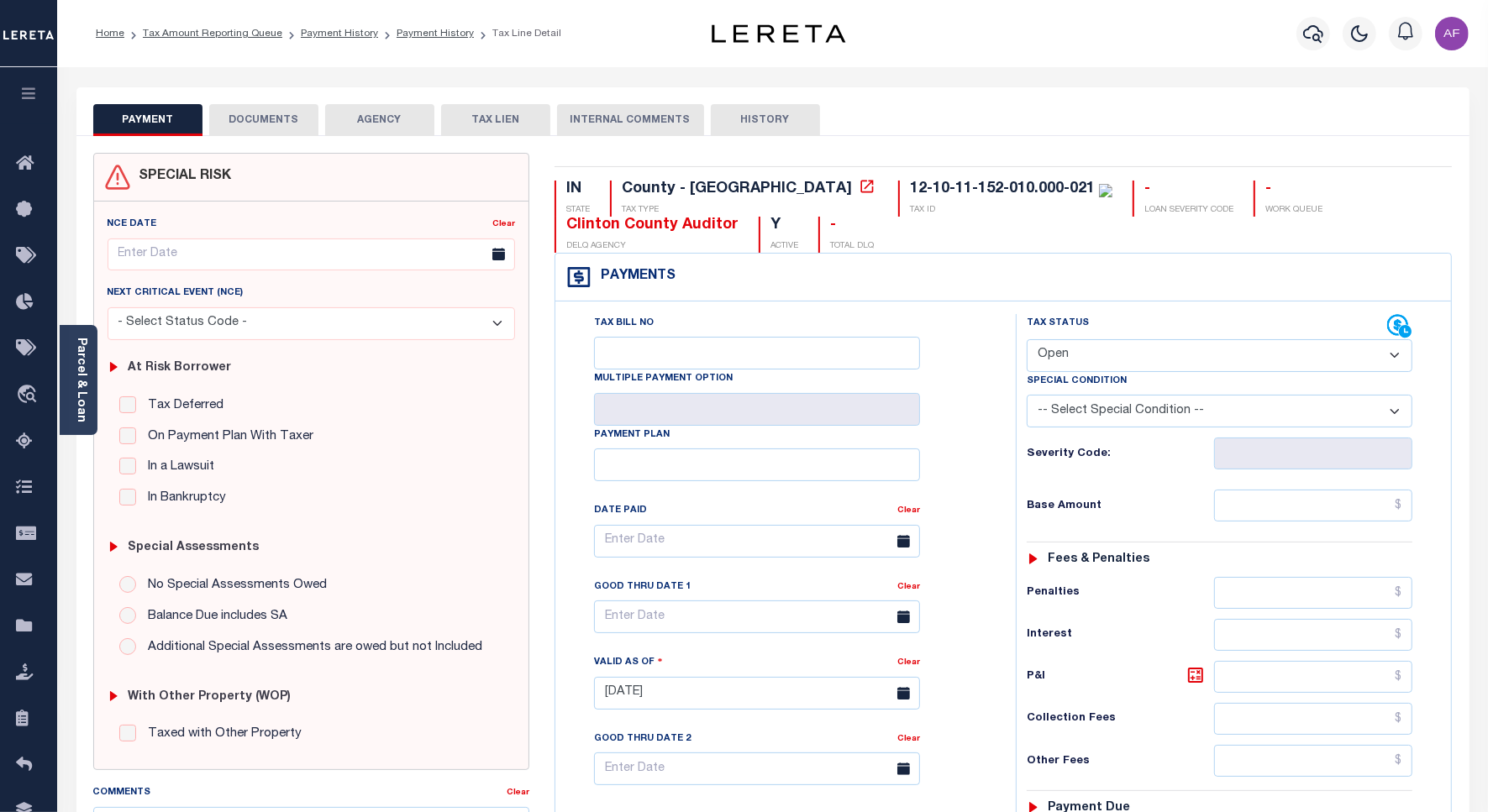
click at [1082, 367] on select "- Select Status Code - Open Due/Unpaid Paid Incomplete No Tax Due Internal Refu…" at bounding box center [1220, 355] width 386 height 33
select select "PYD"
click at [1027, 341] on select "- Select Status Code - Open Due/Unpaid Paid Incomplete No Tax Due Internal Refu…" at bounding box center [1220, 355] width 386 height 33
type input "[DATE]"
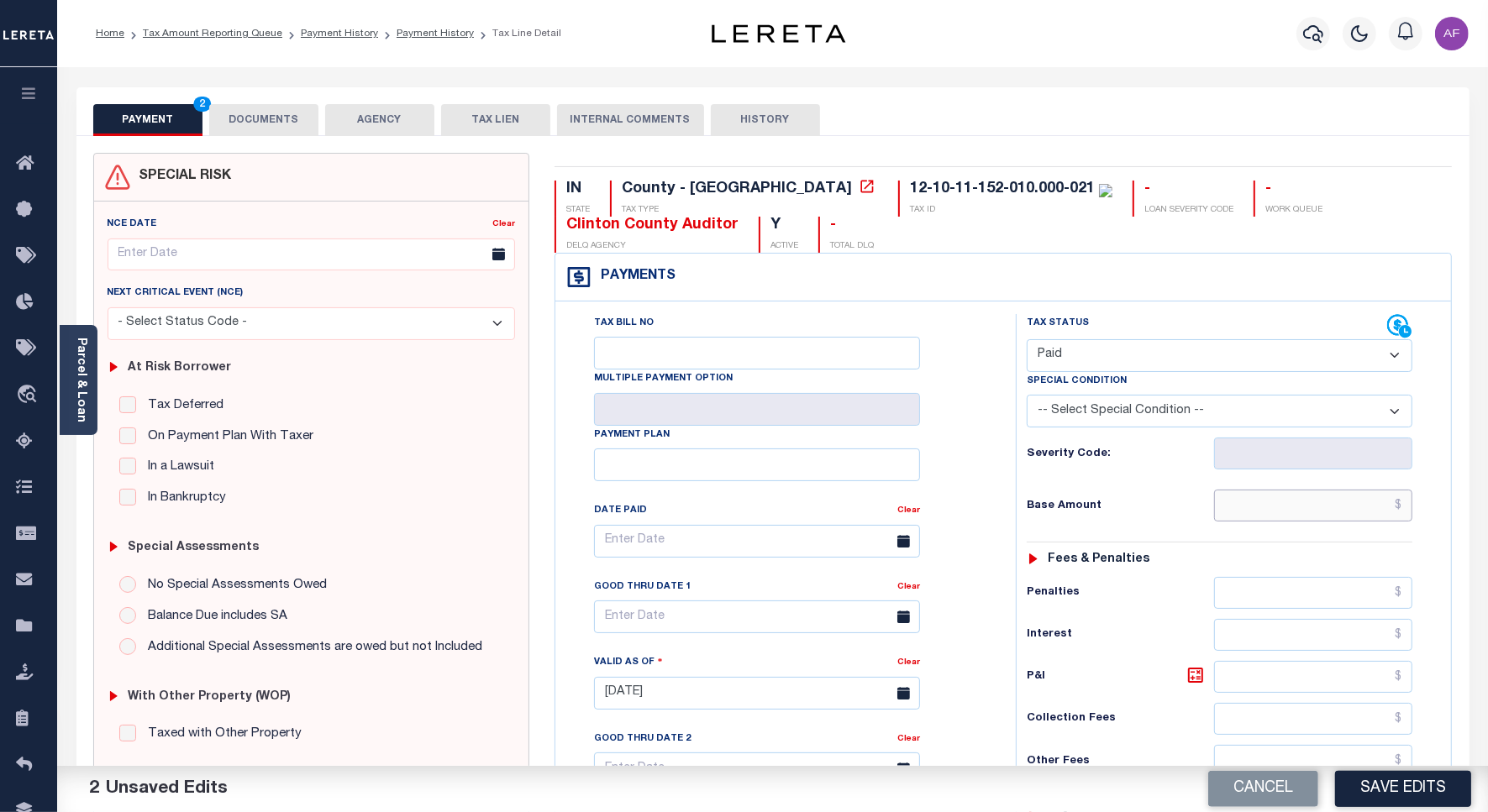
click at [1330, 517] on input "text" at bounding box center [1313, 506] width 198 height 32
paste input "440.05"
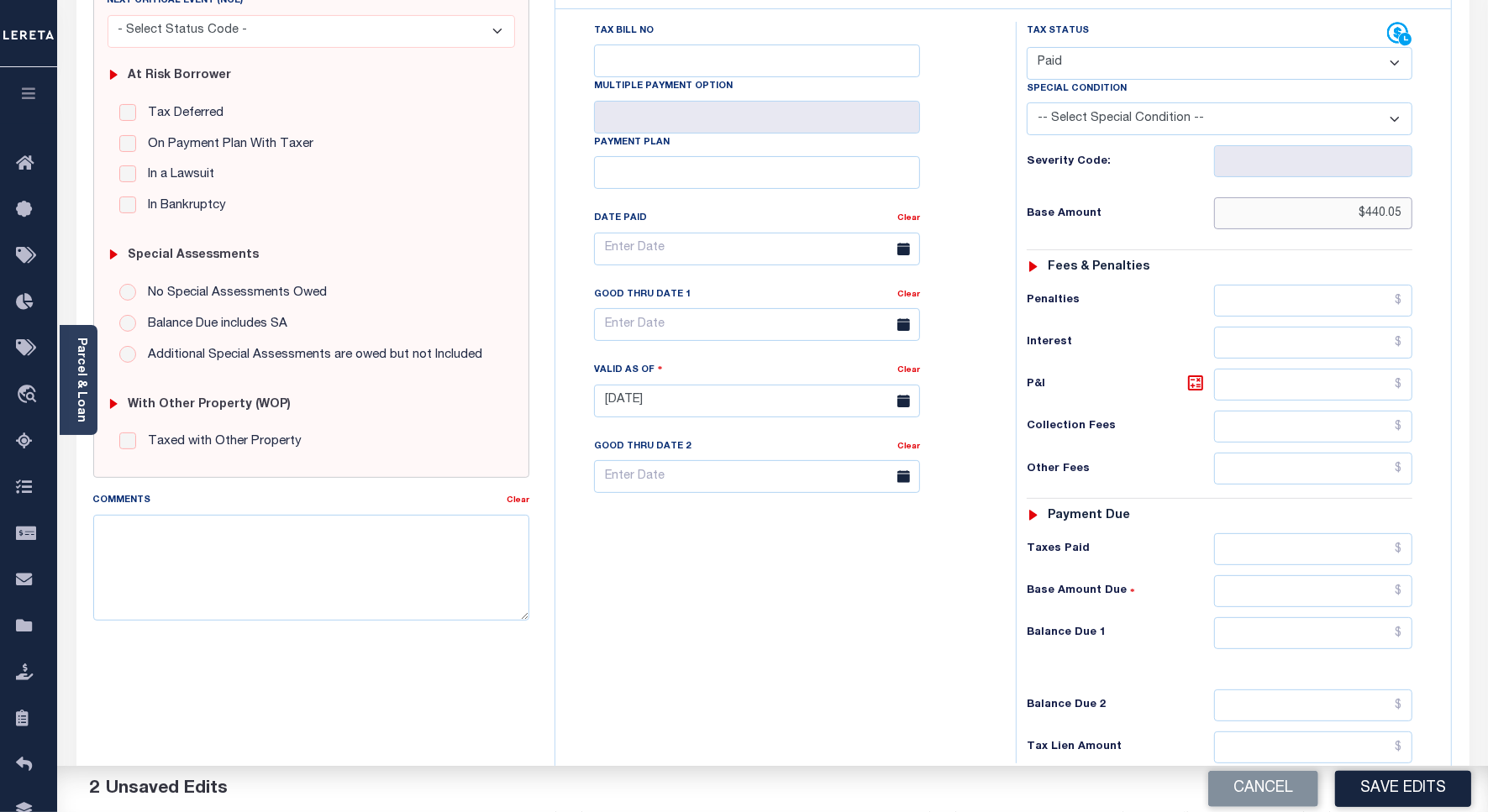
scroll to position [420, 0]
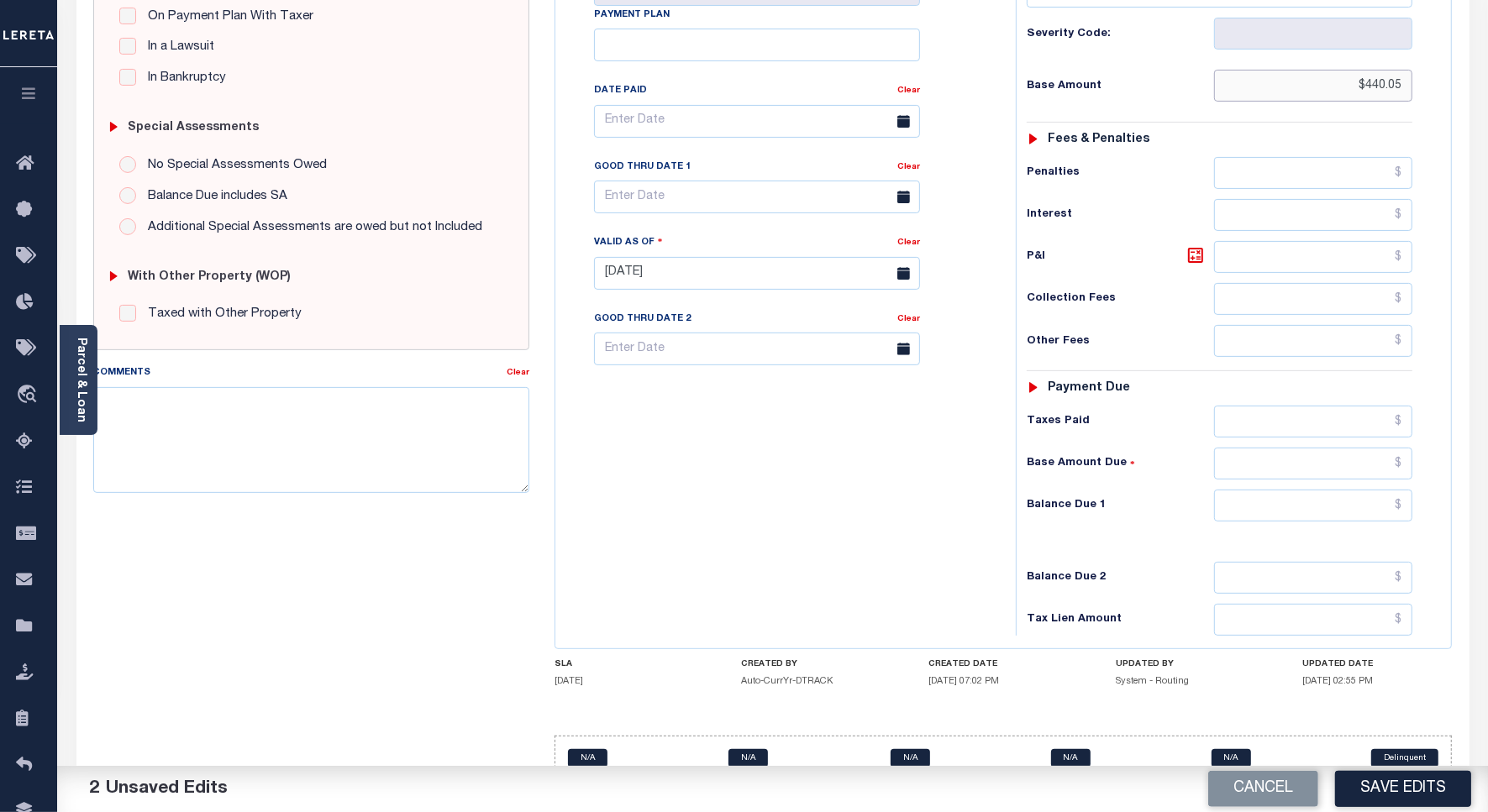
type input "$440.05"
click at [1355, 426] on input "text" at bounding box center [1313, 422] width 198 height 32
paste input "440.05"
type input "$440.05"
click at [1350, 515] on input "text" at bounding box center [1313, 506] width 198 height 32
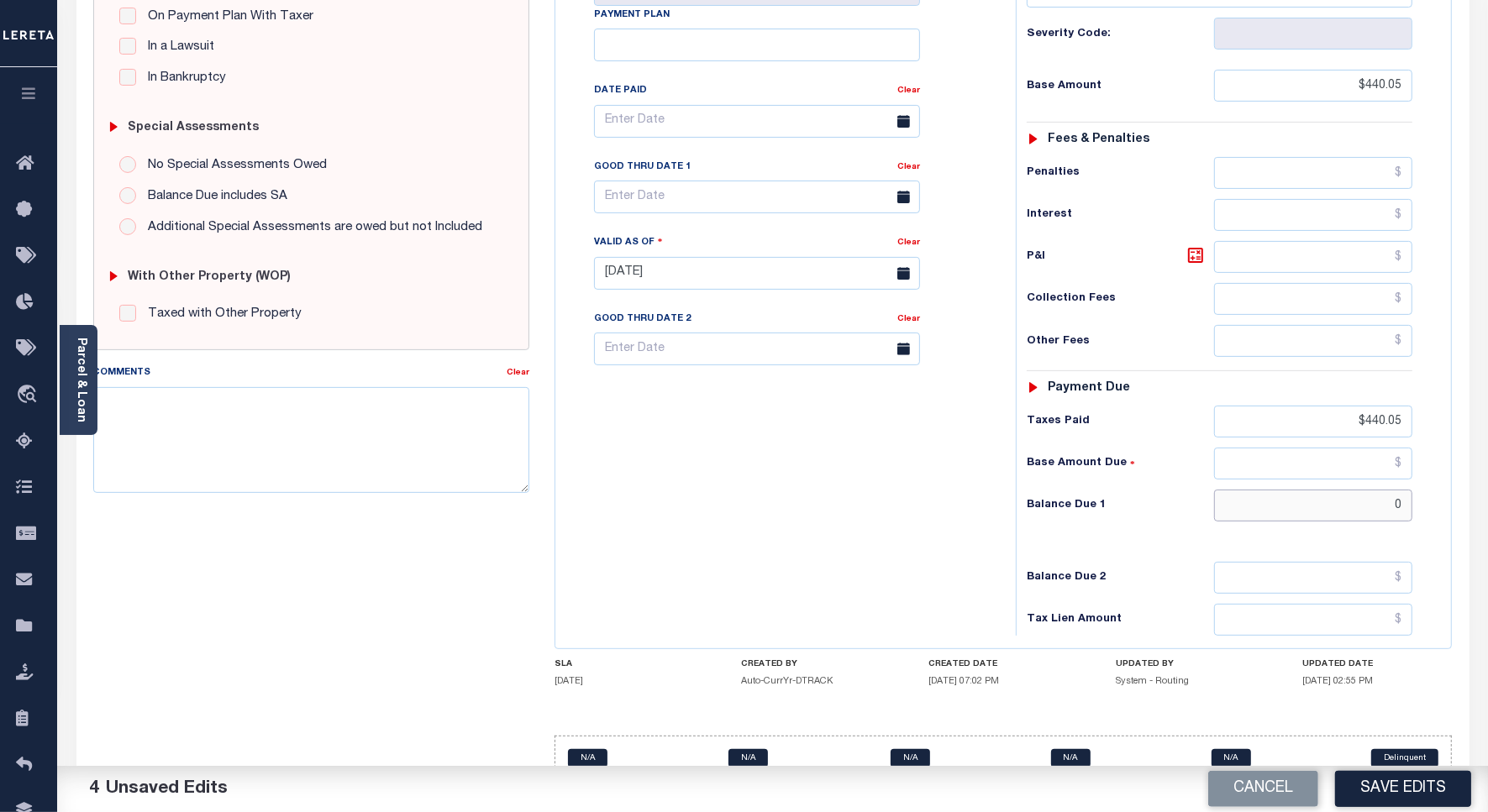
type input "$0"
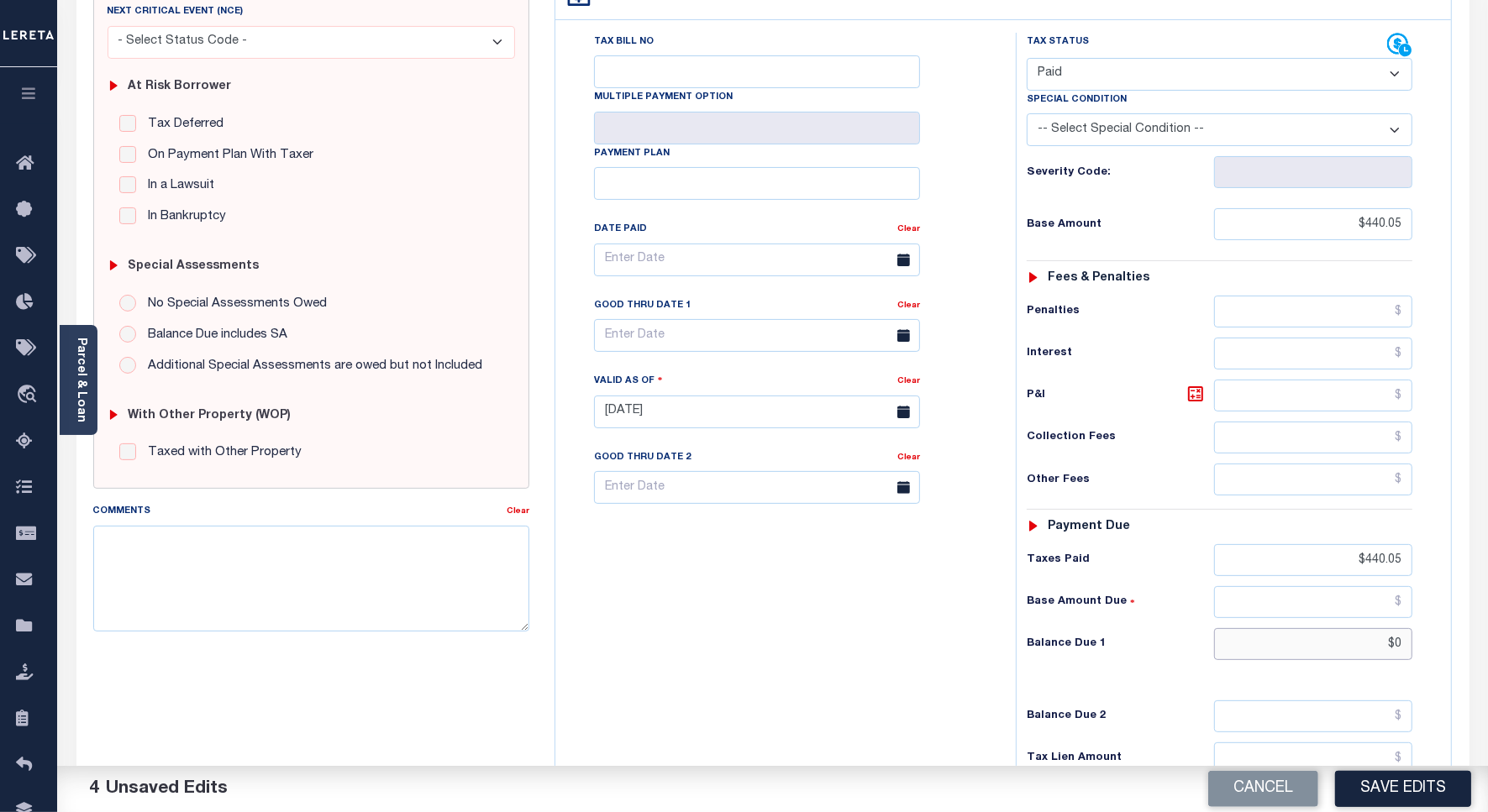
scroll to position [0, 0]
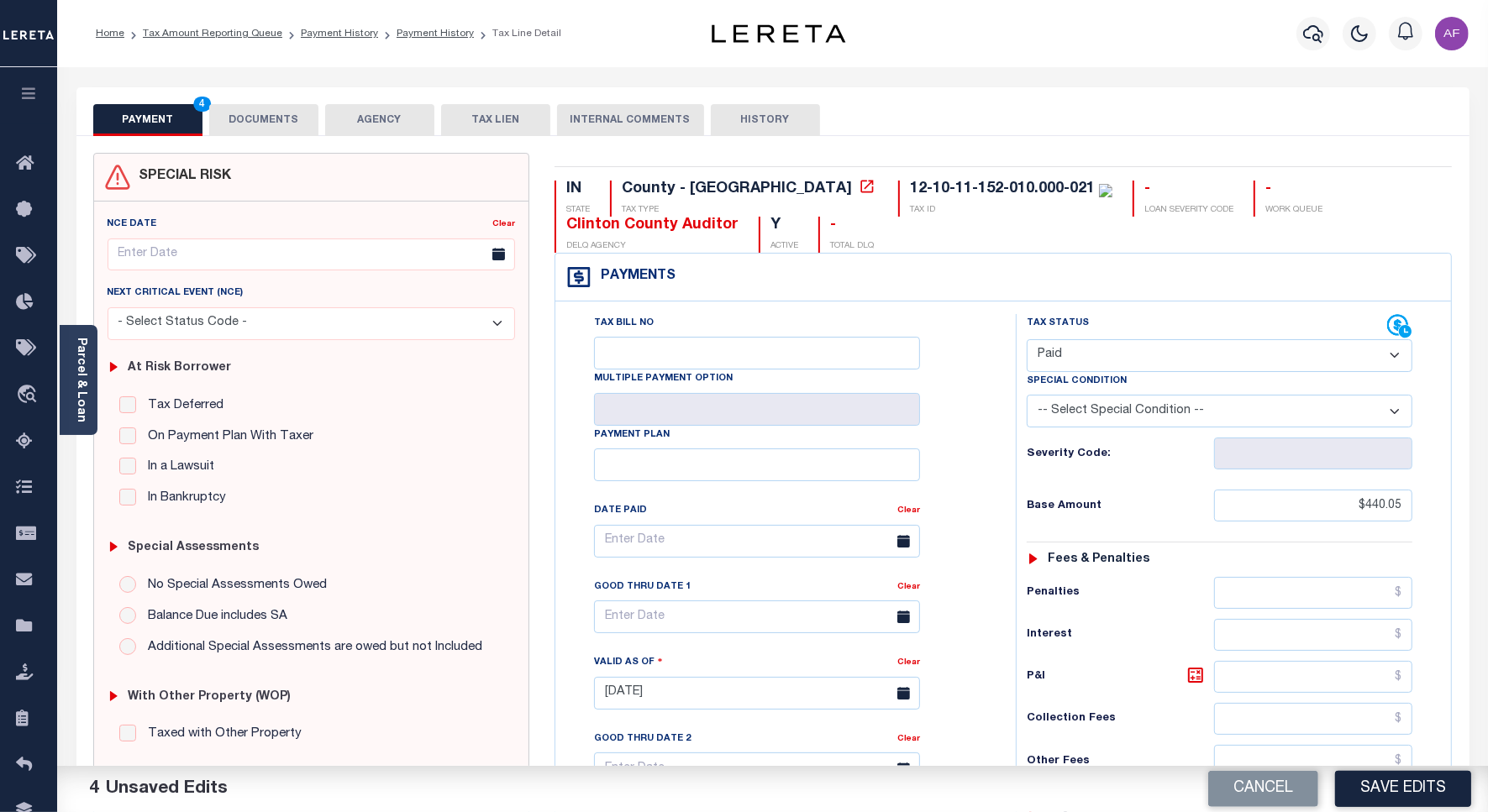
click at [225, 109] on button "DOCUMENTS" at bounding box center [264, 120] width 109 height 32
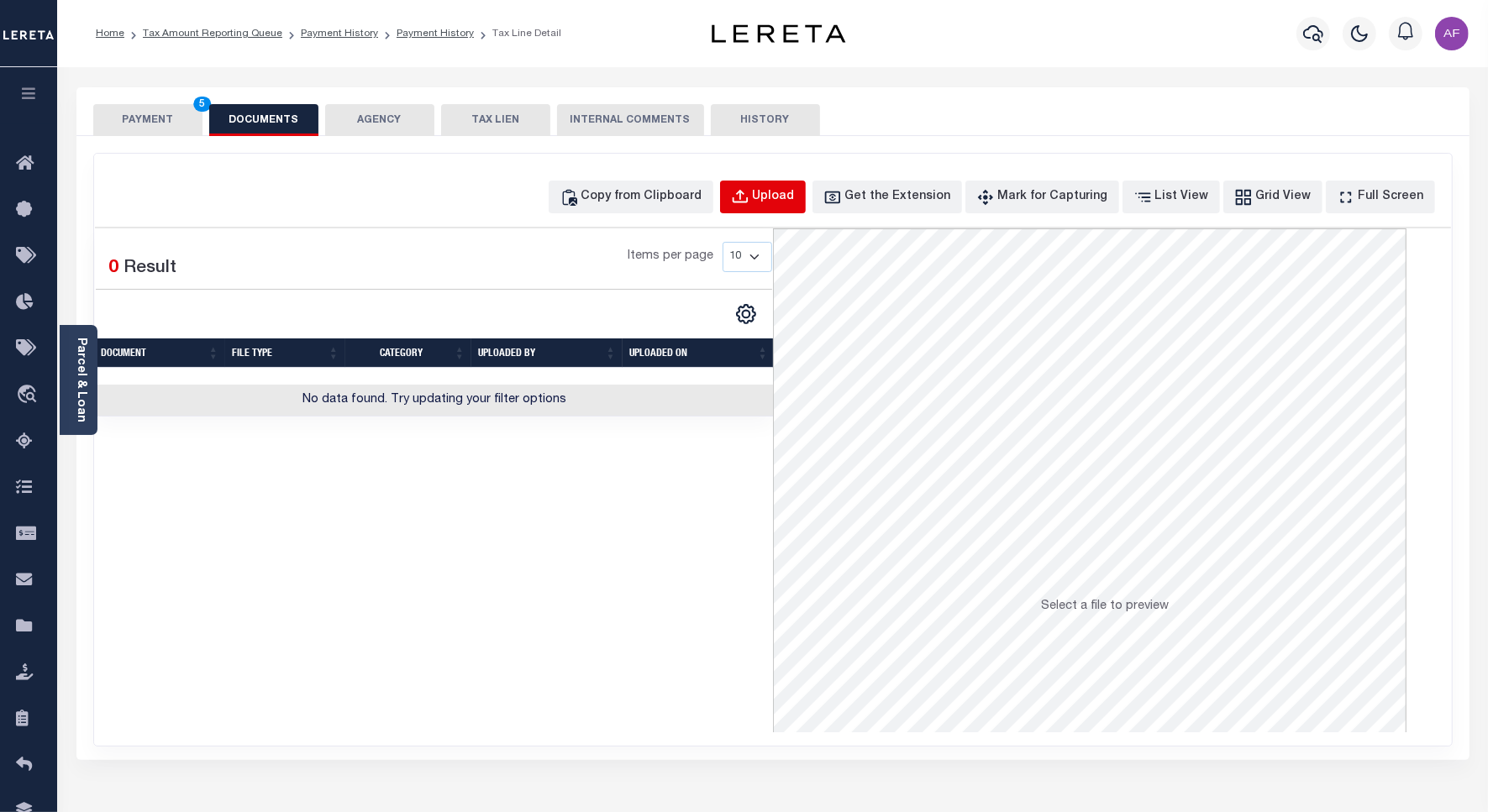
click at [795, 198] on div "Upload" at bounding box center [773, 197] width 42 height 19
select select "POP"
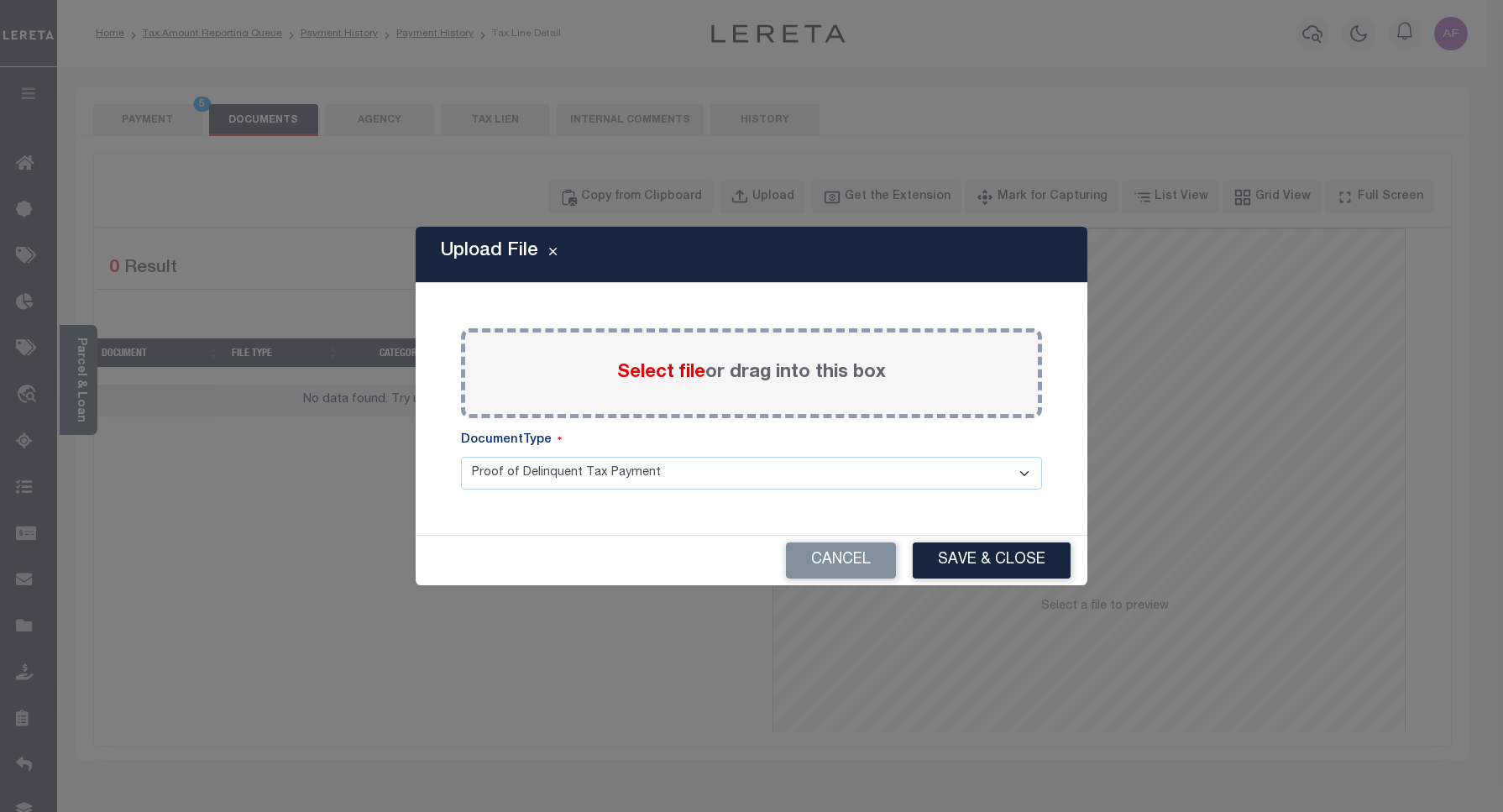
click at [637, 375] on span "Select file" at bounding box center [661, 372] width 88 height 19
click at [0, 0] on input "Select file or drag into this box" at bounding box center [0, 0] width 0 height 0
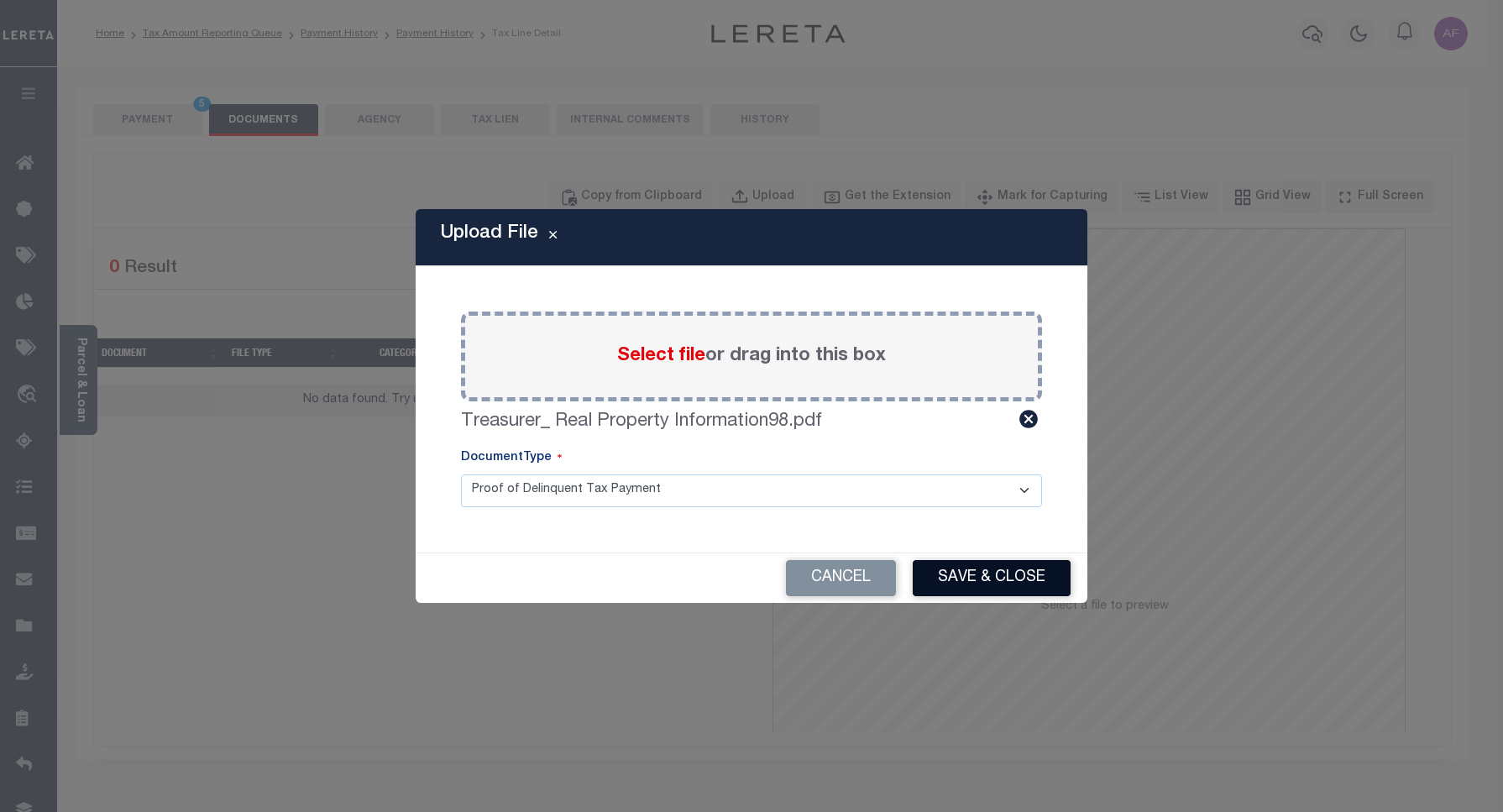
click at [970, 571] on button "Save & Close" at bounding box center [992, 577] width 158 height 36
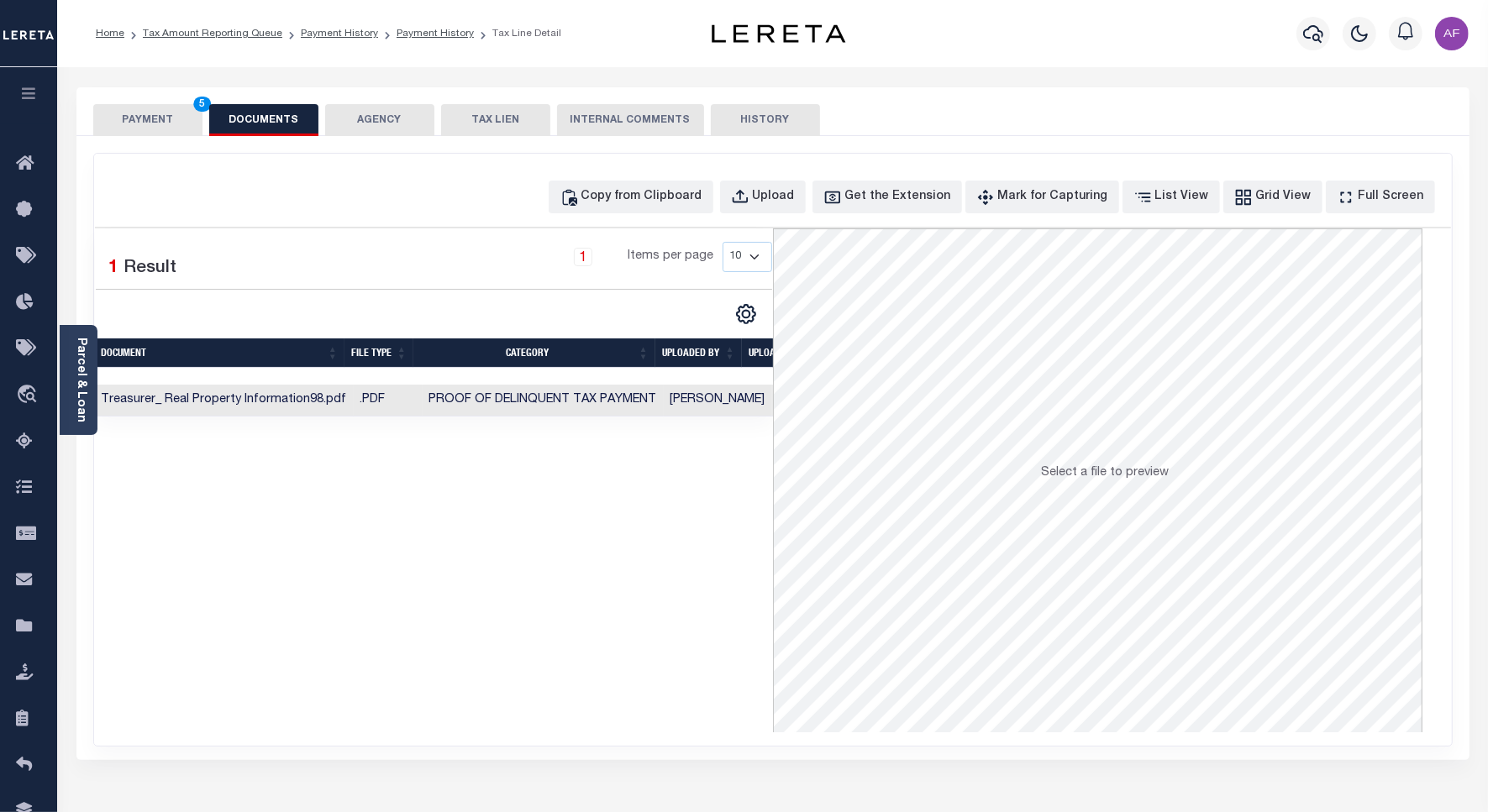
click at [166, 117] on button "PAYMENT 5" at bounding box center [147, 120] width 109 height 32
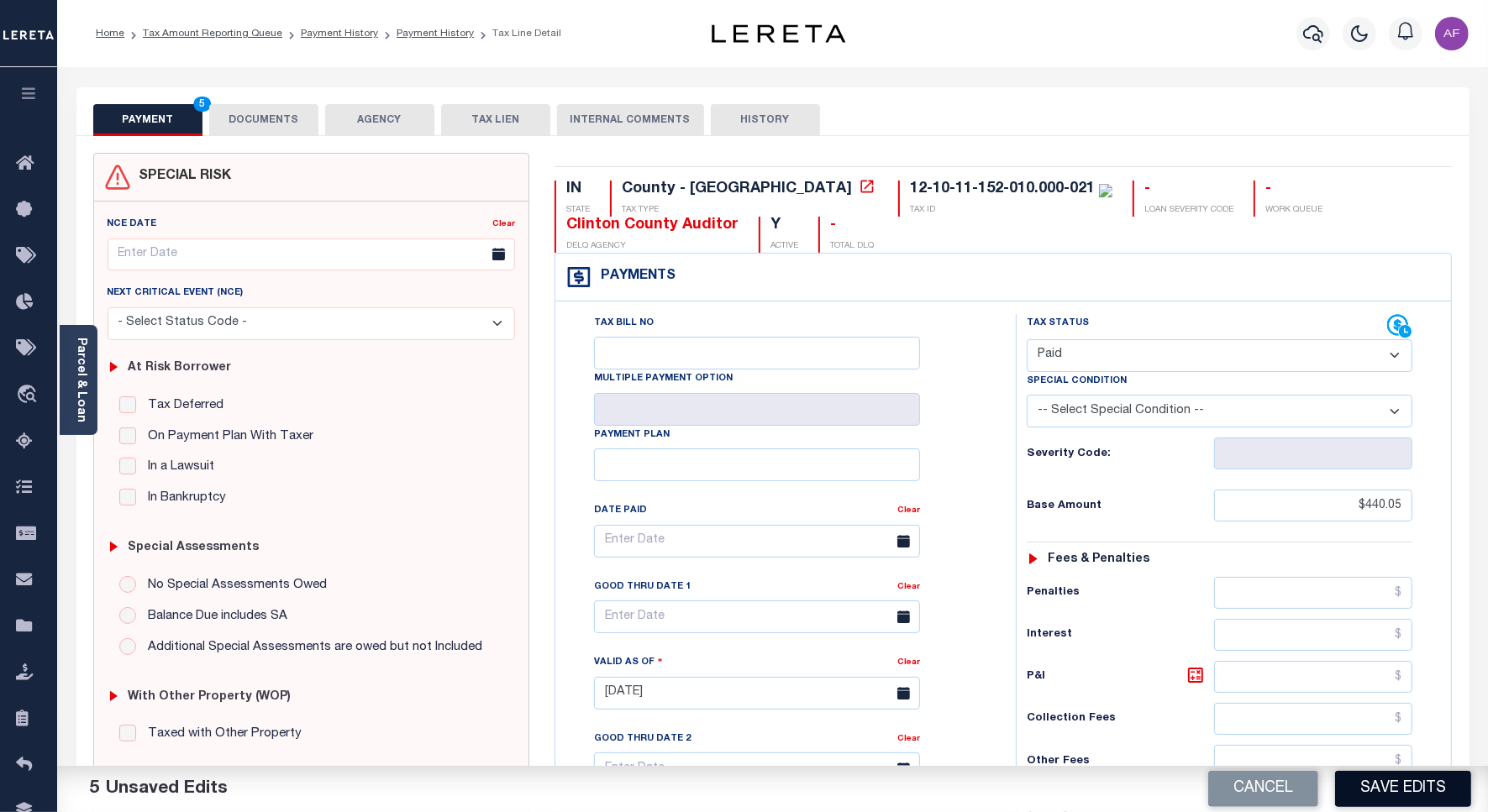
click at [1380, 791] on button "Save Edits" at bounding box center [1403, 789] width 136 height 36
checkbox input "false"
type input "$440.05"
type input "$0"
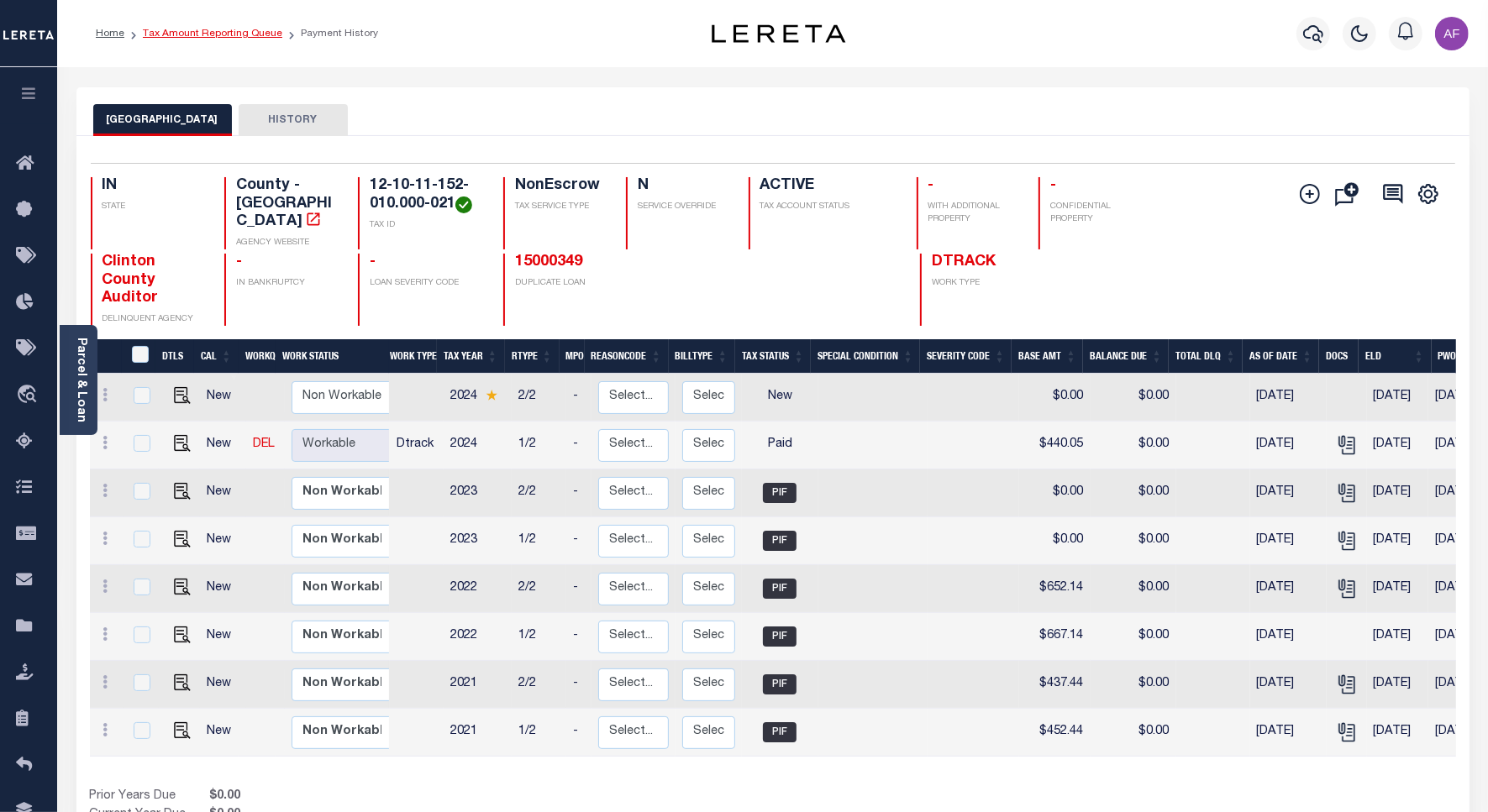
click at [238, 38] on link "Tax Amount Reporting Queue" at bounding box center [212, 34] width 140 height 10
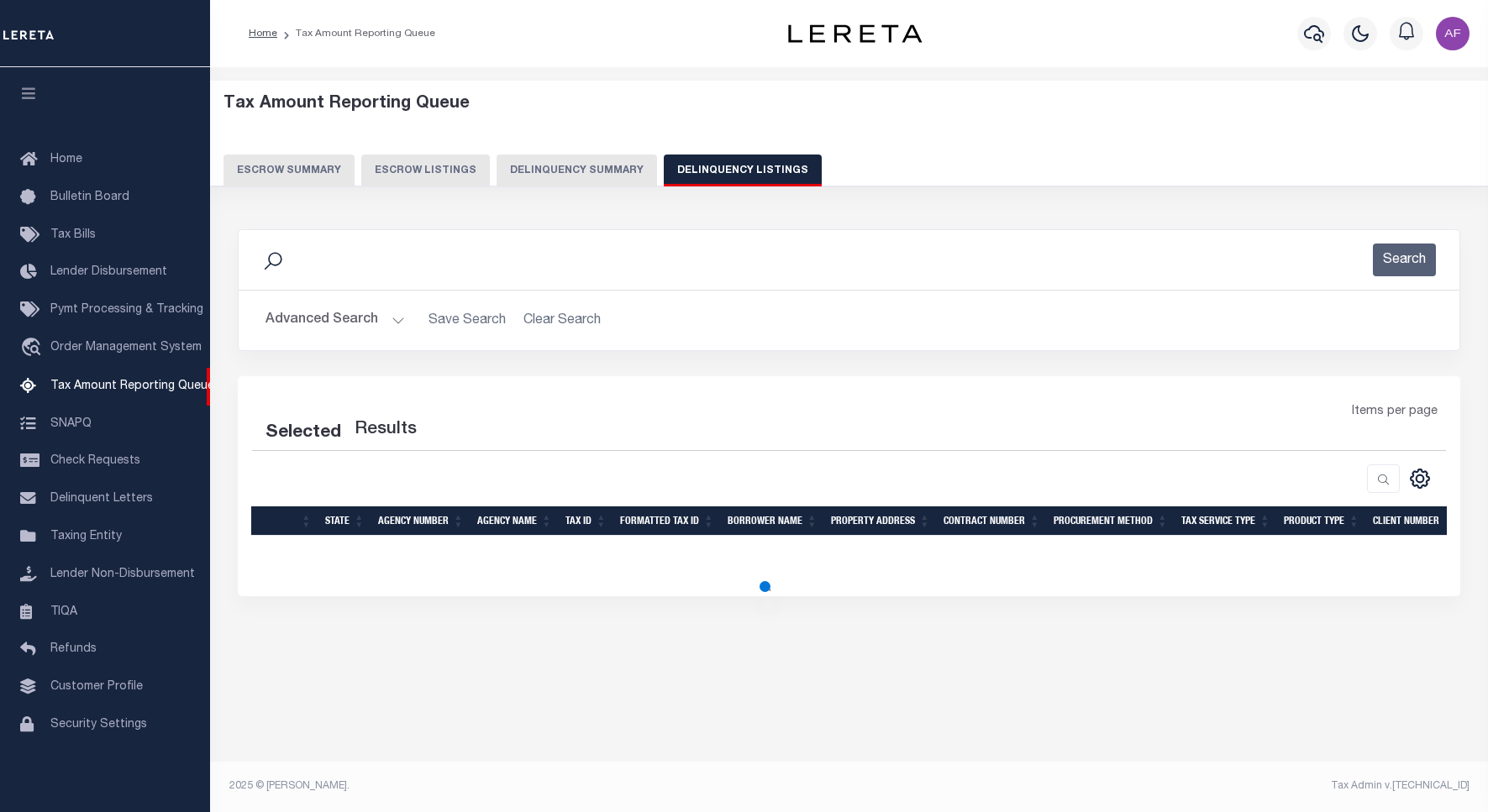
select select "100"
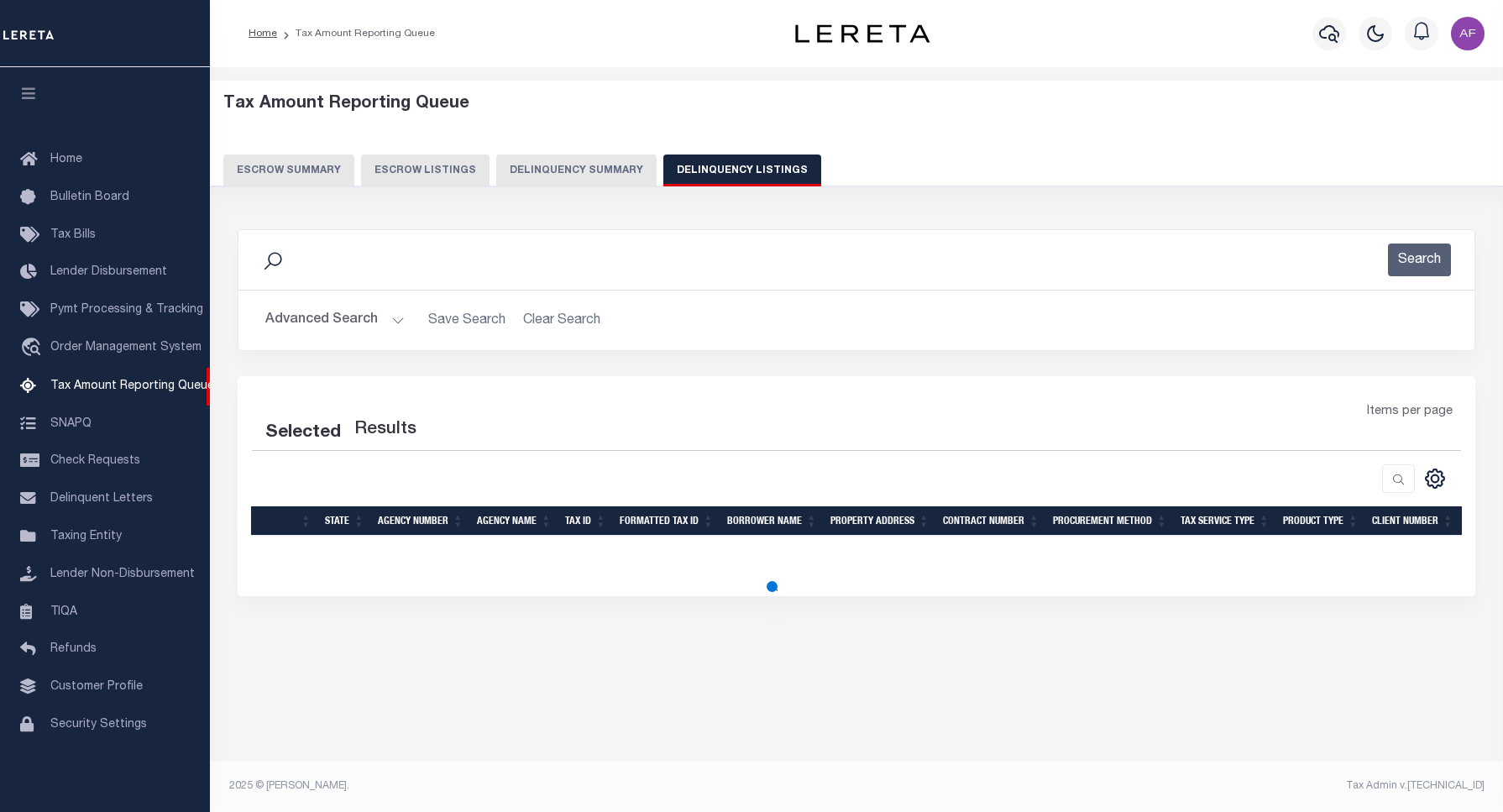
select select "100"
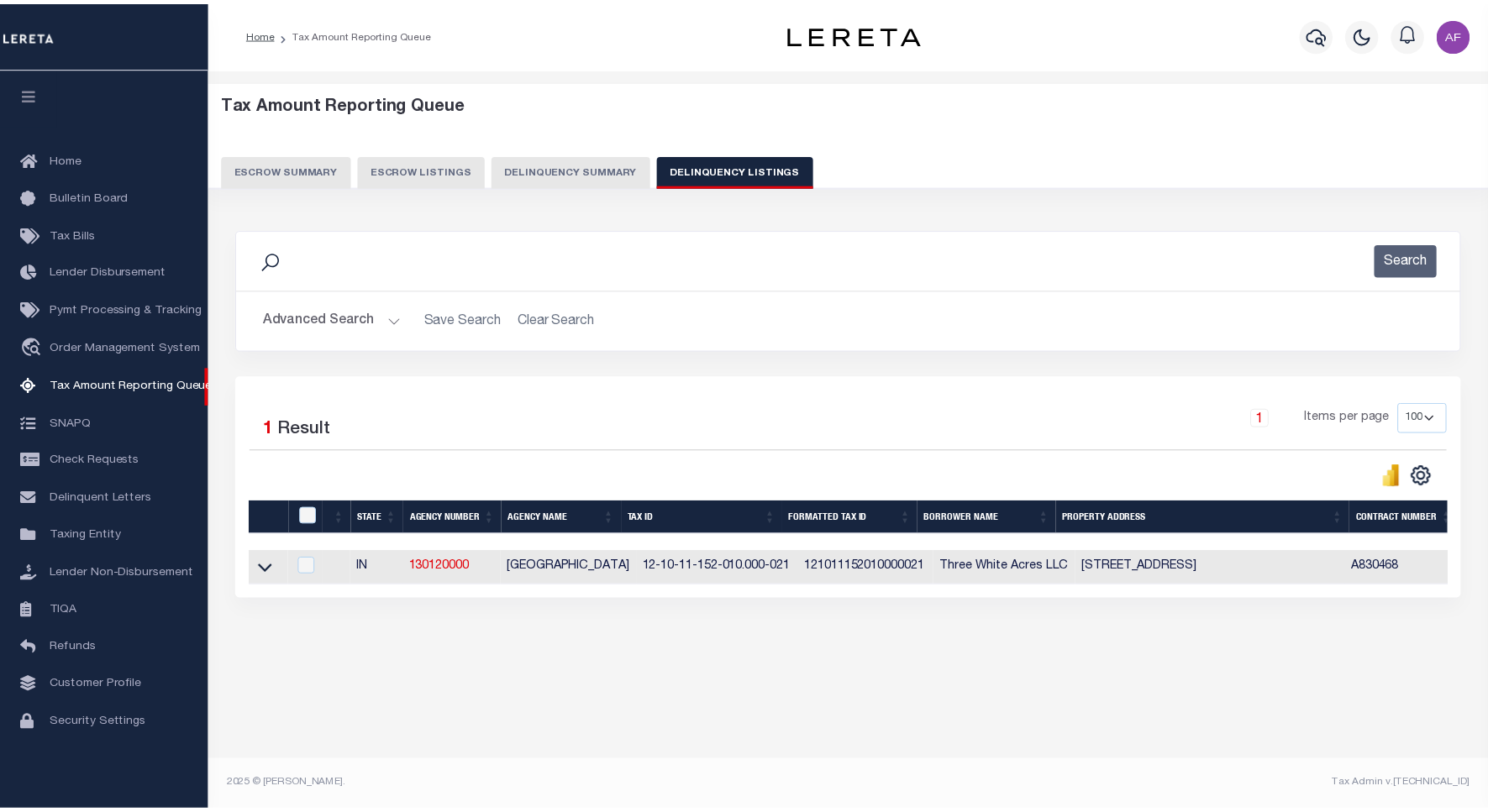
scroll to position [5, 0]
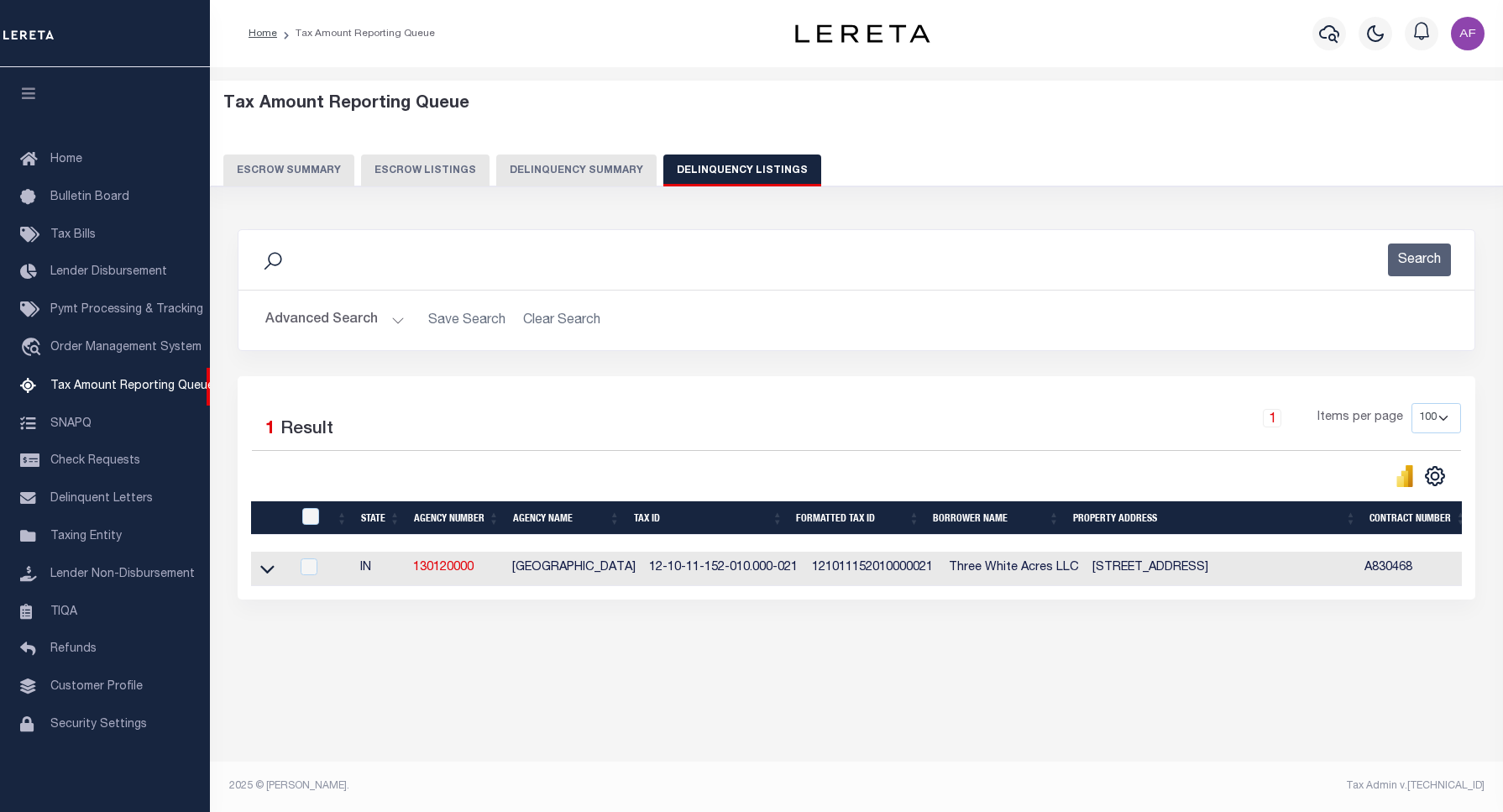
click at [315, 514] on th at bounding box center [308, 518] width 34 height 34
click at [307, 517] on input "checkbox" at bounding box center [311, 517] width 17 height 17
checkbox input "true"
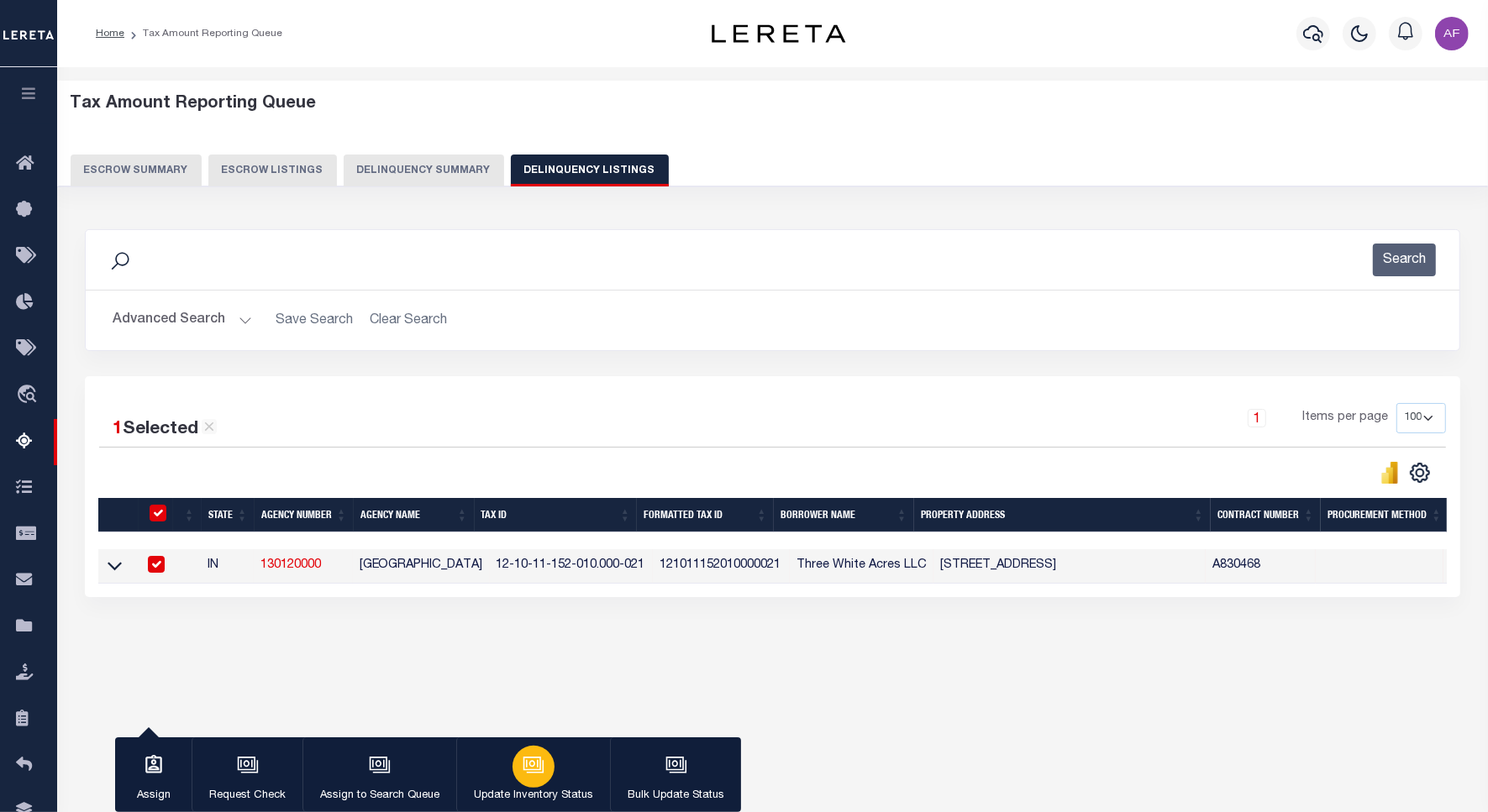
click at [567, 783] on button "Update Inventory Status" at bounding box center [533, 775] width 154 height 75
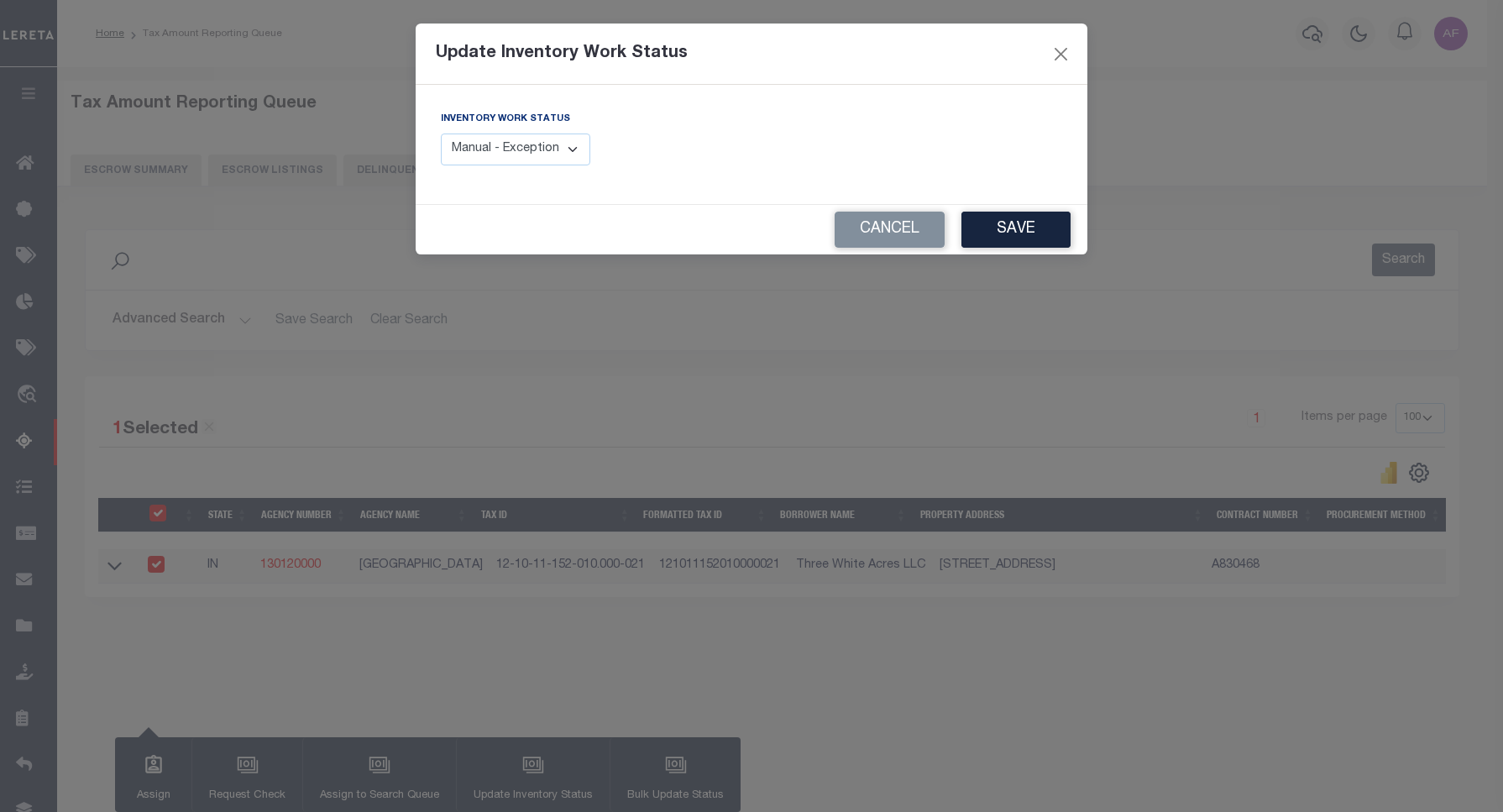
click at [525, 166] on select "Manual - Exception Pended - Awaiting Search Late Add Exception Completed" at bounding box center [515, 149] width 150 height 33
select select "4"
click at [440, 133] on select "Manual - Exception Pended - Awaiting Search Late Add Exception Completed" at bounding box center [515, 149] width 150 height 33
click at [1019, 237] on button "Save" at bounding box center [1015, 229] width 109 height 36
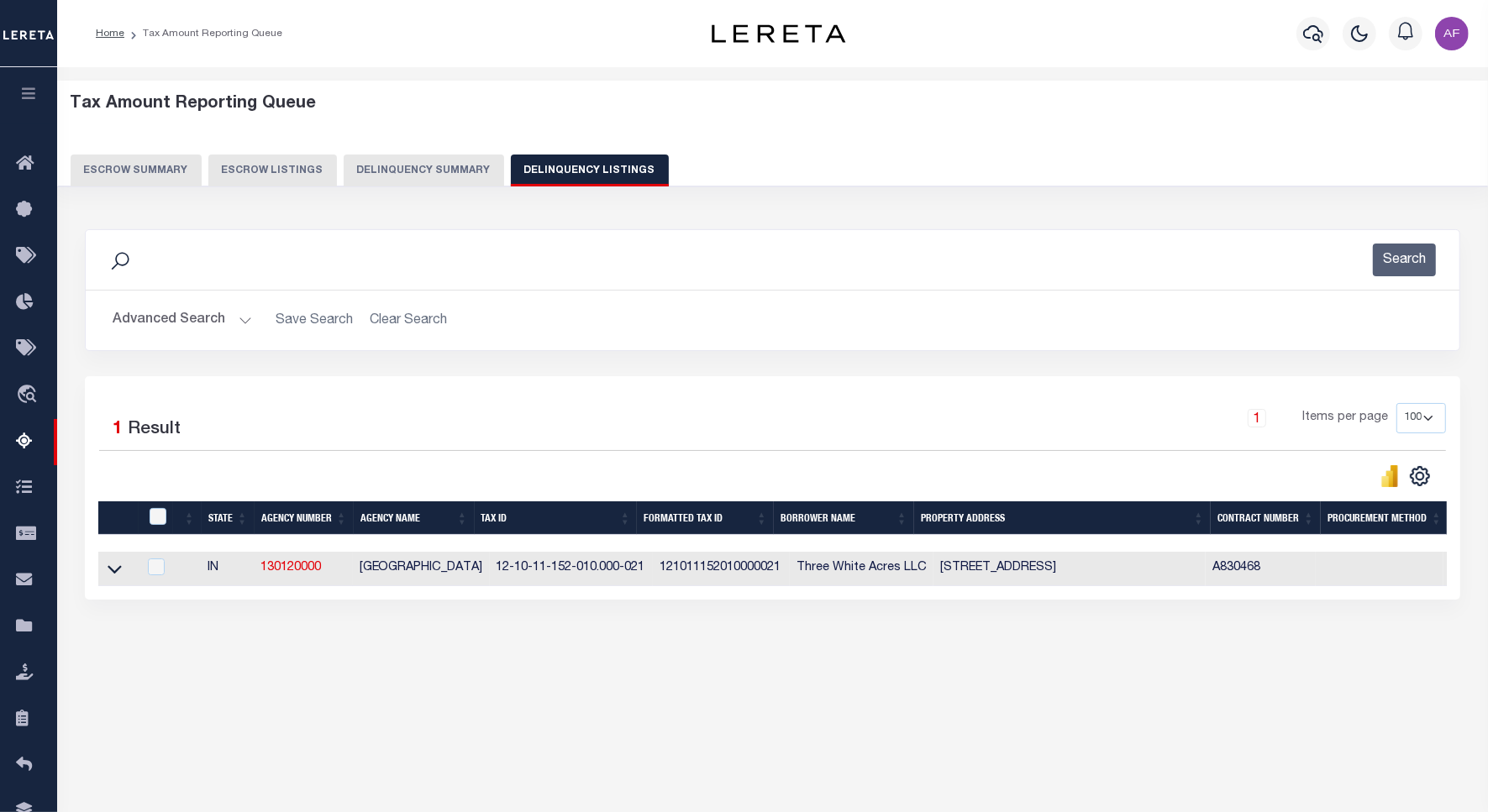
click at [164, 312] on button "Advanced Search" at bounding box center [183, 319] width 140 height 33
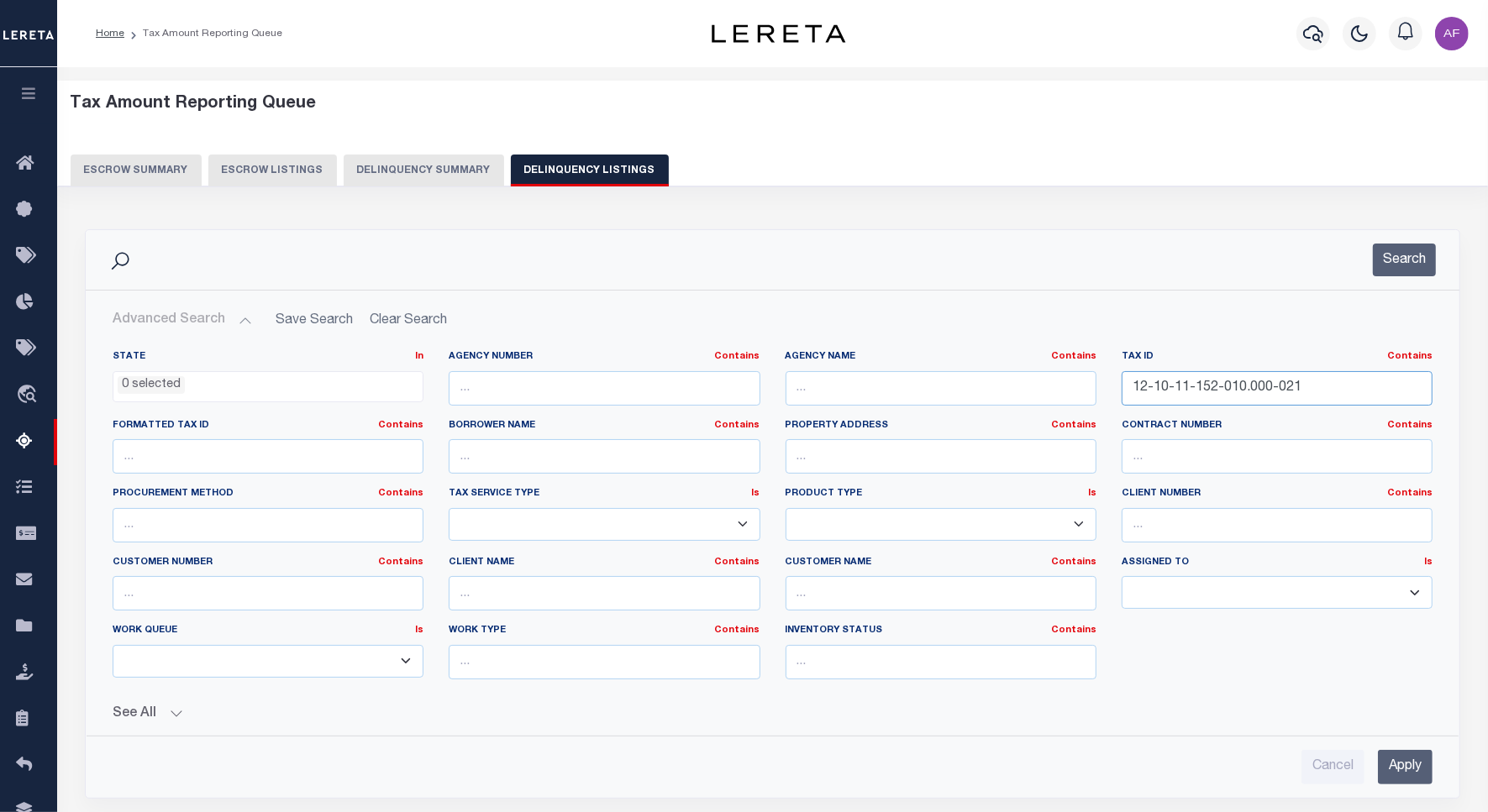
drag, startPoint x: 1325, startPoint y: 392, endPoint x: 1013, endPoint y: 359, distance: 313.7
click at [1013, 359] on div "State In In AK AL AR AZ CA CO CT DC DE FL GA GU HI IA ID IL IN KS KY LA MA MD M…" at bounding box center [772, 521] width 1345 height 343
paste input "62-006"
type input "12-10-11-162-006.000-021"
click at [1395, 269] on button "Search" at bounding box center [1404, 260] width 63 height 33
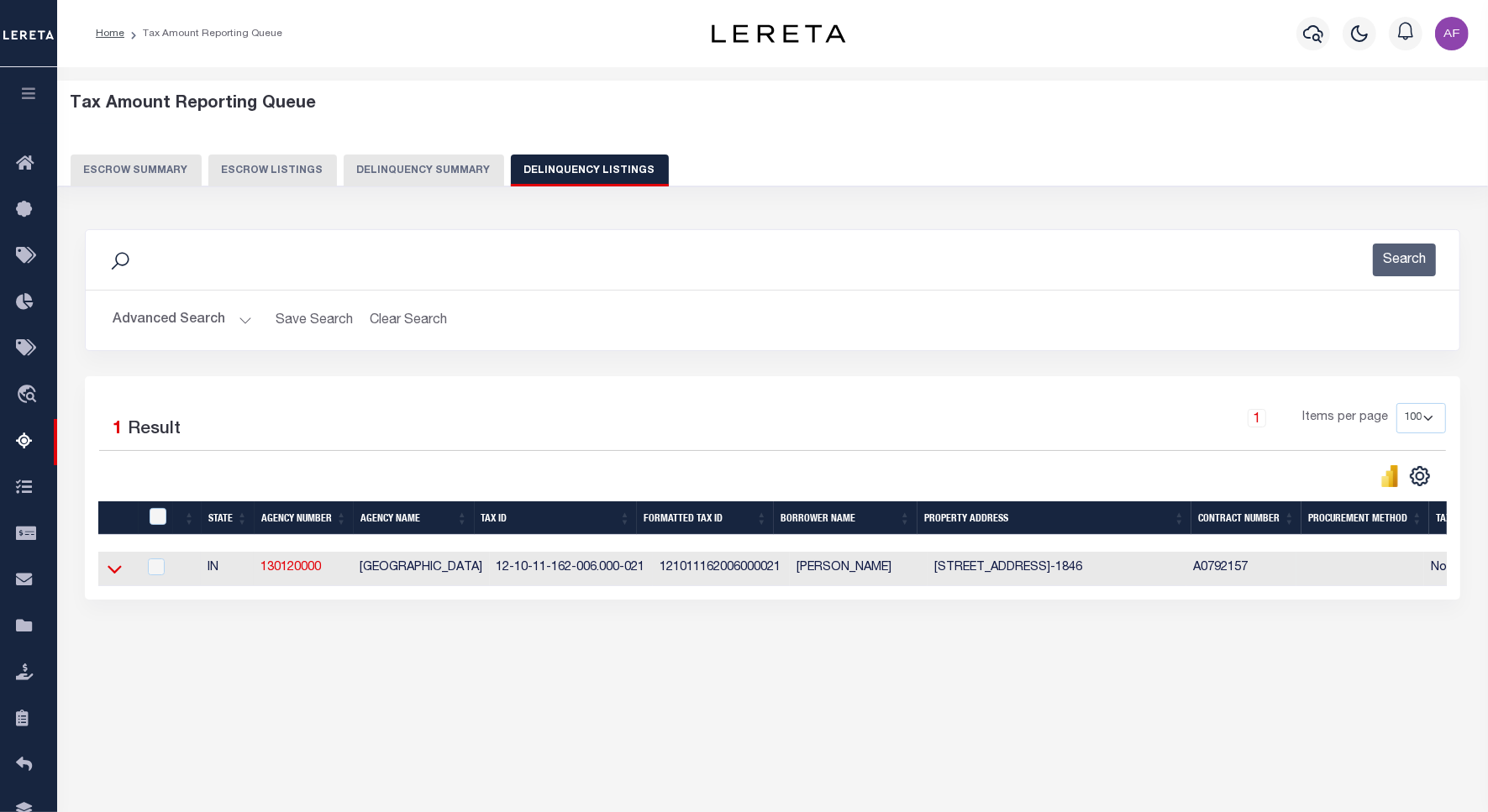
click at [118, 577] on icon at bounding box center [114, 568] width 14 height 18
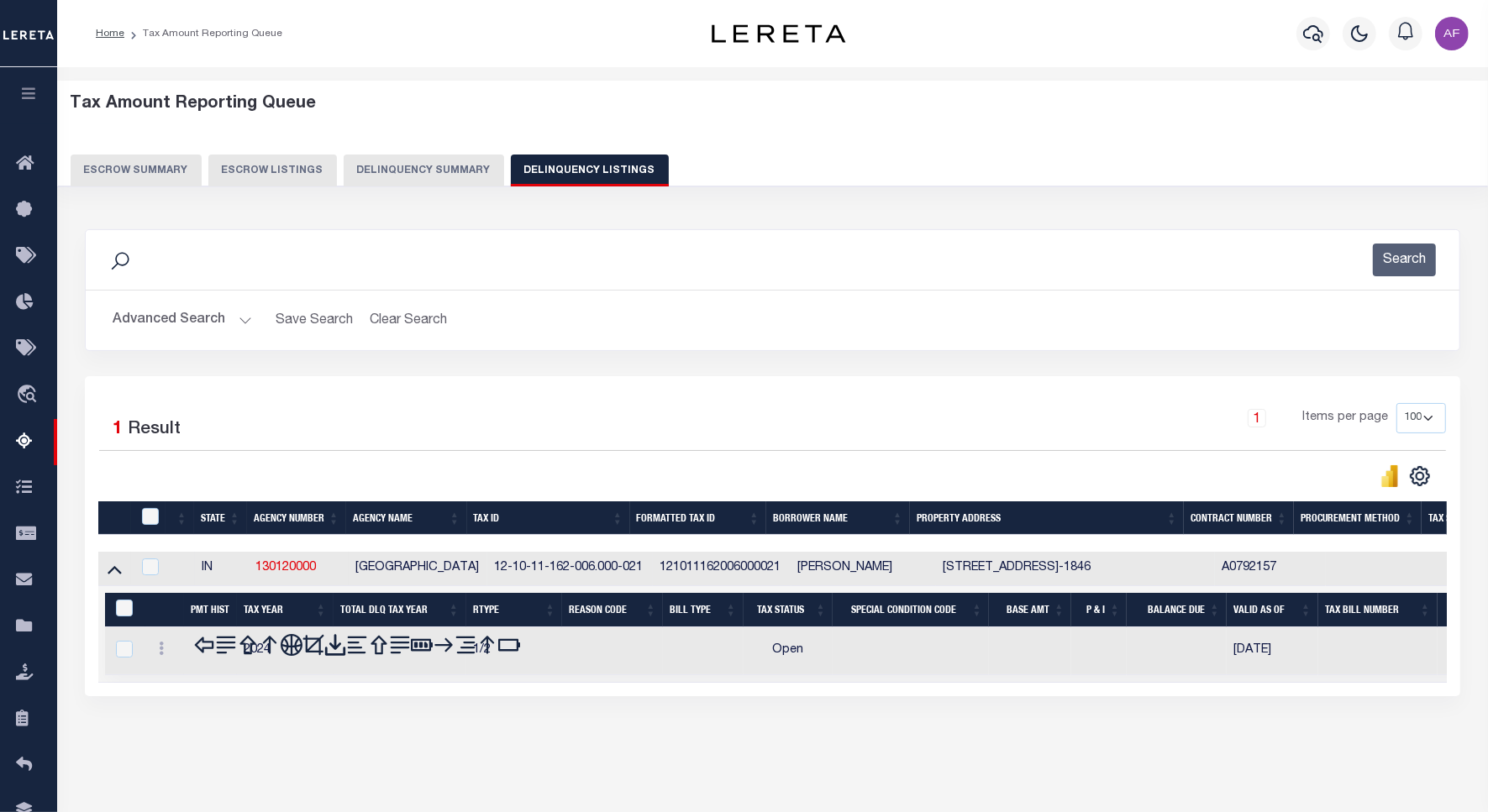
scroll to position [77, 0]
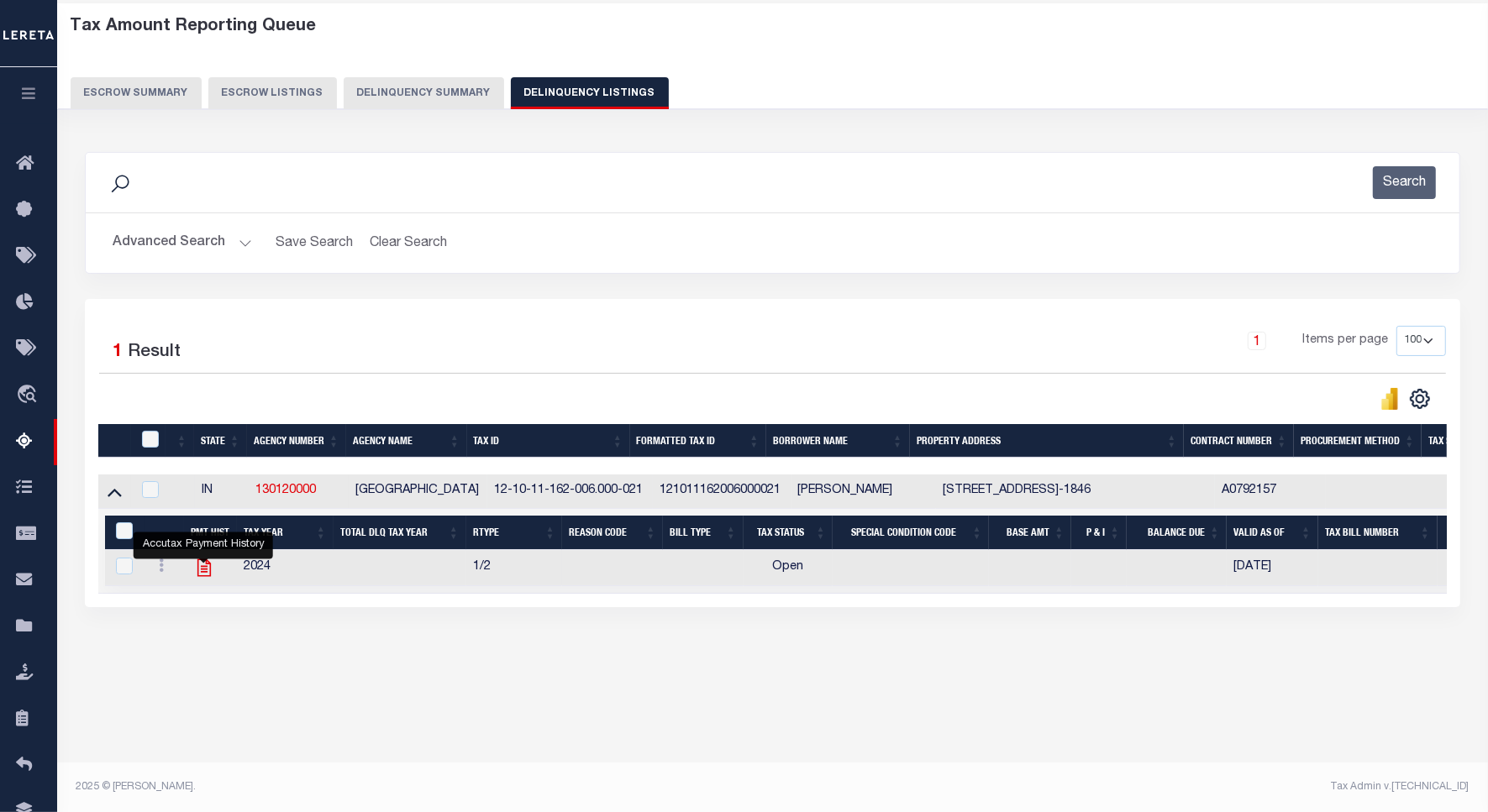
click at [209, 576] on icon "" at bounding box center [203, 567] width 21 height 21
checkbox input "true"
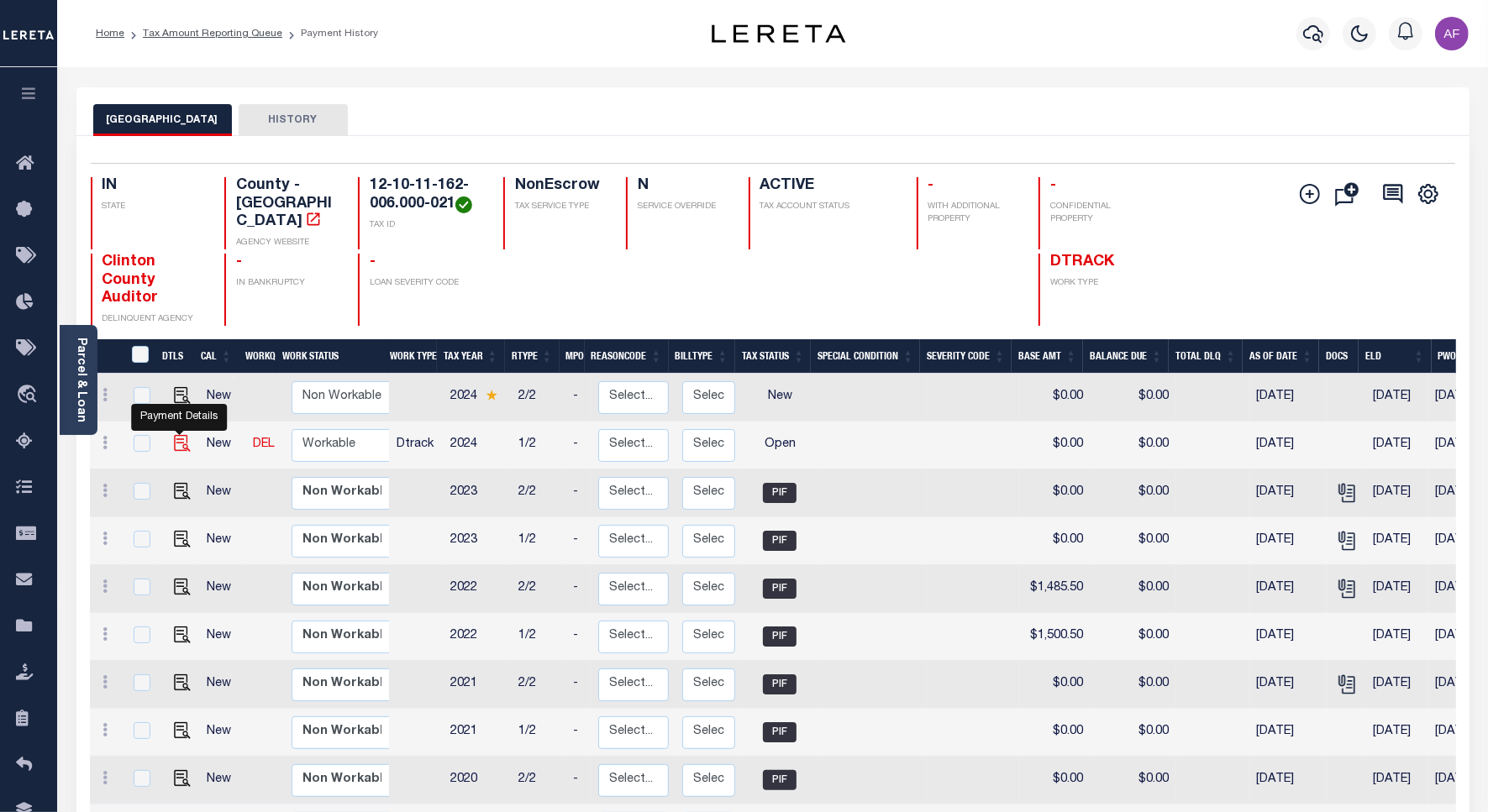
click at [179, 435] on img "" at bounding box center [183, 443] width 17 height 17
checkbox input "true"
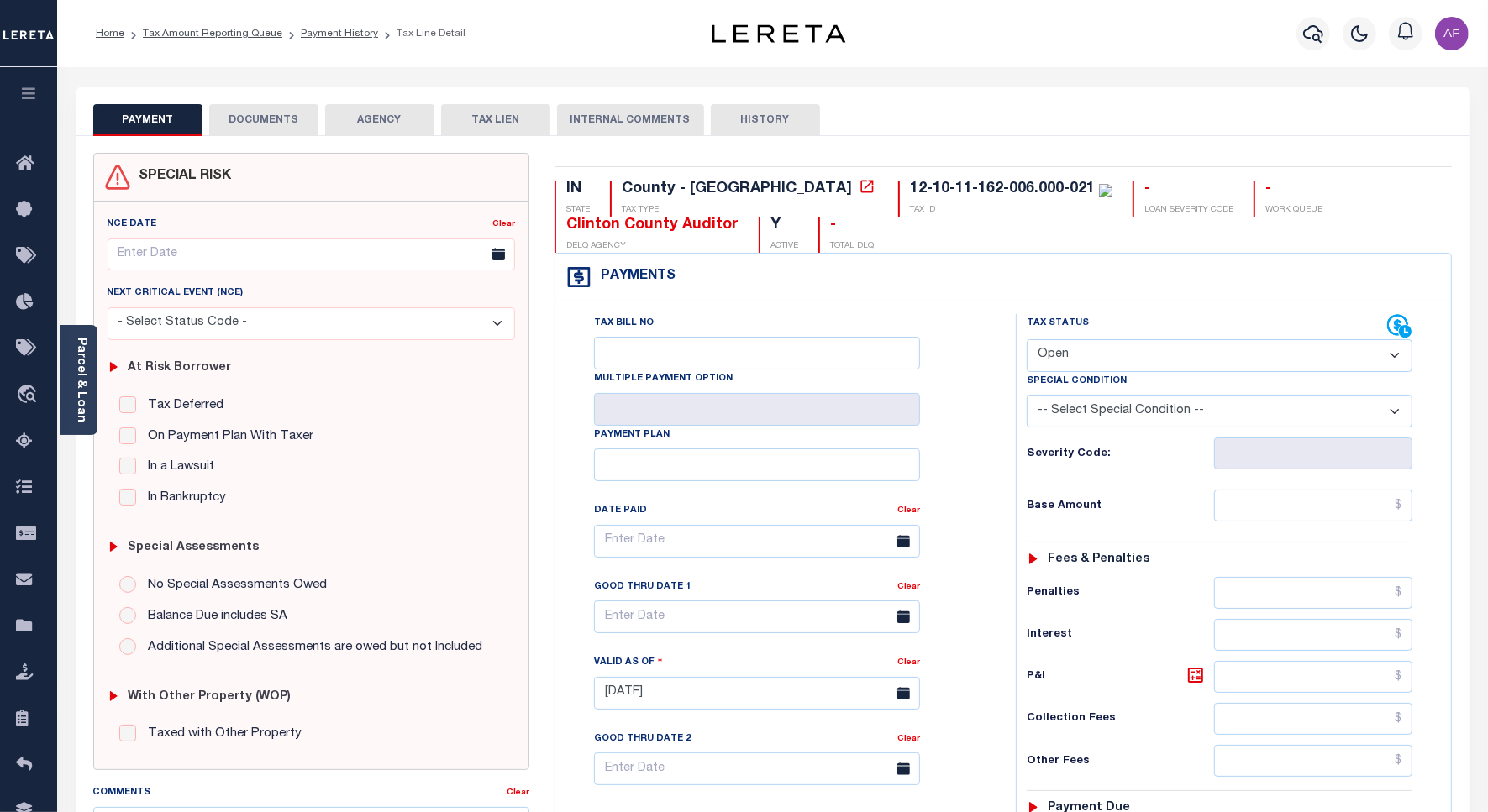
click at [1073, 361] on select "- Select Status Code - Open Due/Unpaid Paid Incomplete No Tax Due Internal Refu…" at bounding box center [1220, 355] width 386 height 33
select select "PYD"
click at [1027, 341] on select "- Select Status Code - Open Due/Unpaid Paid Incomplete No Tax Due Internal Refu…" at bounding box center [1220, 355] width 386 height 33
type input "[DATE]"
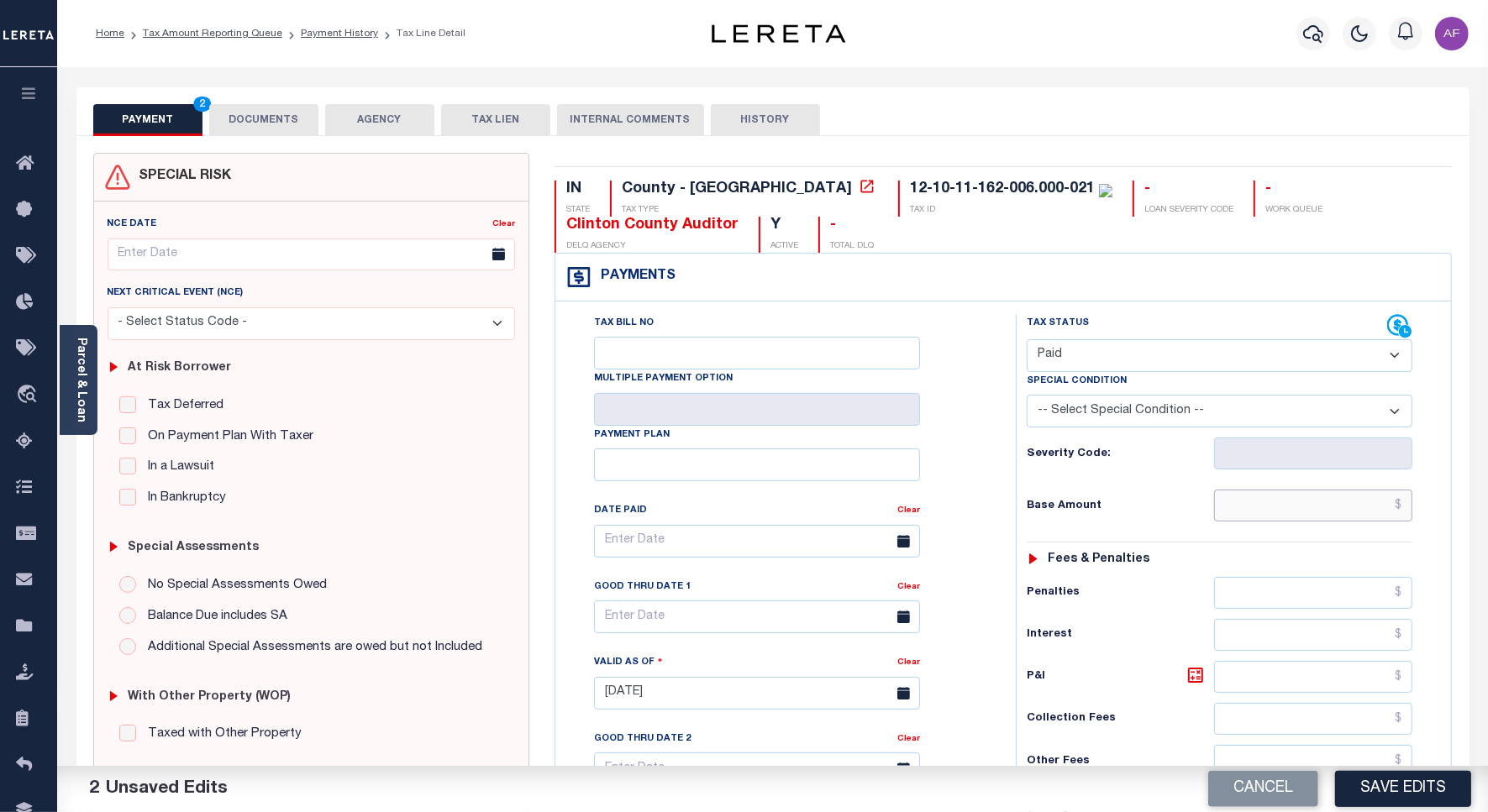
click at [1351, 497] on input "text" at bounding box center [1313, 506] width 198 height 32
paste input "1,496.23"
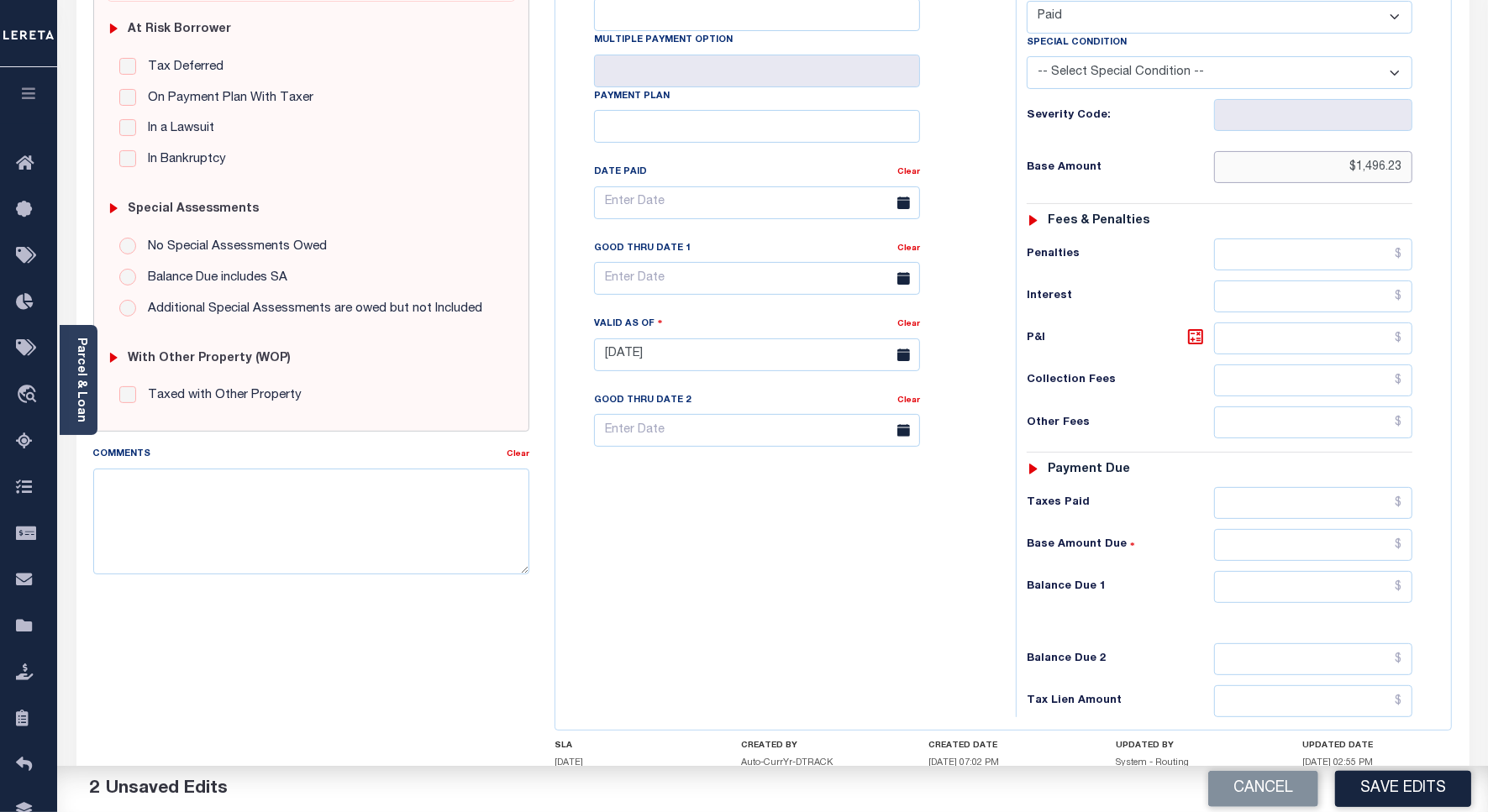
scroll to position [467, 0]
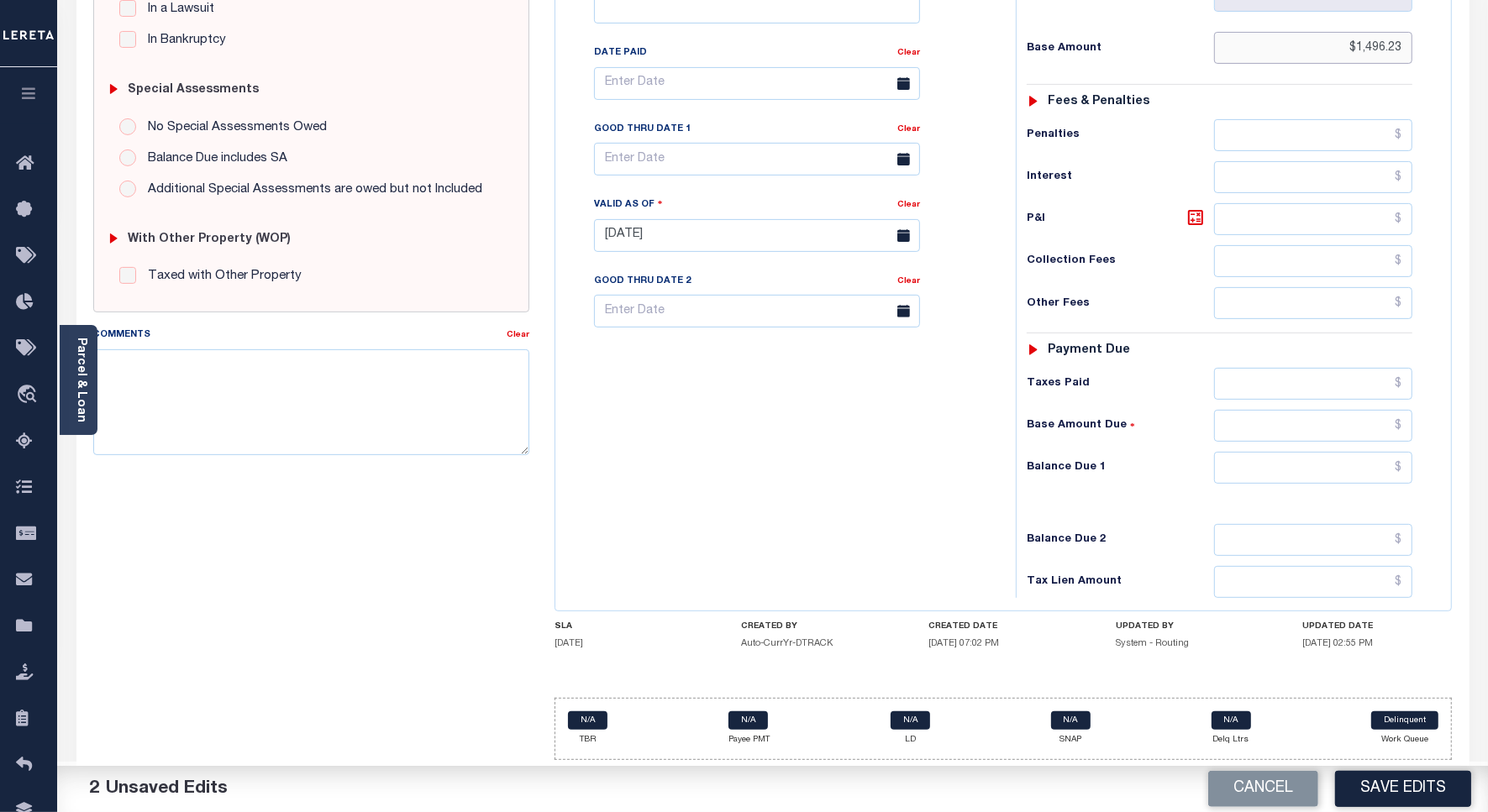
type input "$1,496.23"
click at [1323, 374] on input "text" at bounding box center [1313, 384] width 198 height 32
paste input "1,496.23"
type input "$1,496.23"
click at [1326, 452] on input "text" at bounding box center [1313, 467] width 198 height 32
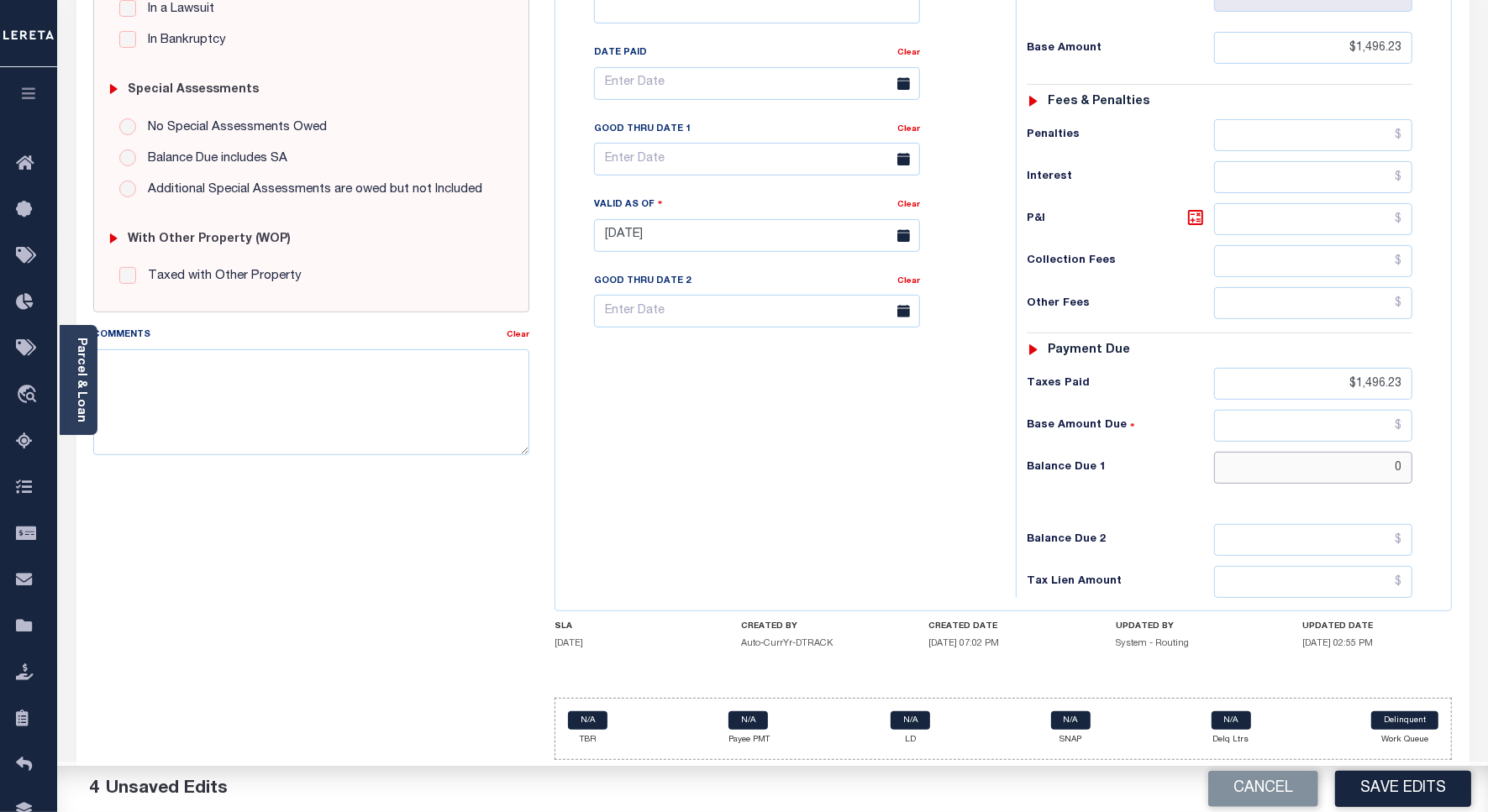
type input "$0"
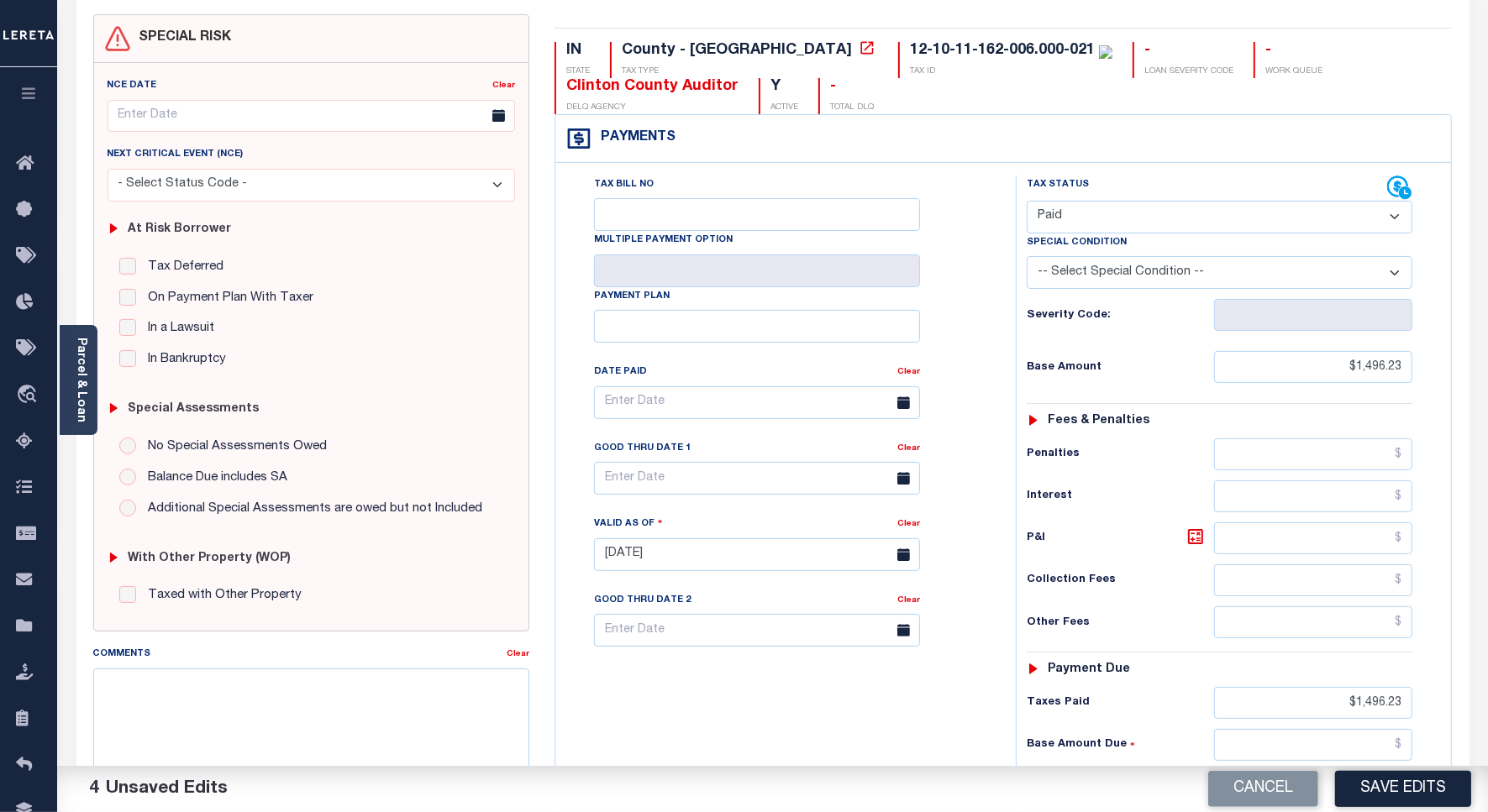
scroll to position [0, 0]
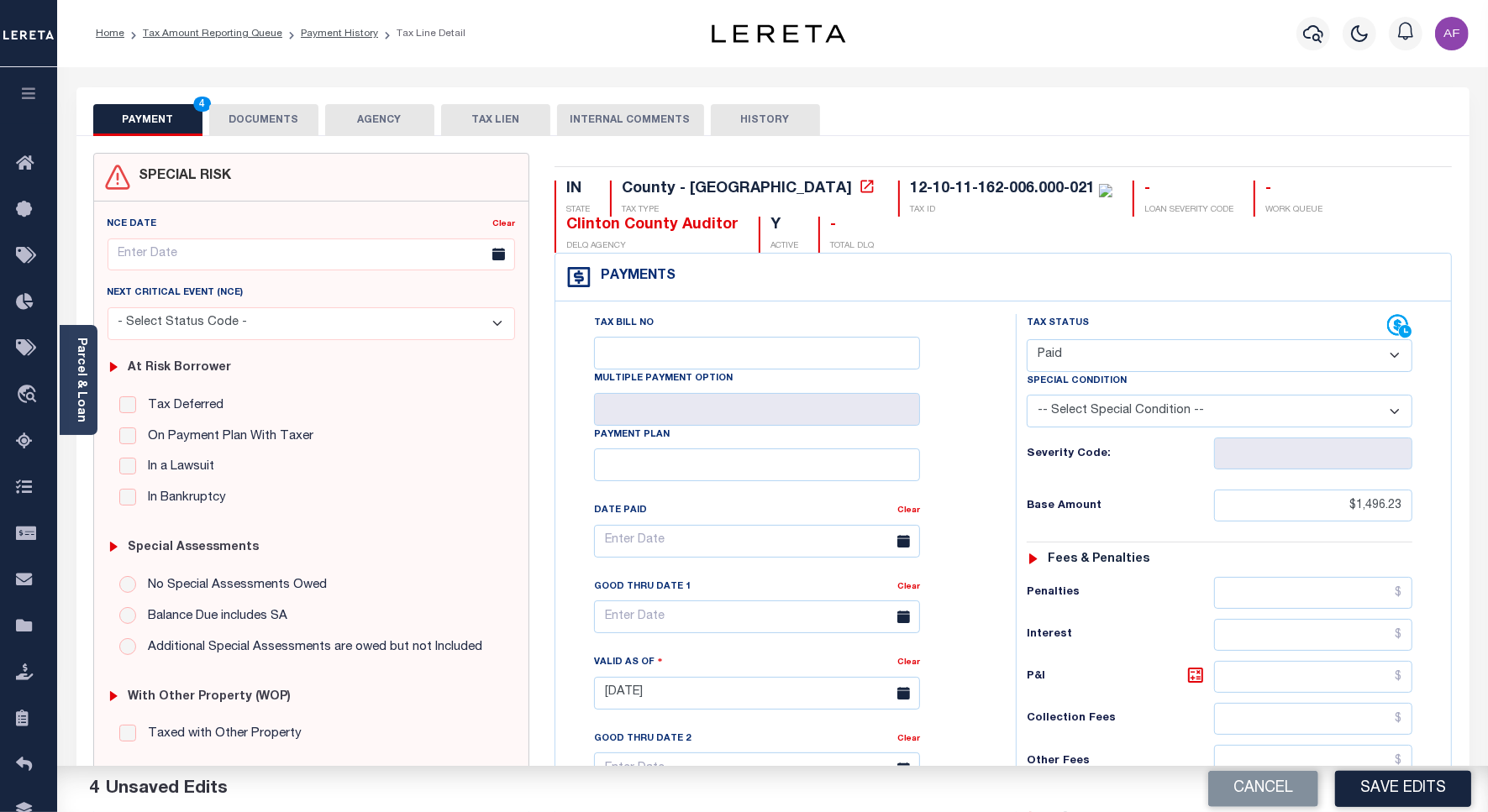
click at [273, 119] on button "DOCUMENTS" at bounding box center [264, 120] width 109 height 32
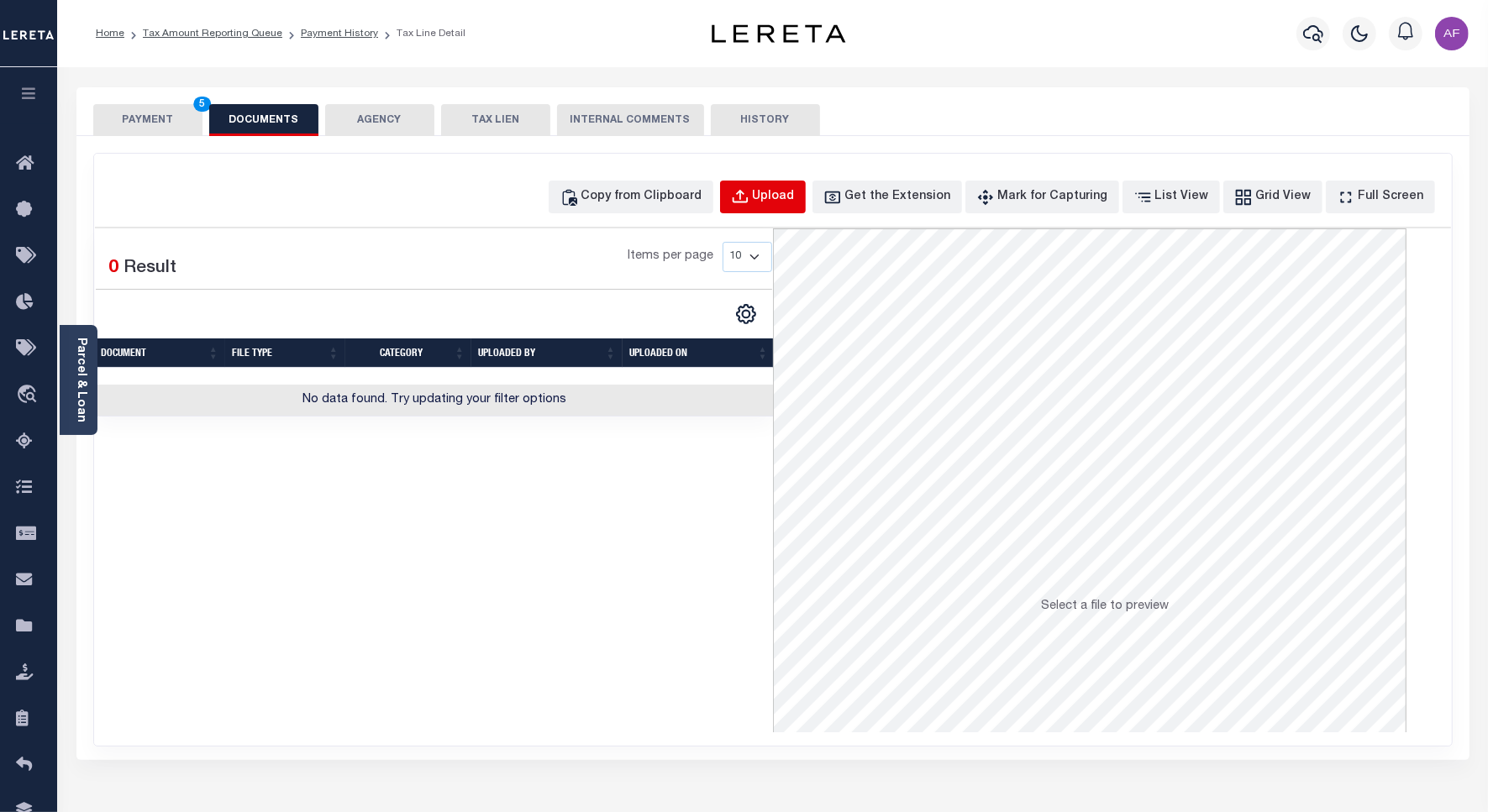
click at [769, 183] on button "Upload" at bounding box center [763, 196] width 86 height 33
select select "POP"
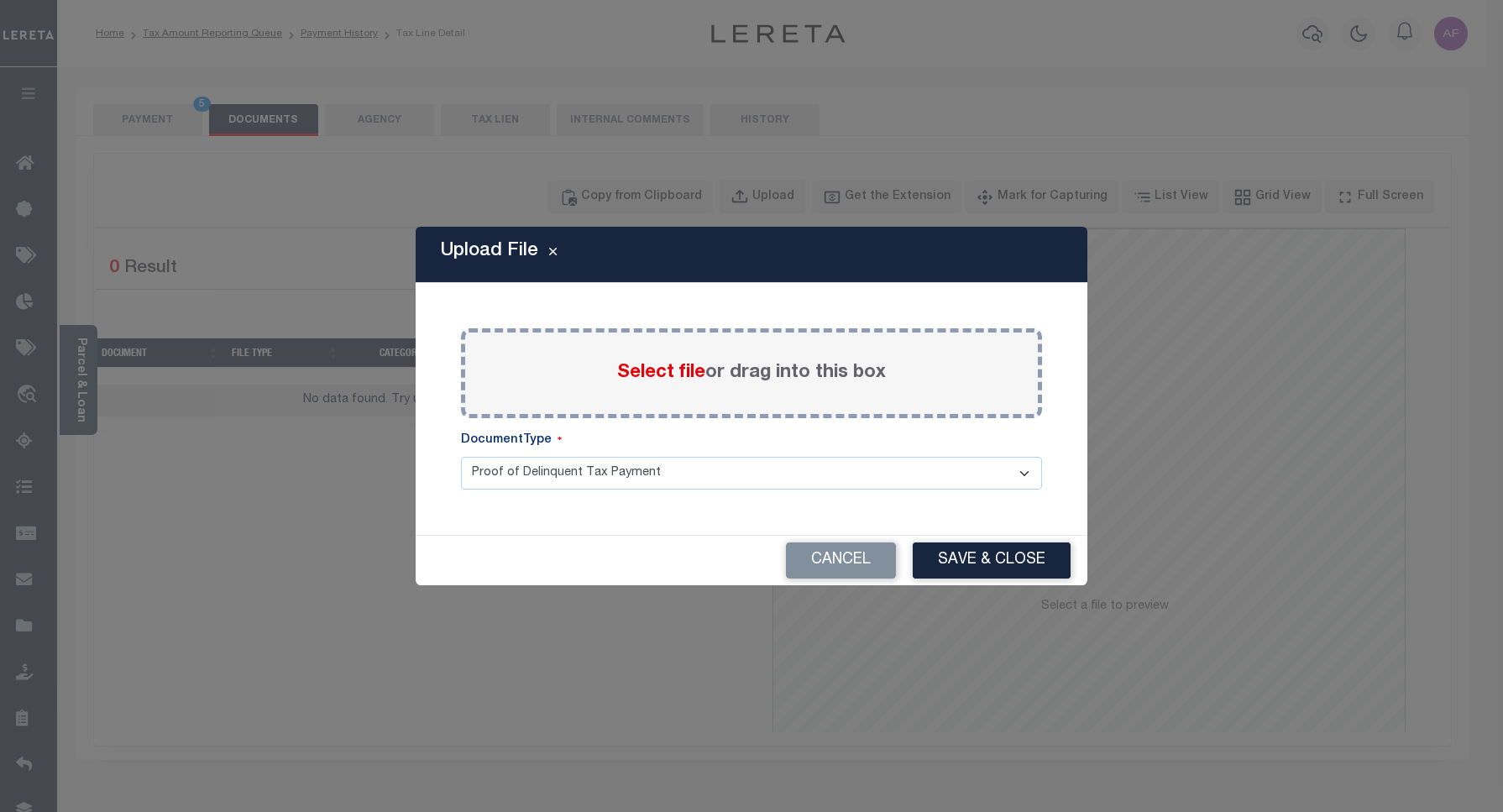
click at [684, 367] on span "Select file" at bounding box center [661, 372] width 88 height 19
click at [0, 0] on input "Select file or drag into this box" at bounding box center [0, 0] width 0 height 0
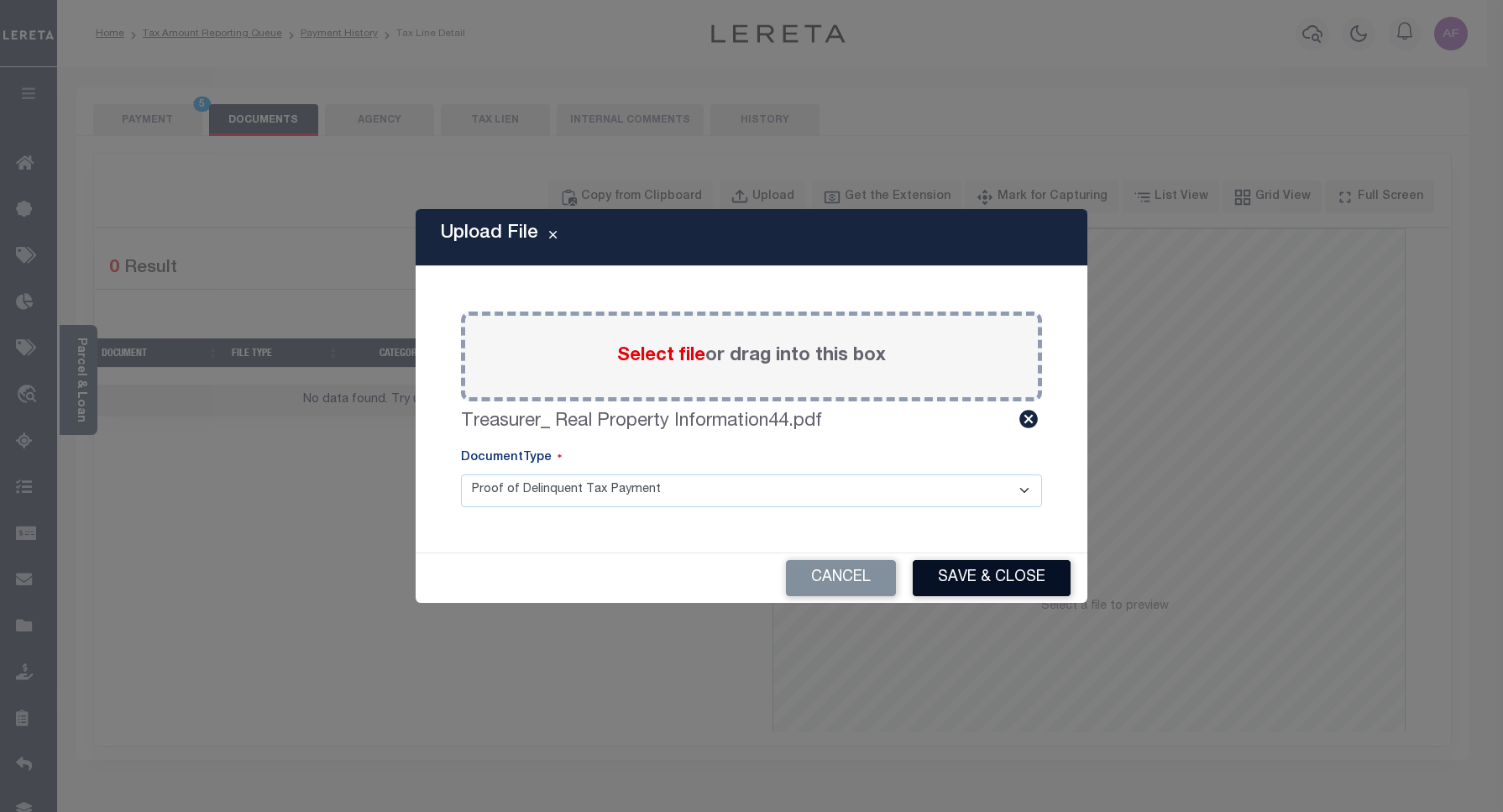
click at [1005, 576] on button "Save & Close" at bounding box center [992, 577] width 158 height 36
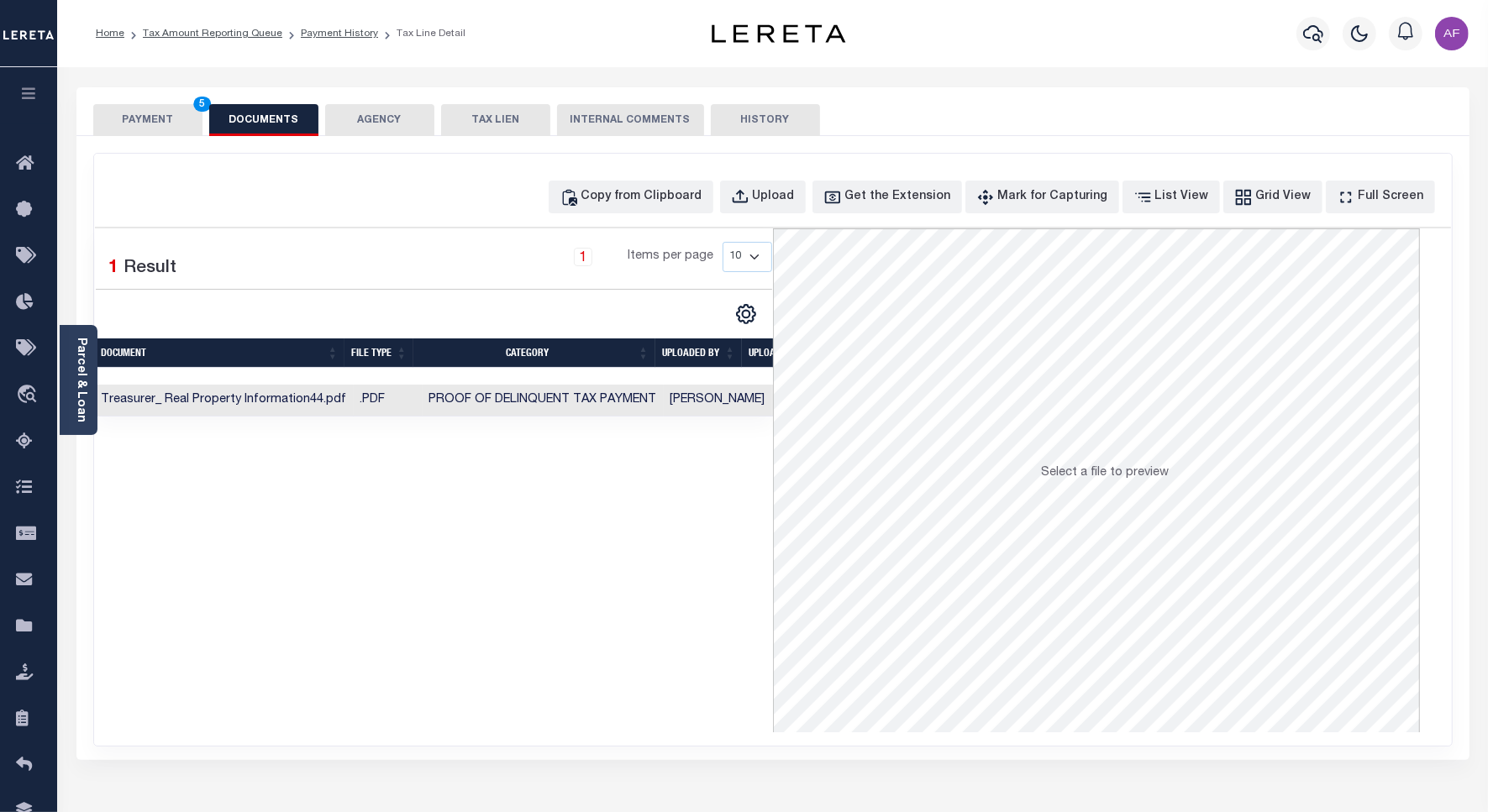
click at [160, 122] on button "PAYMENT 5" at bounding box center [147, 120] width 109 height 32
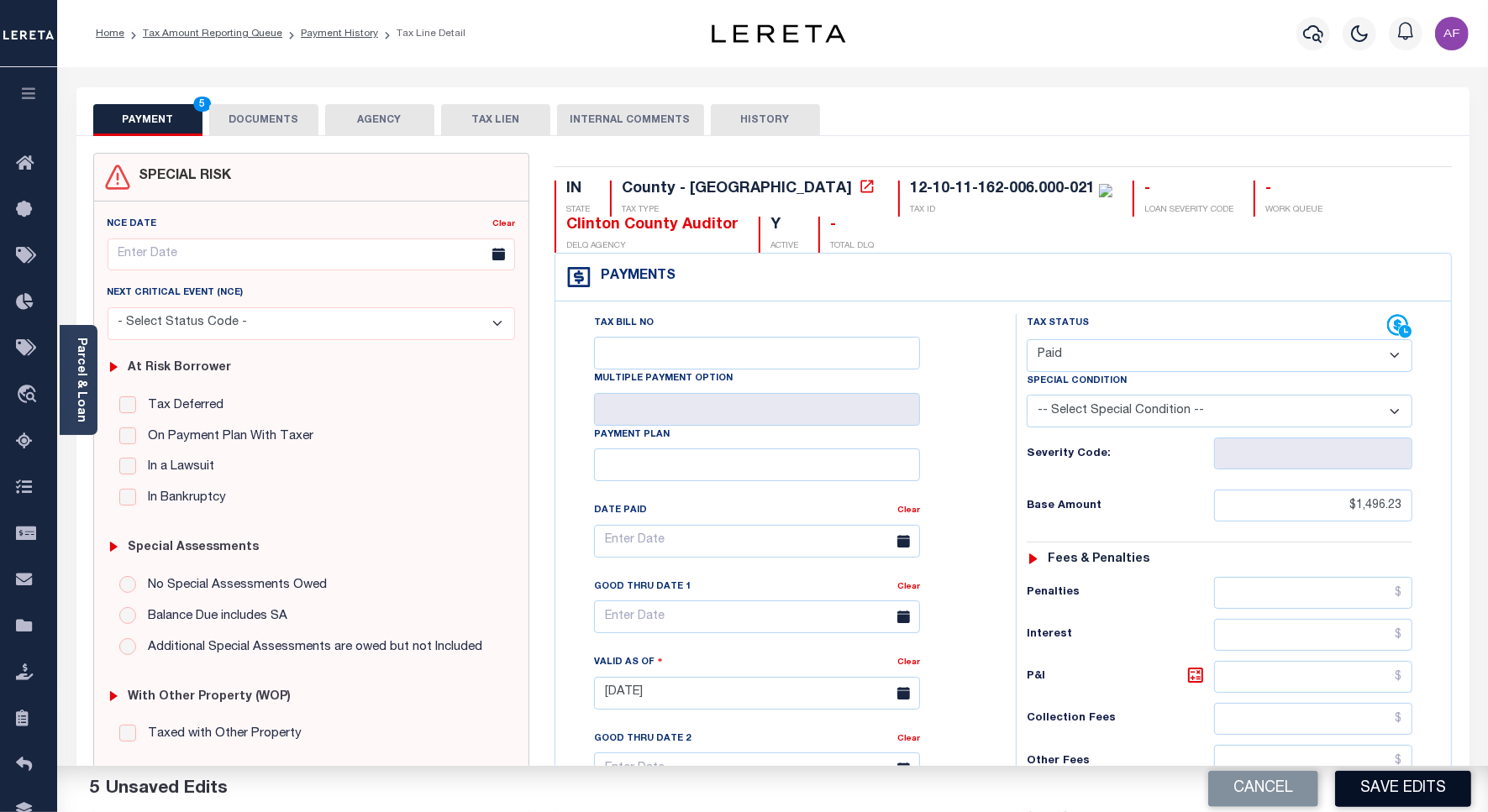
click at [1387, 785] on button "Save Edits" at bounding box center [1403, 789] width 136 height 36
checkbox input "false"
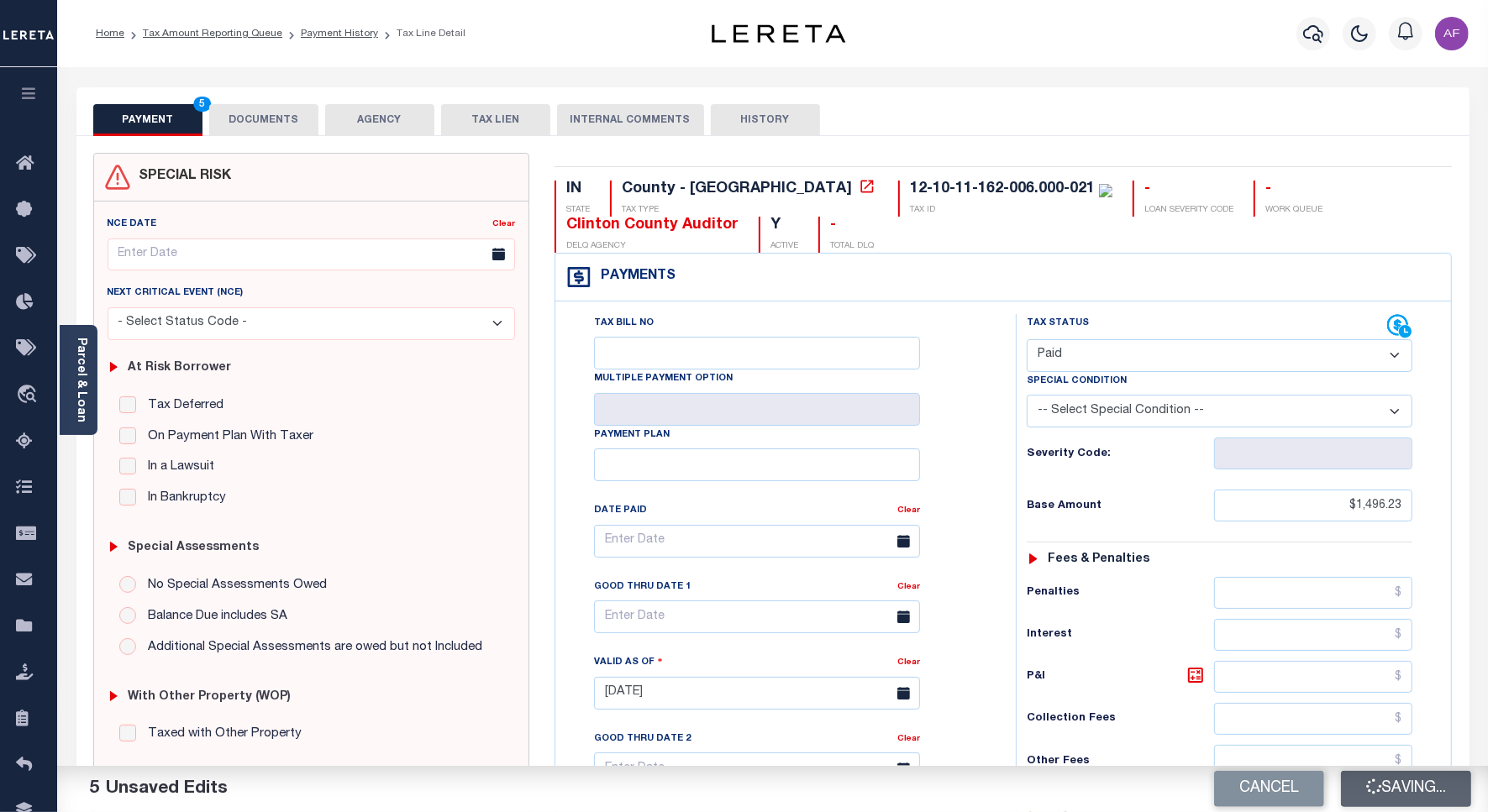
type input "$1,496.23"
type input "$0"
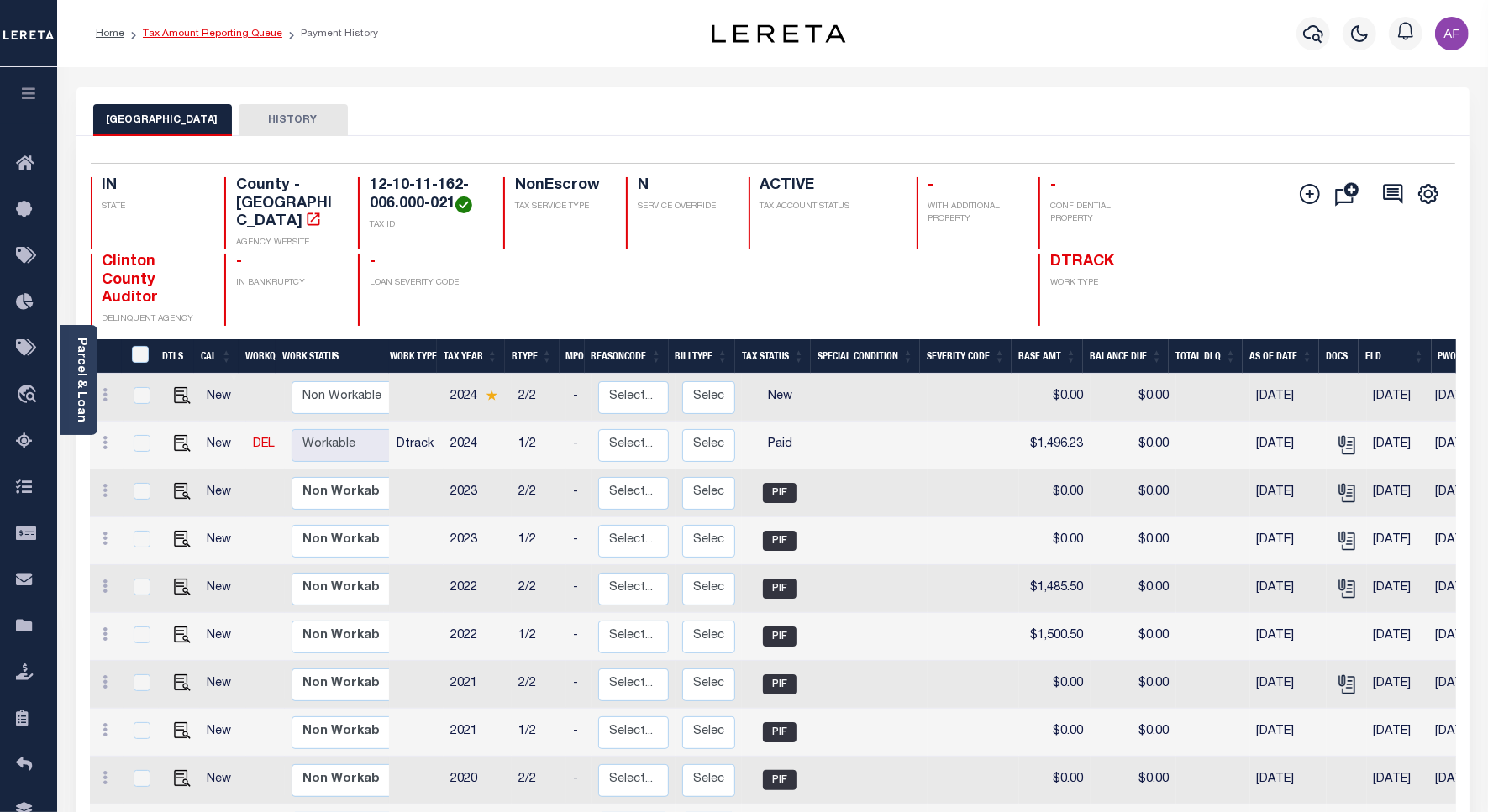
click at [191, 34] on link "Tax Amount Reporting Queue" at bounding box center [212, 34] width 140 height 10
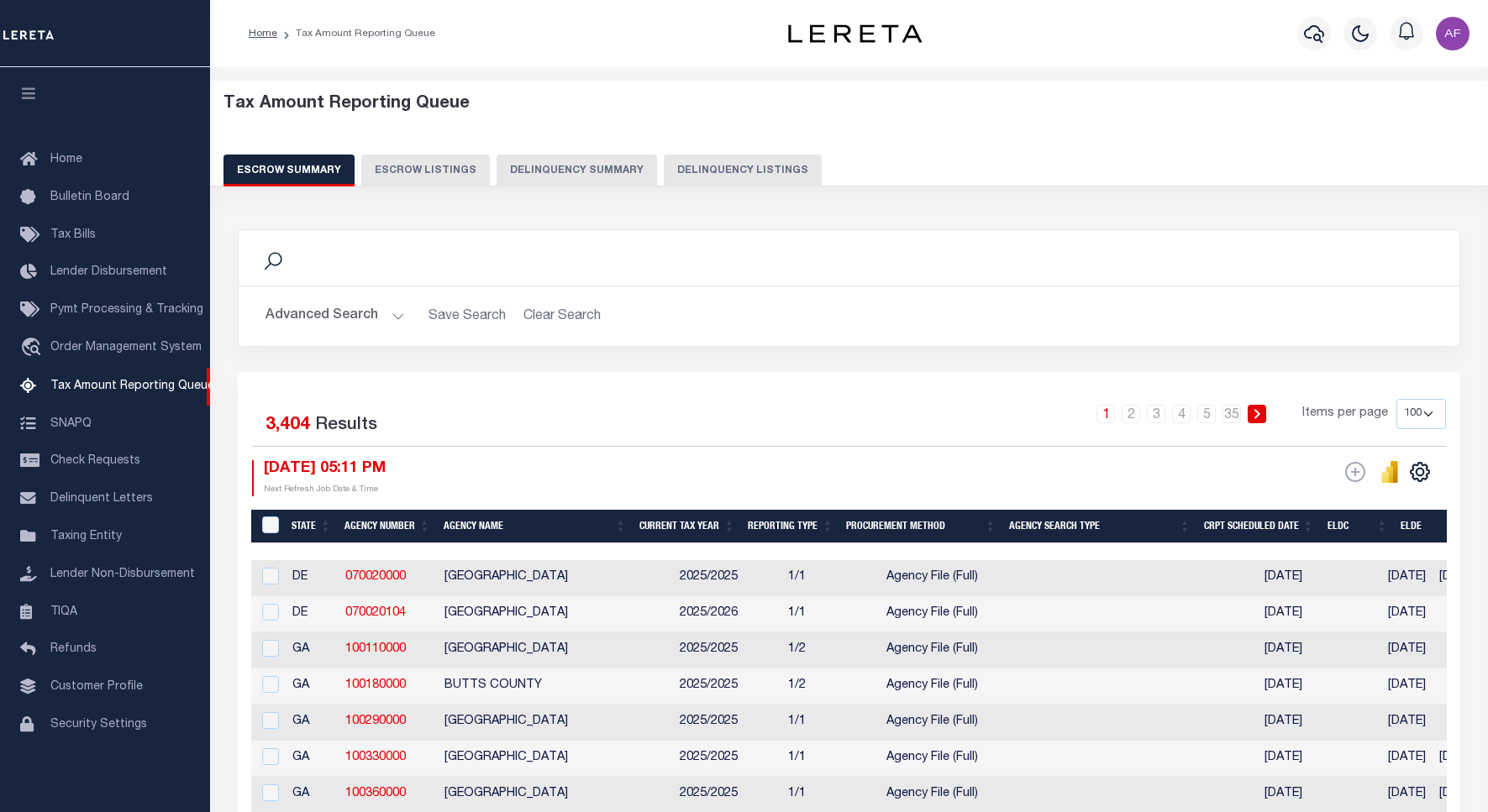
select select "100"
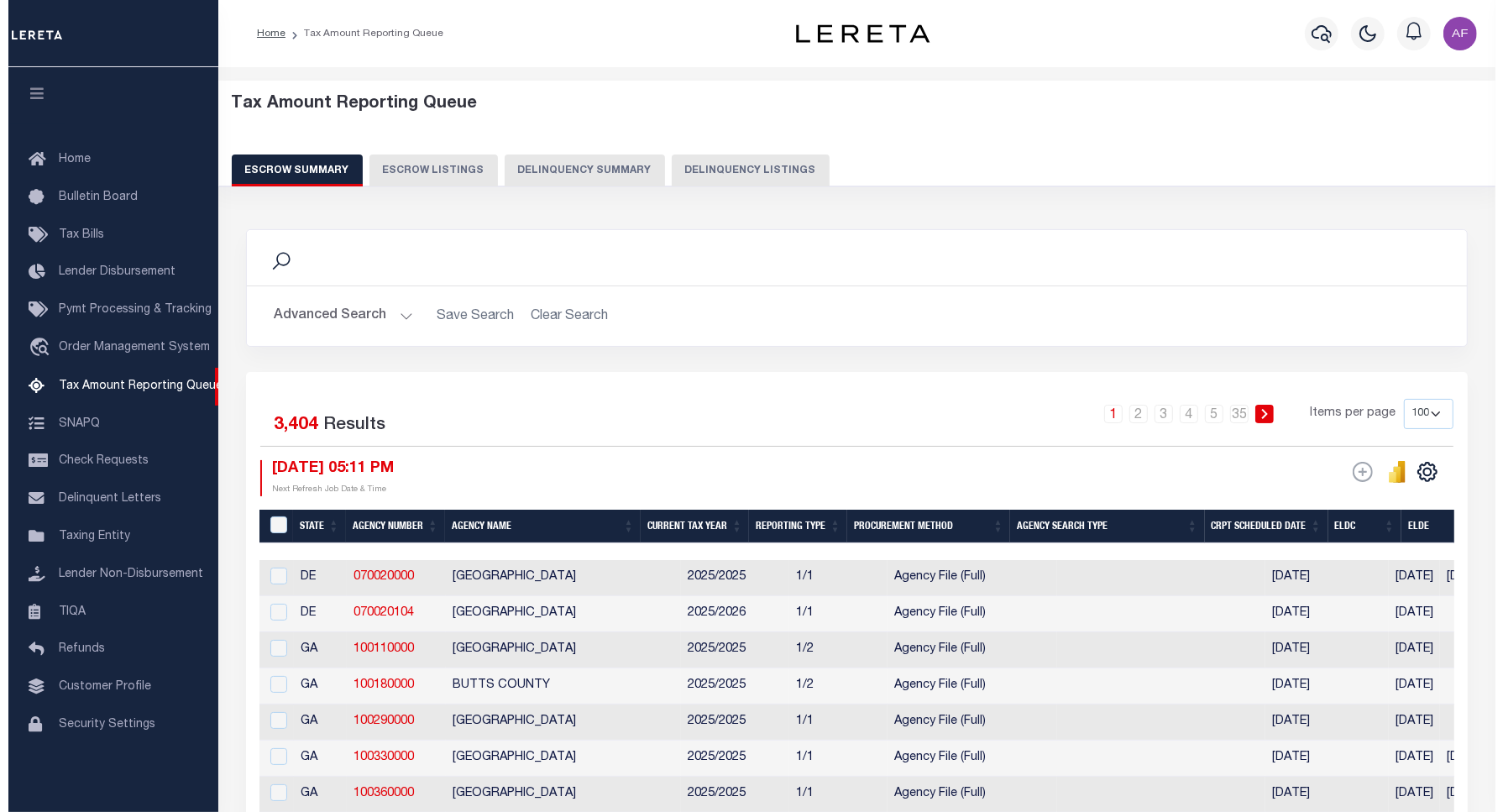
scroll to position [5, 0]
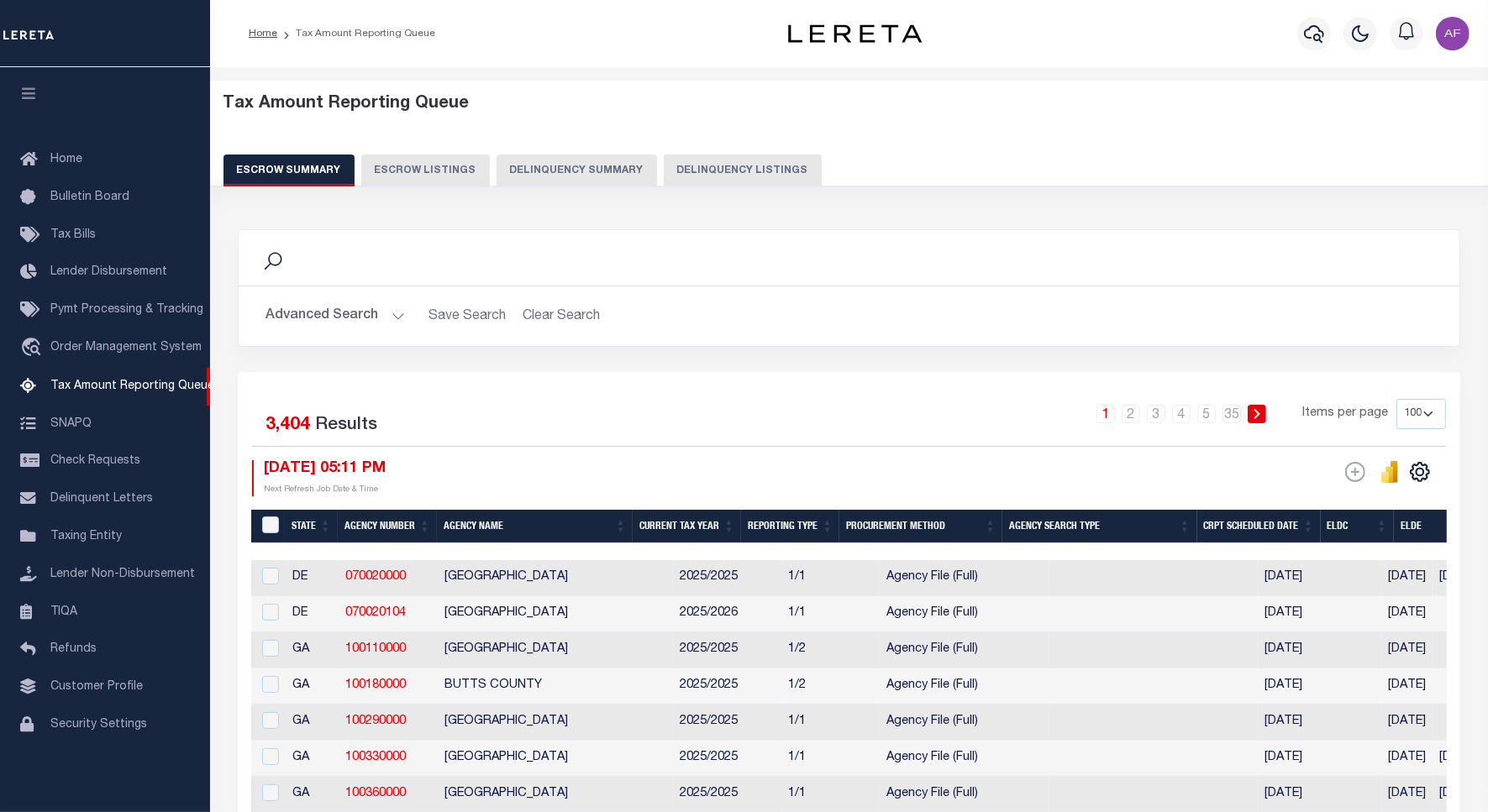
click at [731, 169] on button "Delinquency Listings" at bounding box center [743, 170] width 158 height 32
select select "100"
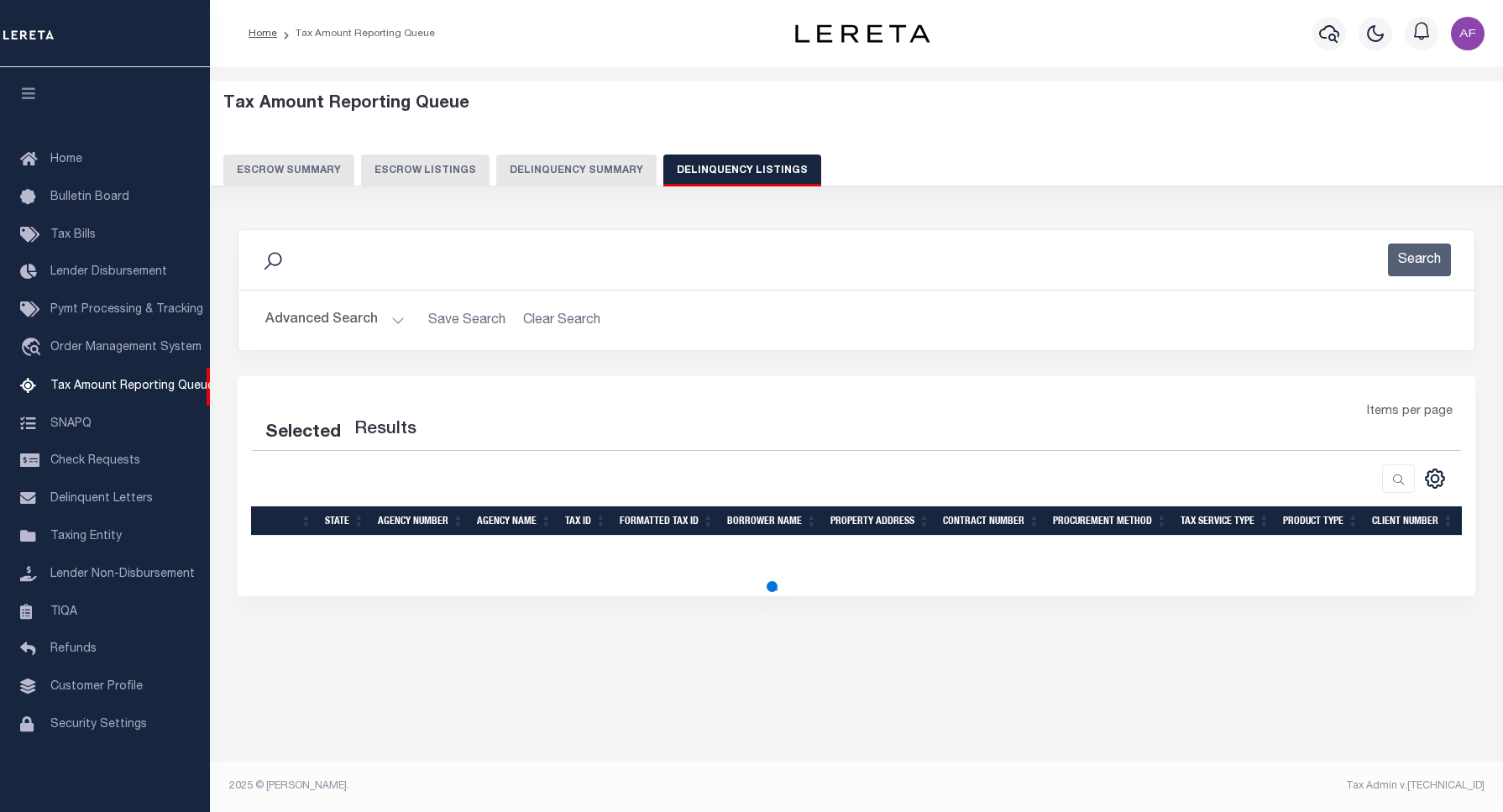
select select "100"
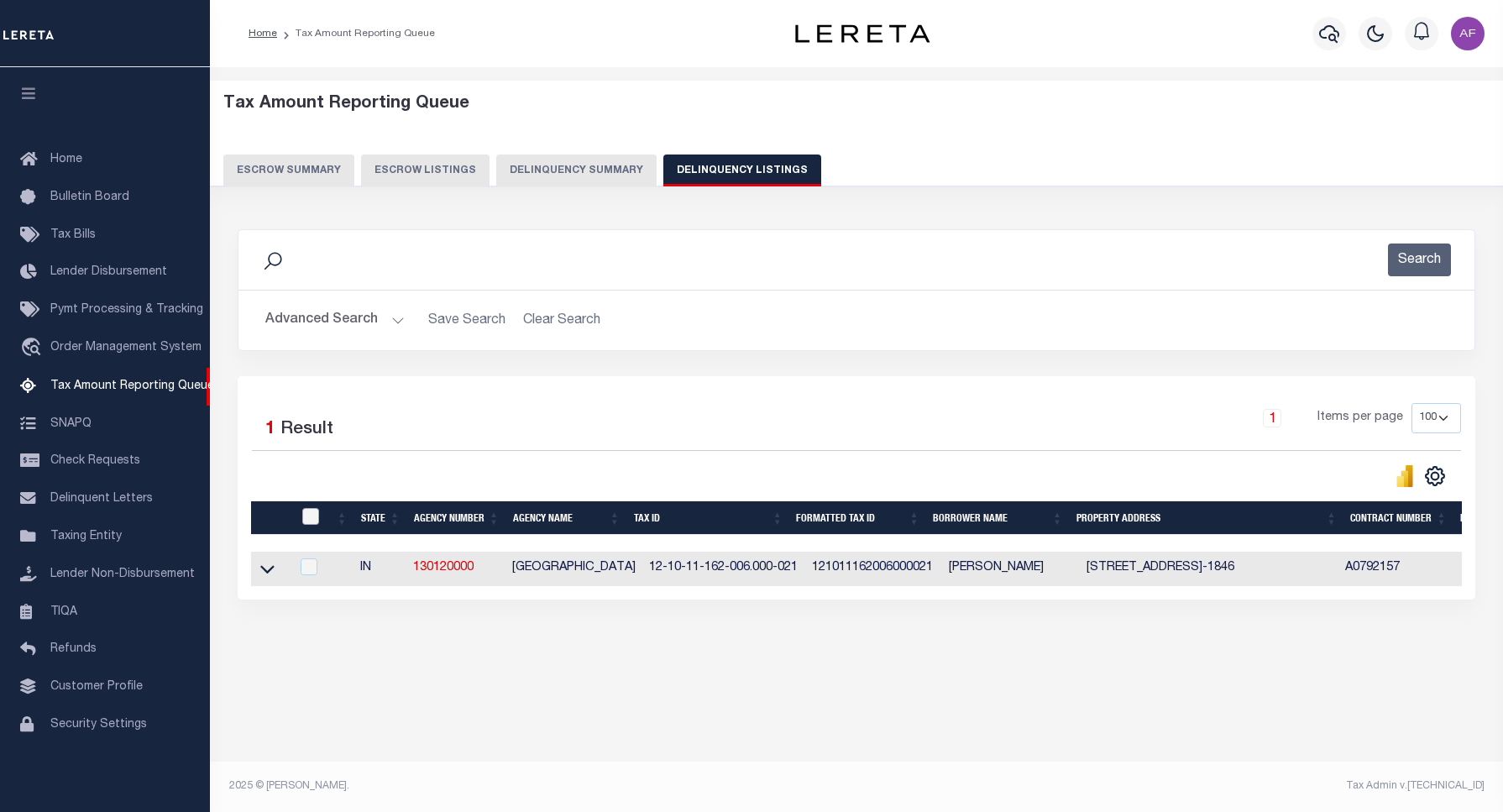
click at [306, 514] on input "checkbox" at bounding box center [311, 517] width 17 height 17
checkbox input "true"
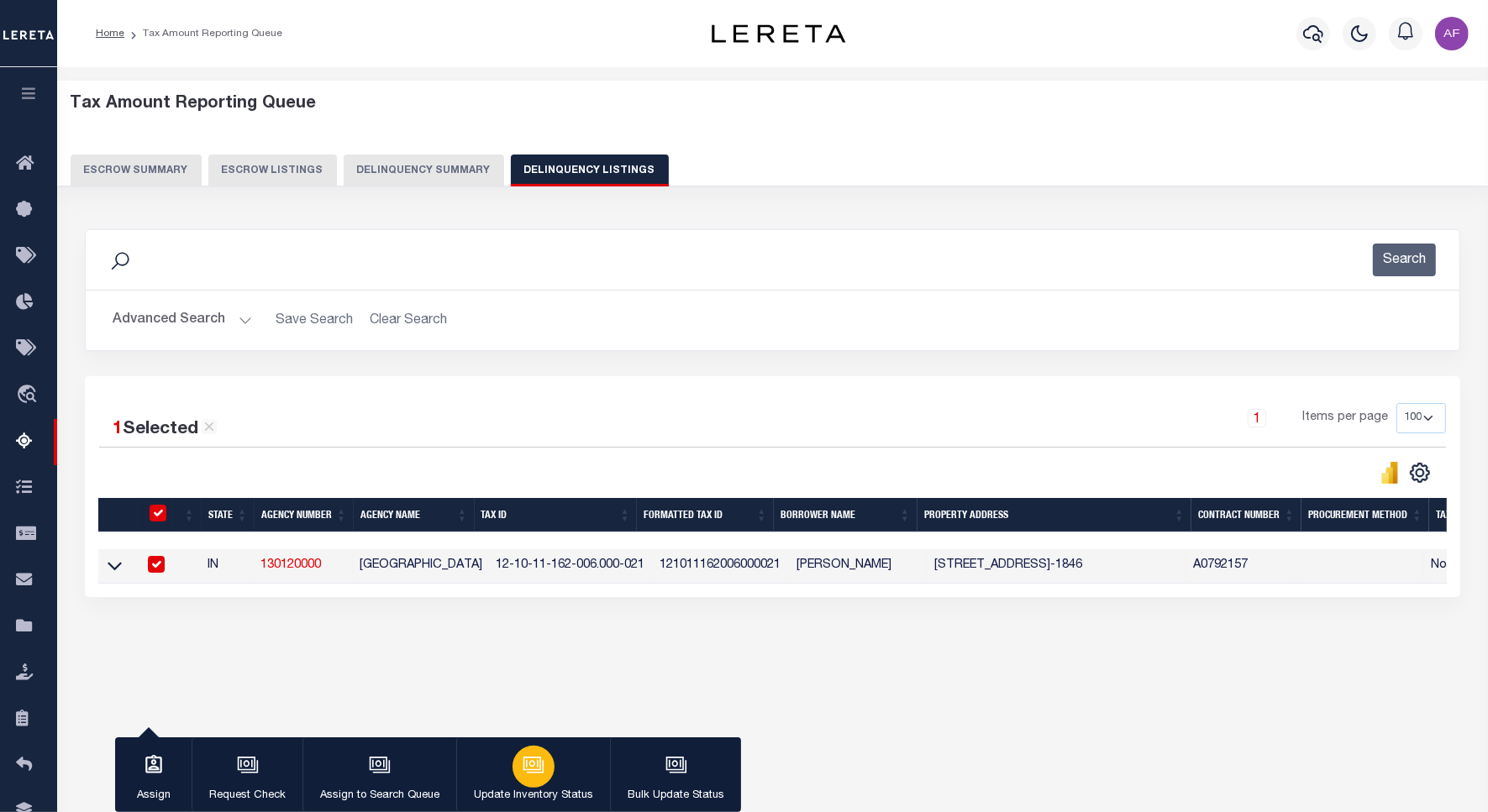
click at [552, 775] on button "Update Inventory Status" at bounding box center [533, 775] width 154 height 75
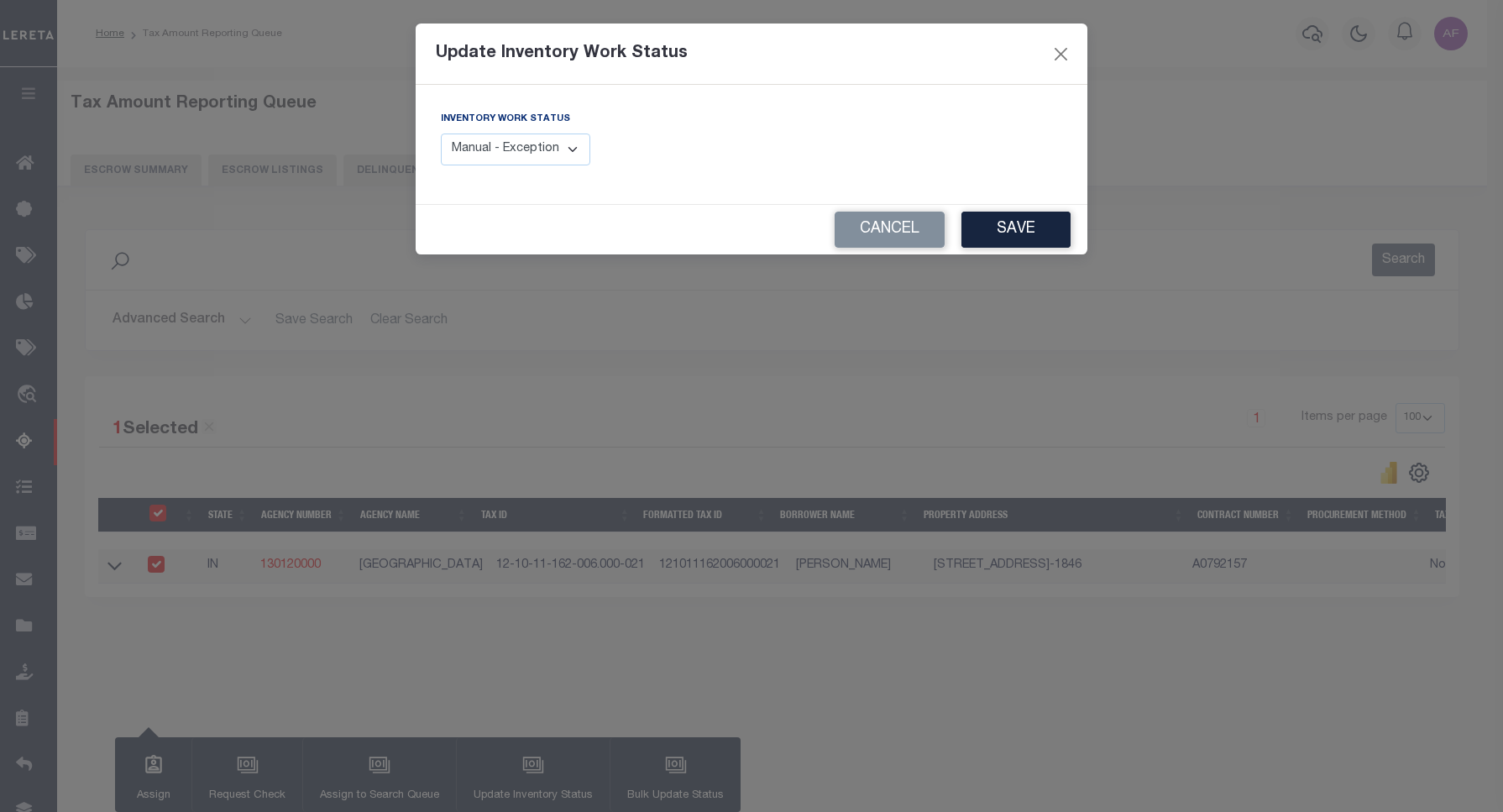
drag, startPoint x: 576, startPoint y: 147, endPoint x: 563, endPoint y: 166, distance: 23.0
click at [576, 147] on select "Manual - Exception Pended - Awaiting Search Late Add Exception Completed" at bounding box center [515, 149] width 150 height 33
select select "4"
click at [440, 133] on select "Manual - Exception Pended - Awaiting Search Late Add Exception Completed" at bounding box center [515, 149] width 150 height 33
click at [985, 214] on button "Save" at bounding box center [1015, 229] width 109 height 36
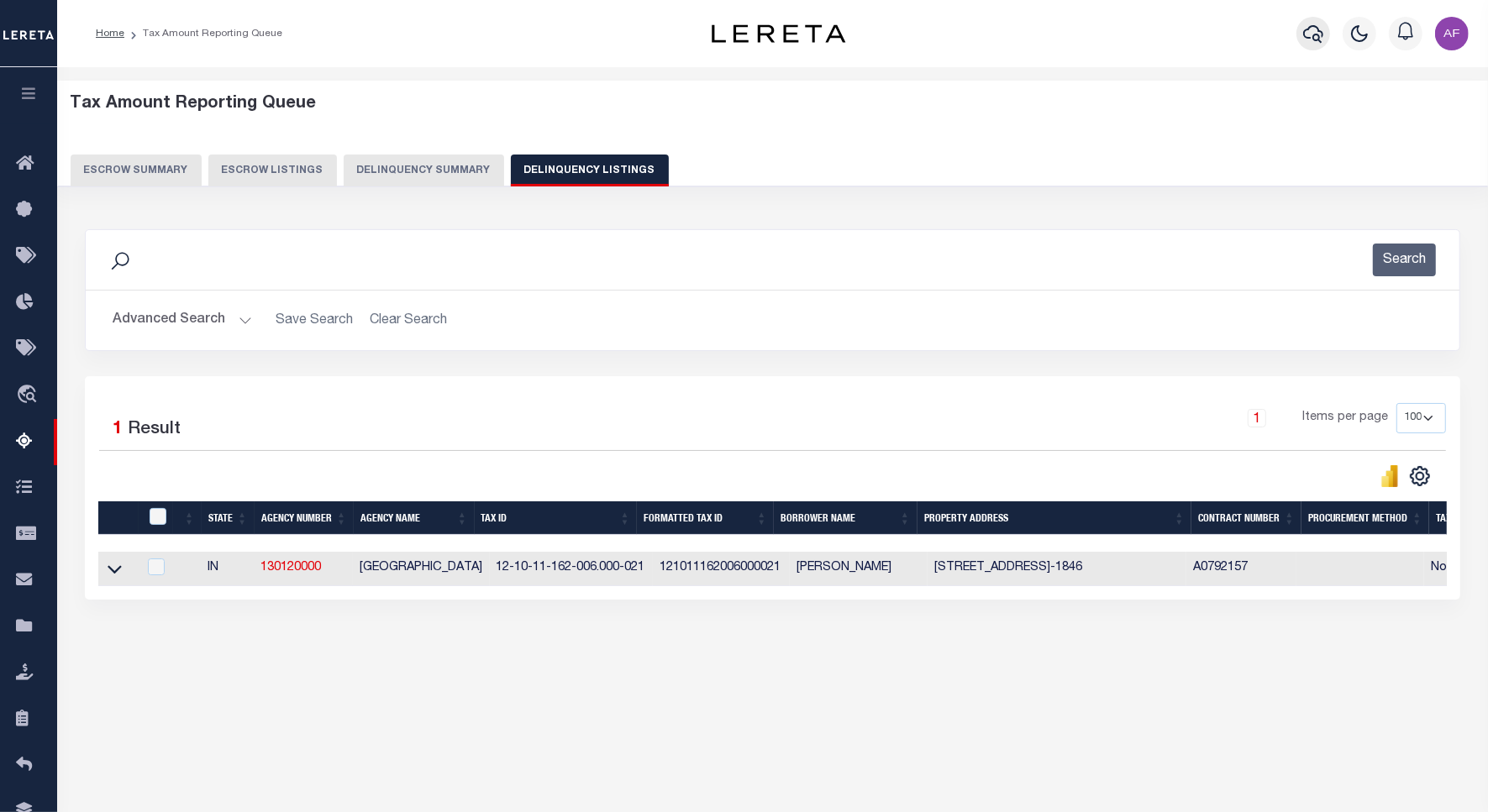
click at [1313, 39] on icon "button" at bounding box center [1314, 34] width 20 height 18
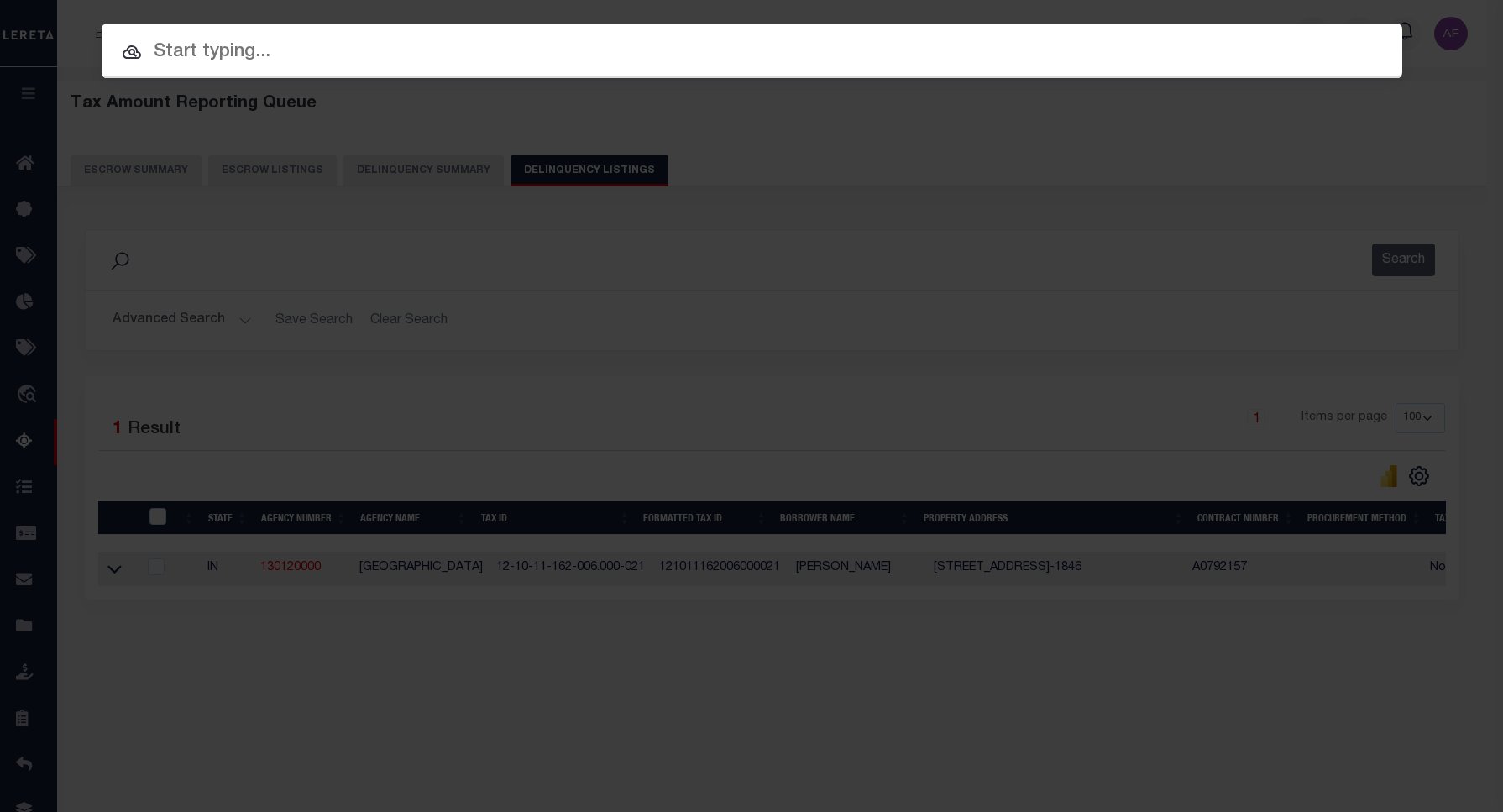
click at [229, 40] on input "text" at bounding box center [752, 53] width 1301 height 30
paste input "146099"
type input "146099"
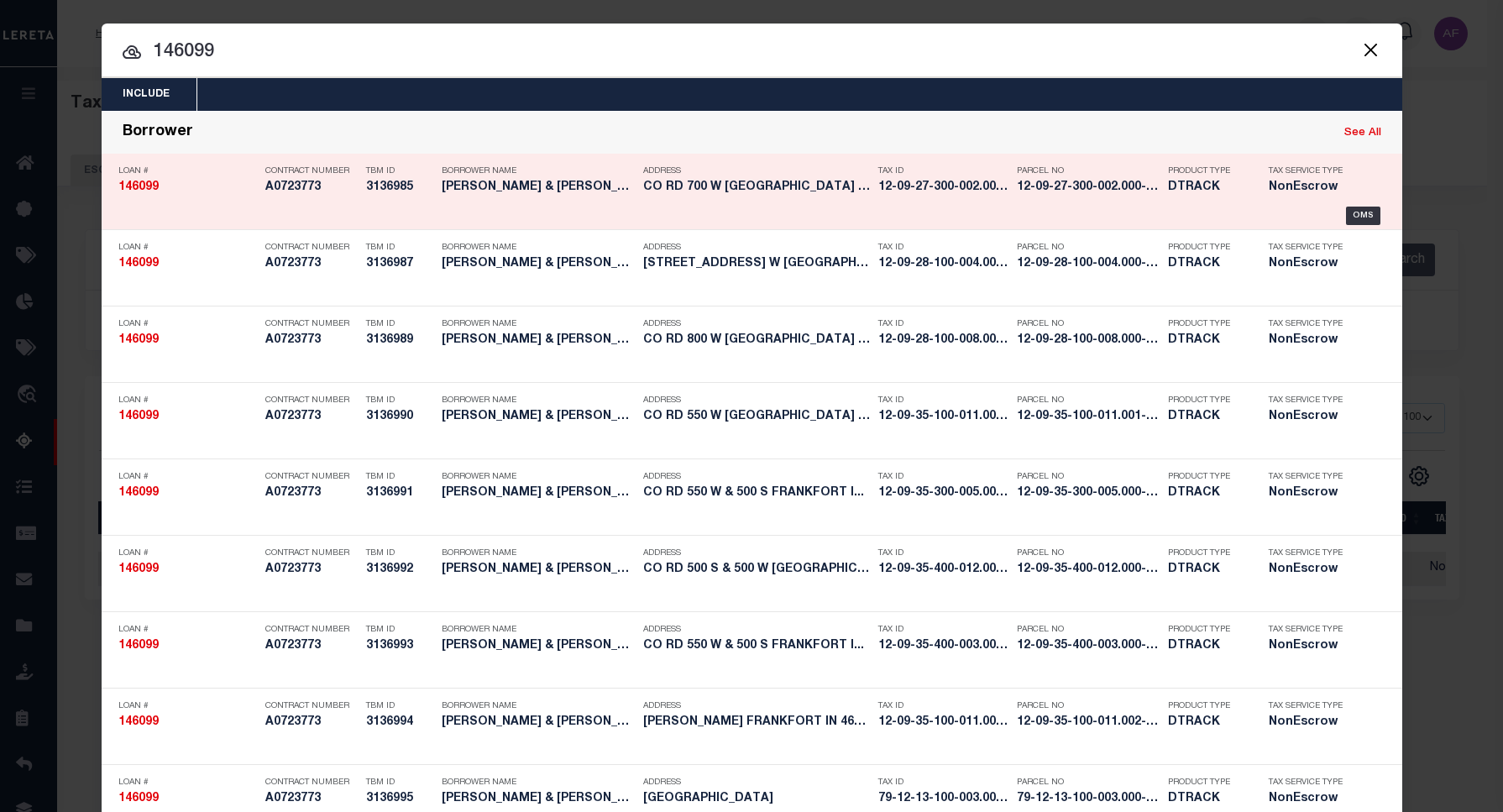
click at [1038, 175] on p "Parcel No" at bounding box center [1088, 171] width 142 height 10
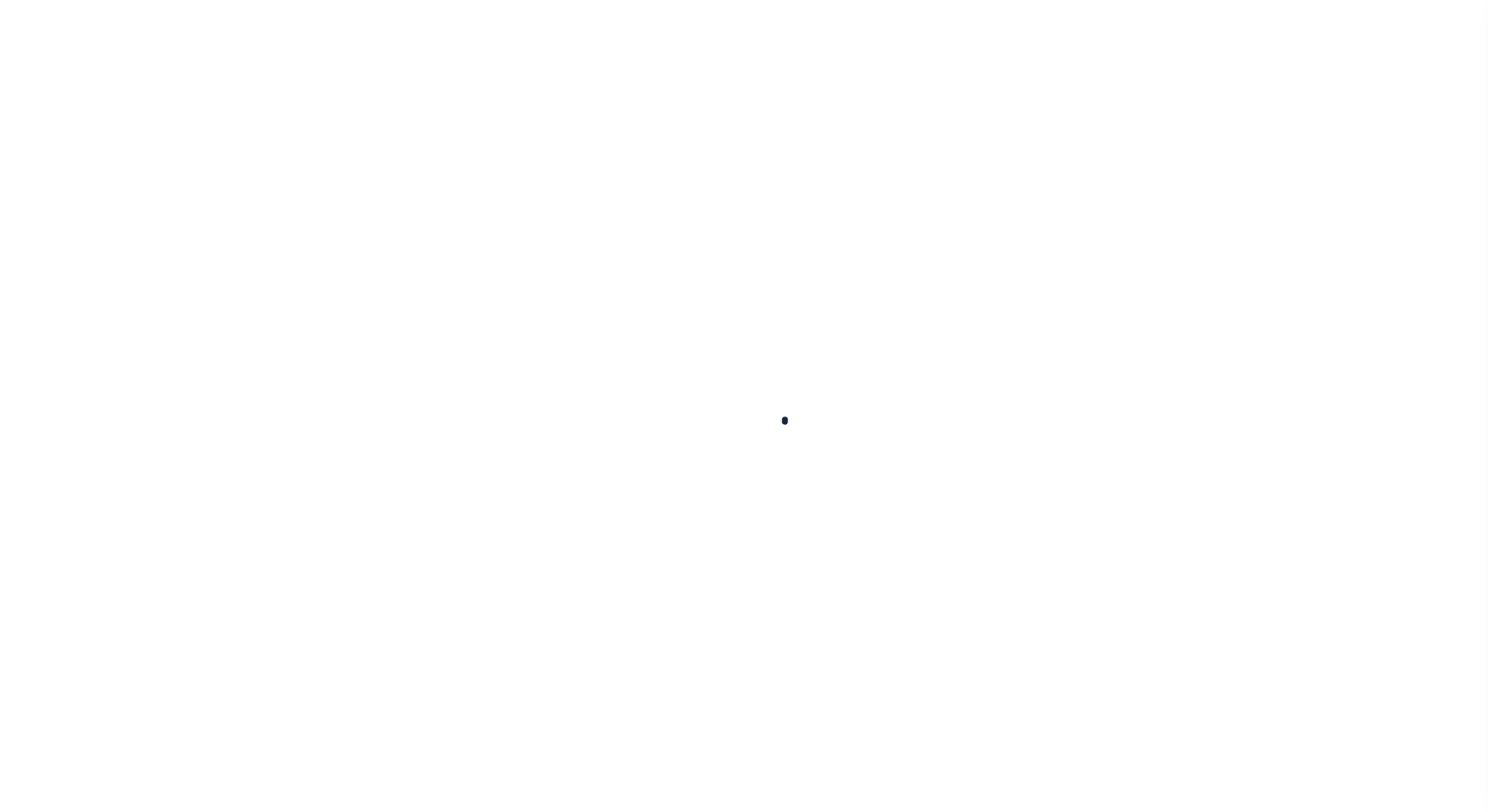
type input "146099"
type input "[PERSON_NAME] & [PERSON_NAME] LLC"
select select
select select "10"
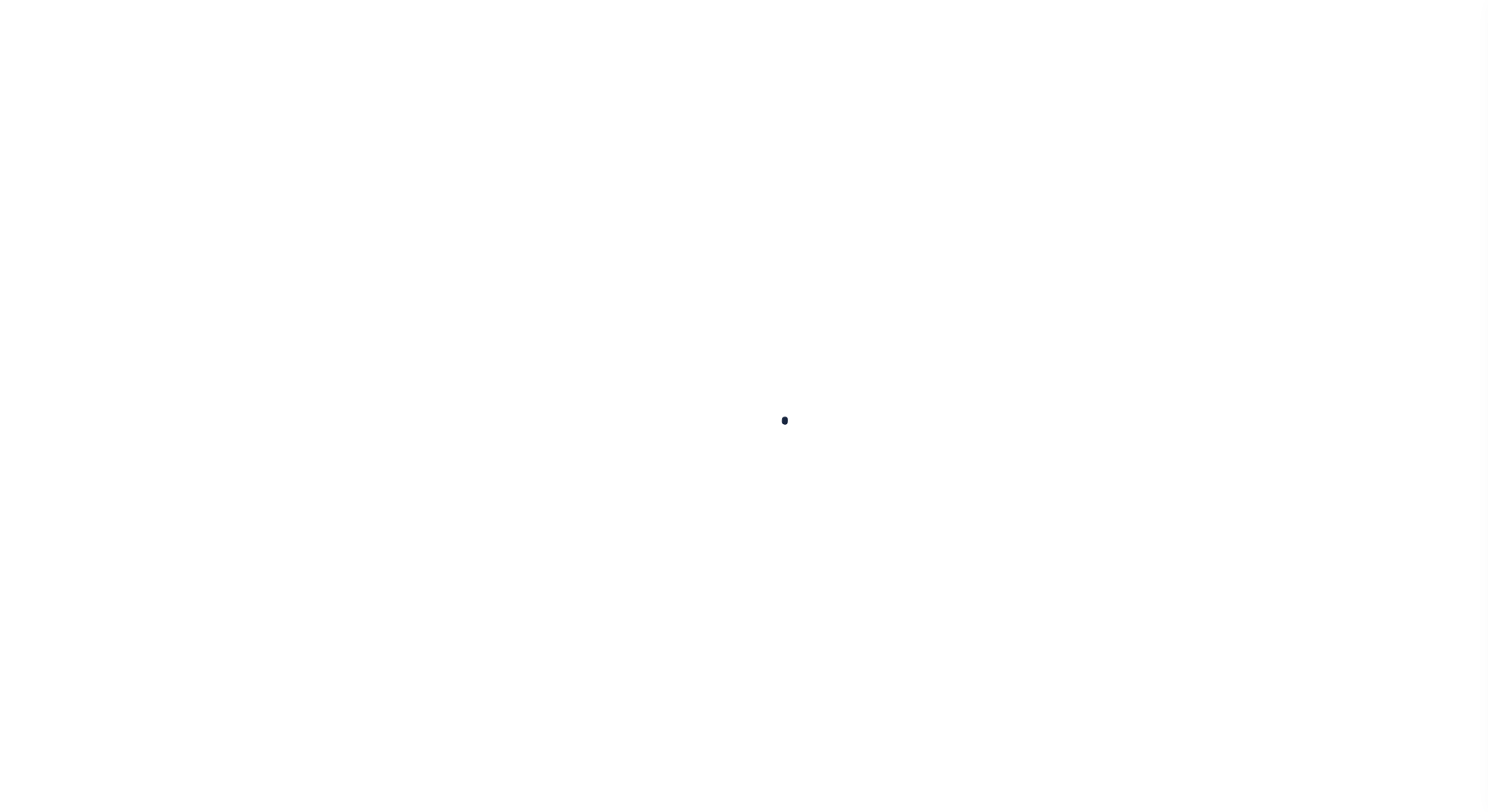
select select "NonEscrow"
type input "CO RD 700 W"
type input "12-09-27-300-002.000-013"
select select
type input "FRANKFORT IN 46041"
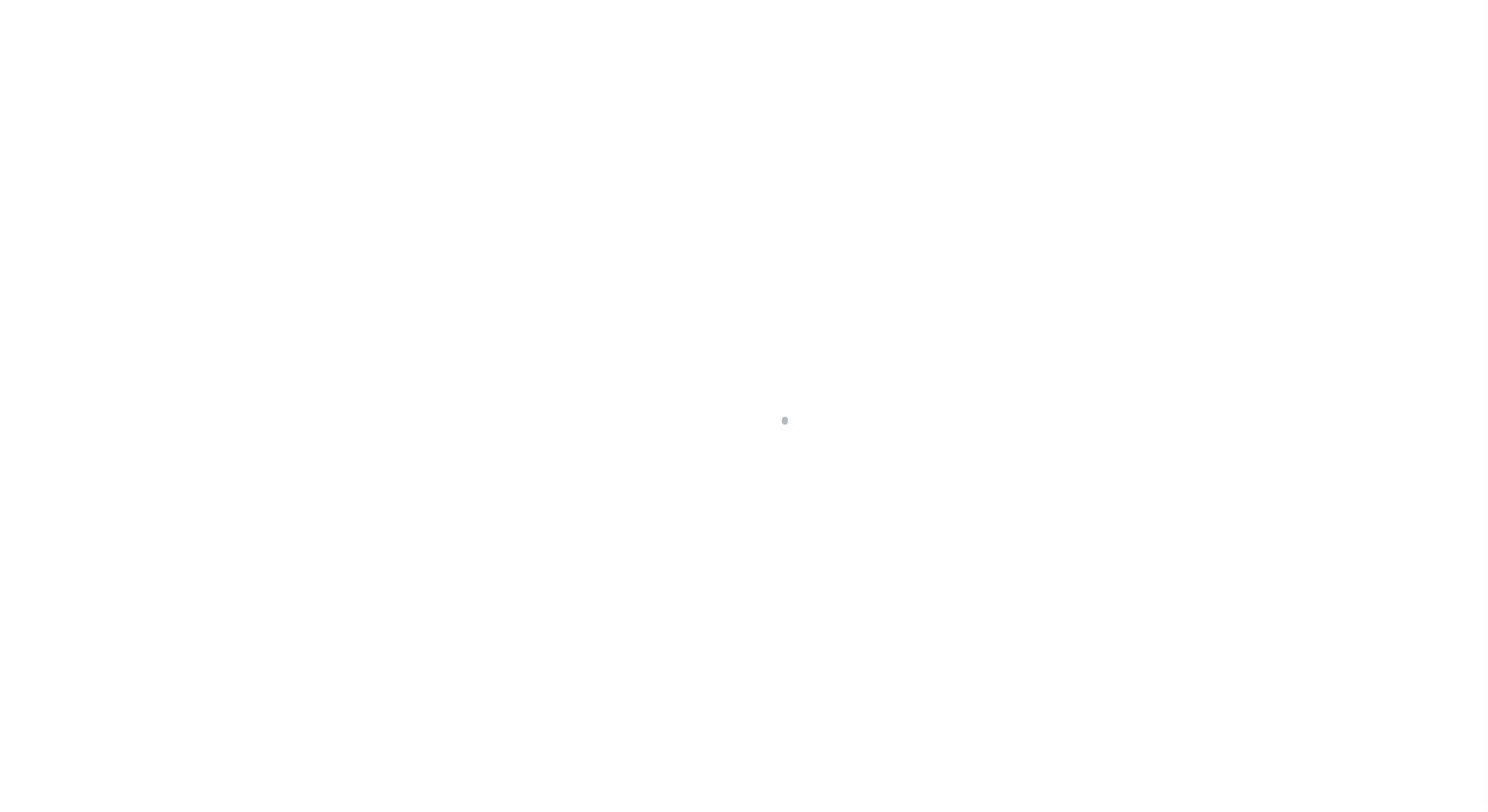
type input "IN"
select select
select select "3668"
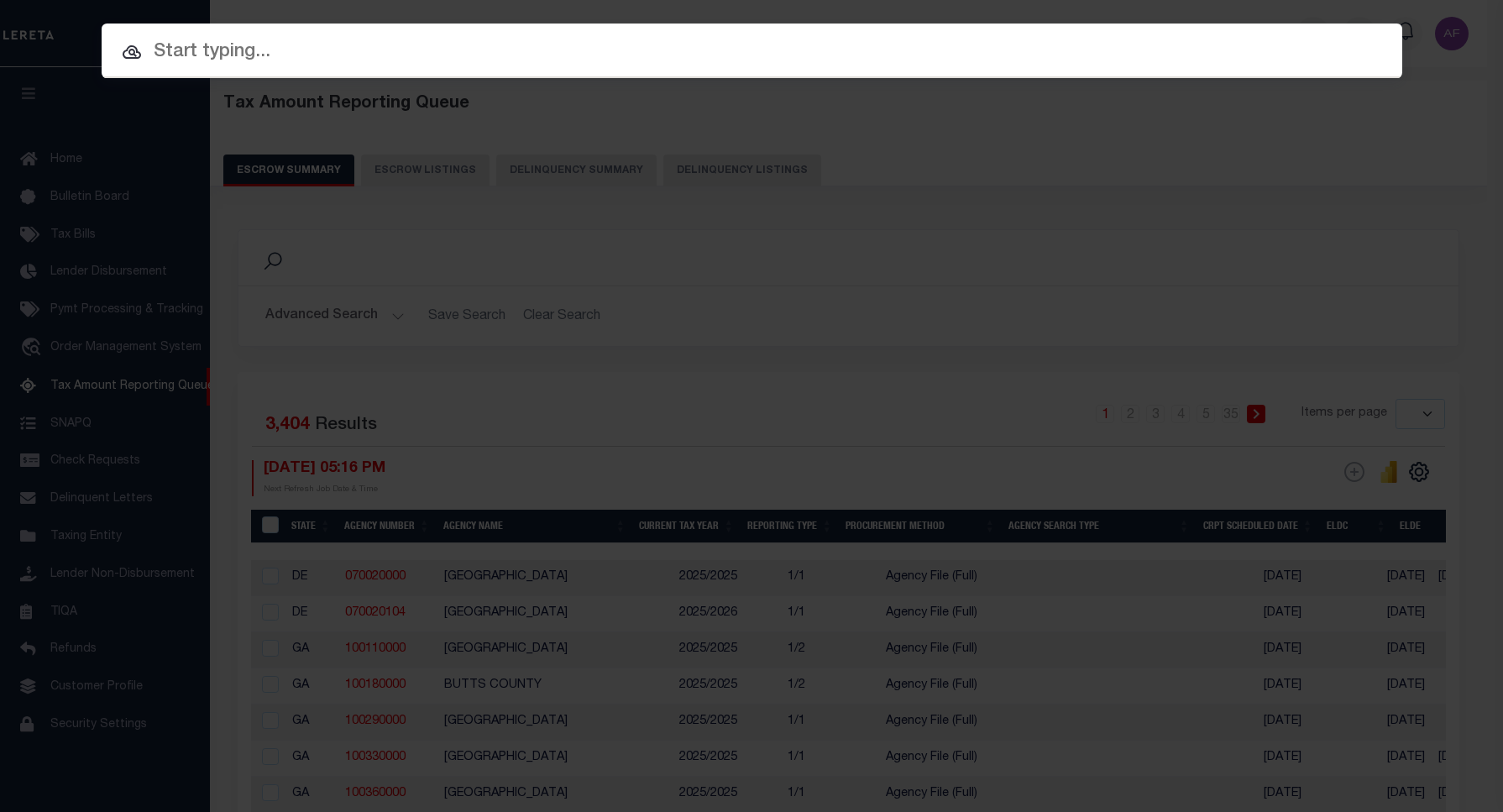
select select
click at [736, 31] on div at bounding box center [752, 50] width 1301 height 54
click at [269, 47] on input "text" at bounding box center [752, 53] width 1301 height 30
paste input "146099"
type input "146099"
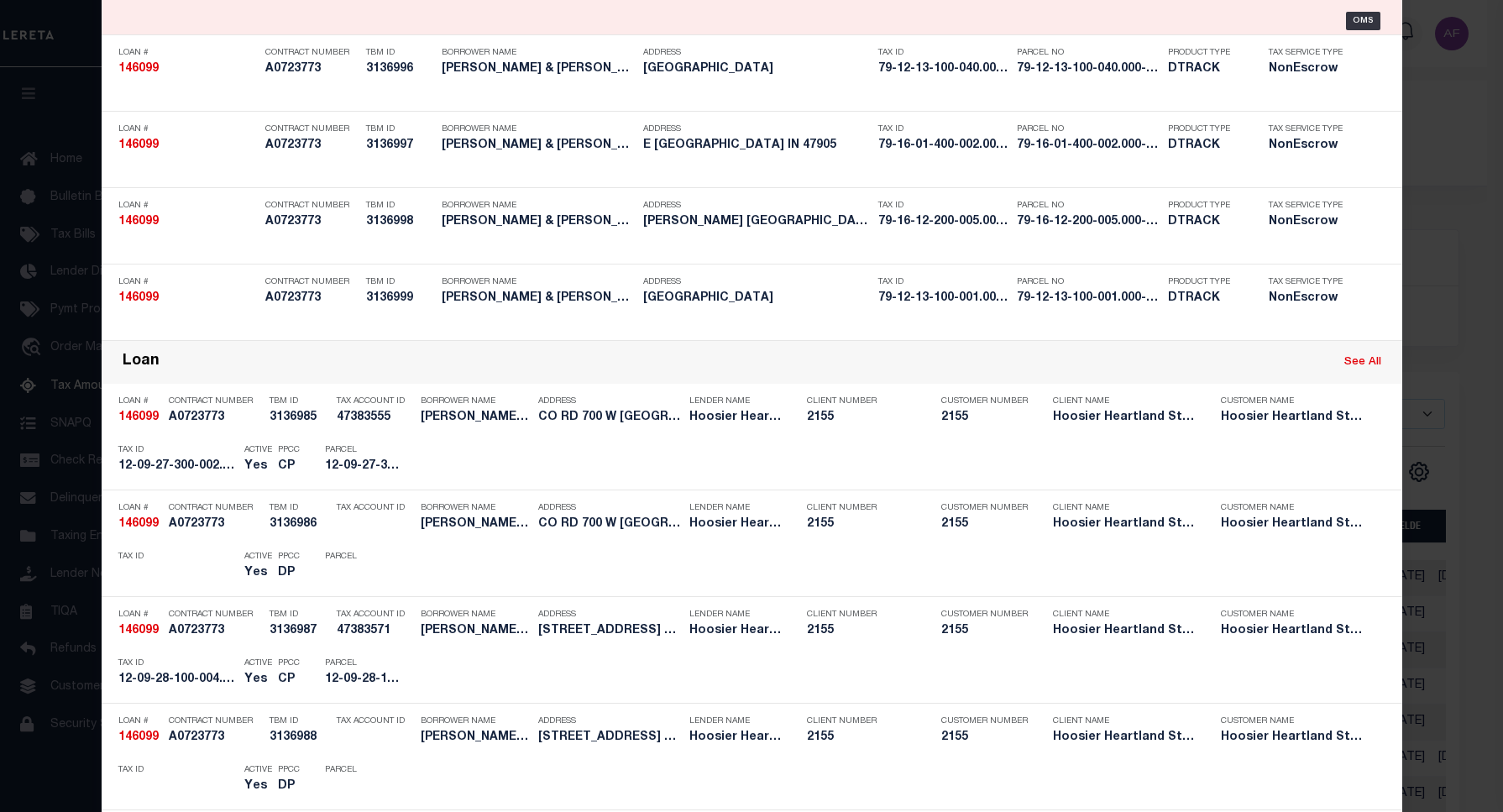
scroll to position [840, 0]
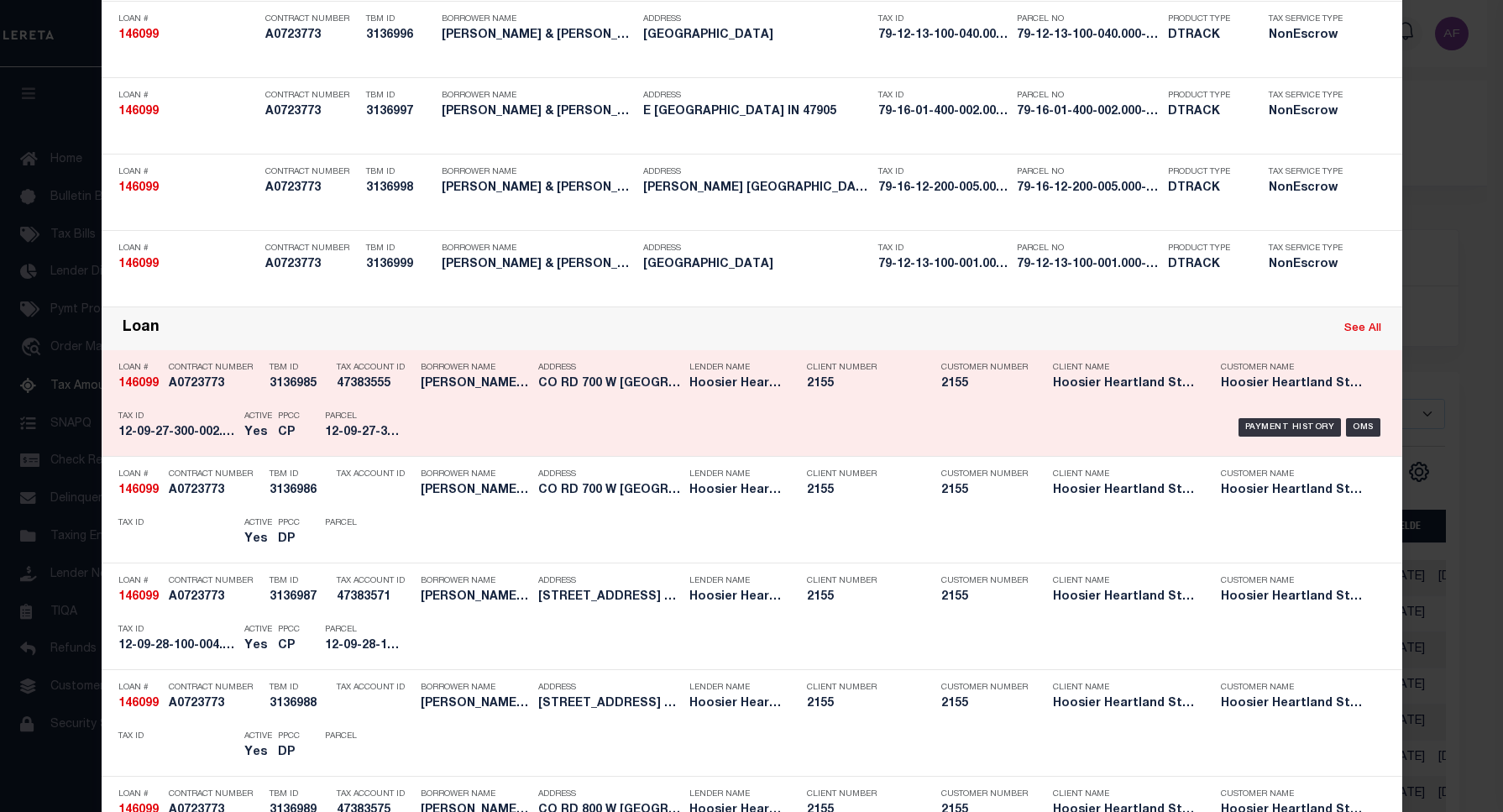
click at [1186, 384] on div "Client Name Hoosier Heartland State Bank" at bounding box center [1124, 379] width 168 height 48
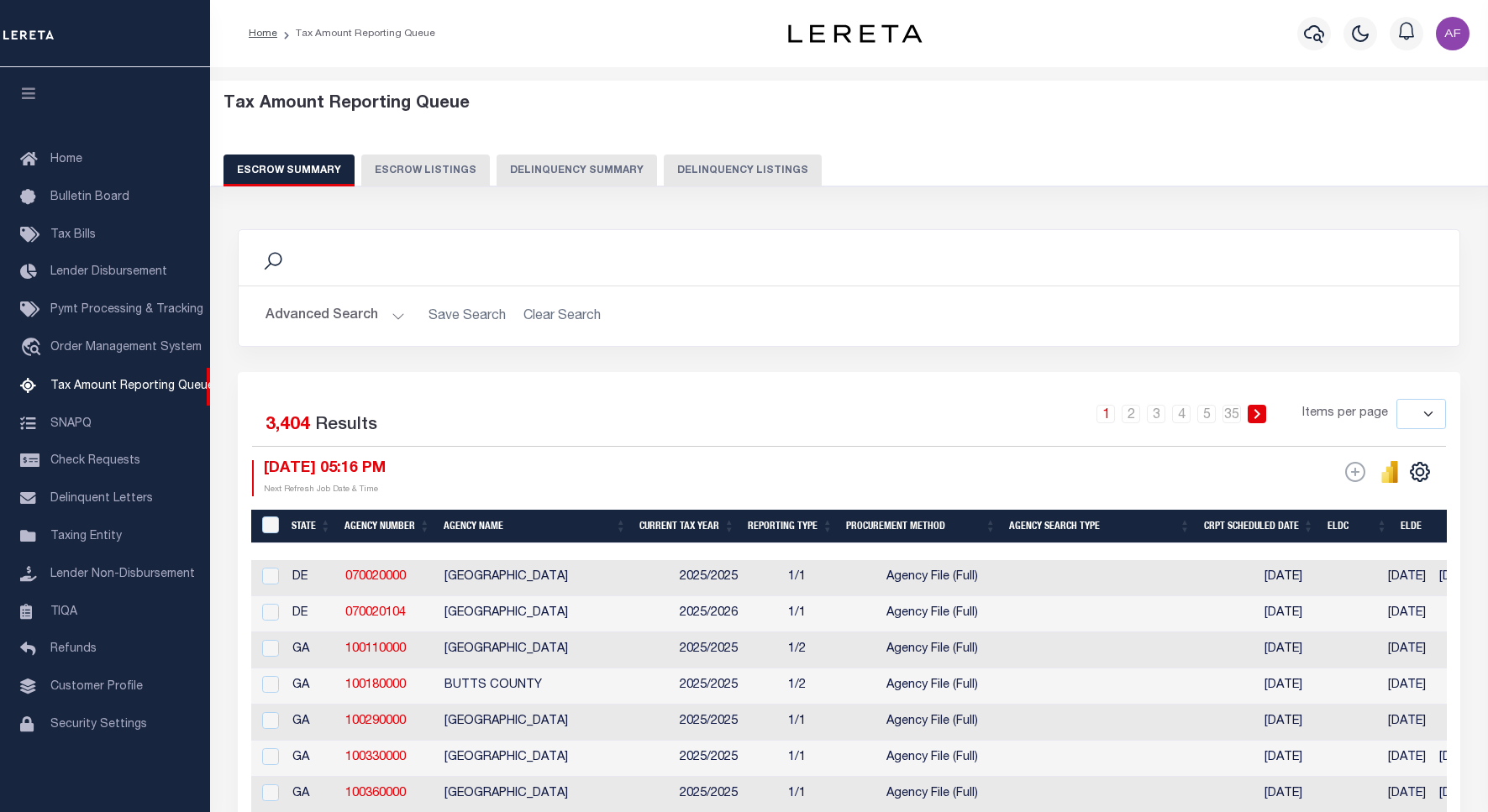
select select
click at [1325, 34] on button "button" at bounding box center [1314, 34] width 34 height 34
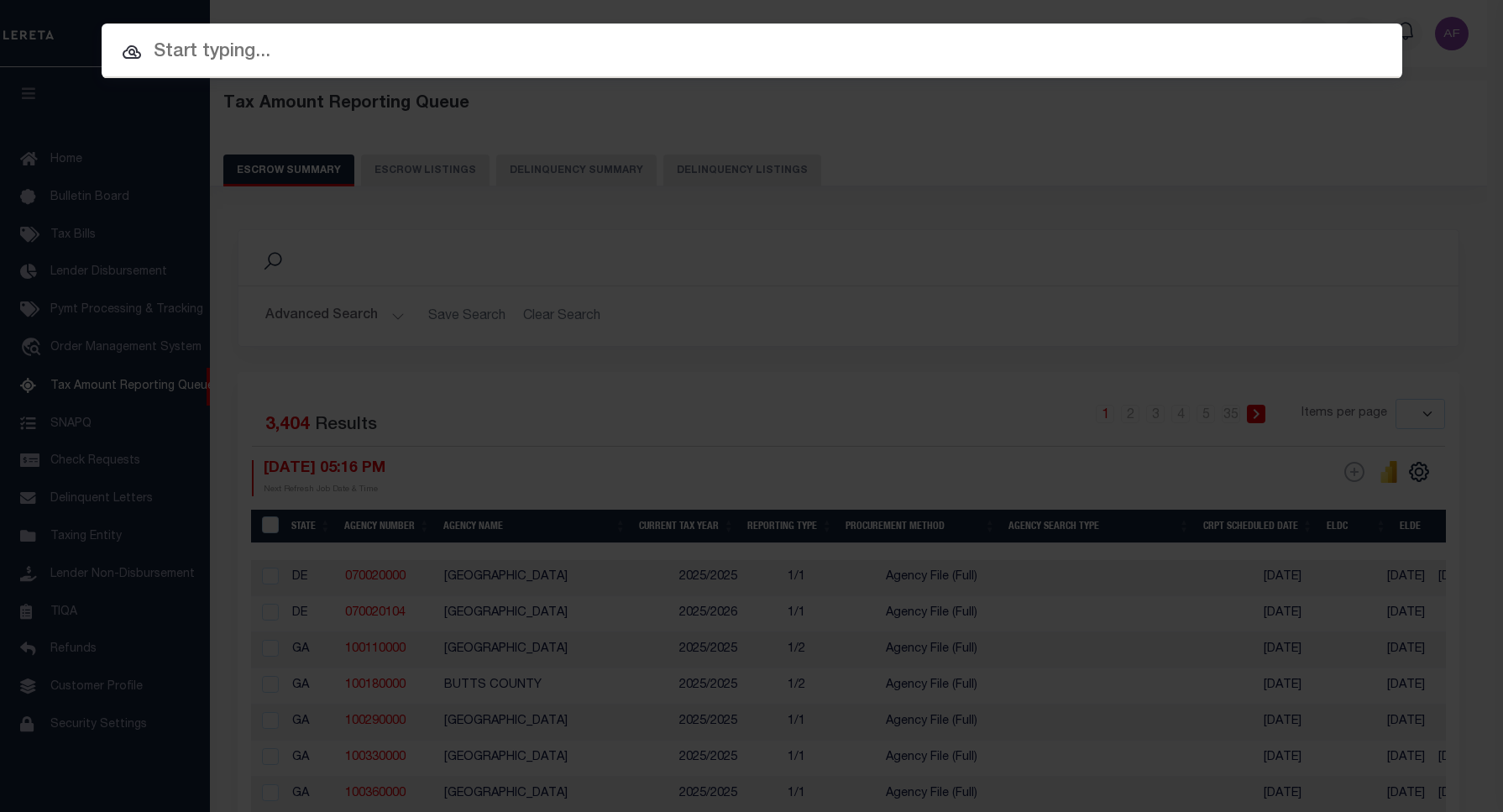
click at [636, 40] on input "text" at bounding box center [752, 53] width 1301 height 30
paste input "146099"
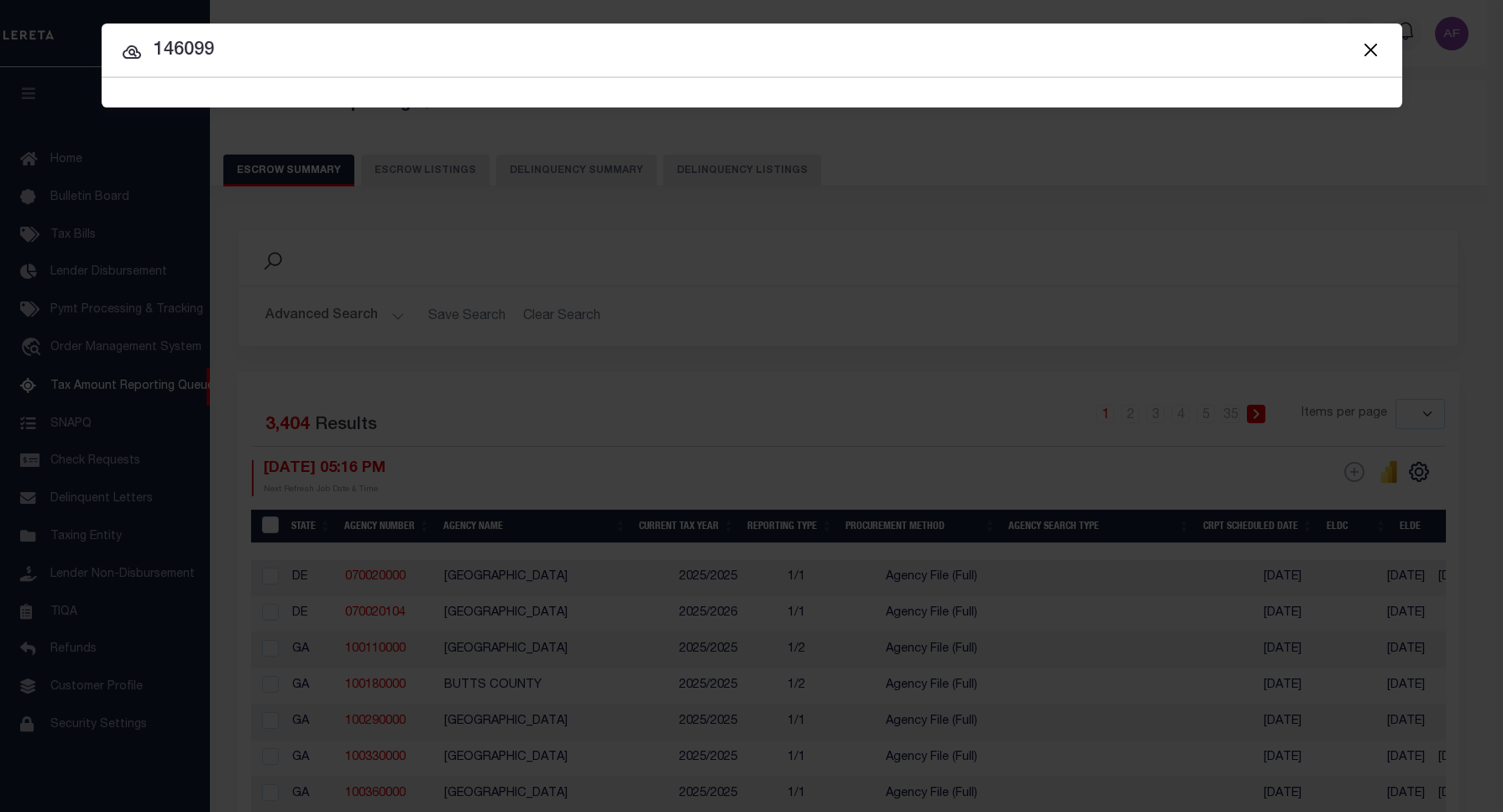
type input "146099"
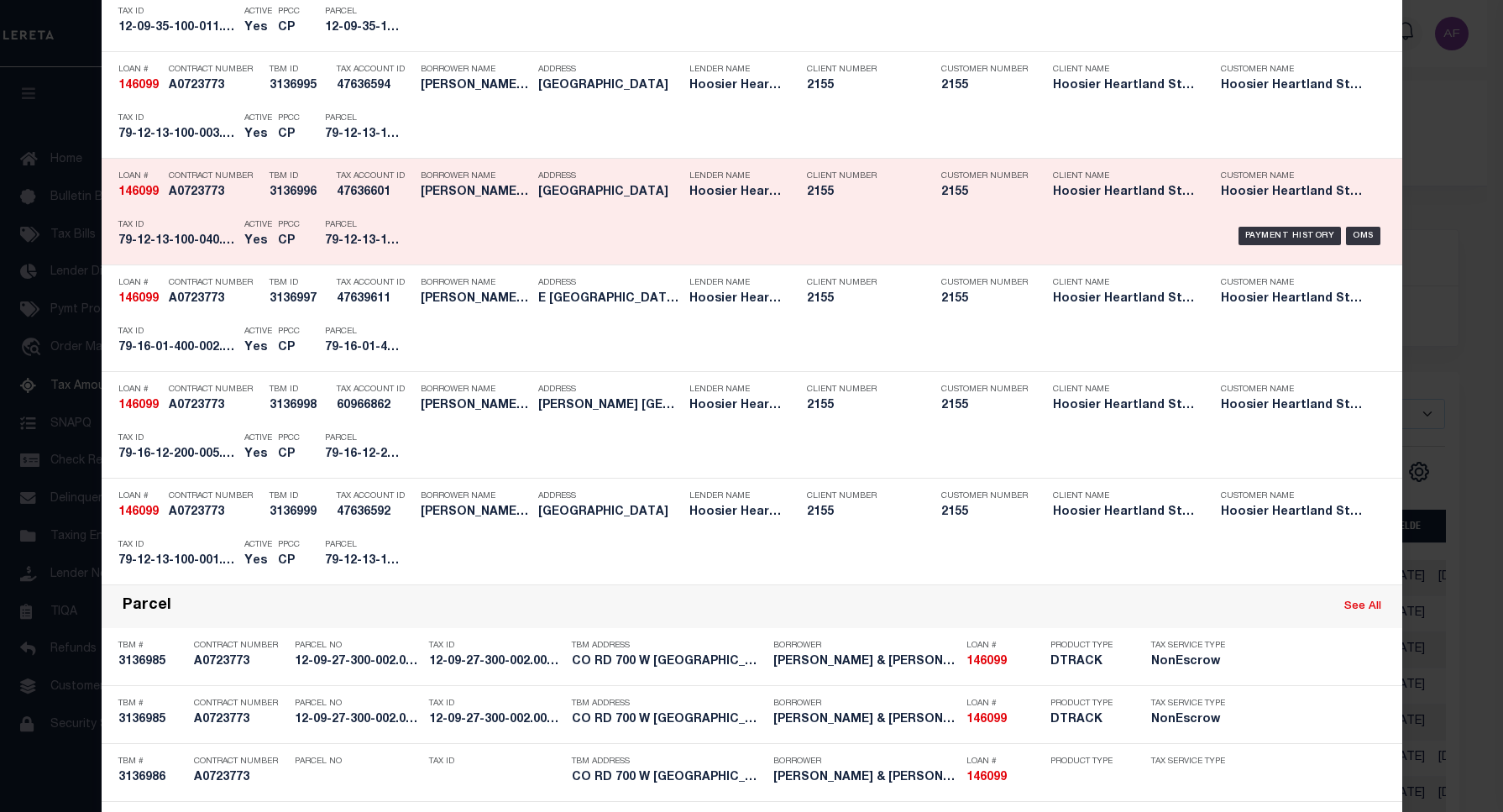
scroll to position [165, 0]
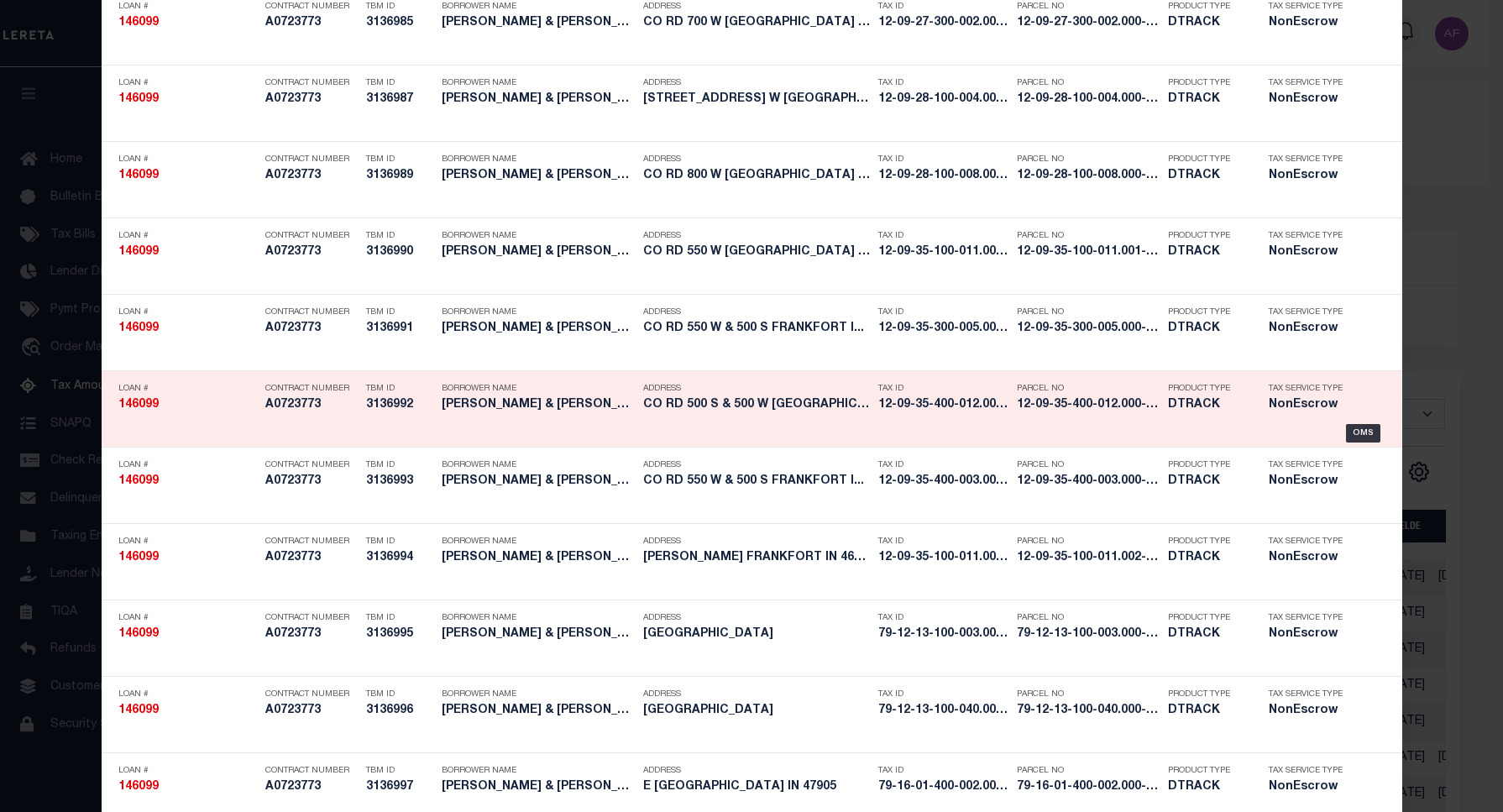
click at [743, 398] on div "Address CO RD 500 S & 500 W FRANKFORT I..." at bounding box center [756, 399] width 226 height 48
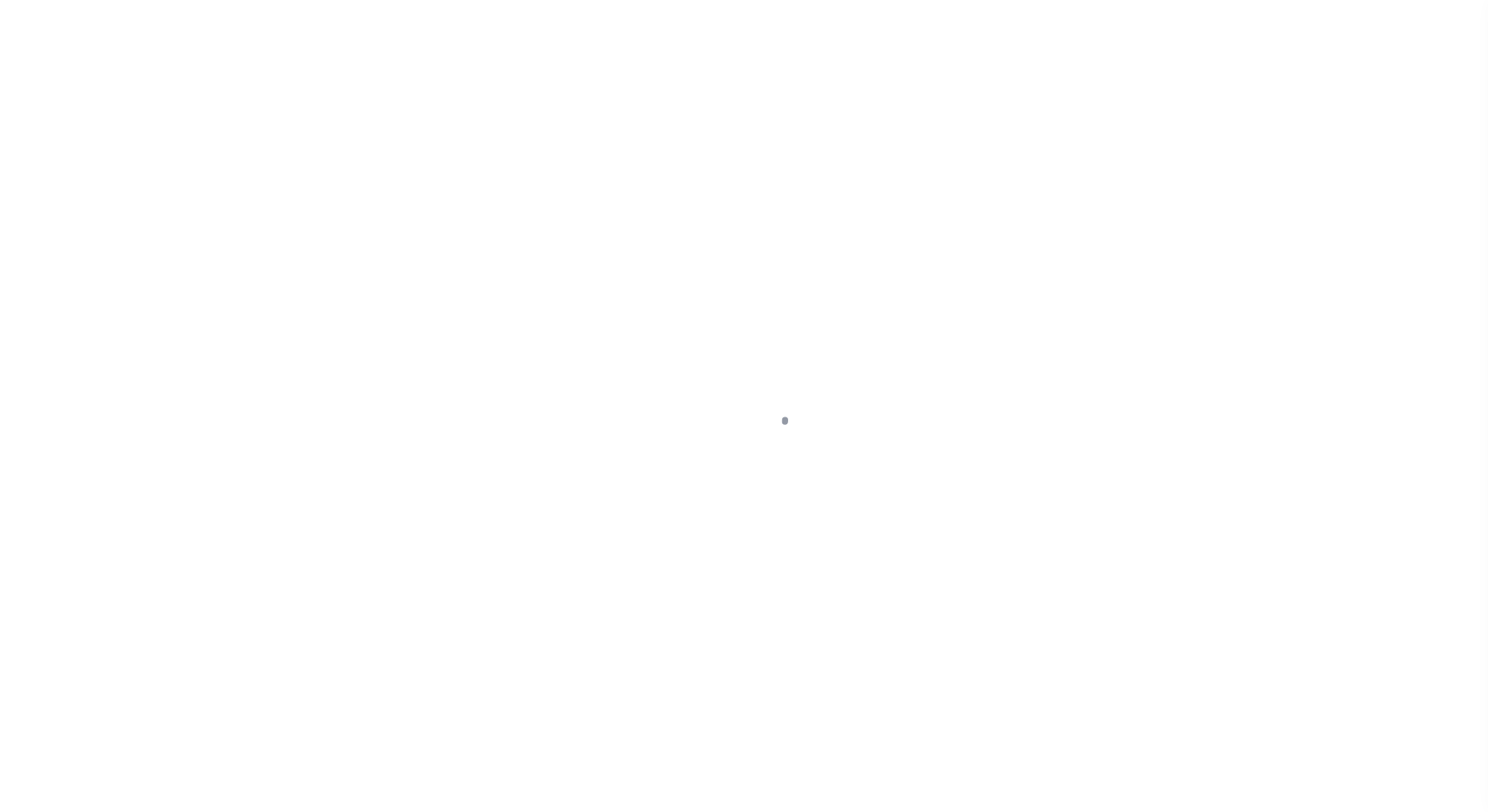
select select "3668"
select select "10"
select select "NonEscrow"
type input "CO RD 500 S & 500 W"
type input "12-09-35-400-012.000-013"
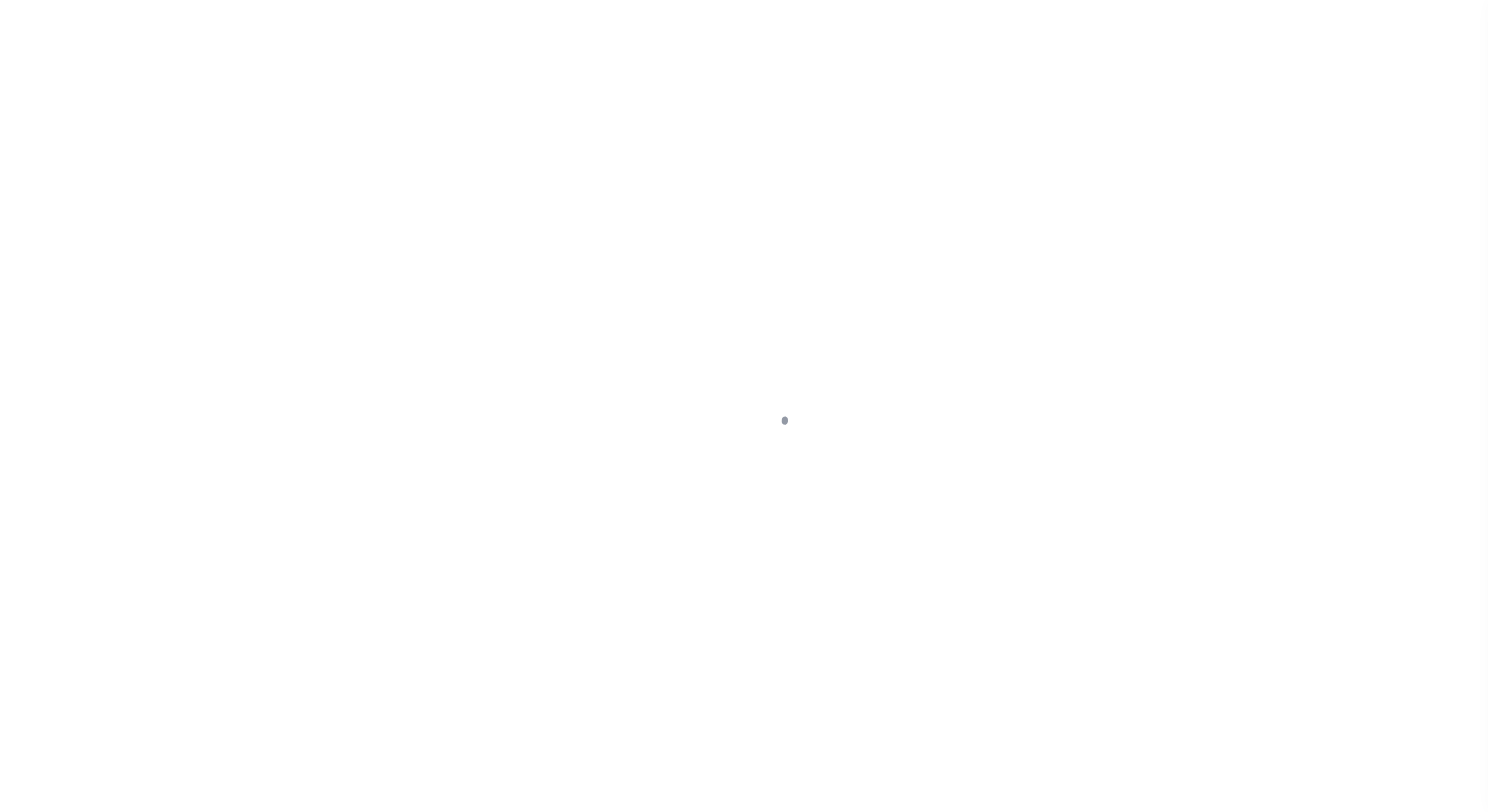
select select
type input "FRANKFORT IN 46041"
type input "IN"
select select
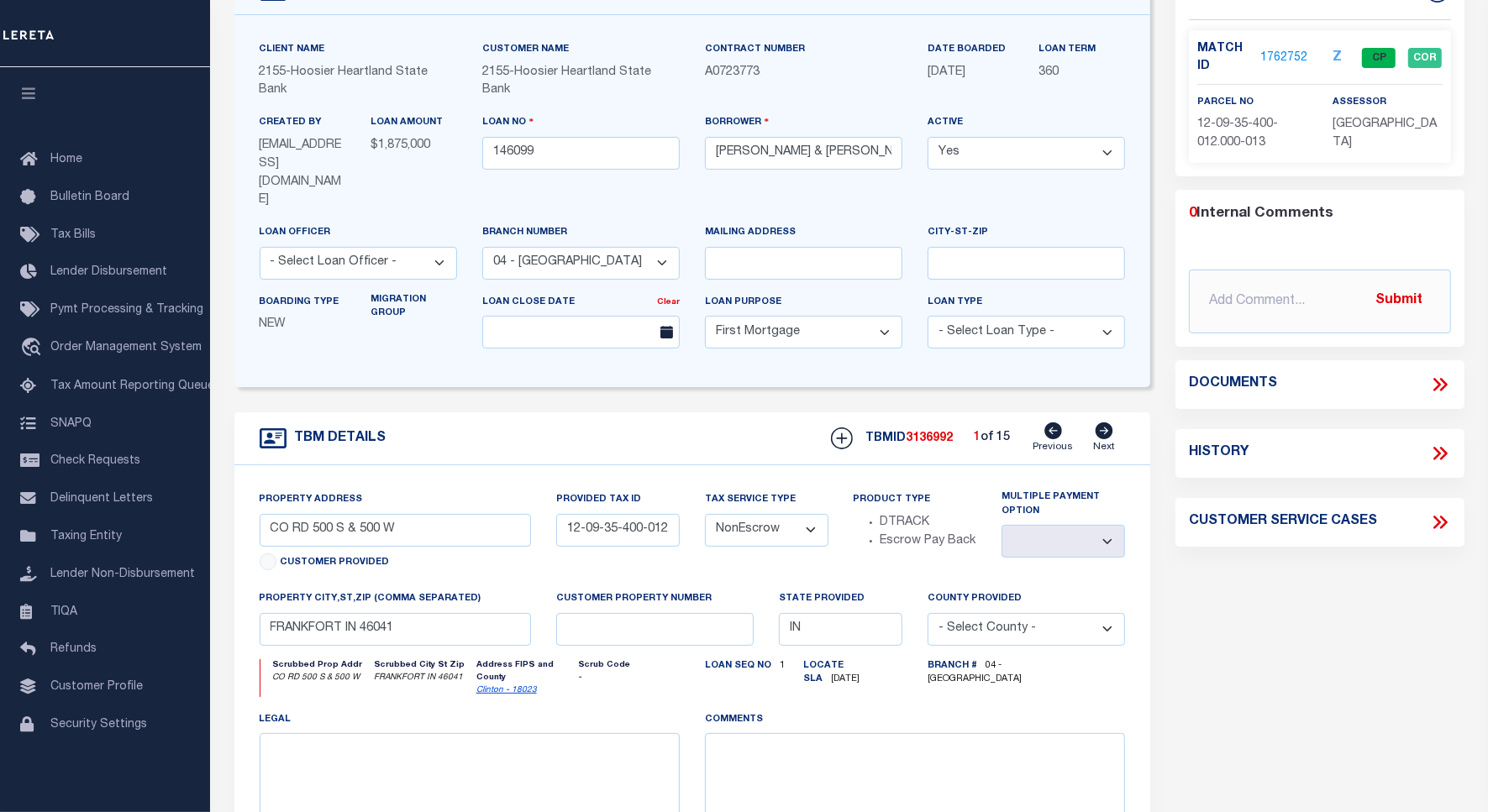
scroll to position [102, 0]
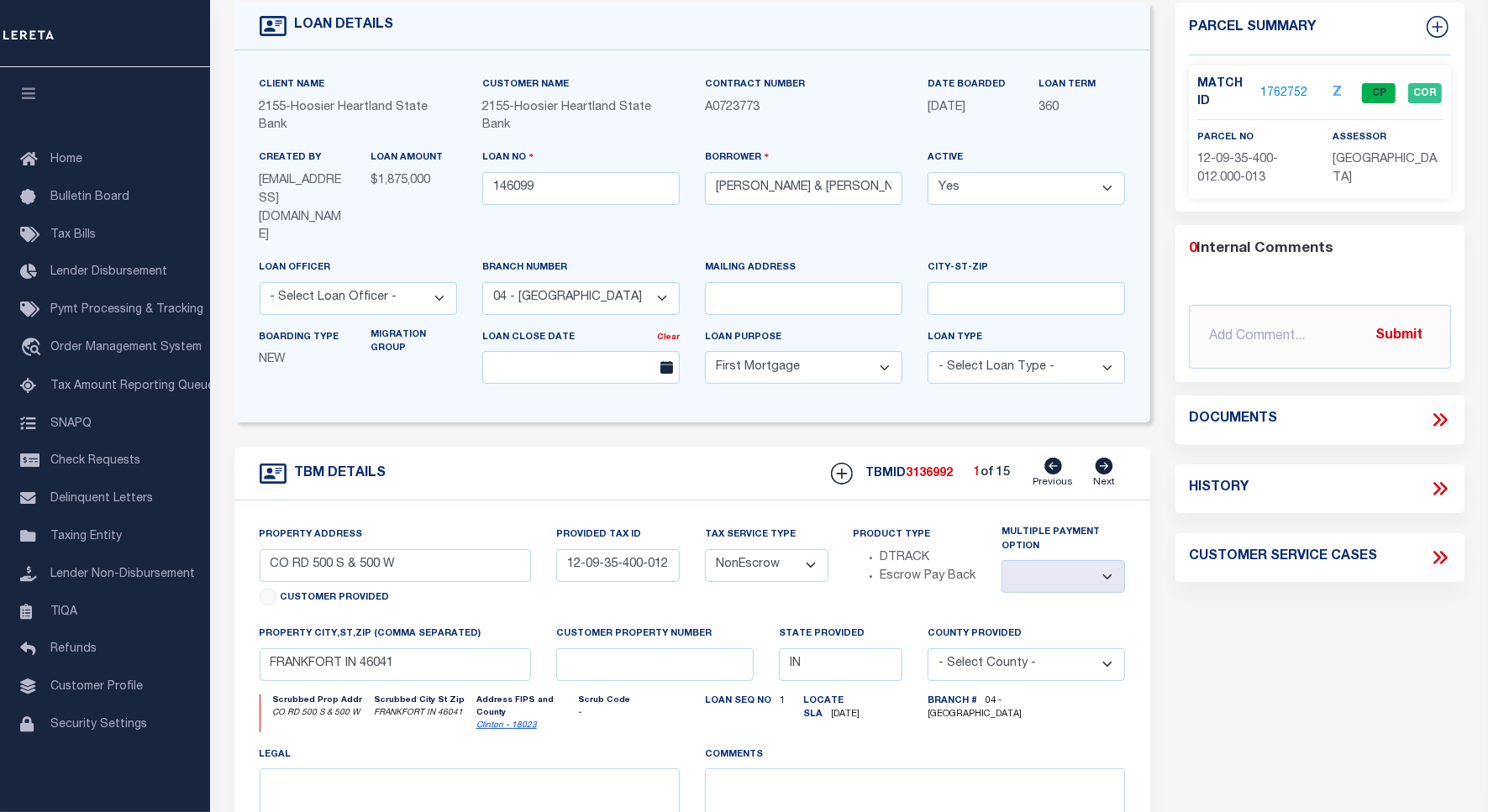
click at [1437, 483] on icon at bounding box center [1440, 488] width 21 height 21
select select "100"
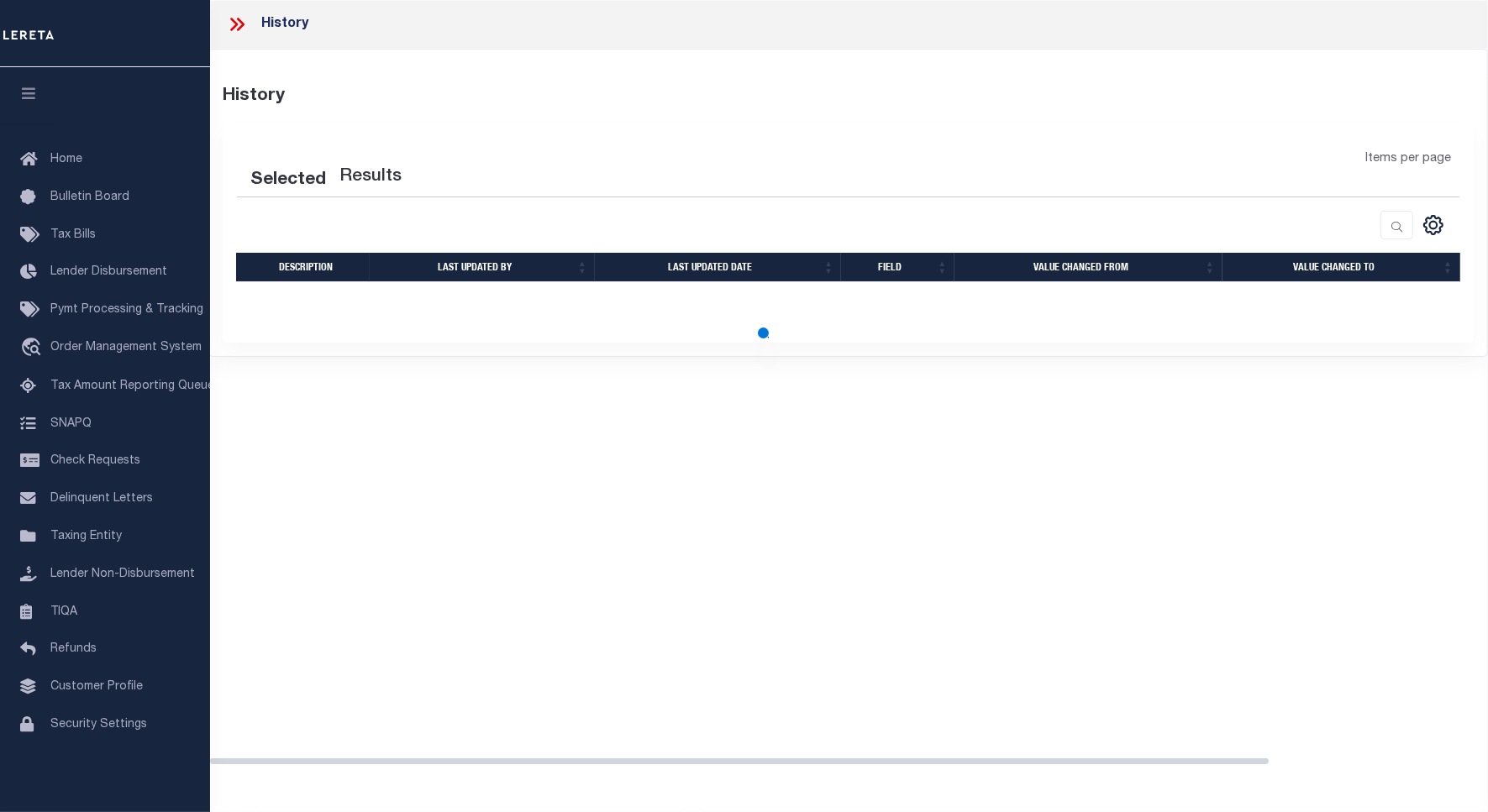
select select "100"
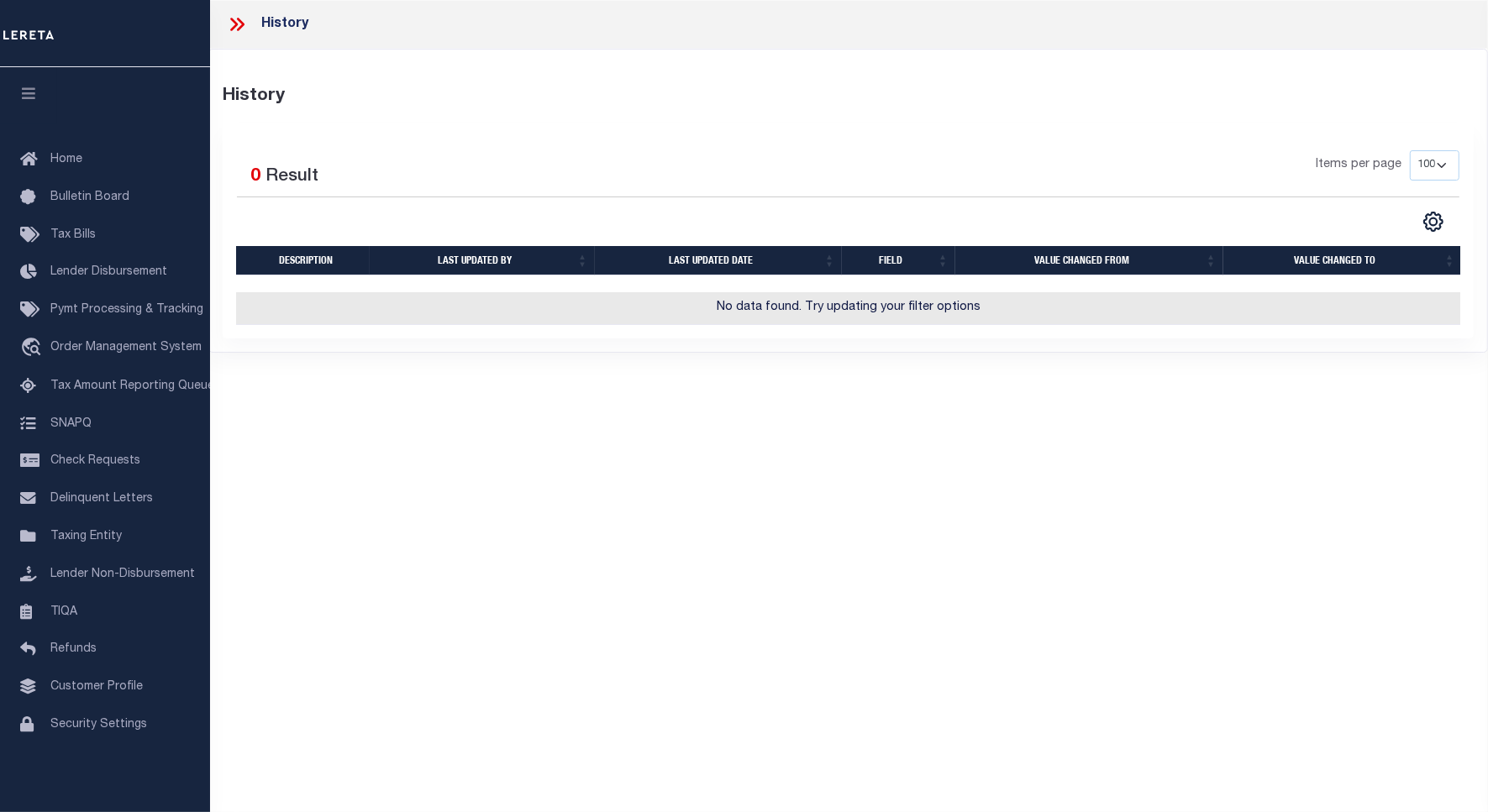
scroll to position [0, 0]
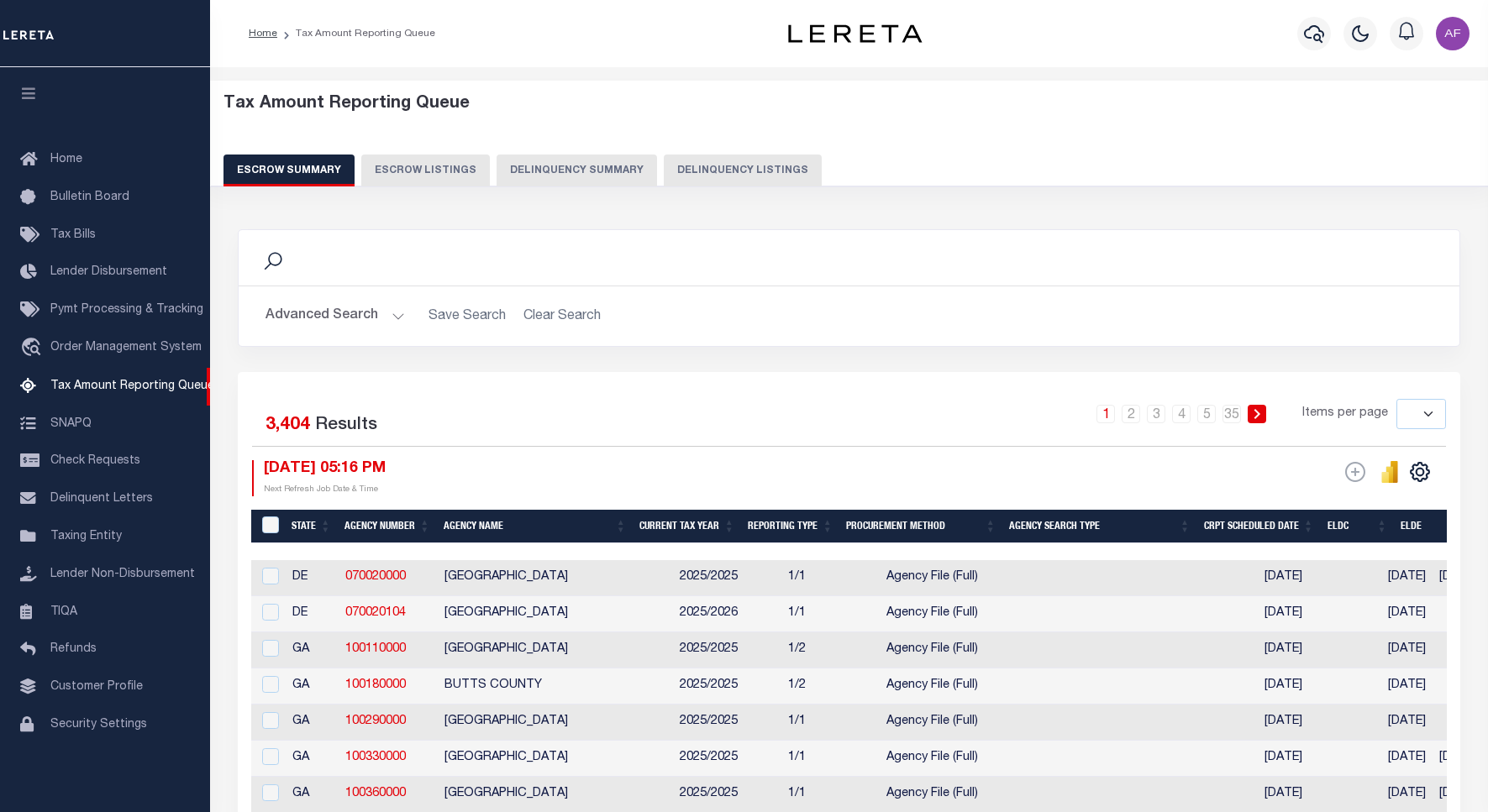
select select
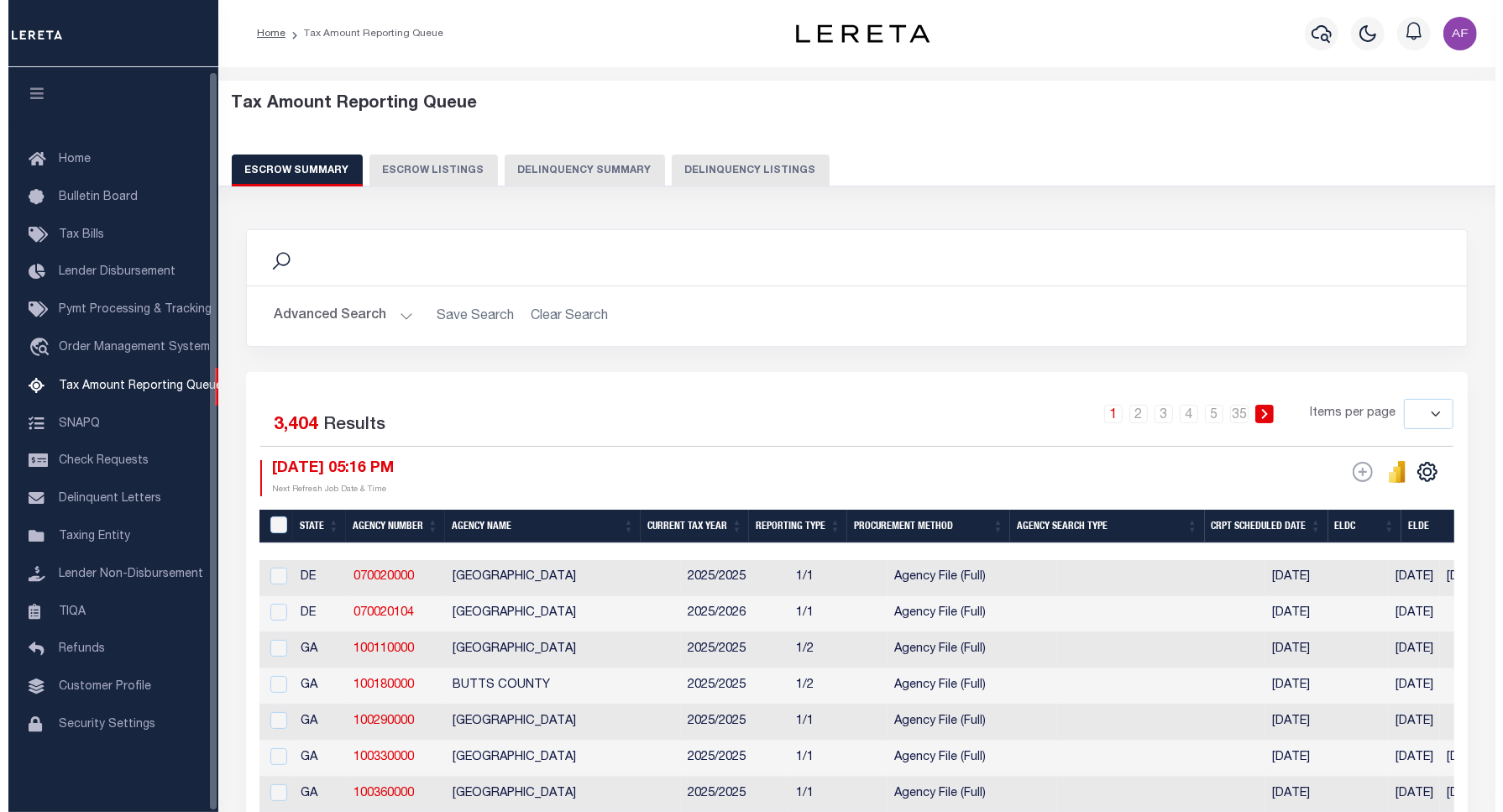
scroll to position [5, 0]
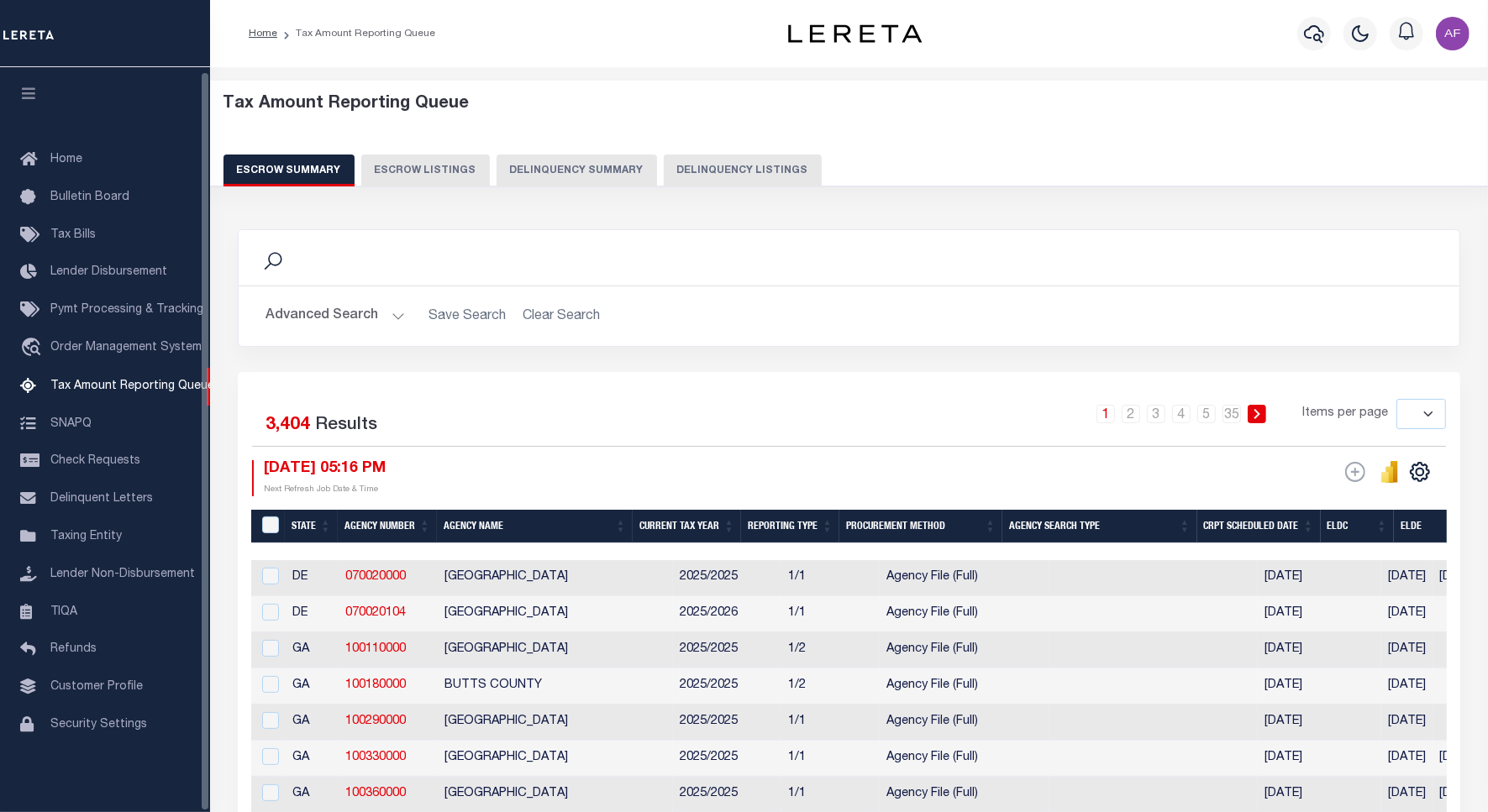
click at [723, 160] on button "Delinquency Listings" at bounding box center [743, 170] width 158 height 32
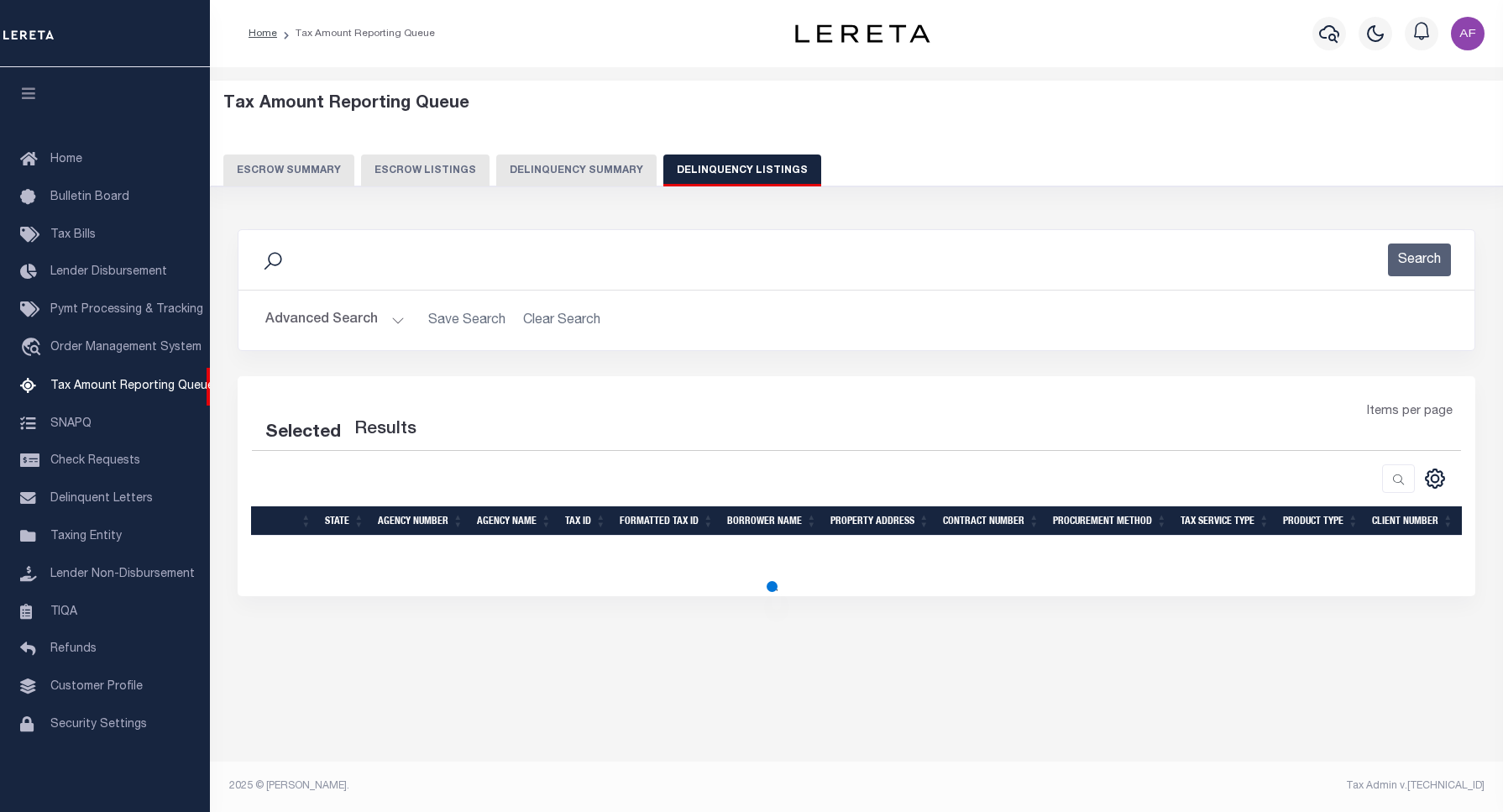
select select "100"
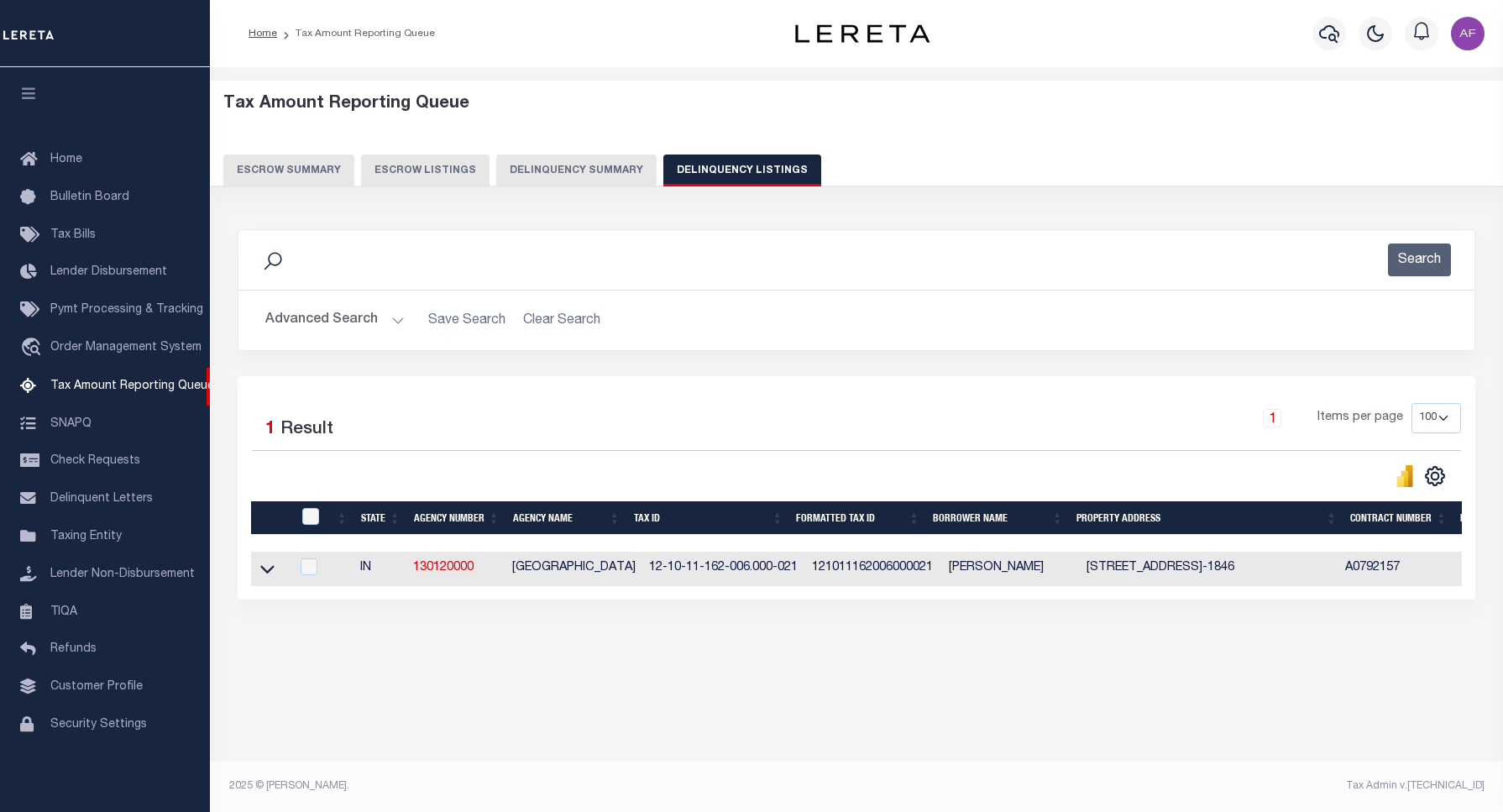
click at [330, 323] on button "Advanced Search" at bounding box center [335, 319] width 140 height 33
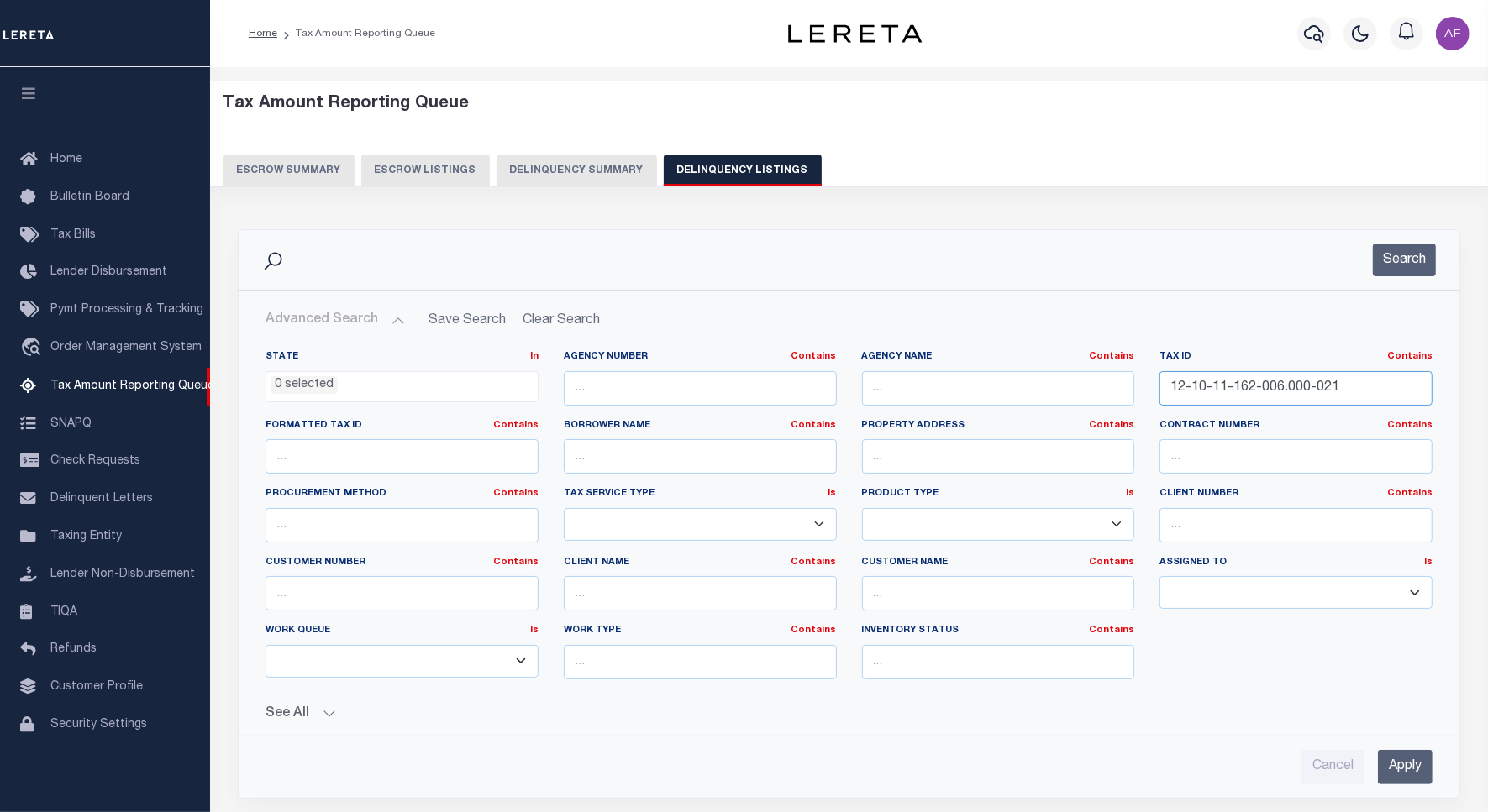
drag, startPoint x: 1355, startPoint y: 397, endPoint x: 1031, endPoint y: 363, distance: 325.8
click at [1031, 363] on div "State In In AK AL AR AZ CA CO CT DC DE FL GA GU HI IA ID IL IN KS [GEOGRAPHIC_D…" at bounding box center [849, 521] width 1193 height 343
paste input "208-014"
type input "12-10-11-208-014.000-021"
click at [1390, 261] on button "Search" at bounding box center [1404, 260] width 63 height 33
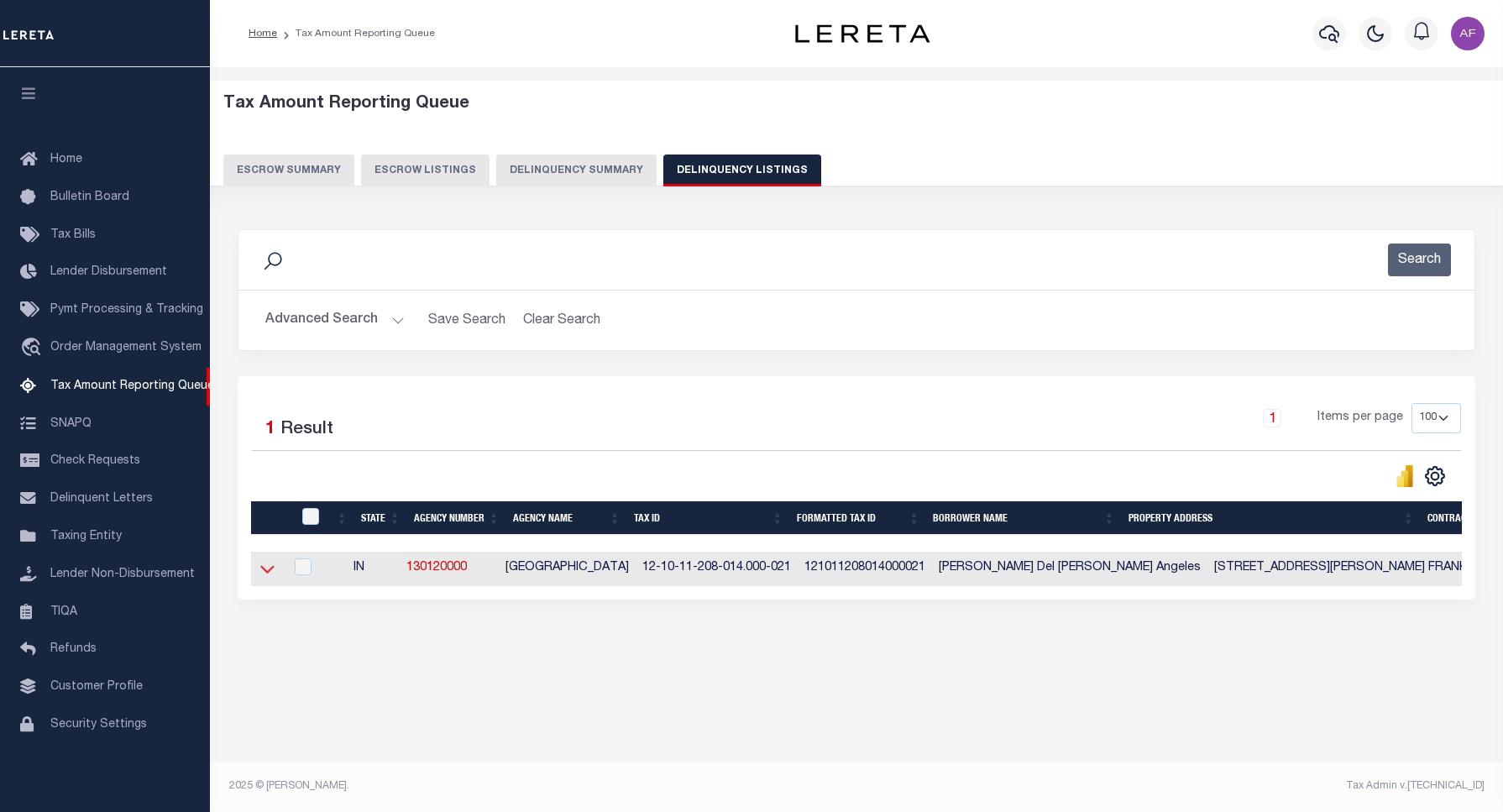
click at [261, 574] on icon at bounding box center [267, 568] width 14 height 18
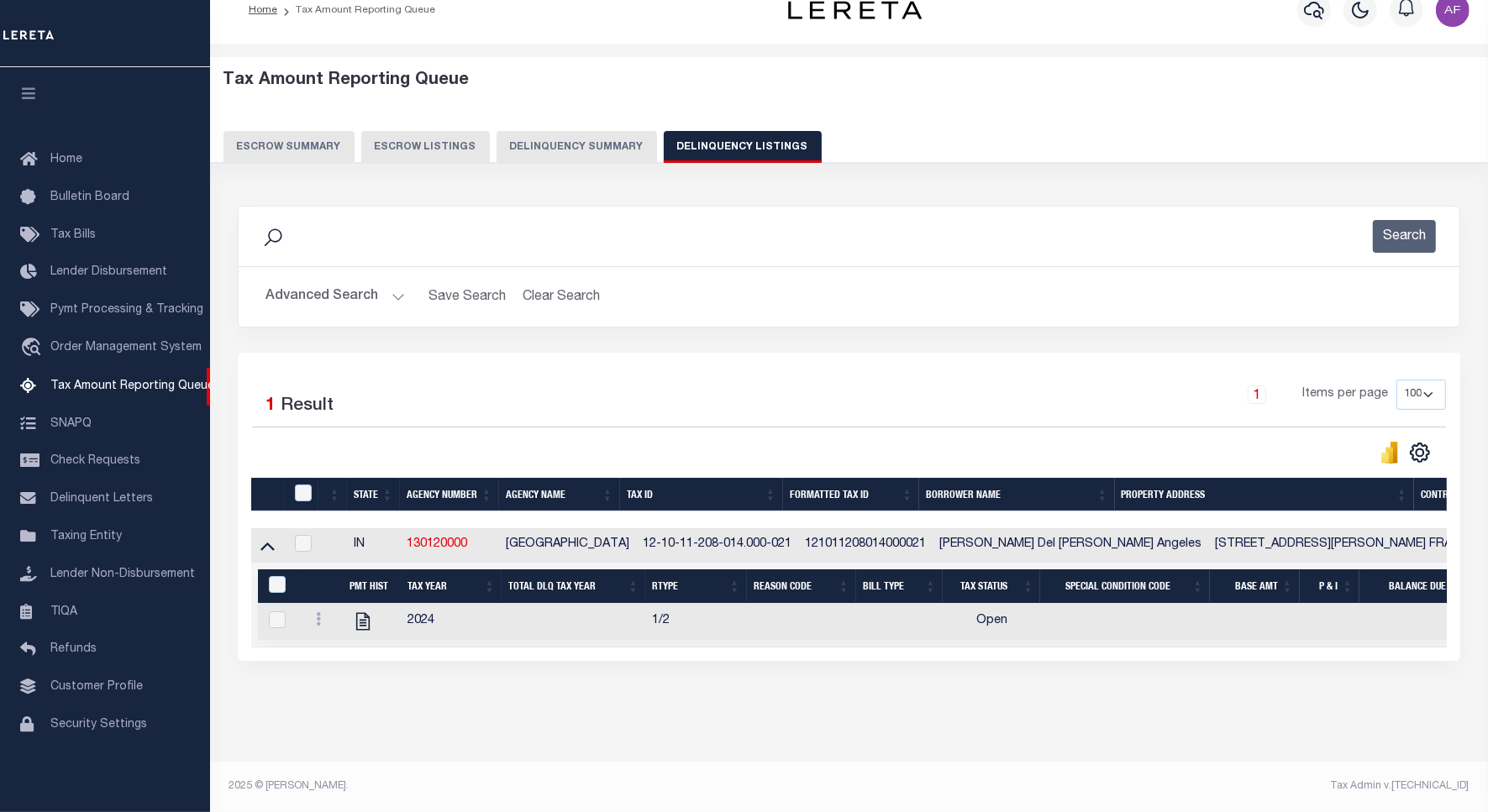
scroll to position [0, 0]
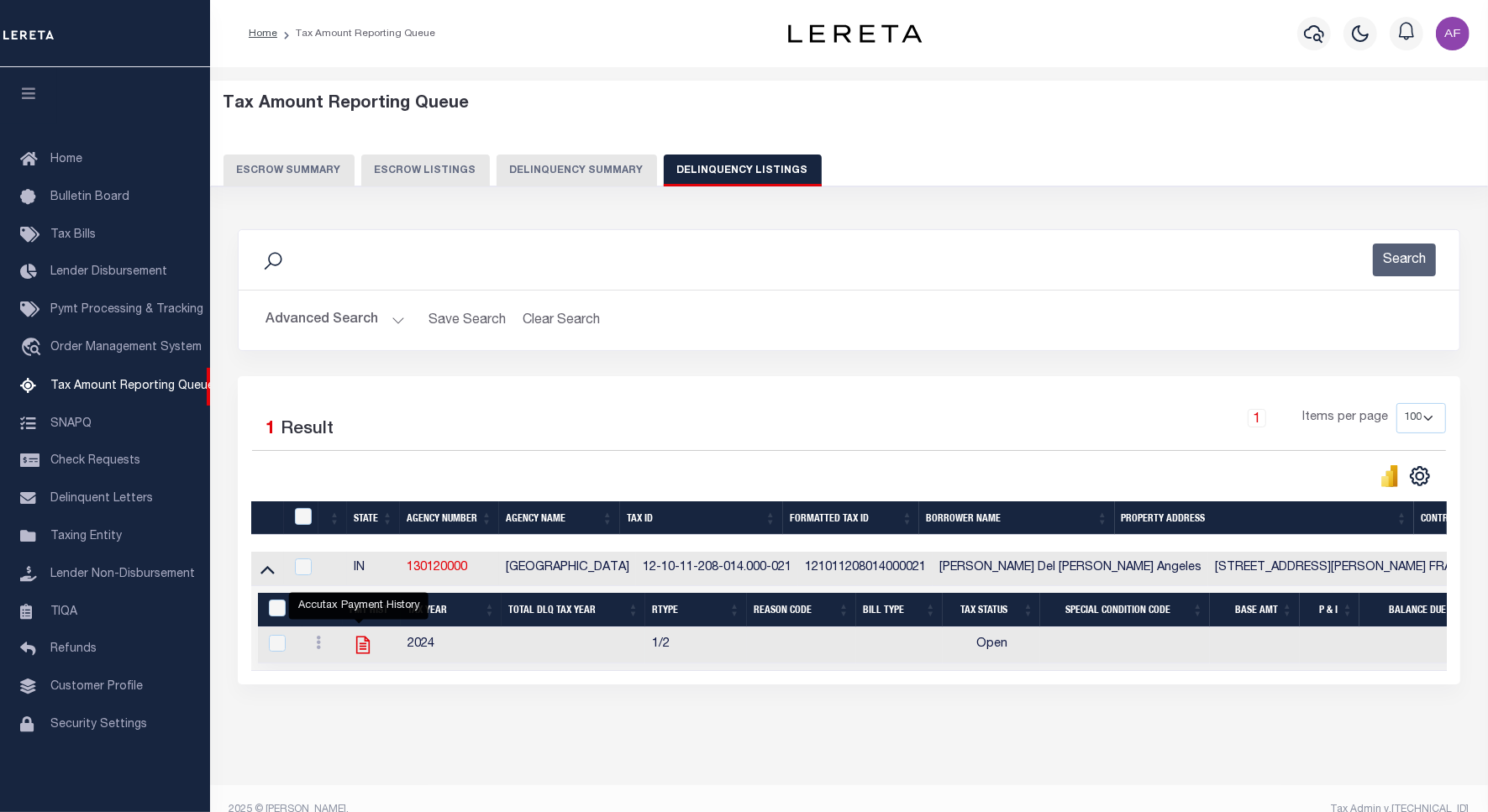
click at [354, 649] on icon "" at bounding box center [362, 644] width 21 height 21
checkbox input "true"
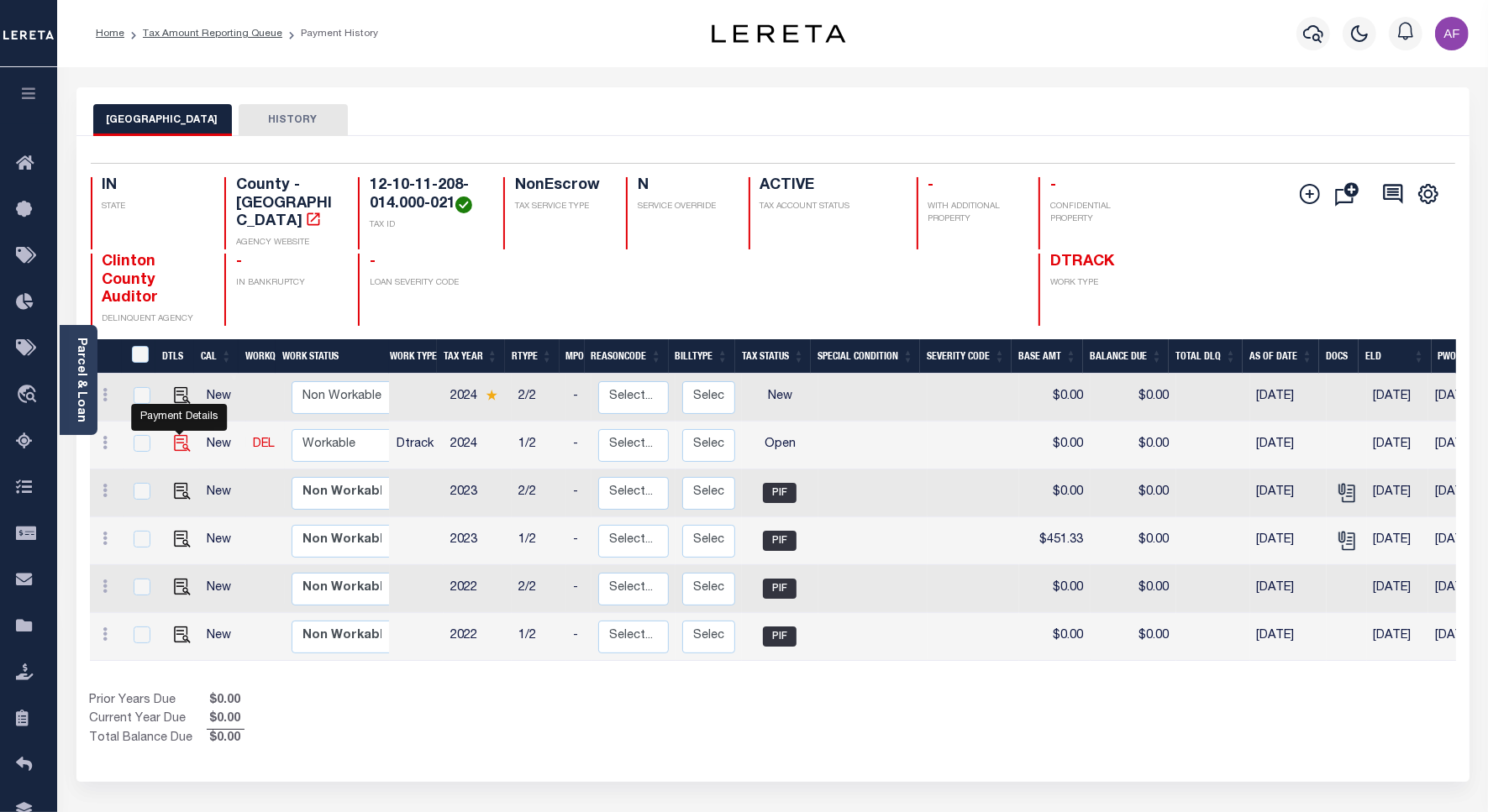
click at [174, 435] on img "" at bounding box center [183, 443] width 17 height 17
checkbox input "true"
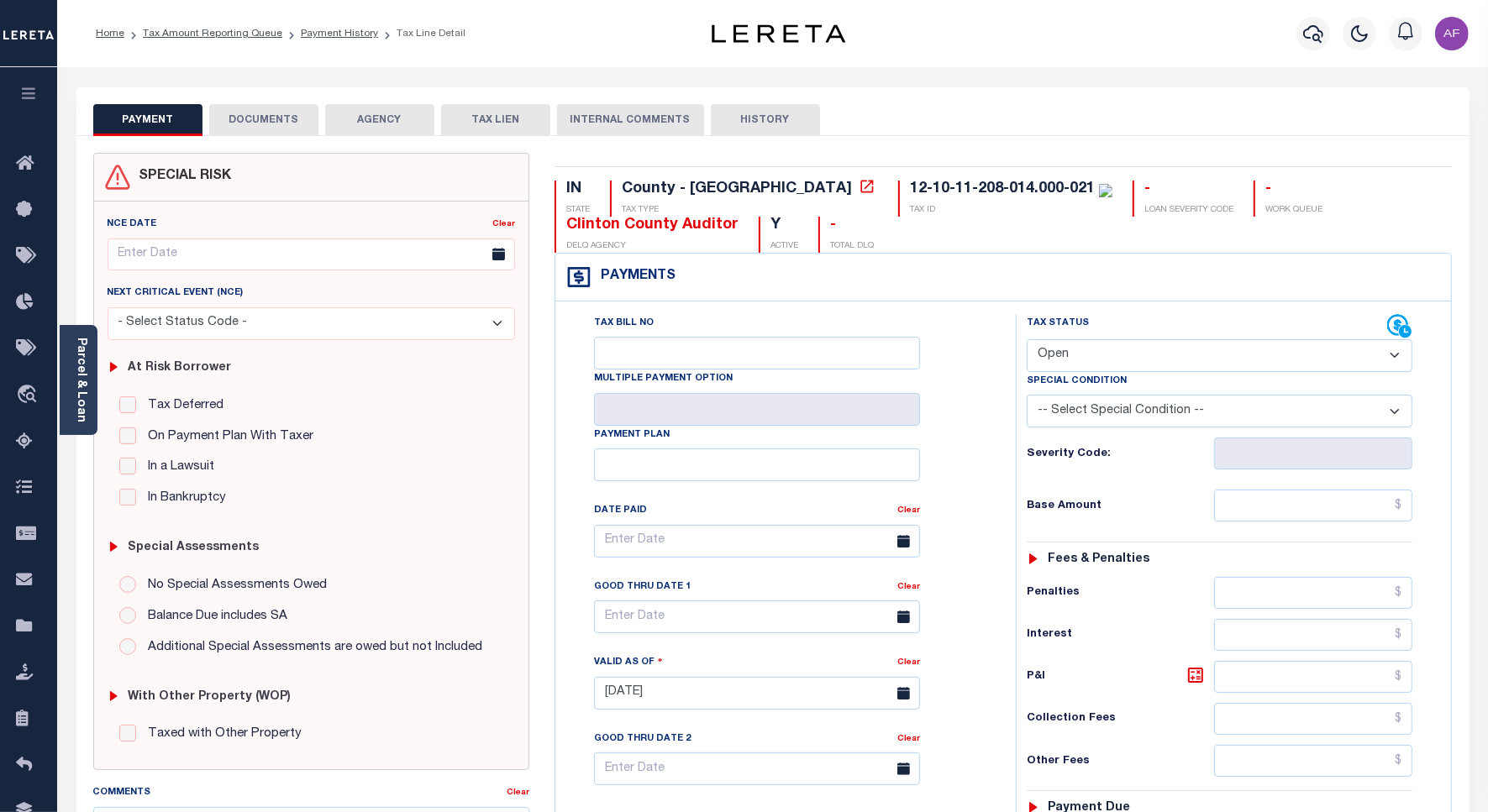
click at [1106, 362] on select "- Select Status Code - Open Due/Unpaid Paid Incomplete No Tax Due Internal Refu…" at bounding box center [1220, 355] width 386 height 33
select select "PYD"
click at [1027, 341] on select "- Select Status Code - Open Due/Unpaid Paid Incomplete No Tax Due Internal Refu…" at bounding box center [1220, 355] width 386 height 33
type input "[DATE]"
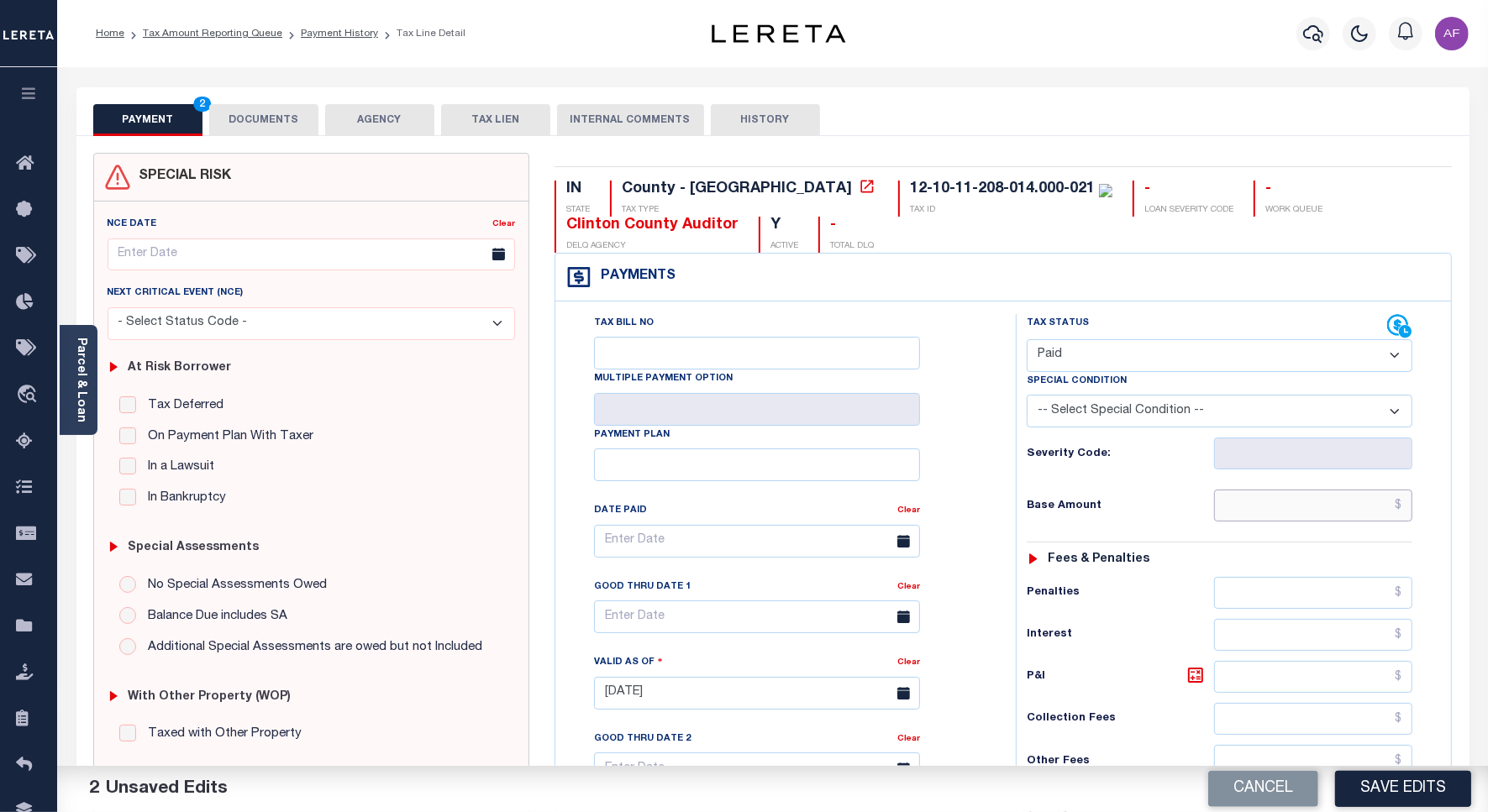
click at [1365, 507] on input "text" at bounding box center [1313, 506] width 198 height 32
click at [1192, 357] on select "- Select Status Code - Open Due/Unpaid Paid Incomplete No Tax Due Internal Refu…" at bounding box center [1220, 355] width 386 height 33
click at [1329, 605] on input "text" at bounding box center [1313, 592] width 198 height 32
click at [1336, 500] on input "text" at bounding box center [1313, 506] width 198 height 32
paste input "421.26"
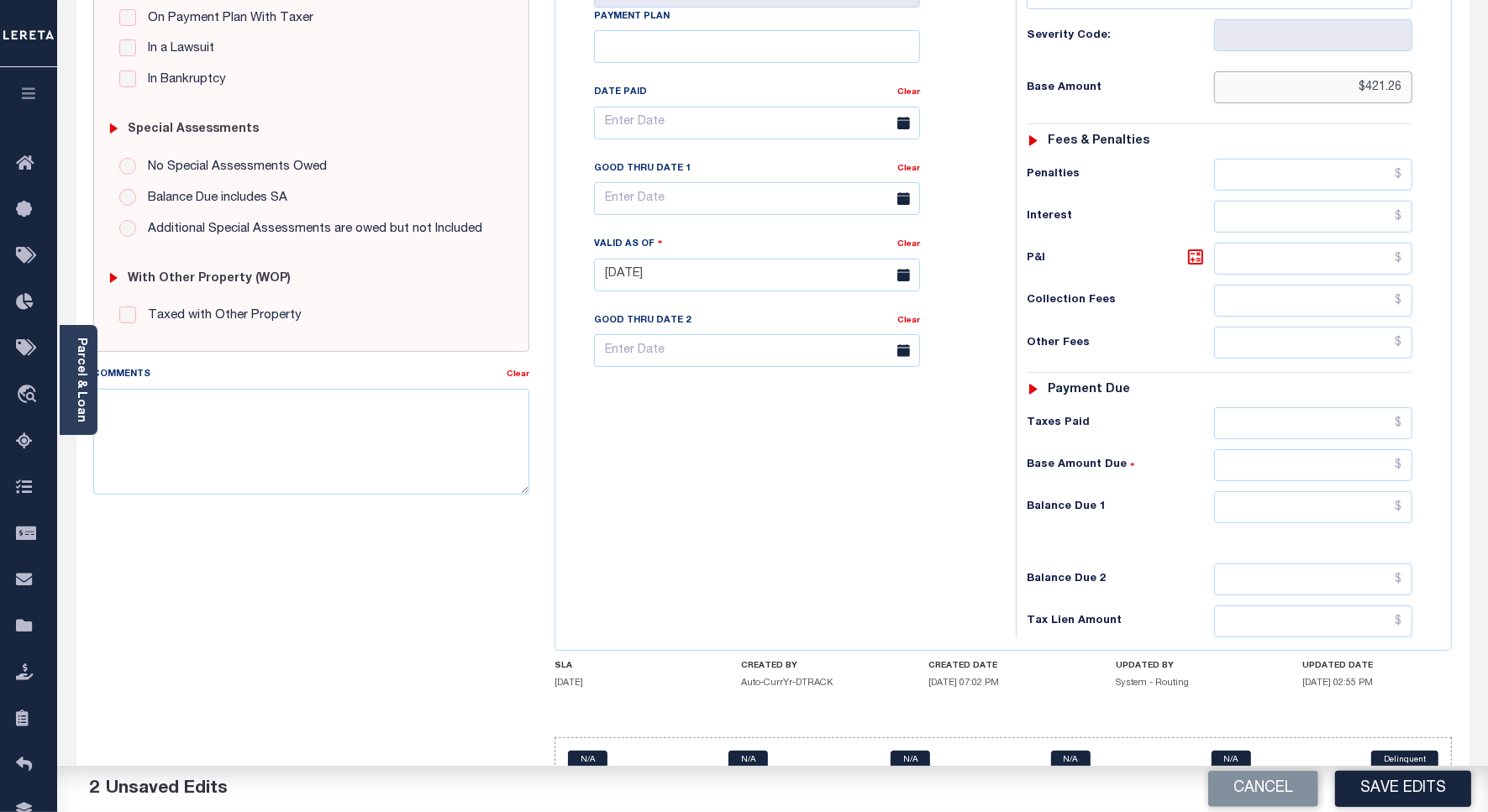
scroll to position [467, 0]
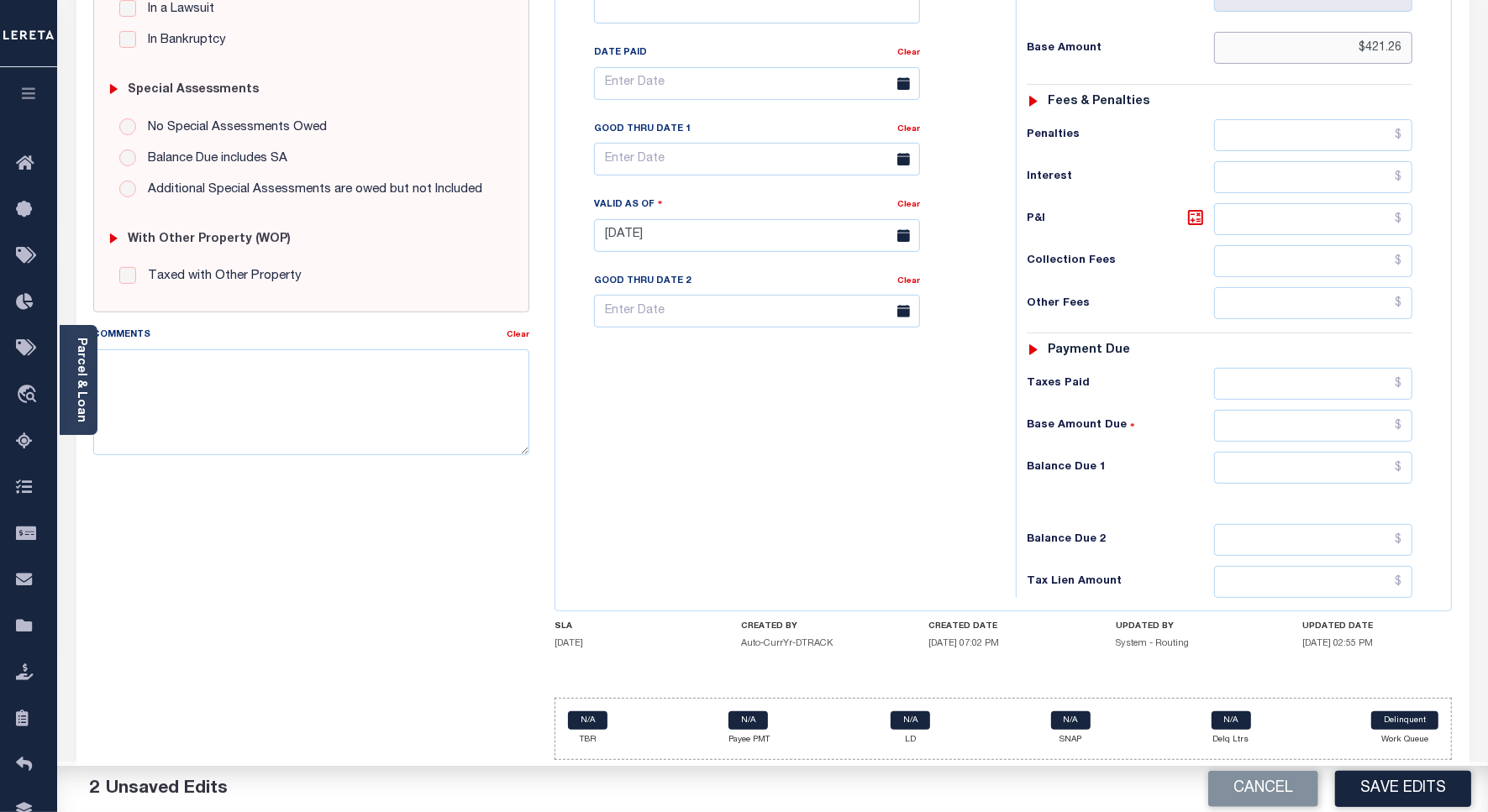
type input "$421.26"
click at [1338, 386] on input "text" at bounding box center [1313, 384] width 198 height 32
paste input "421.26"
type input "$421.26"
click at [1348, 462] on input "text" at bounding box center [1313, 467] width 198 height 32
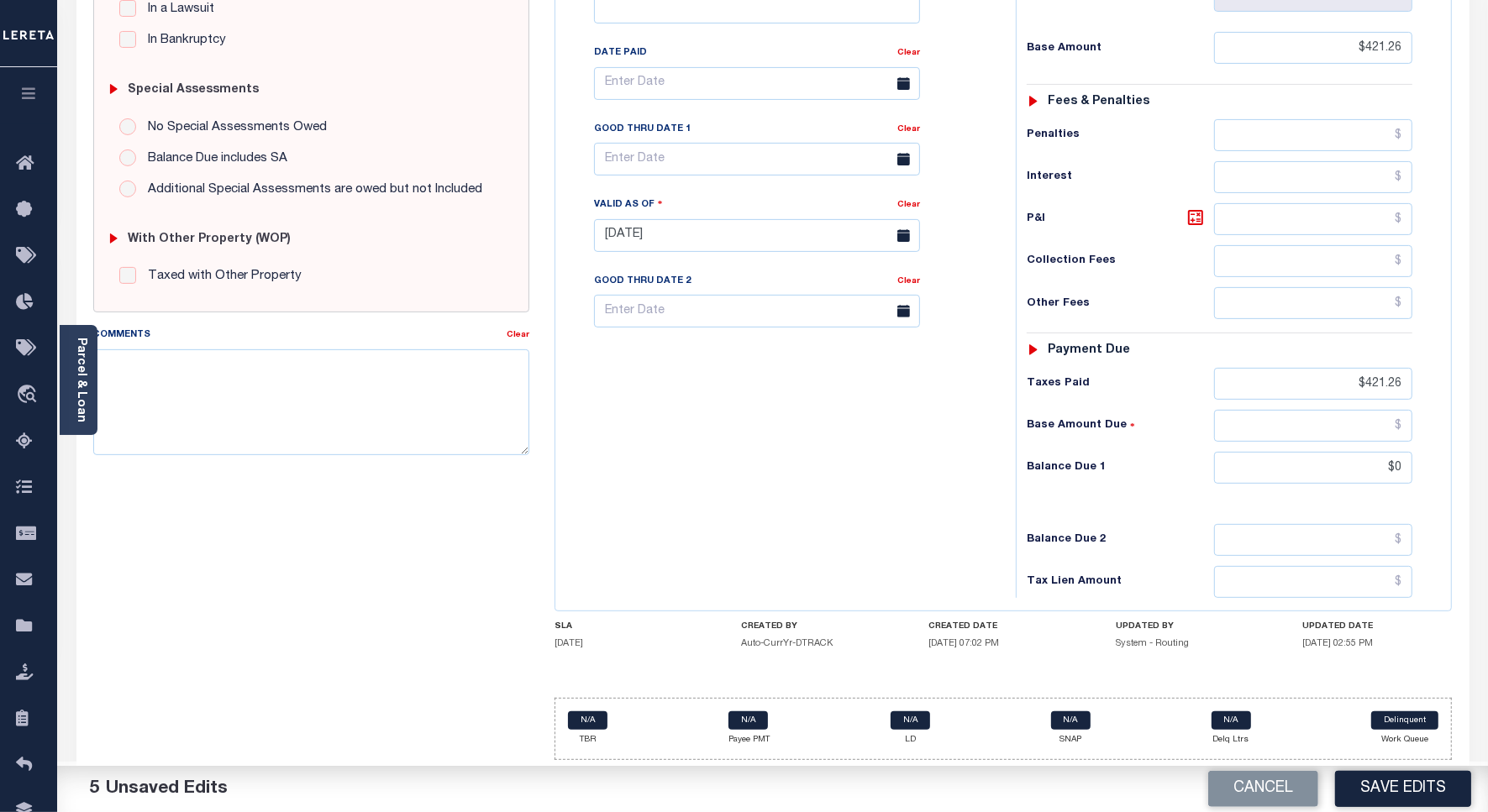
type input "$0.00"
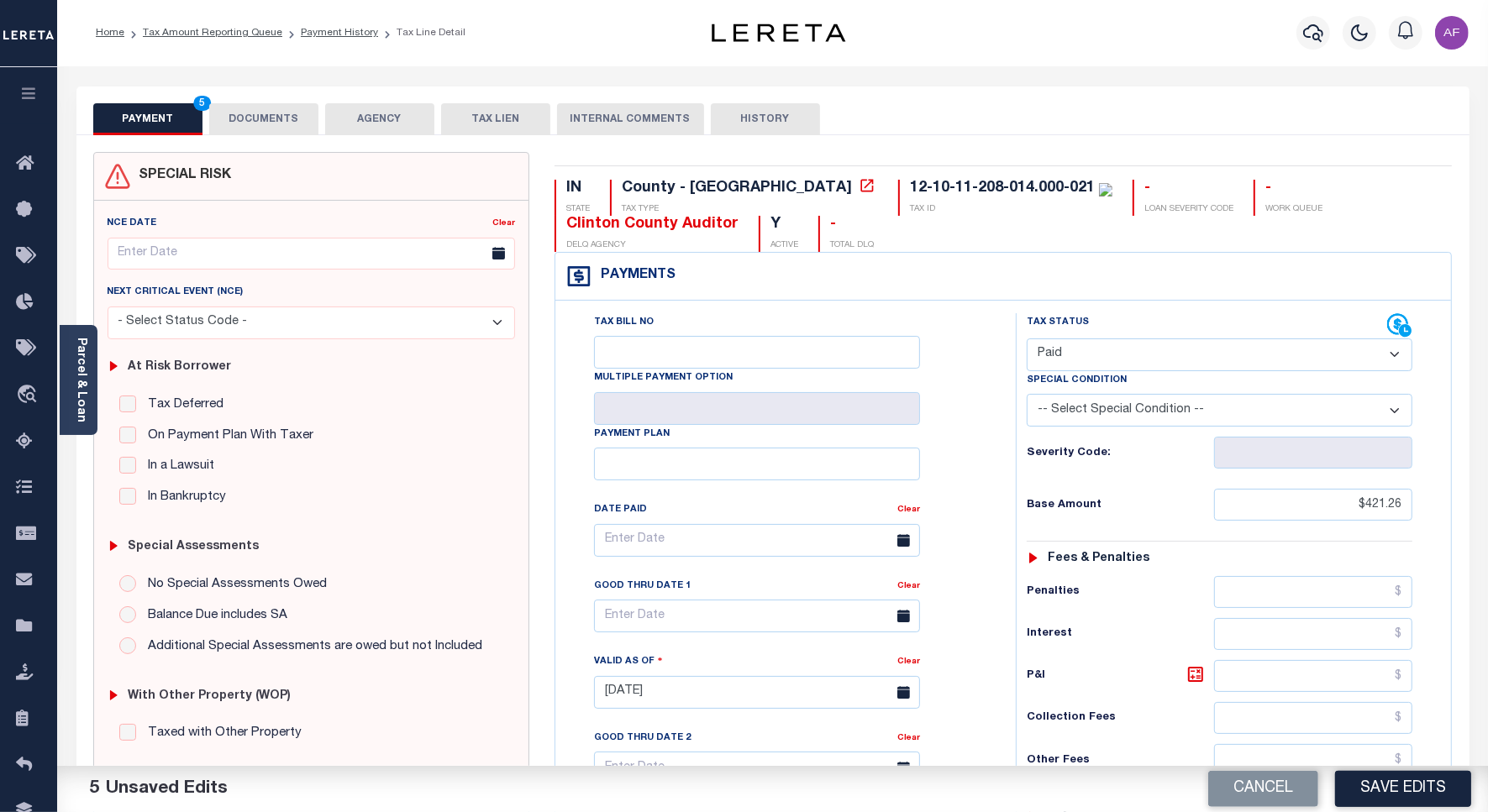
scroll to position [0, 0]
click at [261, 129] on button "DOCUMENTS" at bounding box center [264, 120] width 109 height 32
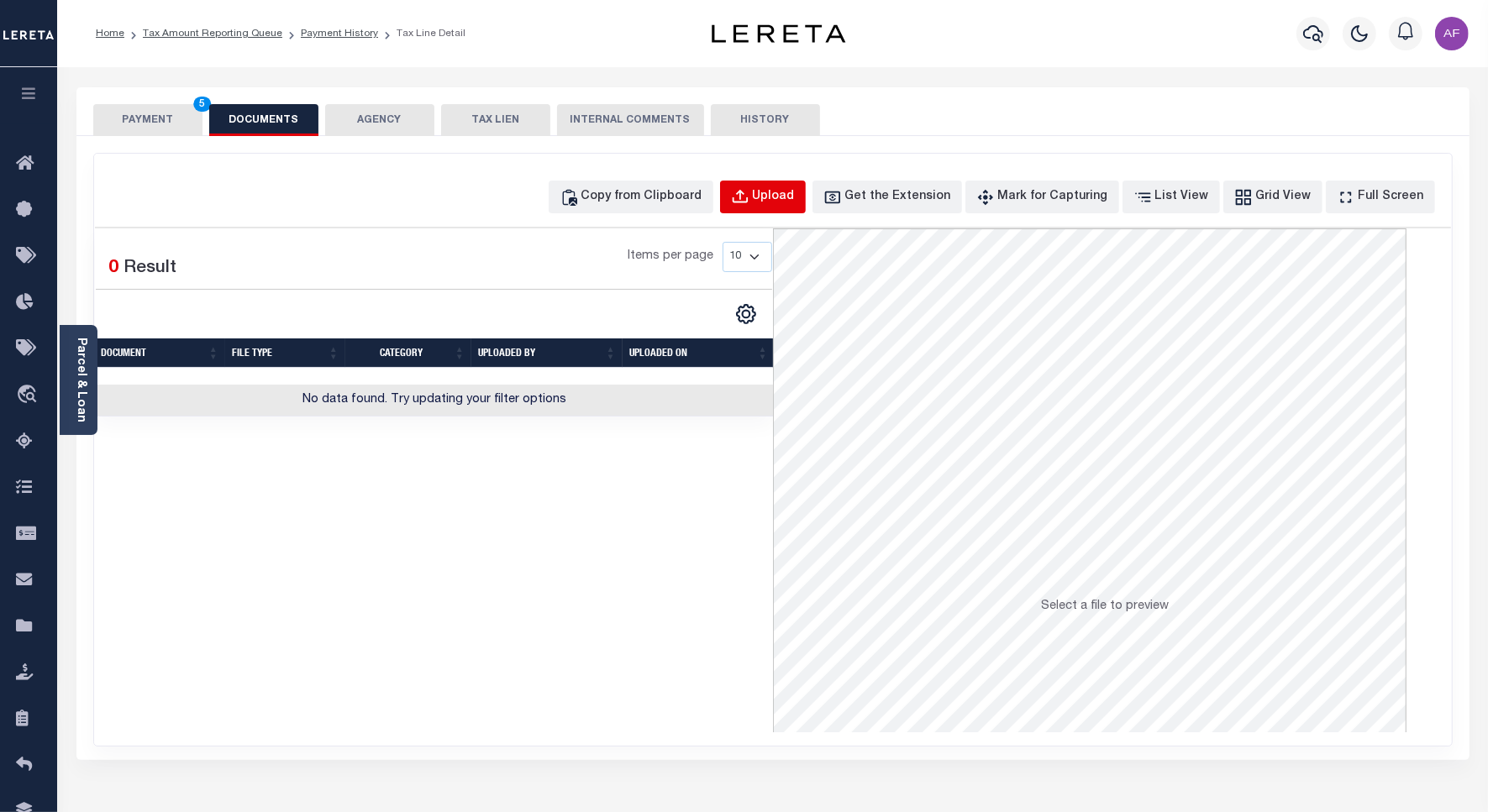
click at [782, 197] on button "Upload" at bounding box center [763, 196] width 86 height 33
select select "POP"
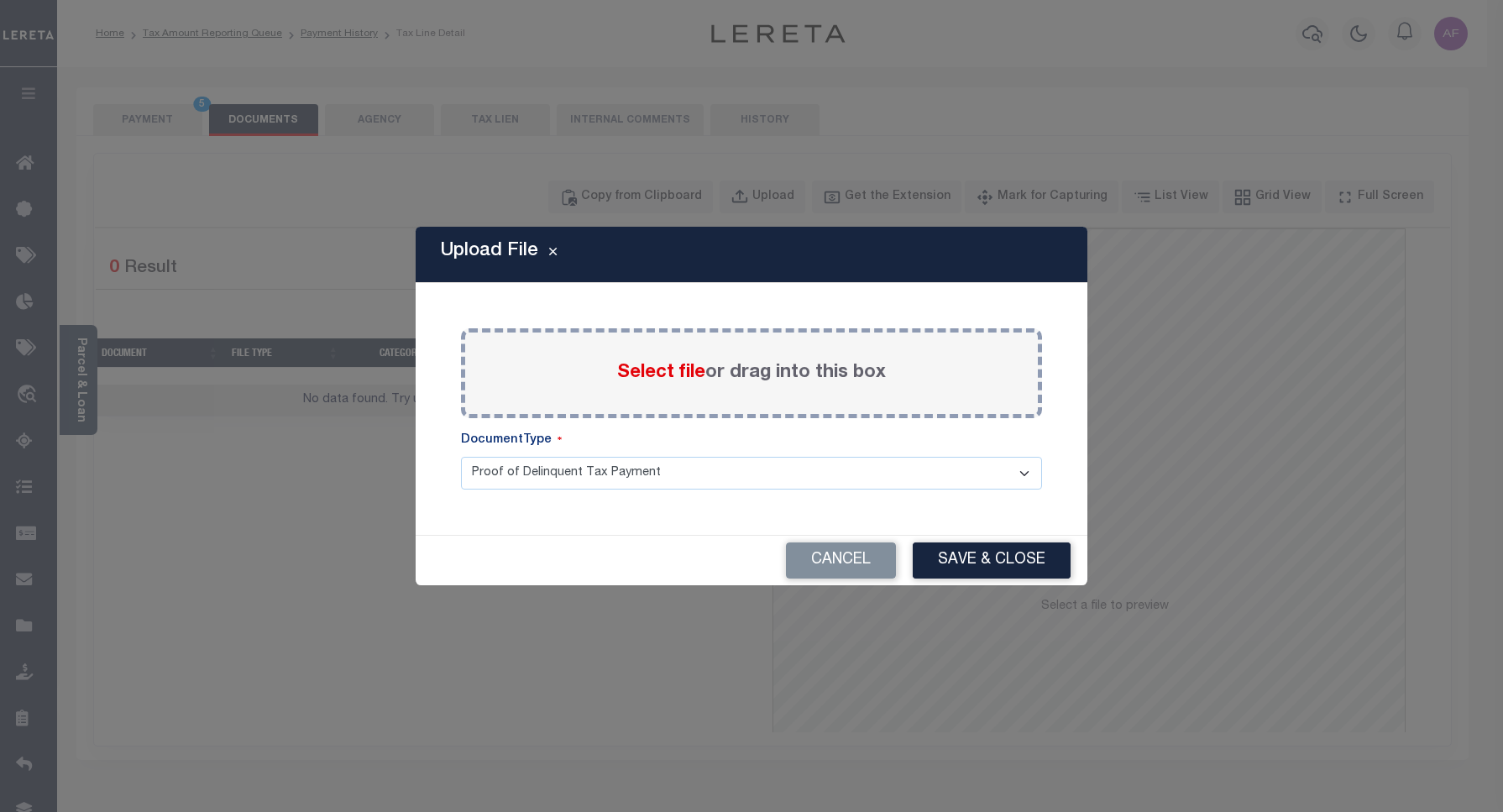
click at [657, 371] on span "Select file" at bounding box center [661, 372] width 88 height 19
click at [0, 0] on input "Select file or drag into this box" at bounding box center [0, 0] width 0 height 0
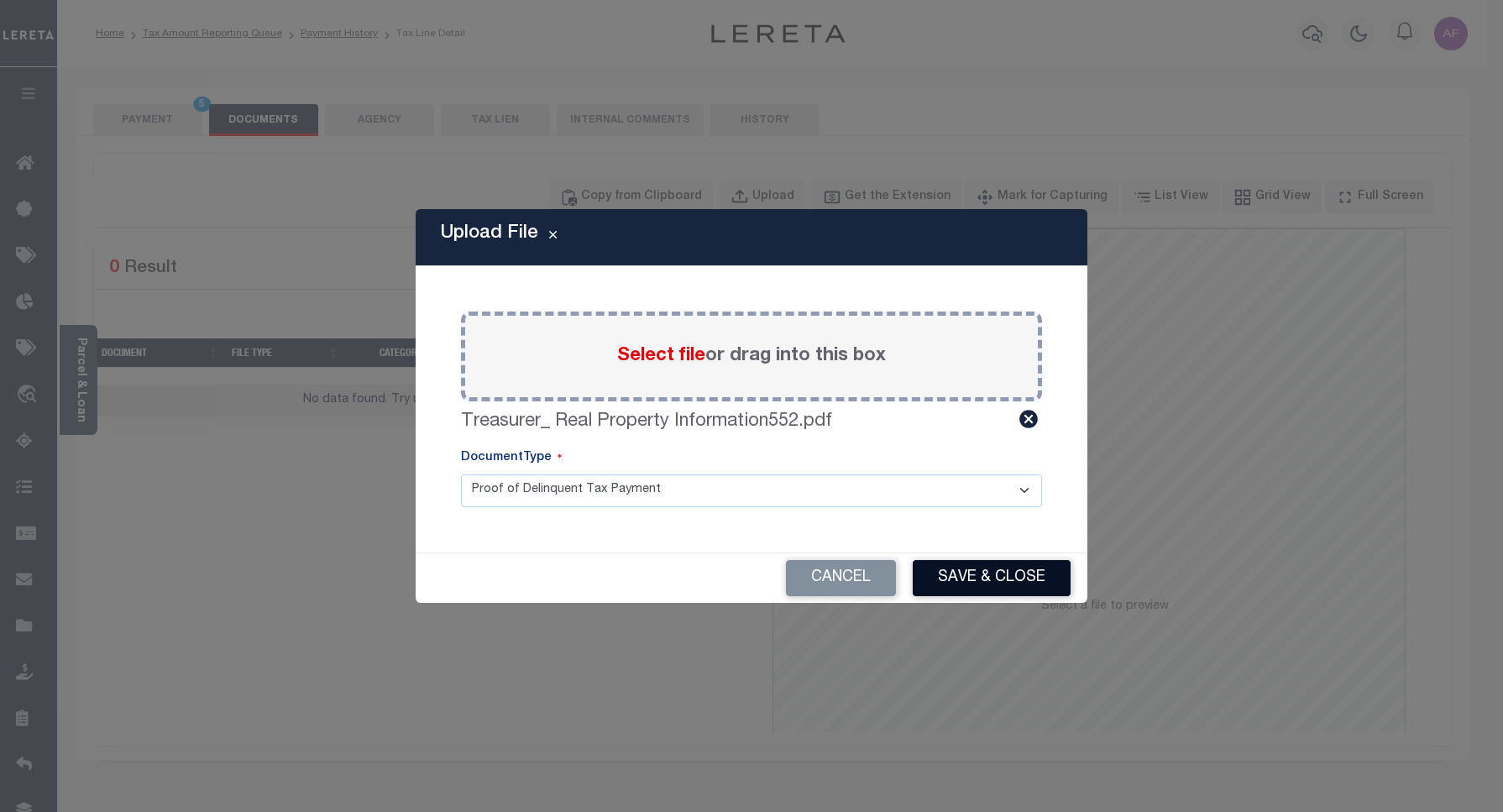
click at [1008, 584] on button "Save & Close" at bounding box center [992, 577] width 158 height 36
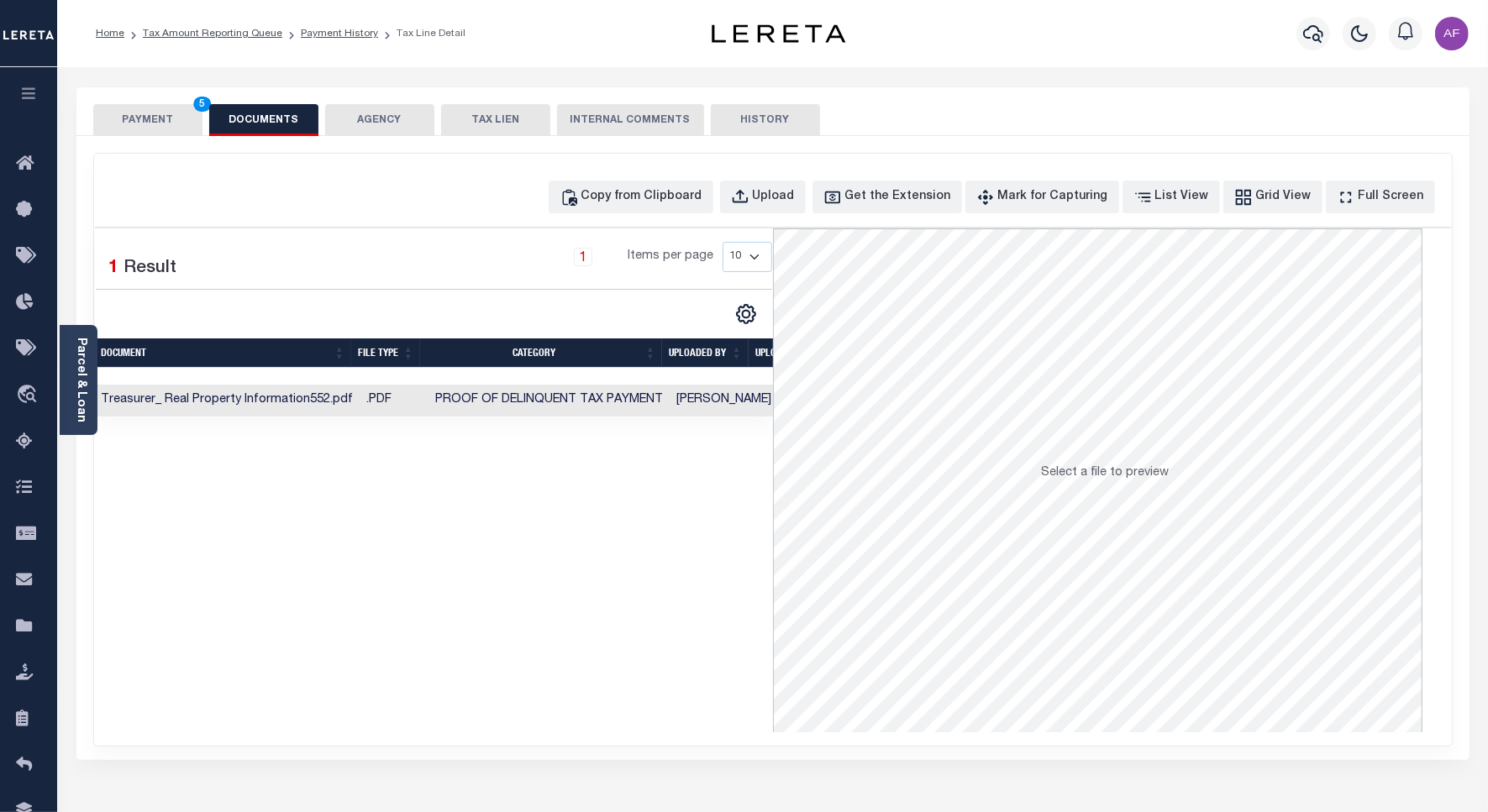
click at [143, 117] on button "PAYMENT 5" at bounding box center [147, 120] width 109 height 32
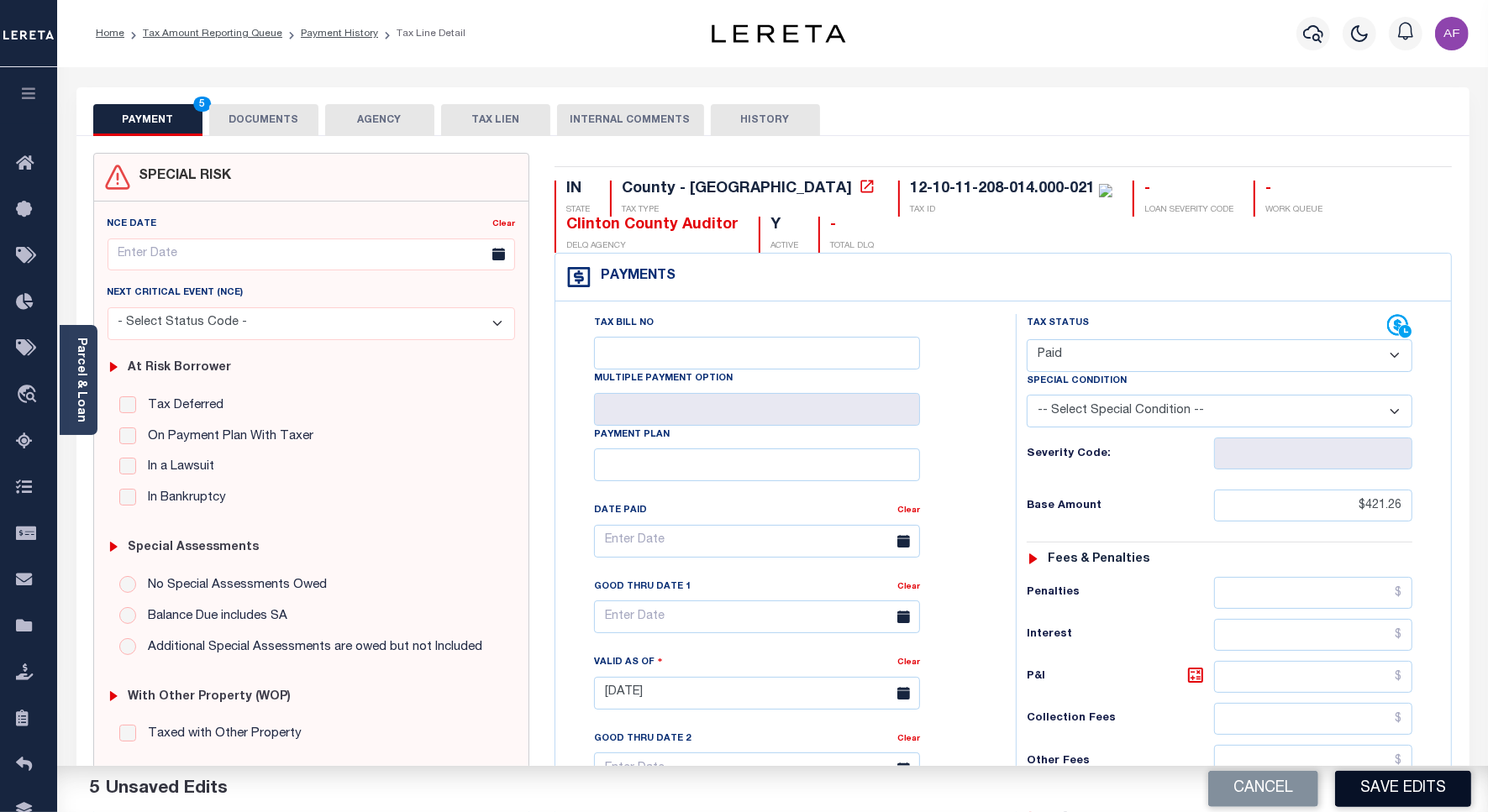
click at [1353, 795] on button "Save Edits" at bounding box center [1403, 789] width 136 height 36
checkbox input "false"
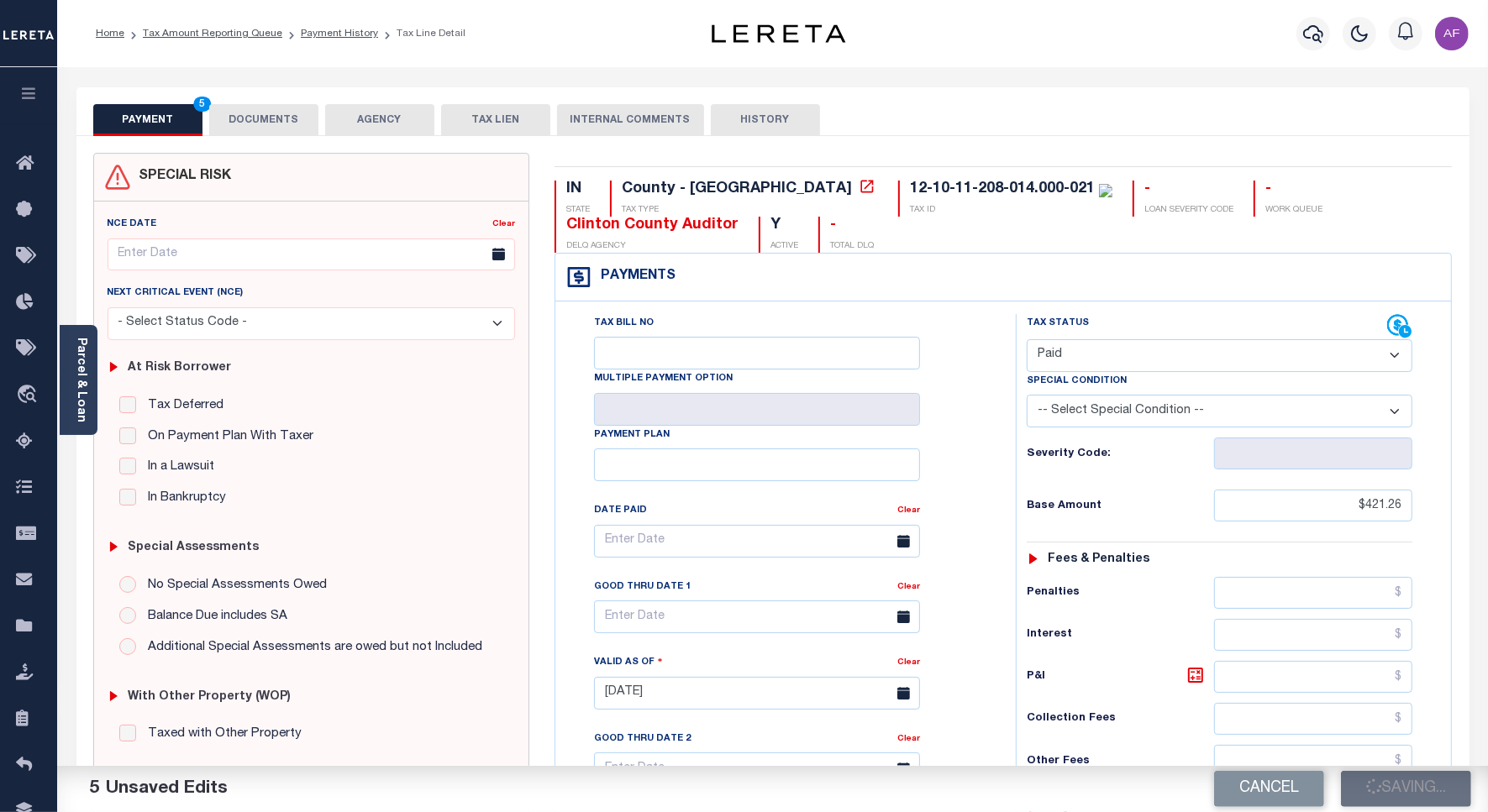
type input "$421.26"
type input "$0"
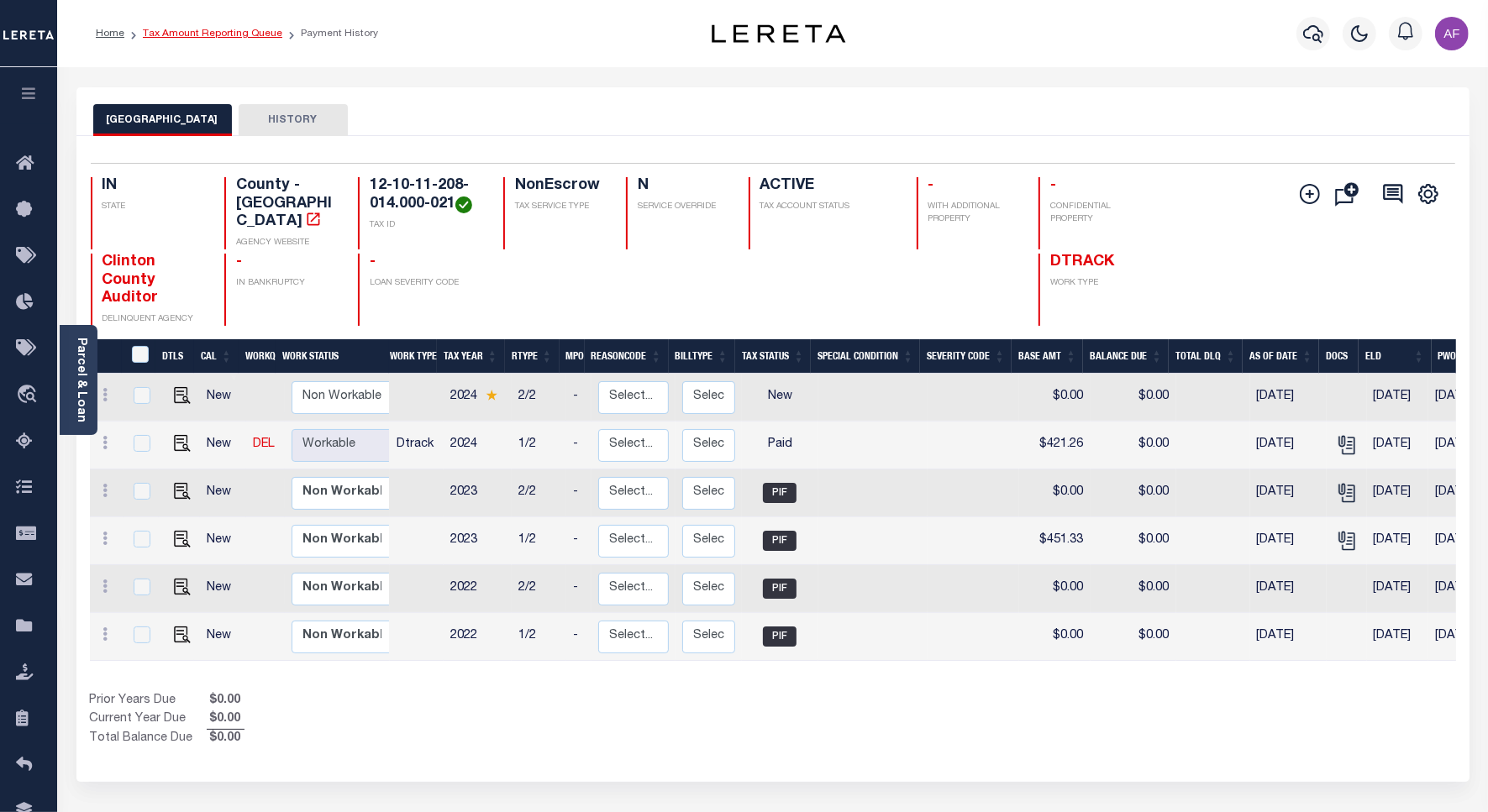
click at [232, 34] on link "Tax Amount Reporting Queue" at bounding box center [212, 34] width 140 height 10
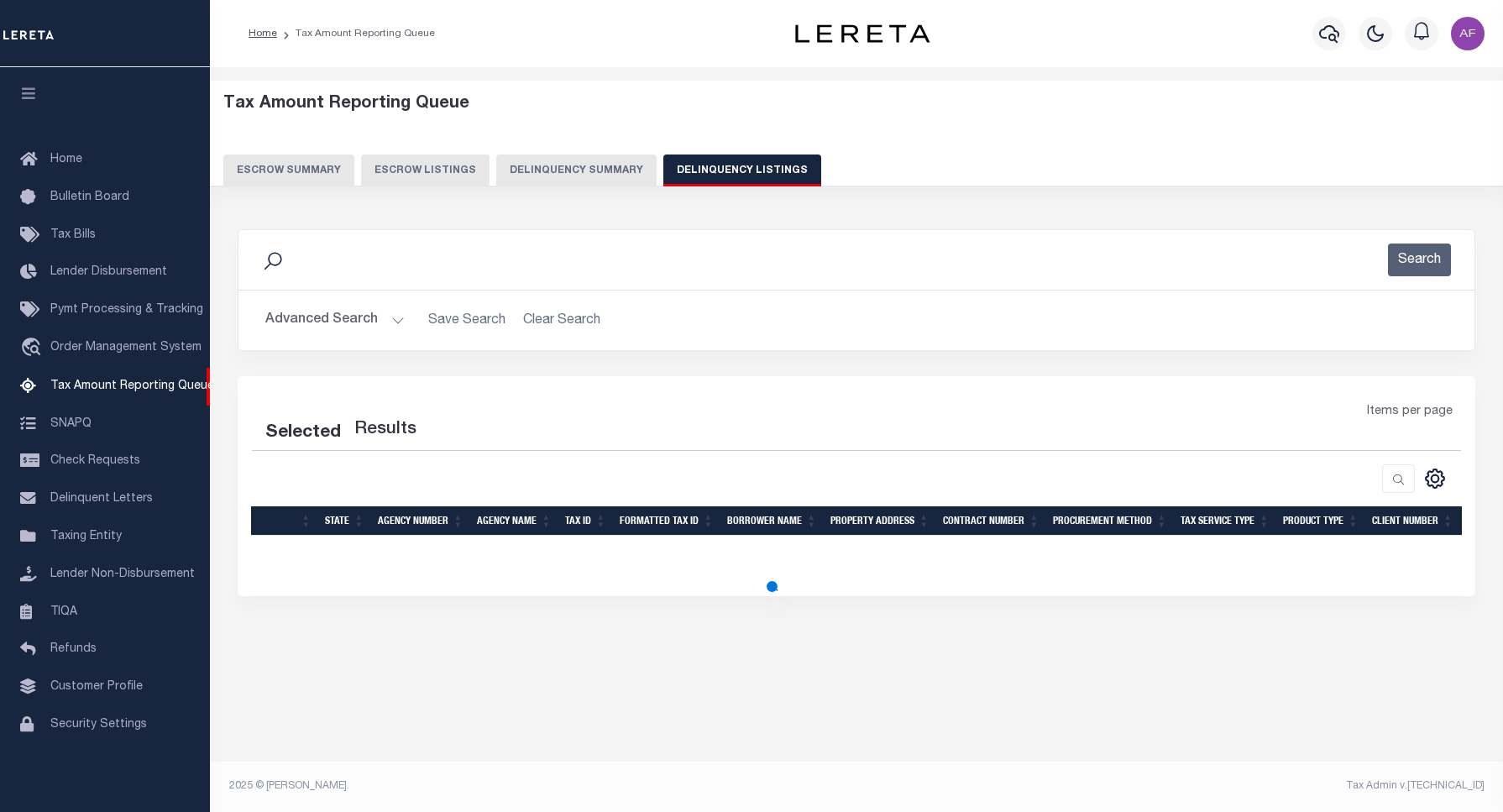
select select "100"
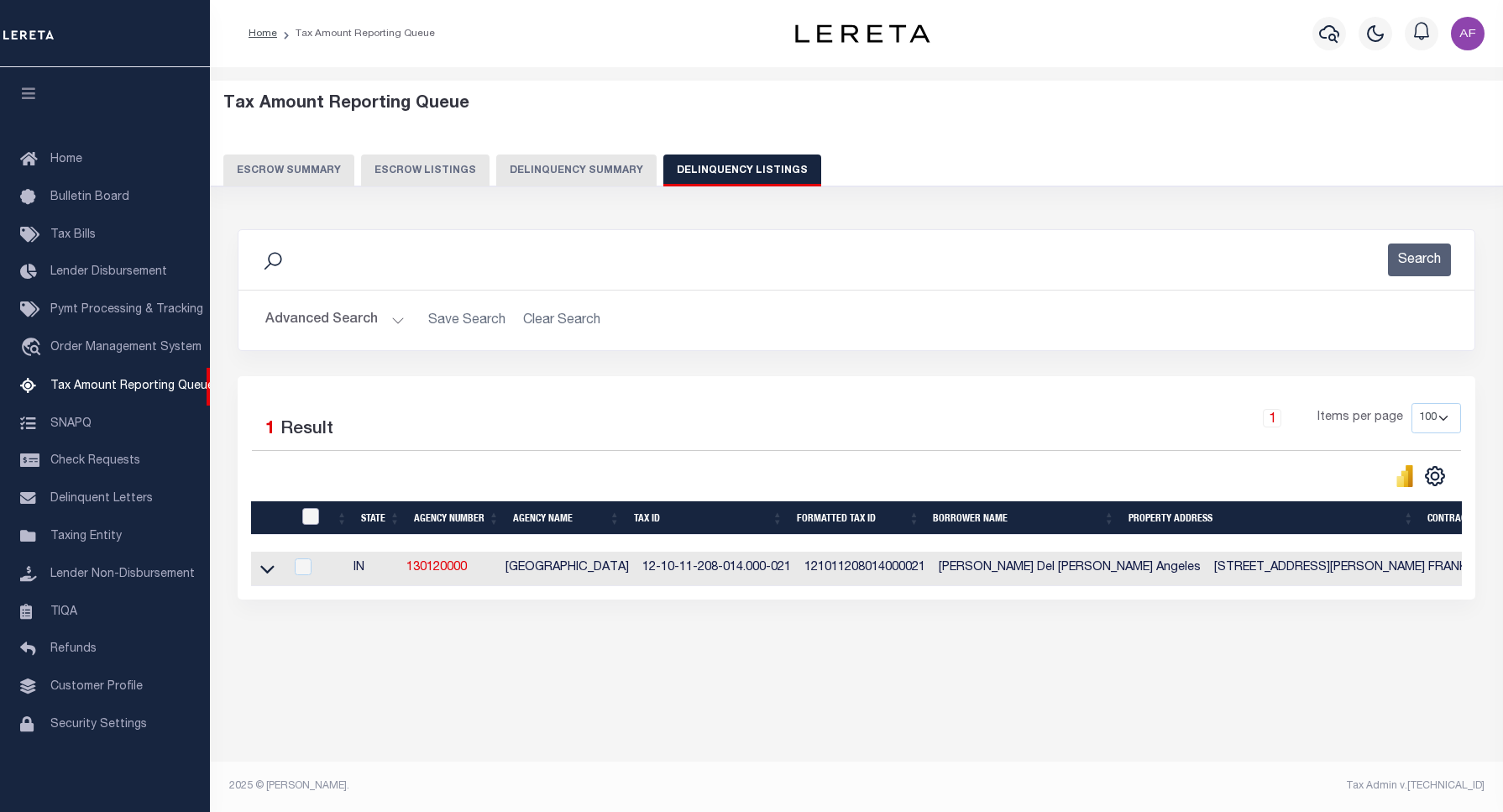
click at [306, 525] on input "checkbox" at bounding box center [311, 517] width 17 height 17
checkbox input "true"
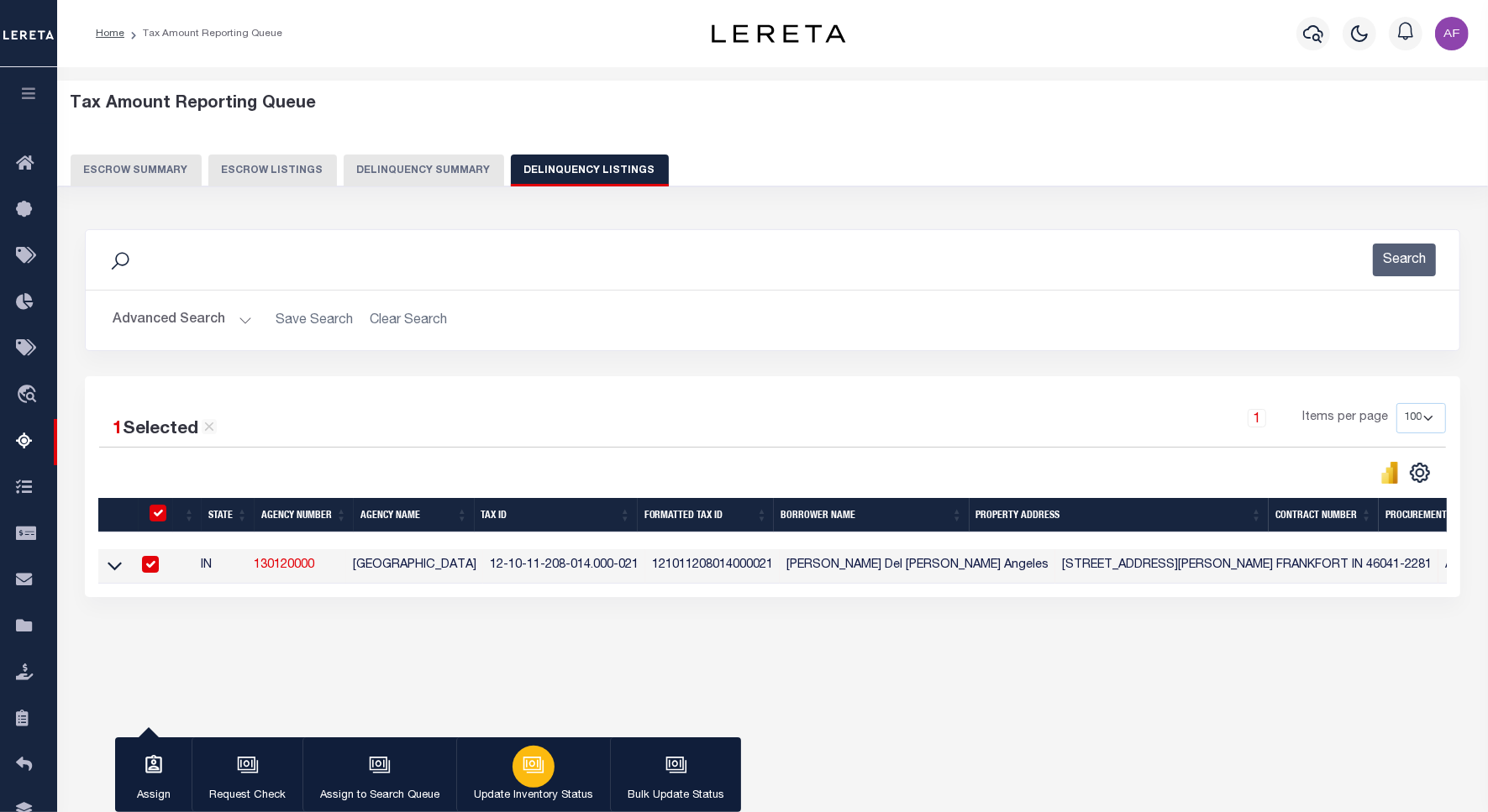
click at [559, 782] on button "Update Inventory Status" at bounding box center [533, 775] width 154 height 75
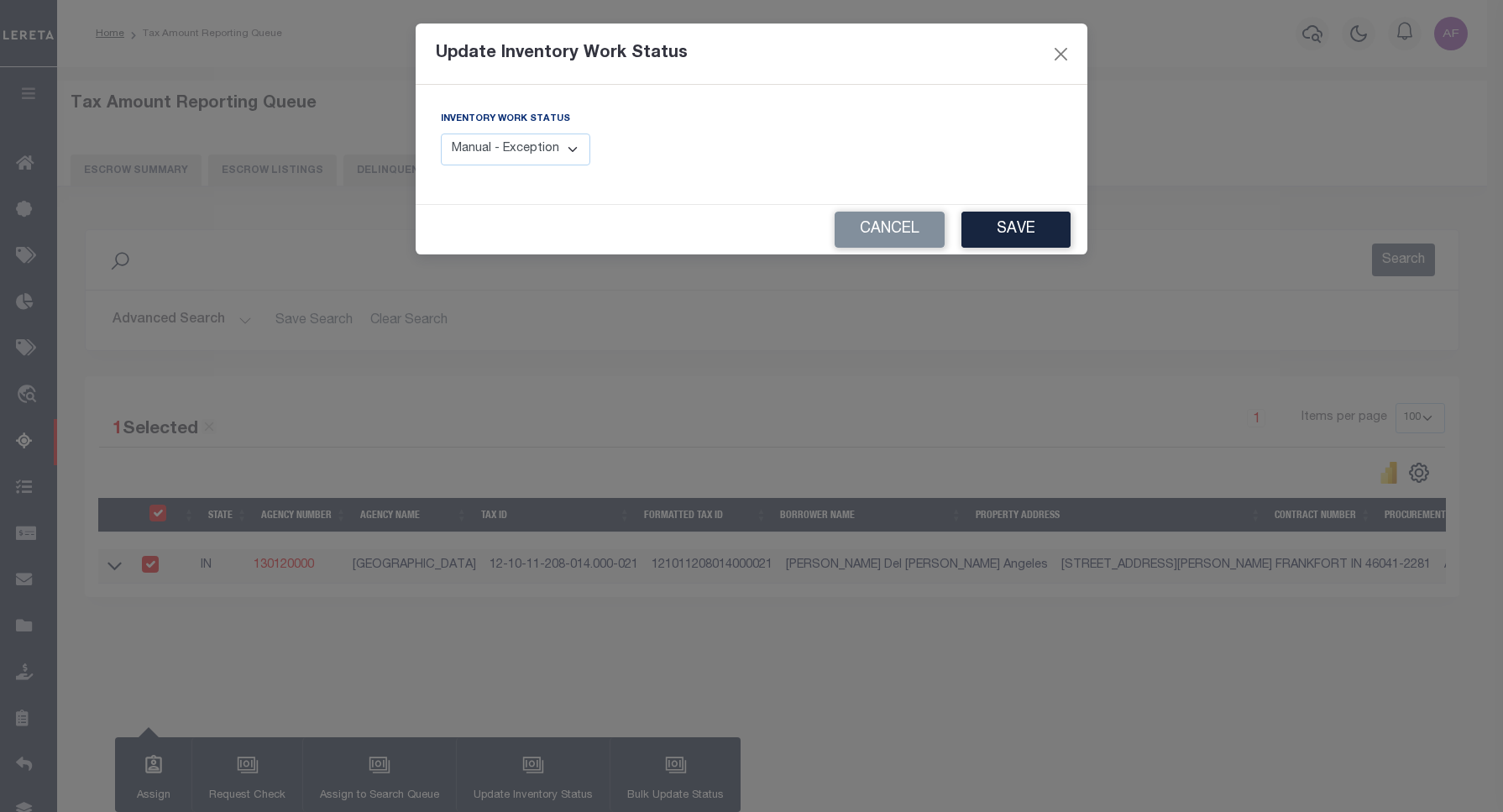
drag, startPoint x: 532, startPoint y: 136, endPoint x: 523, endPoint y: 162, distance: 27.5
click at [532, 136] on select "Manual - Exception Pended - Awaiting Search Late Add Exception Completed" at bounding box center [515, 149] width 150 height 33
select select "4"
click at [440, 133] on select "Manual - Exception Pended - Awaiting Search Late Add Exception Completed" at bounding box center [515, 149] width 150 height 33
click at [991, 236] on button "Save" at bounding box center [1015, 229] width 109 height 36
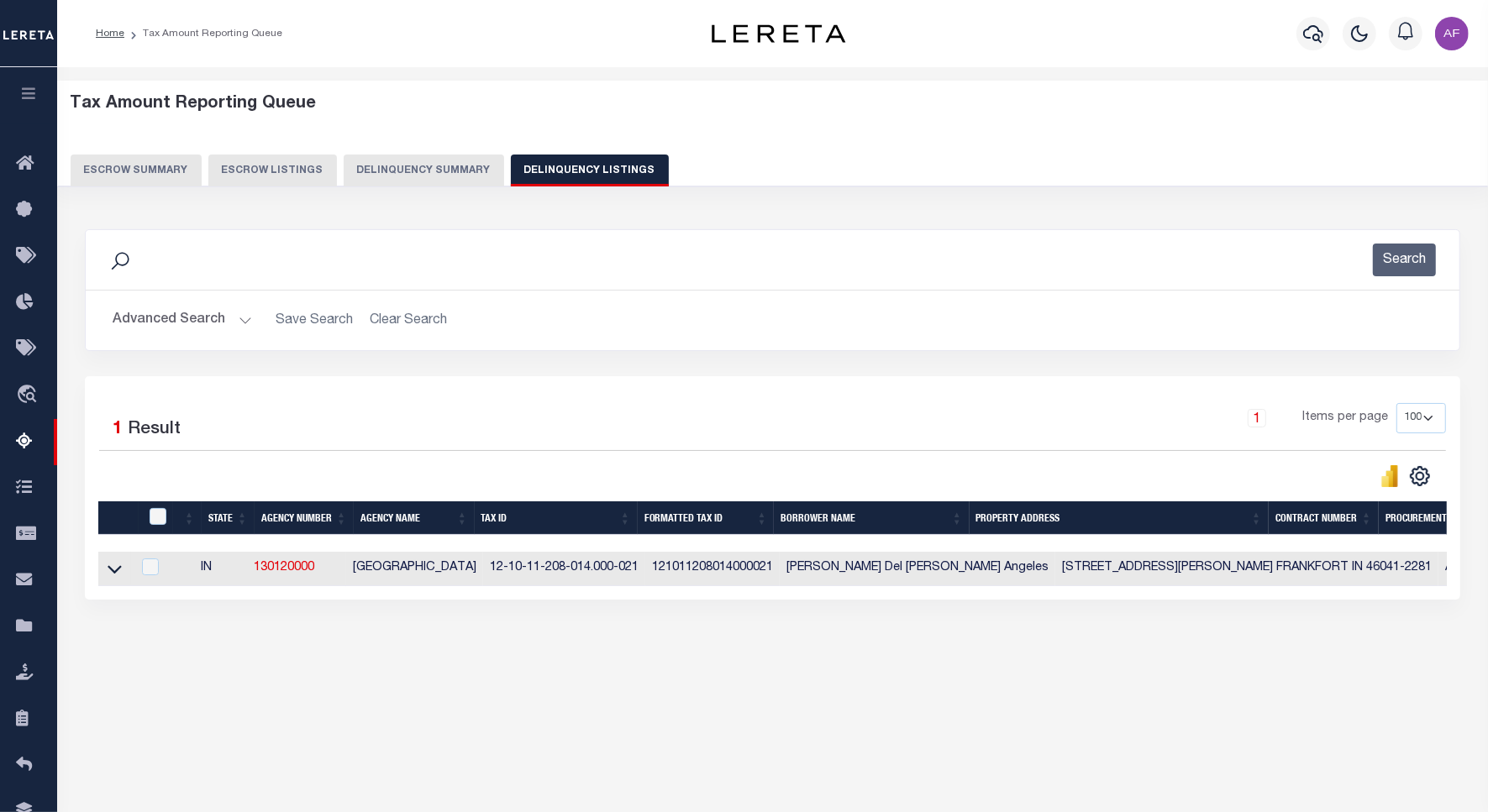
click at [185, 323] on button "Advanced Search" at bounding box center [183, 319] width 140 height 33
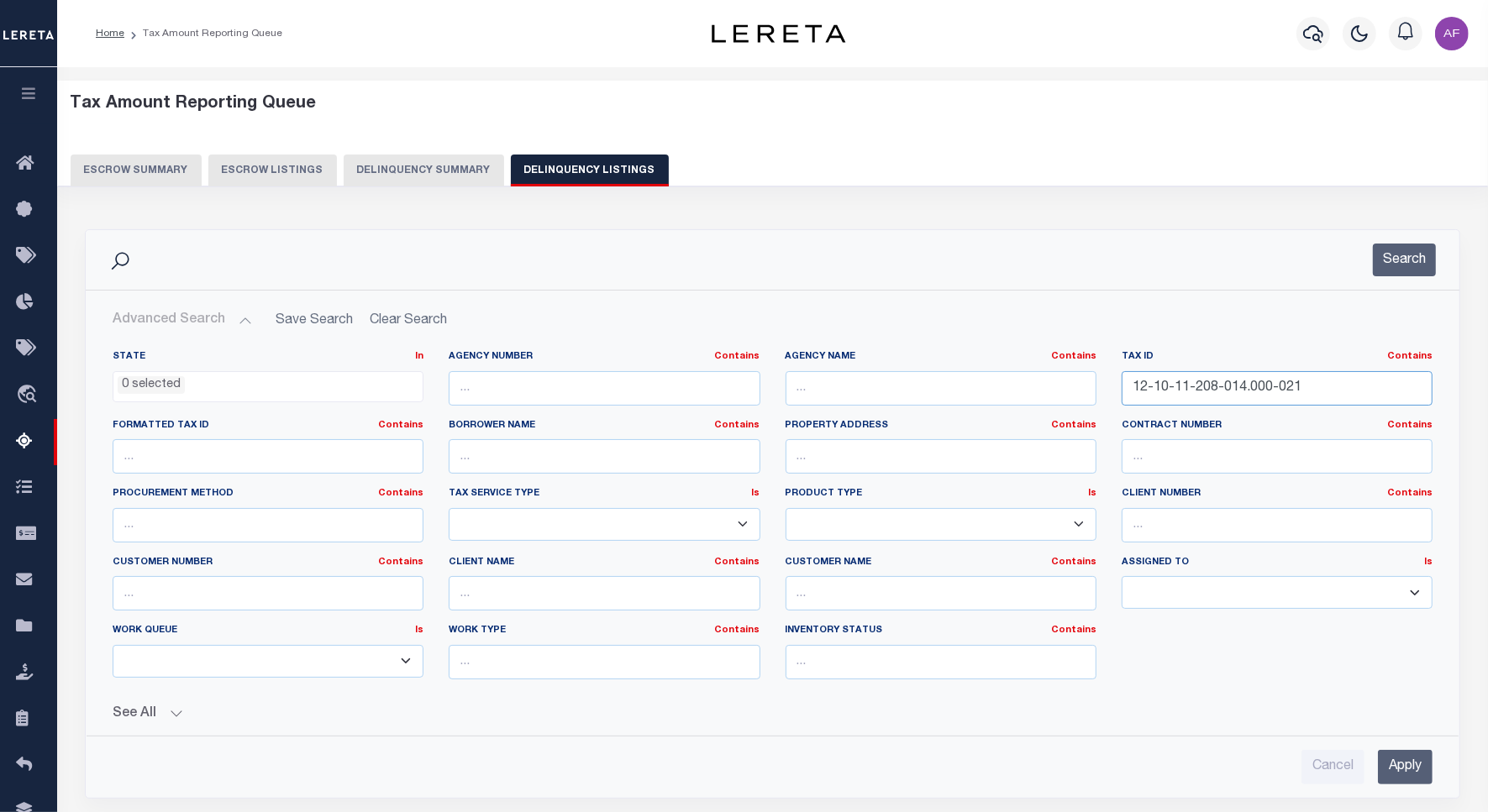
drag, startPoint x: 1306, startPoint y: 388, endPoint x: 881, endPoint y: 387, distance: 425.0
click at [881, 387] on div "State In In AK AL AR AZ CA CO CT DC DE FL GA GU HI IA ID IL IN KS [GEOGRAPHIC_D…" at bounding box center [772, 521] width 1345 height 343
paste input "4-154-013"
type input "12-10-14-154-013.000-021"
click at [1382, 261] on button "Search" at bounding box center [1404, 260] width 63 height 33
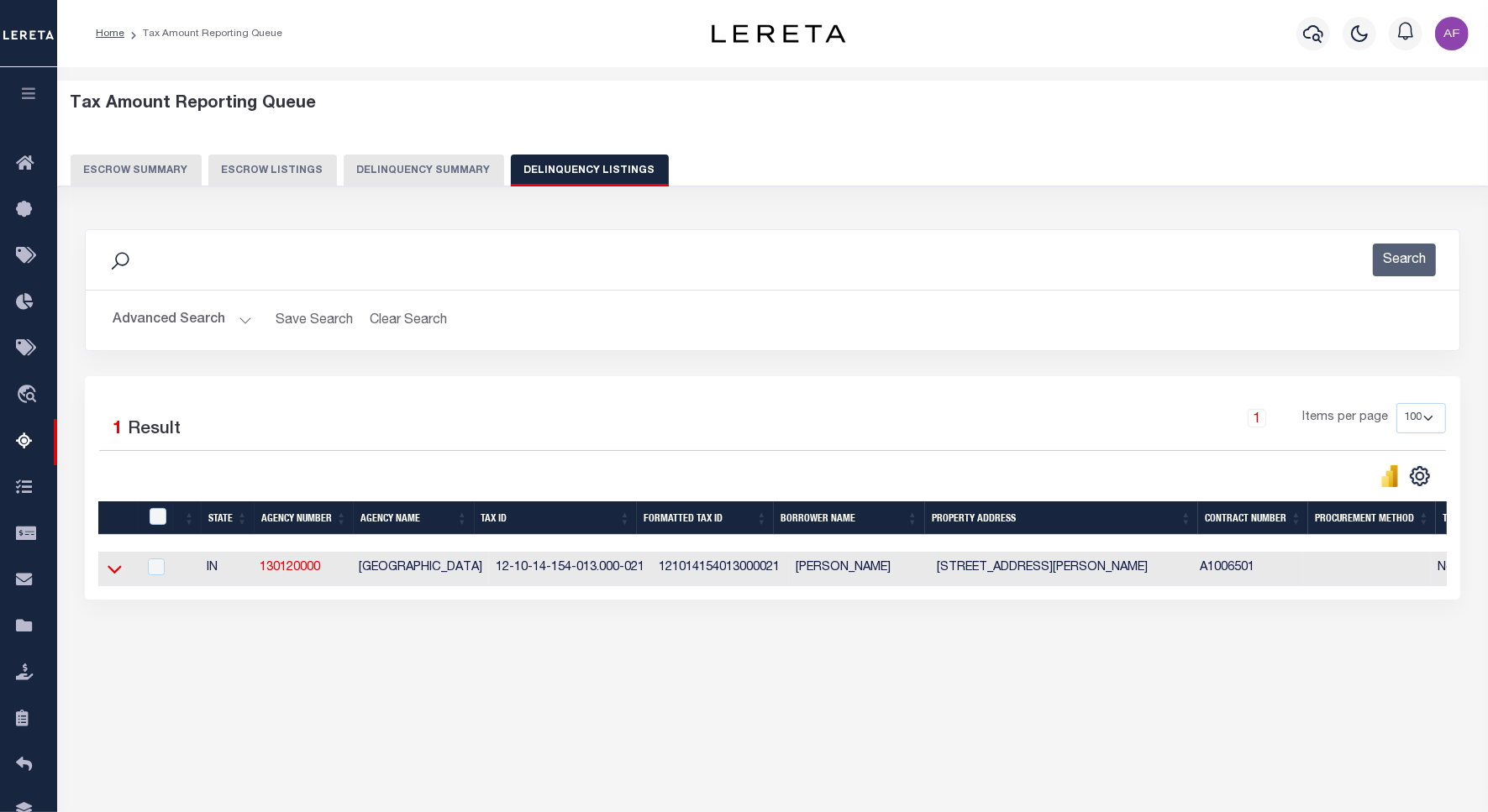
click at [117, 573] on icon at bounding box center [114, 568] width 14 height 18
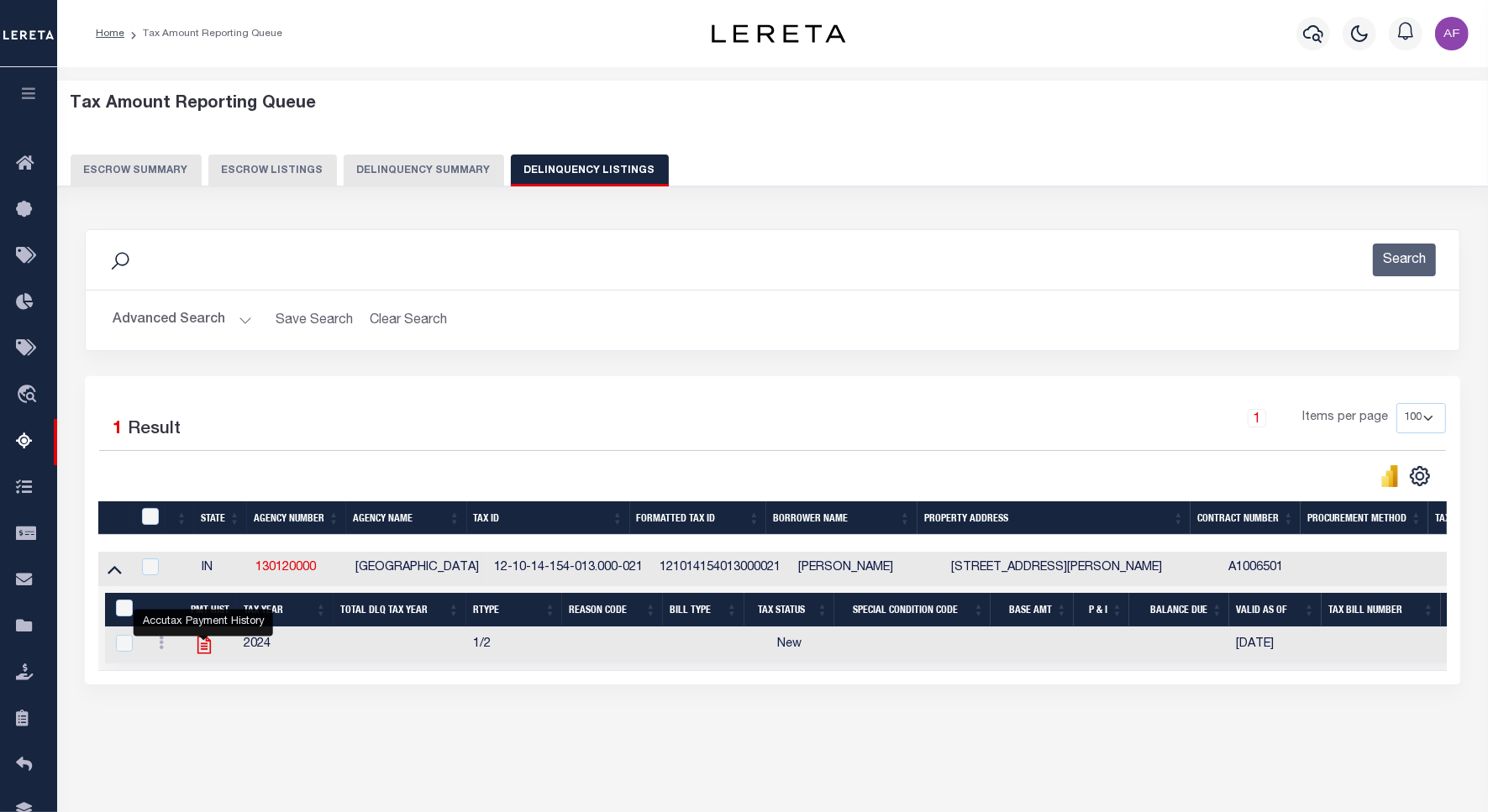
click at [199, 651] on icon "" at bounding box center [203, 644] width 21 height 21
checkbox input "true"
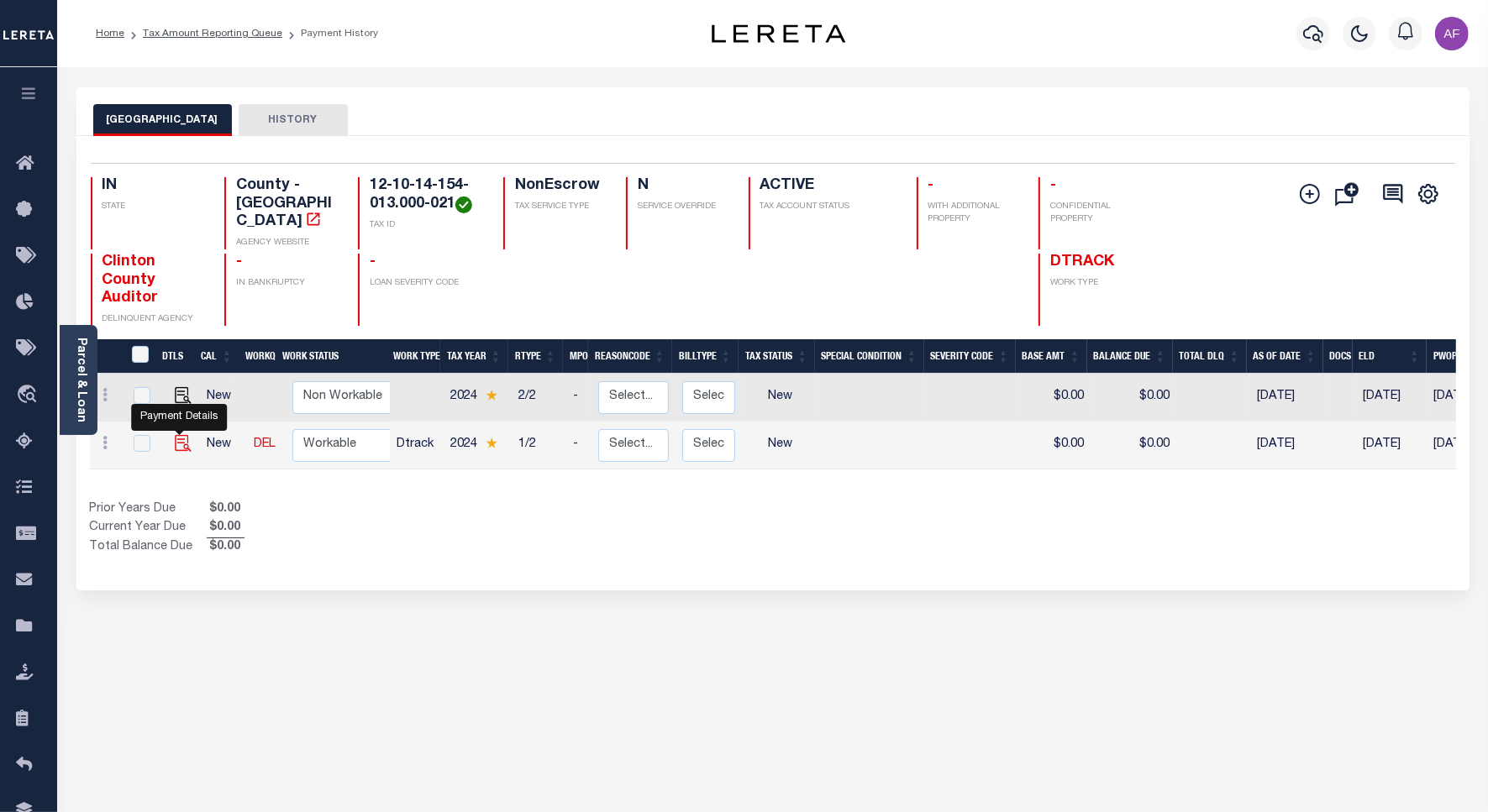
click at [175, 435] on img "" at bounding box center [184, 443] width 17 height 17
checkbox input "true"
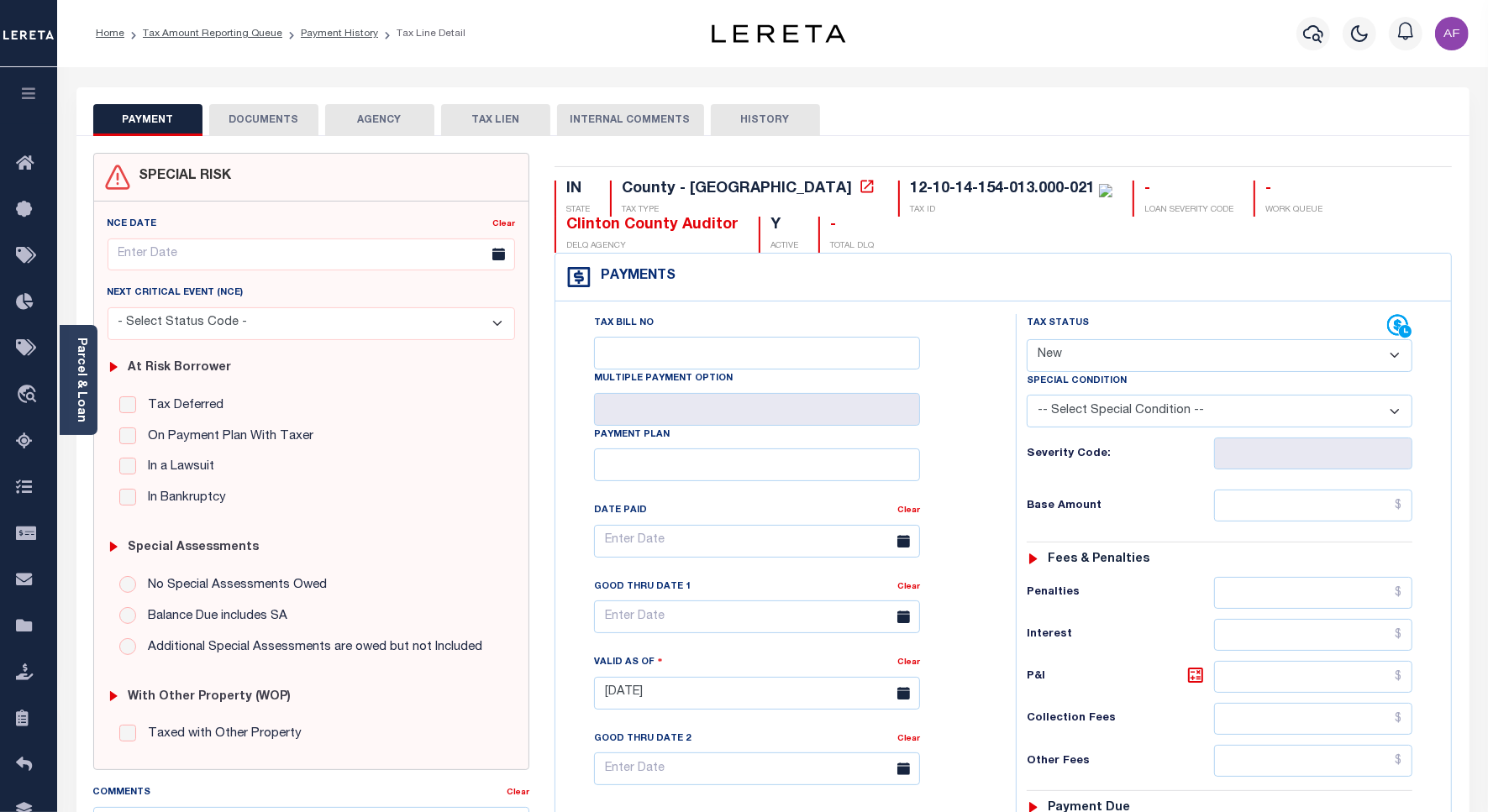
click at [1078, 363] on select "- Select Status Code - Open Due/Unpaid Paid Incomplete No Tax Due Internal Refu…" at bounding box center [1220, 355] width 386 height 33
select select "PYD"
click at [1027, 341] on select "- Select Status Code - Open Due/Unpaid Paid Incomplete No Tax Due Internal Refu…" at bounding box center [1220, 355] width 386 height 33
type input "[DATE]"
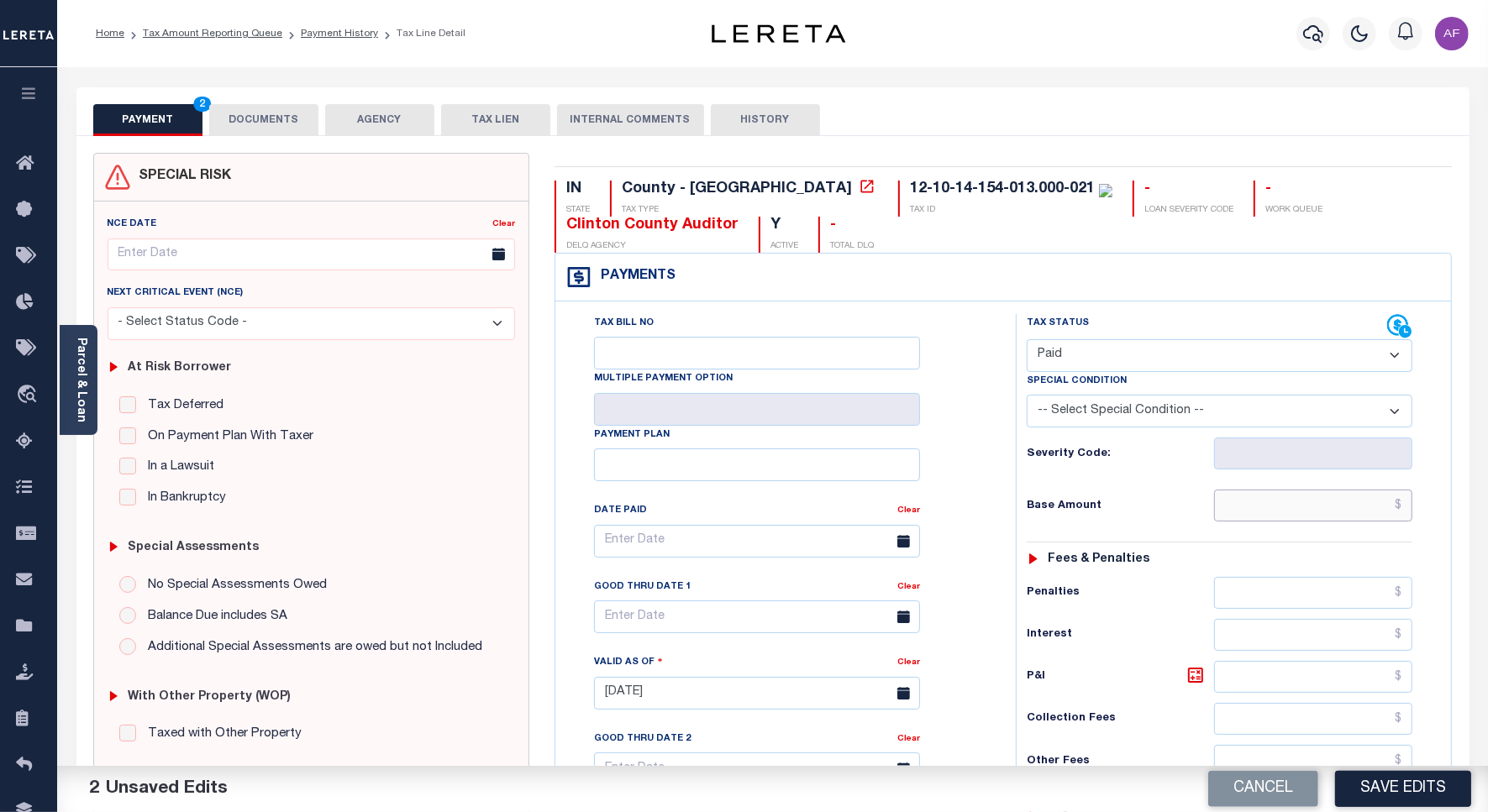
click at [1317, 514] on input "text" at bounding box center [1313, 506] width 198 height 32
paste input "627.19"
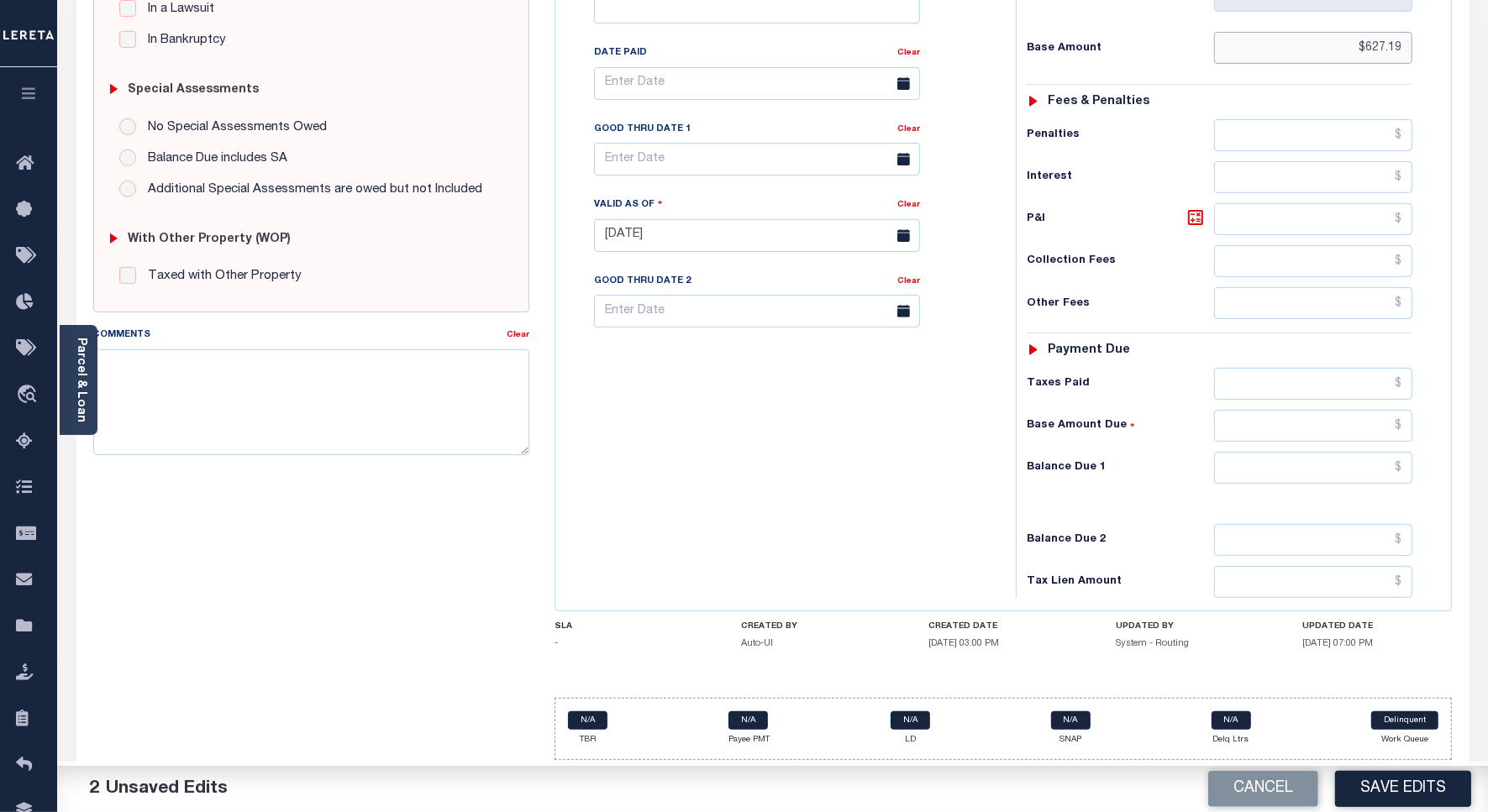
scroll to position [467, 0]
type input "$627.19"
click at [1354, 384] on input "text" at bounding box center [1313, 384] width 198 height 32
paste input "627.19"
type input "$627.19"
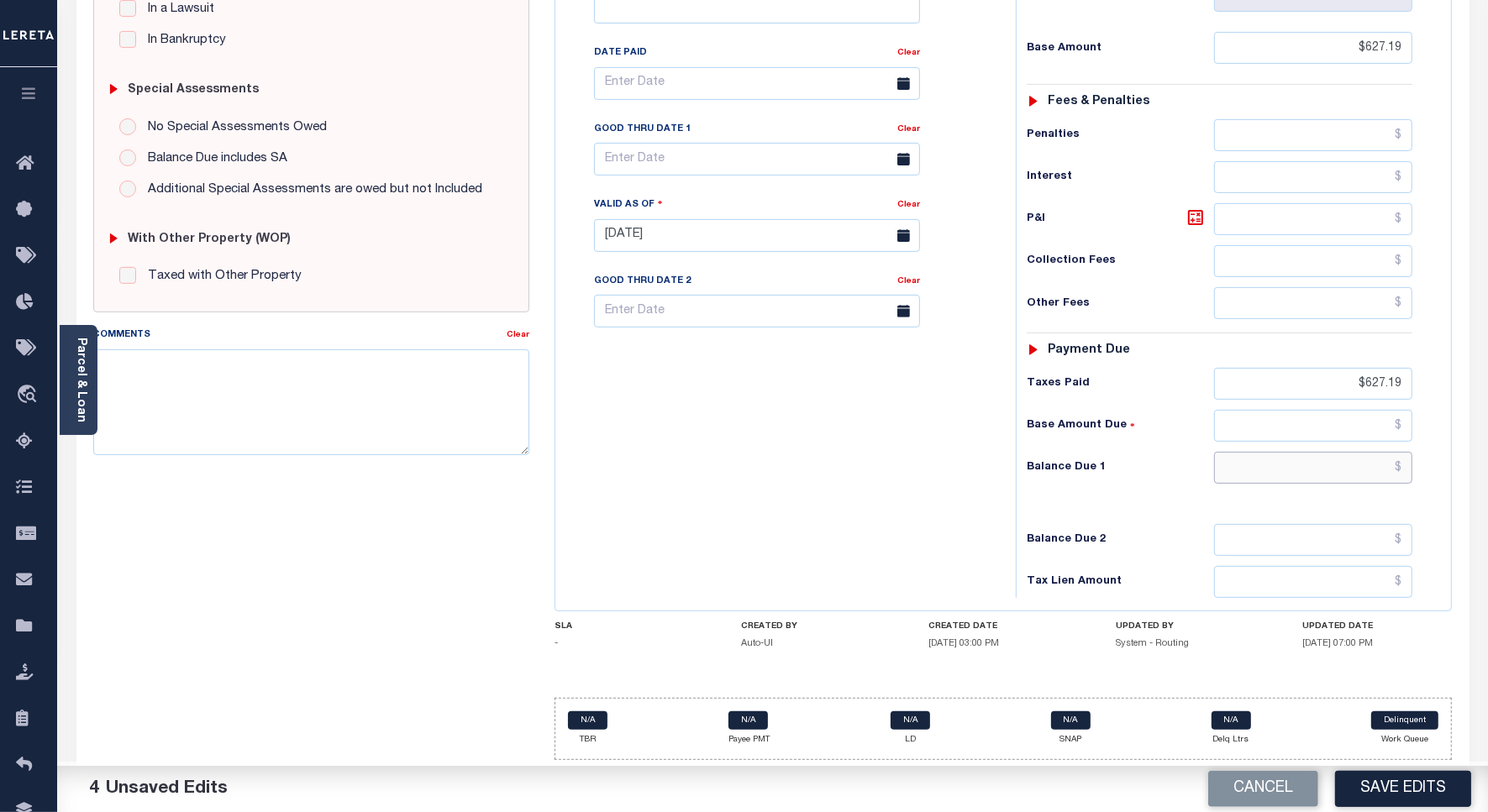
drag, startPoint x: 1345, startPoint y: 473, endPoint x: 1345, endPoint y: 459, distance: 14.0
click at [1345, 473] on input "text" at bounding box center [1313, 467] width 198 height 32
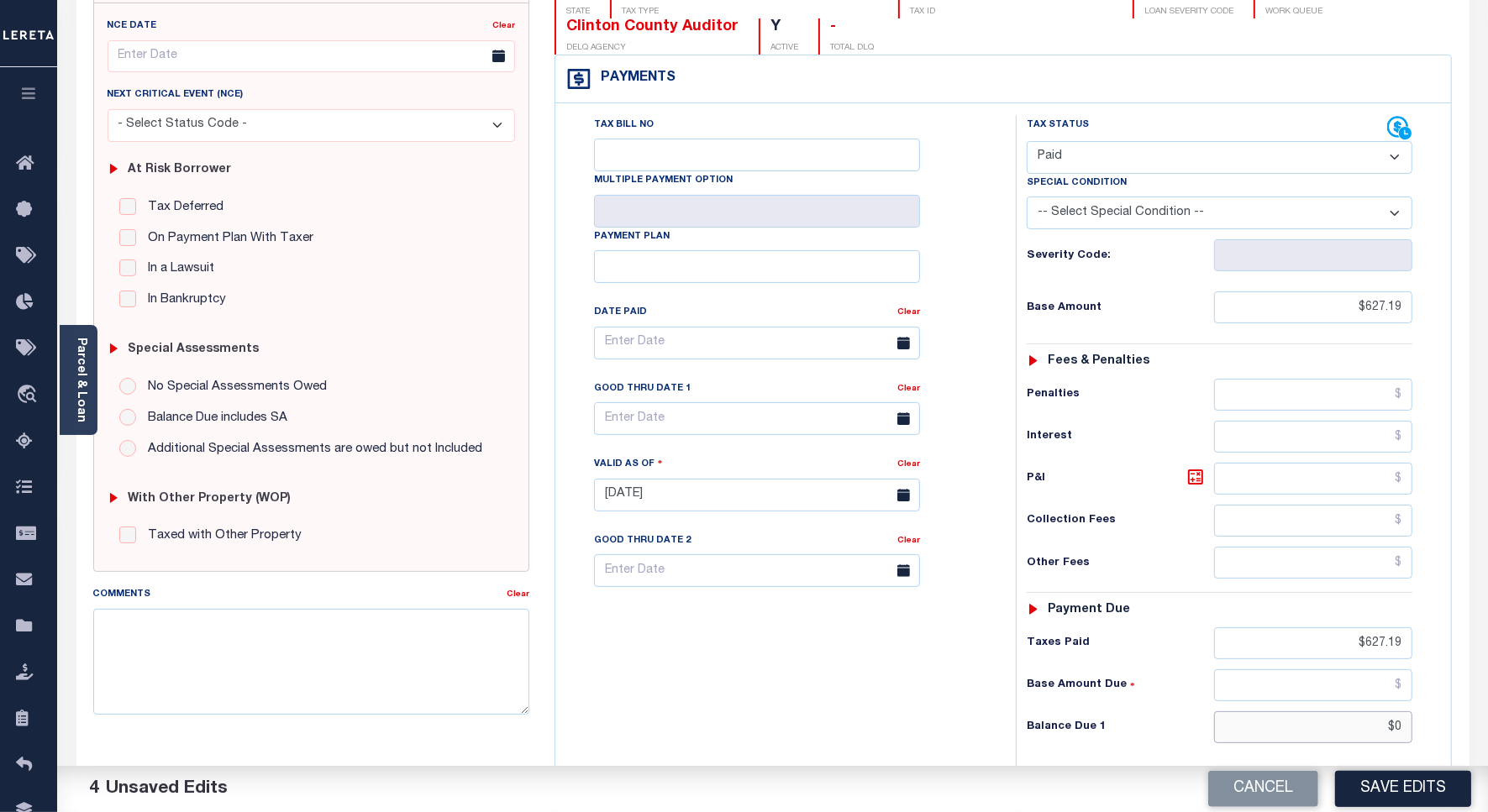
scroll to position [0, 0]
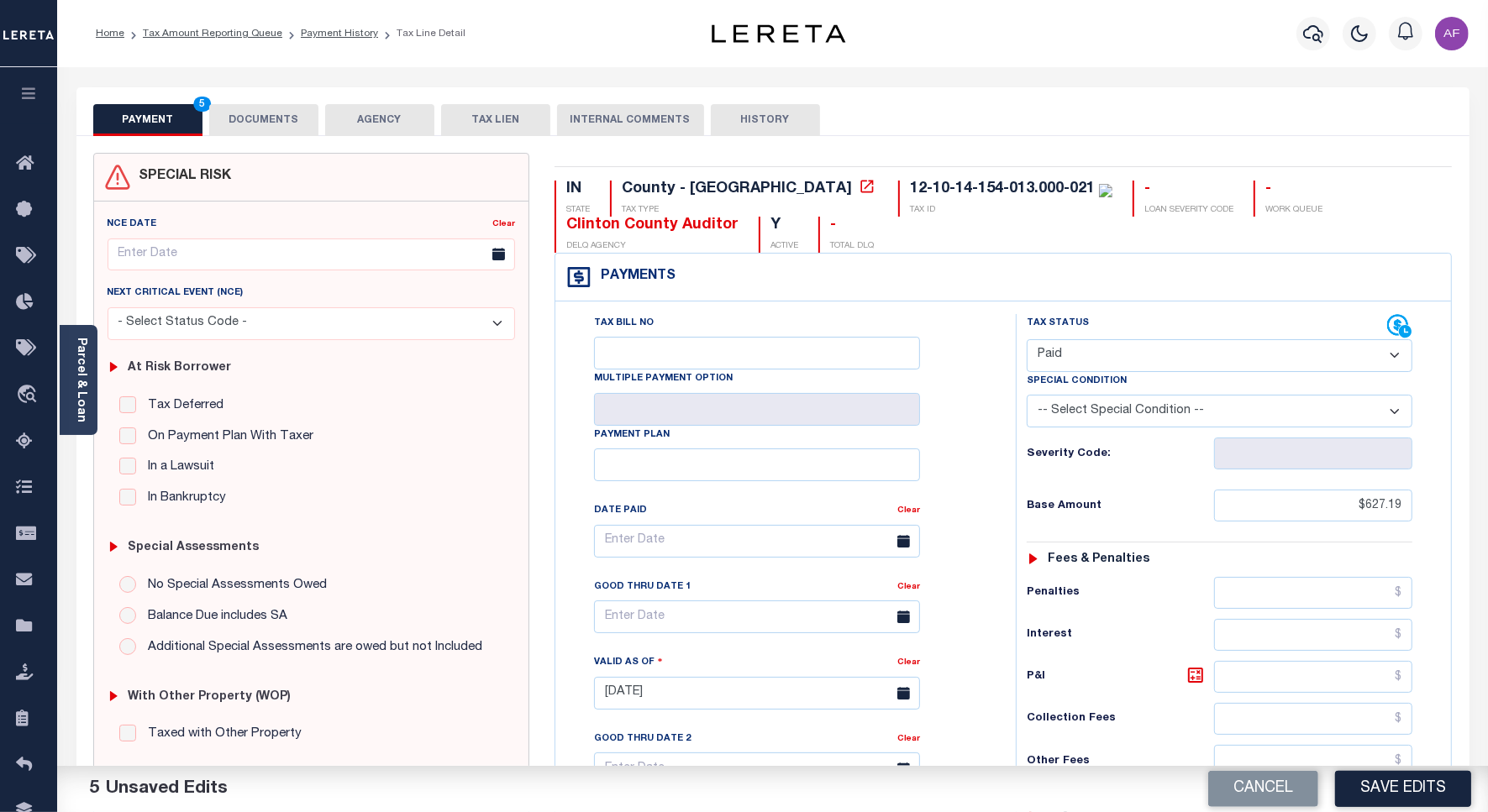
type input "$0.00"
click at [269, 115] on button "DOCUMENTS" at bounding box center [264, 120] width 109 height 32
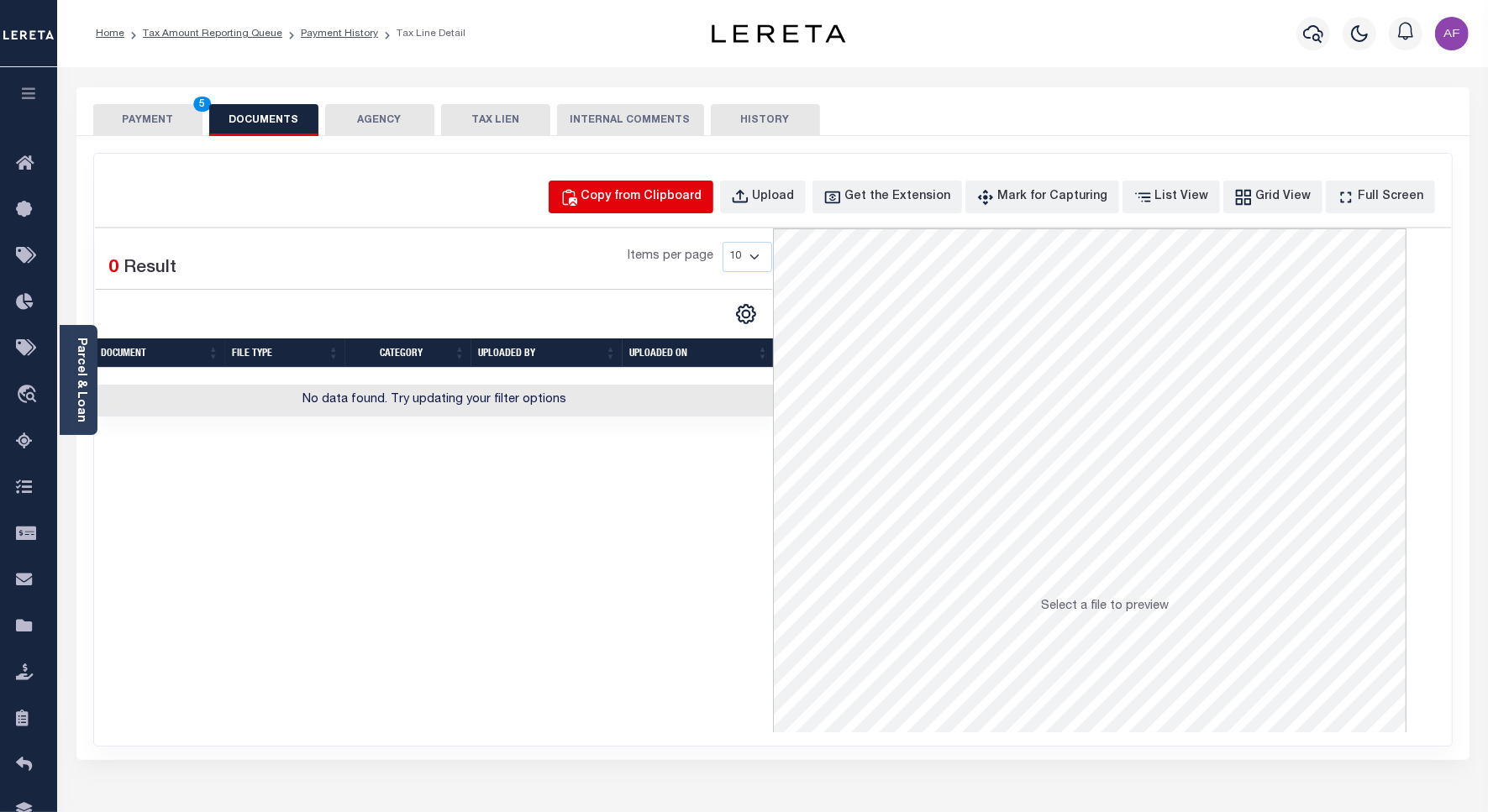
click at [680, 188] on div "Copy from Clipboard" at bounding box center [642, 197] width 121 height 19
select select "POP"
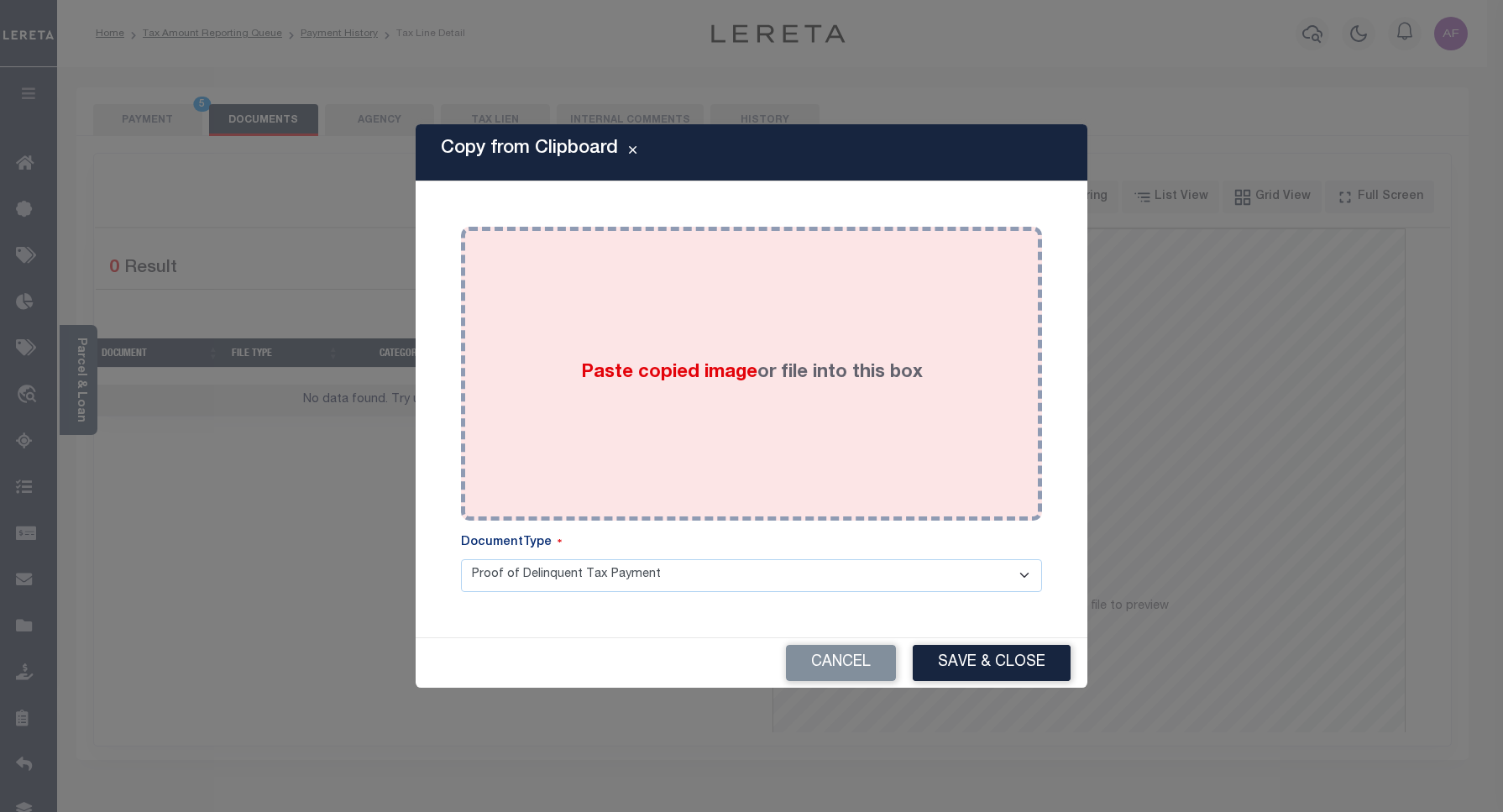
click at [875, 350] on div "Paste copied image or file into this box" at bounding box center [752, 373] width 556 height 269
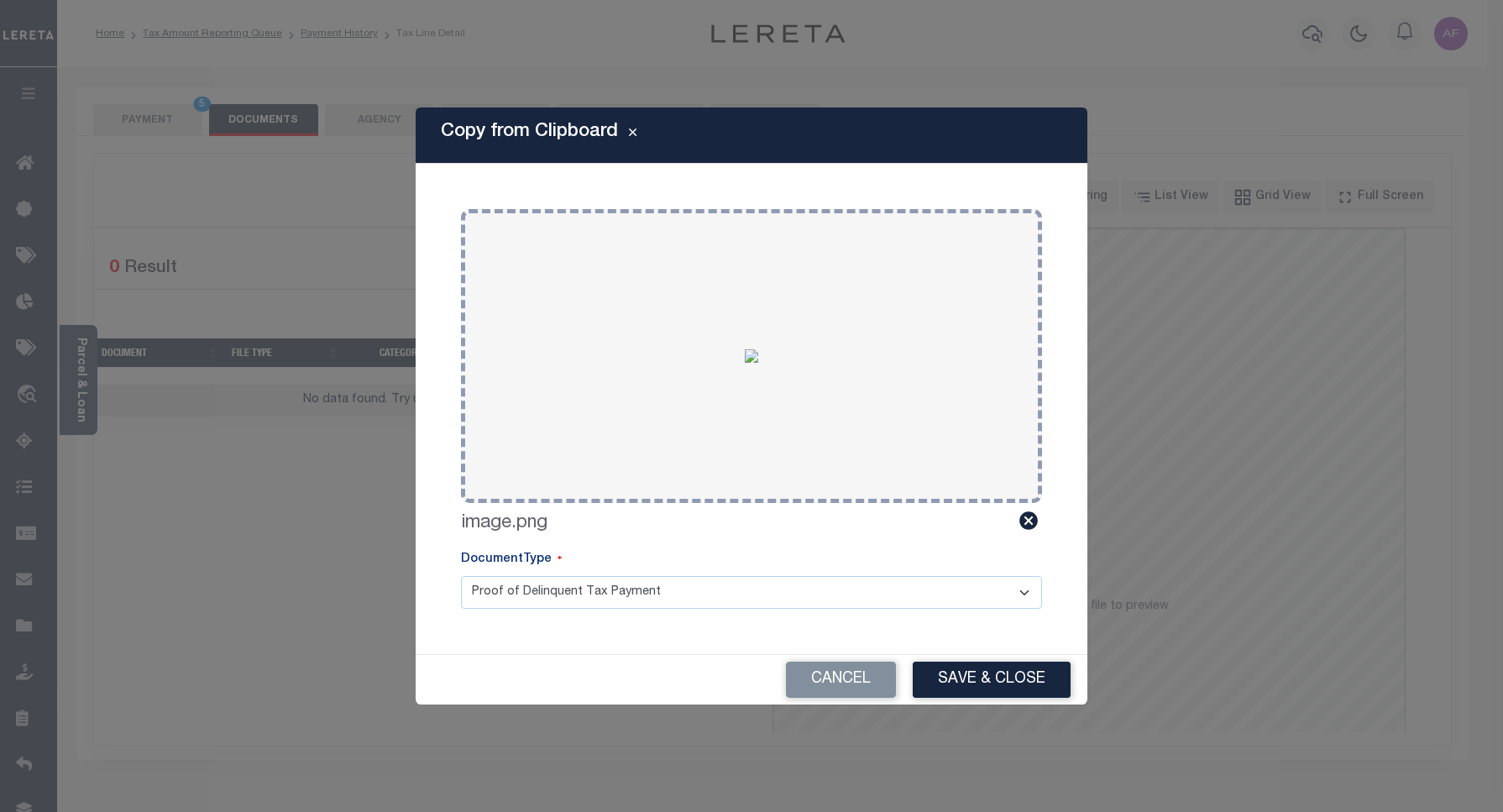
click at [992, 680] on button "Save & Close" at bounding box center [992, 680] width 158 height 36
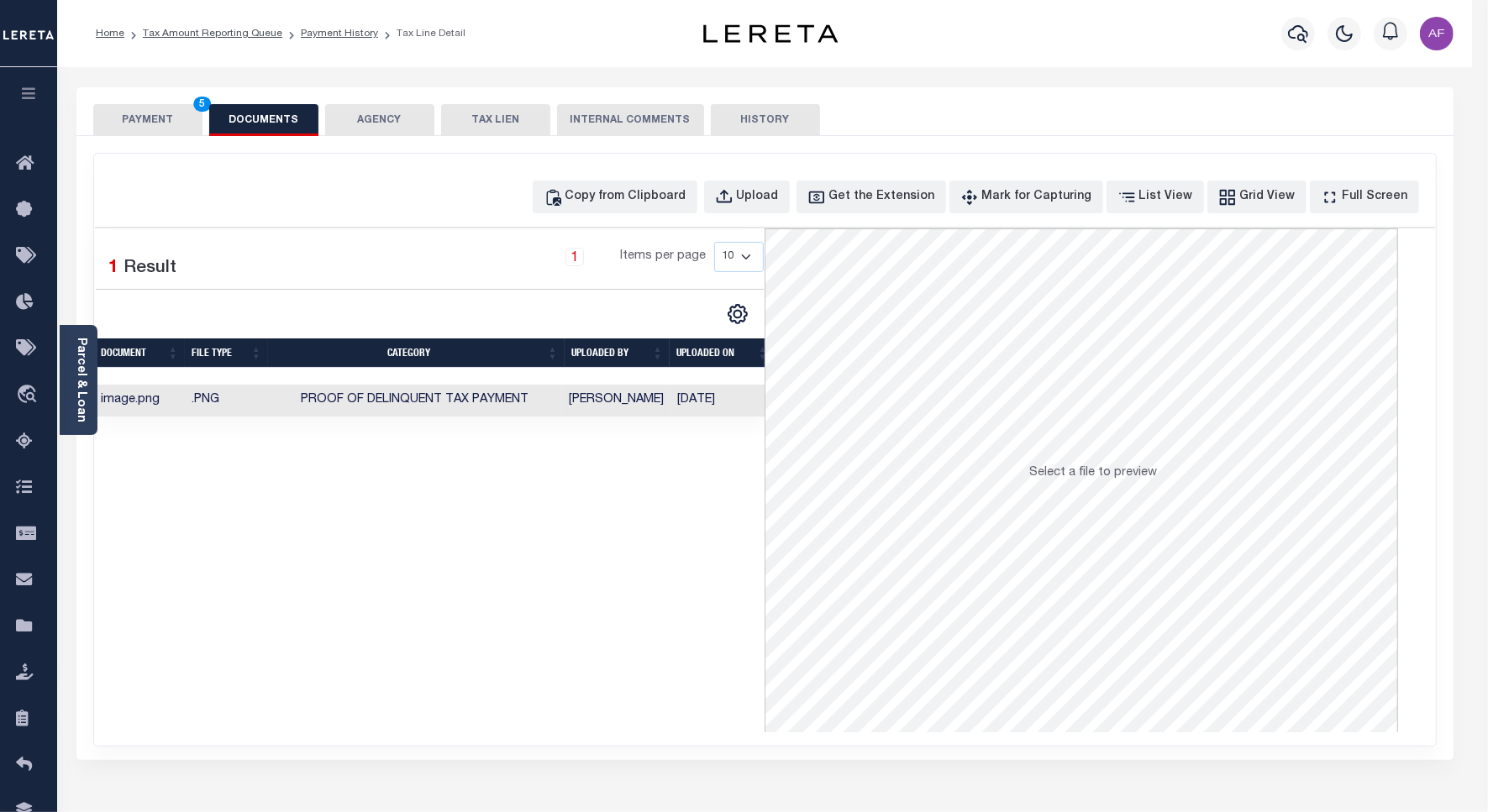
click at [137, 117] on button "PAYMENT 5" at bounding box center [147, 120] width 109 height 32
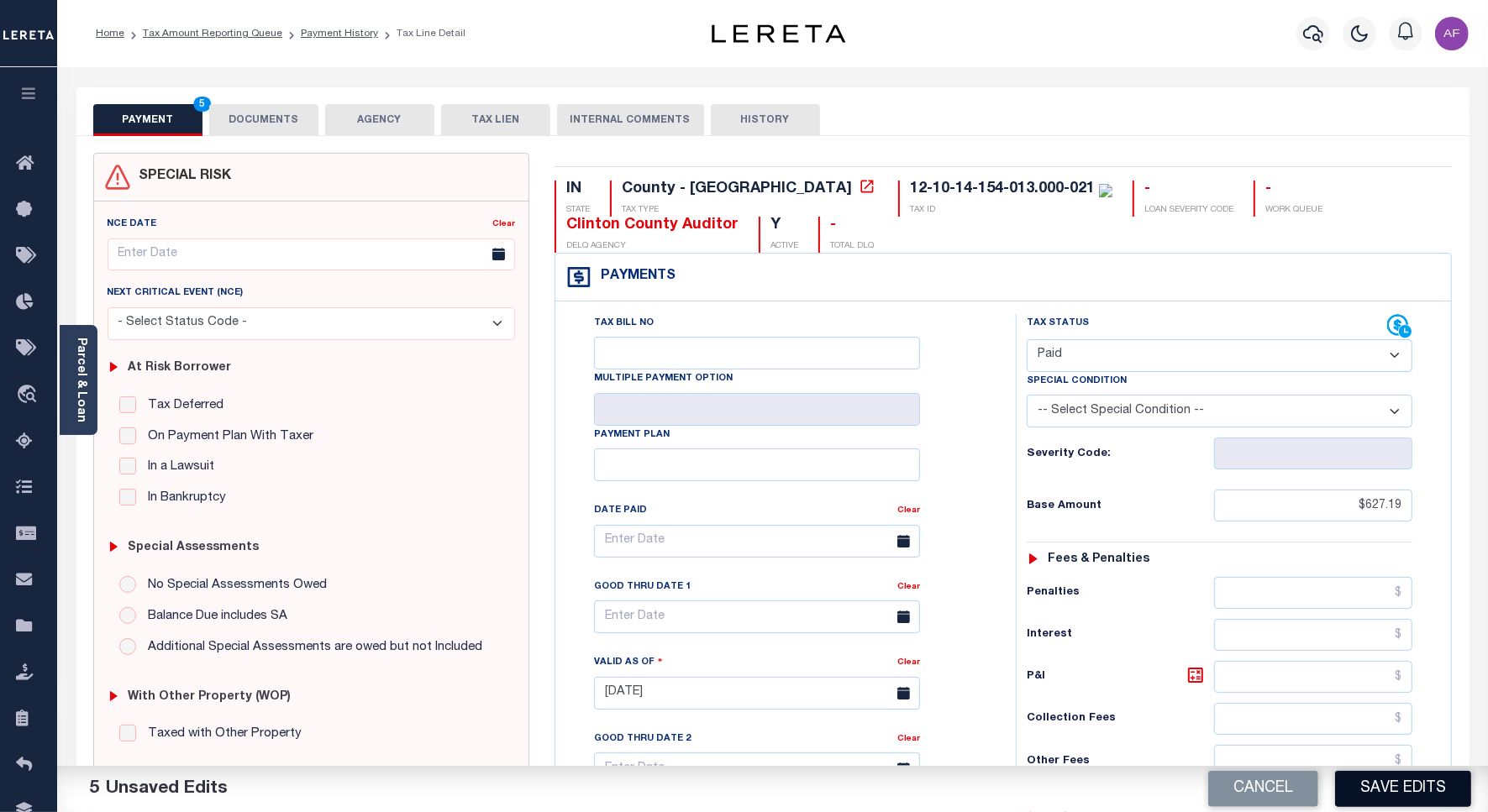
click at [1348, 785] on button "Save Edits" at bounding box center [1403, 789] width 136 height 36
checkbox input "false"
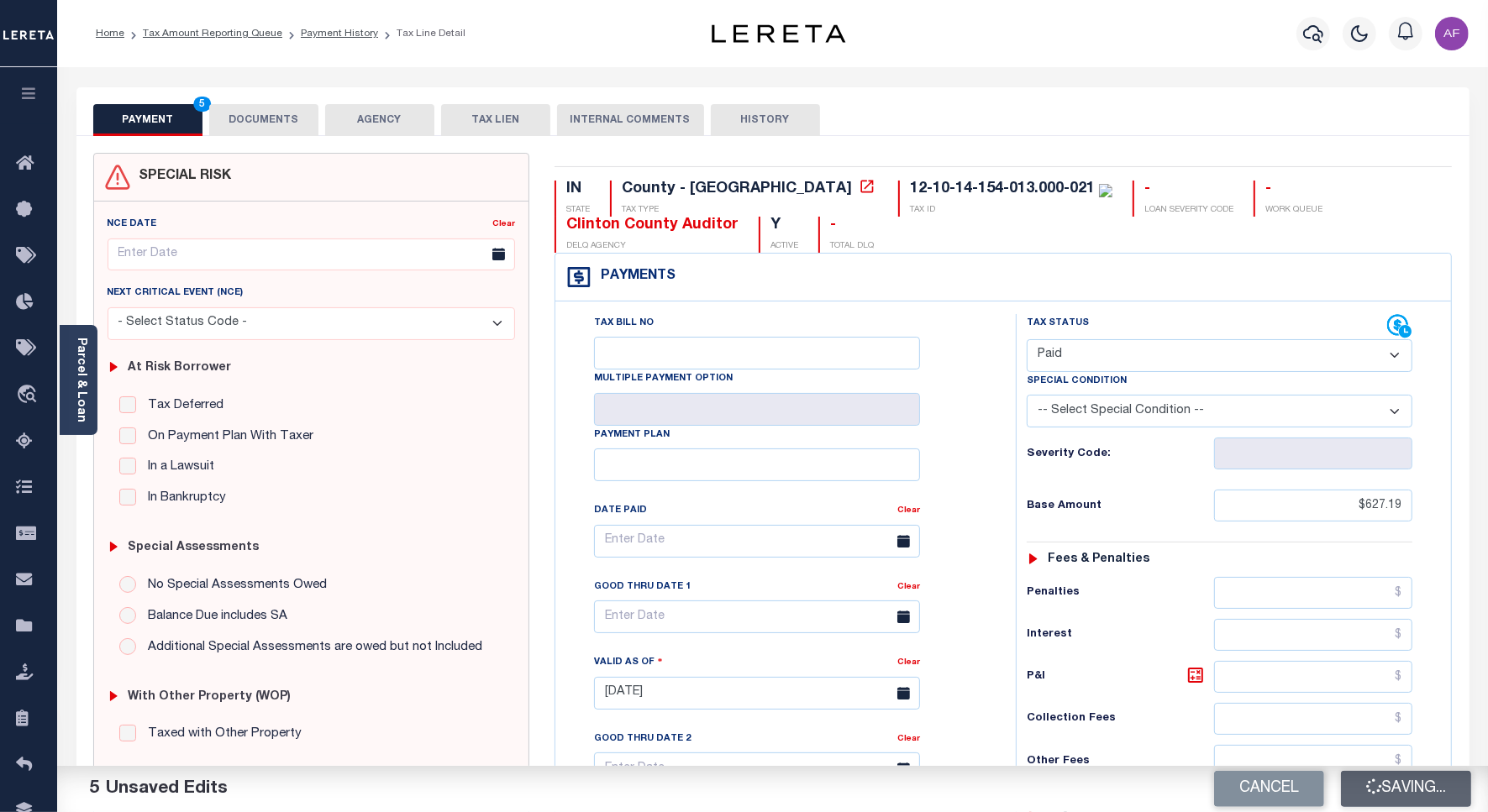
type input "$627.19"
type input "$0"
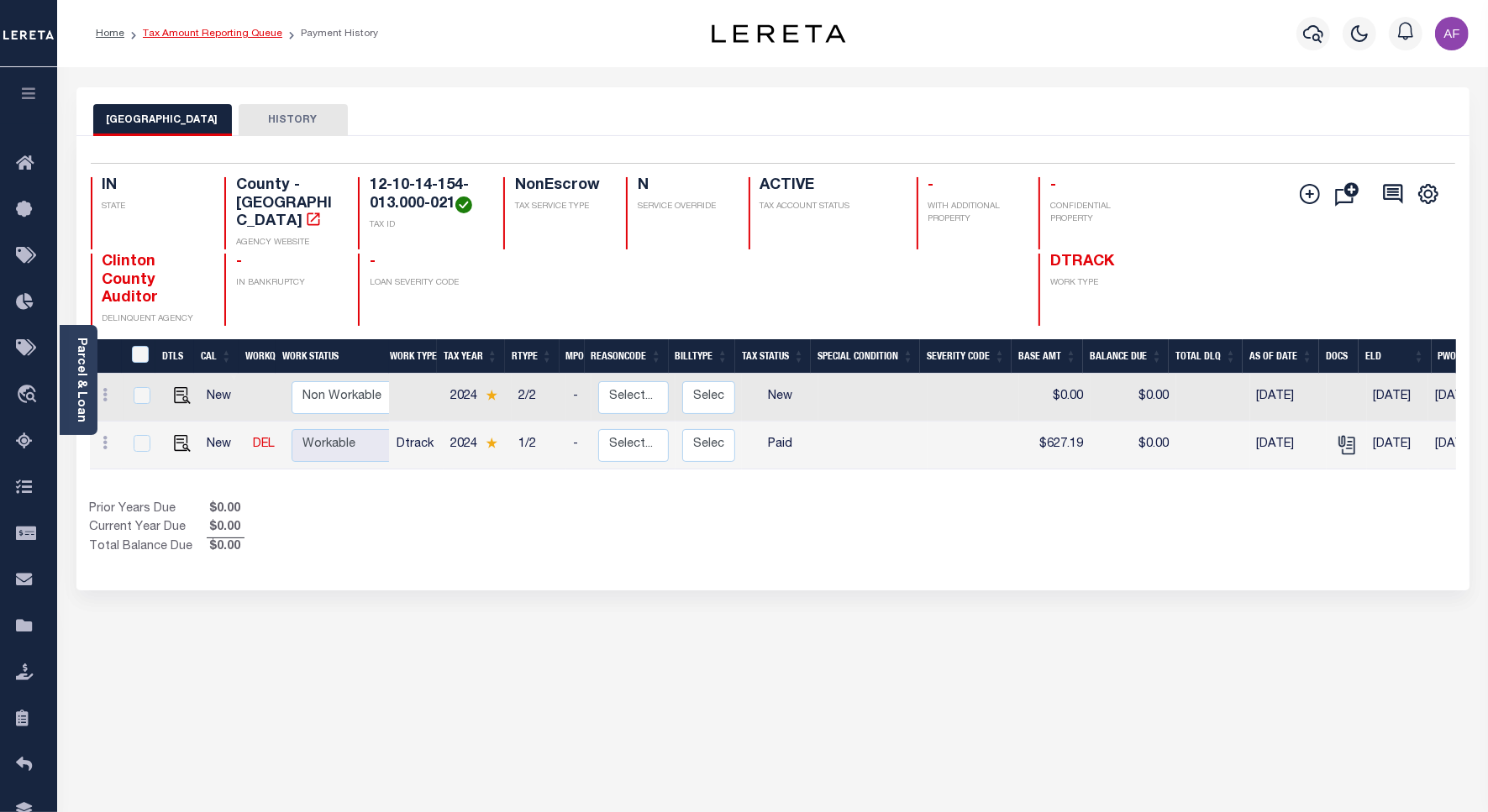
click at [192, 30] on link "Tax Amount Reporting Queue" at bounding box center [212, 34] width 140 height 10
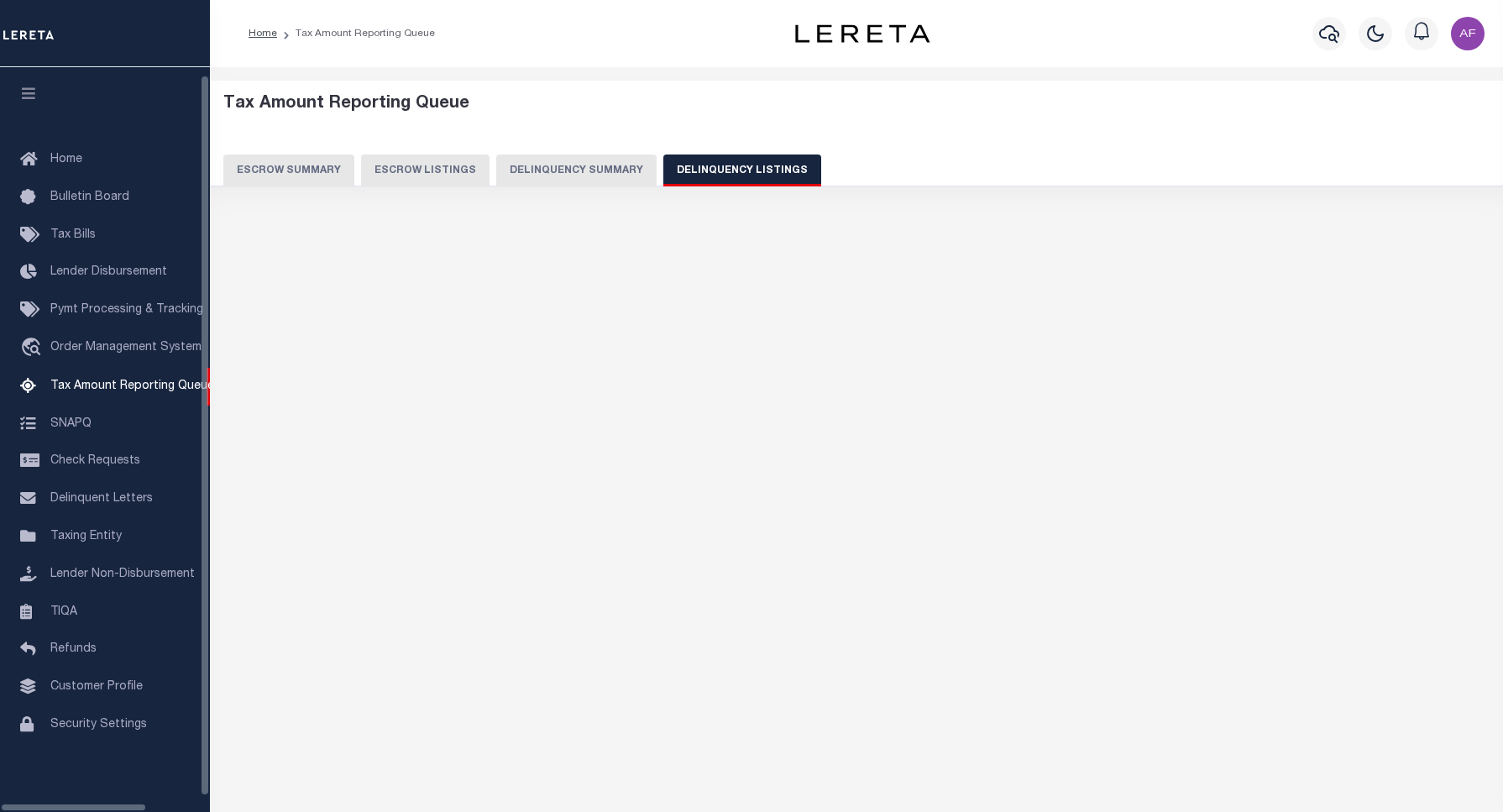
select select "100"
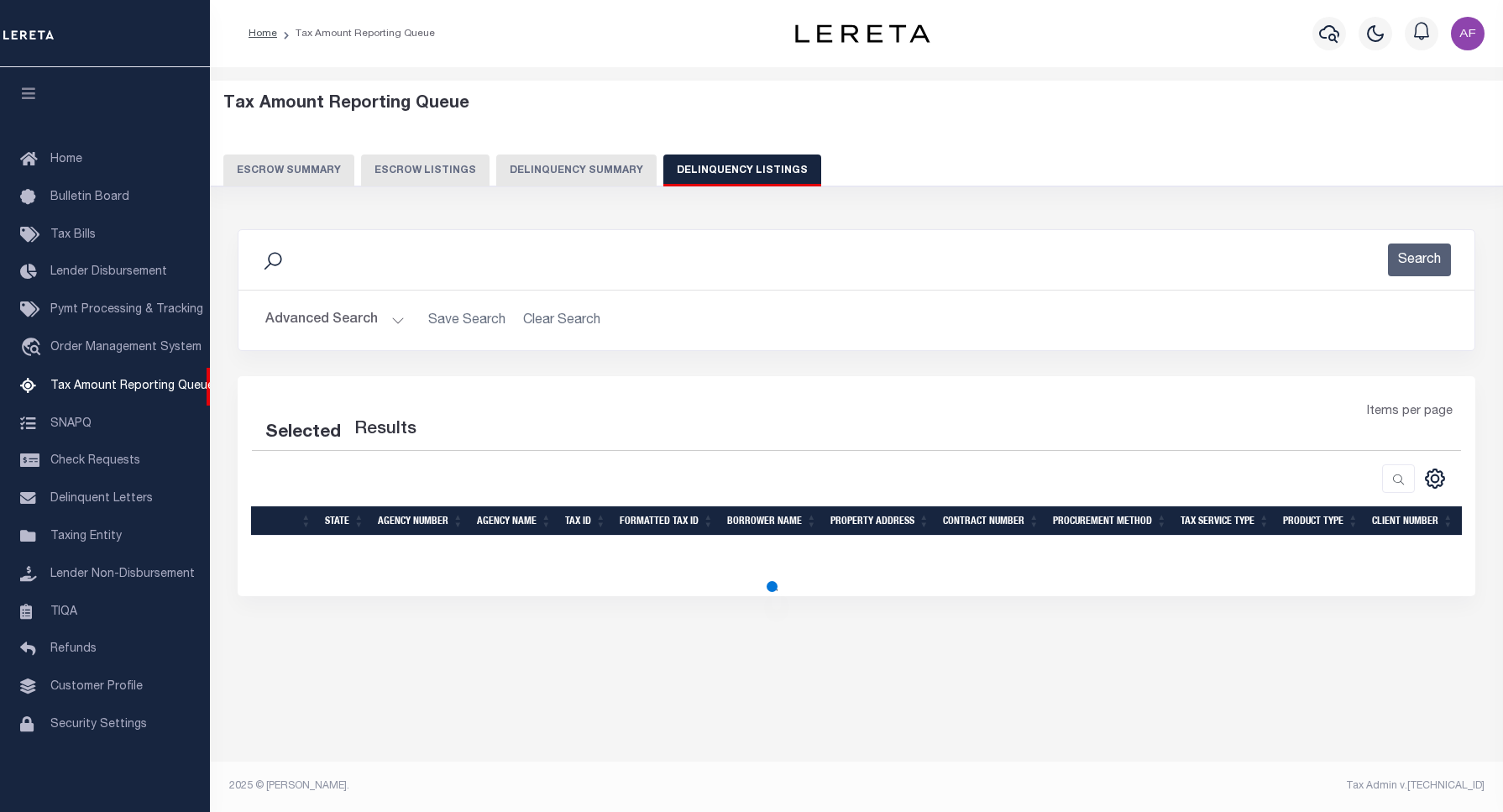
select select "100"
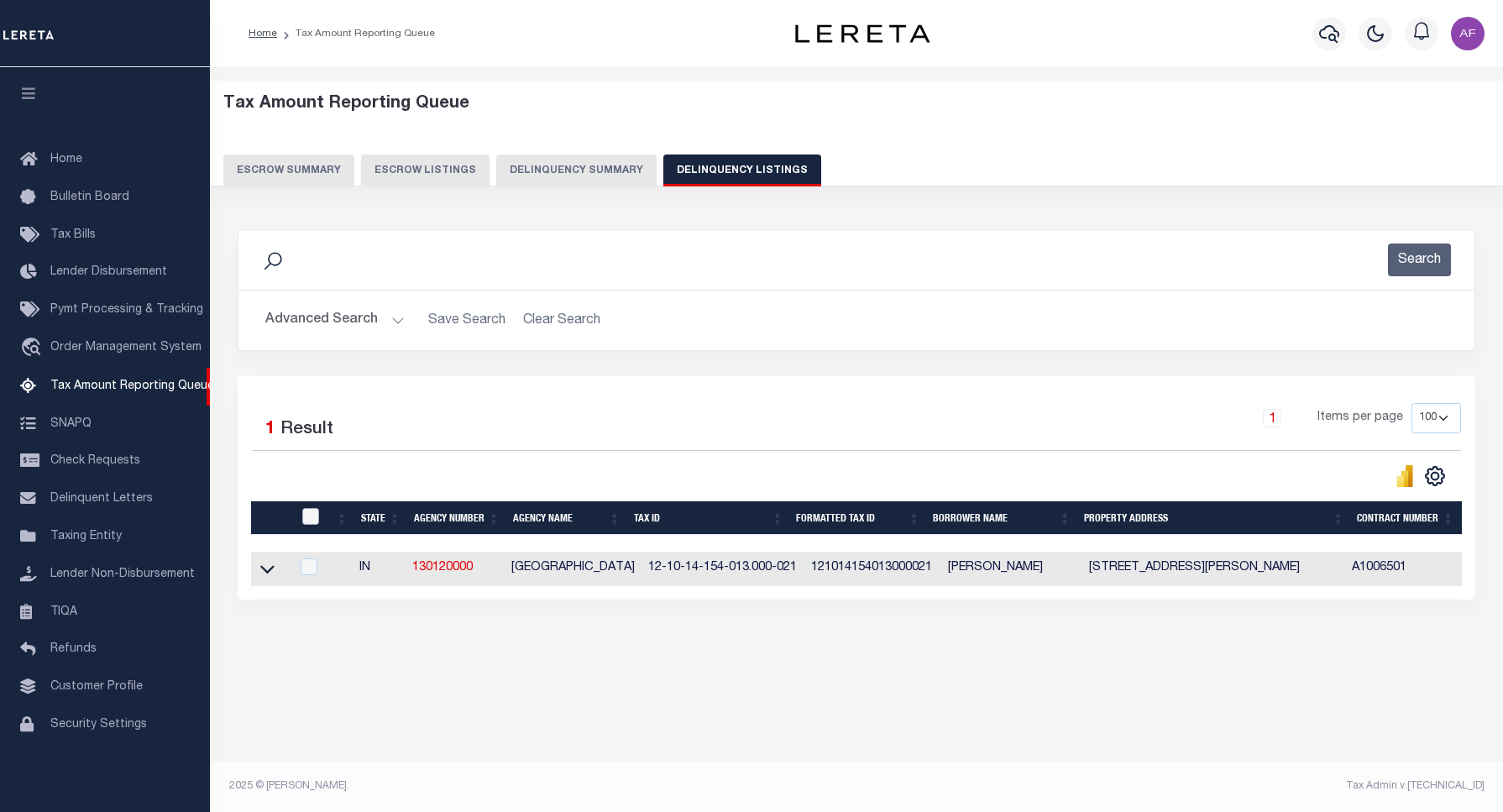
click at [312, 510] on input "checkbox" at bounding box center [311, 517] width 17 height 17
checkbox input "true"
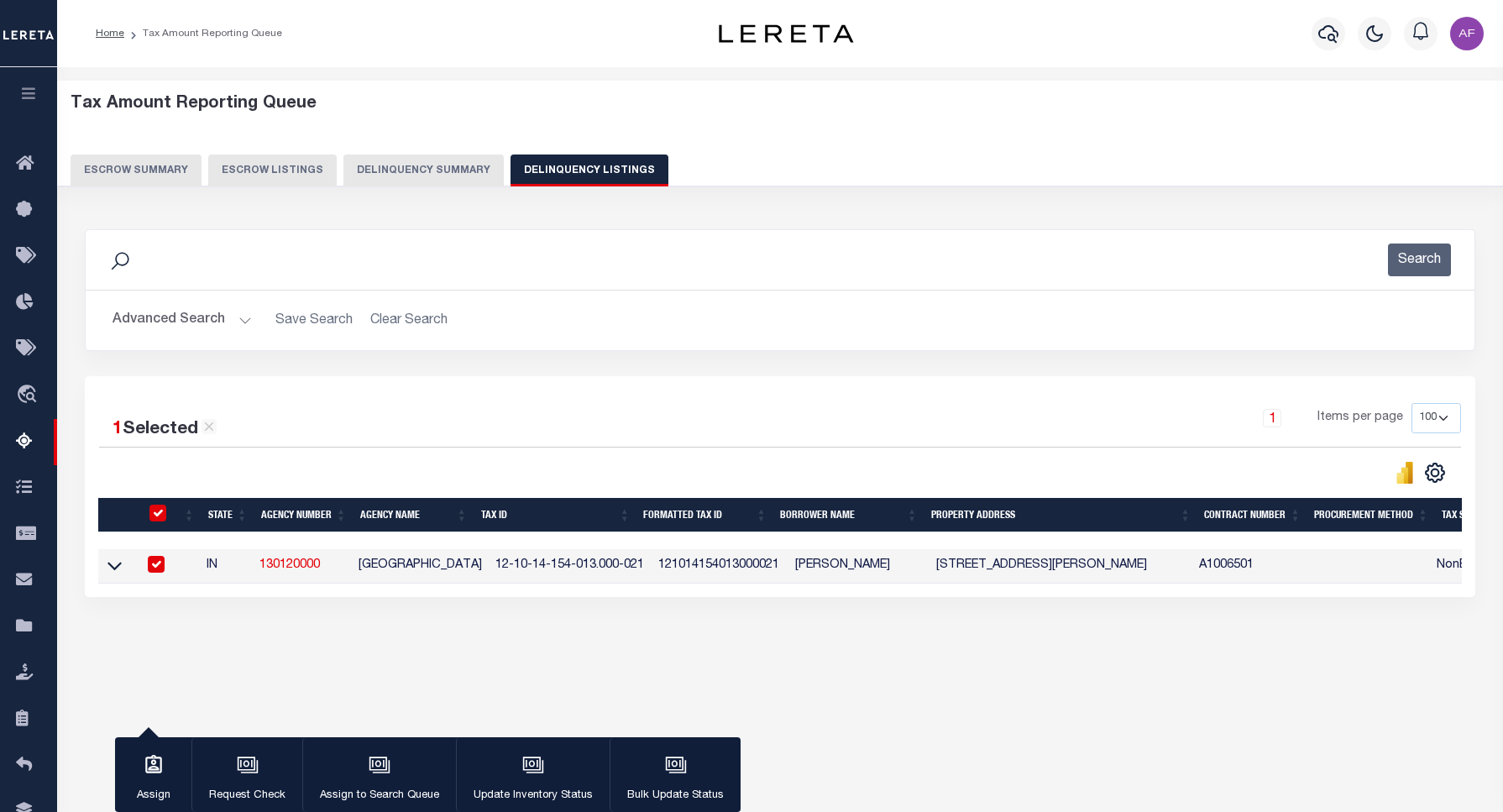
checkbox input "true"
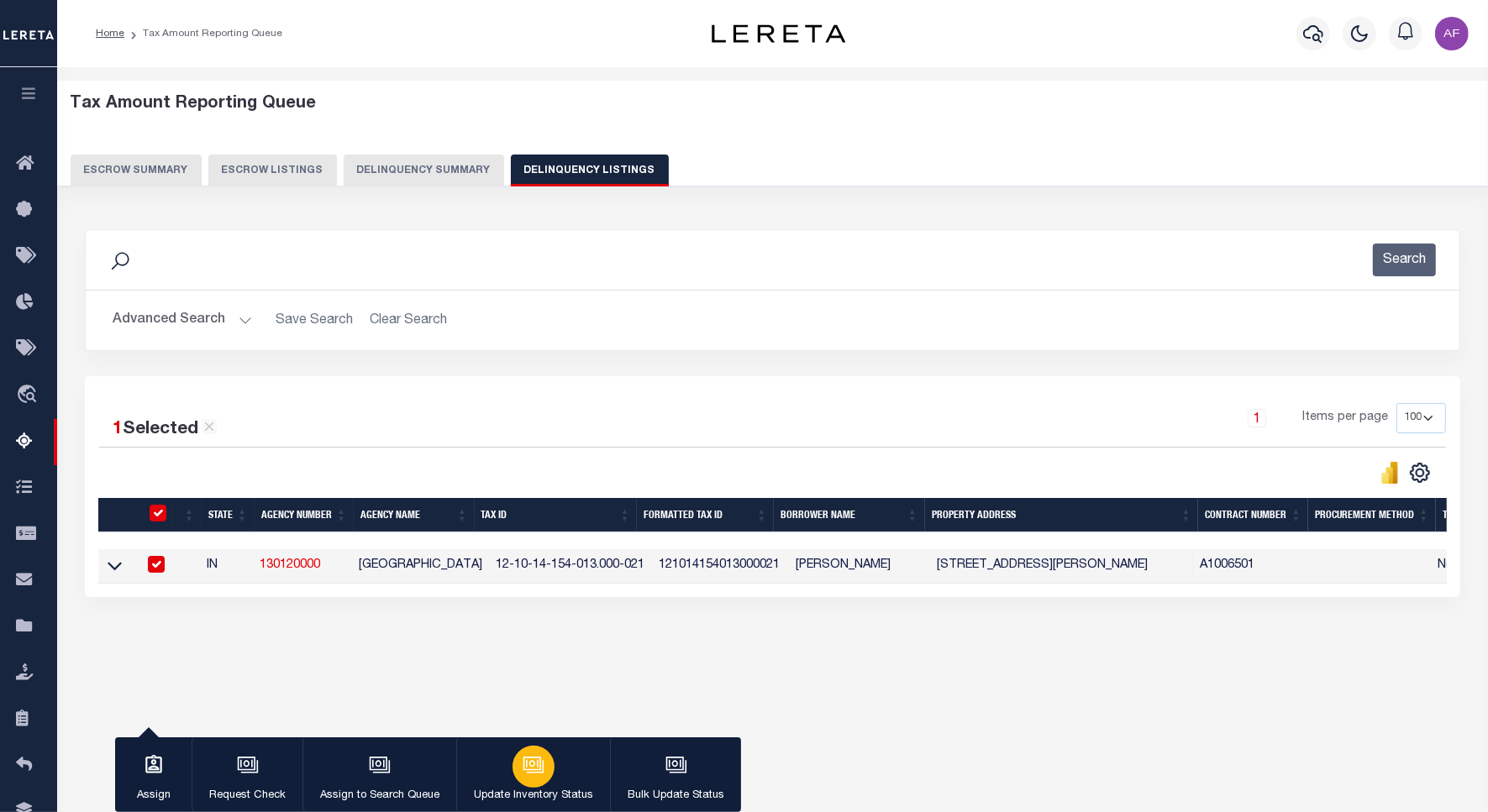
click at [551, 771] on div "button" at bounding box center [533, 766] width 42 height 42
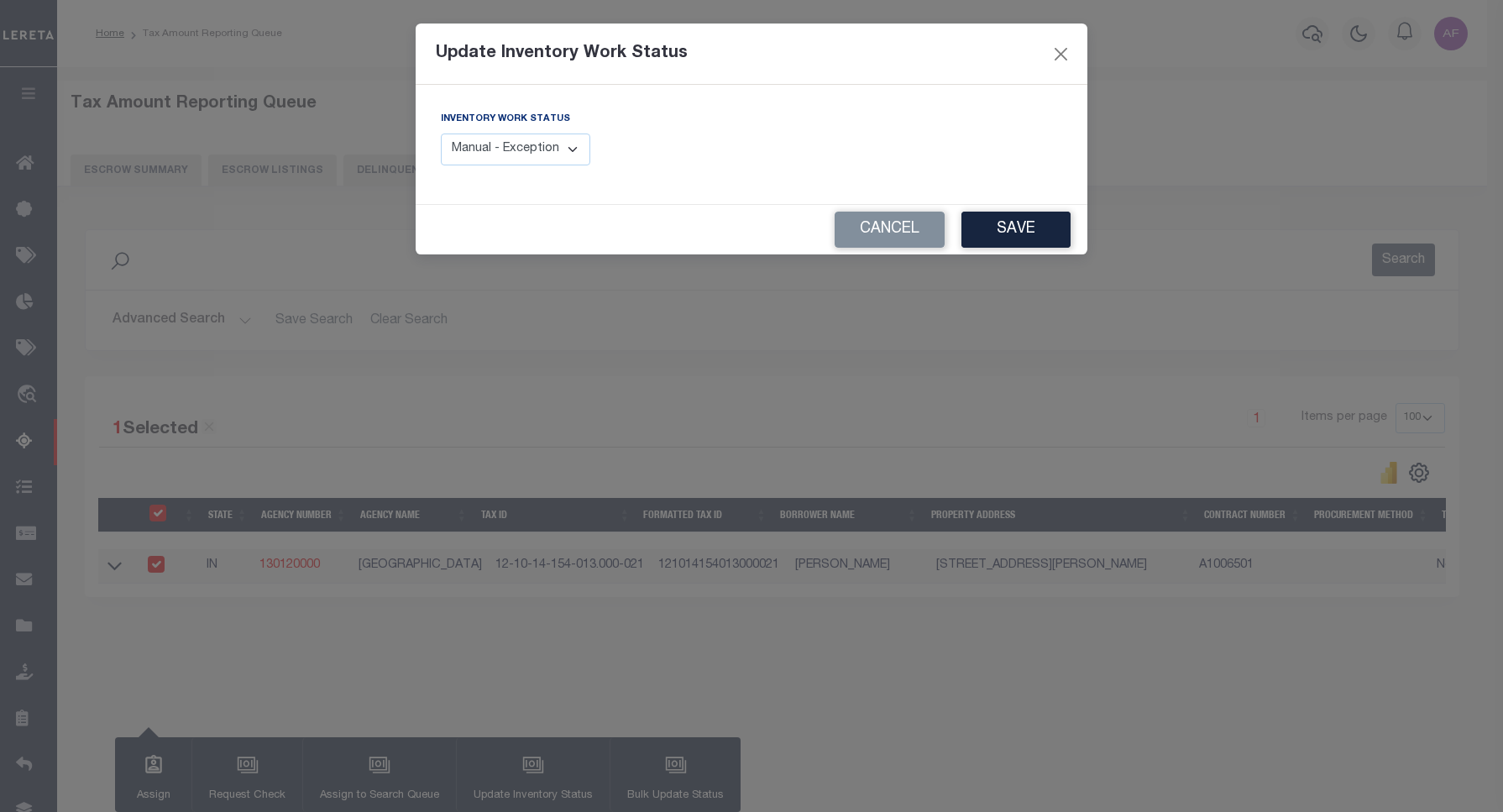
click at [543, 131] on div "Inventory Work Status Manual - Exception Pended - Awaiting Search Late Add Exce…" at bounding box center [515, 138] width 150 height 56
click at [526, 143] on select "Manual - Exception Pended - Awaiting Search Late Add Exception Completed" at bounding box center [515, 149] width 150 height 33
select select "4"
click at [440, 133] on select "Manual - Exception Pended - Awaiting Search Late Add Exception Completed" at bounding box center [515, 149] width 150 height 33
click at [1027, 236] on button "Save" at bounding box center [1015, 229] width 109 height 36
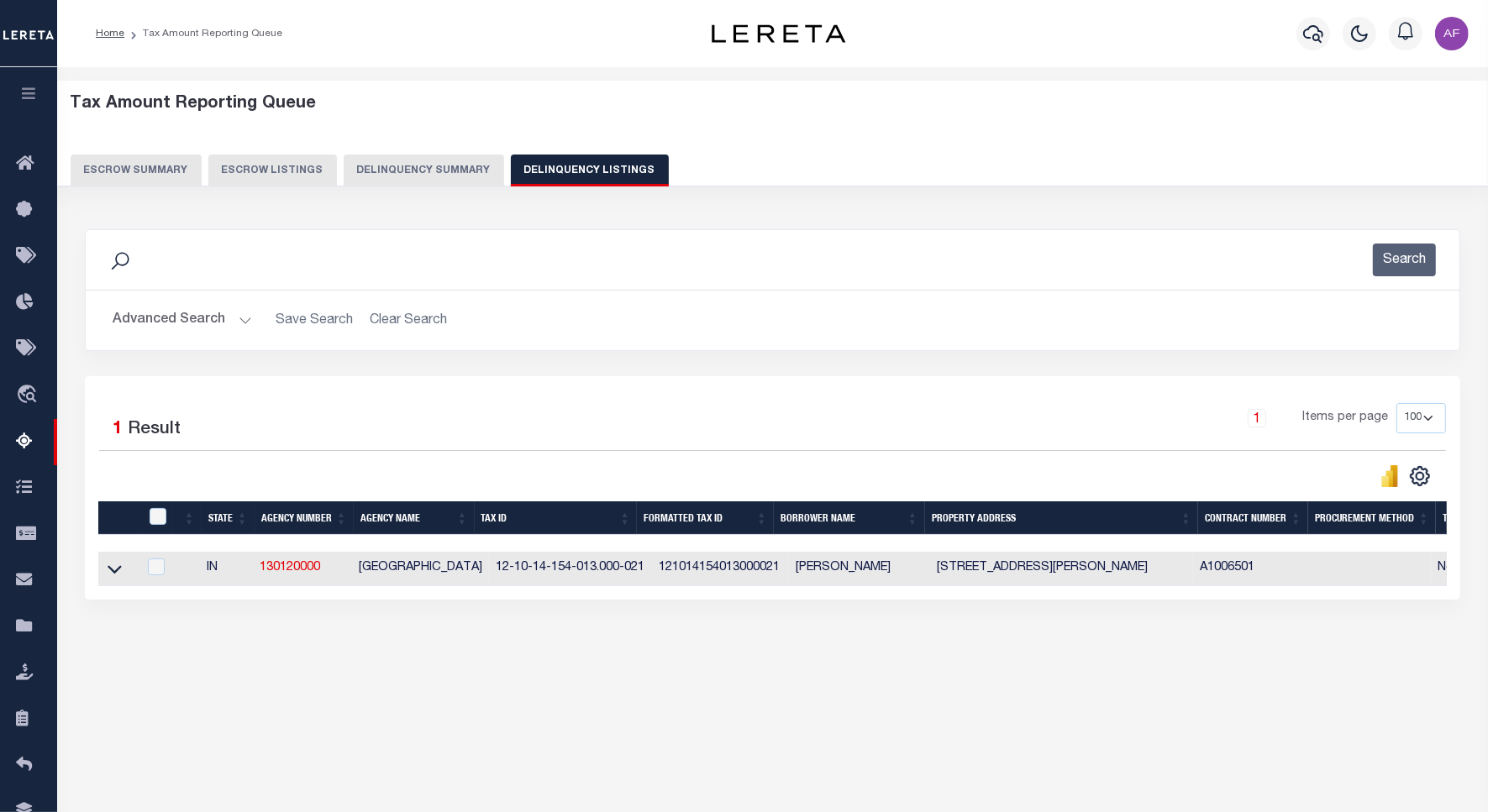
click at [144, 320] on button "Advanced Search" at bounding box center [183, 319] width 140 height 33
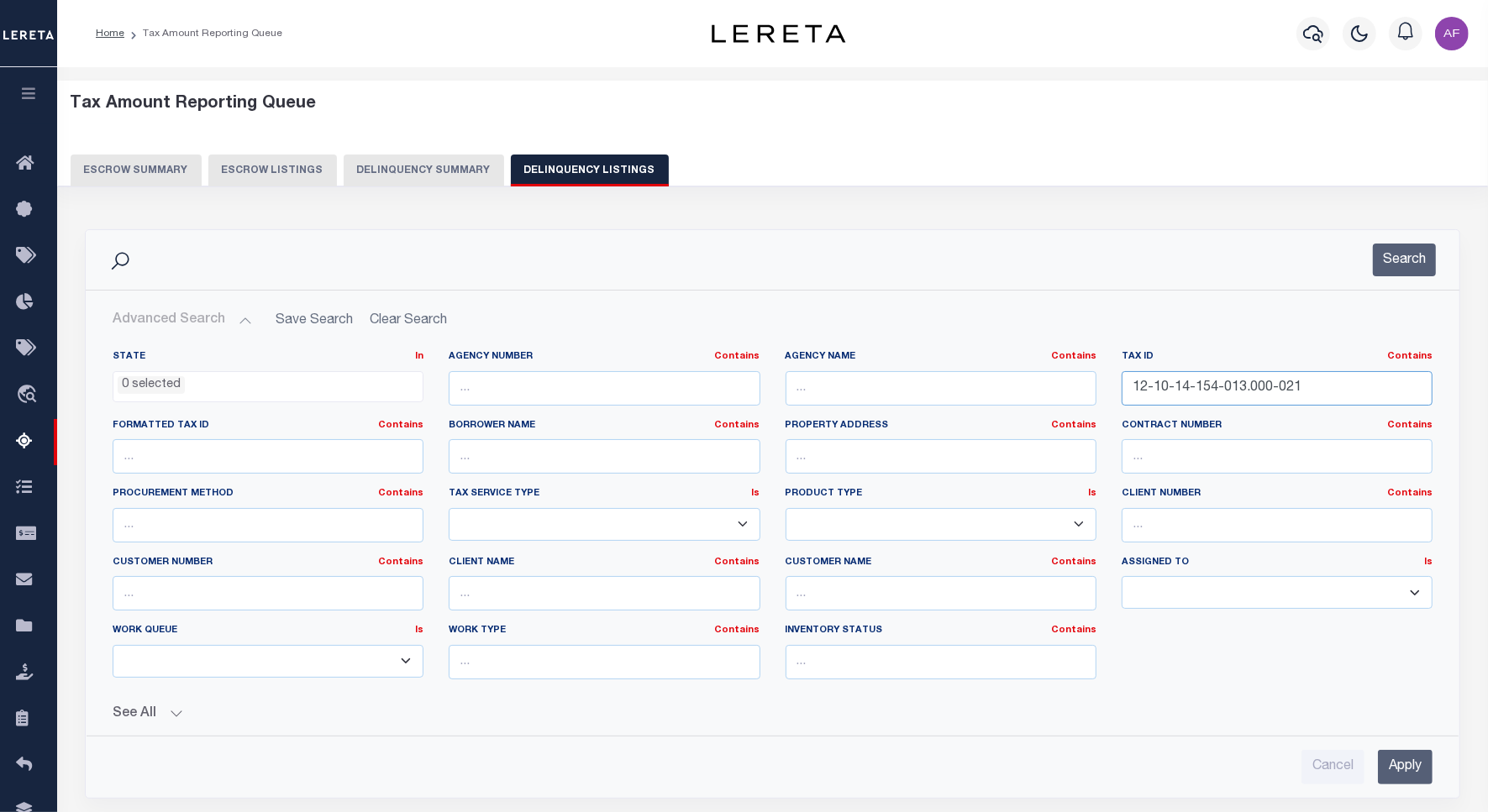
drag, startPoint x: 1313, startPoint y: 387, endPoint x: 1034, endPoint y: 380, distance: 279.1
click at [1034, 380] on div "State In In AK AL AR AZ CA CO CT DC DE FL GA GU HI IA ID IL IN KS KY LA MA MD M…" at bounding box center [772, 521] width 1345 height 343
paste input "20-300-007.000-004"
type input "12-10-20-300-007.000-004"
click at [1409, 261] on button "Search" at bounding box center [1404, 260] width 63 height 33
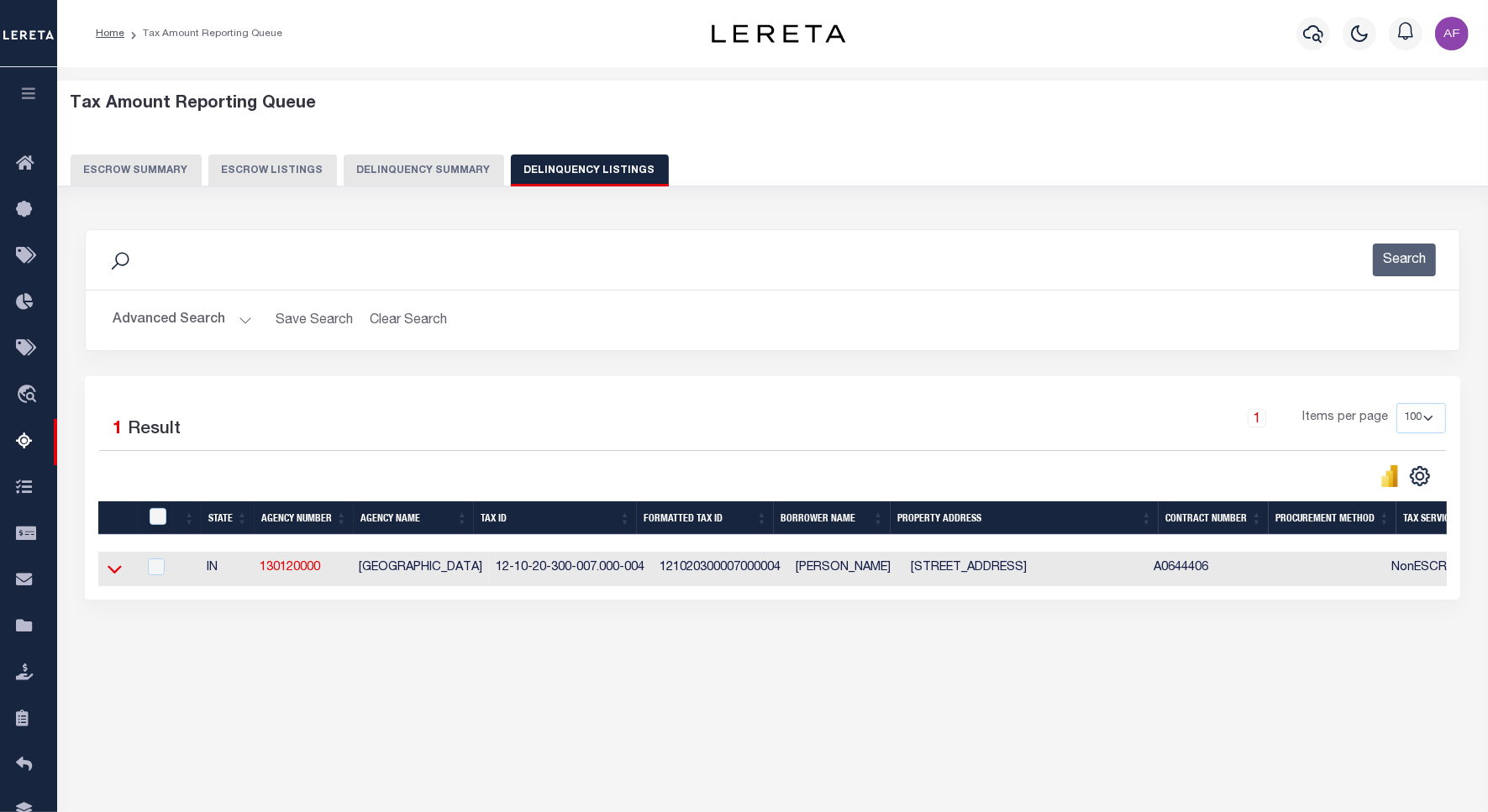
click at [114, 573] on icon at bounding box center [114, 568] width 14 height 18
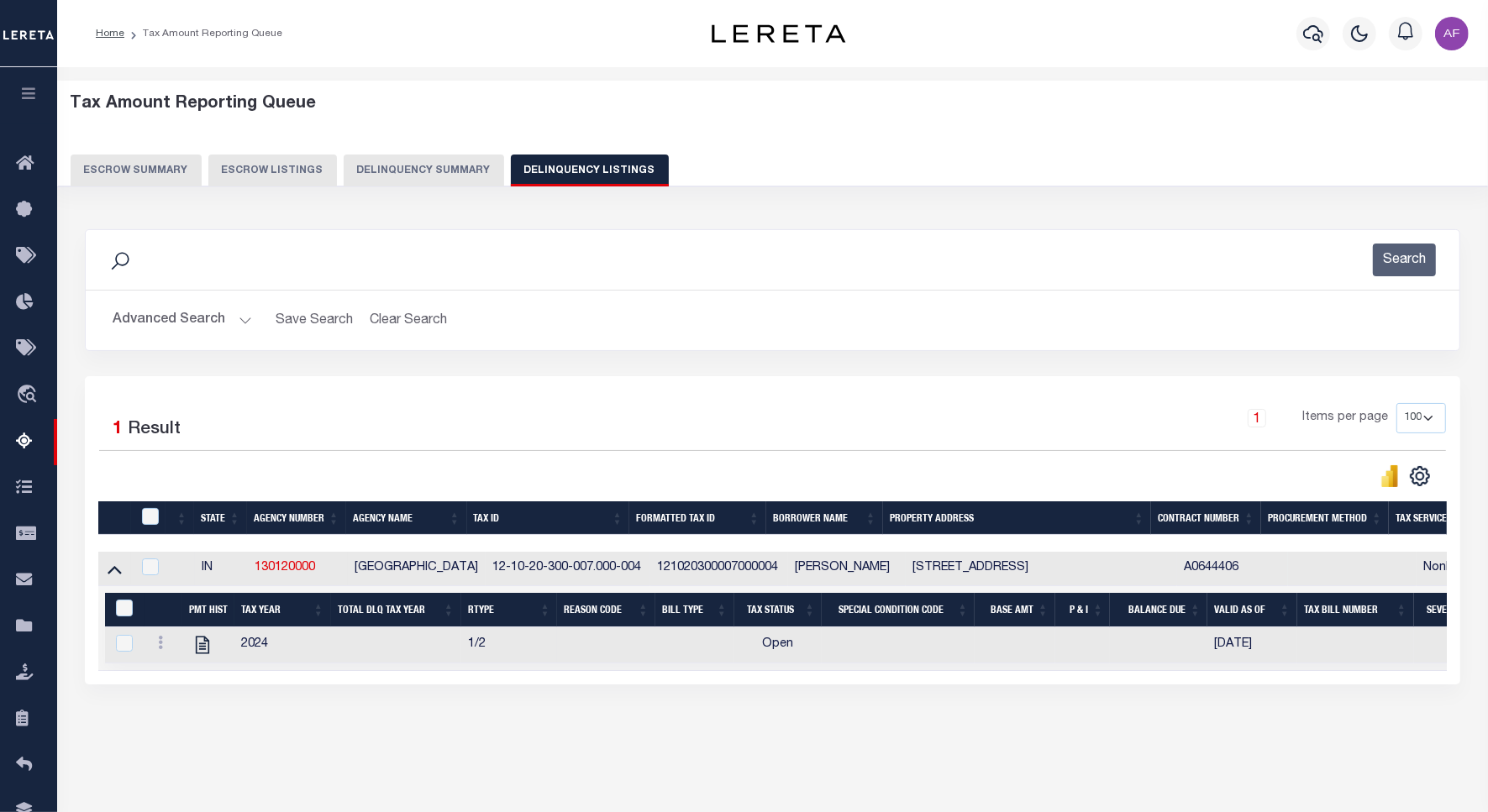
scroll to position [77, 0]
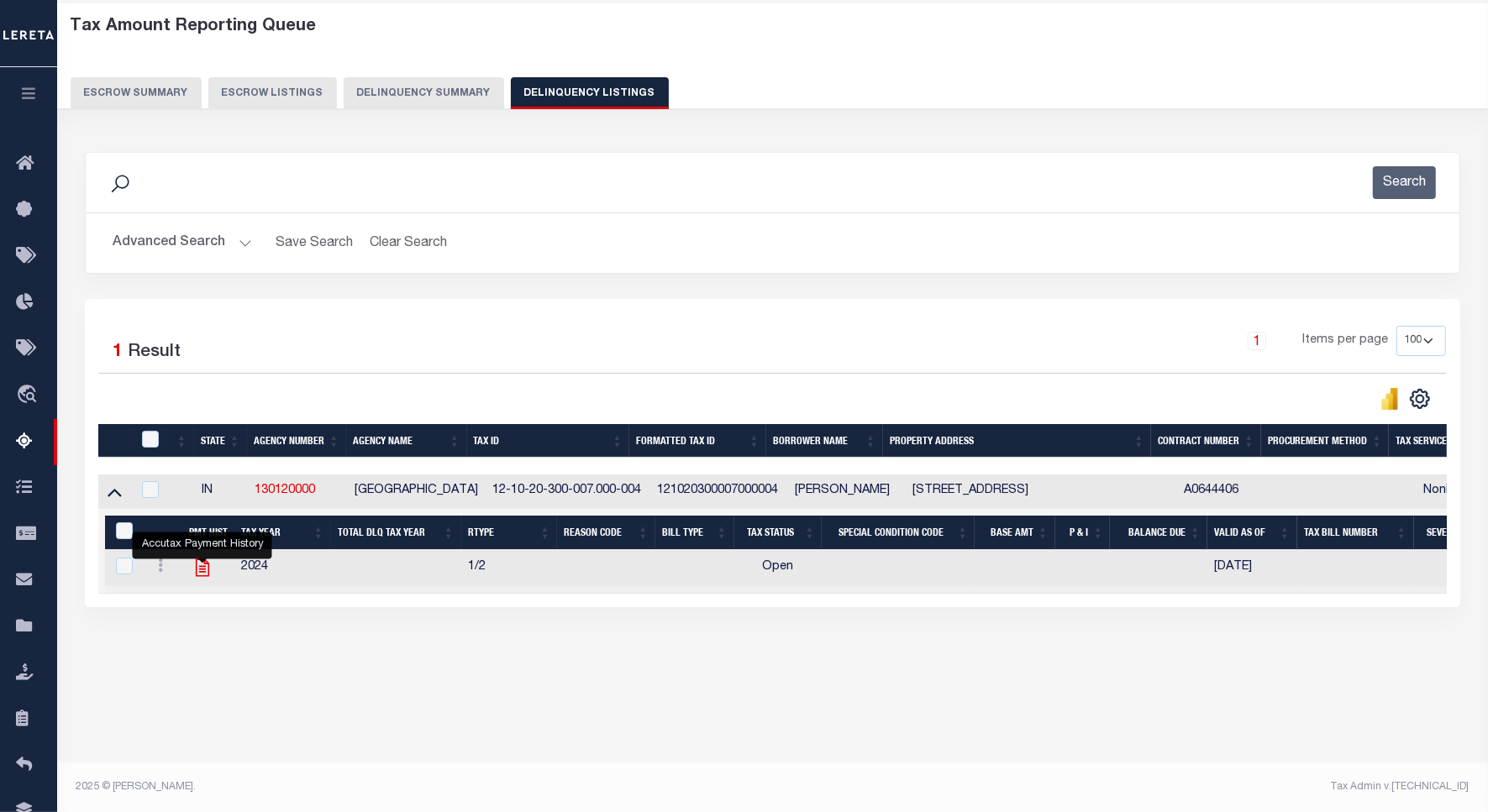
click at [207, 574] on icon "" at bounding box center [202, 567] width 21 height 21
checkbox input "true"
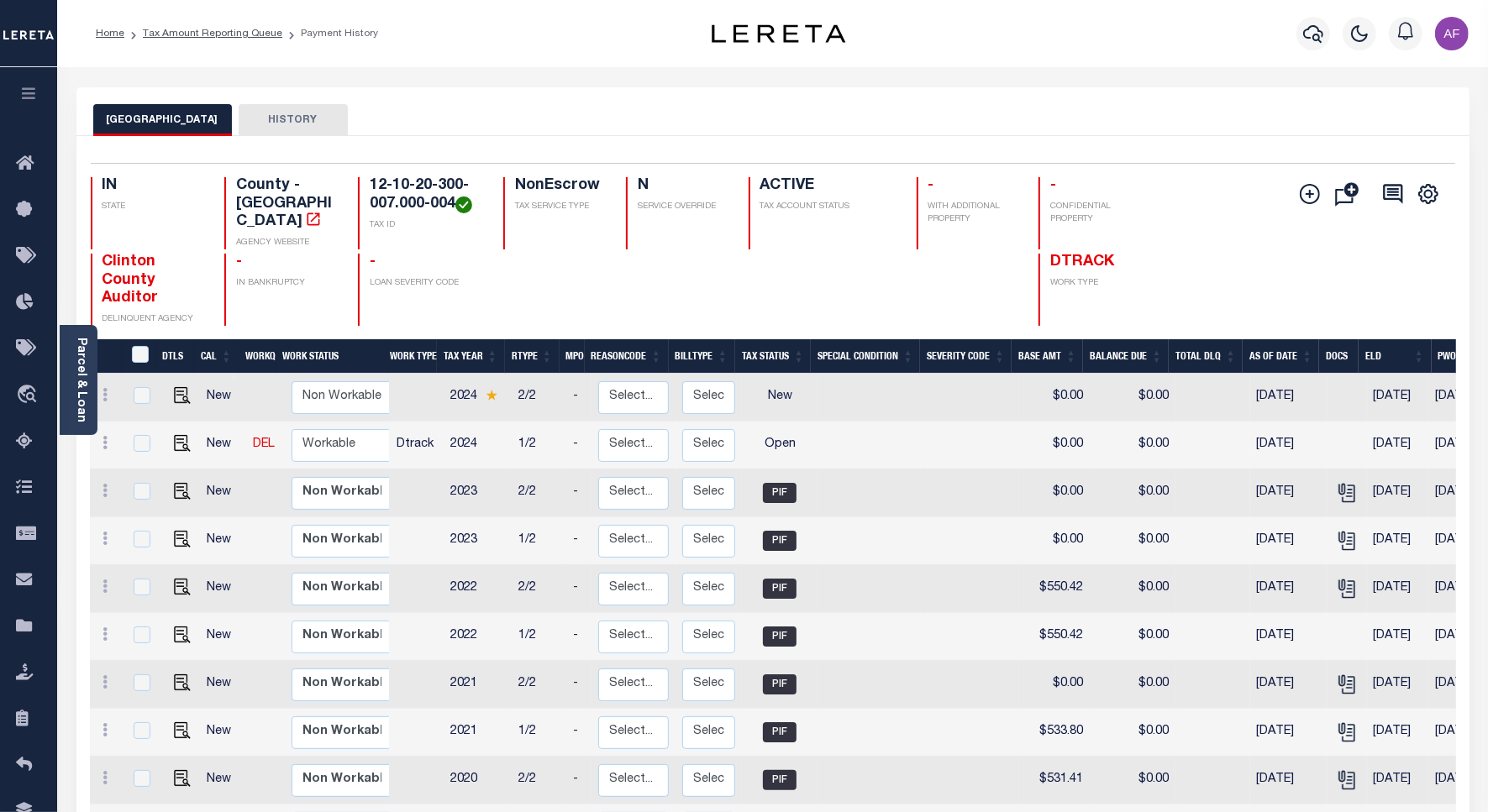
click at [183, 422] on td at bounding box center [178, 445] width 40 height 47
checkbox input "true"
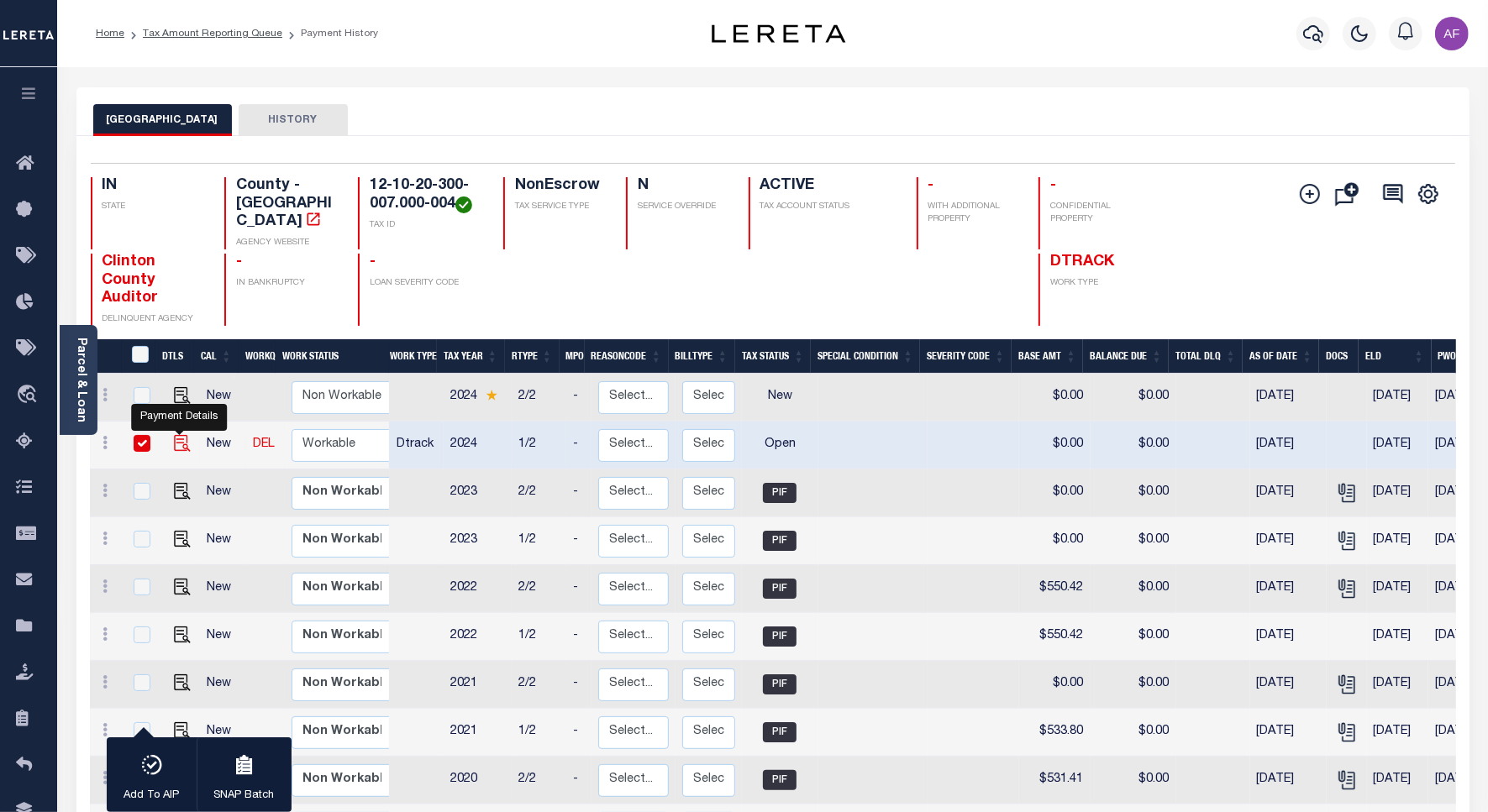
click at [177, 435] on img "" at bounding box center [183, 443] width 17 height 17
checkbox input "false"
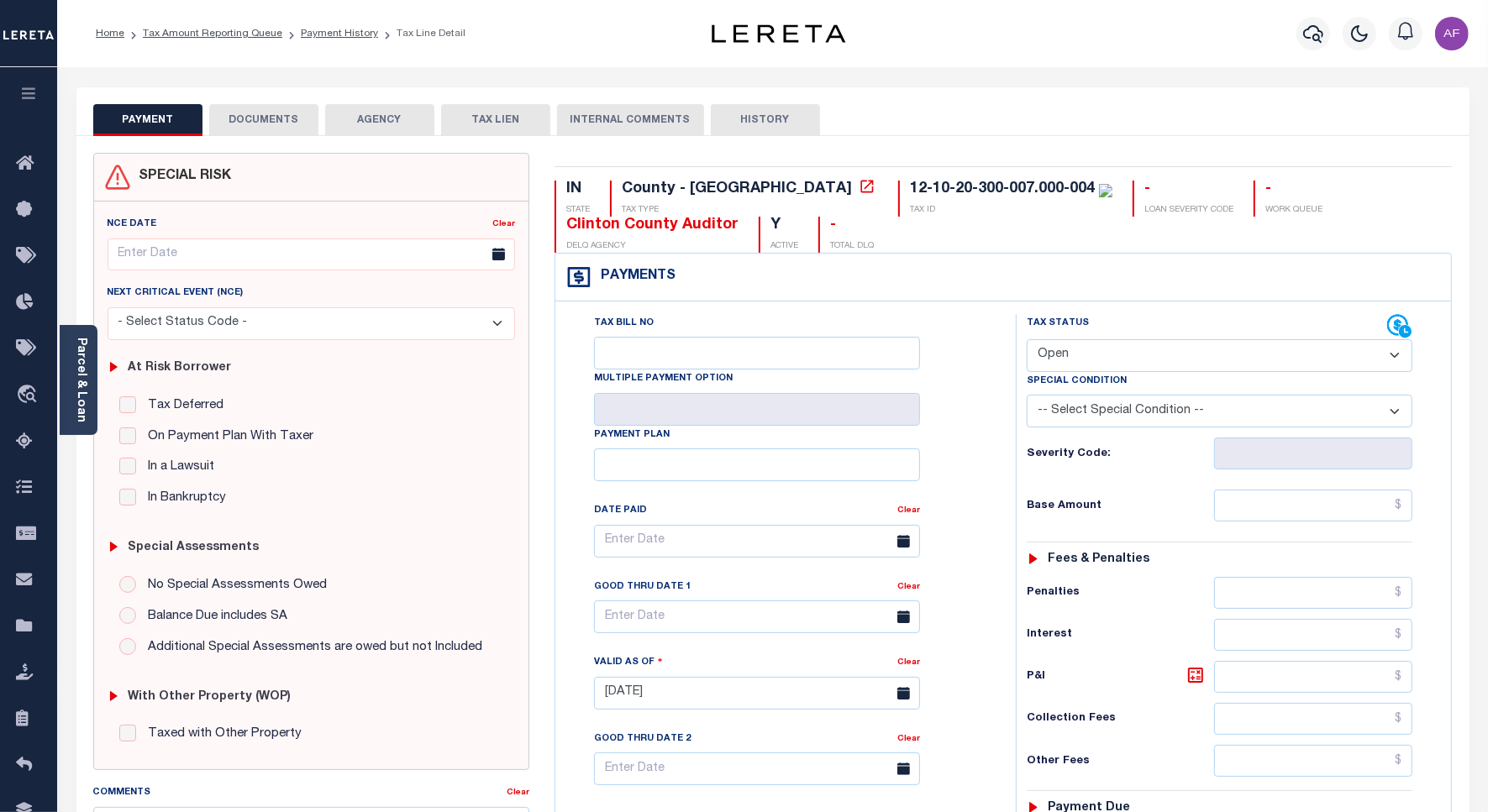
click at [1105, 349] on select "- Select Status Code - Open Due/Unpaid Paid Incomplete No Tax Due Internal Refu…" at bounding box center [1220, 355] width 386 height 33
select select "PYD"
click at [1027, 341] on select "- Select Status Code - Open Due/Unpaid Paid Incomplete No Tax Due Internal Refu…" at bounding box center [1220, 355] width 386 height 33
type input "[DATE]"
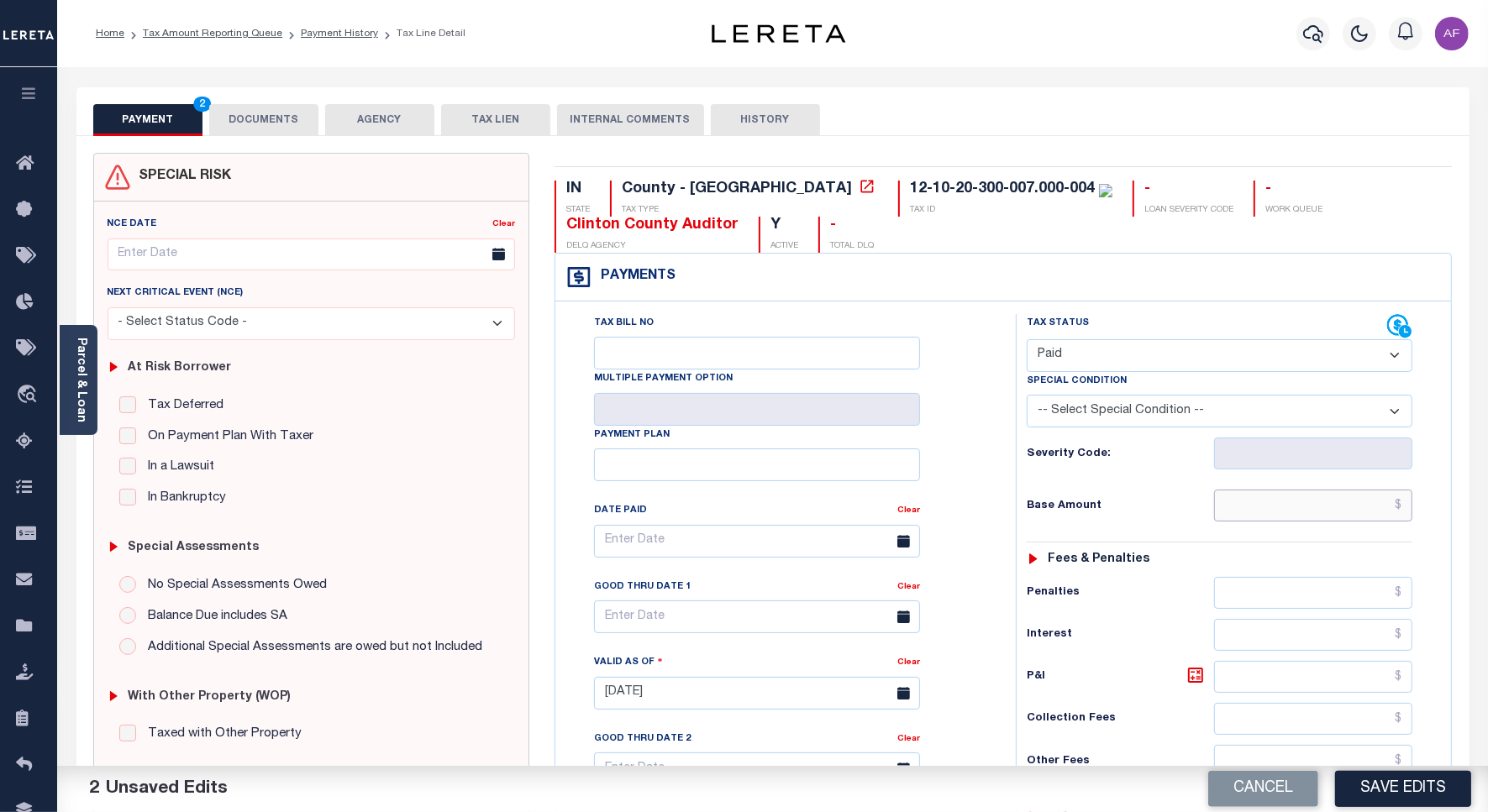
click at [1340, 517] on input "text" at bounding box center [1313, 506] width 198 height 32
paste input "755.08"
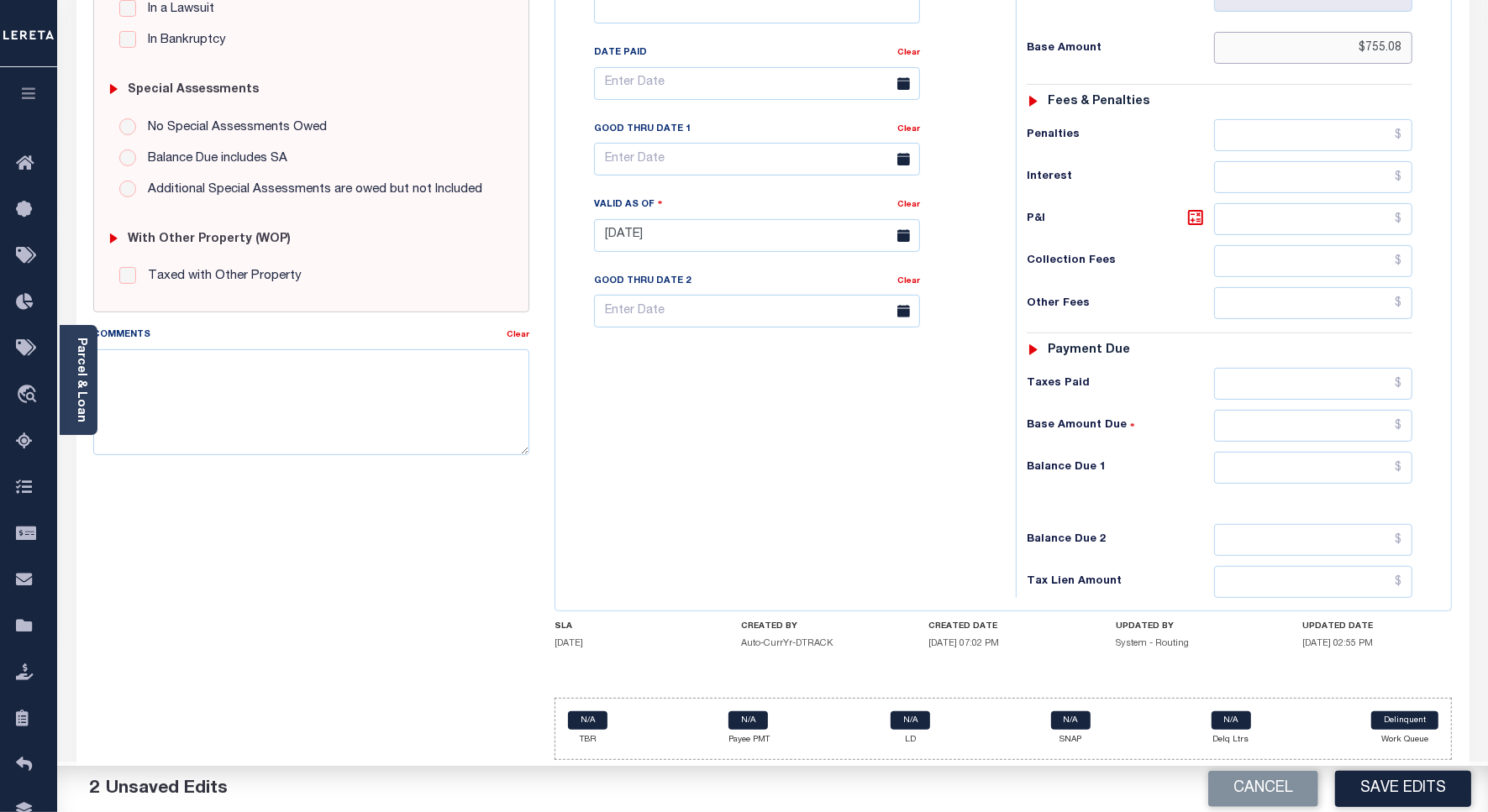
type input "$755.08"
click at [1313, 382] on input "text" at bounding box center [1313, 384] width 198 height 32
paste input "755.08"
type input "$755.08"
click at [1328, 462] on input "text" at bounding box center [1313, 467] width 198 height 32
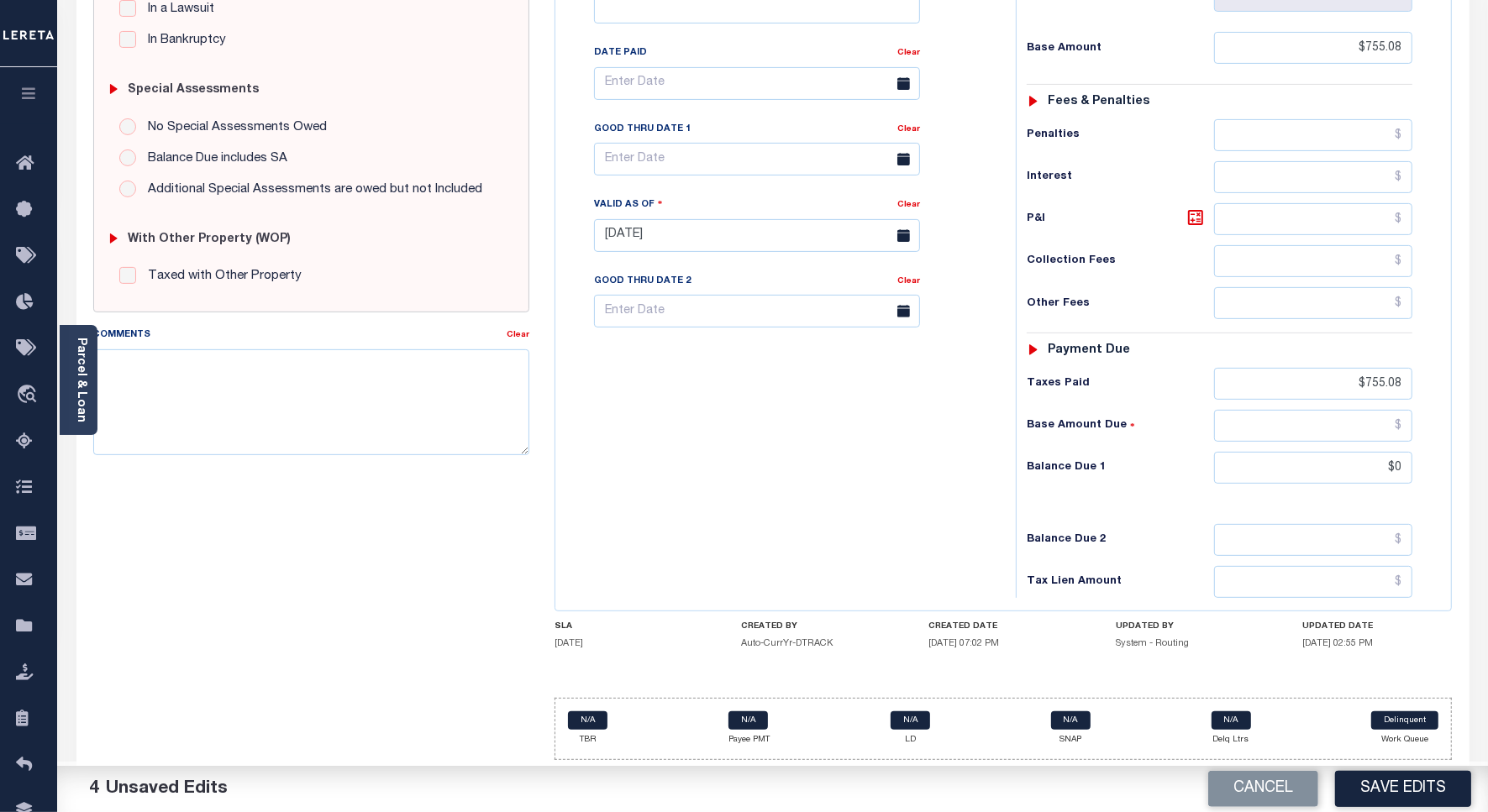
type input "$0.00"
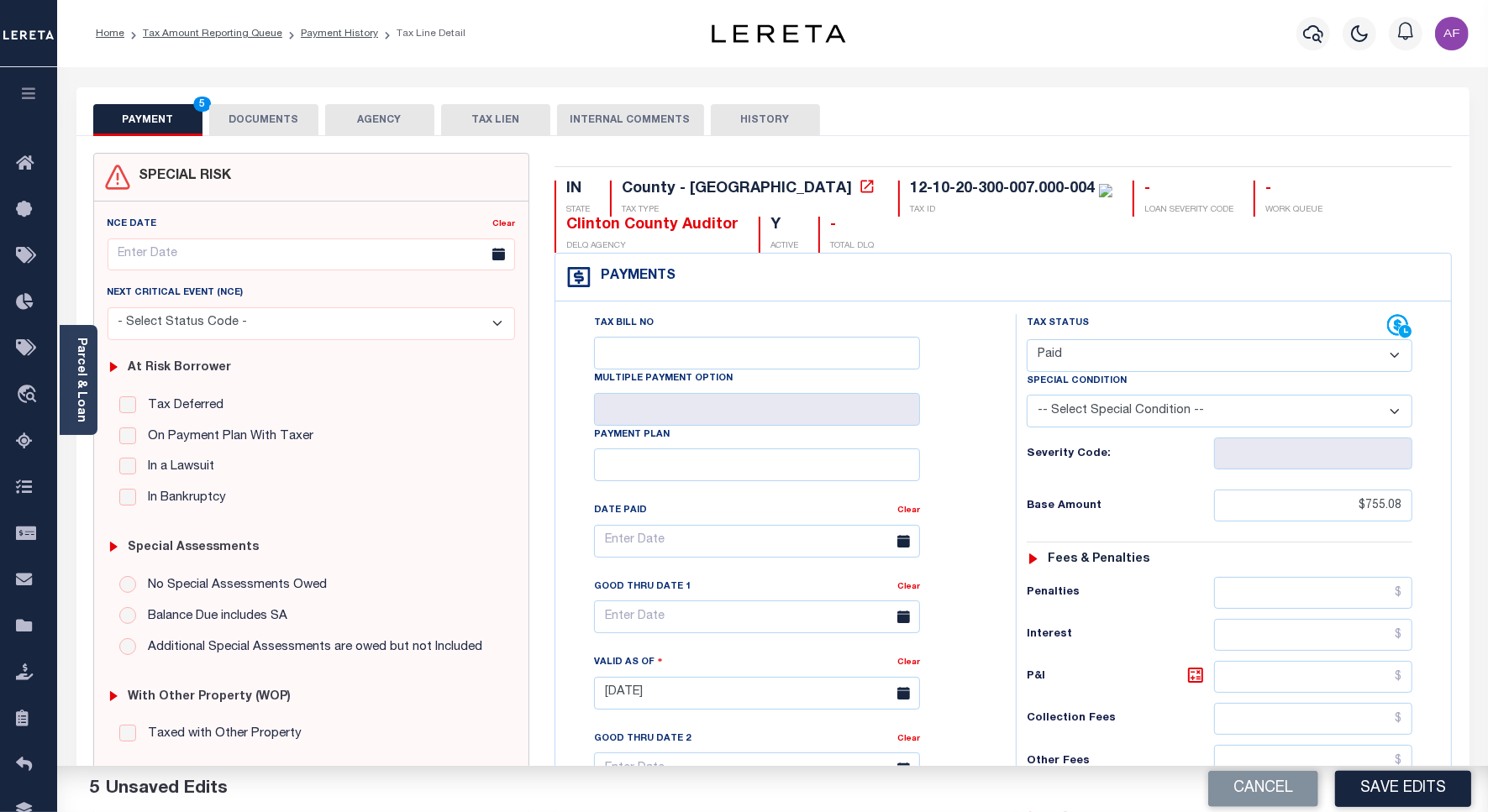
click at [269, 114] on button "DOCUMENTS" at bounding box center [264, 120] width 109 height 32
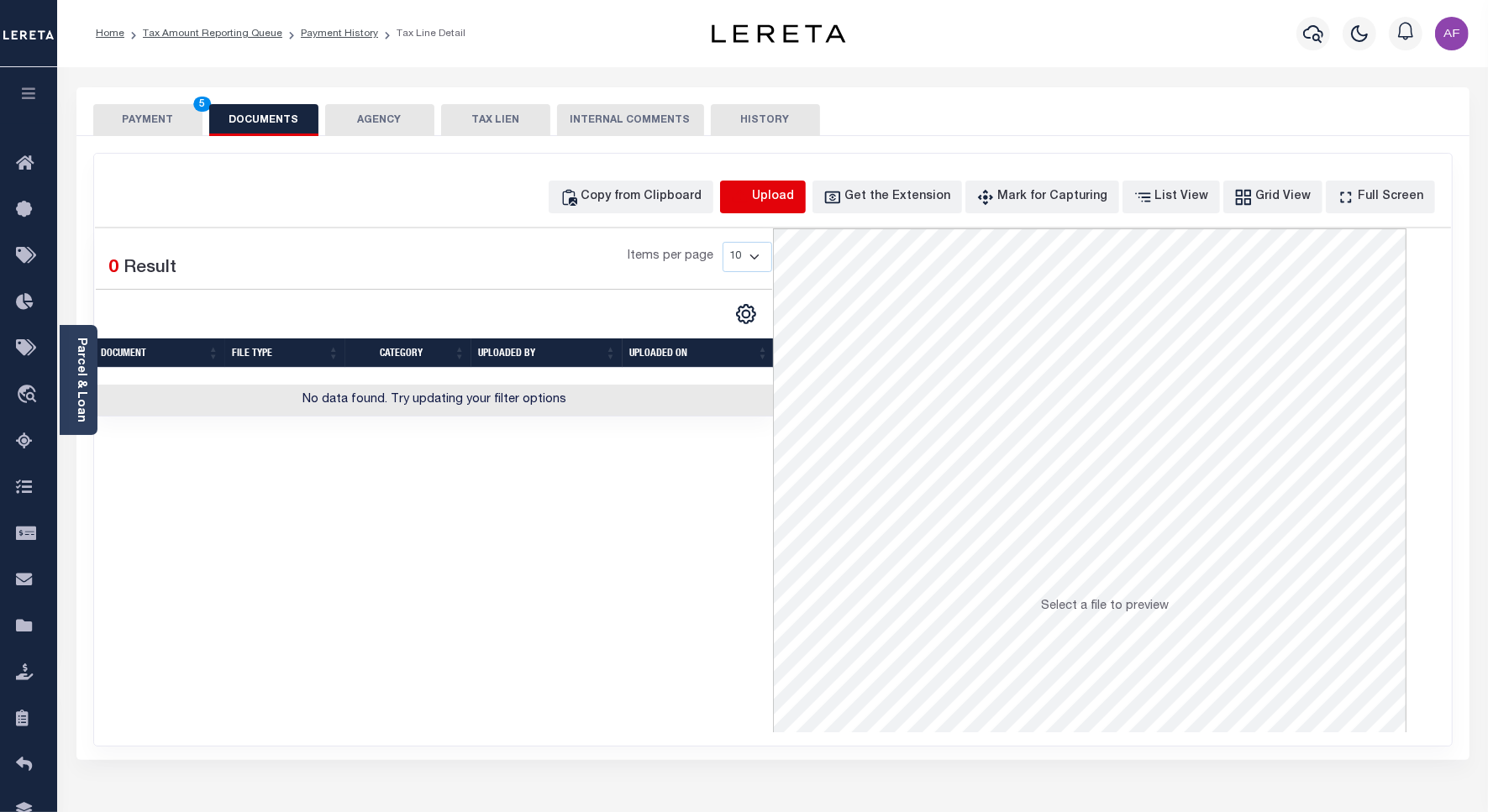
click at [747, 192] on icon "button" at bounding box center [739, 196] width 15 height 13
select select "POP"
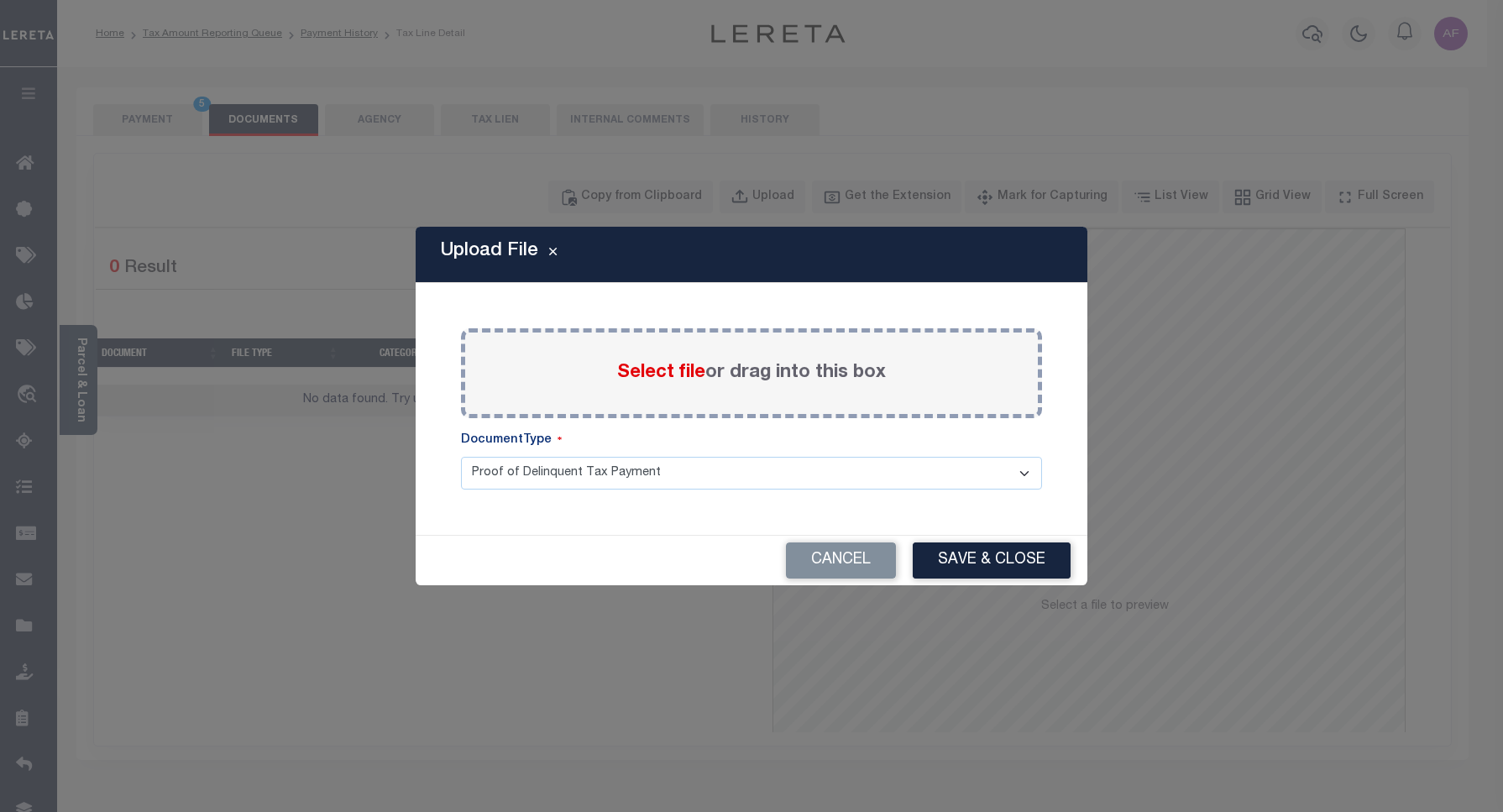
click at [643, 363] on span "Select file" at bounding box center [661, 372] width 88 height 19
click at [0, 0] on input "Select file or drag into this box" at bounding box center [0, 0] width 0 height 0
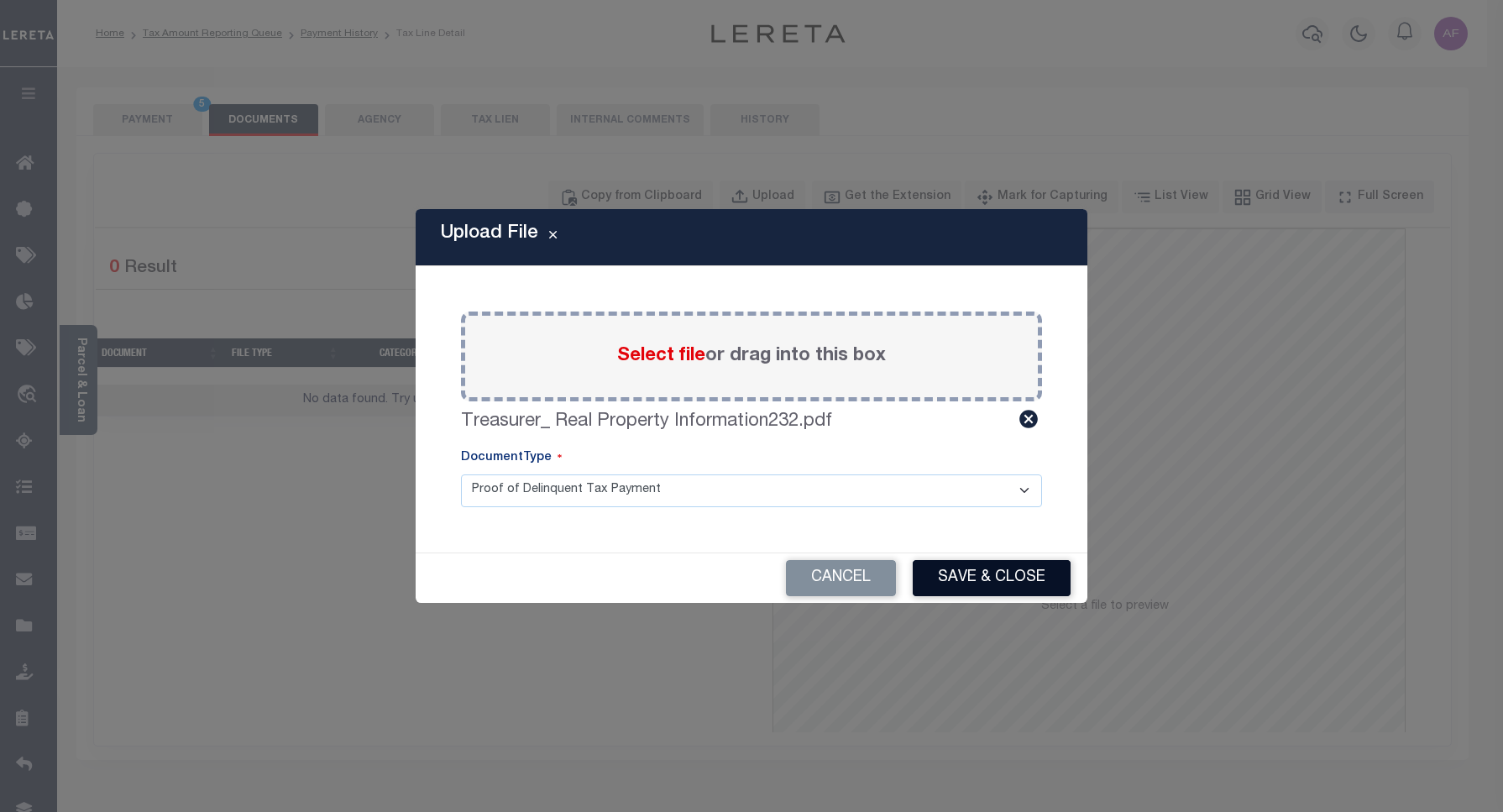
click at [1012, 577] on button "Save & Close" at bounding box center [992, 577] width 158 height 36
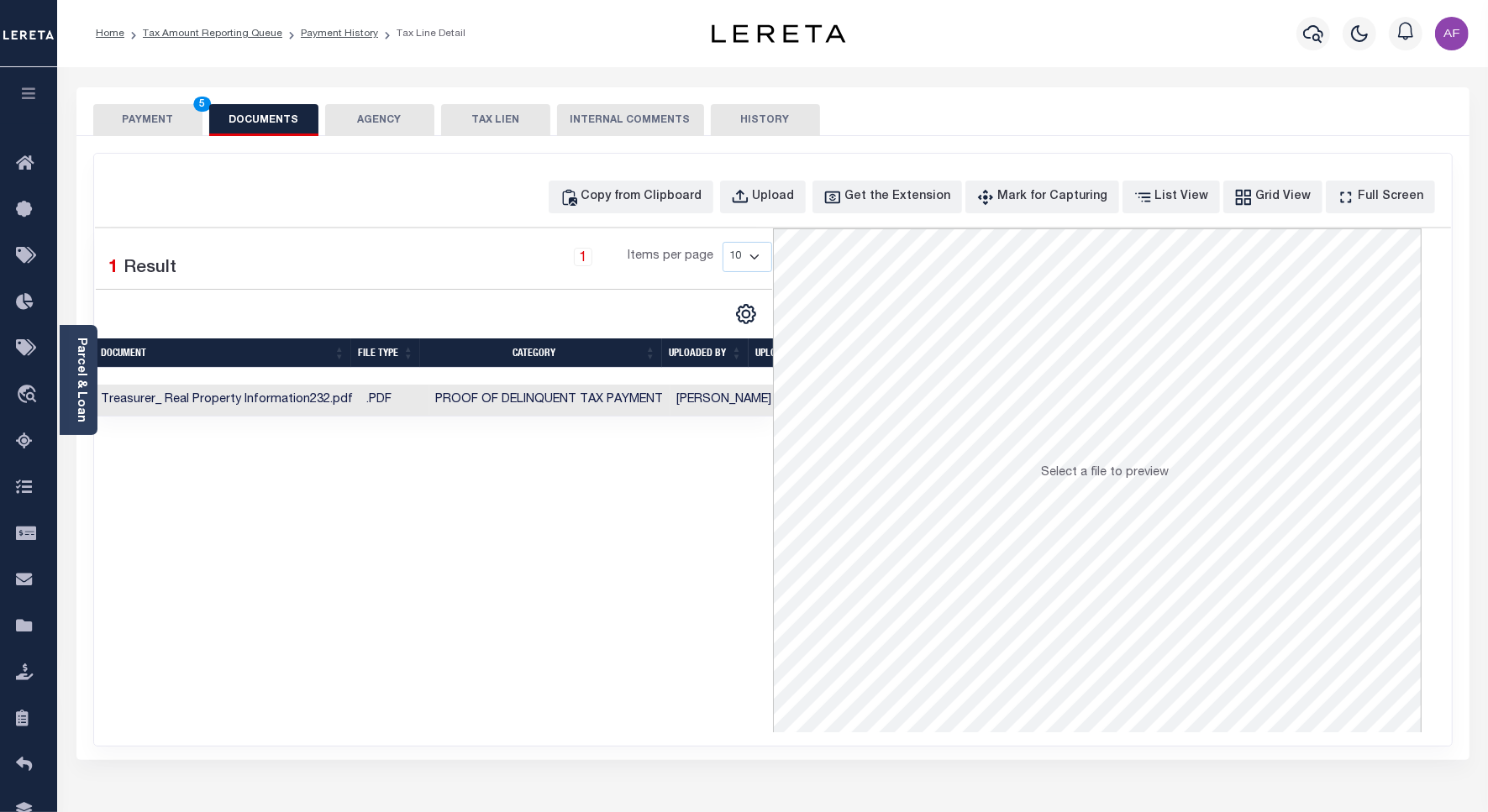
click at [136, 115] on button "PAYMENT 5" at bounding box center [147, 120] width 109 height 32
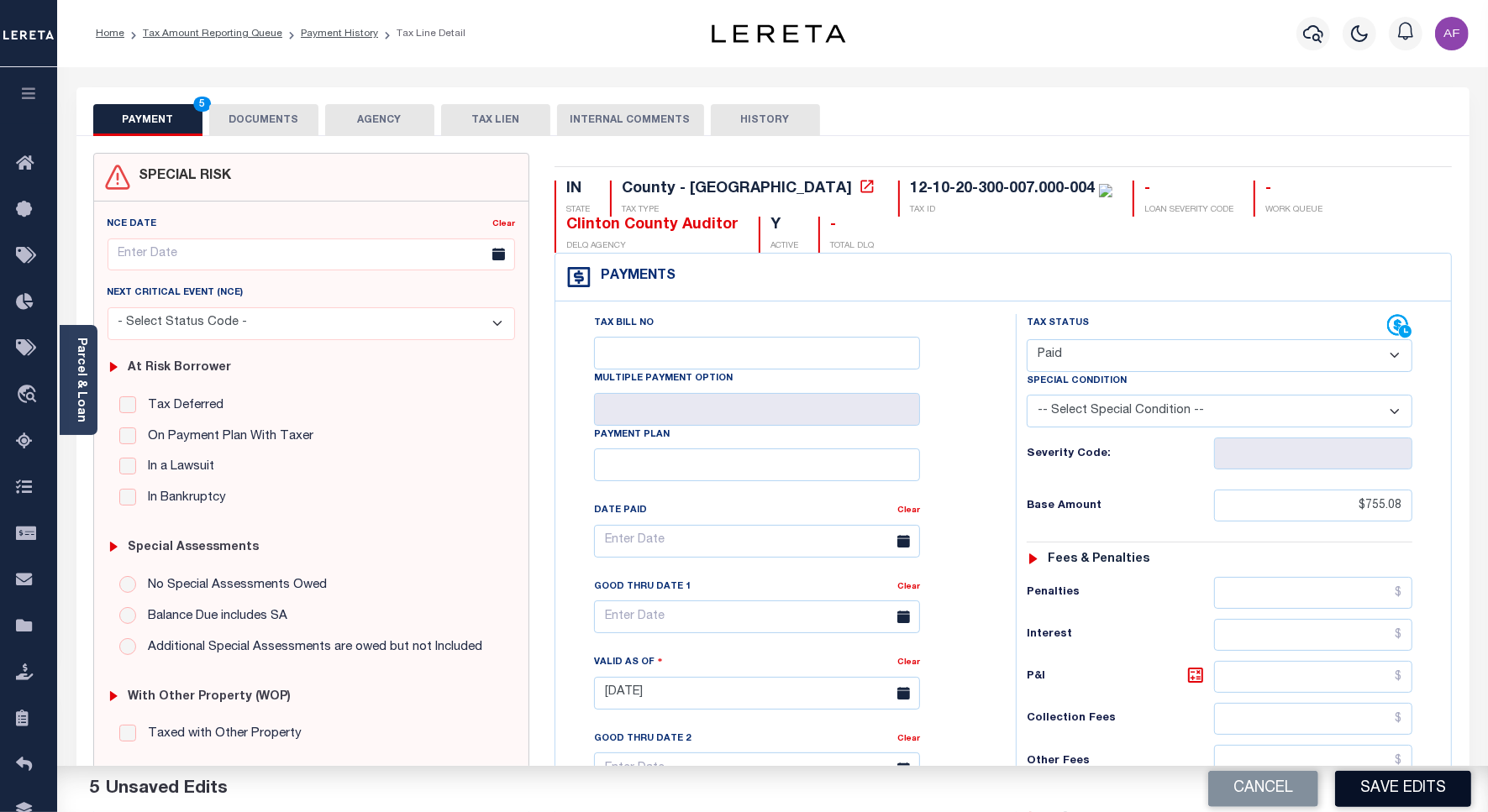
click at [1404, 795] on button "Save Edits" at bounding box center [1403, 789] width 136 height 36
checkbox input "false"
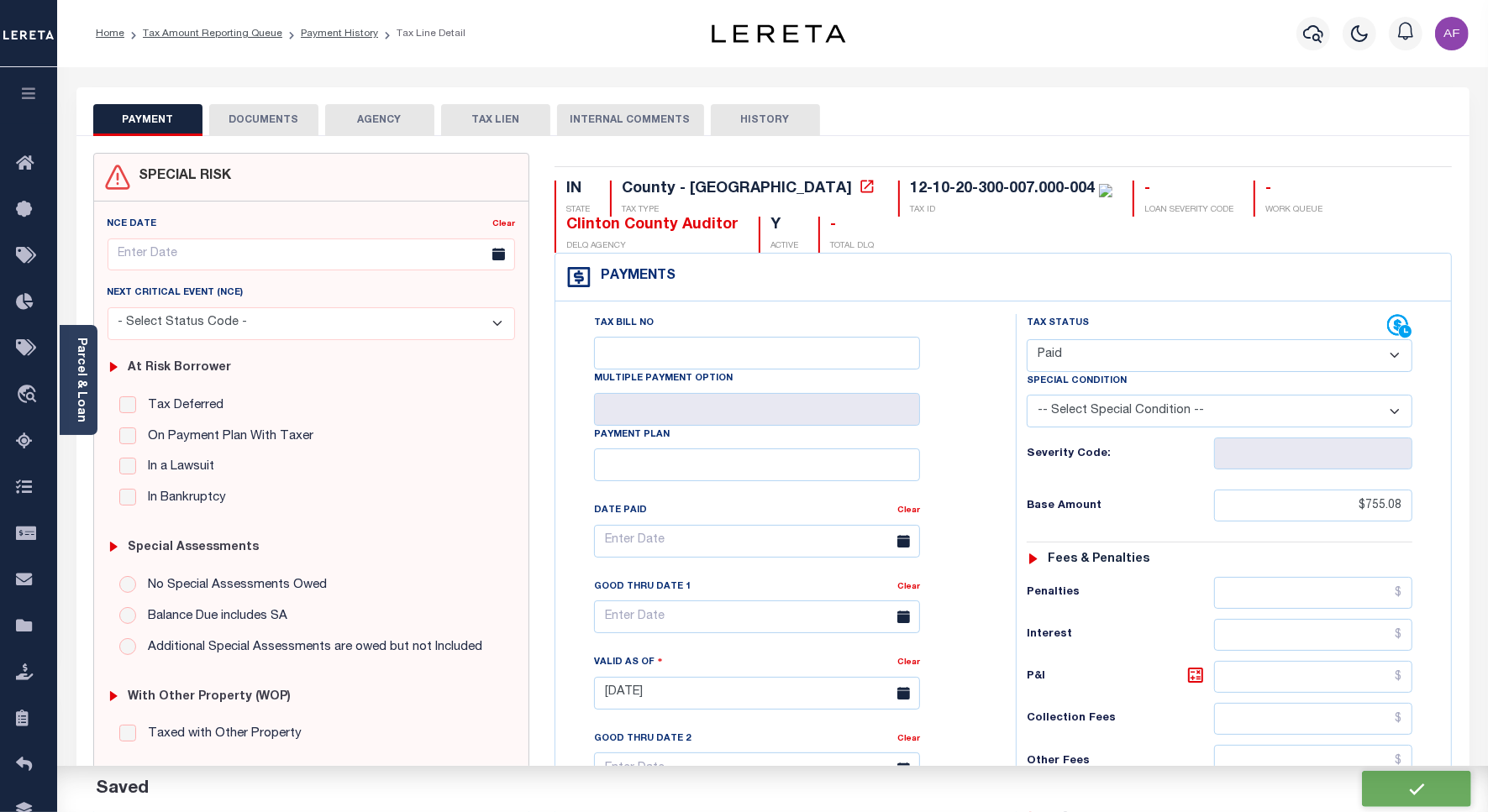
type input "$755.08"
type input "$0"
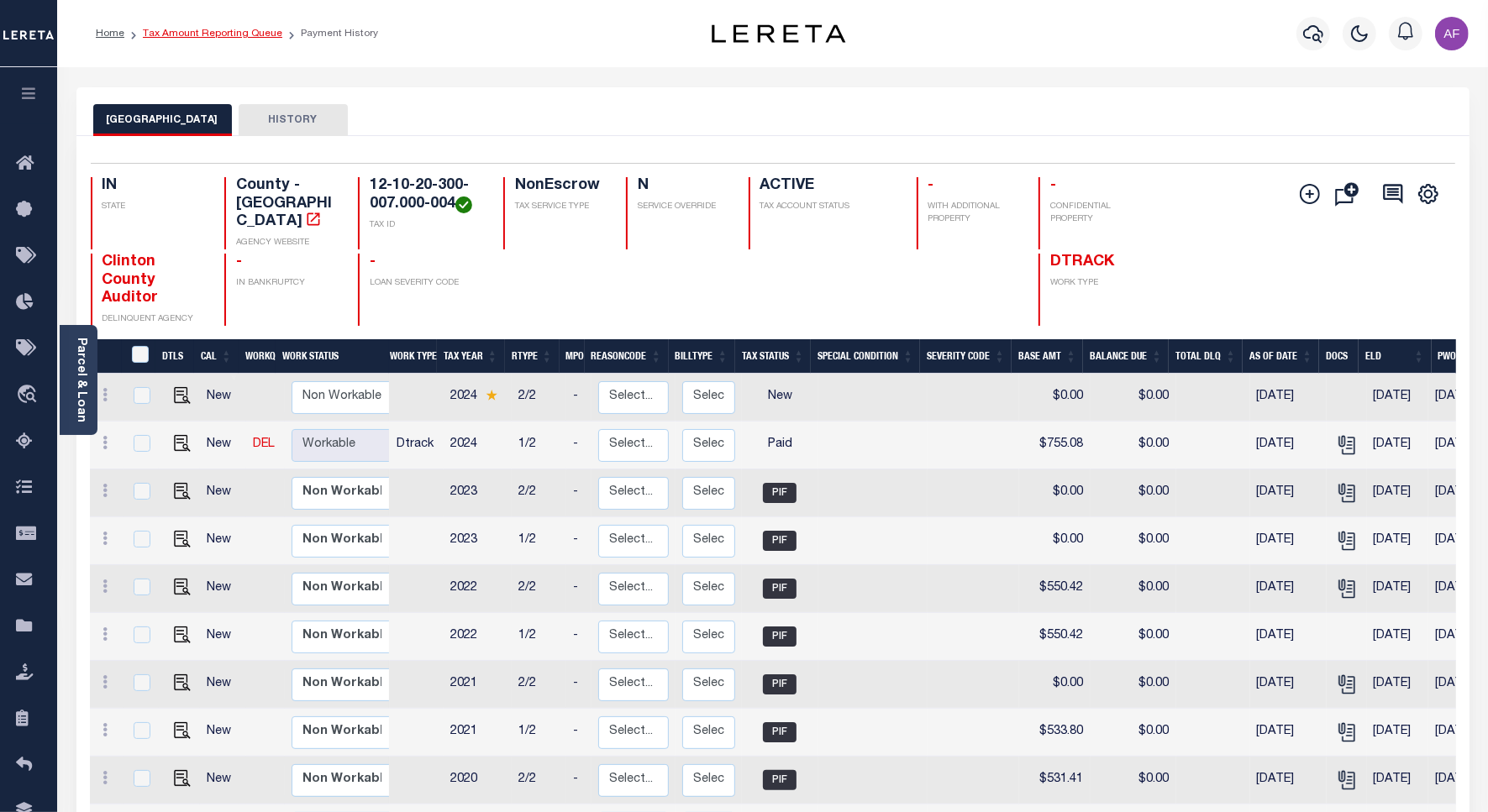
click at [216, 30] on link "Tax Amount Reporting Queue" at bounding box center [212, 34] width 140 height 10
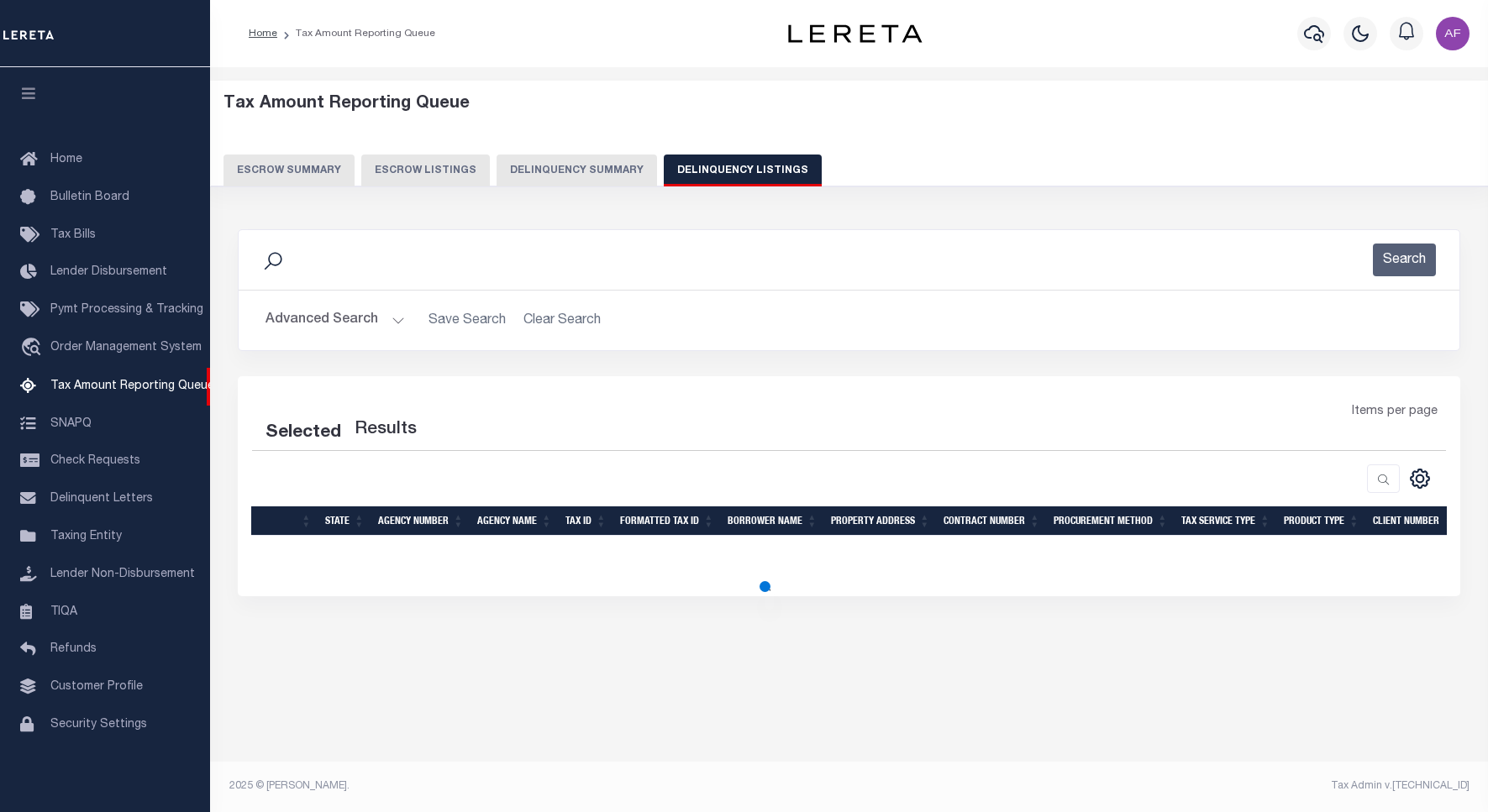
select select "100"
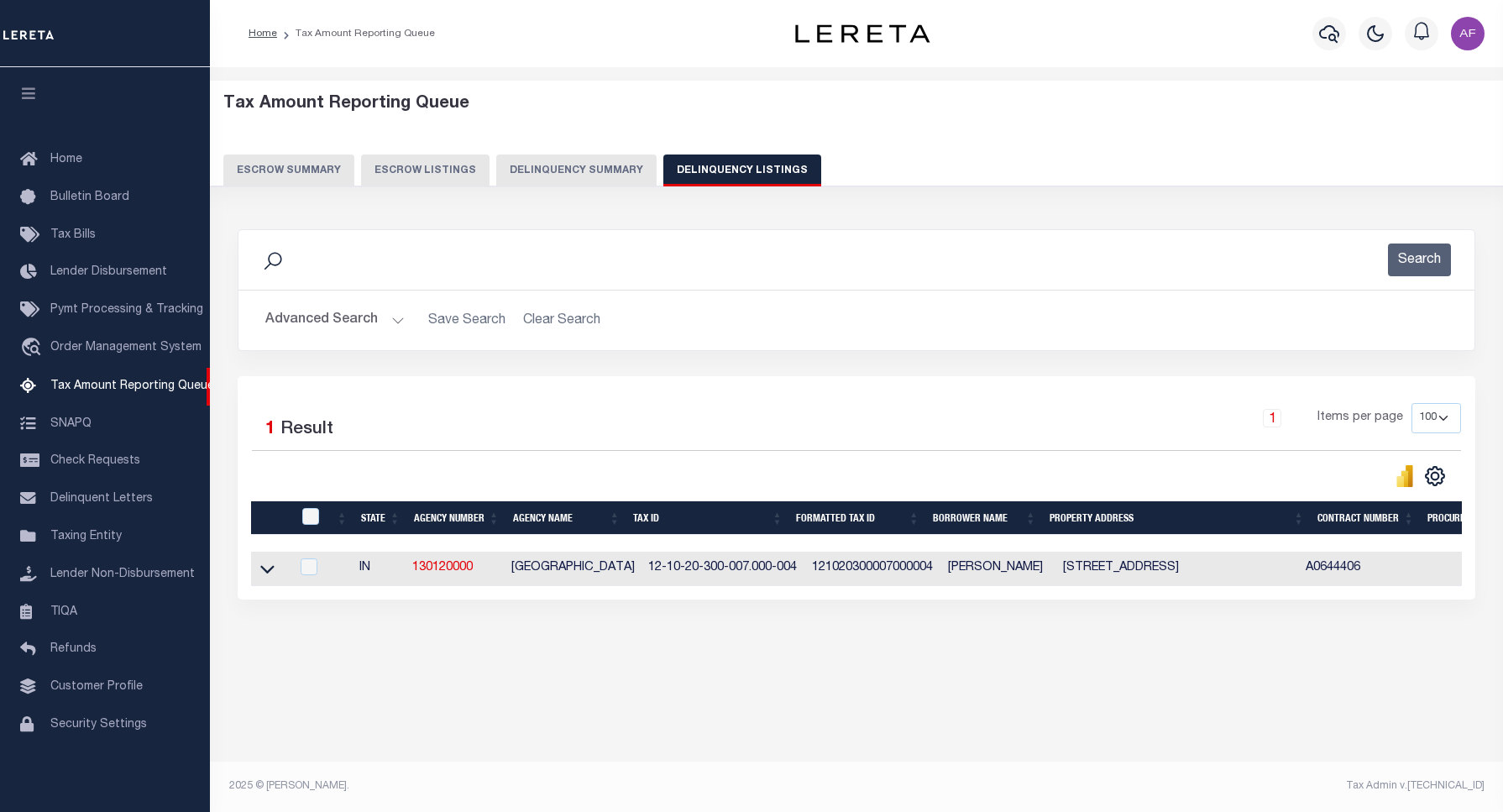
scroll to position [5, 0]
click at [312, 521] on input "checkbox" at bounding box center [311, 517] width 17 height 17
checkbox input "true"
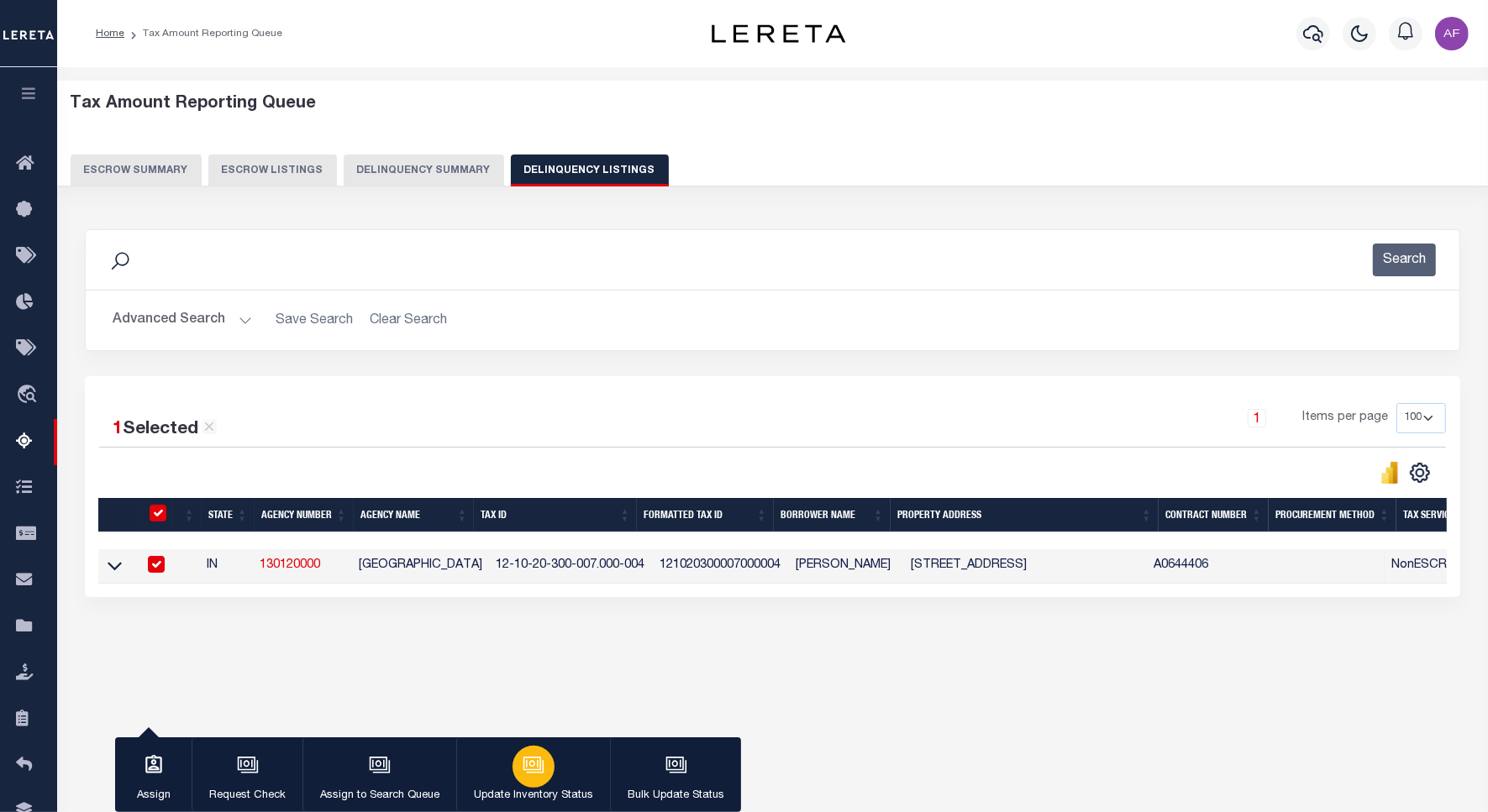
click at [535, 781] on div "button" at bounding box center [533, 766] width 42 height 42
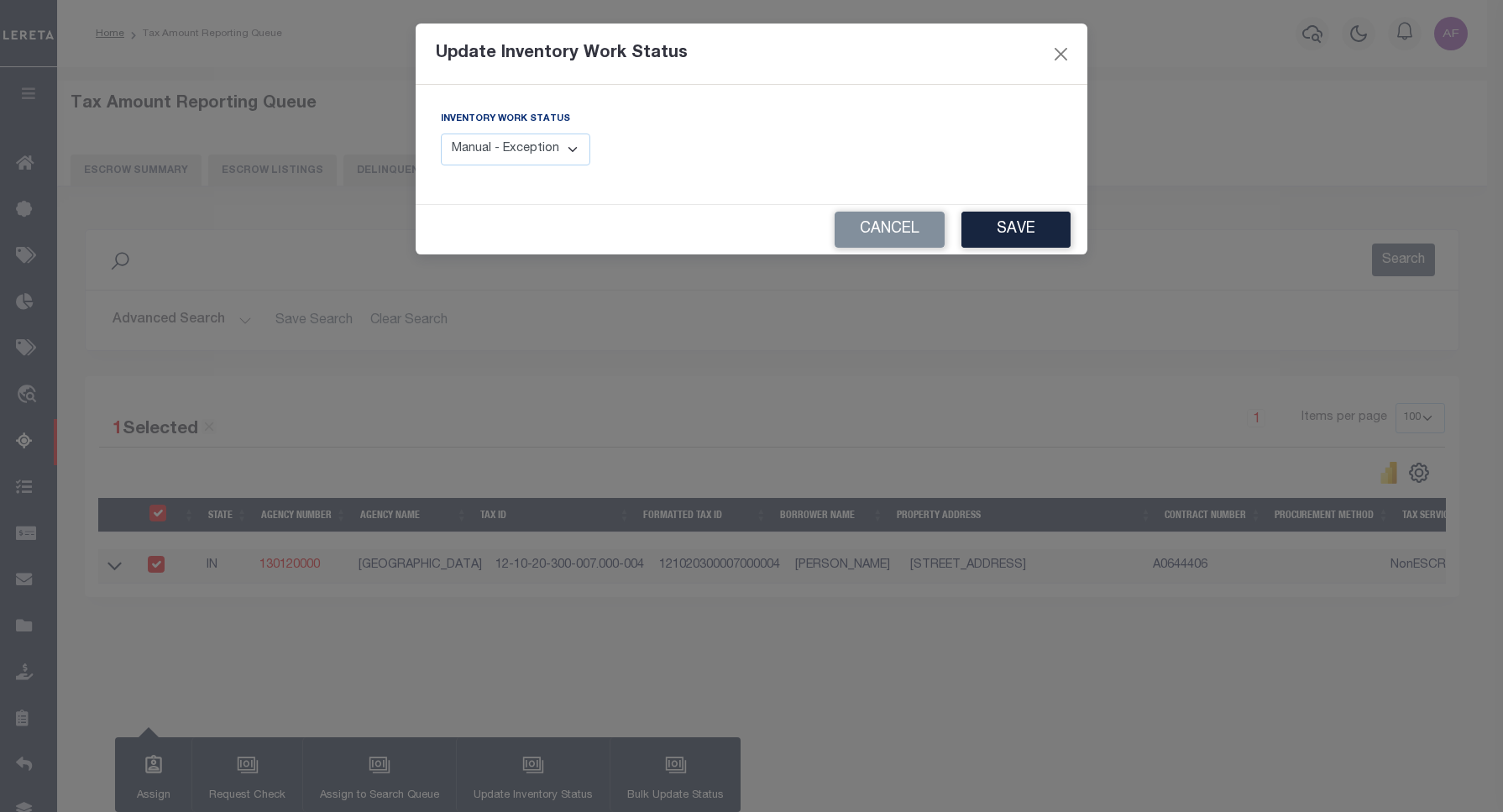
click at [505, 157] on select "Manual - Exception Pended - Awaiting Search Late Add Exception Completed" at bounding box center [515, 149] width 150 height 33
select select "4"
click at [440, 133] on select "Manual - Exception Pended - Awaiting Search Late Add Exception Completed" at bounding box center [515, 149] width 150 height 33
click at [1008, 239] on button "Save" at bounding box center [1015, 229] width 109 height 36
